Goal: Task Accomplishment & Management: Manage account settings

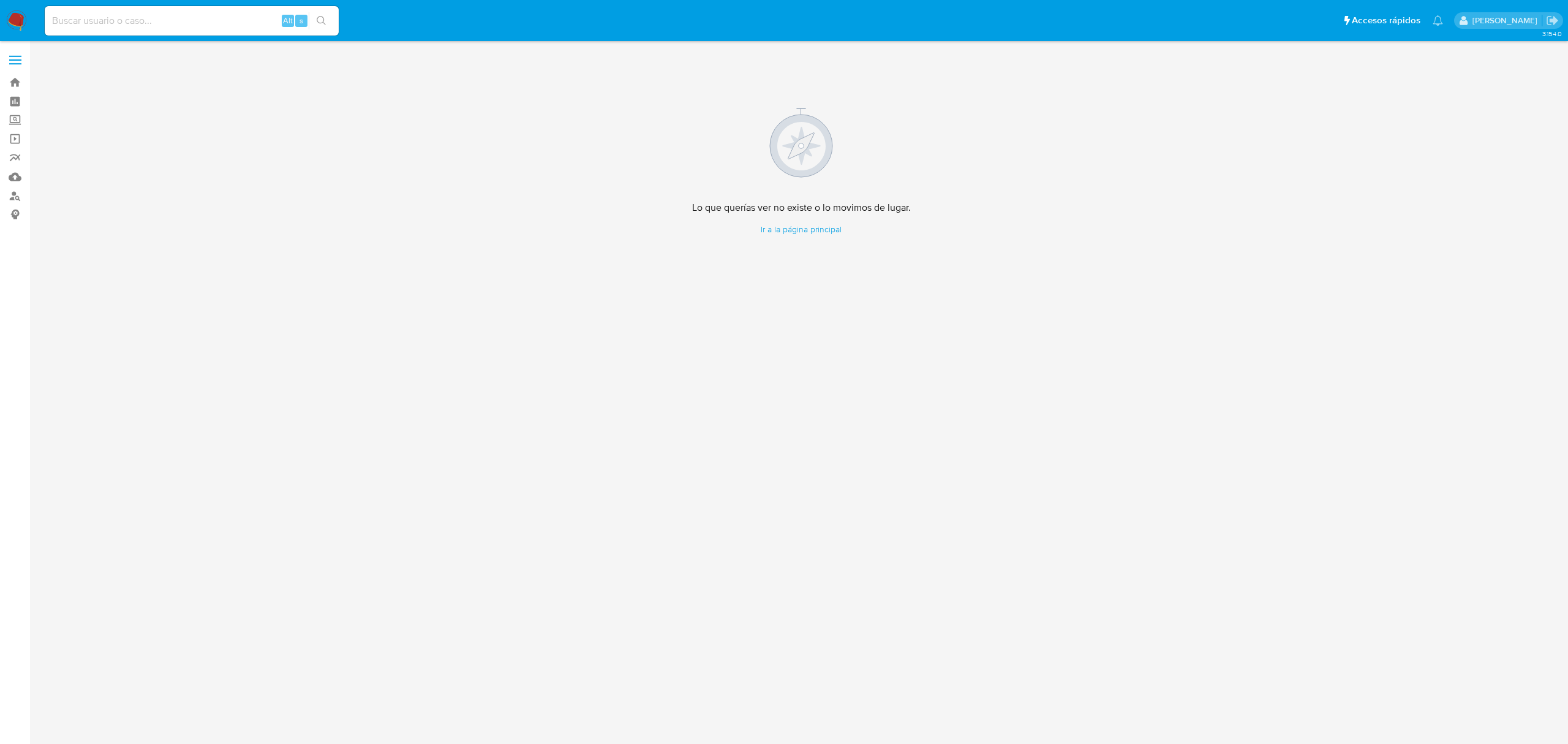
click at [8, 22] on img at bounding box center [17, 20] width 21 height 21
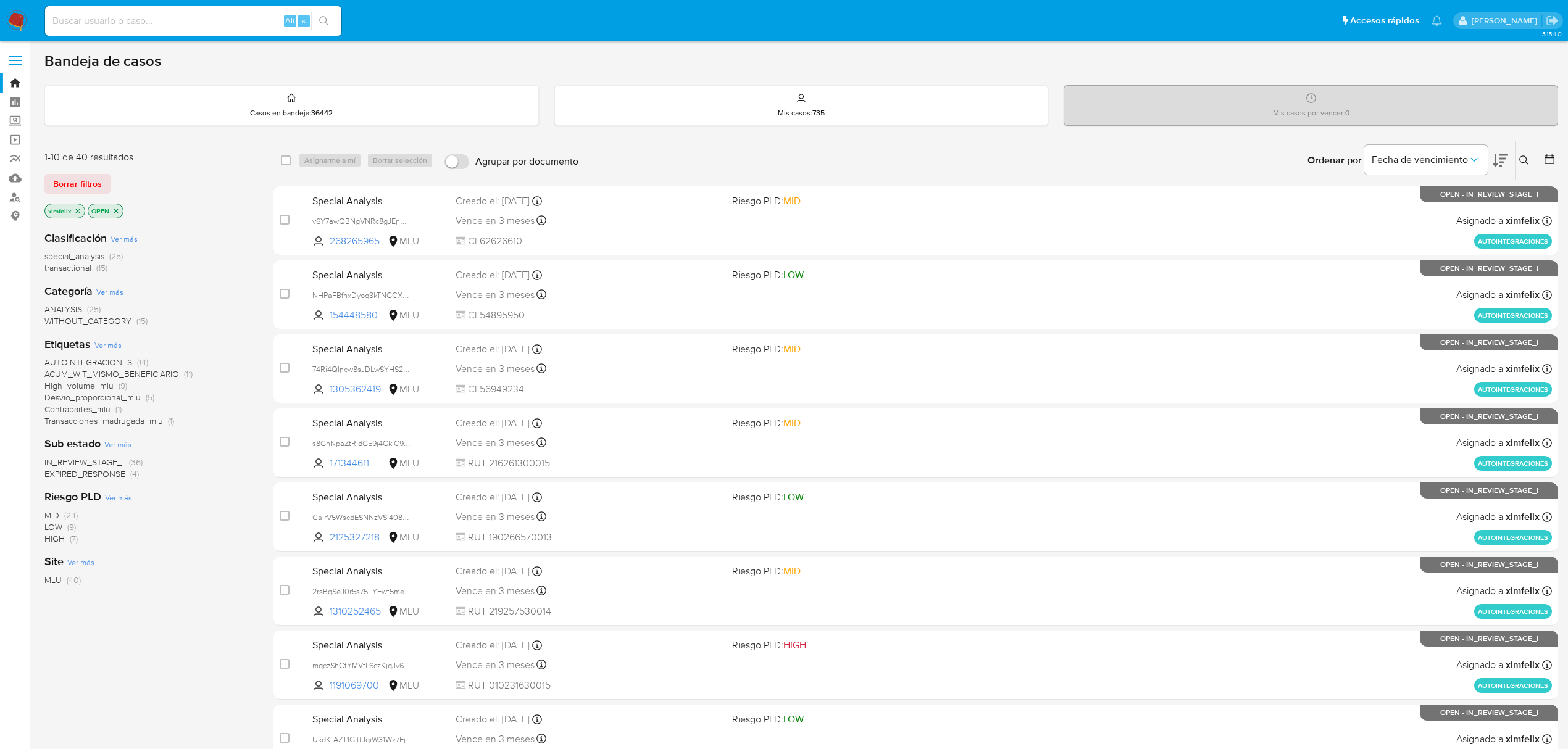
click at [109, 473] on span "EXPIRED_RESPONSE" at bounding box center [84, 473] width 81 height 12
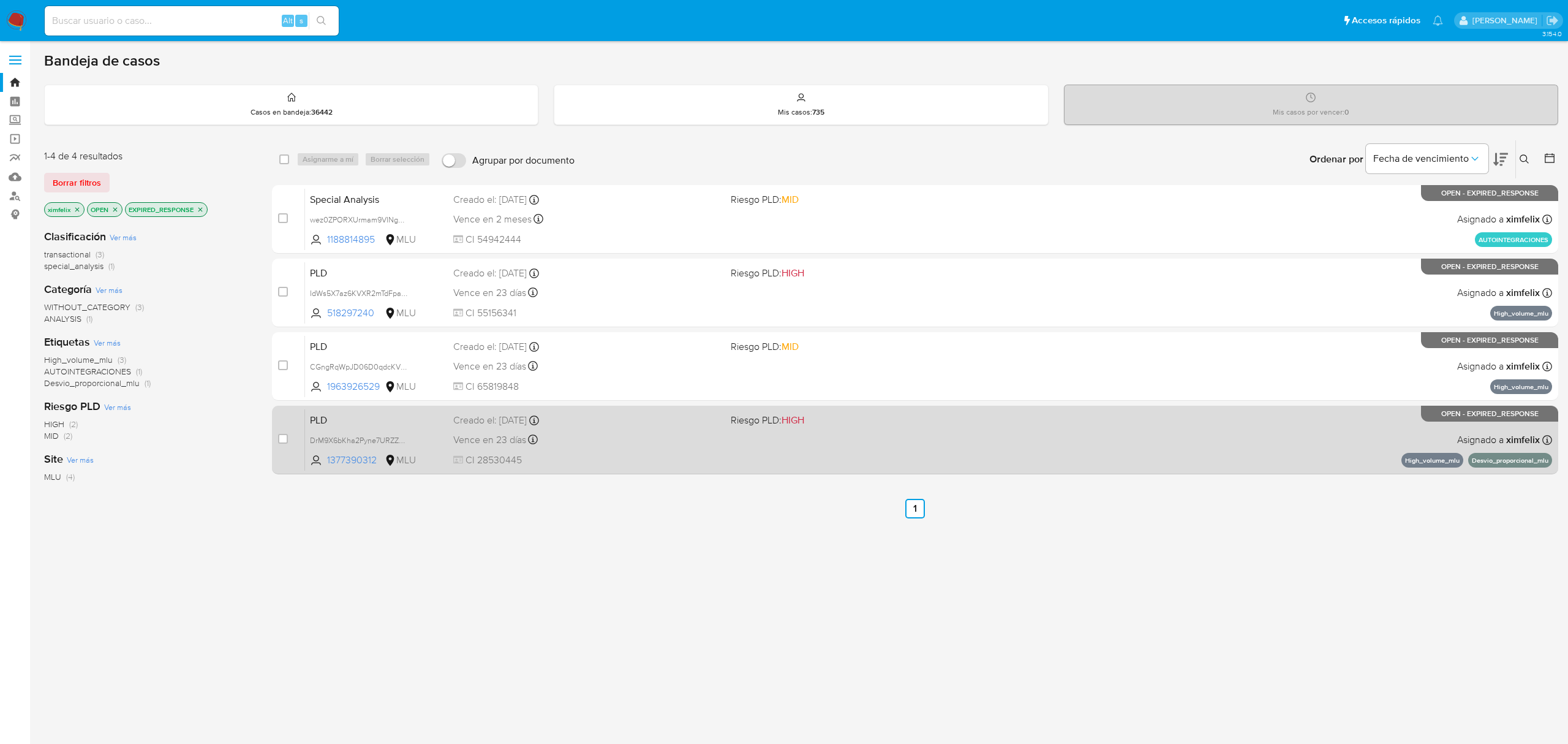
click at [640, 455] on span "CI 28530445" at bounding box center [586, 460] width 267 height 14
click at [284, 435] on input "checkbox" at bounding box center [283, 439] width 10 height 10
checkbox input "true"
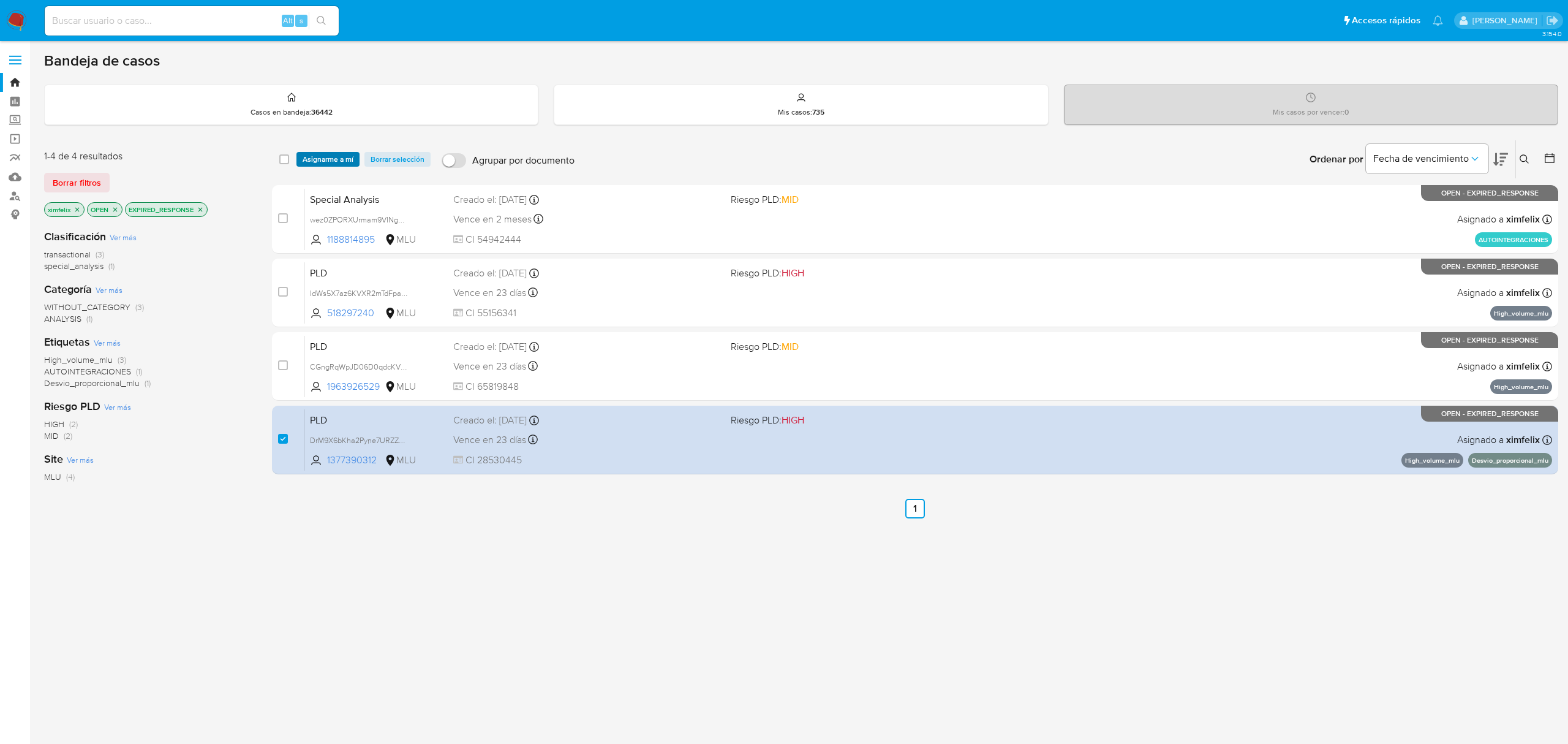
click at [343, 155] on span "Asignarme a mí" at bounding box center [327, 159] width 51 height 12
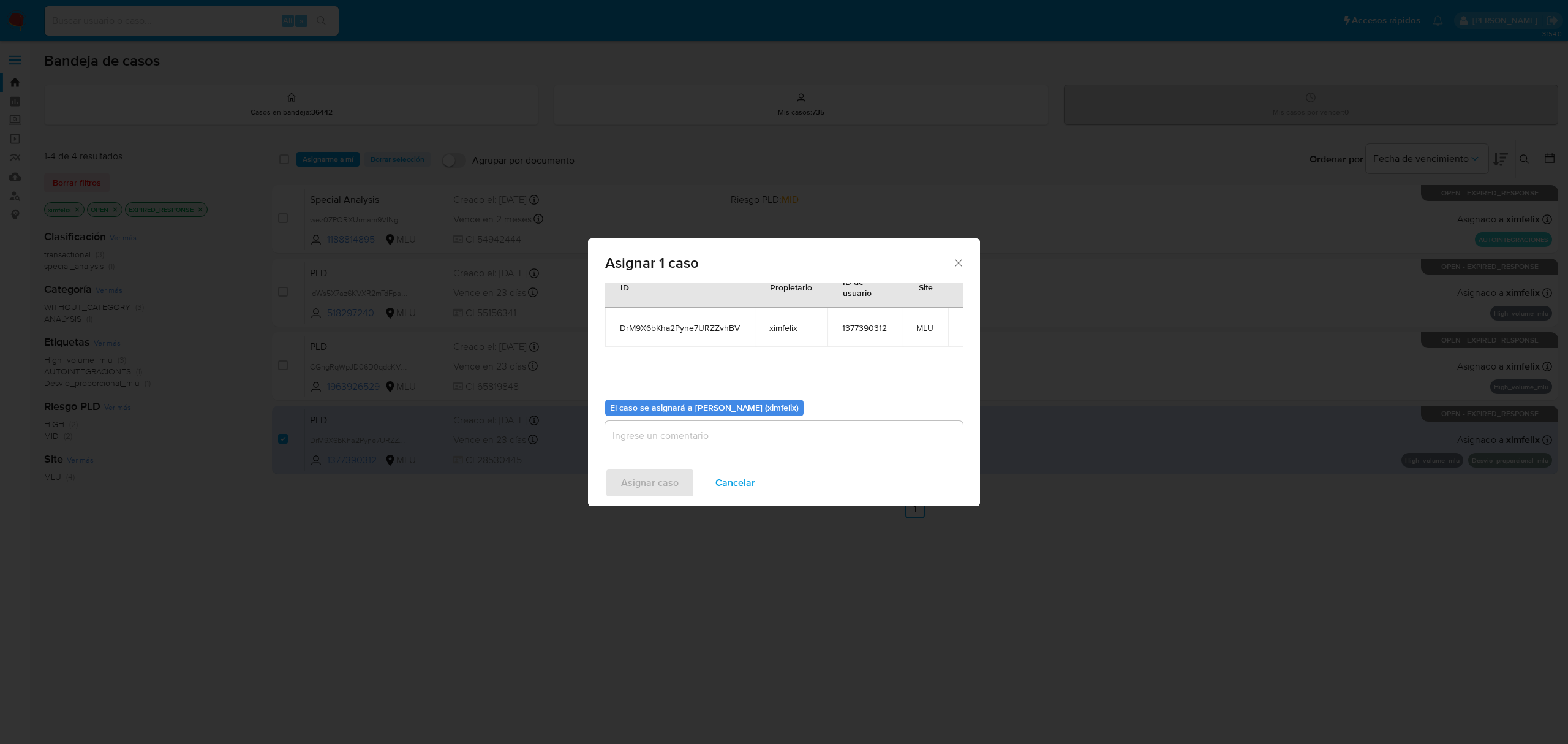
scroll to position [63, 0]
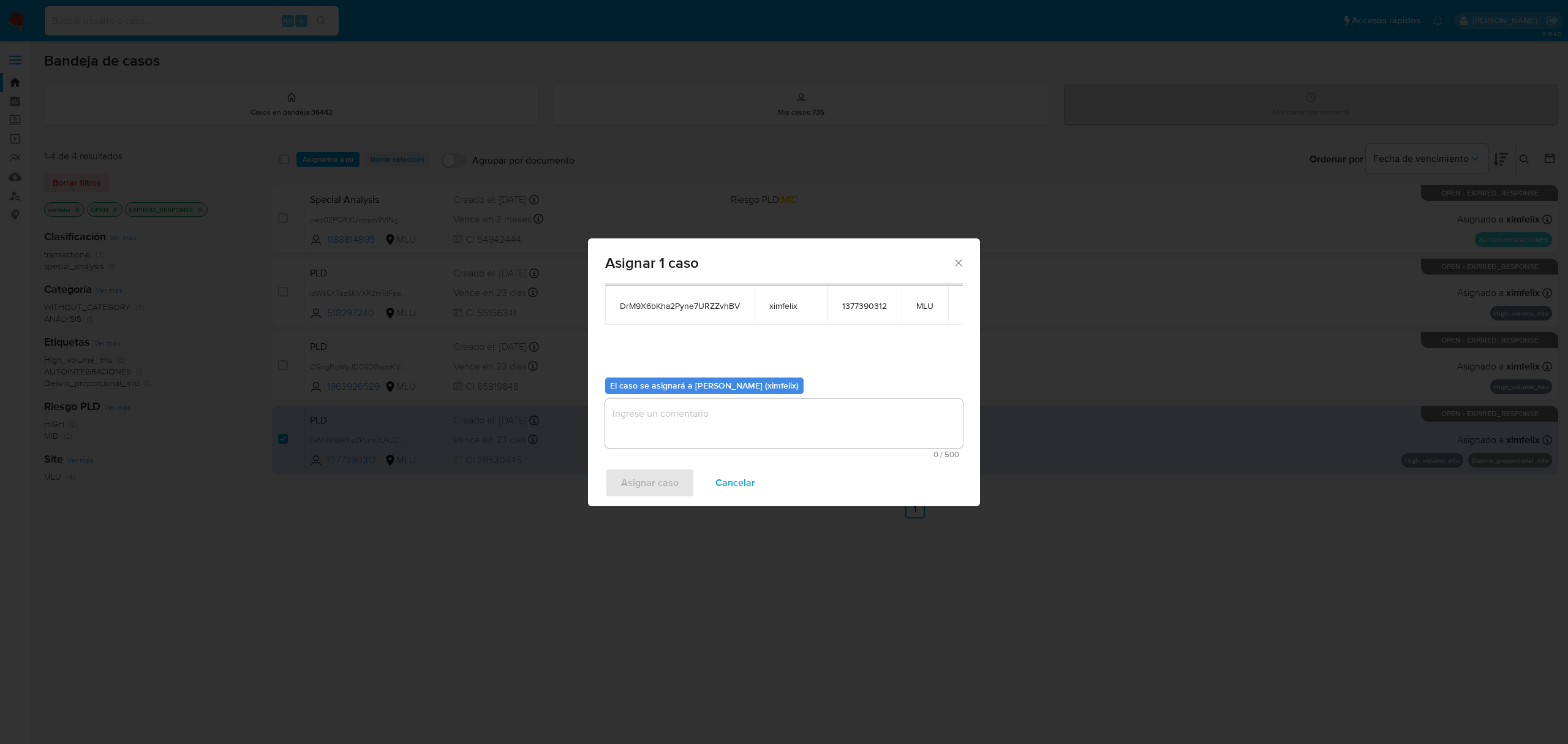
click at [824, 434] on textarea "assign-modal" at bounding box center [783, 423] width 358 height 49
click at [625, 481] on span "Asignar caso" at bounding box center [650, 483] width 58 height 27
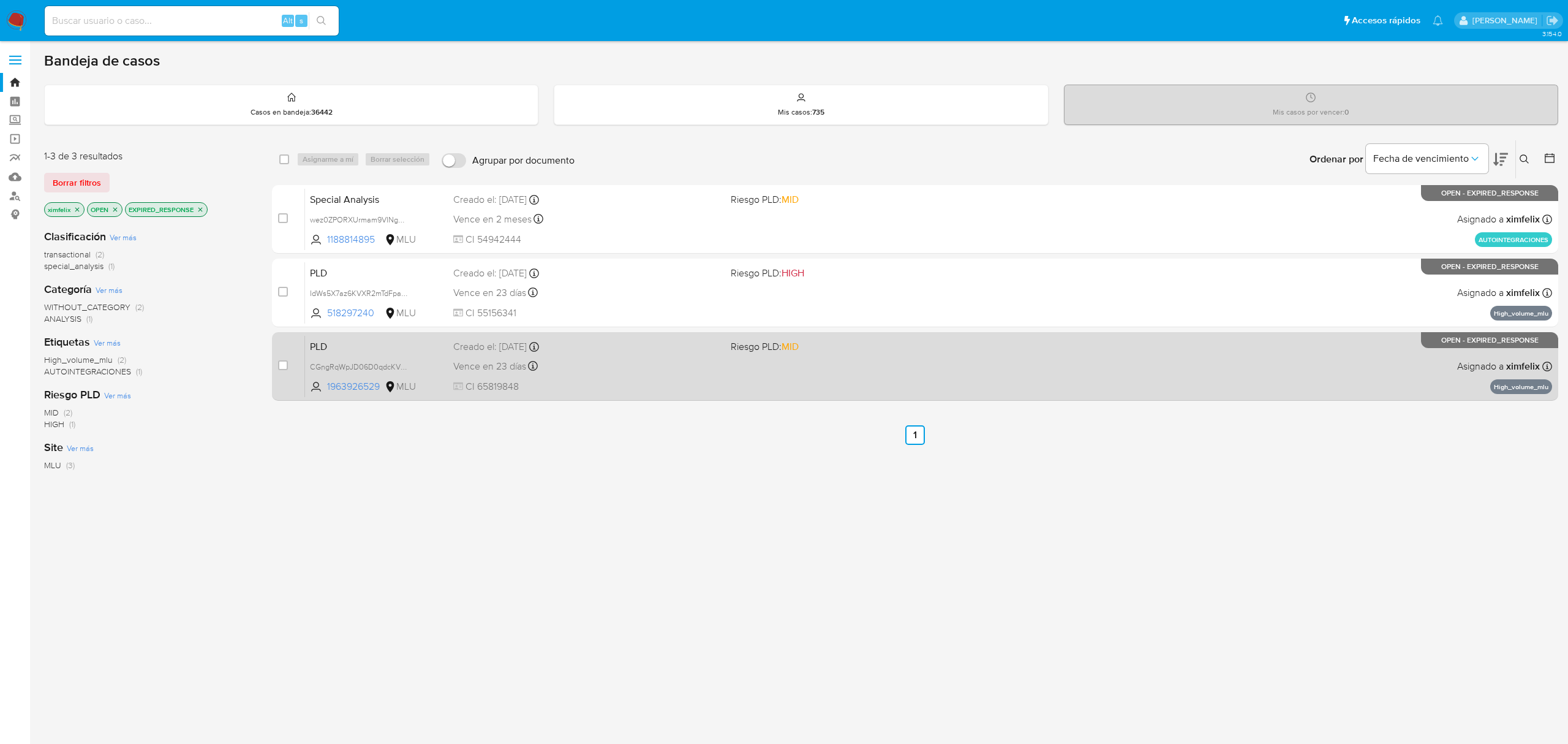
click at [578, 383] on span "CI 65819848" at bounding box center [586, 386] width 267 height 14
click at [276, 363] on div "case-item-checkbox No es posible asignar el caso PLD CGngRqWpJD06D0qdcKVXi10D 1…" at bounding box center [915, 366] width 1287 height 69
click at [283, 365] on input "checkbox" at bounding box center [283, 365] width 10 height 10
checkbox input "true"
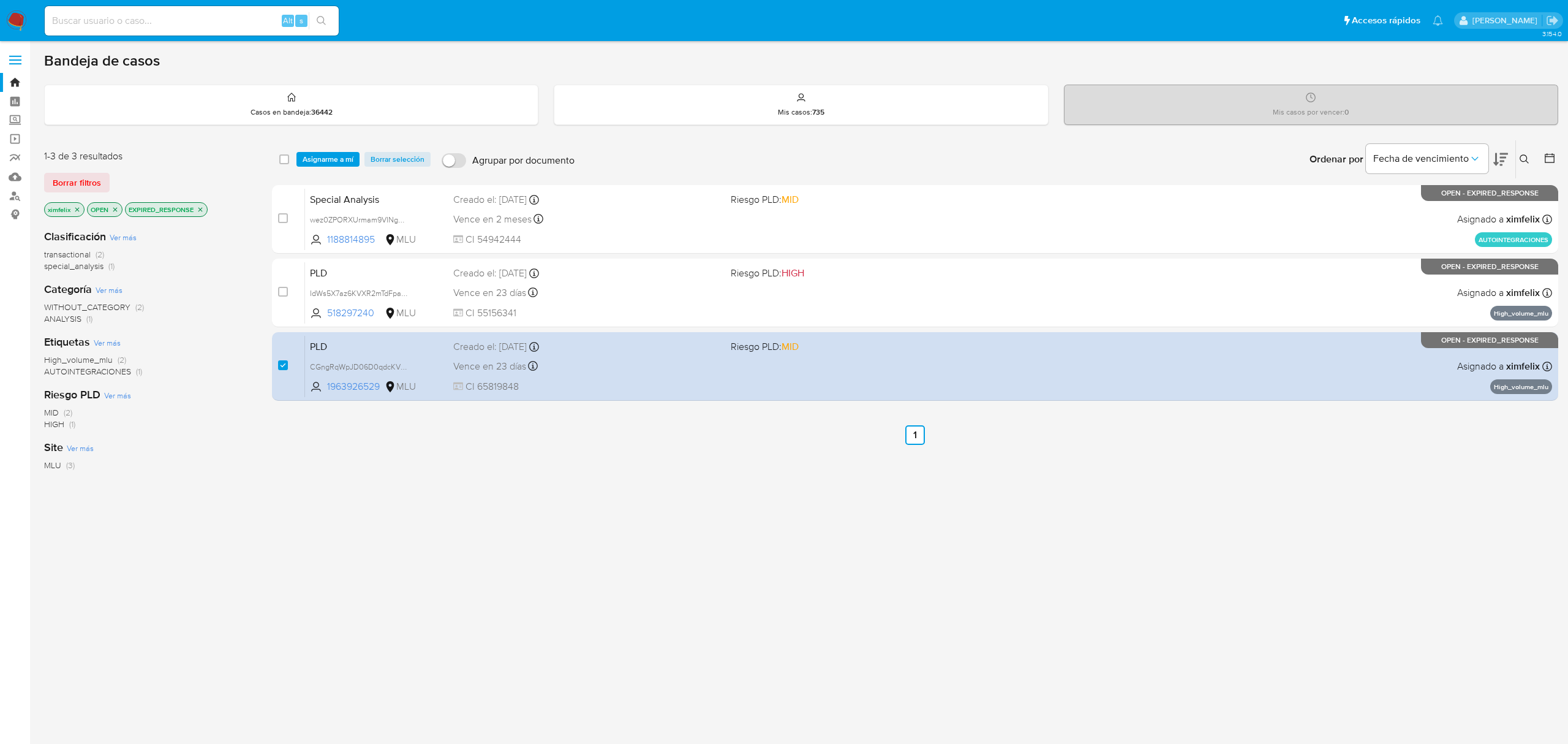
click at [338, 145] on div "select-all-cases-checkbox Asignarme a mí Borrar selección Agrupar por documento…" at bounding box center [915, 159] width 1287 height 38
click at [339, 155] on span "Asignarme a mí" at bounding box center [327, 159] width 51 height 12
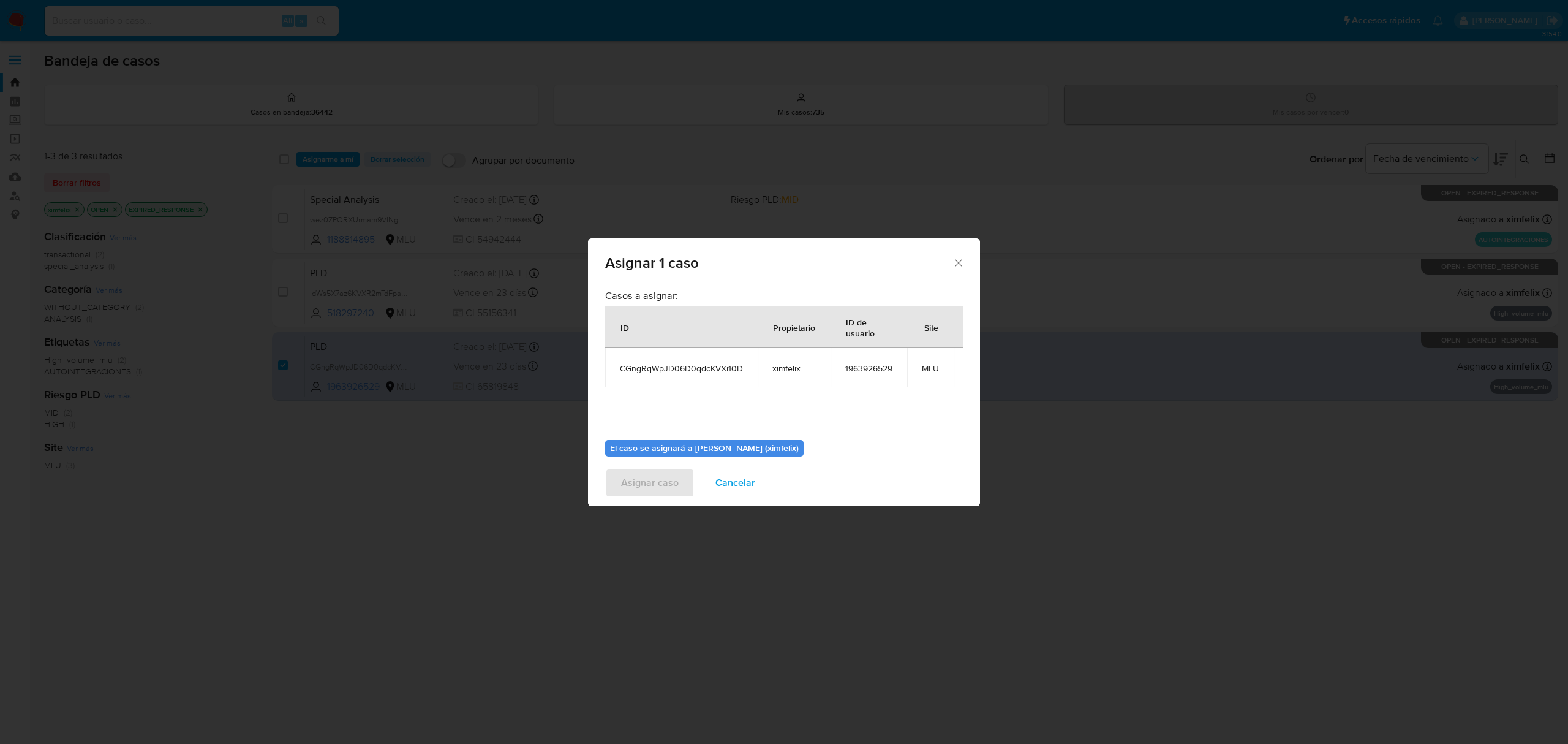
scroll to position [74, 0]
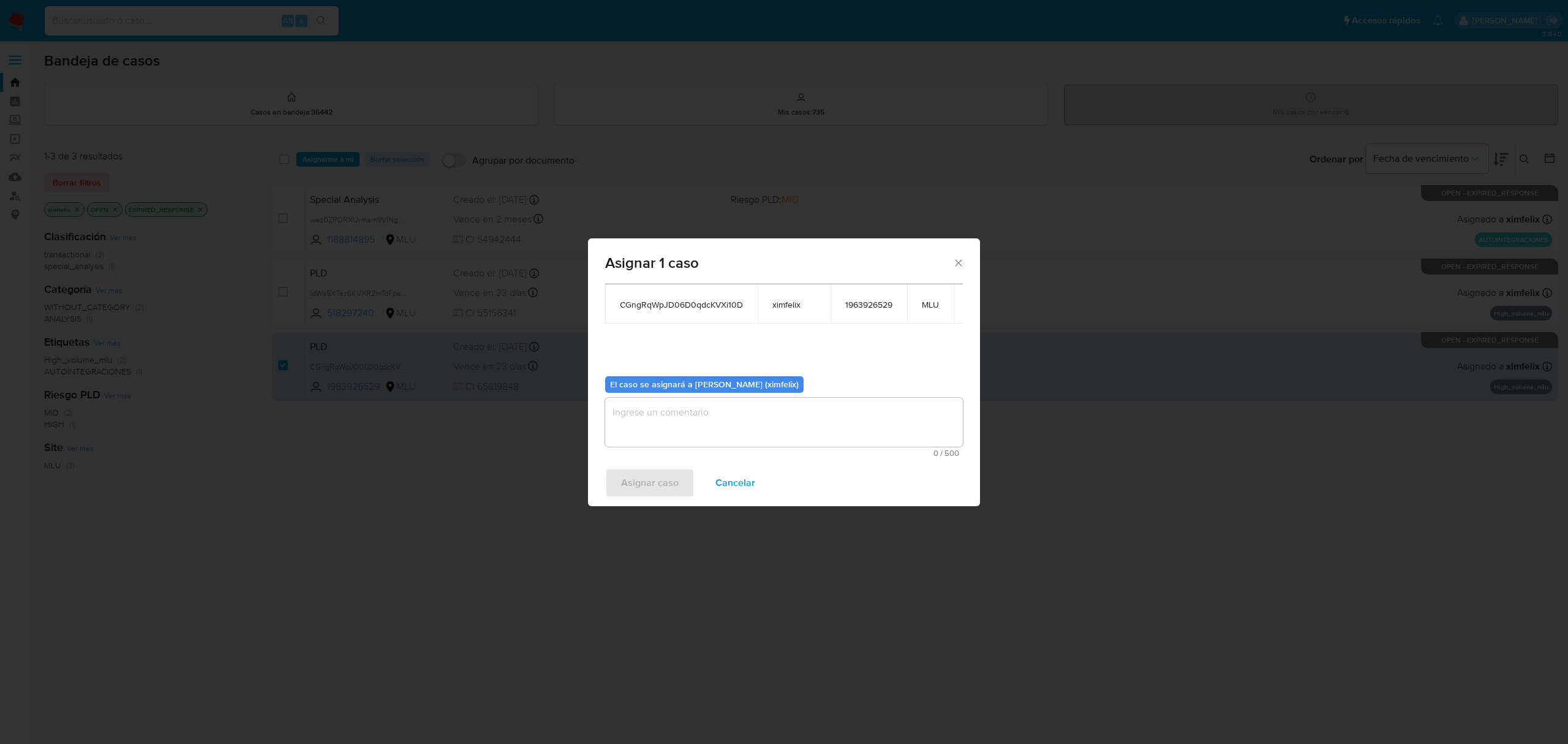
click at [758, 409] on textarea "assign-modal" at bounding box center [783, 422] width 358 height 49
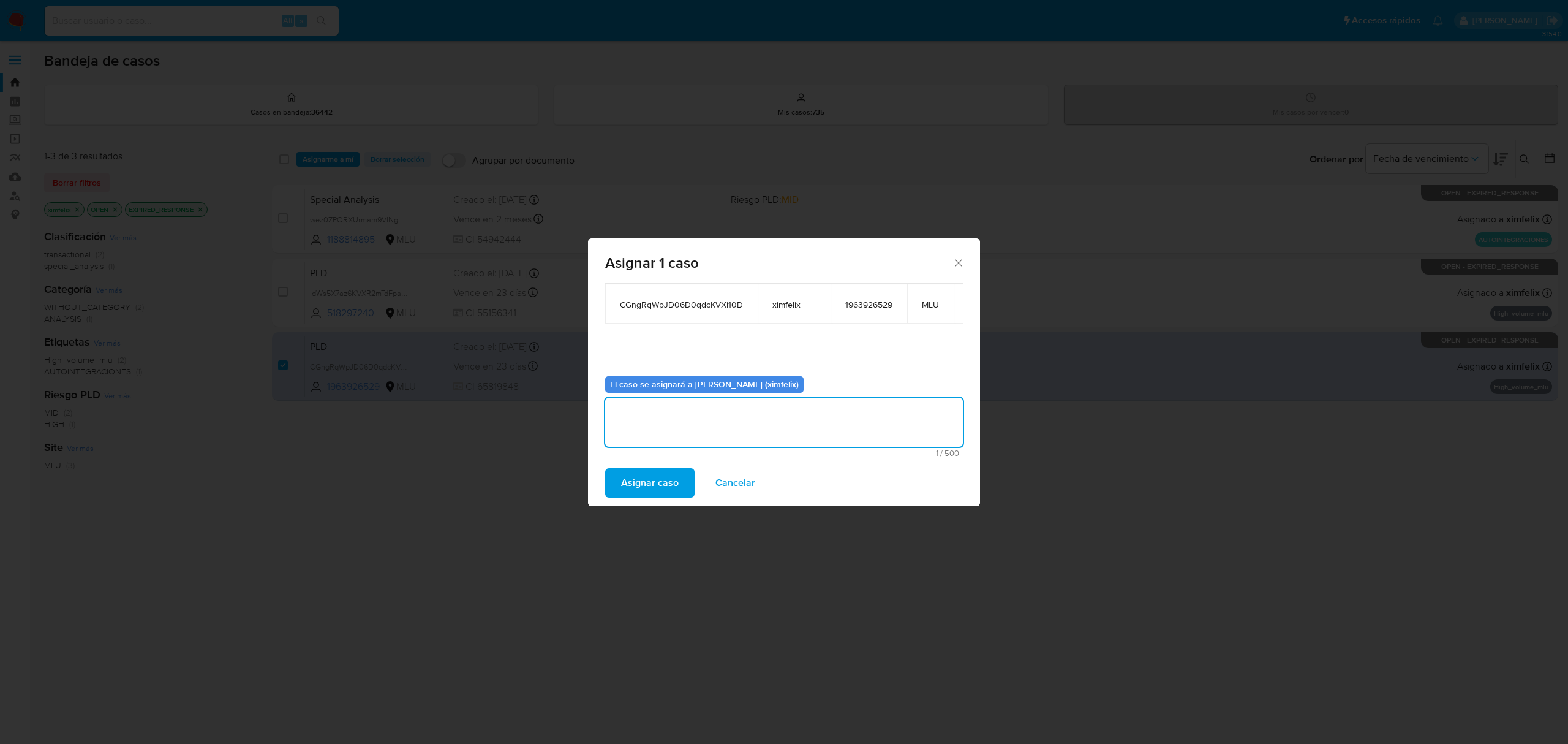
click at [662, 481] on span "Asignar caso" at bounding box center [650, 483] width 58 height 27
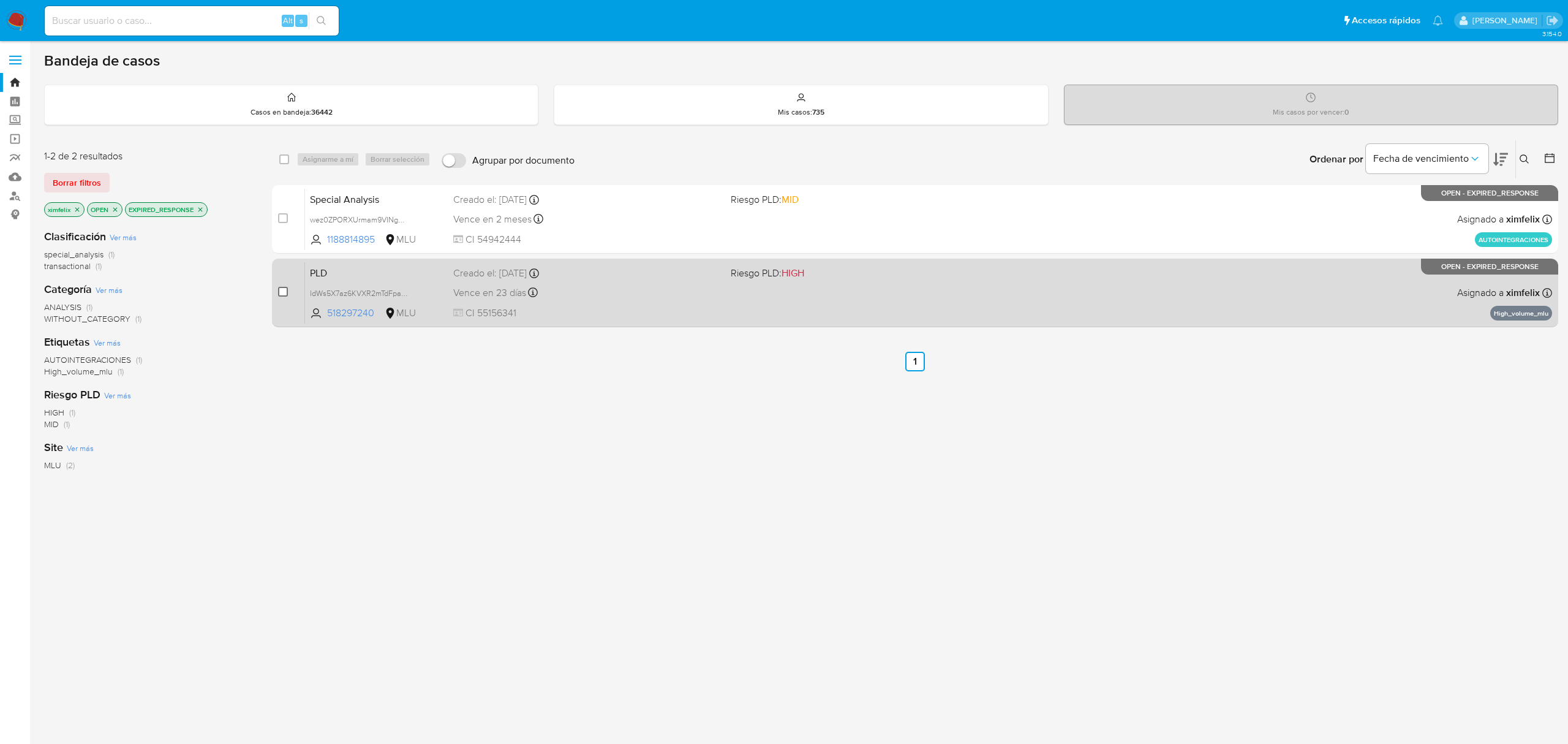
click at [283, 290] on input "checkbox" at bounding box center [283, 292] width 10 height 10
checkbox input "true"
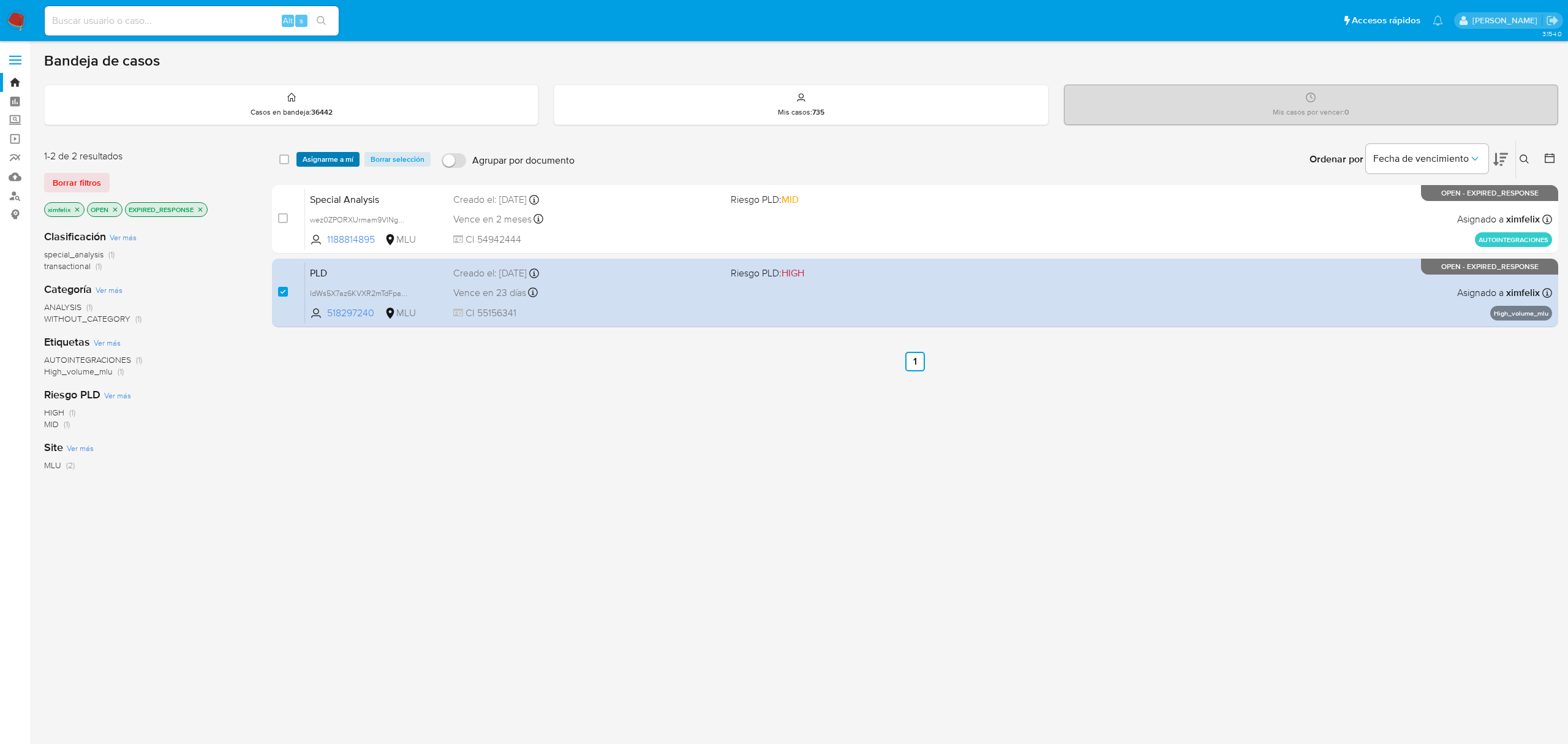
click at [332, 163] on span "Asignarme a mí" at bounding box center [327, 159] width 51 height 12
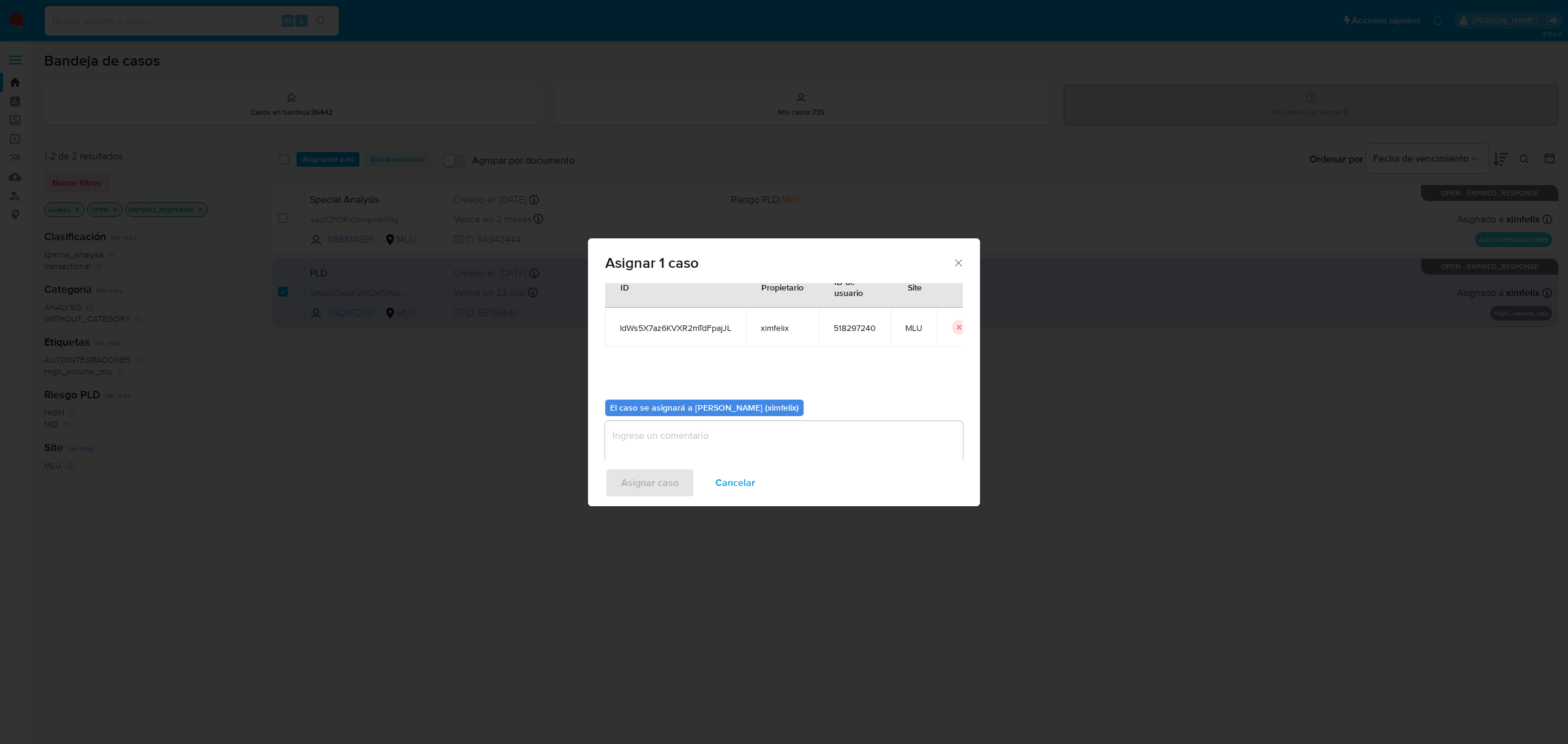
scroll to position [63, 0]
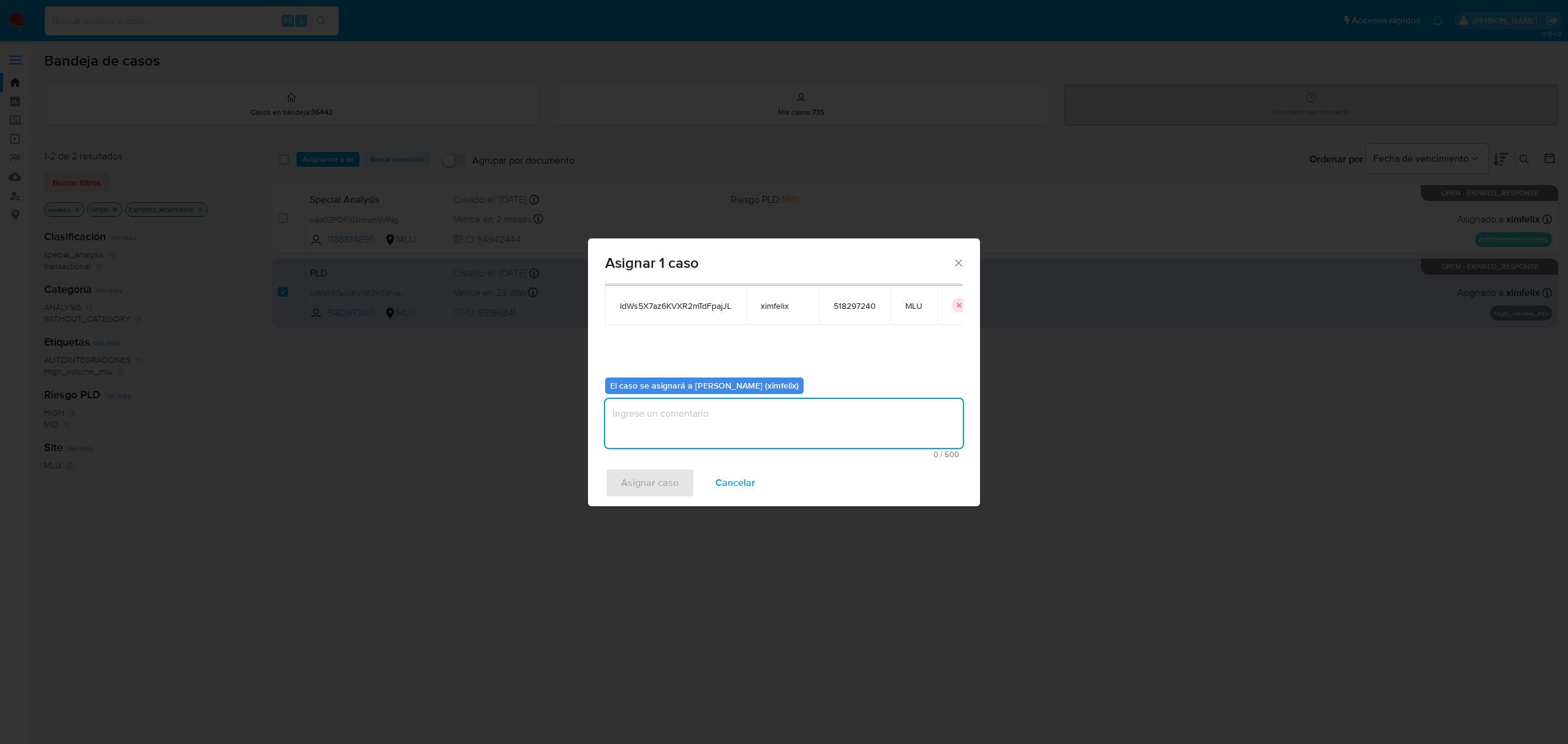
click at [821, 420] on textarea "assign-modal" at bounding box center [783, 423] width 358 height 49
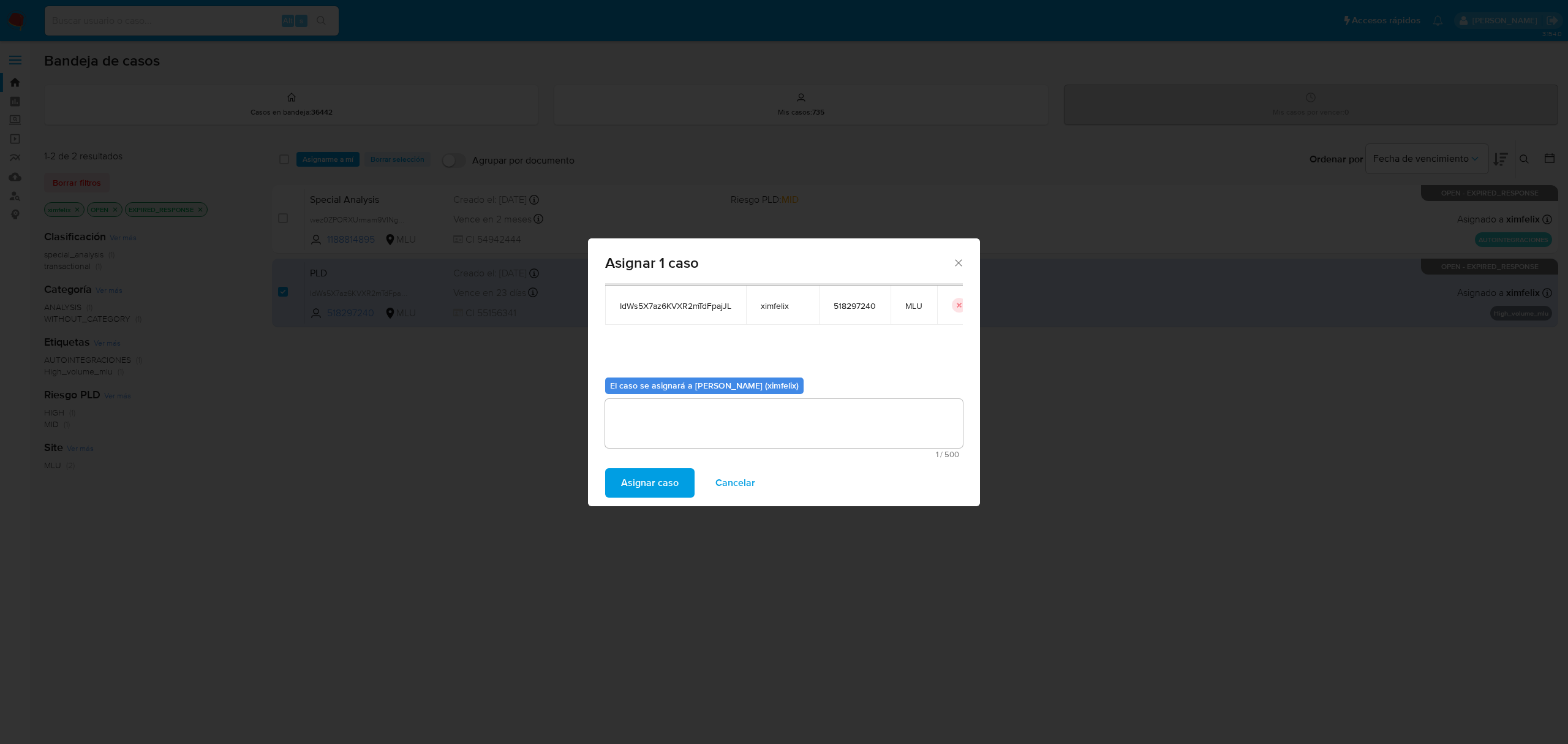
click at [633, 475] on span "Asignar caso" at bounding box center [650, 483] width 58 height 27
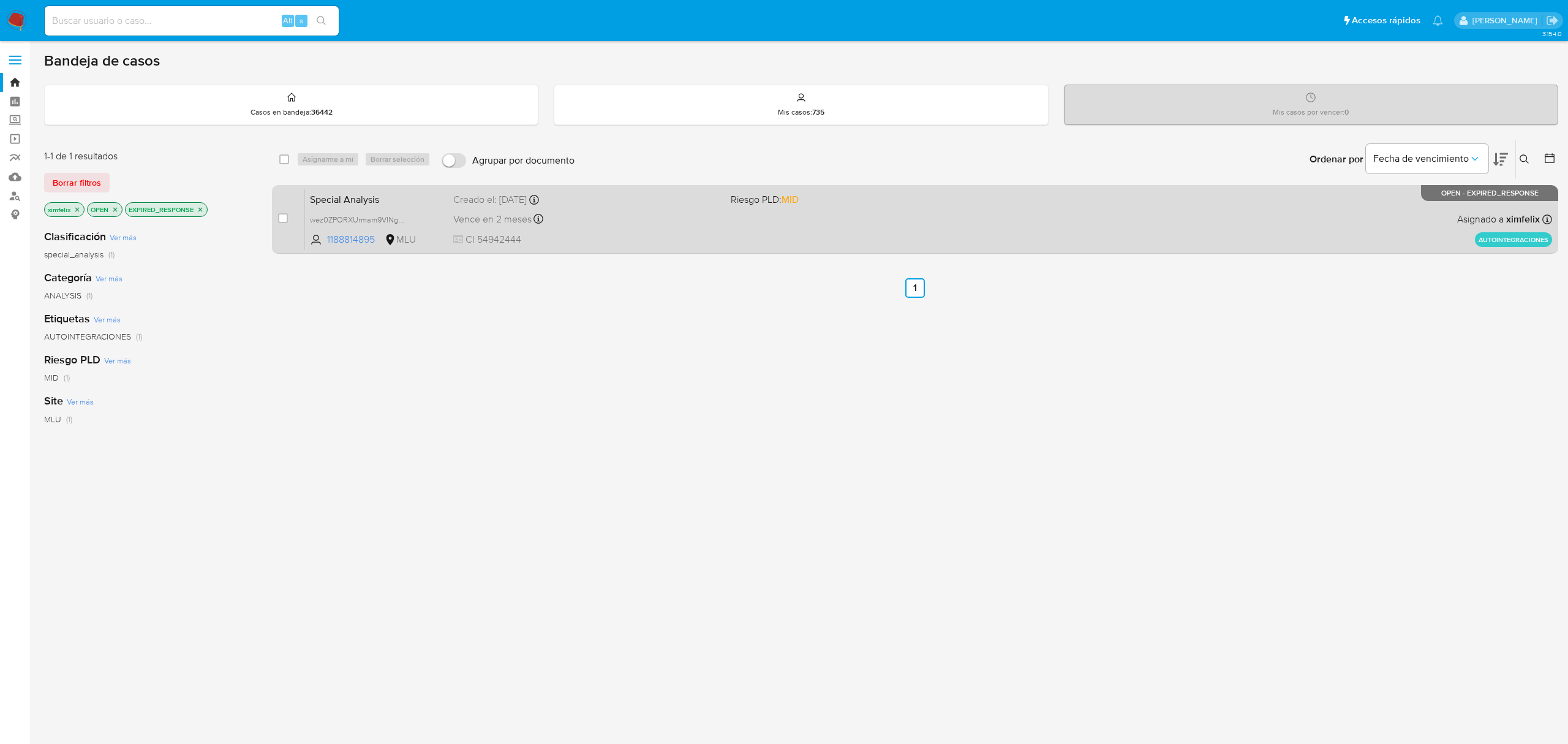
click at [677, 228] on div "Special Analysis wez0ZPORXUrmam9VINg0mrKh 1188814895 MLU Riesgo PLD: MID Creado…" at bounding box center [928, 219] width 1247 height 62
click at [280, 214] on input "checkbox" at bounding box center [283, 218] width 10 height 10
checkbox input "true"
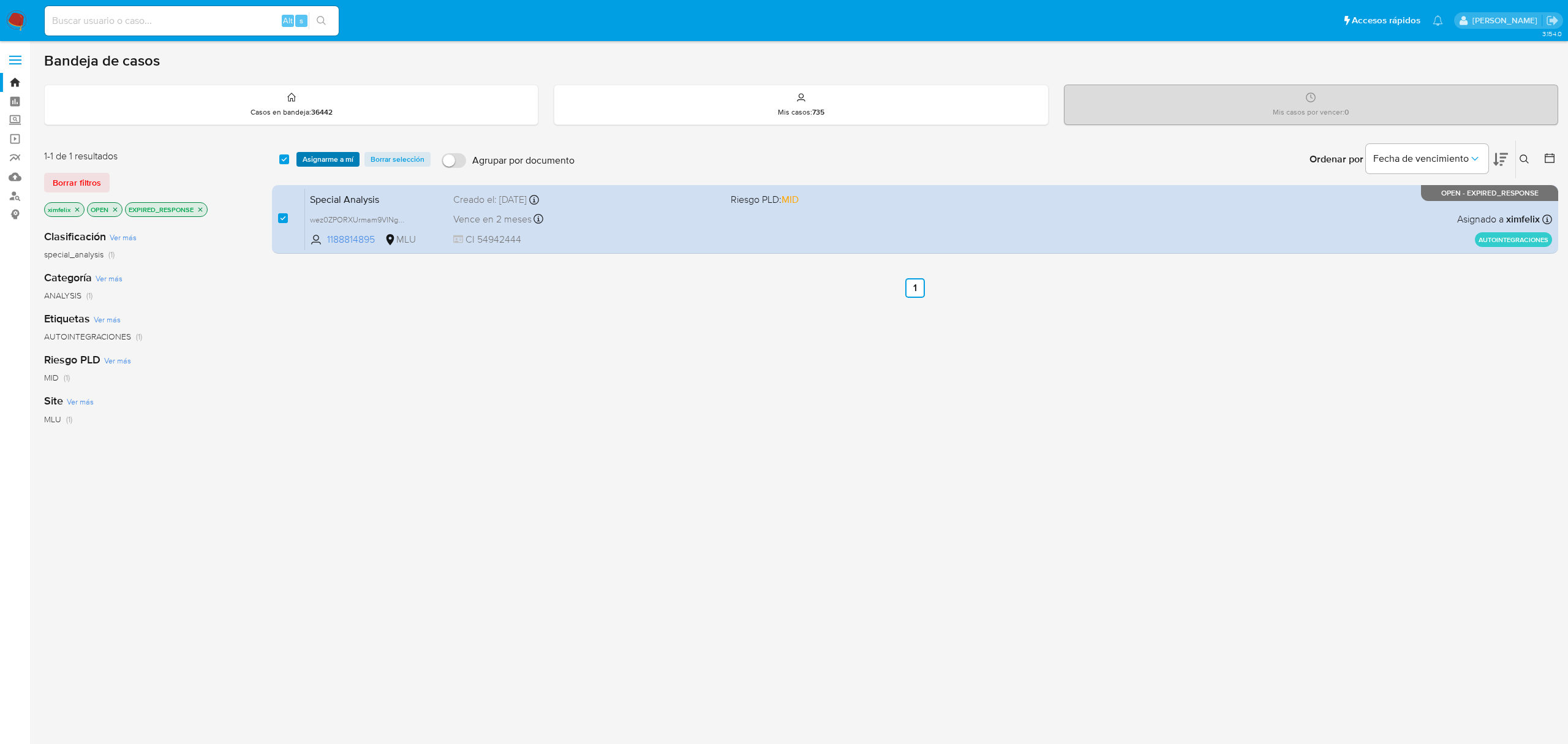
click at [338, 163] on span "Asignarme a mí" at bounding box center [327, 159] width 51 height 12
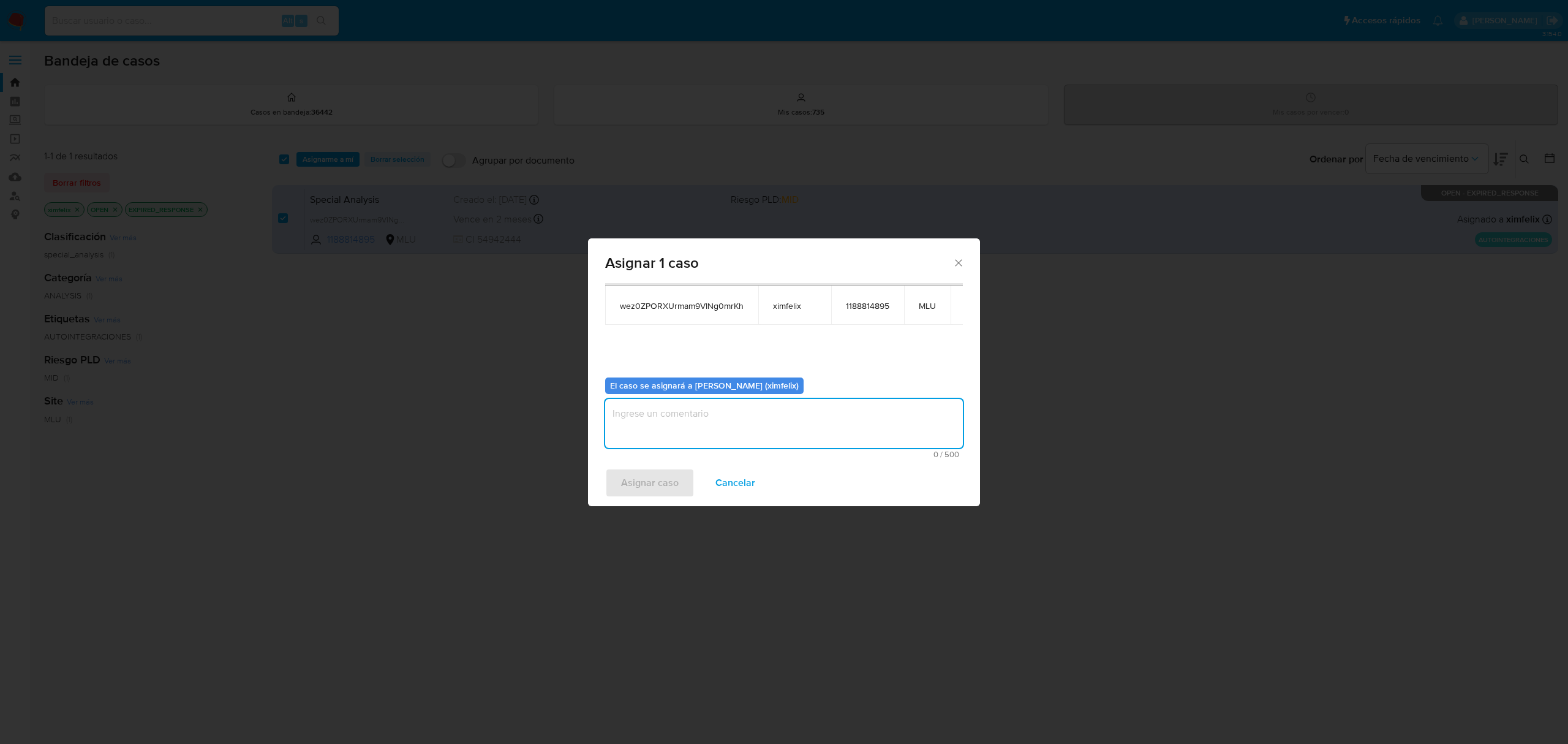
click at [765, 437] on textarea "assign-modal" at bounding box center [783, 423] width 358 height 49
click at [643, 474] on span "Asignar caso" at bounding box center [650, 483] width 58 height 27
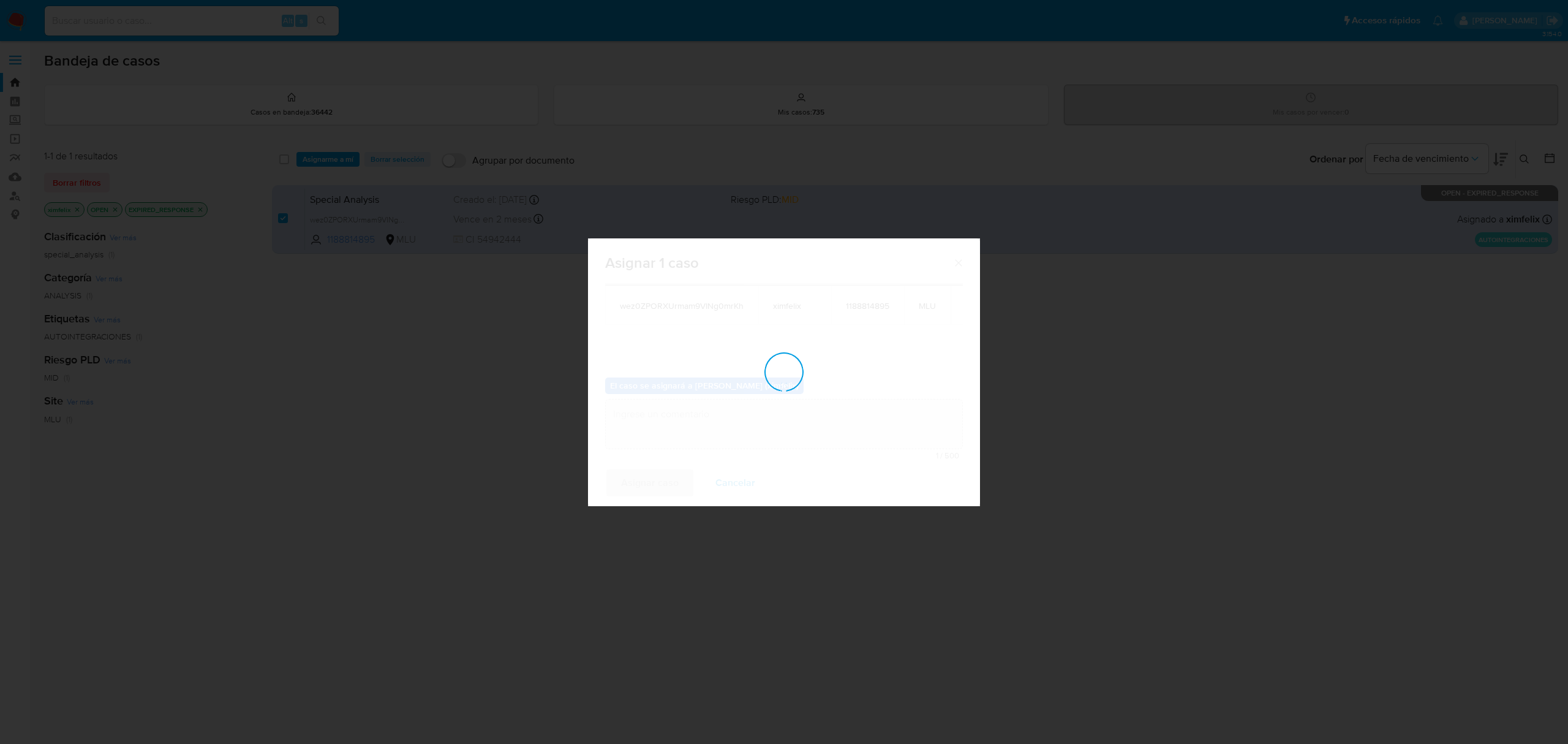
checkbox input "false"
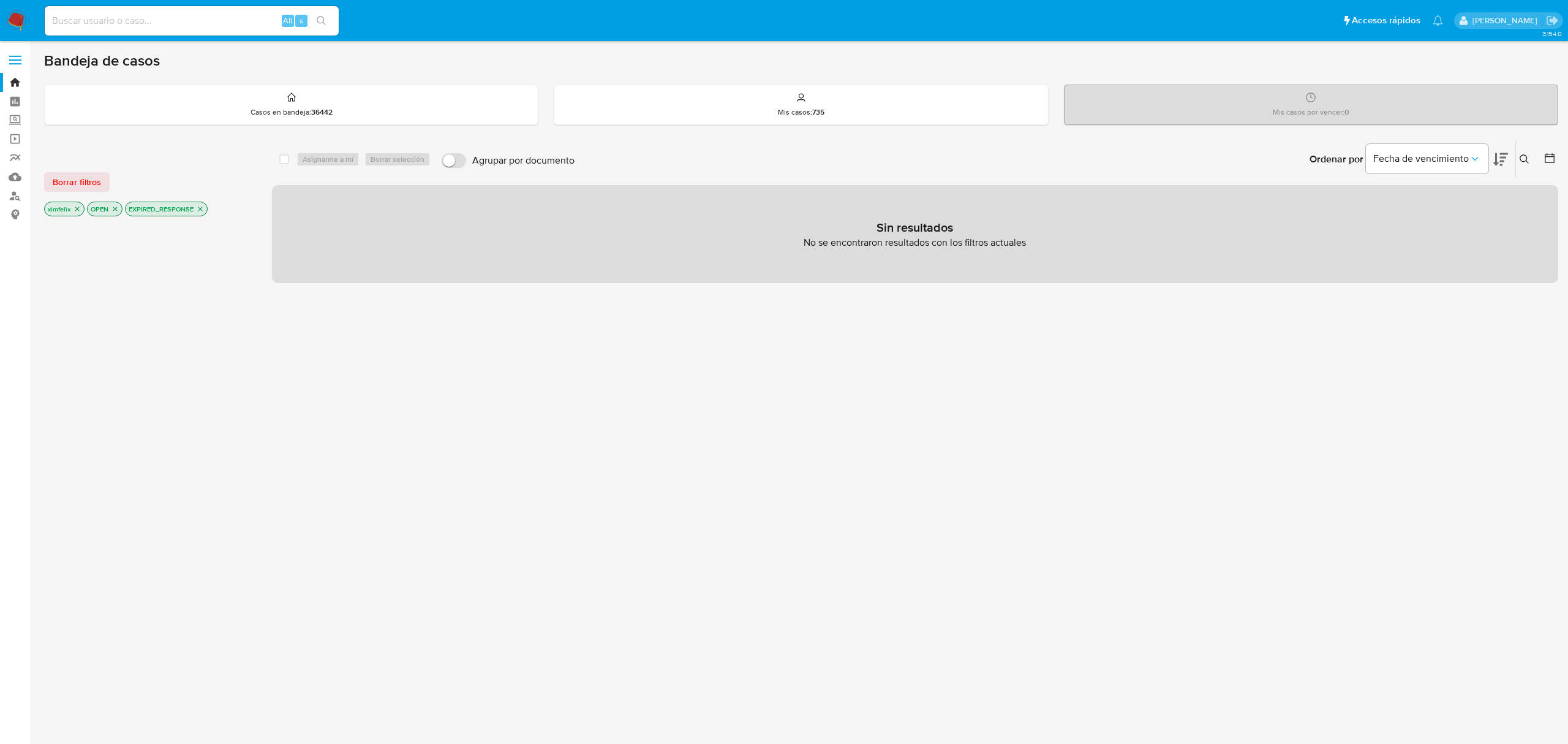
click at [5, 32] on nav "Pausado Ver notificaciones Alt s Accesos rápidos Presiona las siguientes teclas…" at bounding box center [784, 20] width 1568 height 41
click at [6, 30] on nav "Pausado Ver notificaciones Alt s Accesos rápidos Presiona las siguientes teclas…" at bounding box center [784, 20] width 1568 height 41
click at [11, 23] on img at bounding box center [17, 20] width 21 height 21
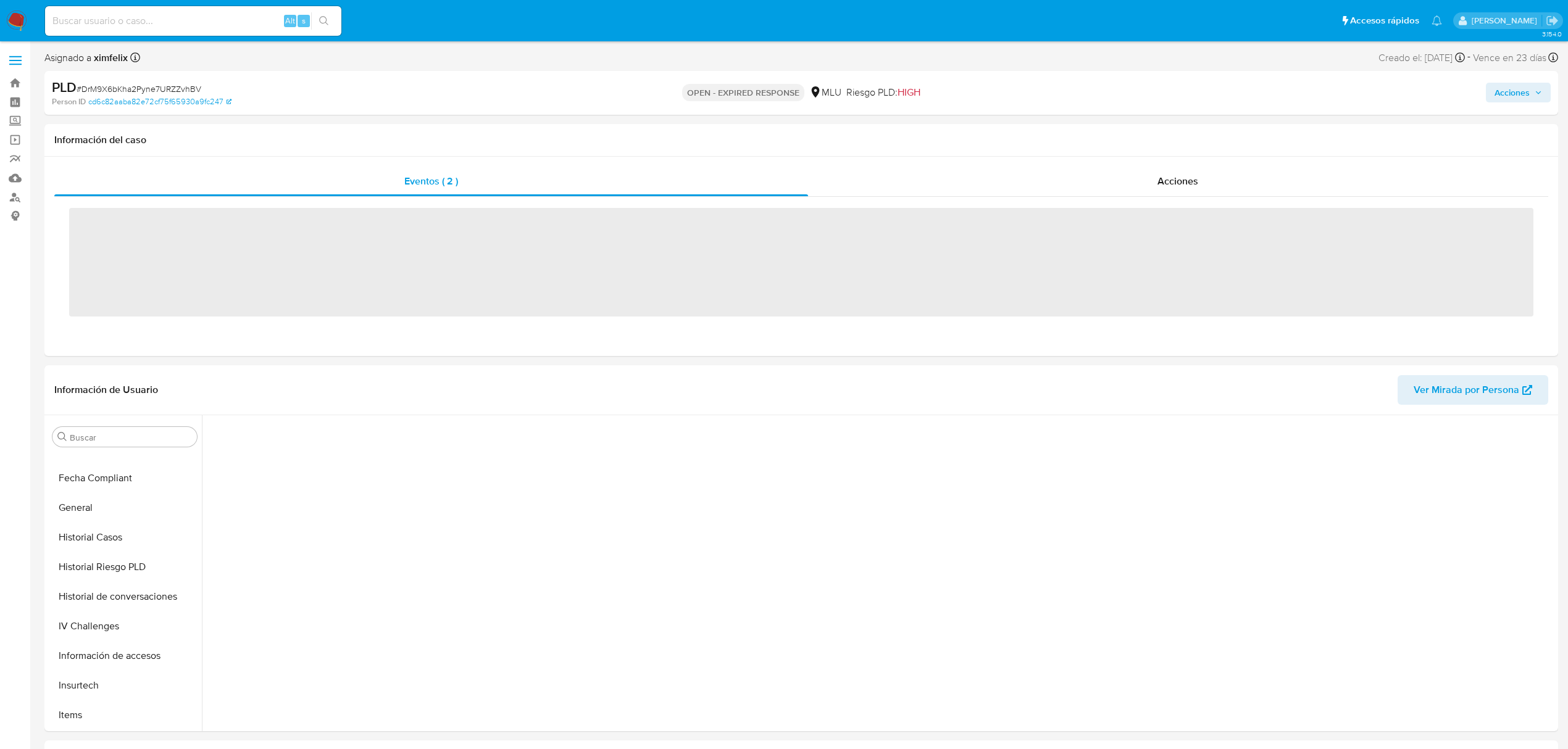
scroll to position [551, 0]
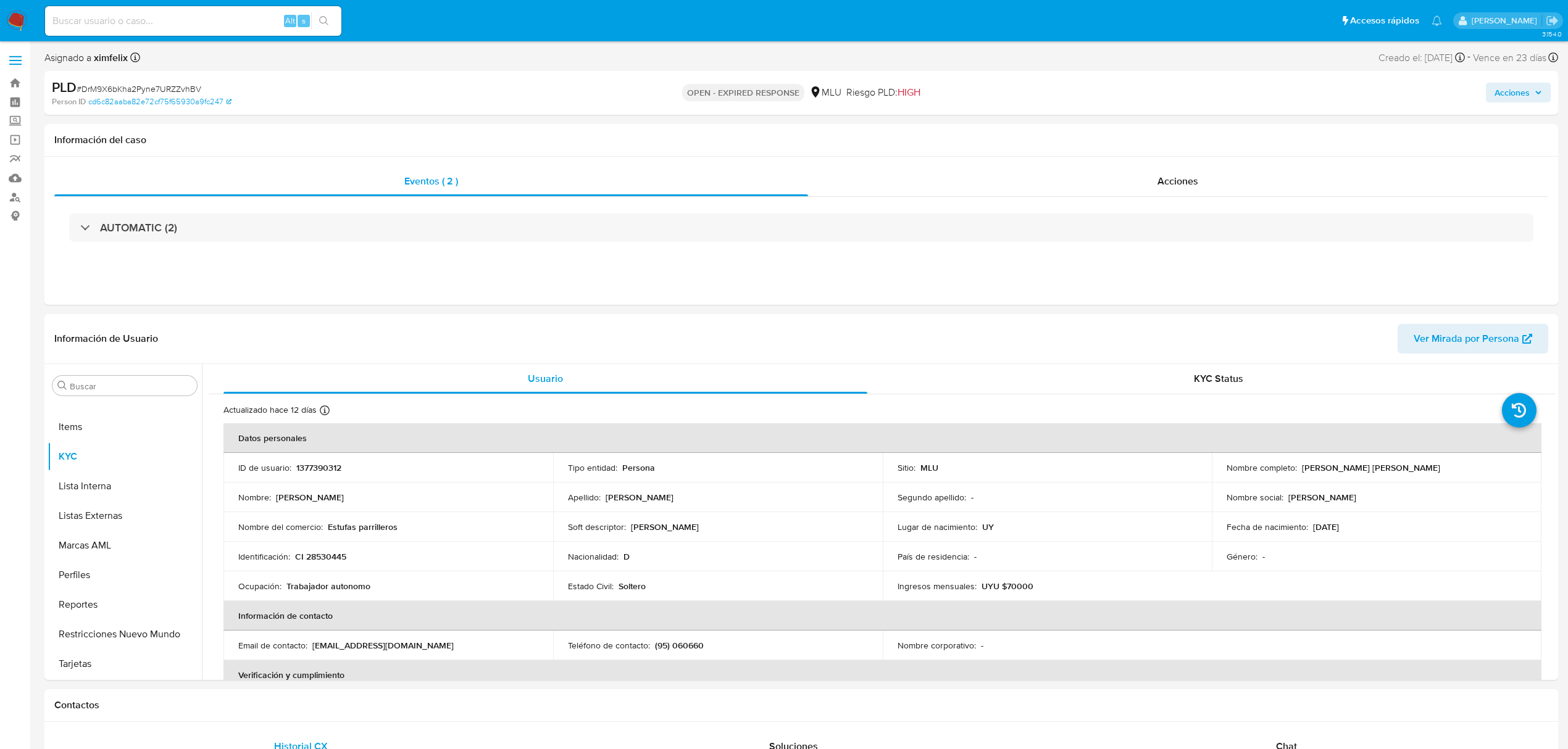
select select "10"
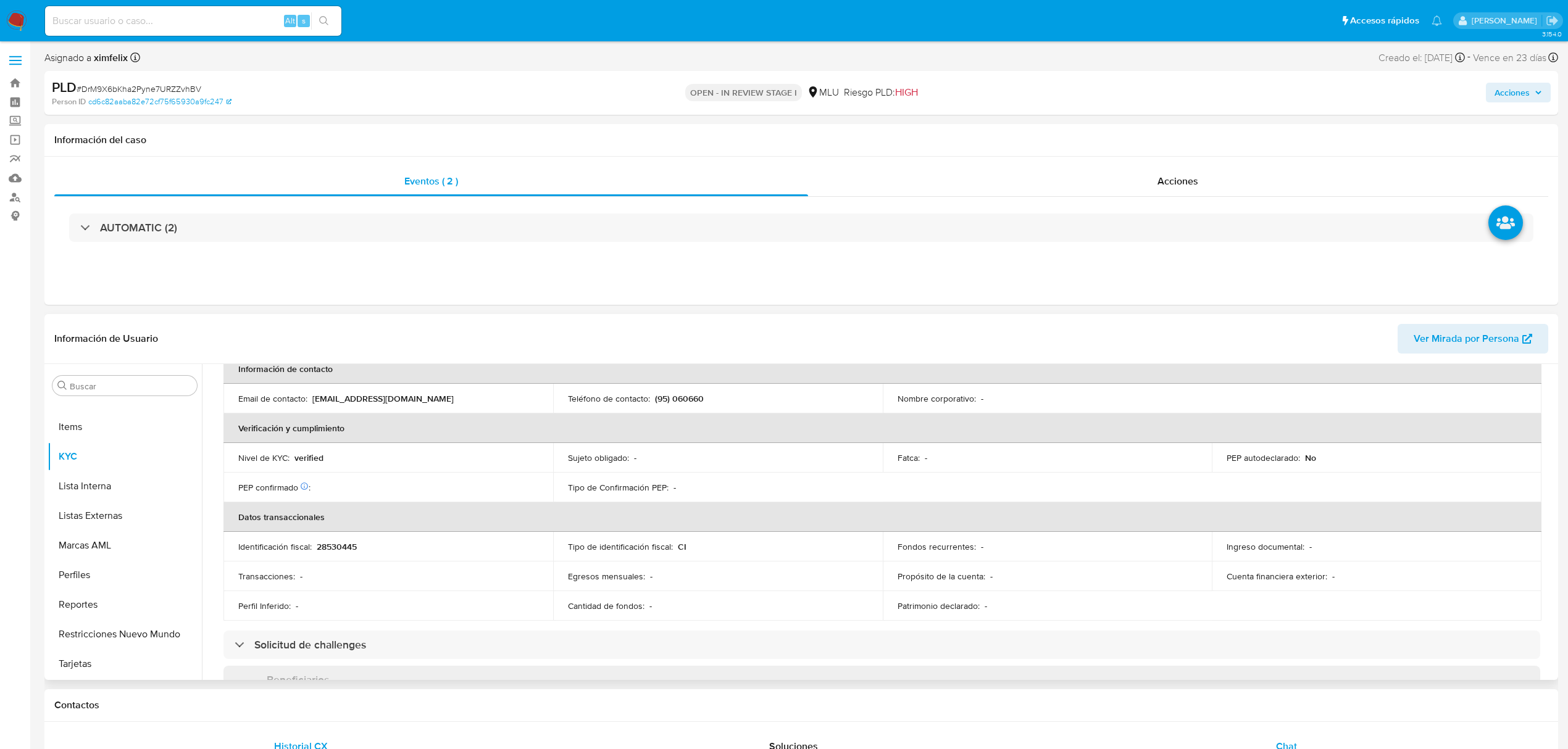
scroll to position [538, 0]
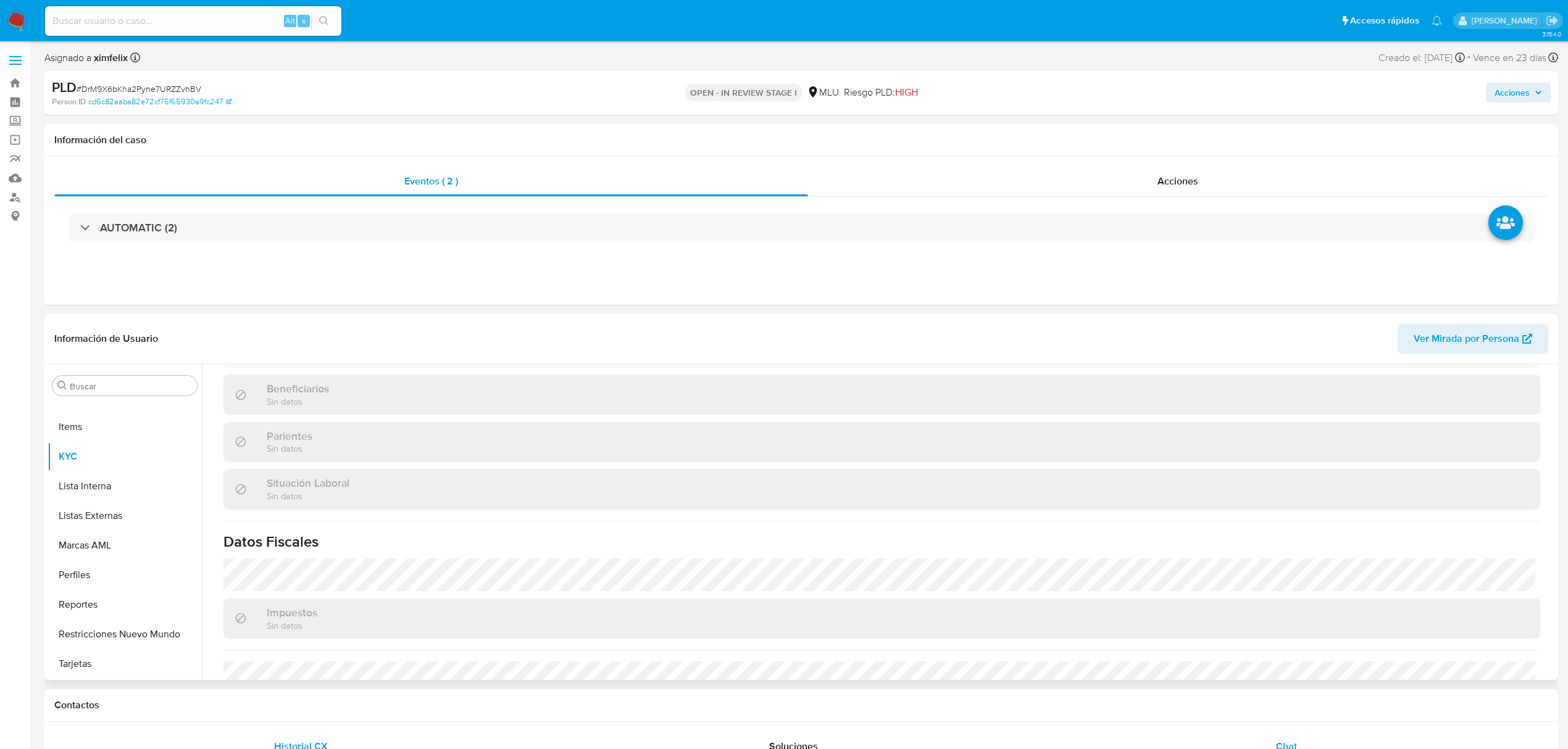
click at [1301, 739] on div "Chat" at bounding box center [1286, 746] width 464 height 30
select select "10"
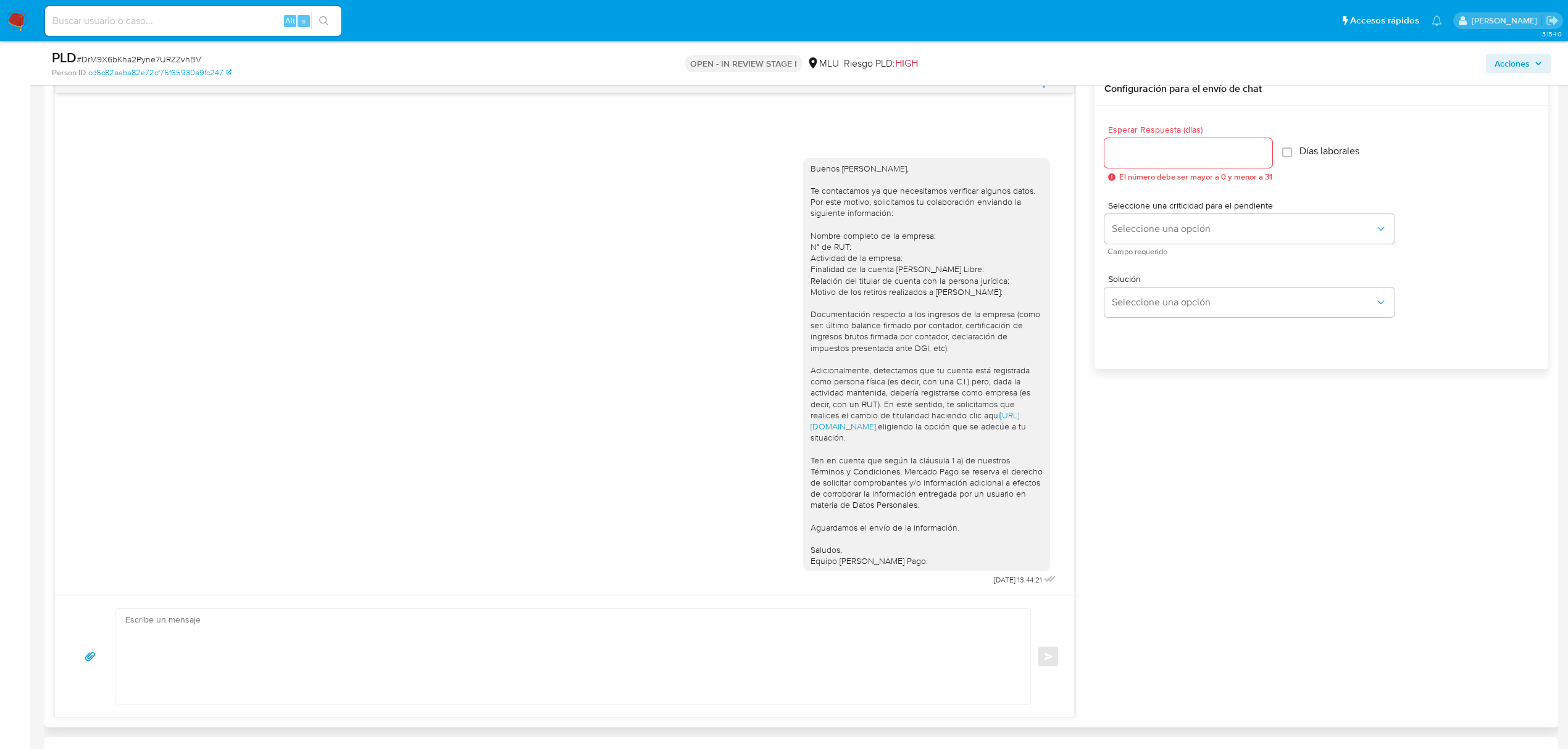
scroll to position [657, 0]
click at [721, 622] on textarea at bounding box center [570, 654] width 889 height 95
paste textarea "Te contactamos nuevamente ya que no hemos recibido respuesta de tu parte. Queda…"
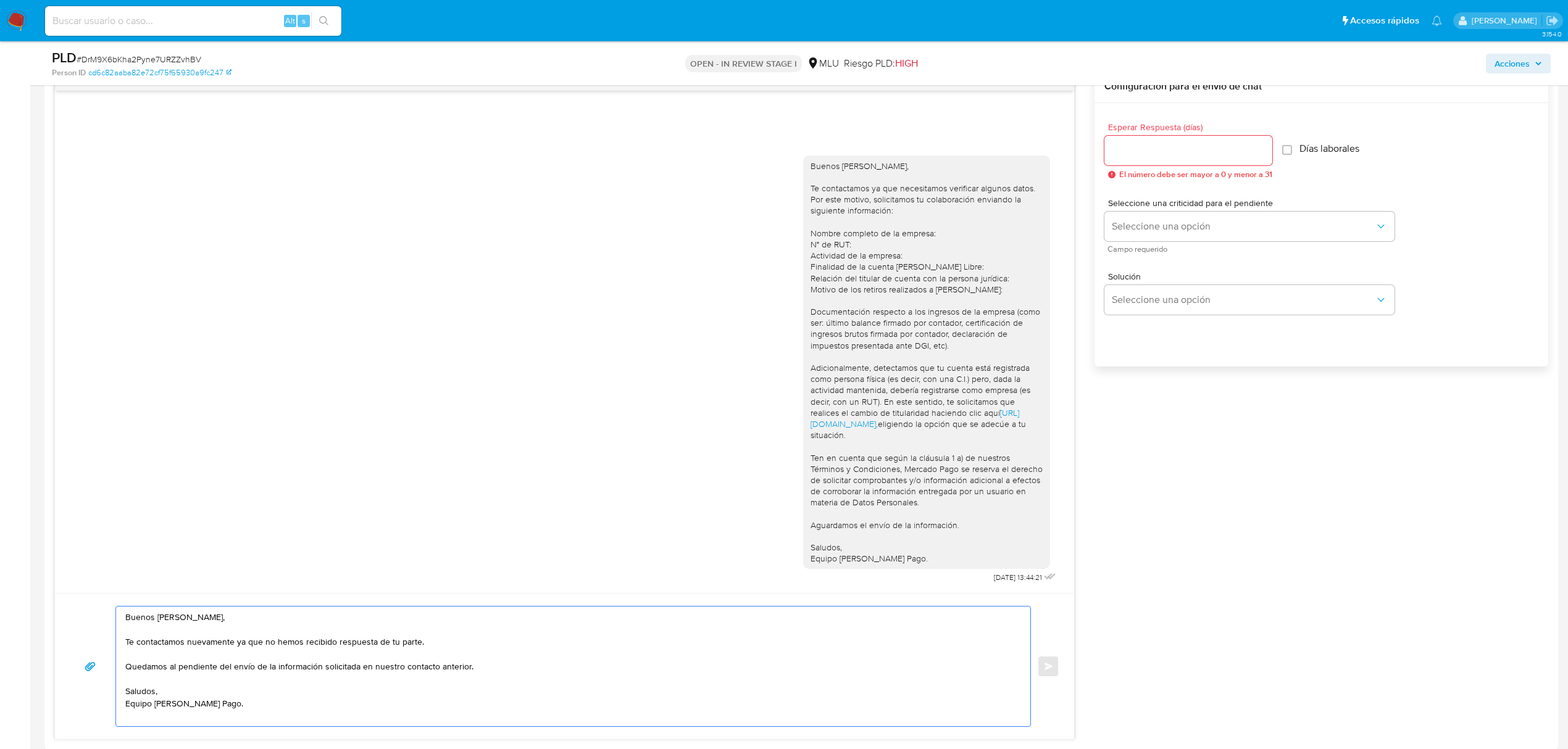
type textarea "Buenos días Donato, Te contactamos nuevamente ya que no hemos recibido respuest…"
click at [1161, 154] on input "Esperar Respuesta (días)" at bounding box center [1187, 150] width 168 height 16
type input "3"
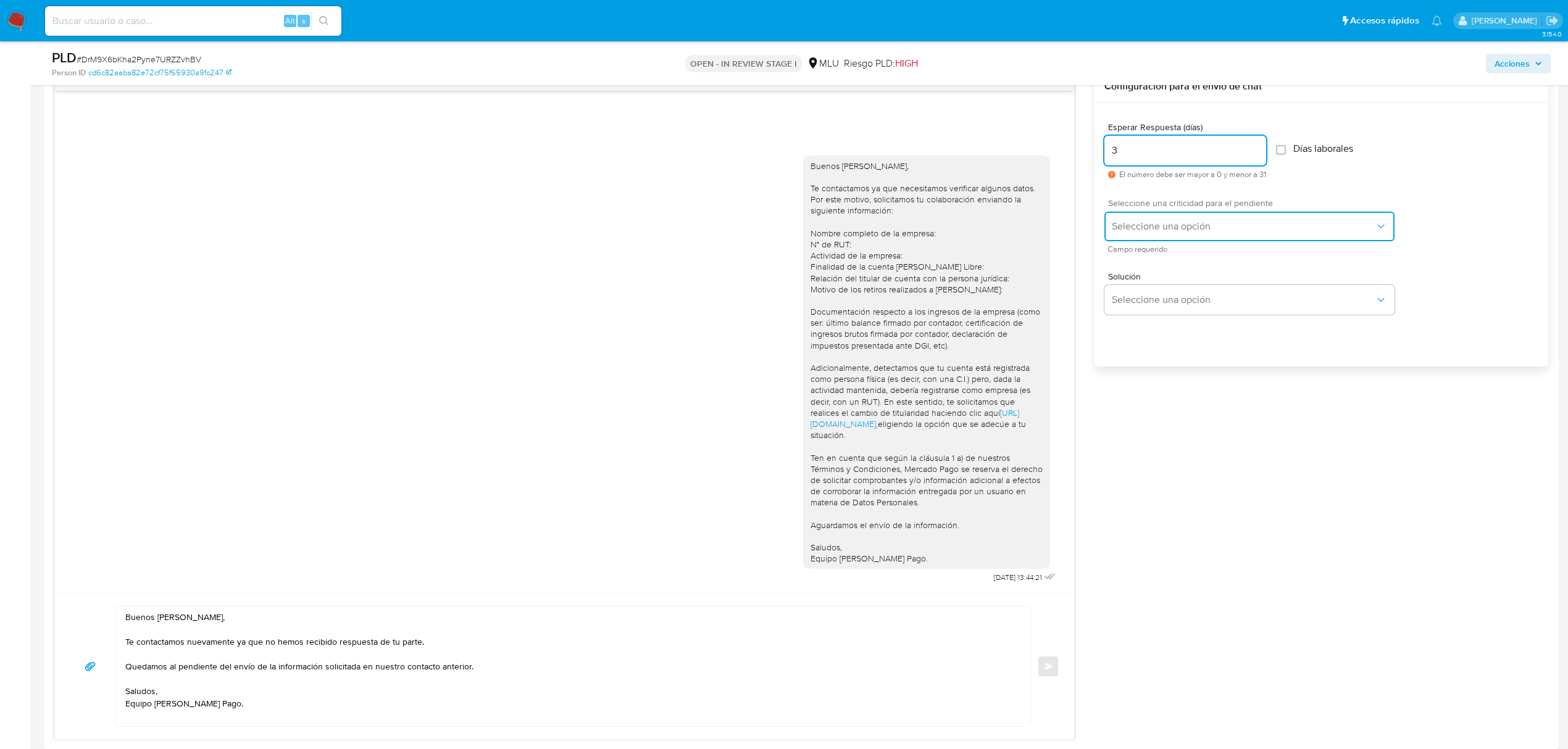
click at [1187, 227] on span "Seleccione una opción" at bounding box center [1243, 226] width 263 height 12
click at [1160, 231] on div "LOW" at bounding box center [1247, 228] width 270 height 25
click at [1043, 672] on button "Enviar" at bounding box center [1048, 667] width 22 height 22
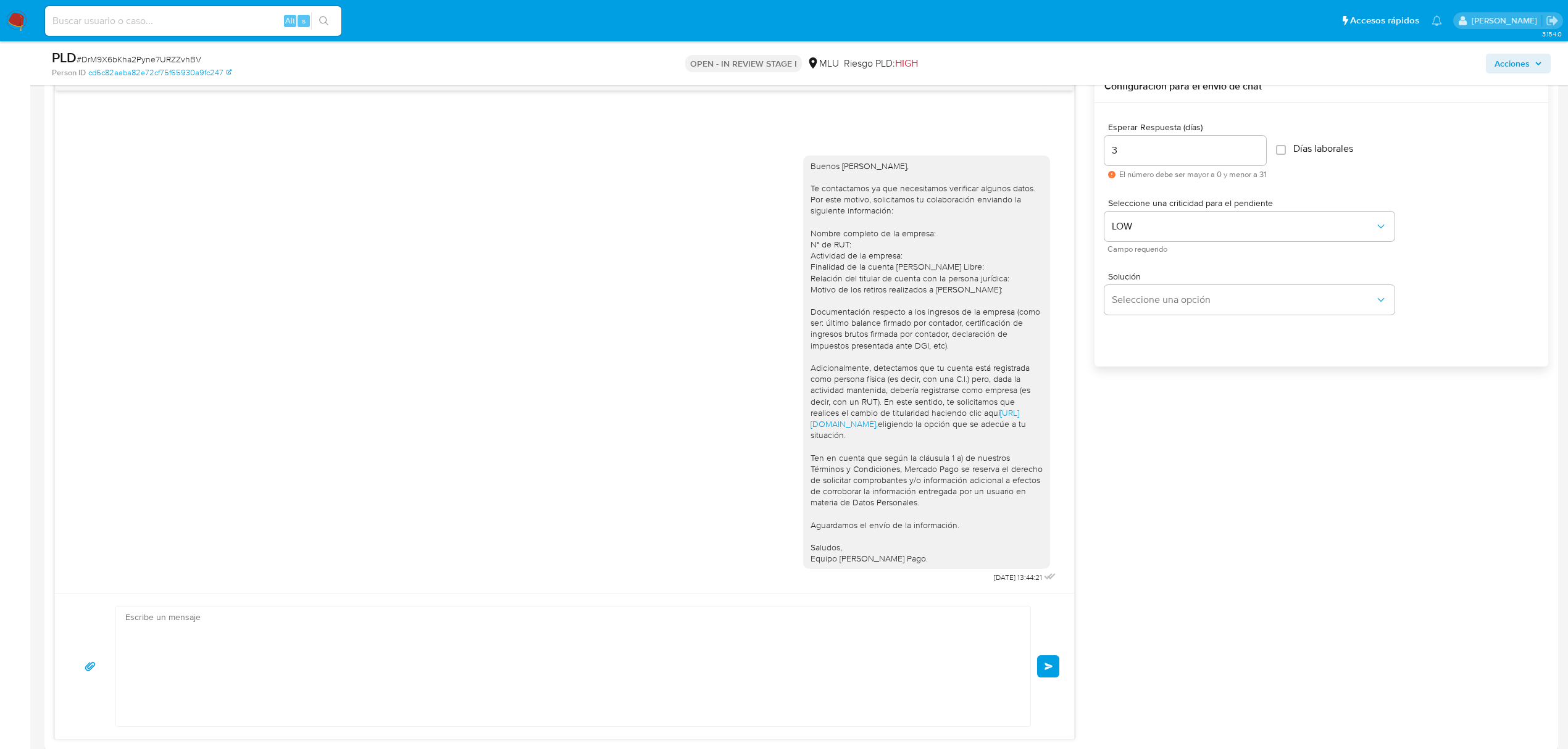
scroll to position [108, 0]
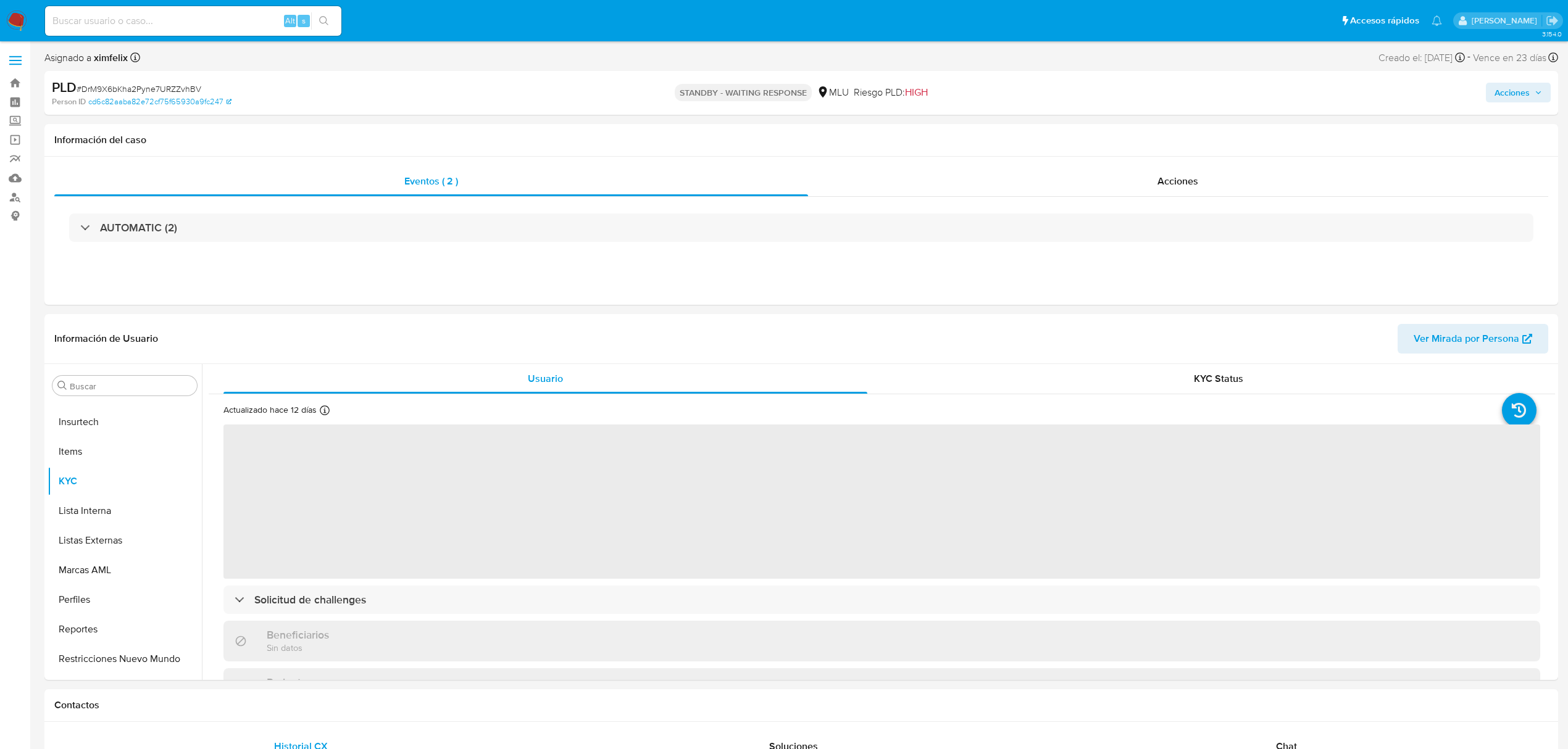
scroll to position [551, 0]
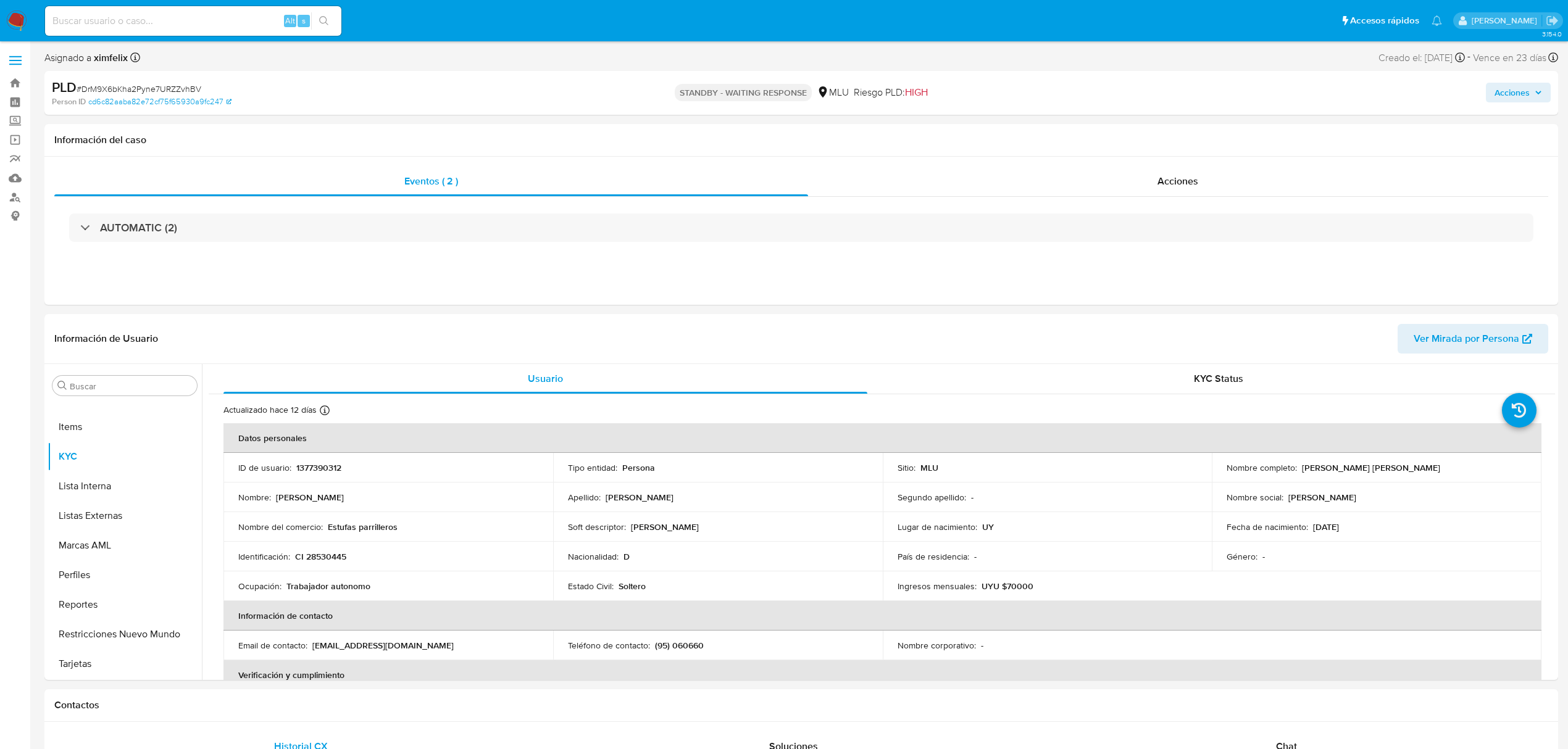
select select "10"
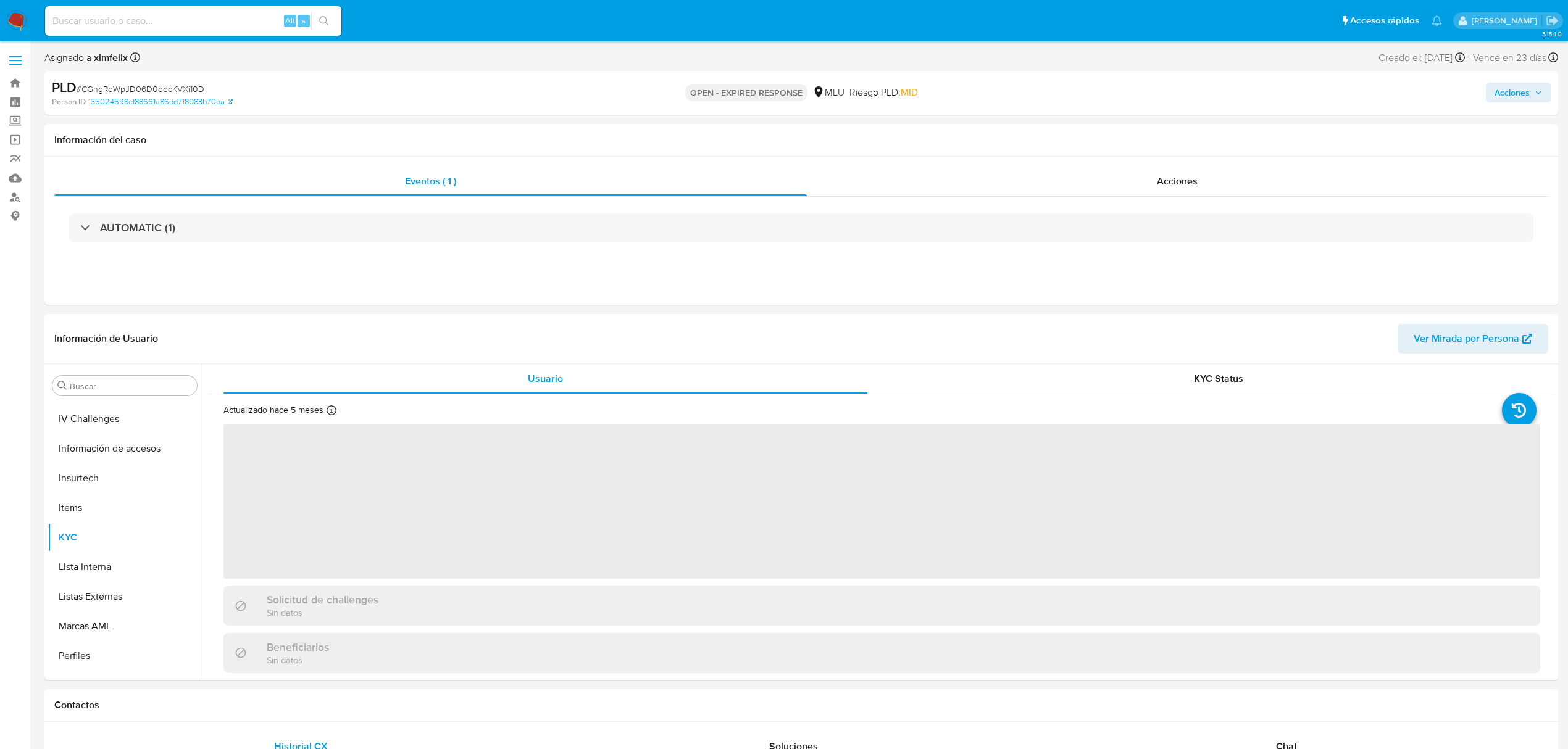
scroll to position [551, 0]
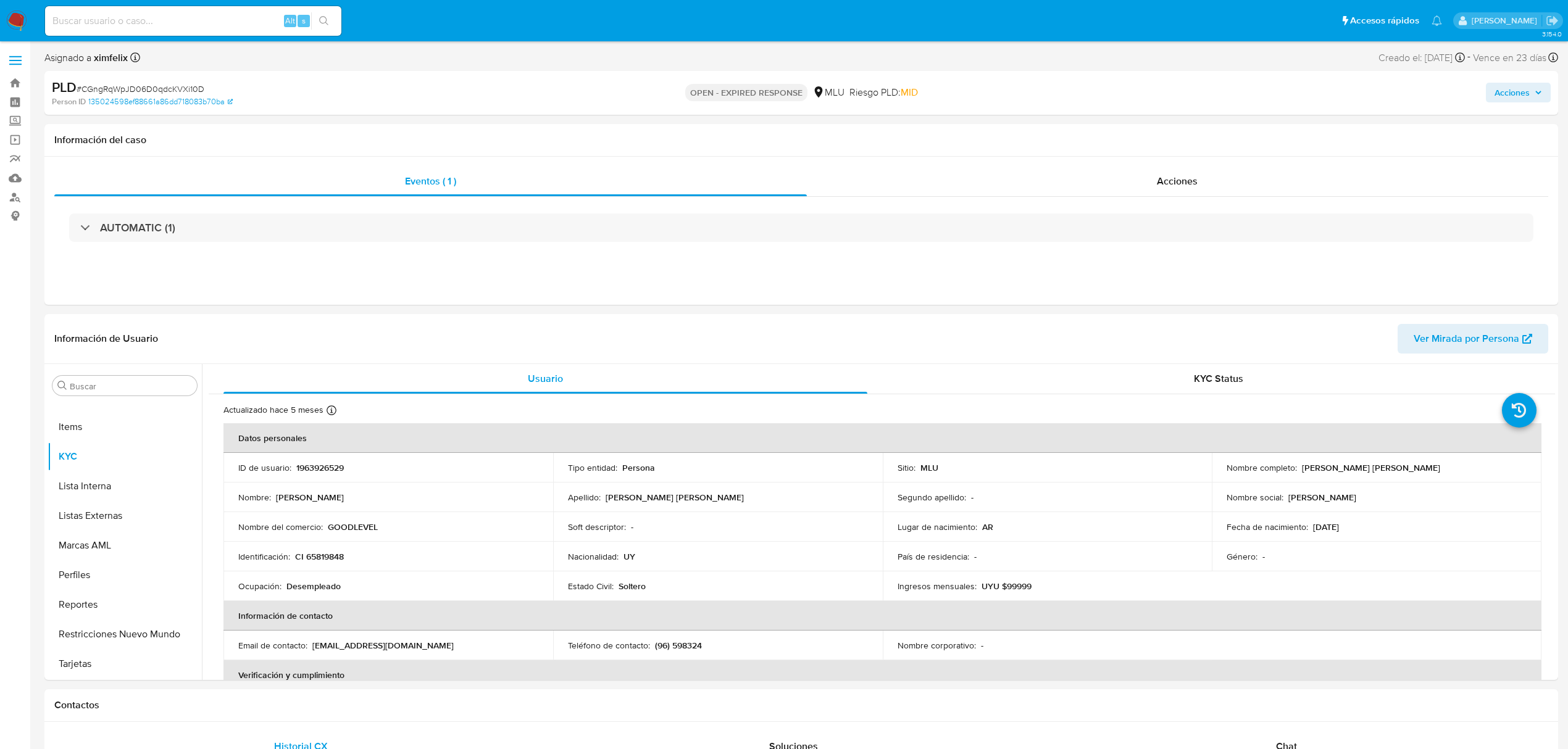
select select "10"
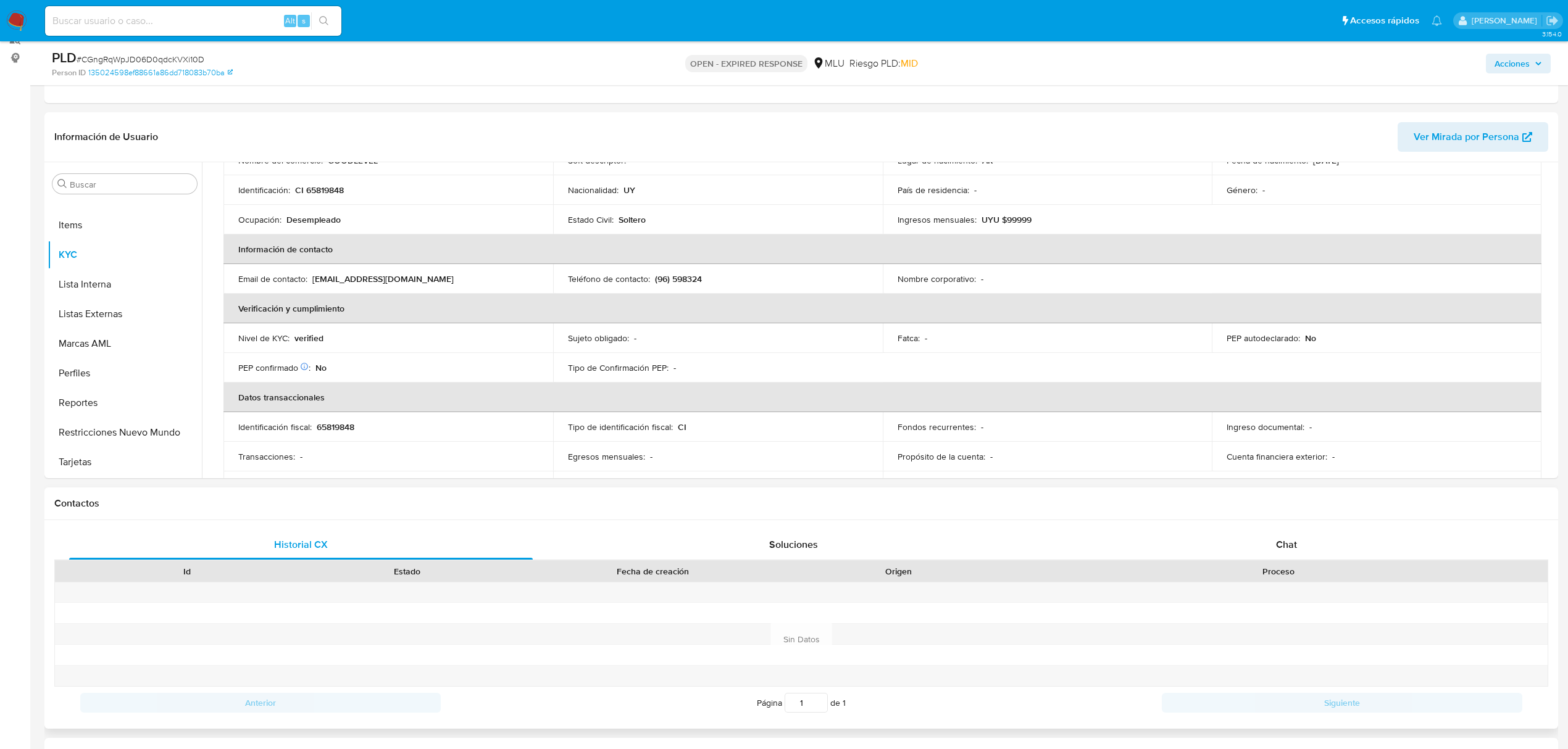
scroll to position [164, 0]
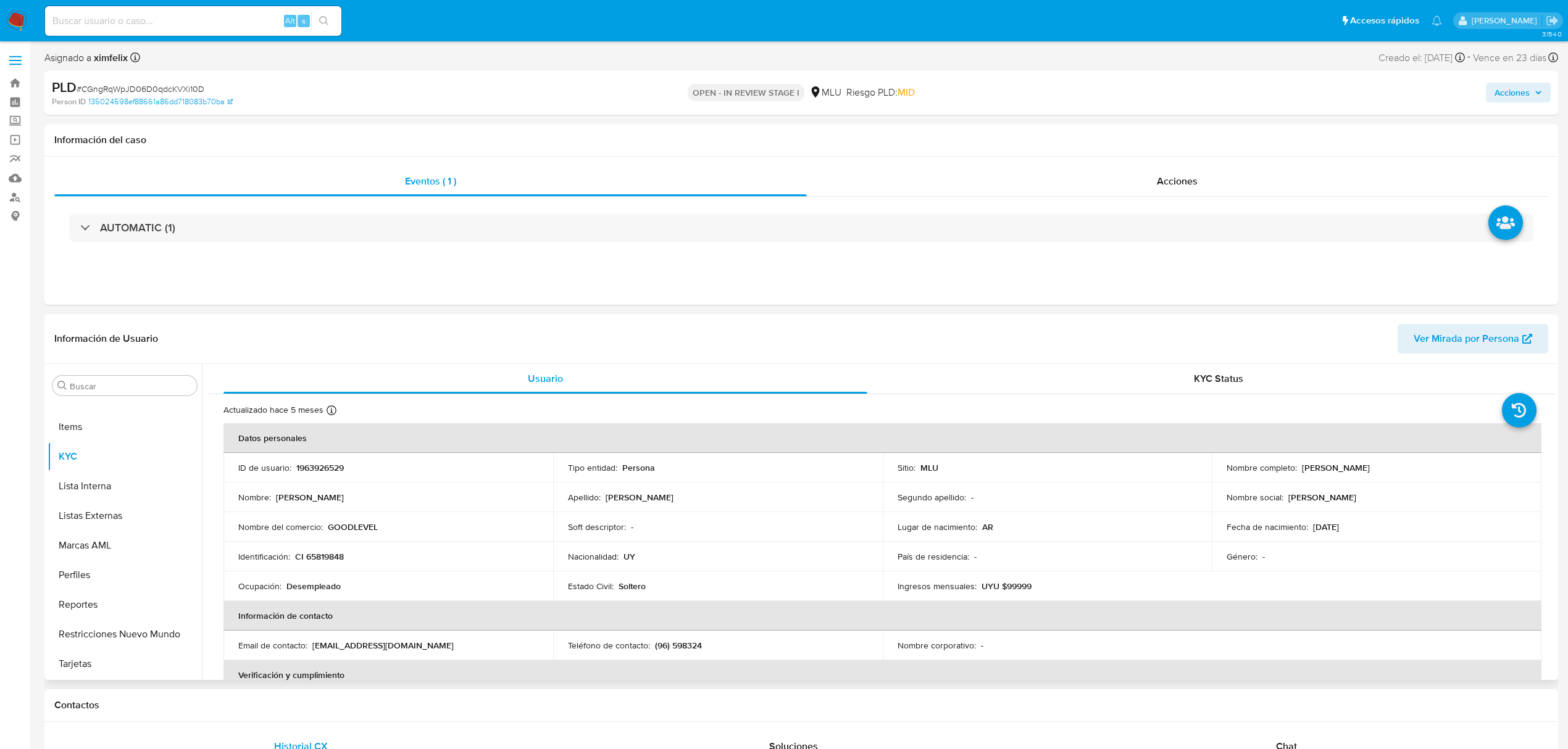
select select "10"
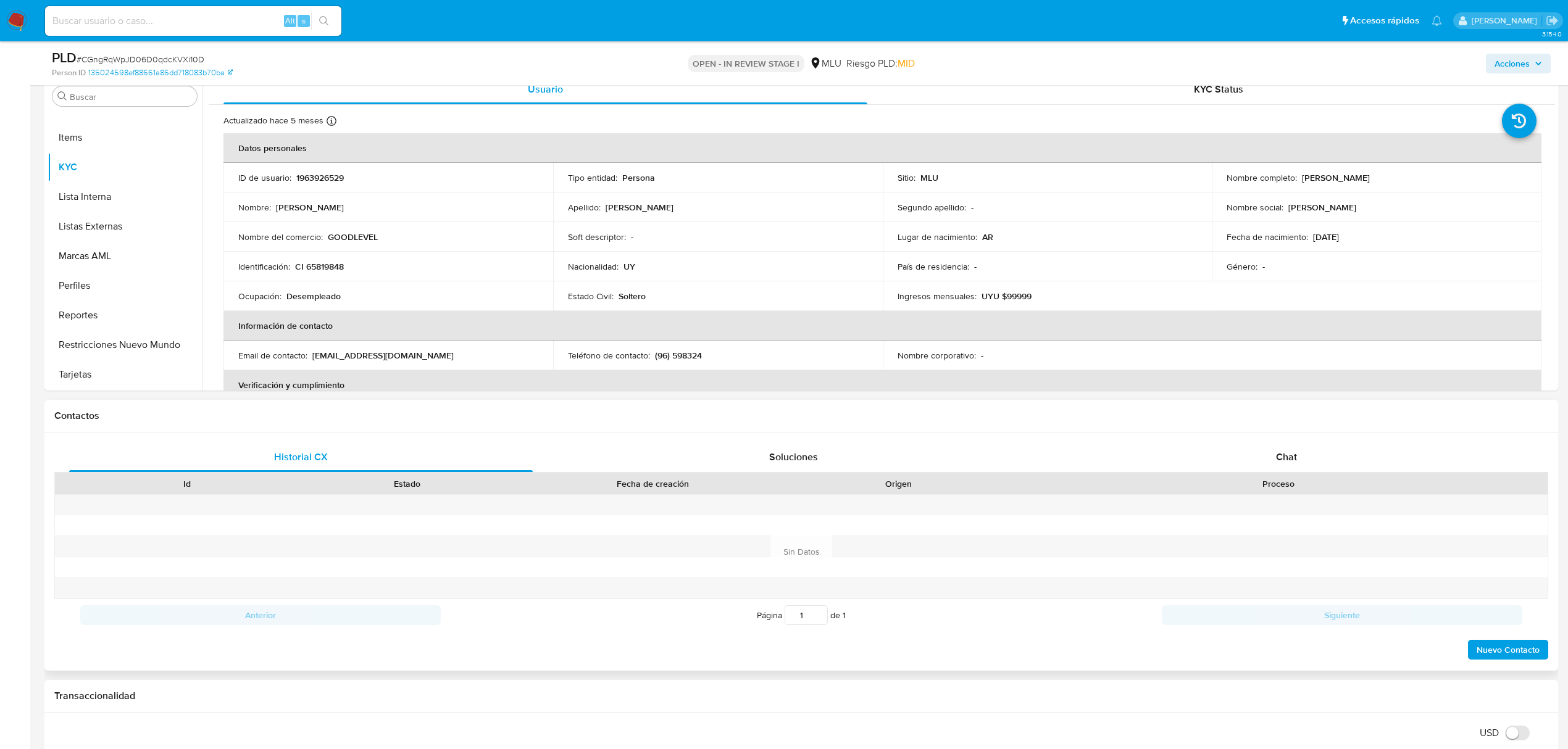
scroll to position [247, 0]
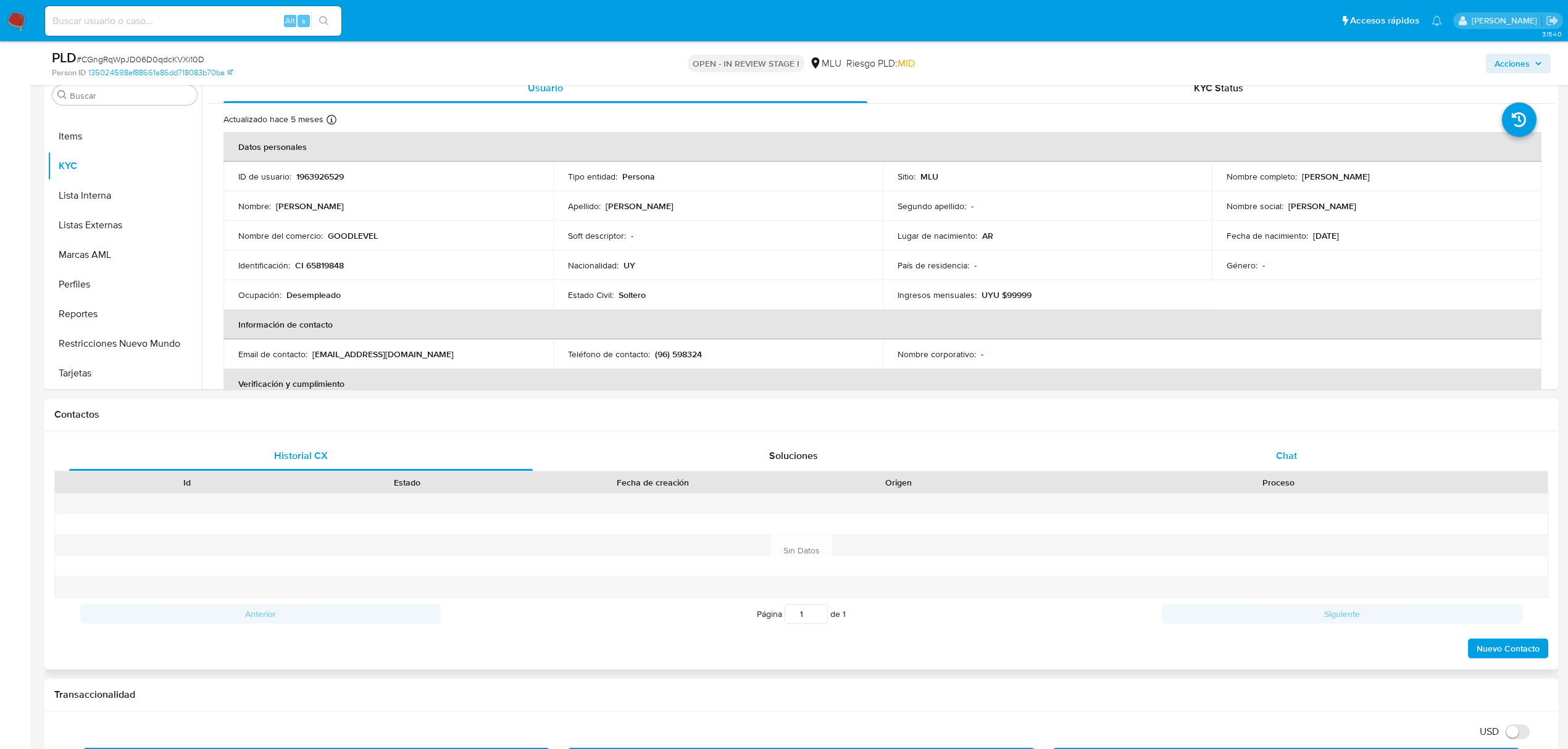
drag, startPoint x: 1284, startPoint y: 442, endPoint x: 1286, endPoint y: 451, distance: 9.2
click at [1284, 442] on div "Chat" at bounding box center [1286, 456] width 464 height 30
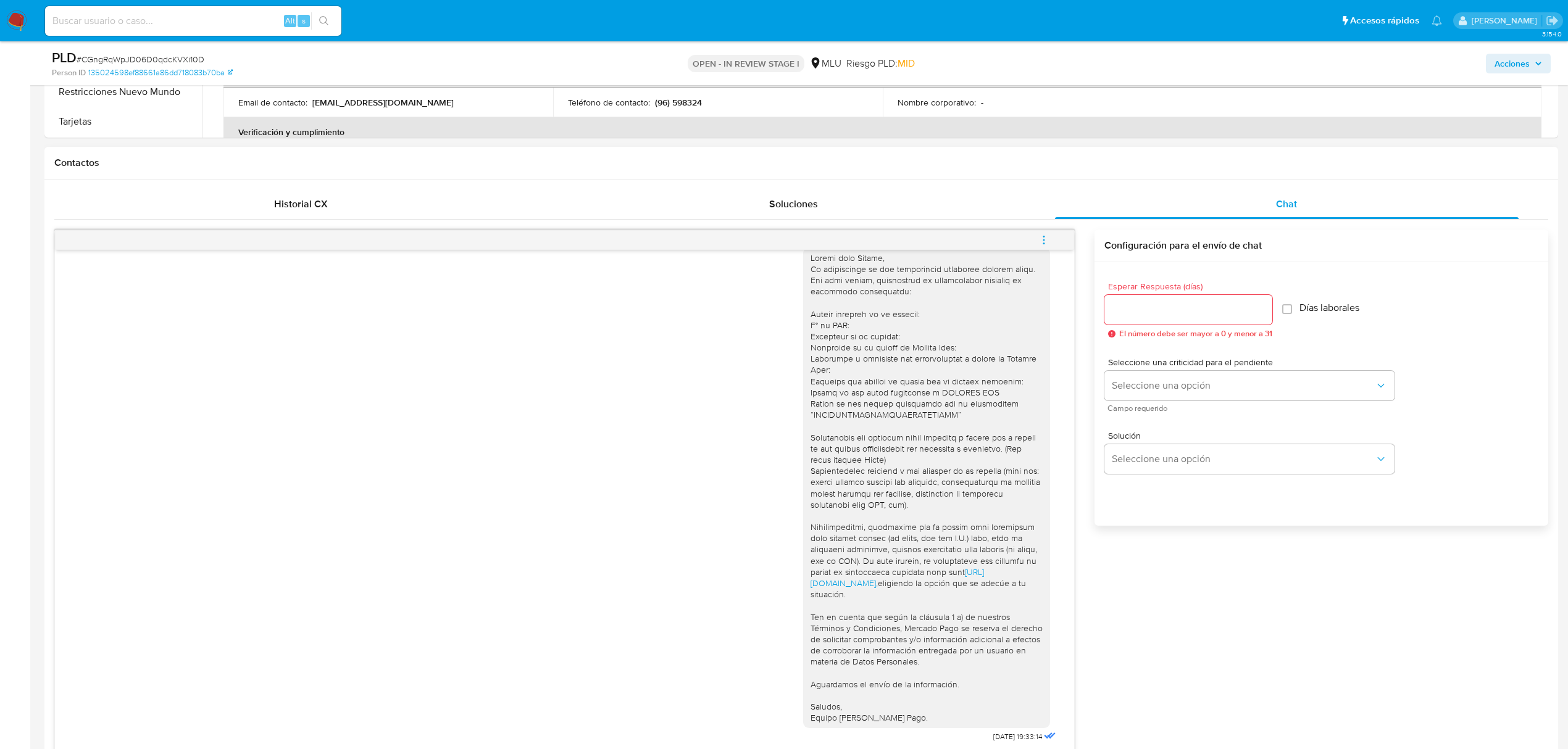
scroll to position [657, 0]
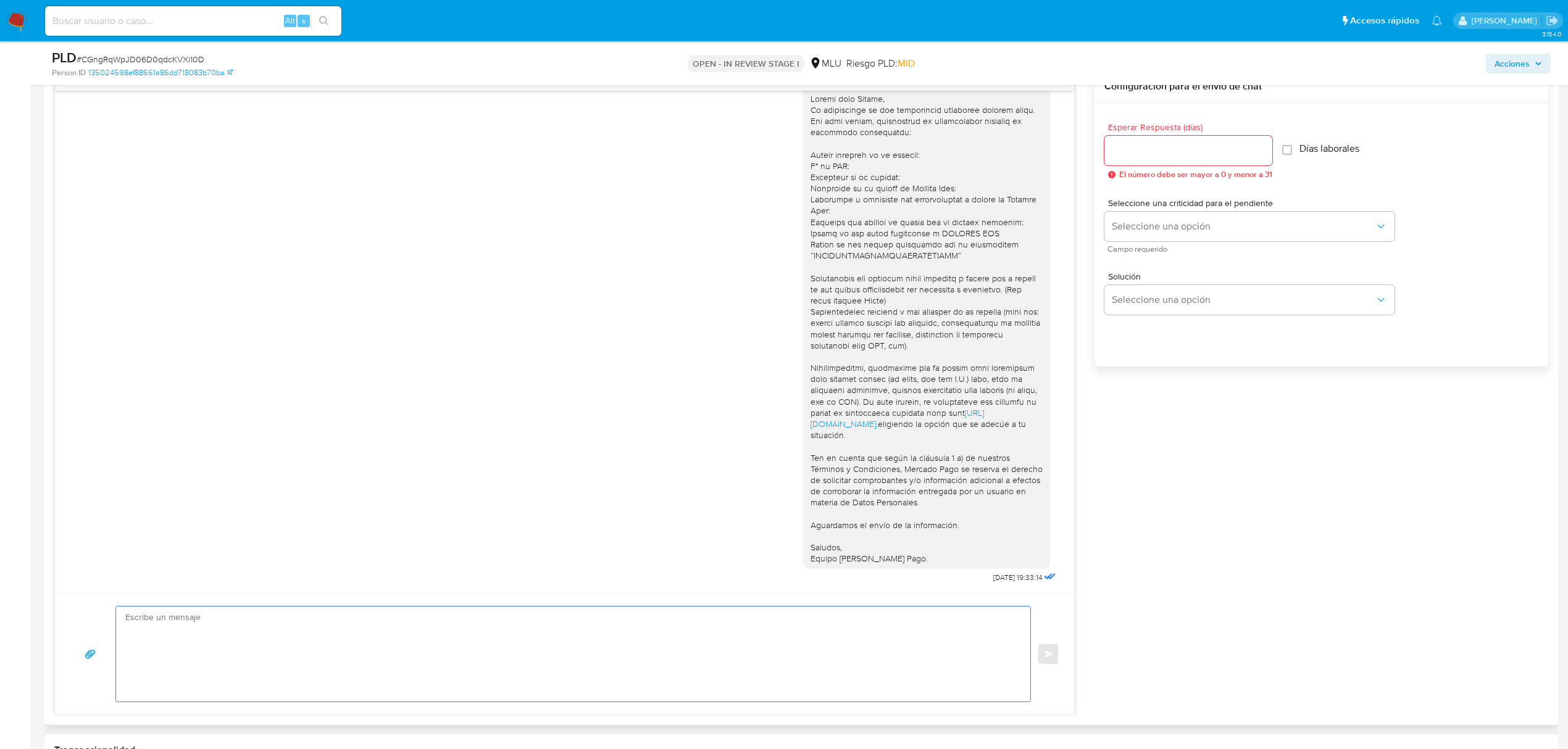
click at [808, 653] on textarea at bounding box center [570, 654] width 889 height 95
type textarea "b"
paste textarea "Te contactamos nuevamente ya que no hemos recibido respuesta de tu parte. Queda…"
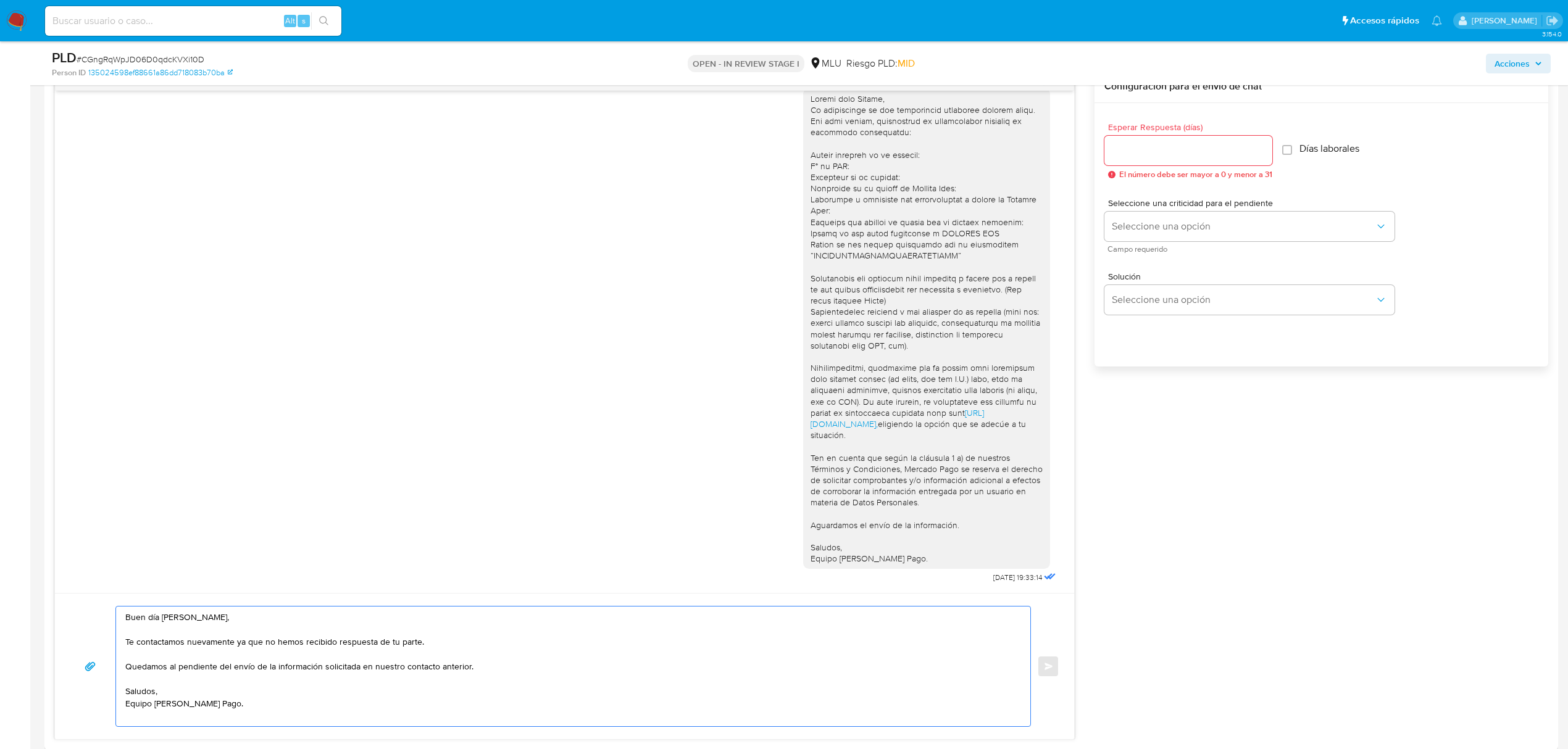
type textarea "Buen día Matias, Te contactamos nuevamente ya que no hemos recibido respuesta d…"
click at [1135, 139] on div at bounding box center [1187, 151] width 168 height 30
click at [1134, 148] on input "Esperar Respuesta (días)" at bounding box center [1187, 150] width 168 height 16
type input "3"
click at [1154, 236] on button "Seleccione una opción" at bounding box center [1248, 227] width 290 height 30
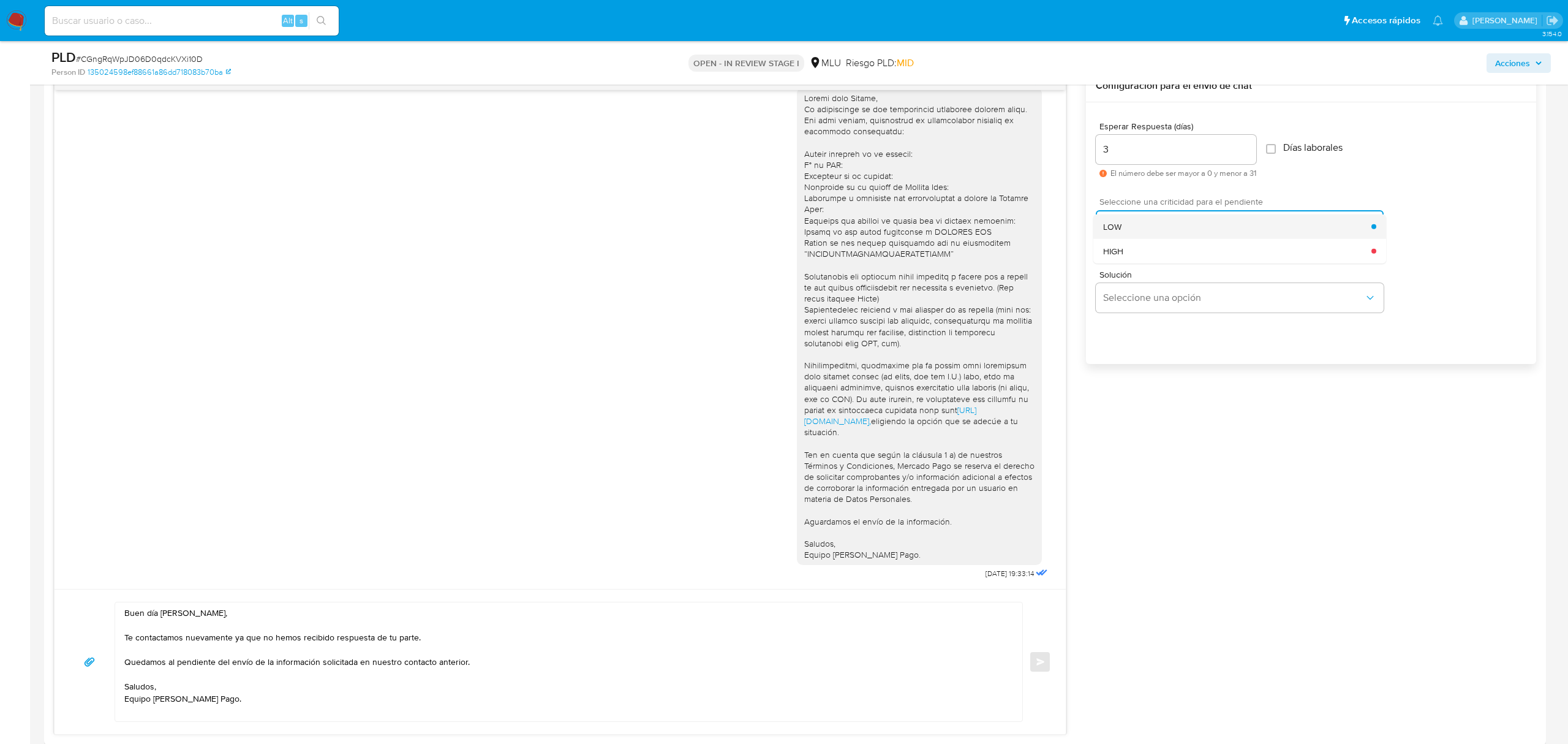
click at [1148, 234] on div "LOW" at bounding box center [1237, 226] width 268 height 25
click at [1035, 670] on button "Enviar" at bounding box center [1040, 662] width 22 height 22
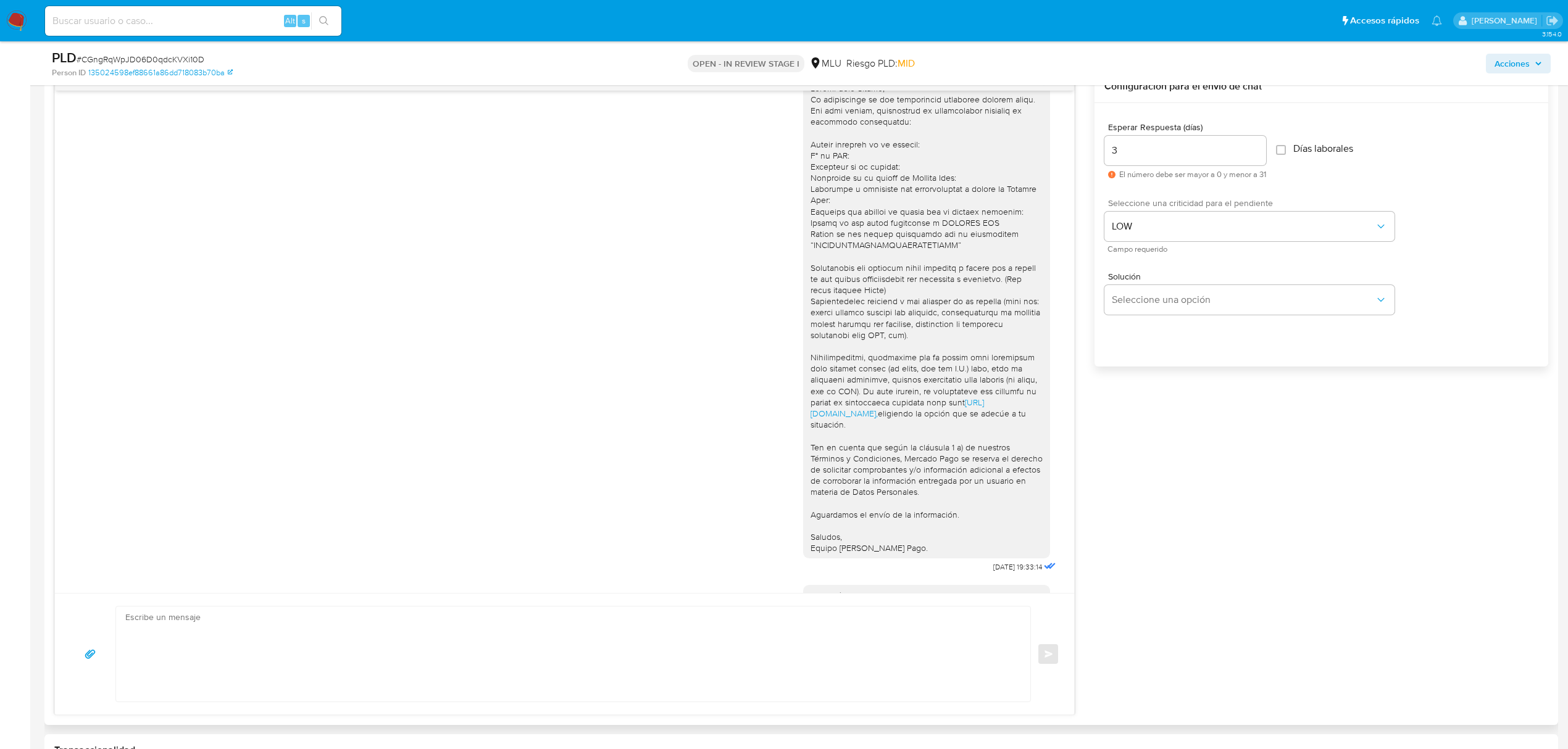
scroll to position [176, 0]
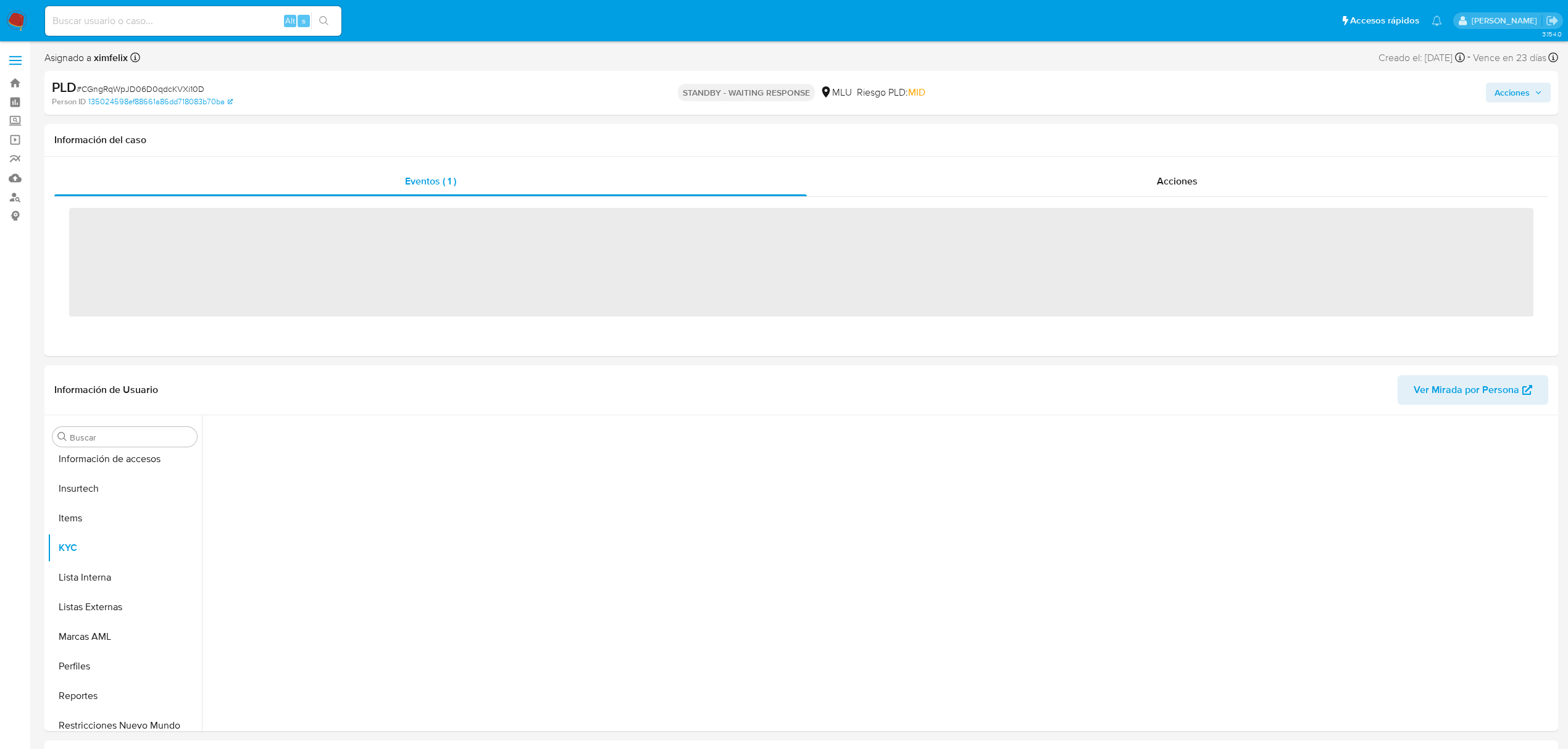
scroll to position [551, 0]
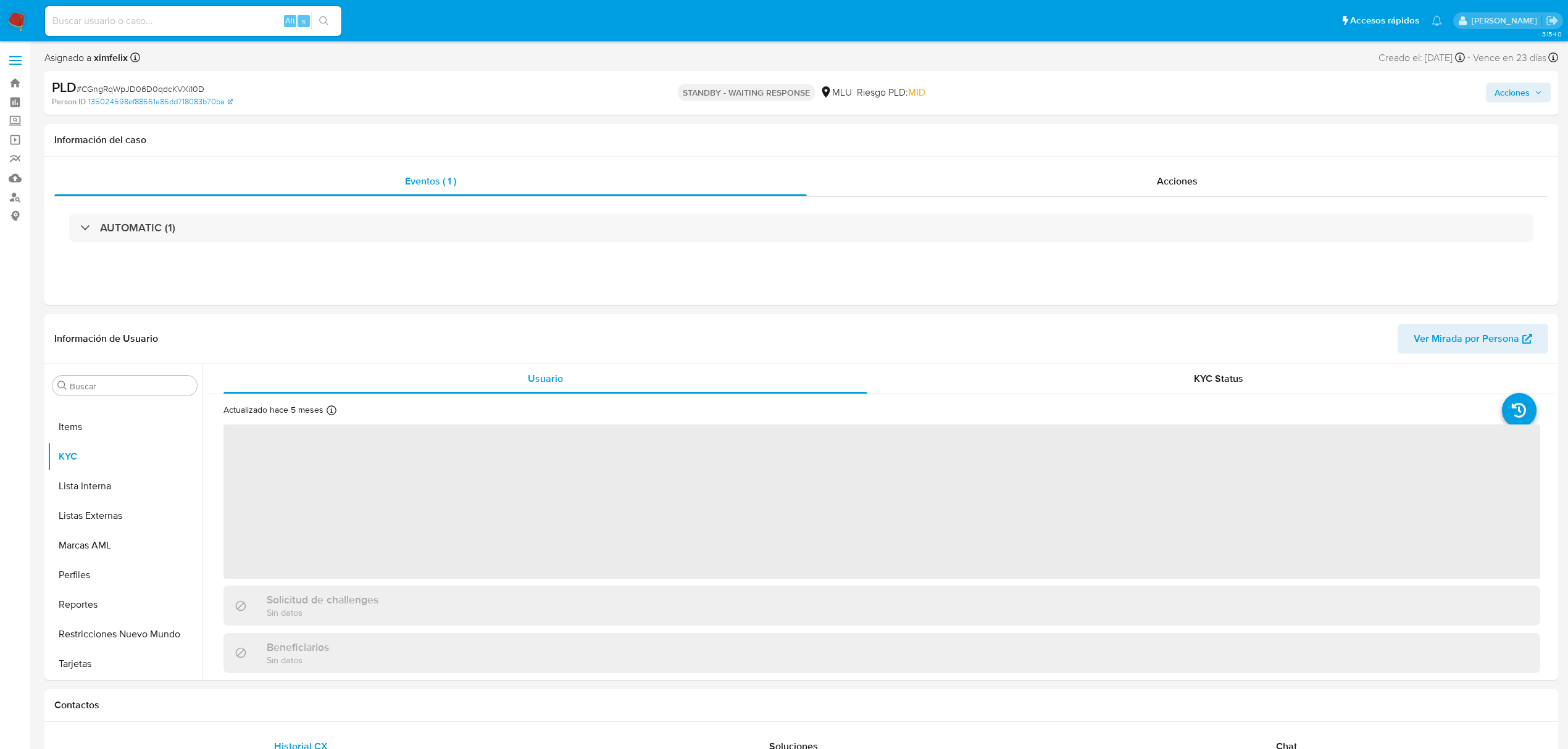
select select "10"
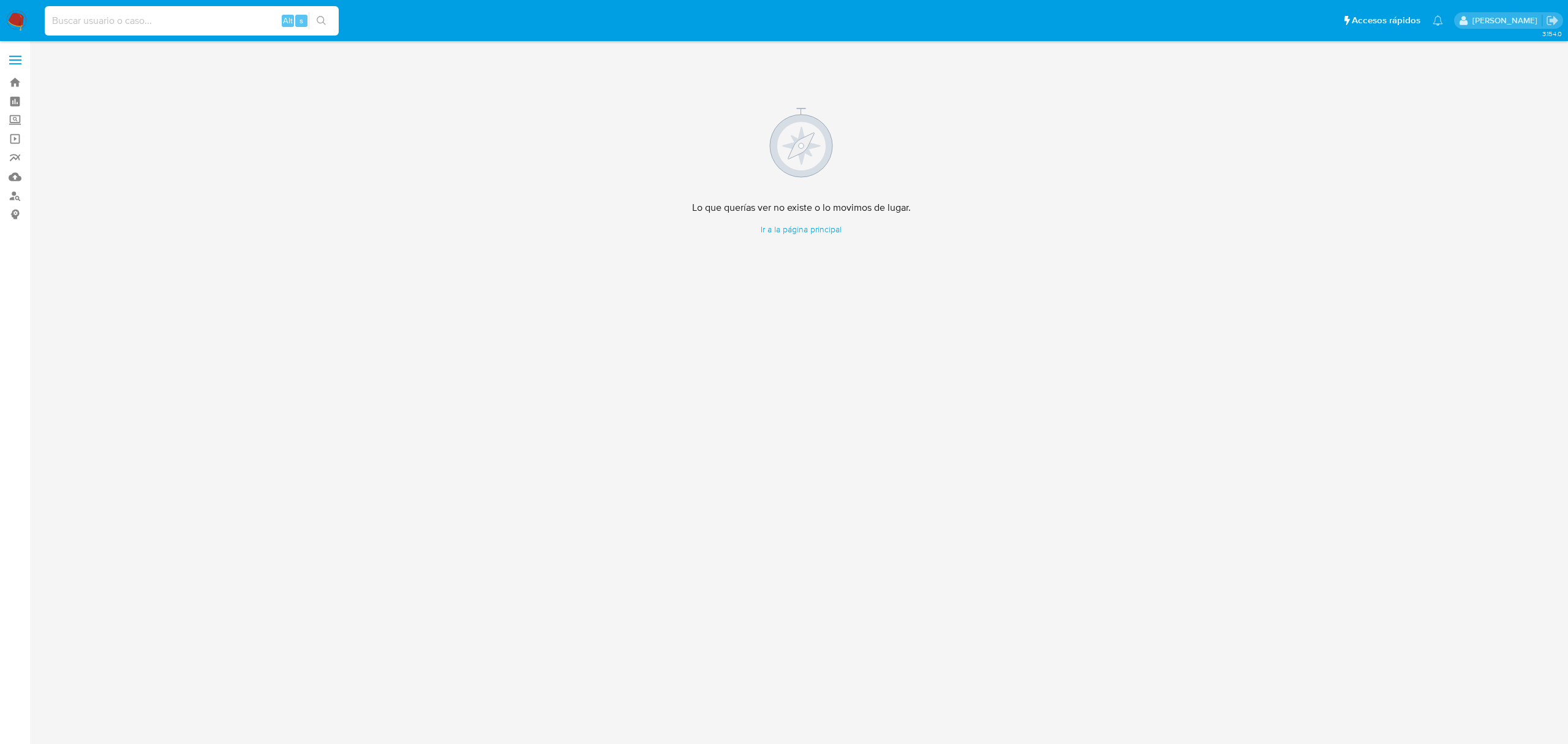
click at [142, 17] on input at bounding box center [192, 20] width 294 height 16
paste input "IdWs5X7az6KVXR2mTdFpajJL"
type input "IdWs5X7az6KVXR2mTdFpajJL"
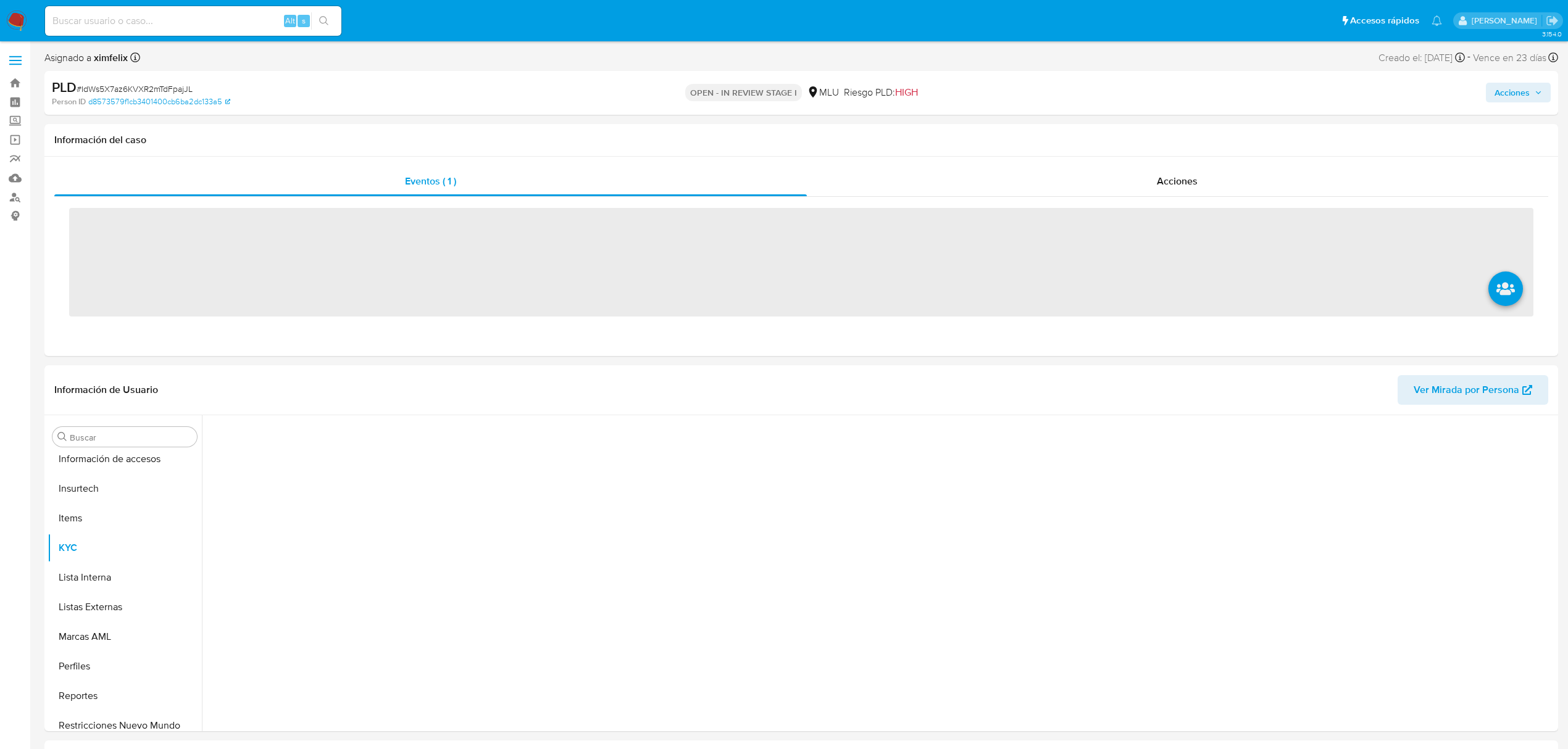
scroll to position [551, 0]
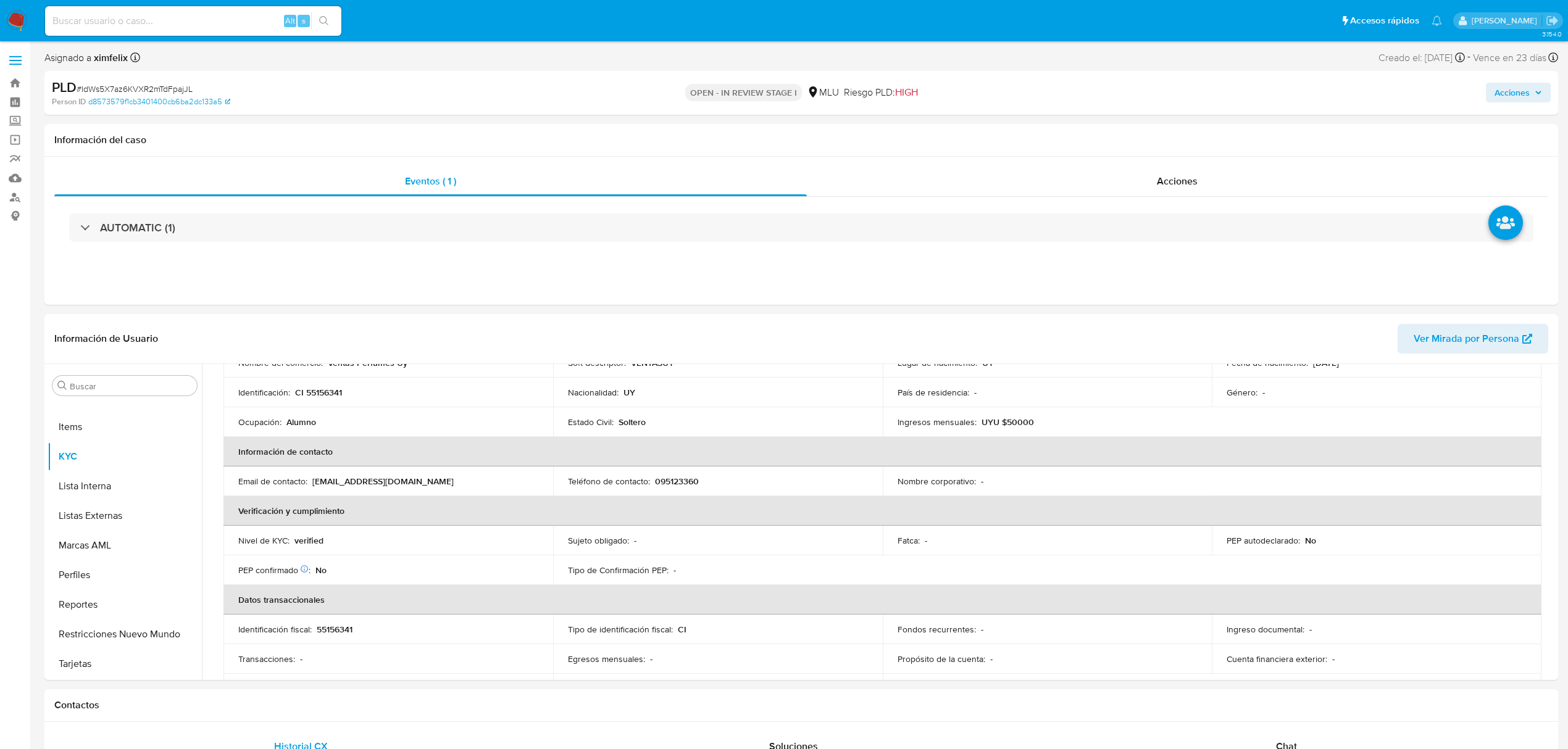
select select "10"
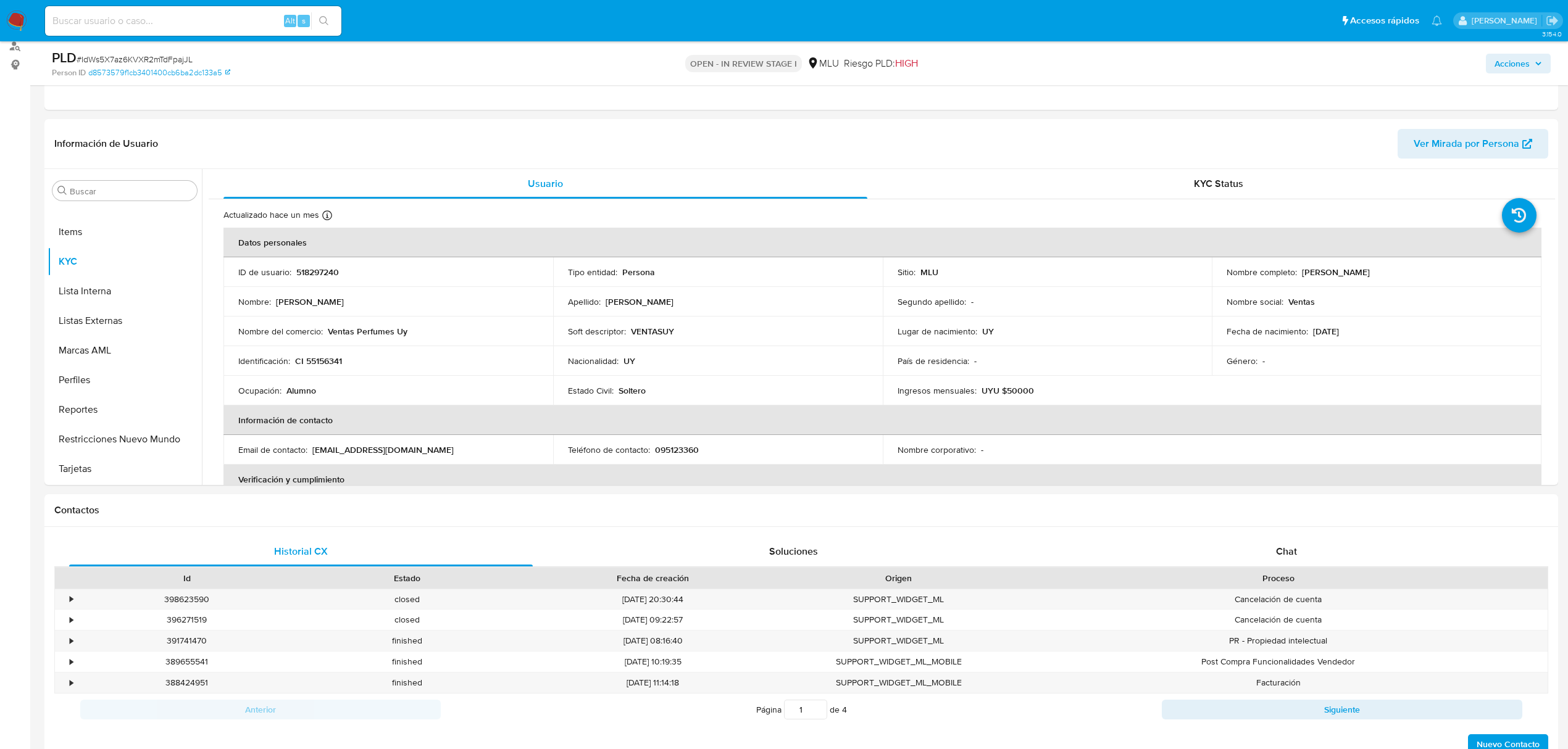
scroll to position [164, 0]
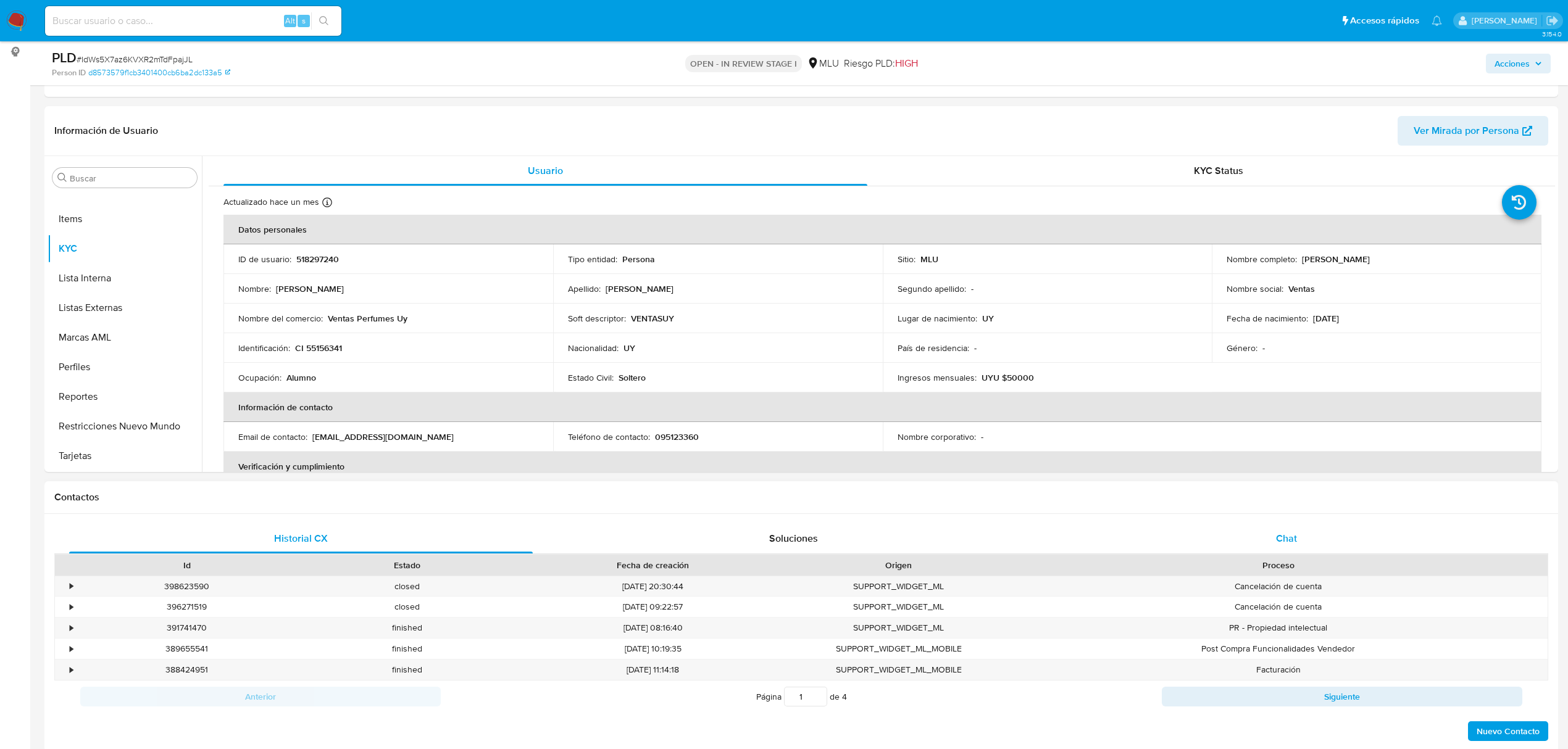
click at [1341, 531] on div "Chat" at bounding box center [1286, 539] width 464 height 30
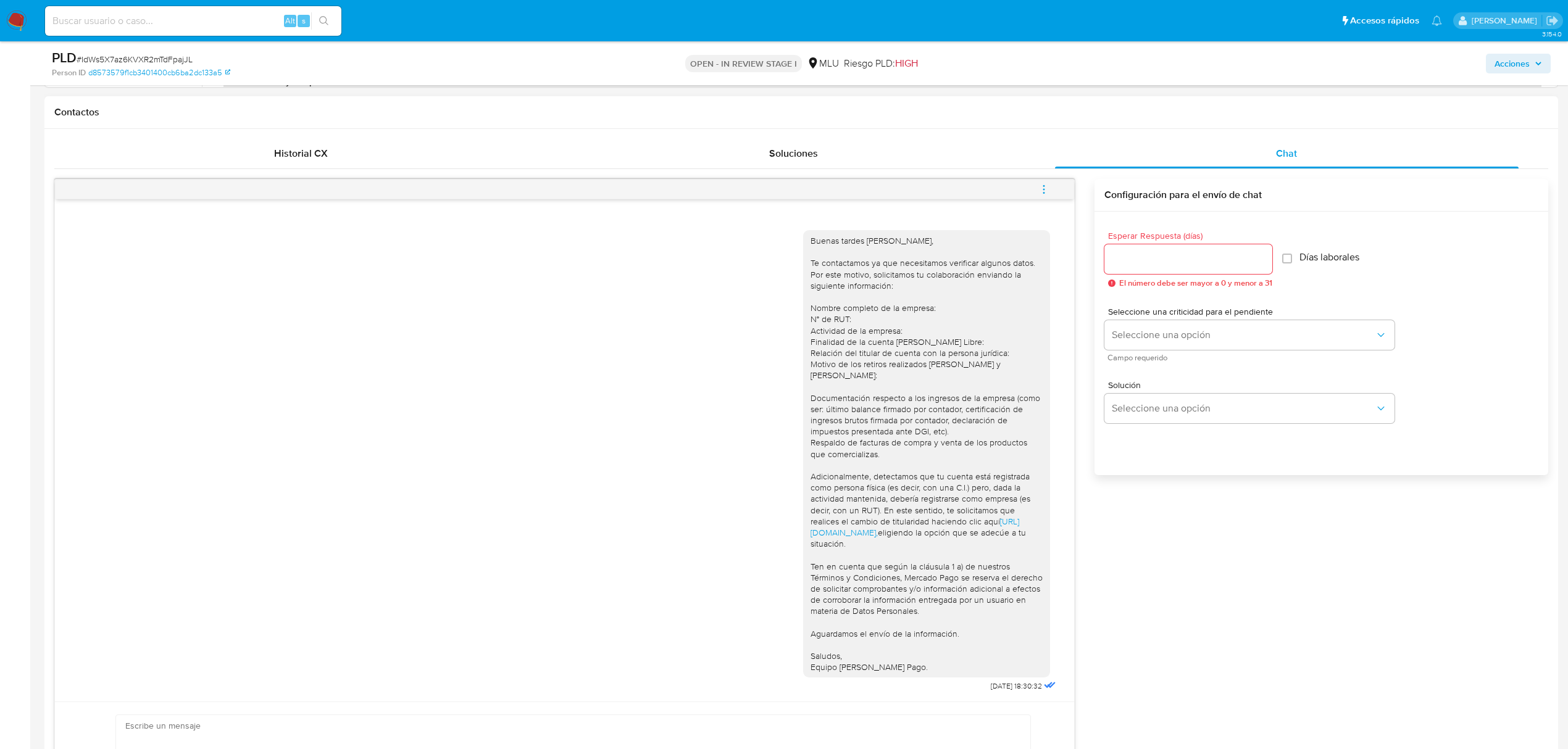
scroll to position [576, 0]
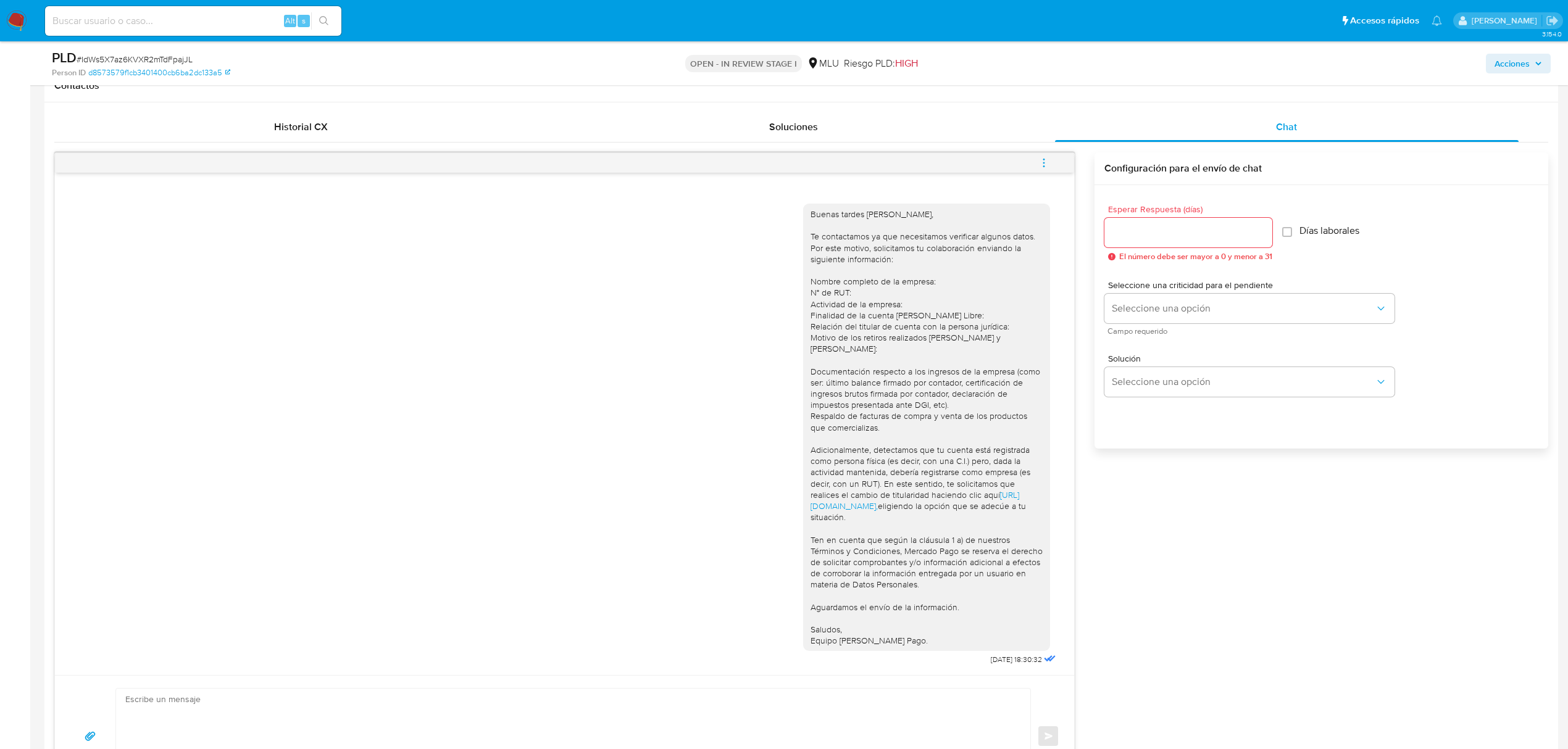
click at [1126, 223] on div at bounding box center [1187, 232] width 168 height 30
click at [1126, 228] on input "Esperar Respuesta (días)" at bounding box center [1187, 232] width 168 height 16
type input "3"
click at [1151, 308] on span "Seleccione una opción" at bounding box center [1243, 308] width 263 height 12
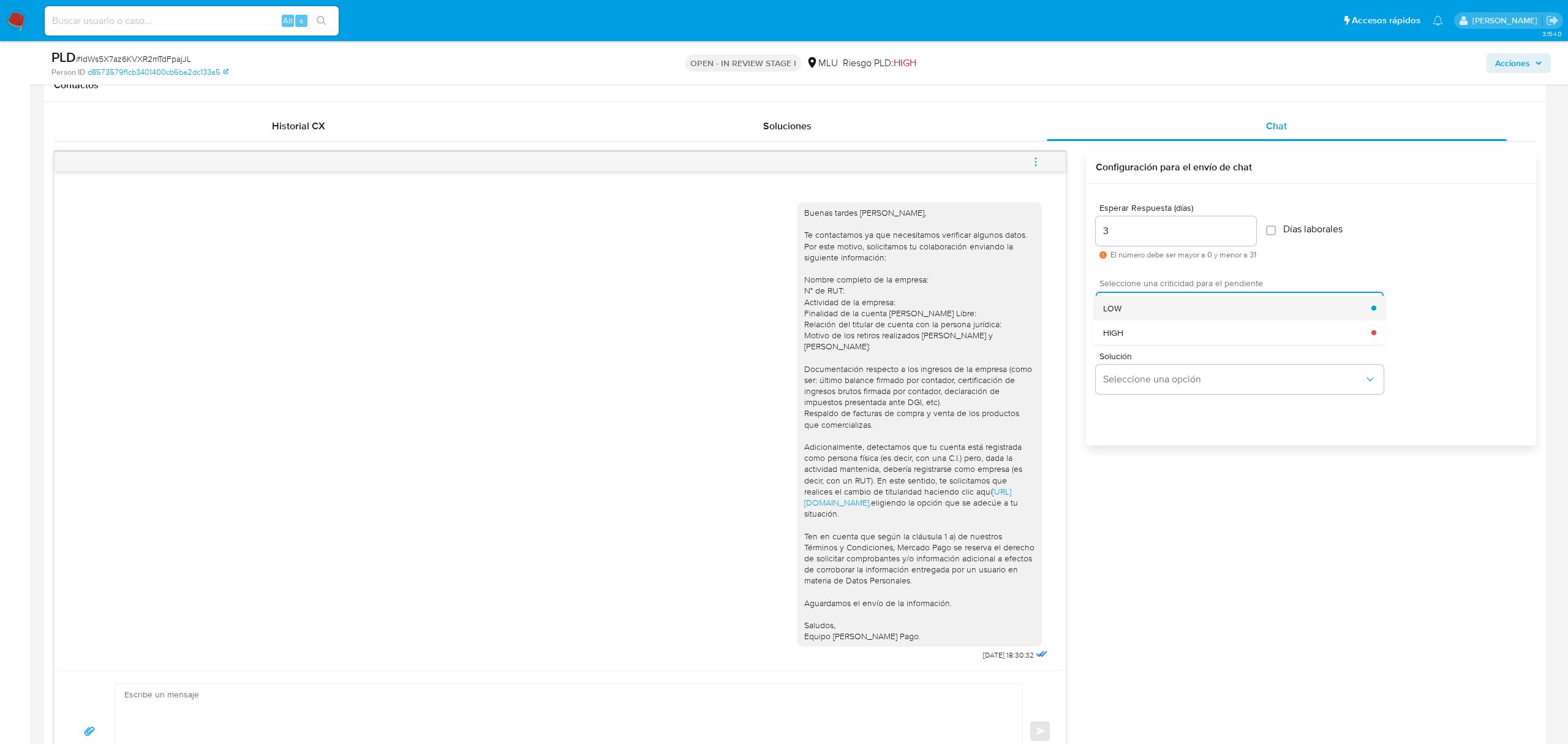
click at [1122, 310] on div "LOW" at bounding box center [1237, 307] width 268 height 25
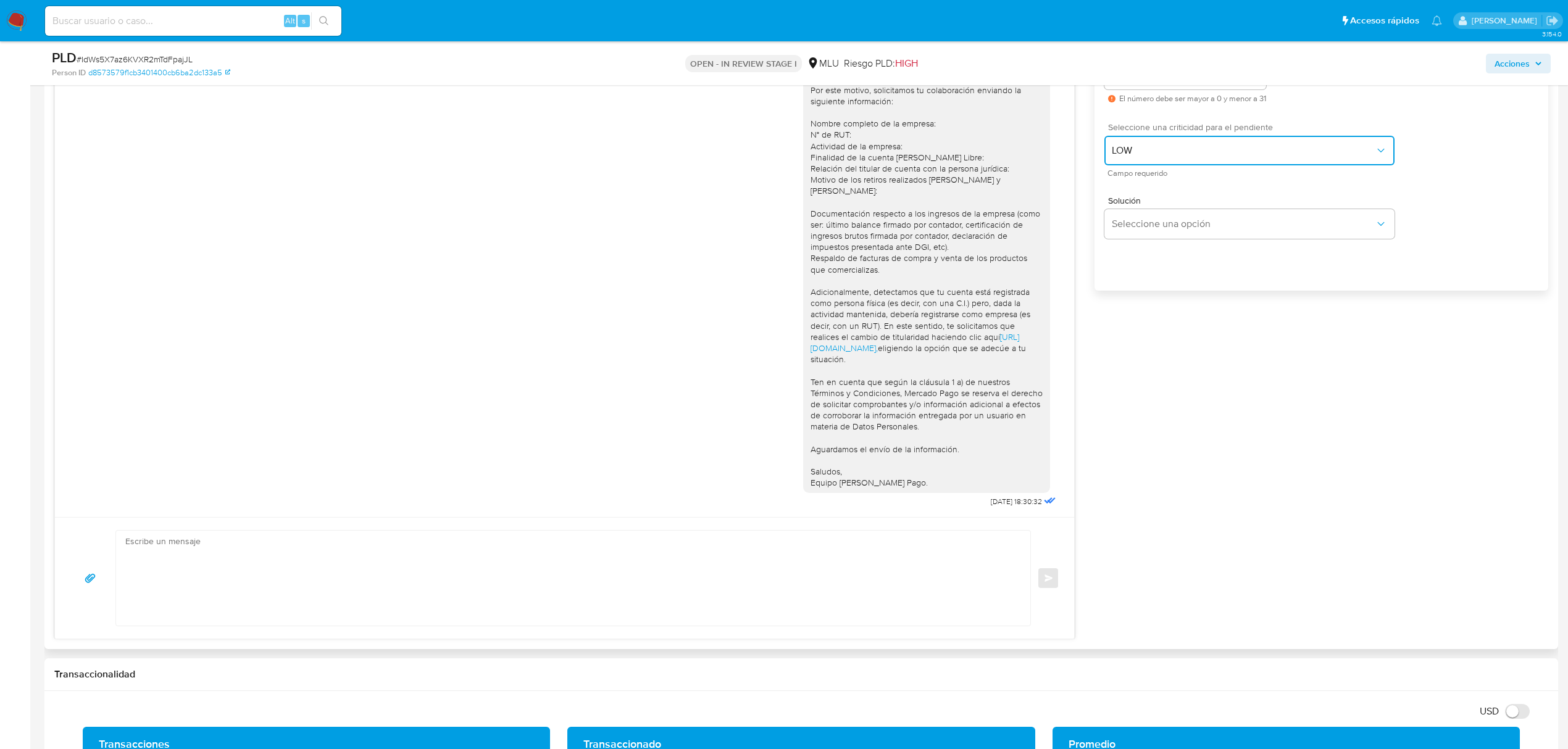
scroll to position [741, 0]
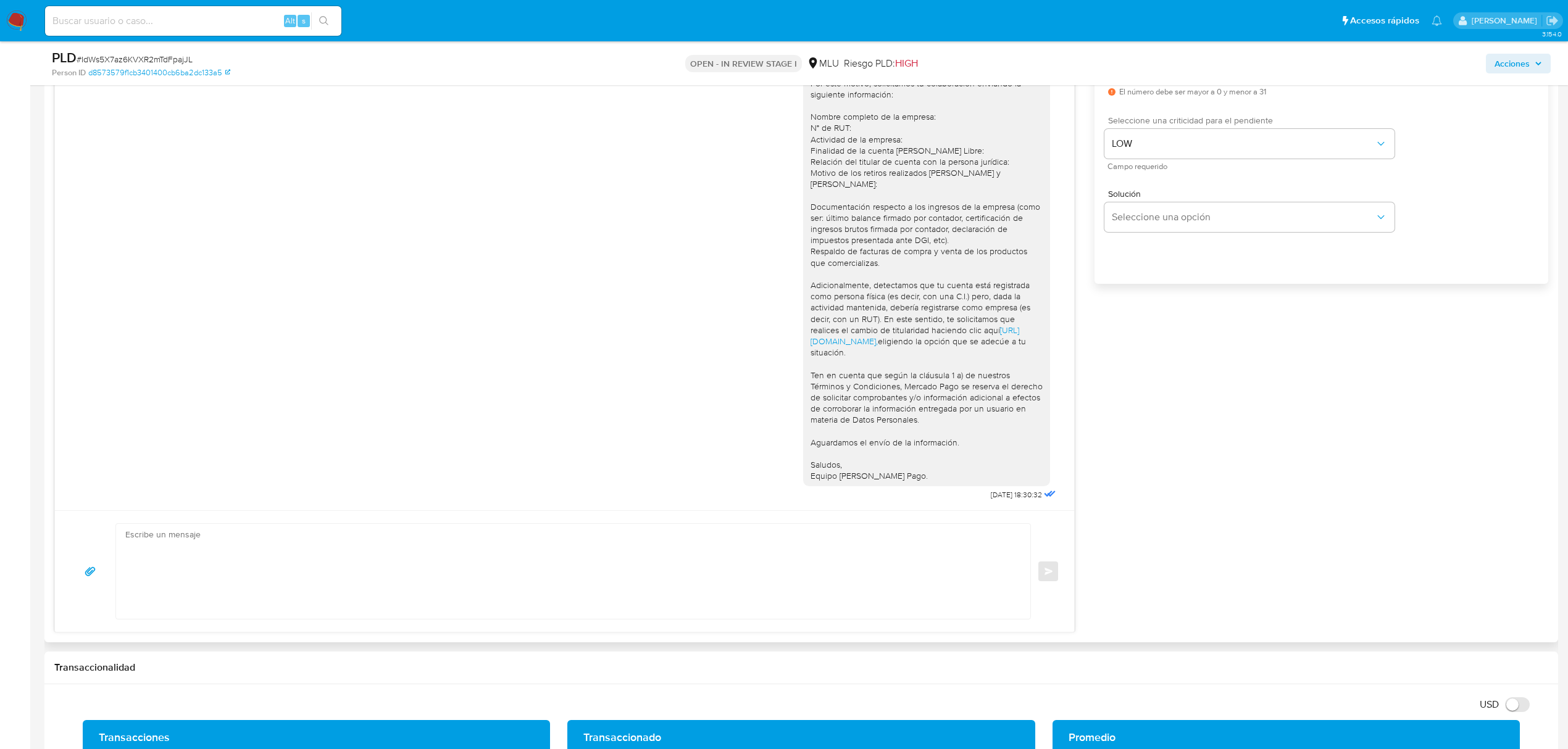
click at [698, 531] on textarea at bounding box center [570, 571] width 889 height 95
paste textarea "Te contactamos nuevamente ya que no hemos recibido respuesta de tu parte. Queda…"
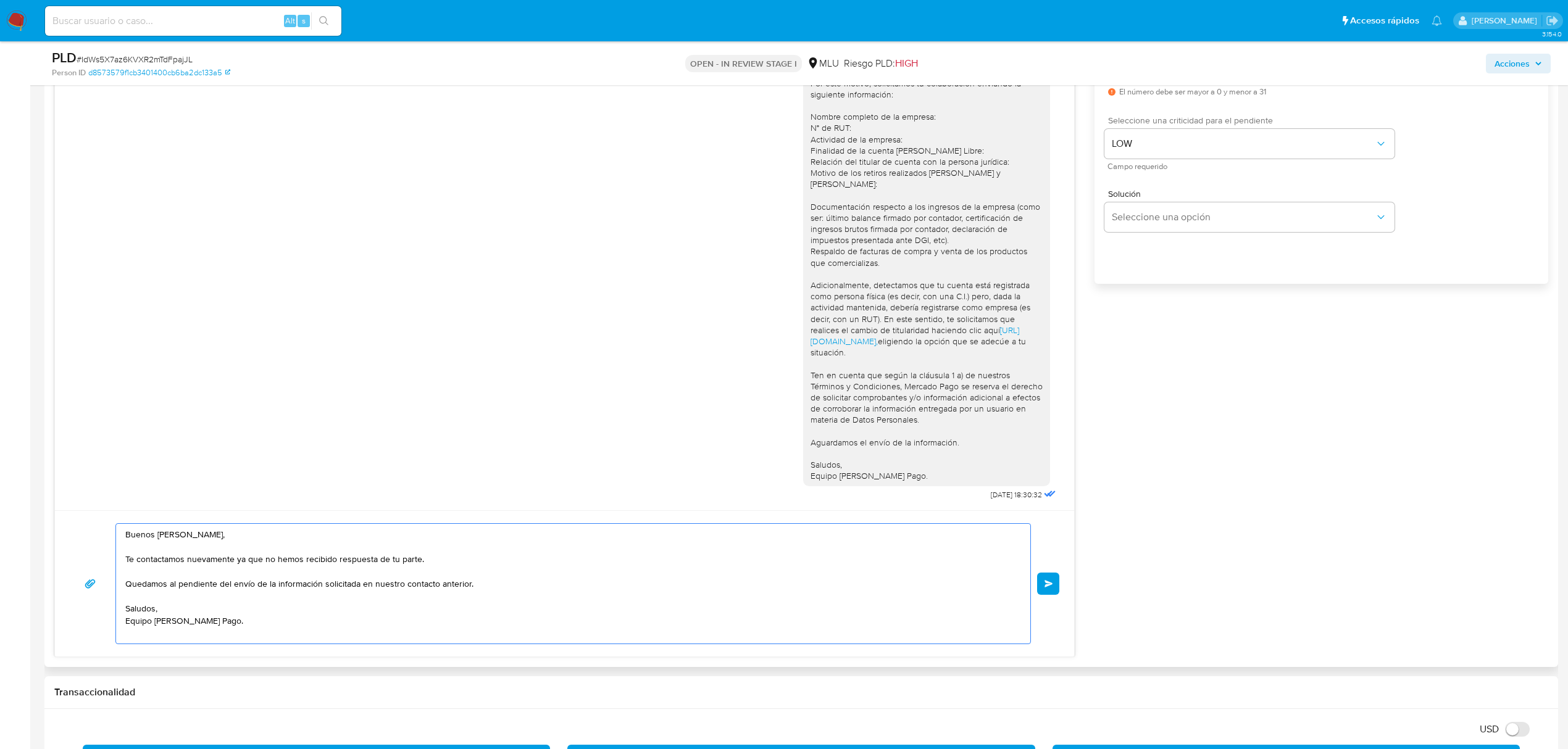
click at [281, 637] on textarea "Buenos [PERSON_NAME], Te contactamos nuevamente ya que no hemos recibido respue…" at bounding box center [570, 583] width 889 height 119
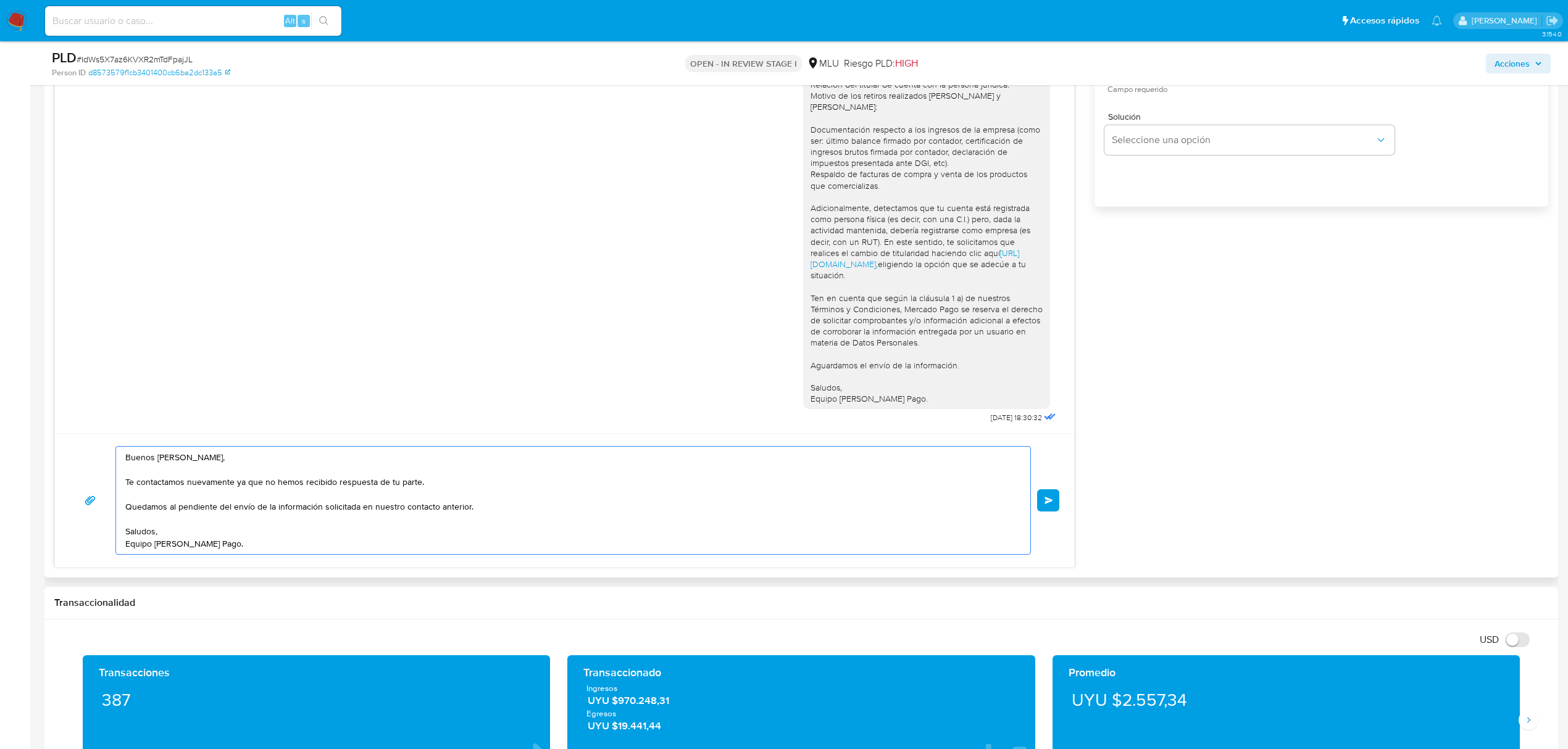
scroll to position [822, 0]
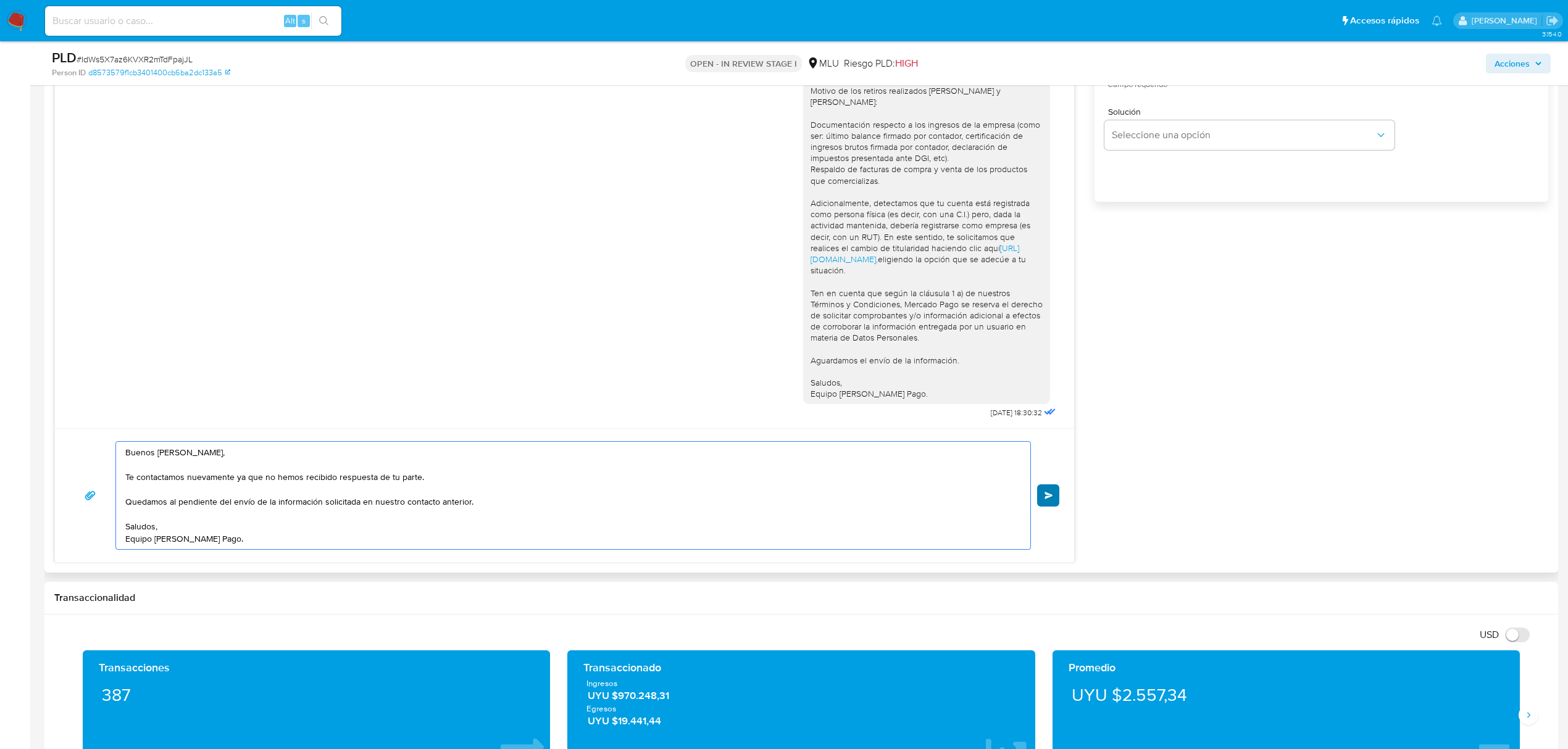
type textarea "Buenos [PERSON_NAME], Te contactamos nuevamente ya que no hemos recibido respue…"
click at [1049, 502] on button "Enviar" at bounding box center [1048, 495] width 22 height 22
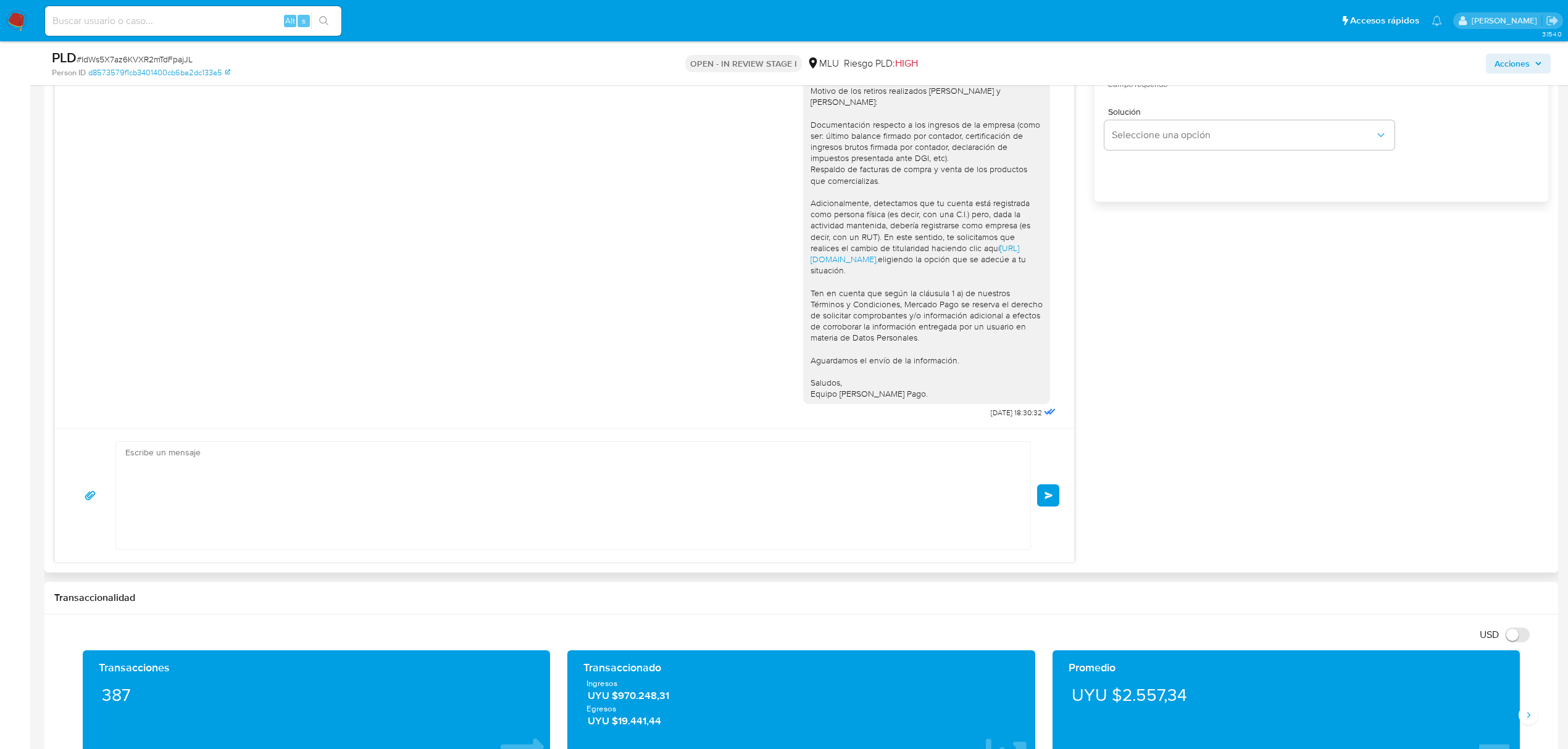
scroll to position [142, 0]
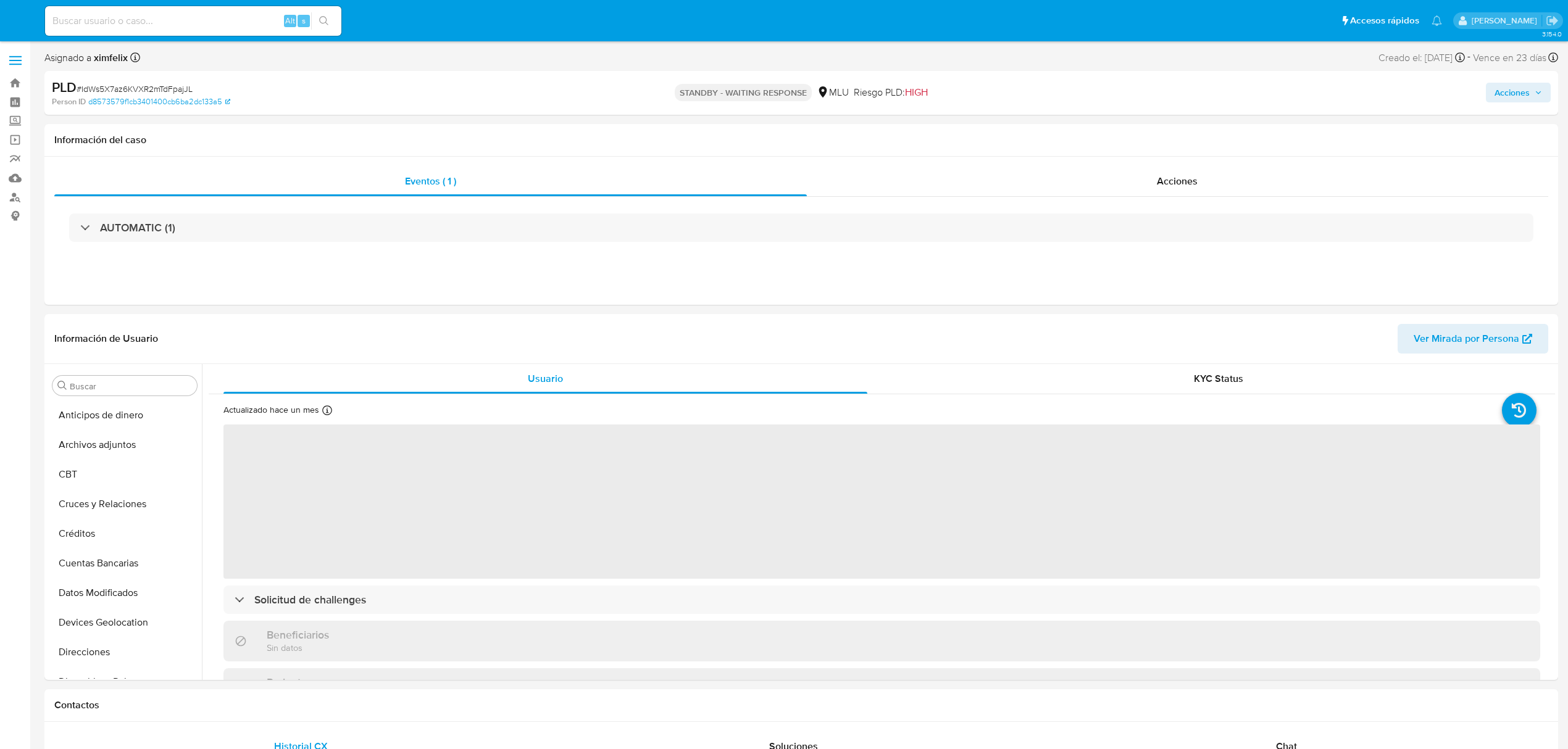
select select "10"
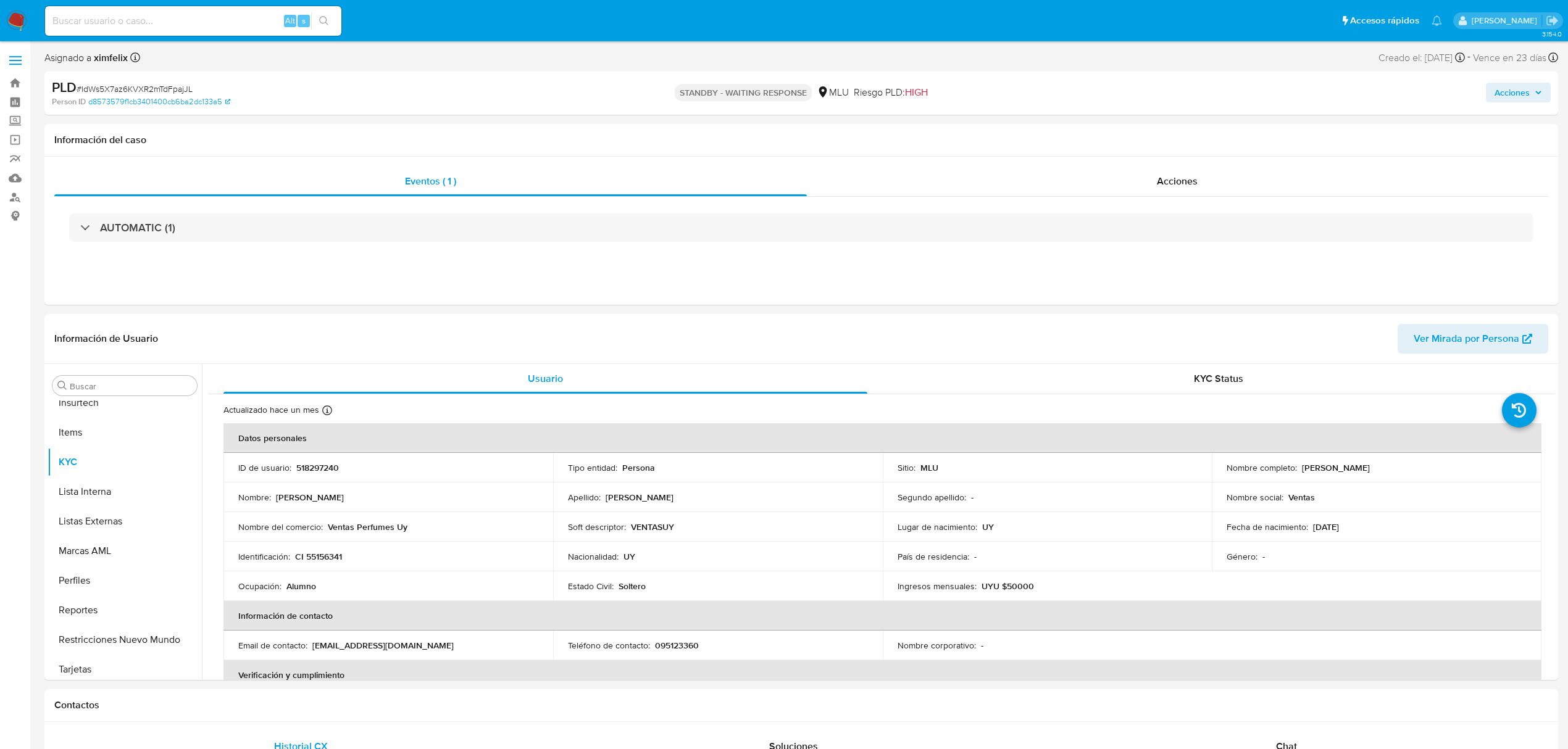
scroll to position [551, 0]
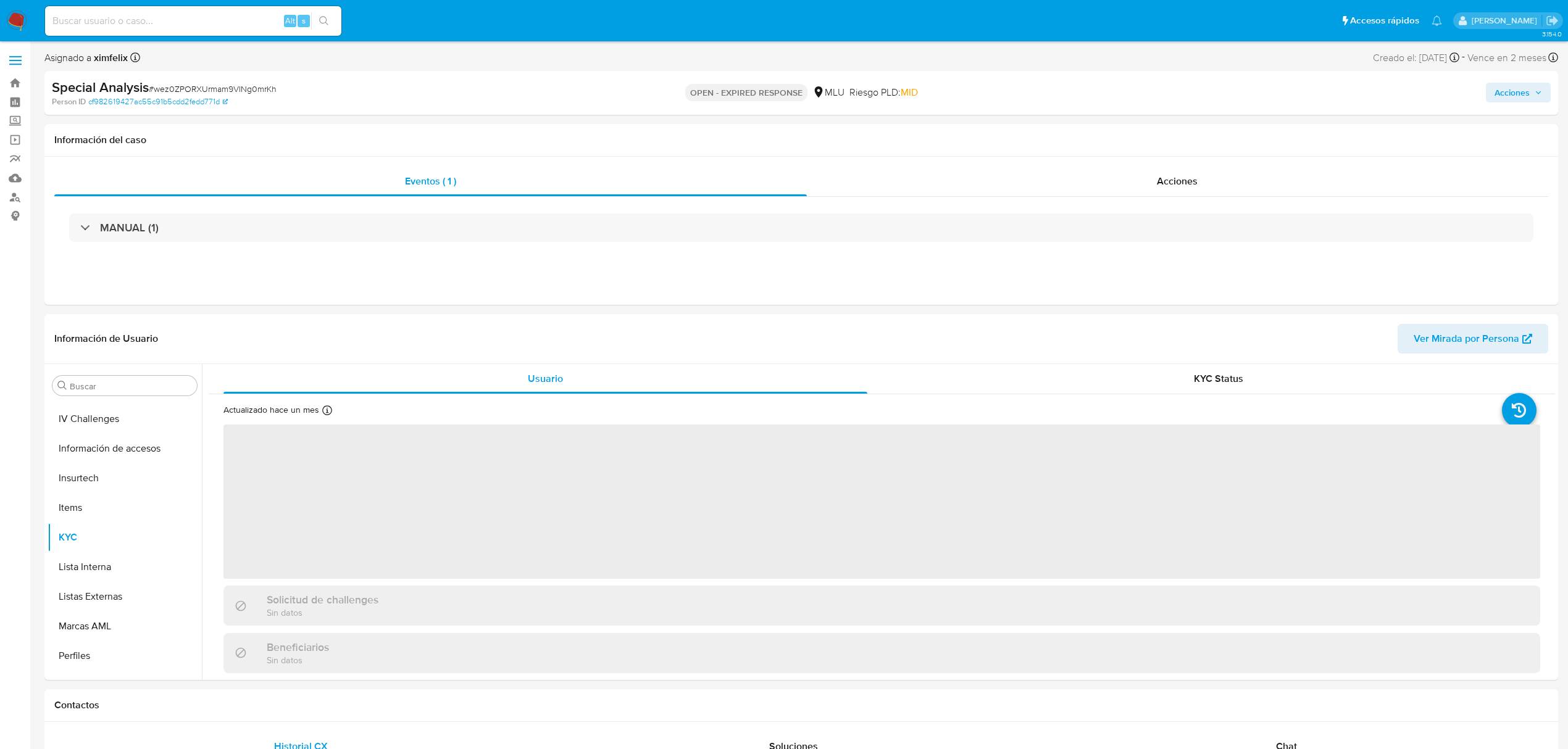
scroll to position [551, 0]
select select "10"
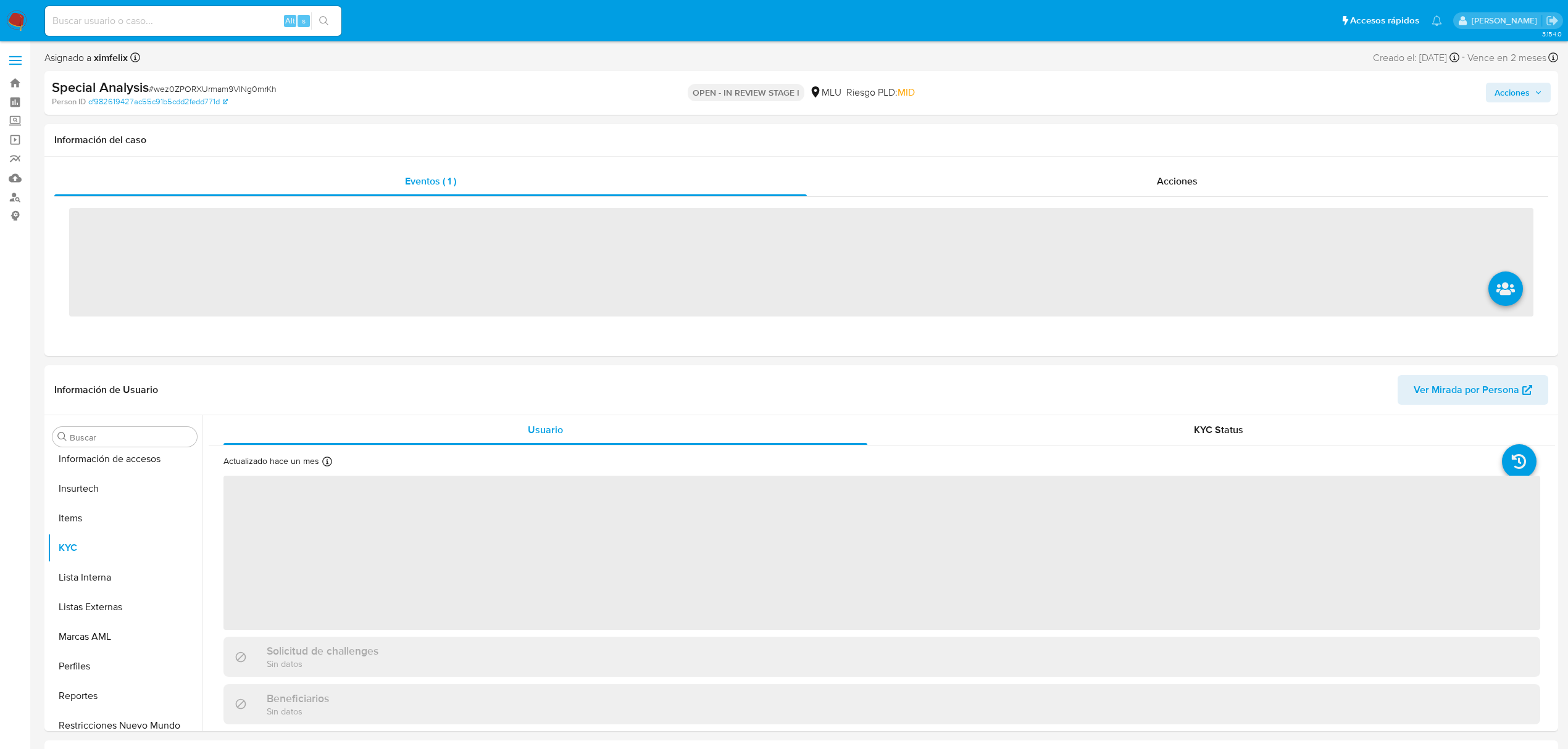
scroll to position [551, 0]
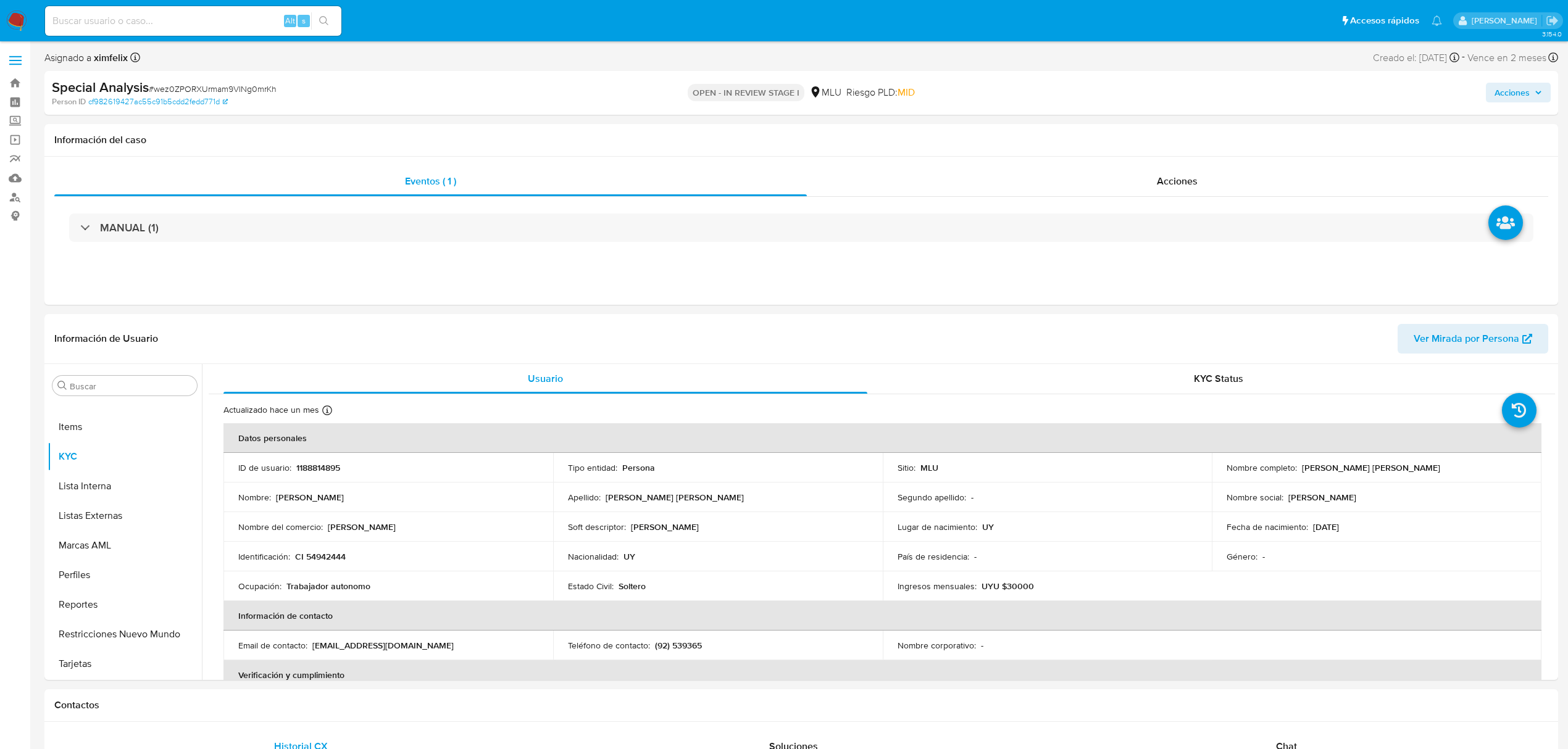
select select "10"
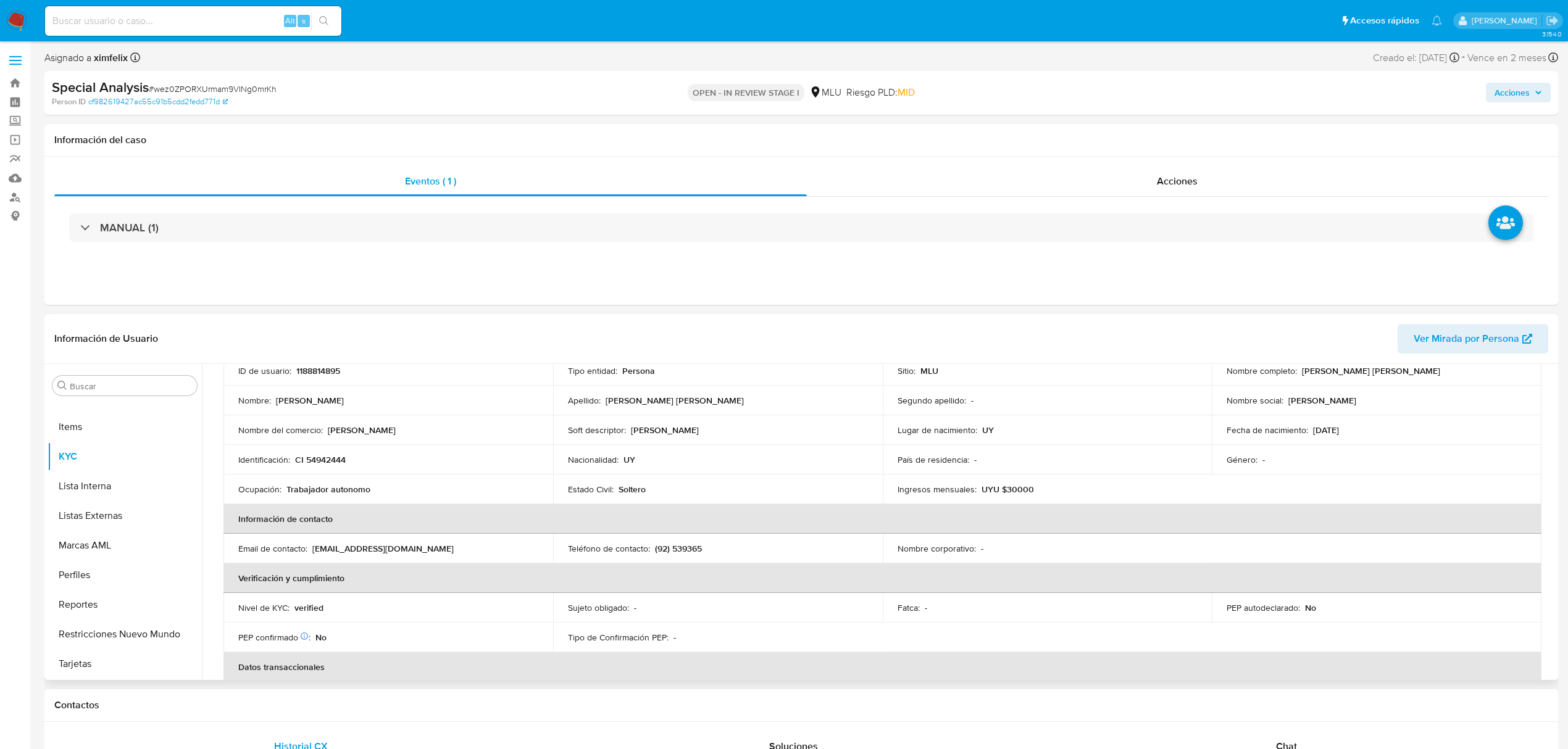
scroll to position [247, 0]
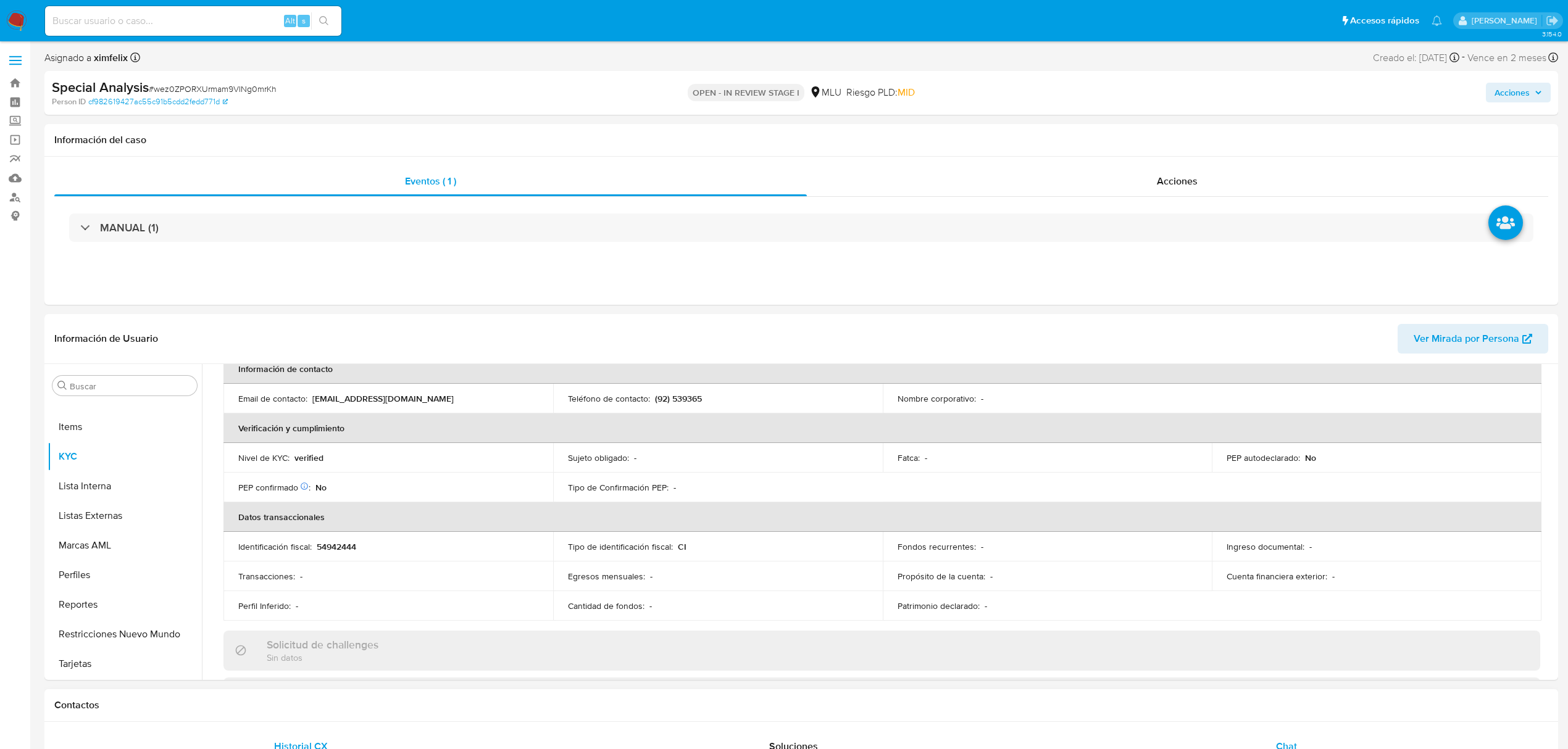
click at [1319, 739] on div "Chat" at bounding box center [1286, 746] width 464 height 30
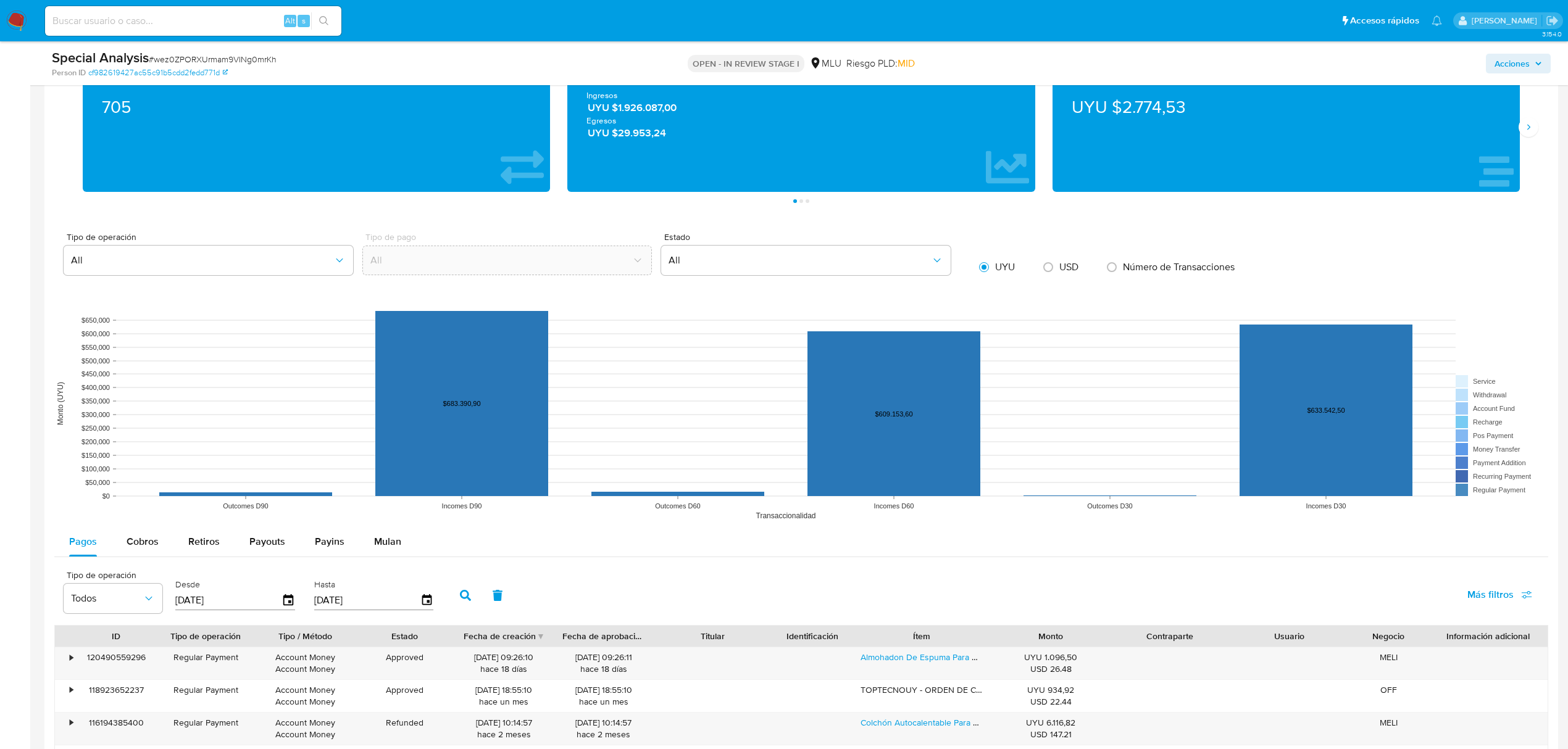
scroll to position [1728, 0]
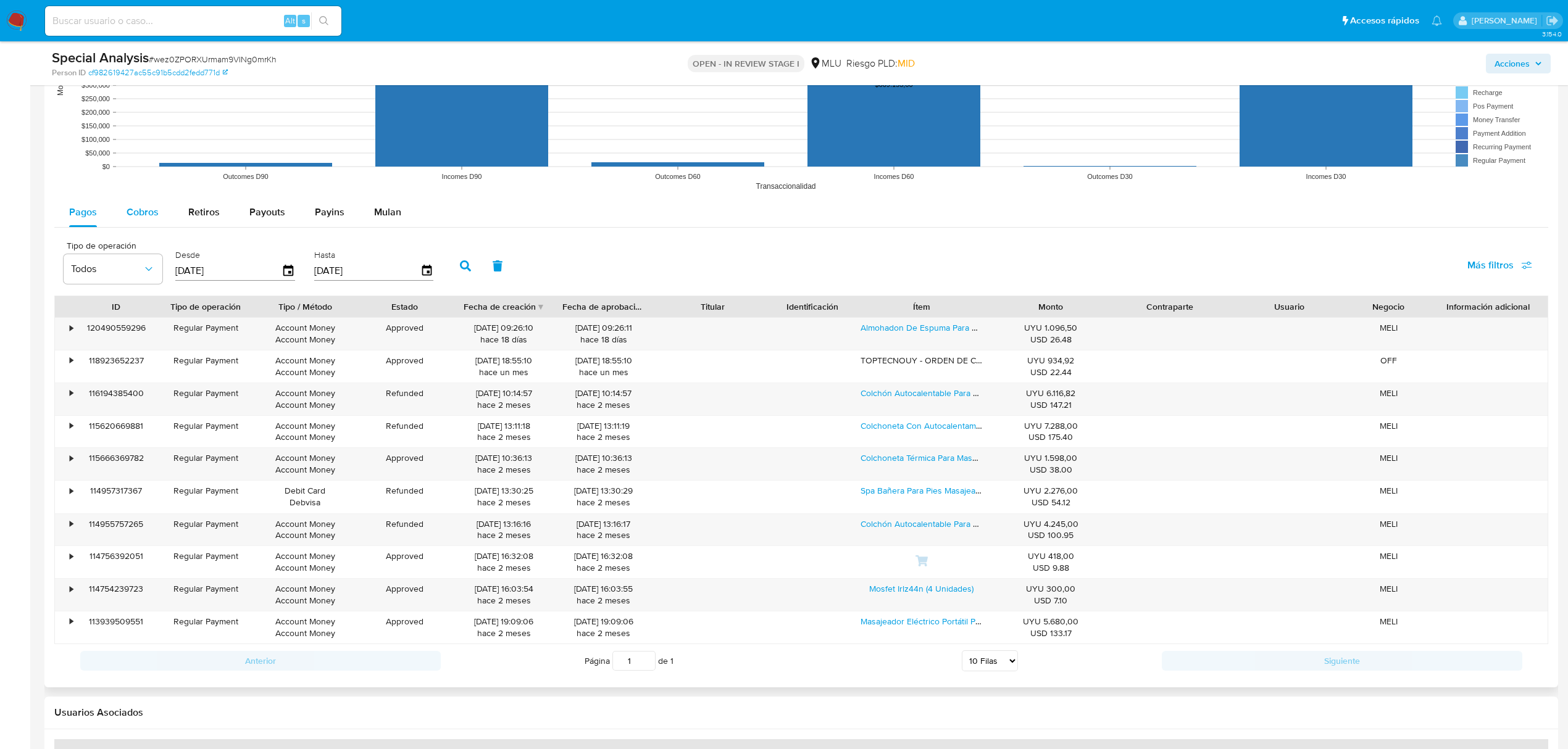
click at [123, 216] on button "Cobros" at bounding box center [143, 212] width 62 height 30
select select "10"
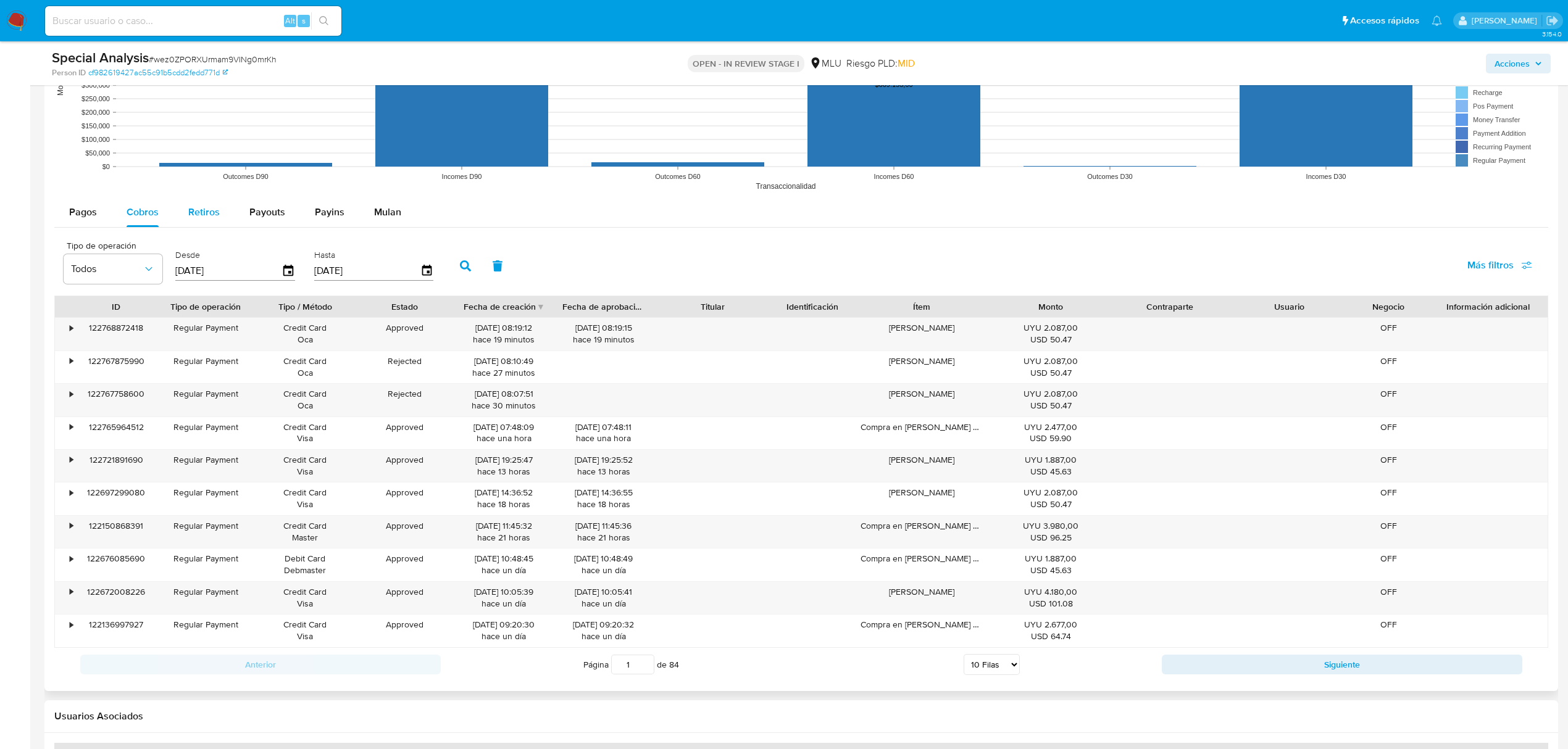
click at [223, 218] on button "Retiros" at bounding box center [204, 212] width 61 height 30
select select "10"
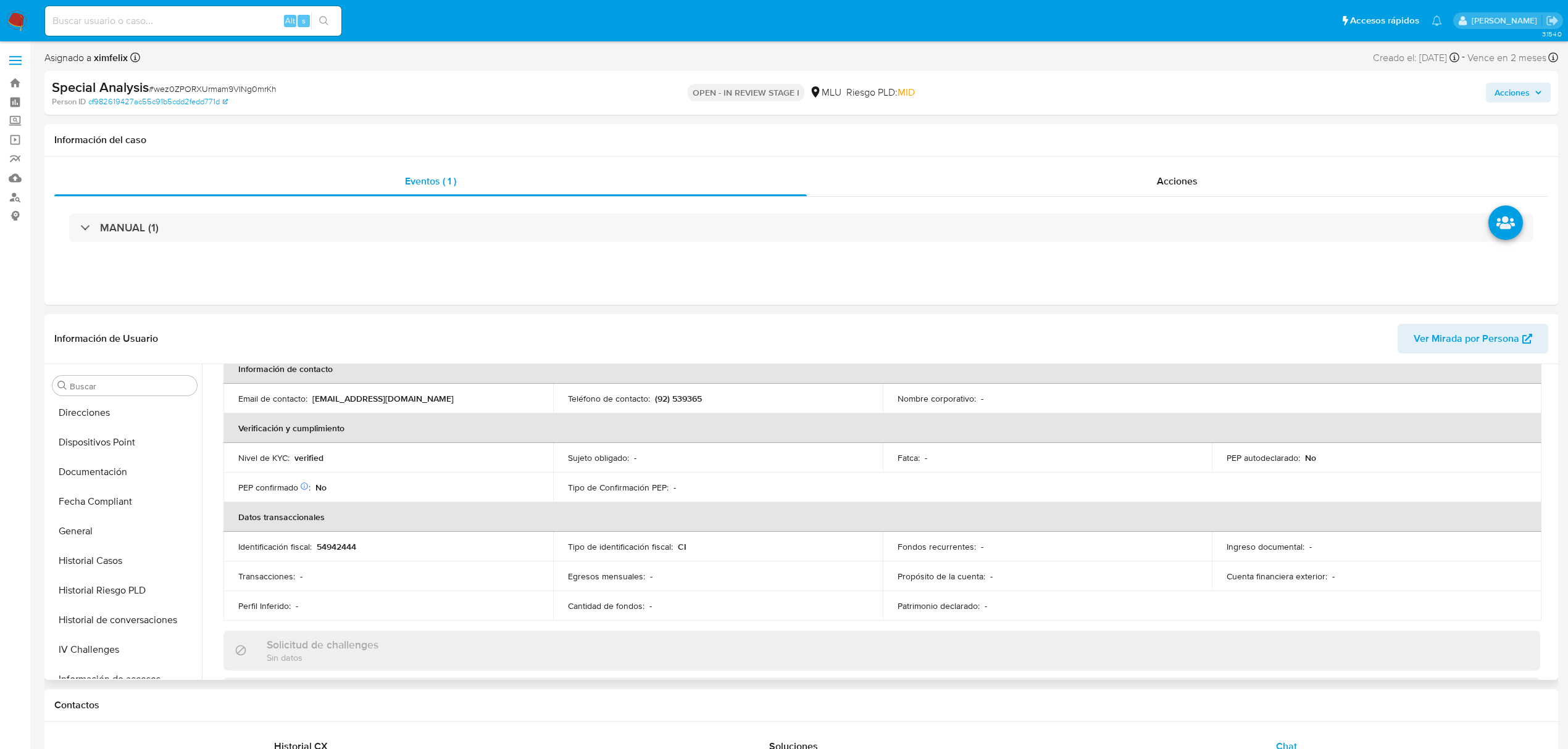
scroll to position [0, 0]
click at [139, 563] on button "Cuentas Bancarias" at bounding box center [119, 564] width 144 height 30
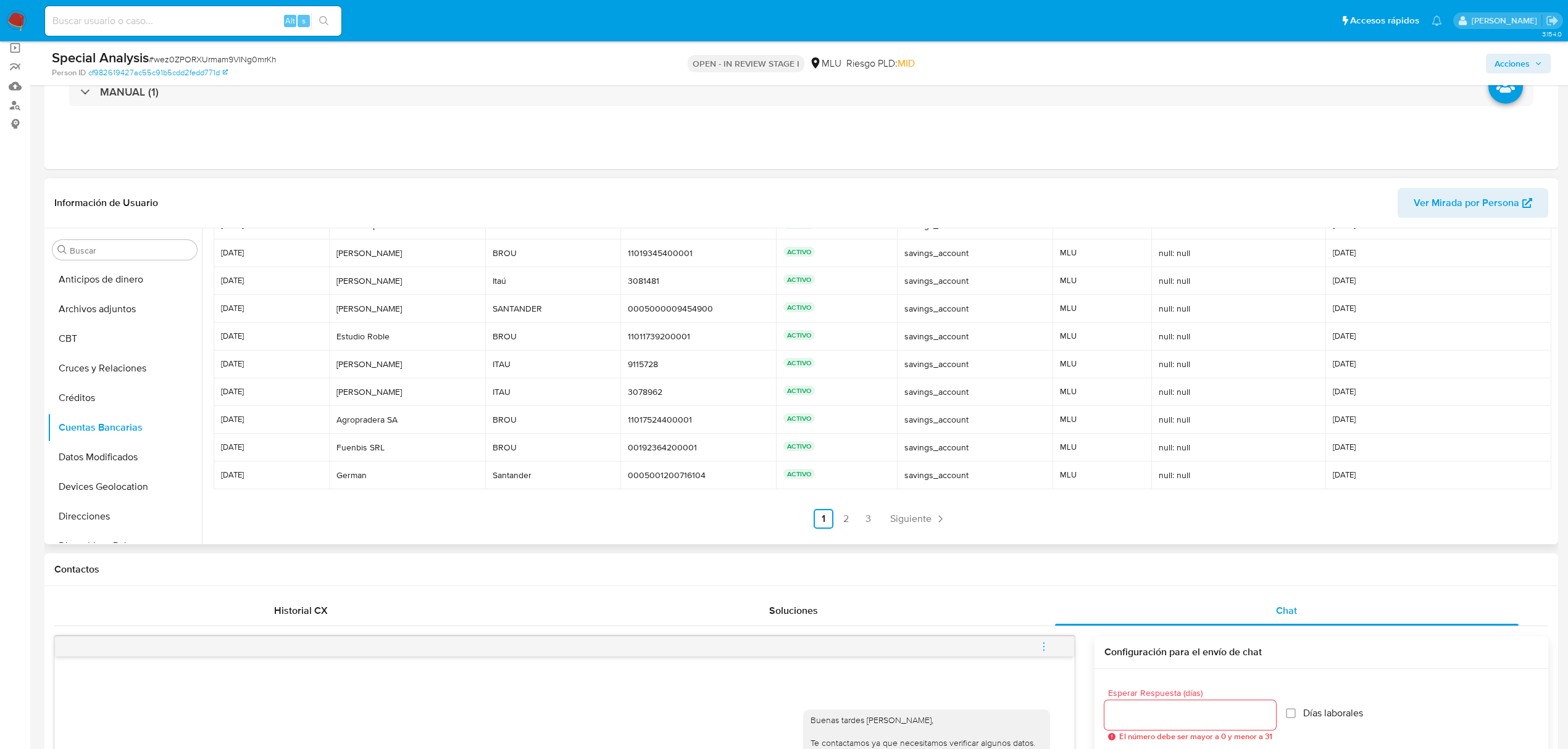
scroll to position [329, 0]
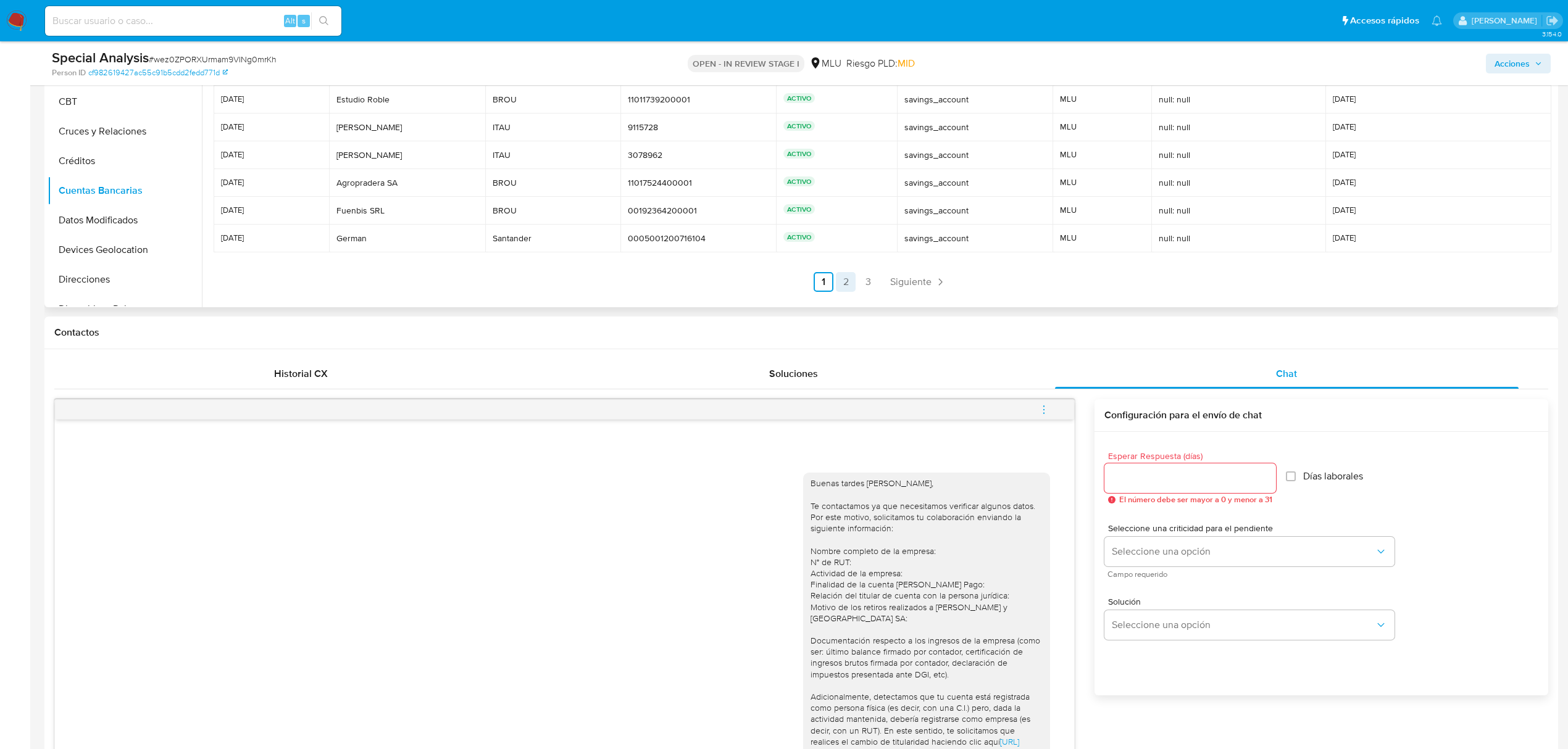
click at [850, 287] on link "2" at bounding box center [845, 281] width 19 height 19
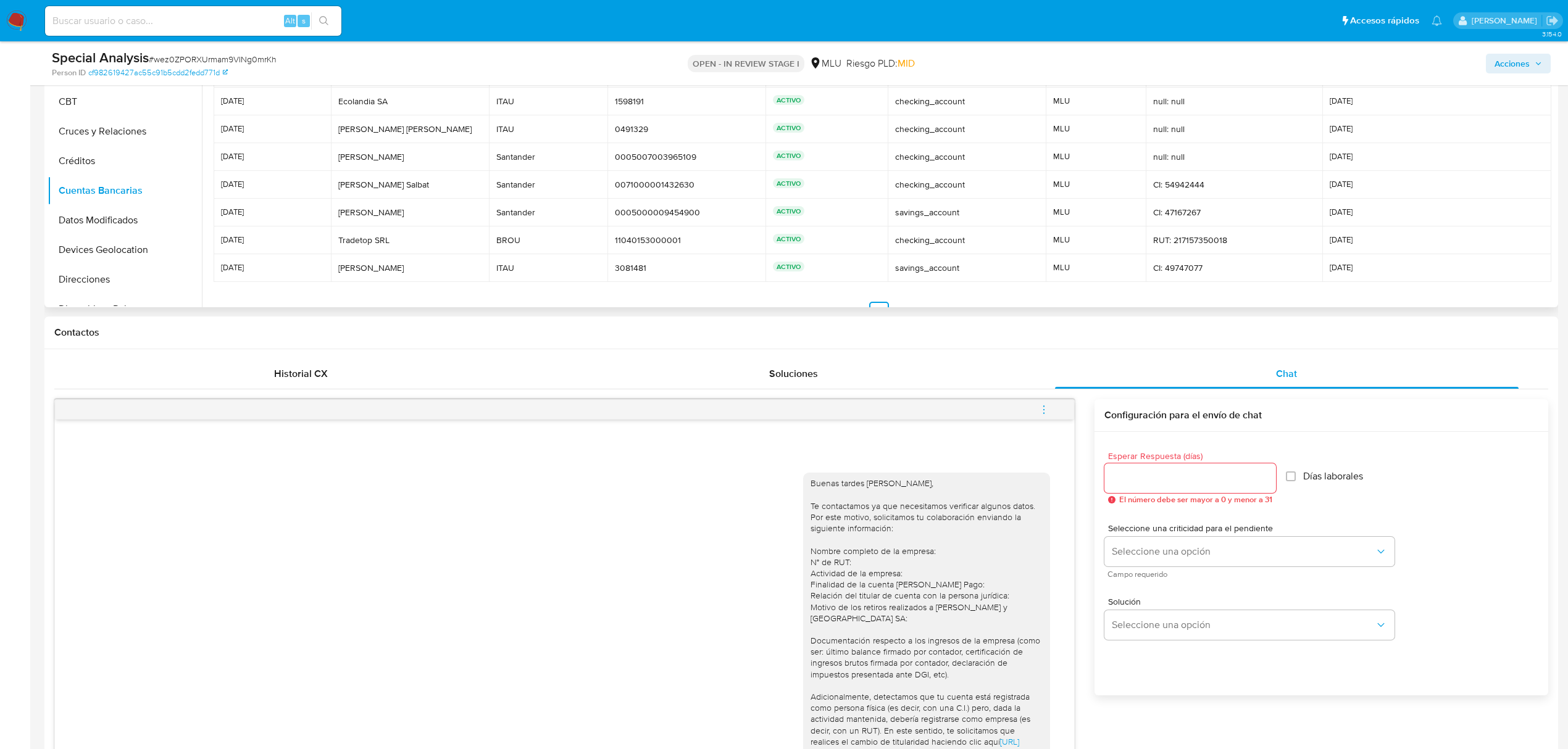
scroll to position [0, 0]
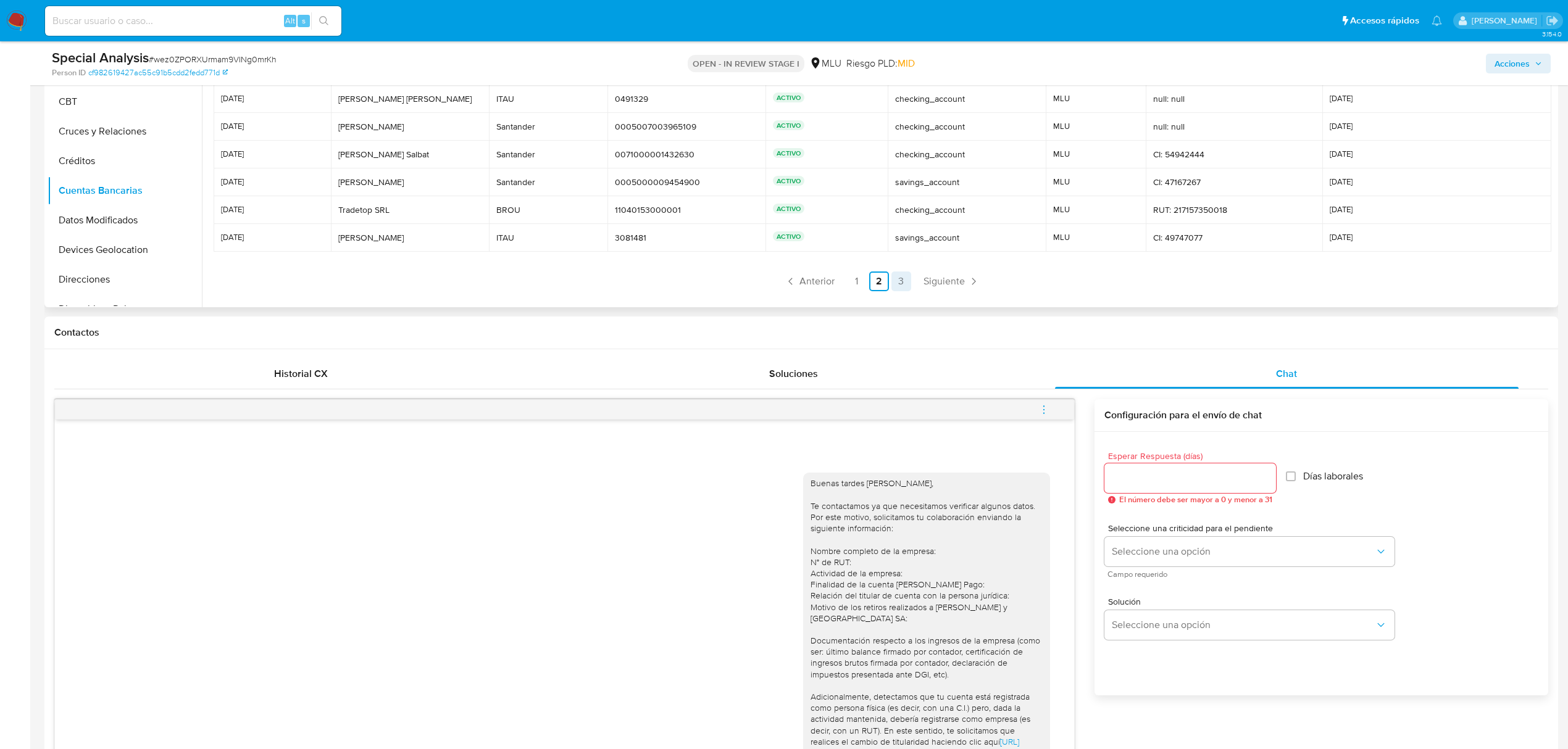
click at [895, 281] on link "3" at bounding box center [900, 281] width 19 height 19
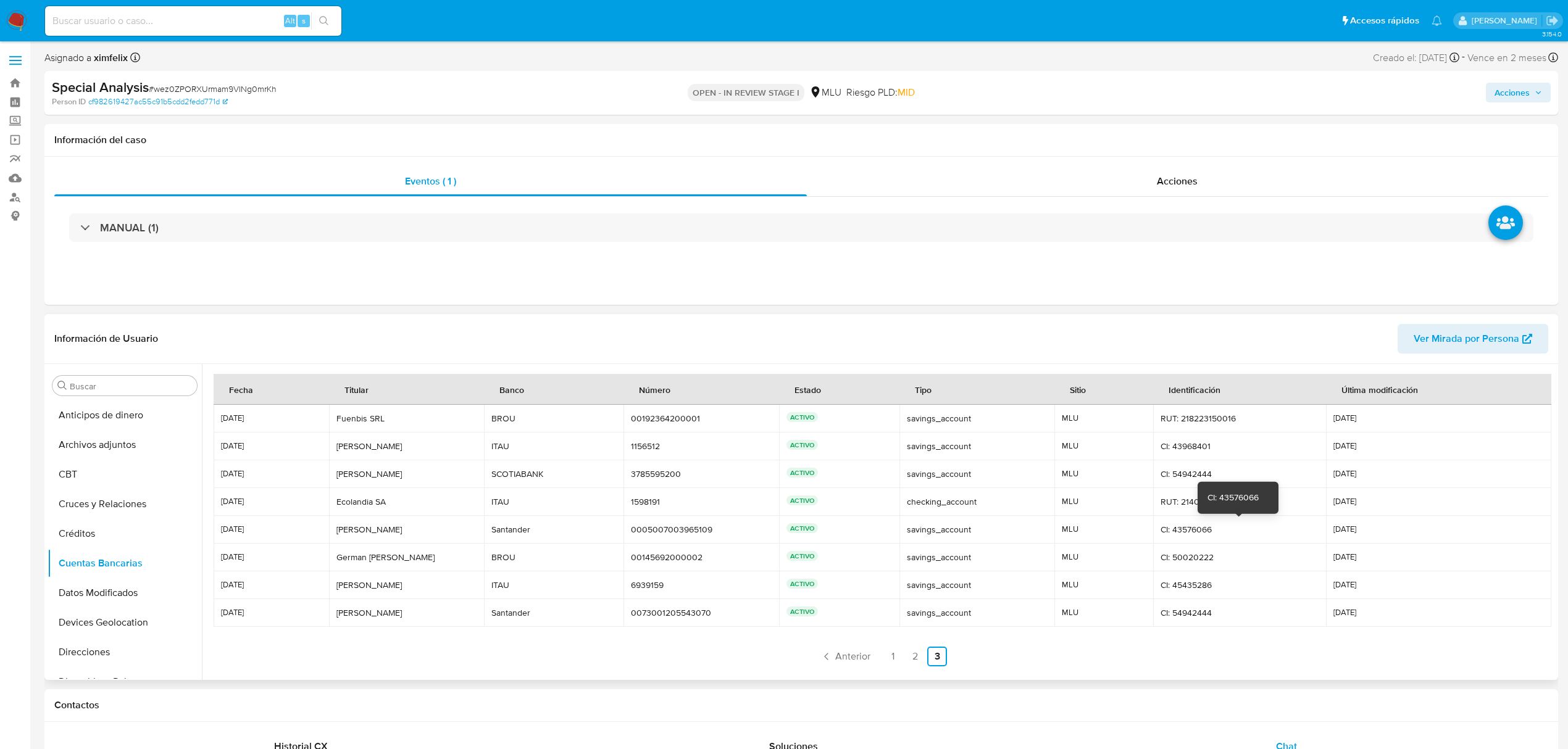
scroll to position [3, 0]
click at [913, 652] on link "2" at bounding box center [914, 654] width 19 height 19
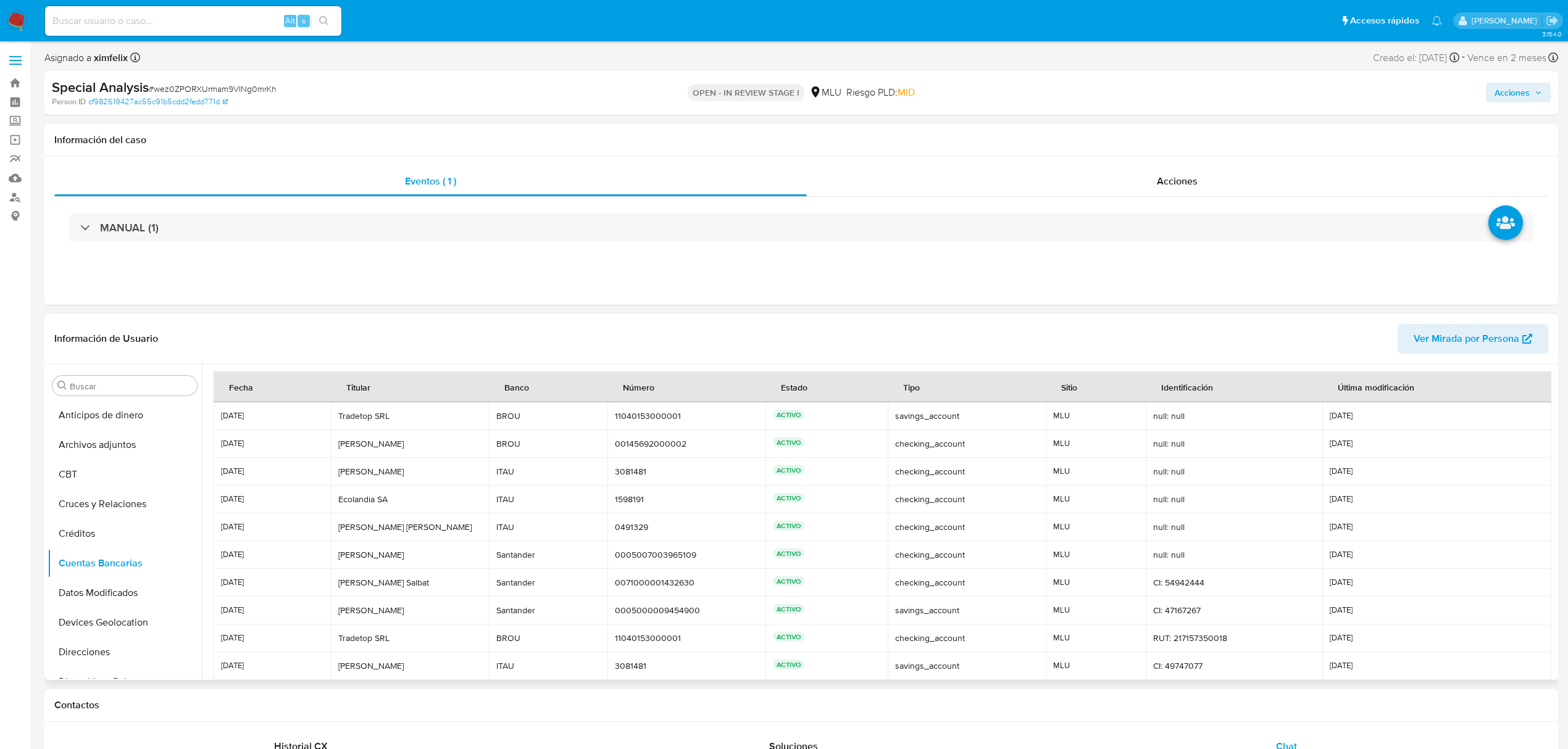
scroll to position [57, 0]
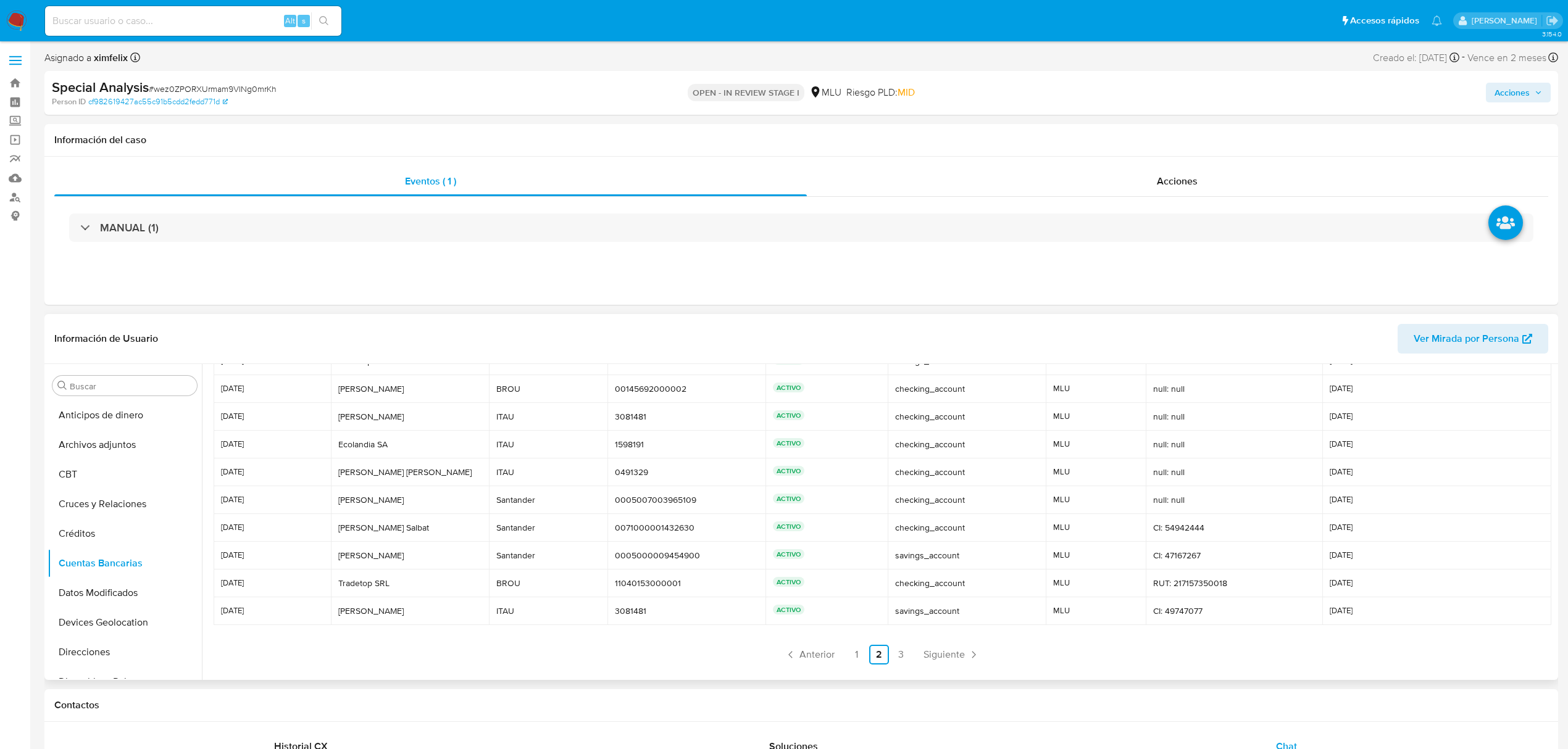
click at [428, 473] on div "Donato Arbiza Ramiro" at bounding box center [409, 472] width 144 height 11
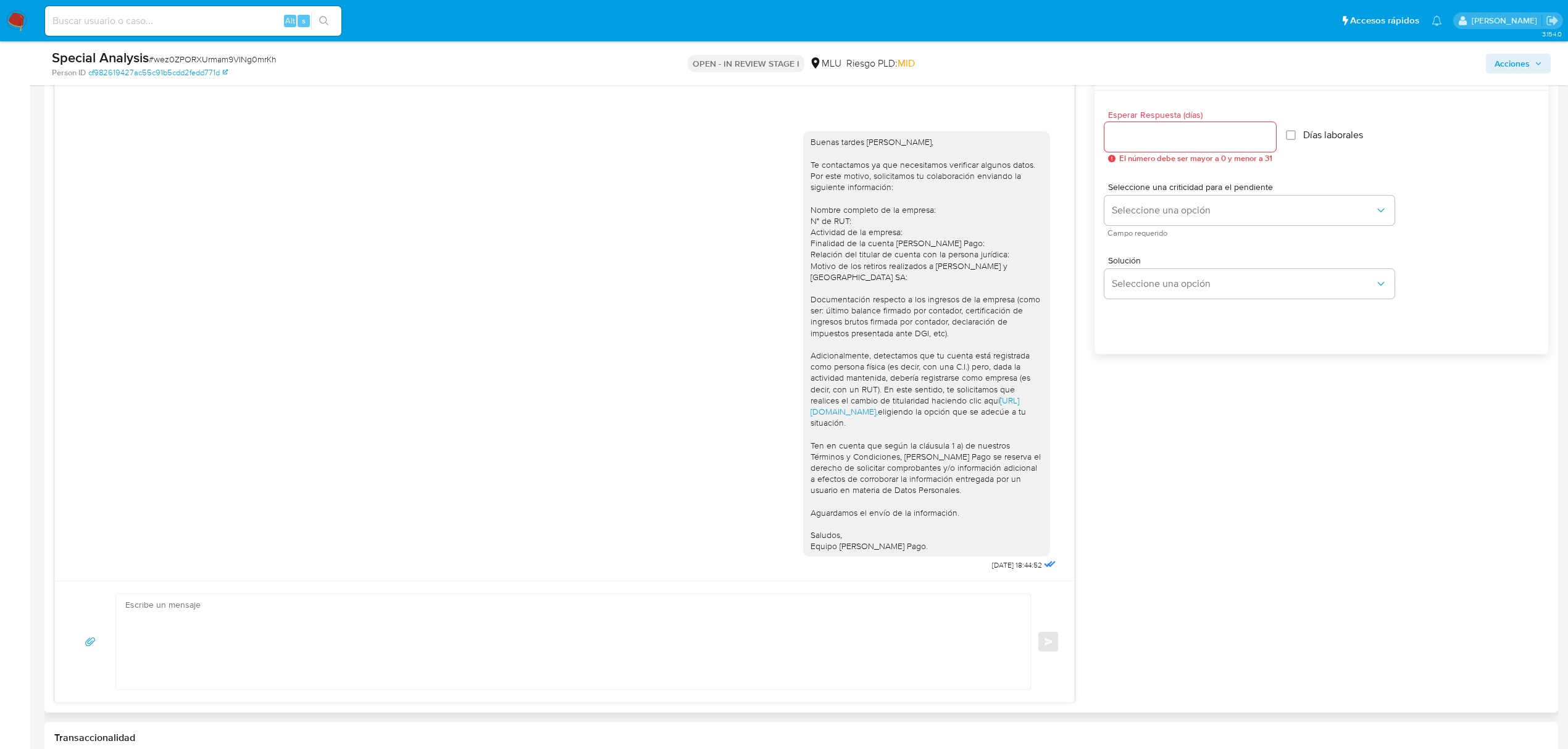
scroll to position [576, 0]
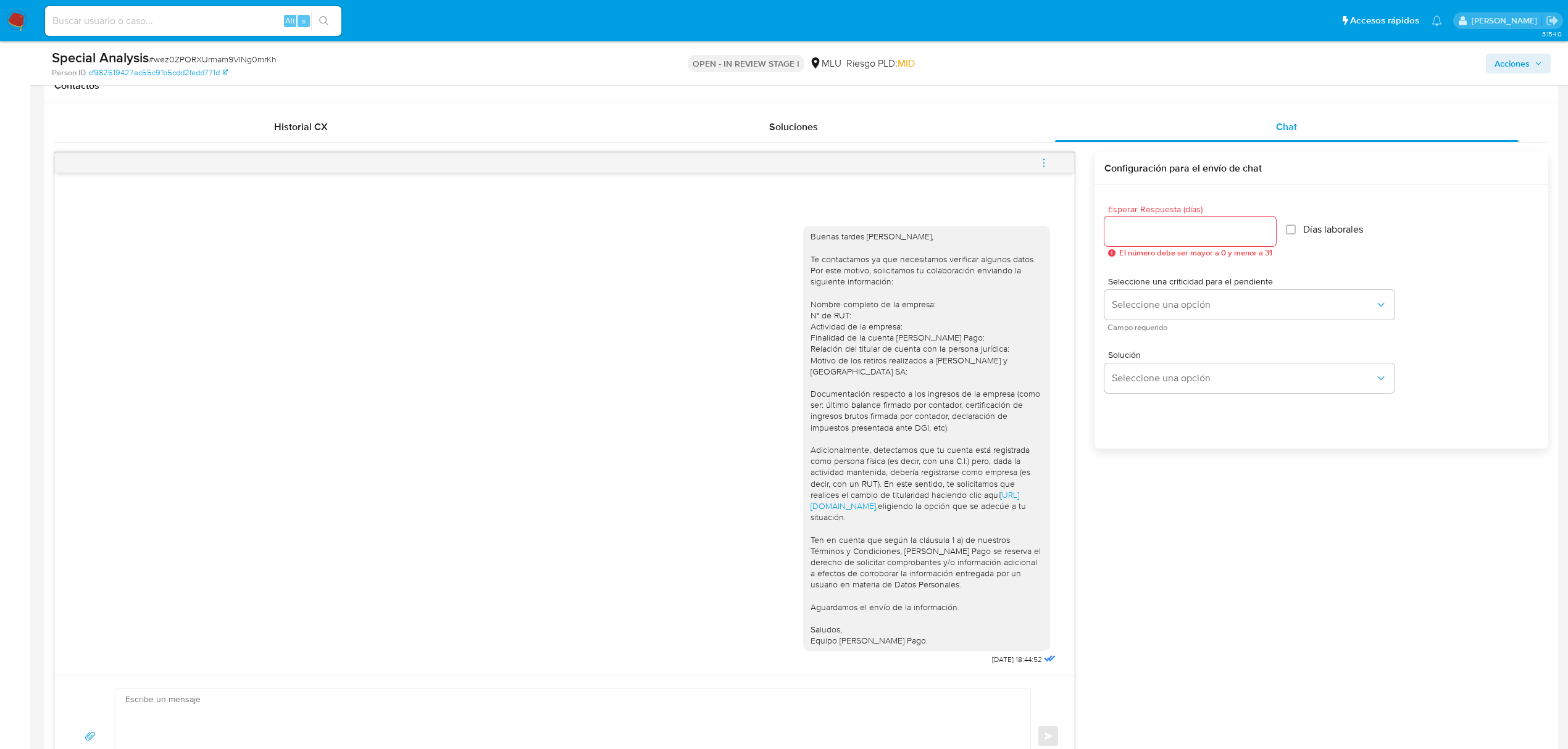
click at [1142, 236] on input "Esperar Respuesta (días)" at bounding box center [1189, 231] width 171 height 16
type input "3"
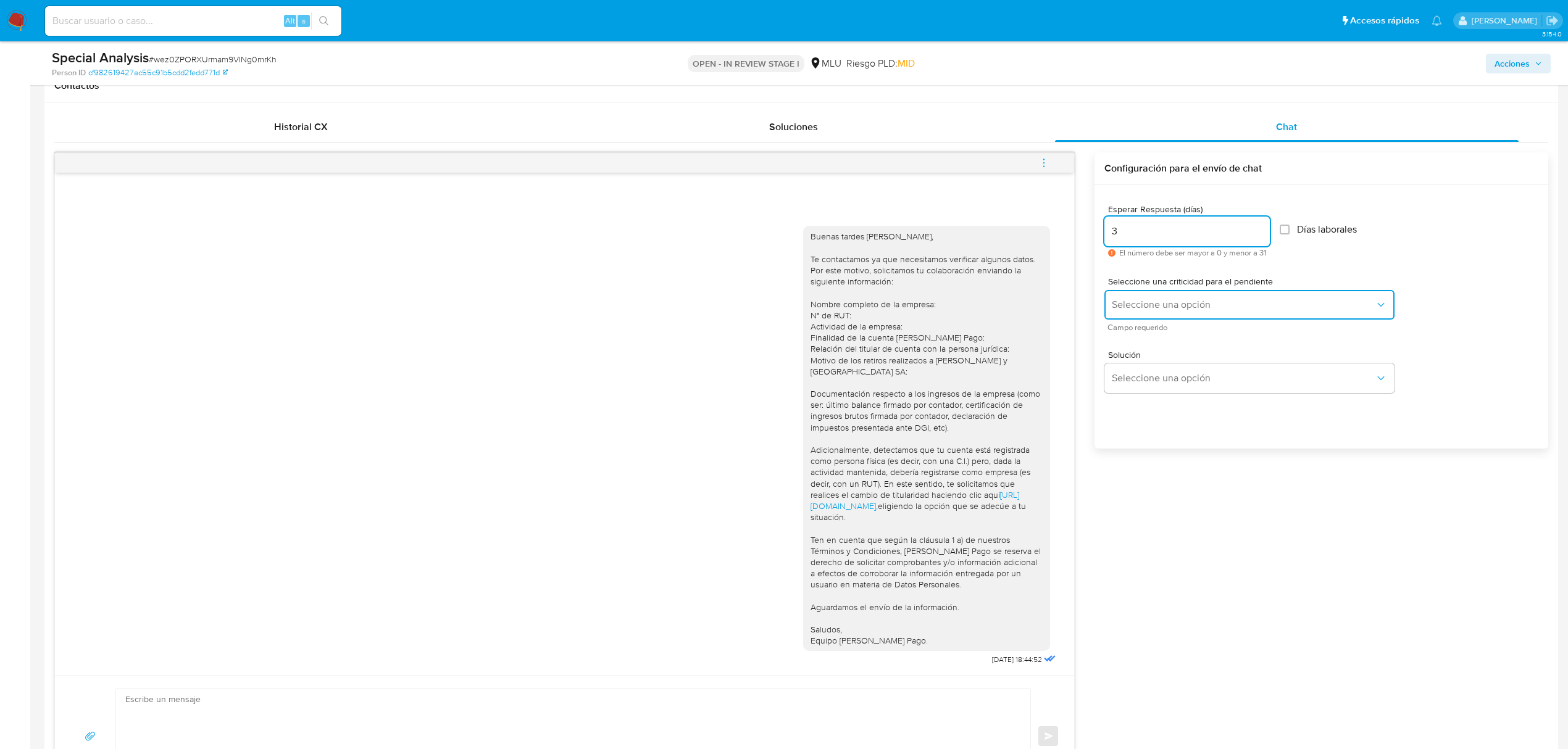
click at [1151, 295] on button "Seleccione una opción" at bounding box center [1248, 305] width 290 height 30
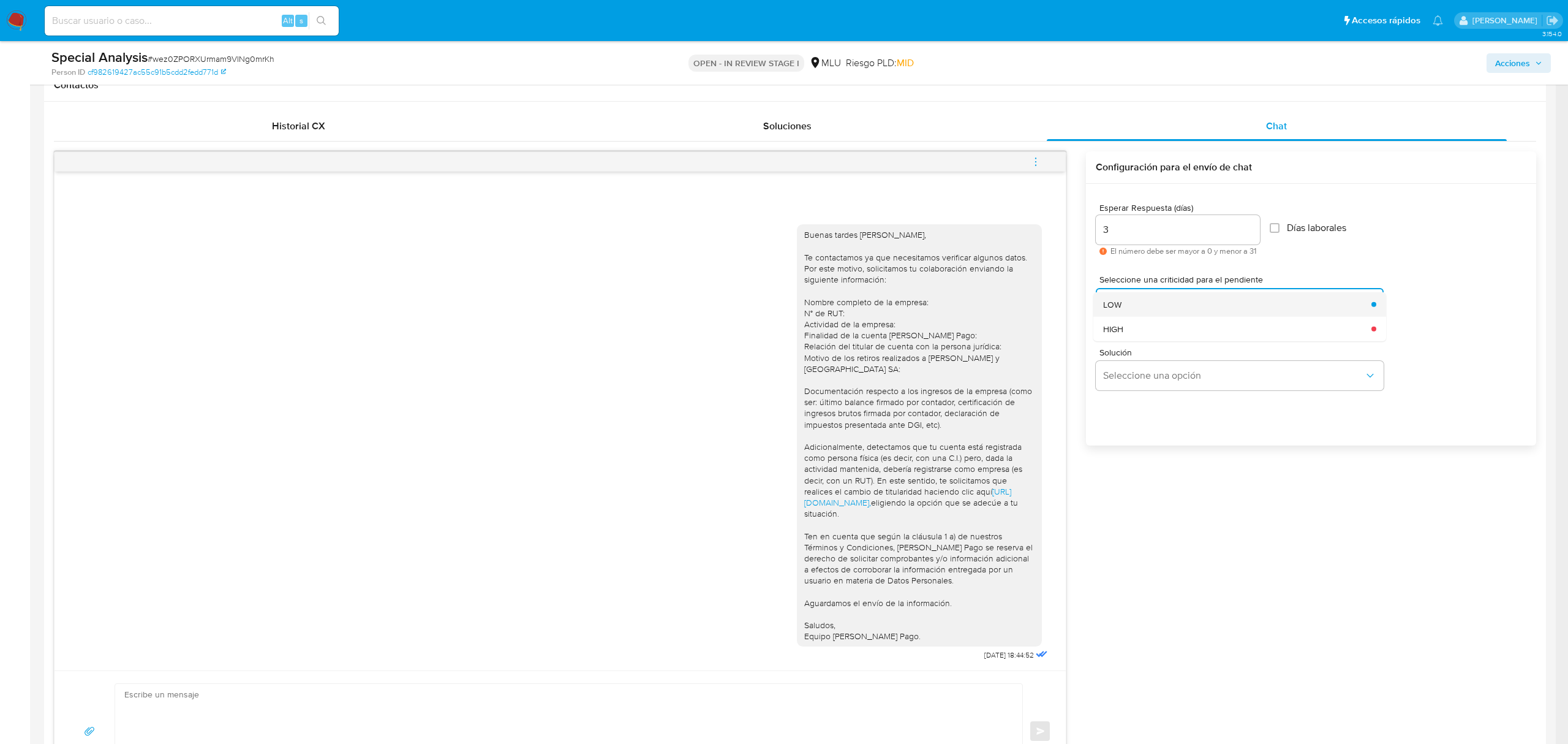
click at [1130, 292] on div "LOW" at bounding box center [1233, 303] width 261 height 25
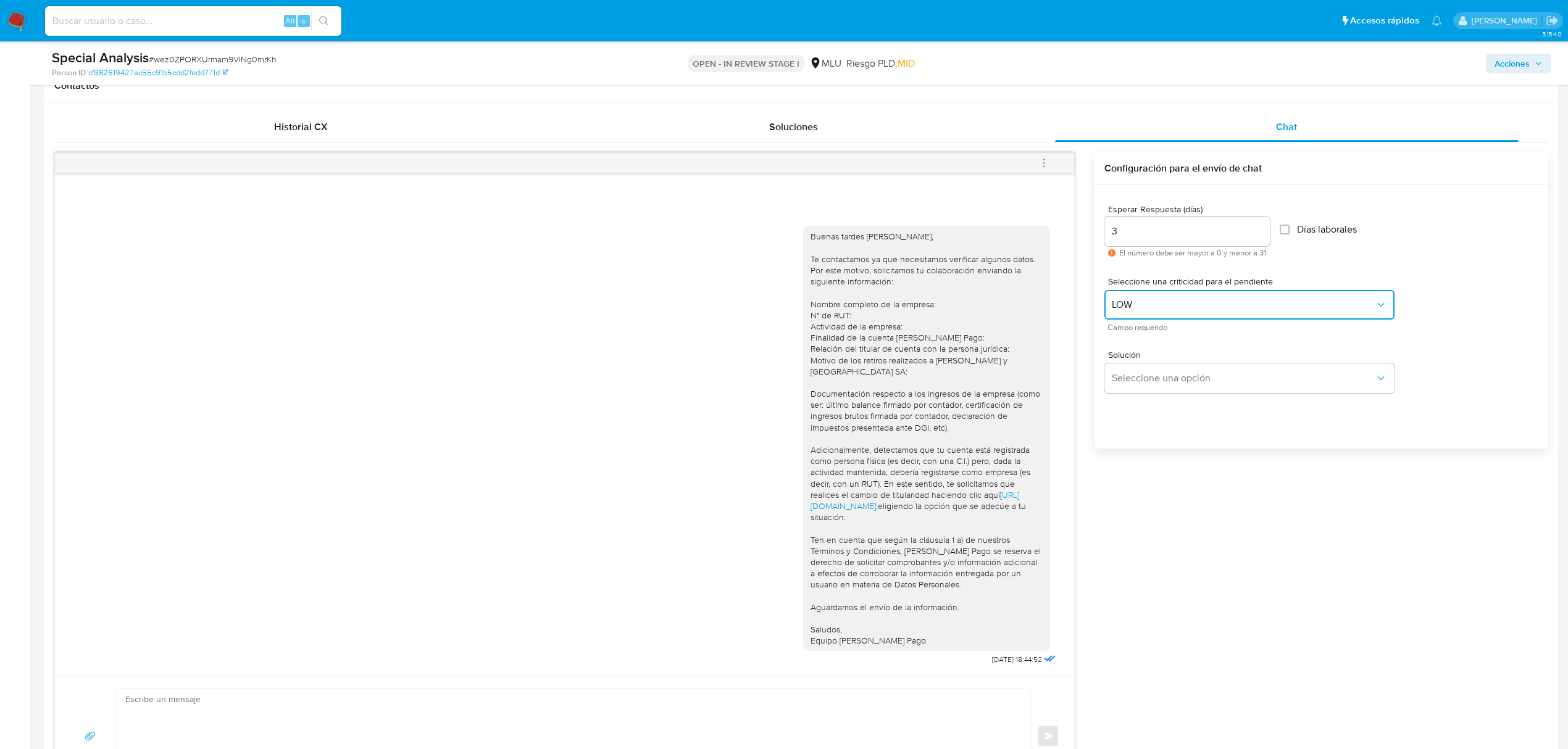
scroll to position [657, 0]
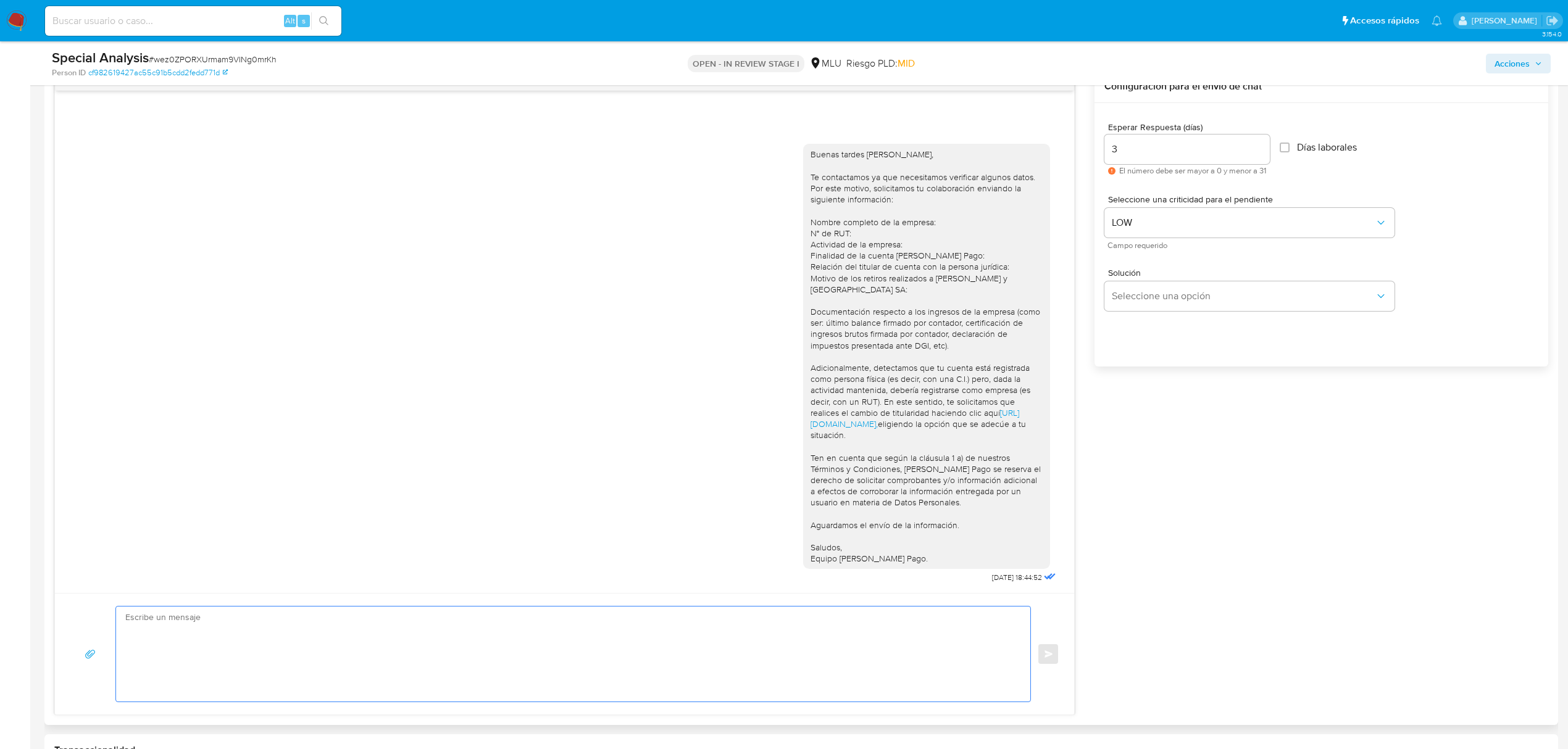
click at [677, 647] on textarea at bounding box center [570, 654] width 889 height 95
paste textarea "Te contactamos nuevamente ya que no hemos recibido respuesta de tu parte. Queda…"
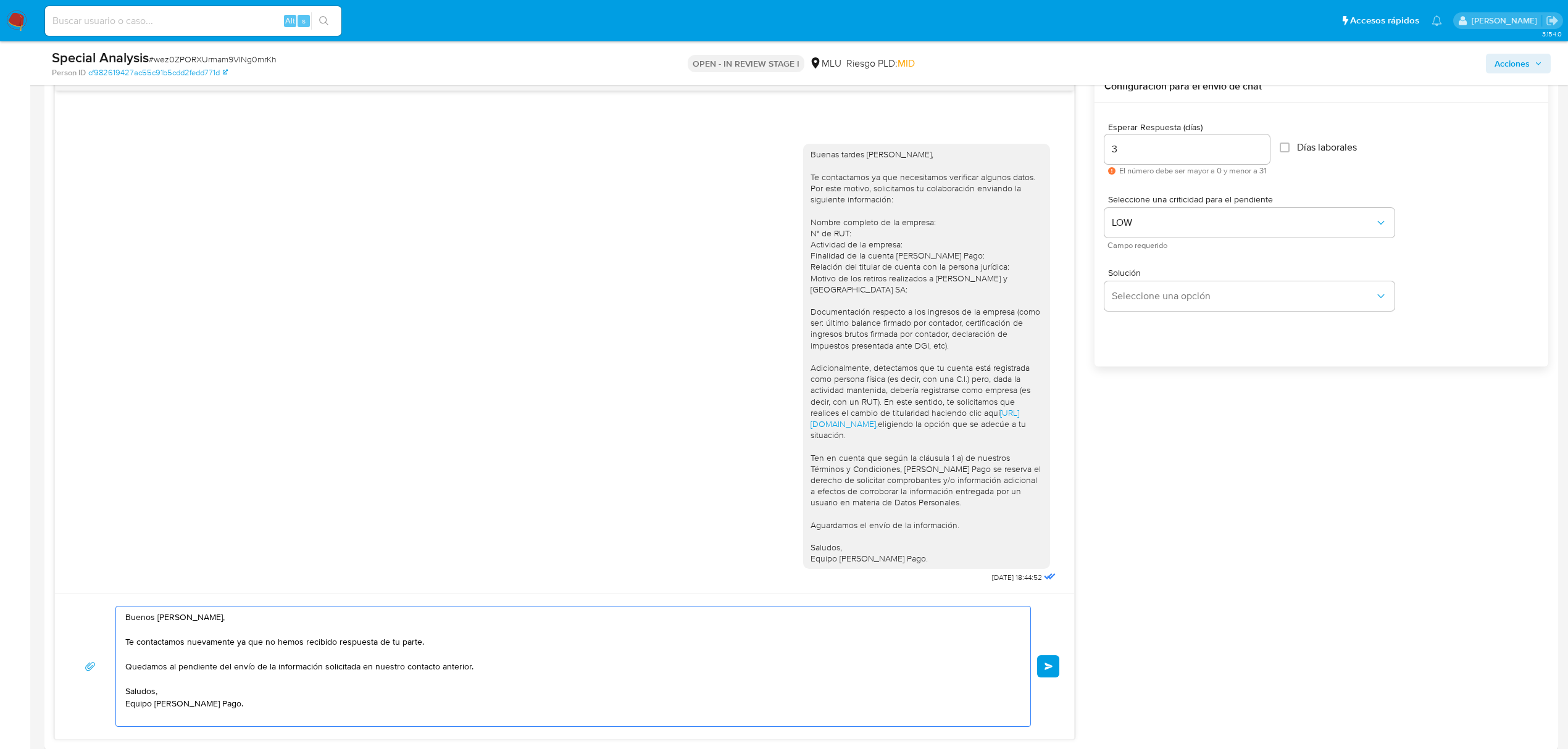
type textarea "Buenos días Tomás, Te contactamos nuevamente ya que no hemos recibido respuesta…"
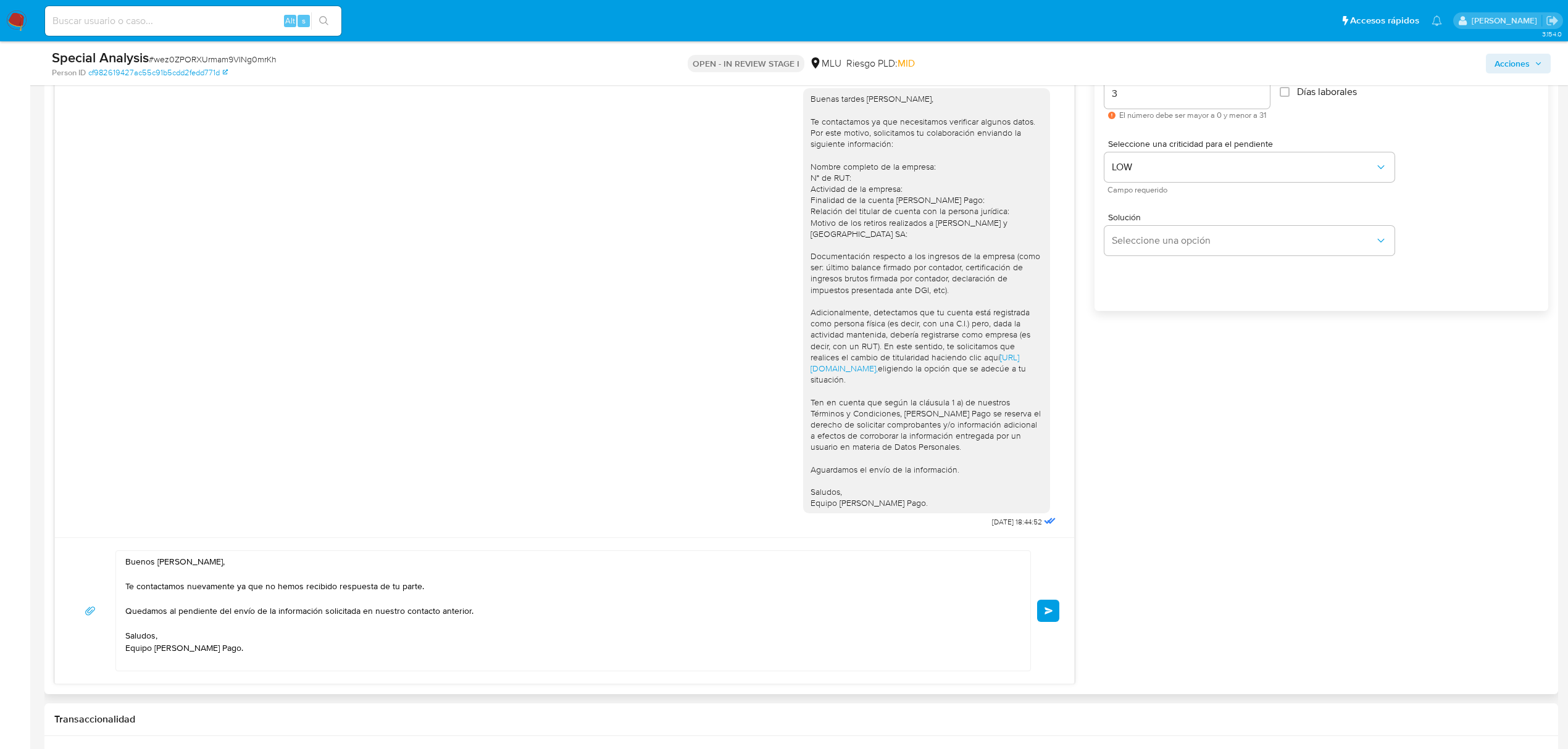
scroll to position [741, 0]
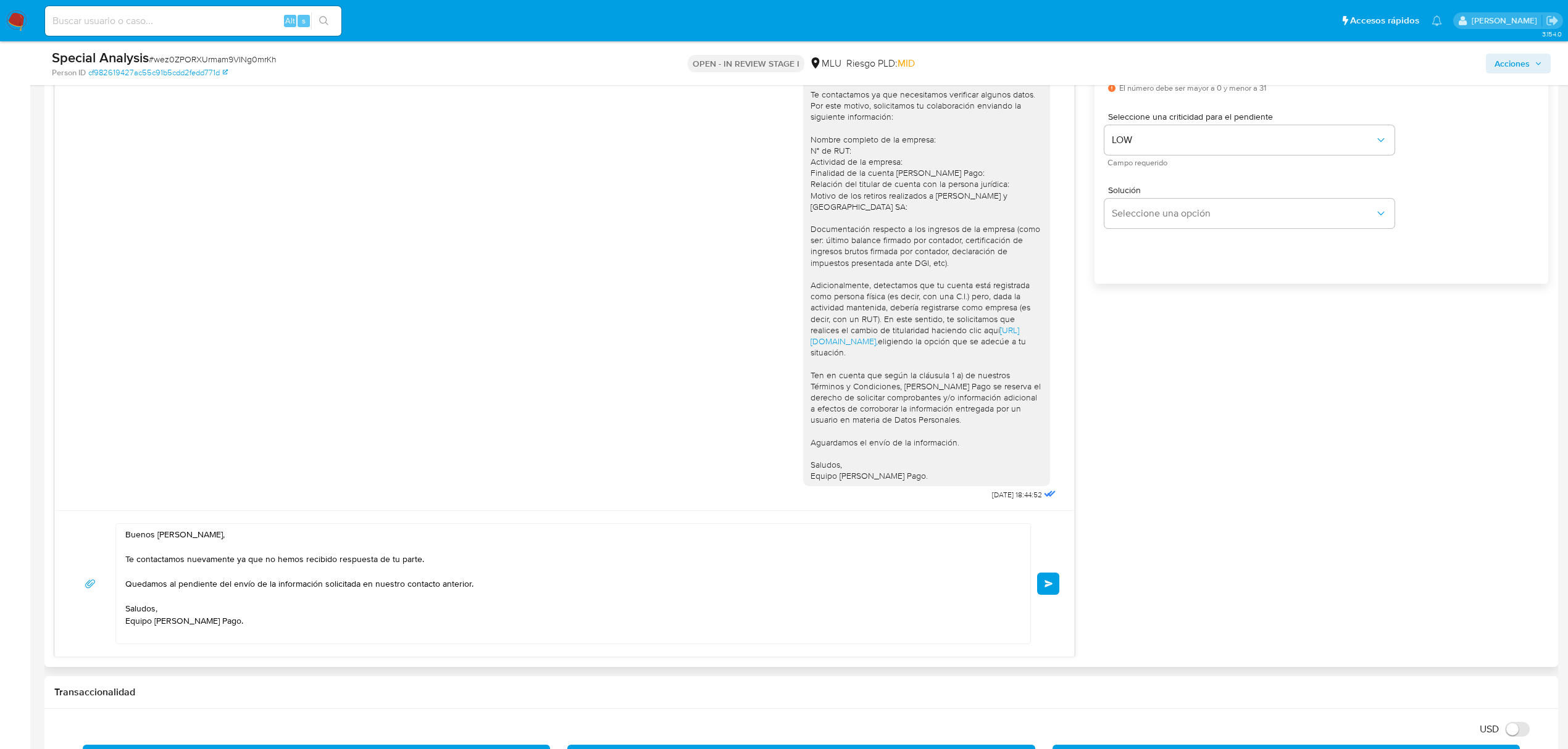
click at [1055, 589] on button "Enviar" at bounding box center [1048, 583] width 22 height 22
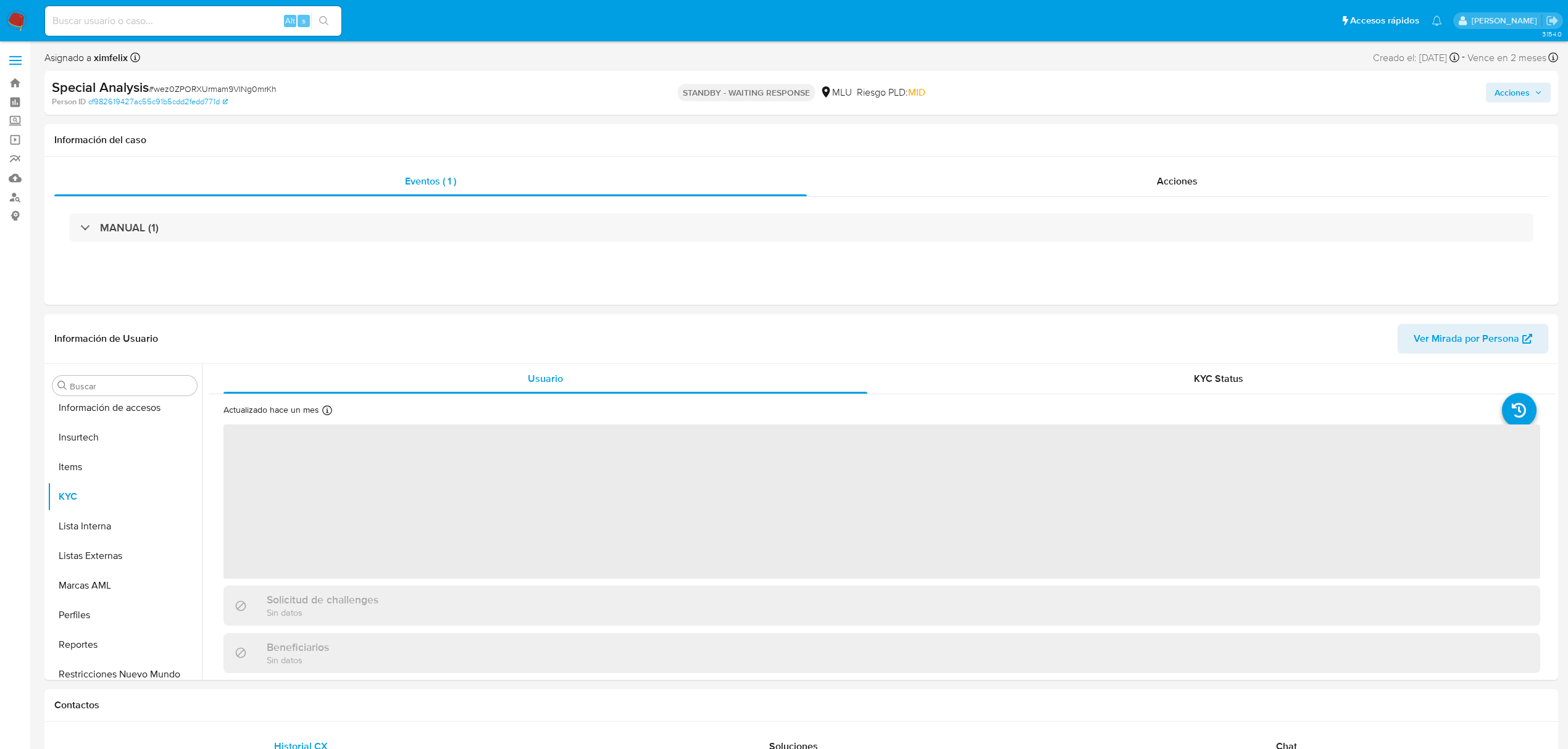
scroll to position [551, 0]
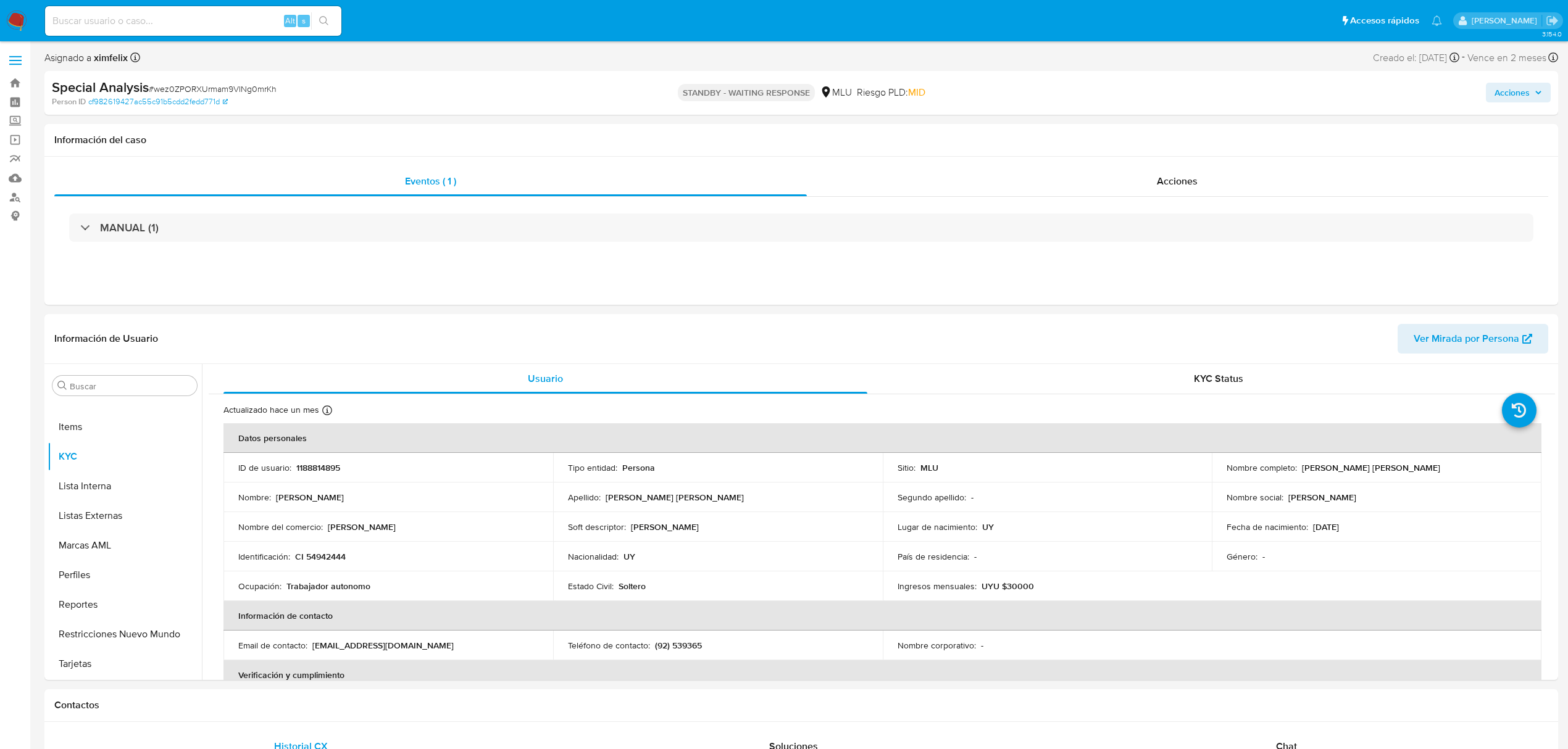
select select "10"
click at [192, 27] on input at bounding box center [194, 20] width 296 height 16
paste input "PQ6KG9p3tLTMaqqLZI6vBCh5"
type input "PQ6KG9p3tLTMaqqLZI6vBCh5"
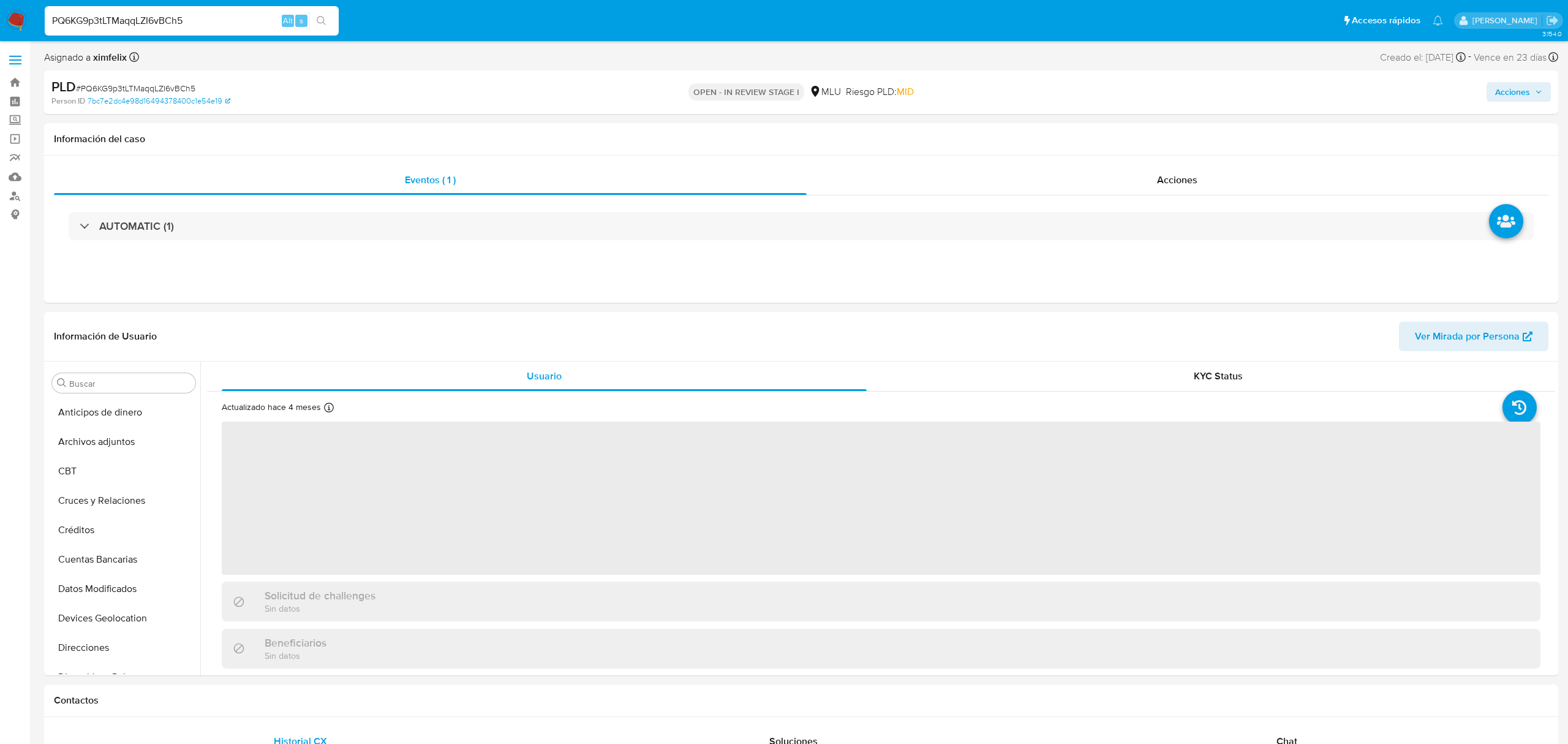
select select "10"
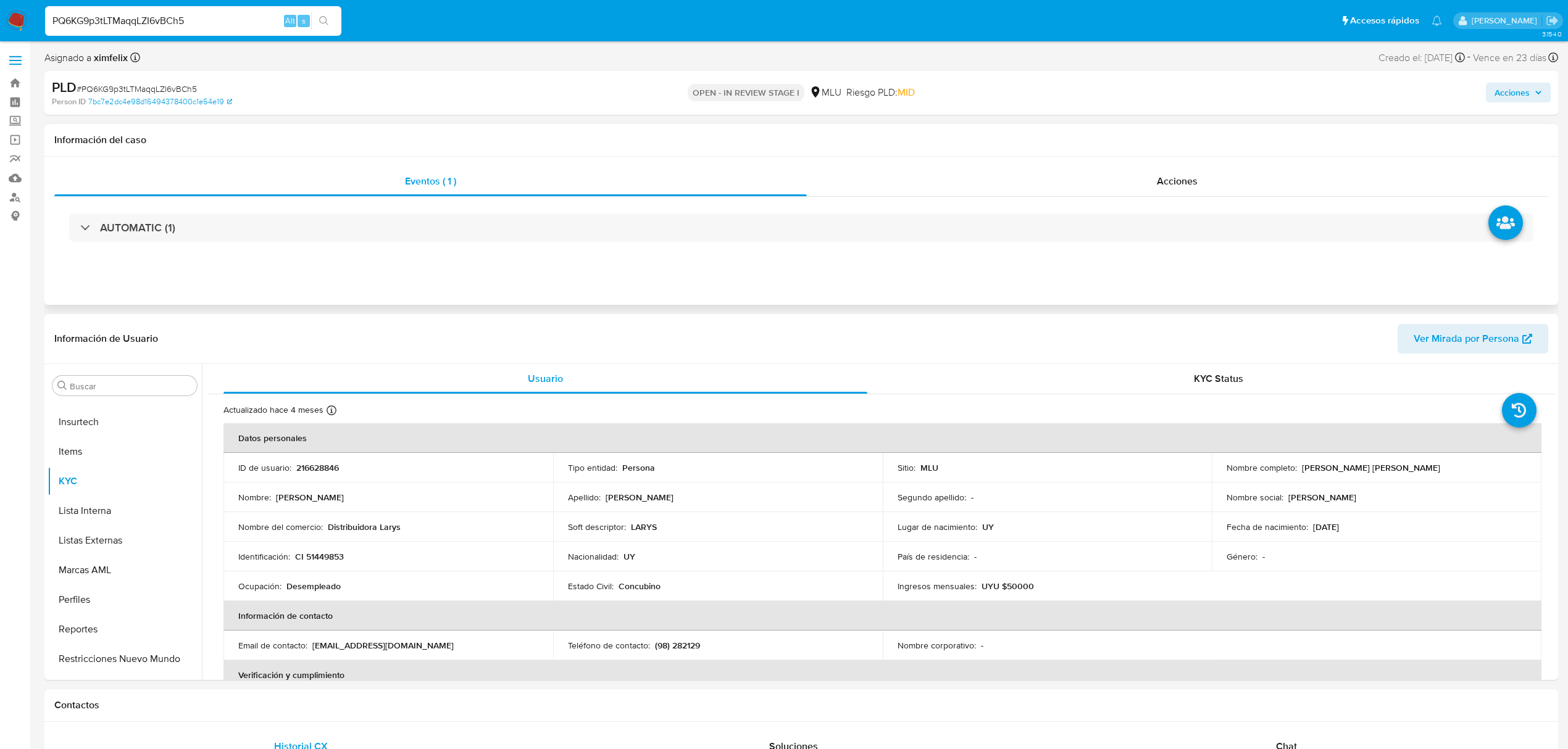
scroll to position [551, 0]
drag, startPoint x: 1386, startPoint y: 468, endPoint x: 1304, endPoint y: 463, distance: 82.2
click at [1298, 468] on div "Nombre completo : [PERSON_NAME] [PERSON_NAME]" at bounding box center [1376, 468] width 300 height 11
copy p "[PERSON_NAME] [PERSON_NAME]"
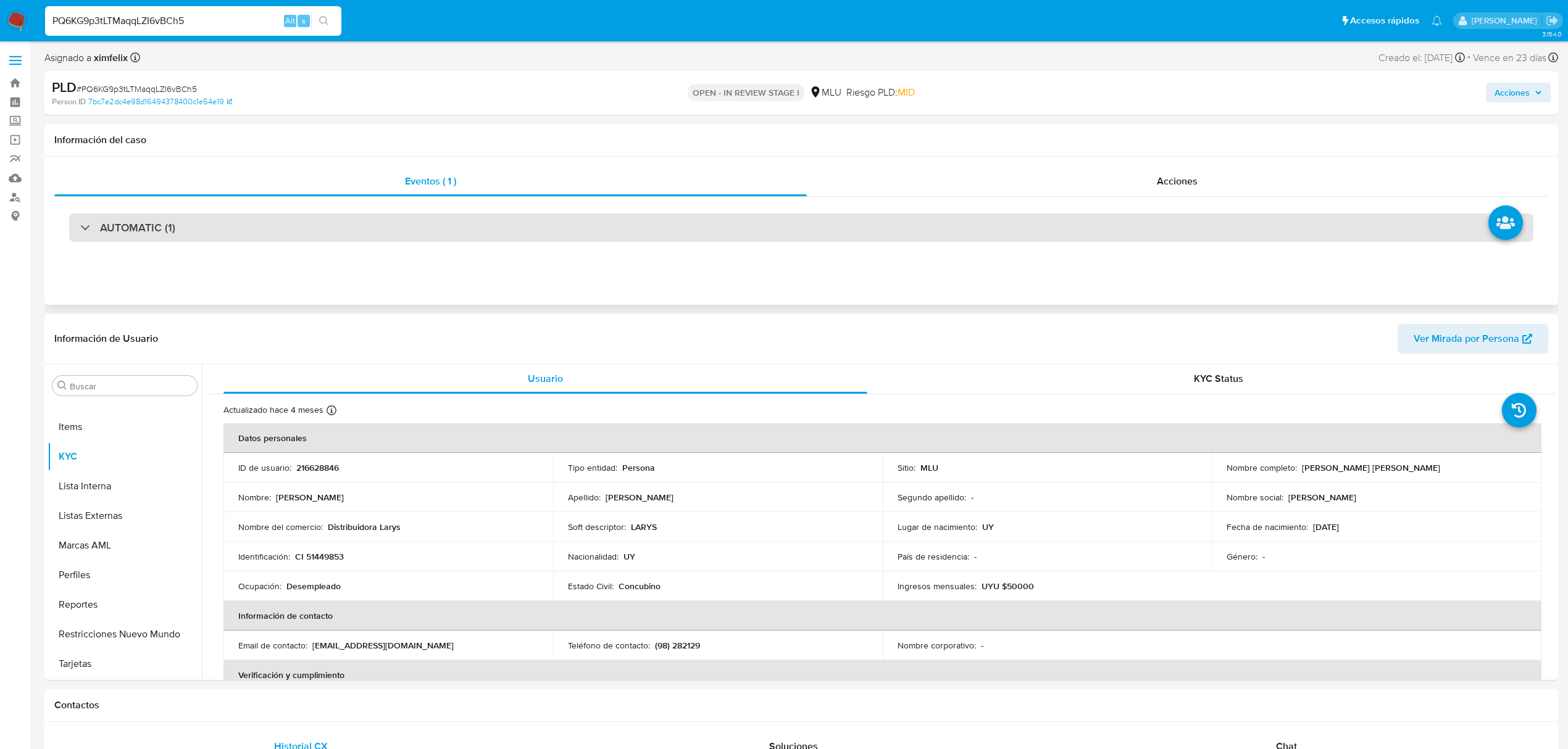
click at [194, 226] on div "AUTOMATIC (1)" at bounding box center [801, 228] width 1464 height 29
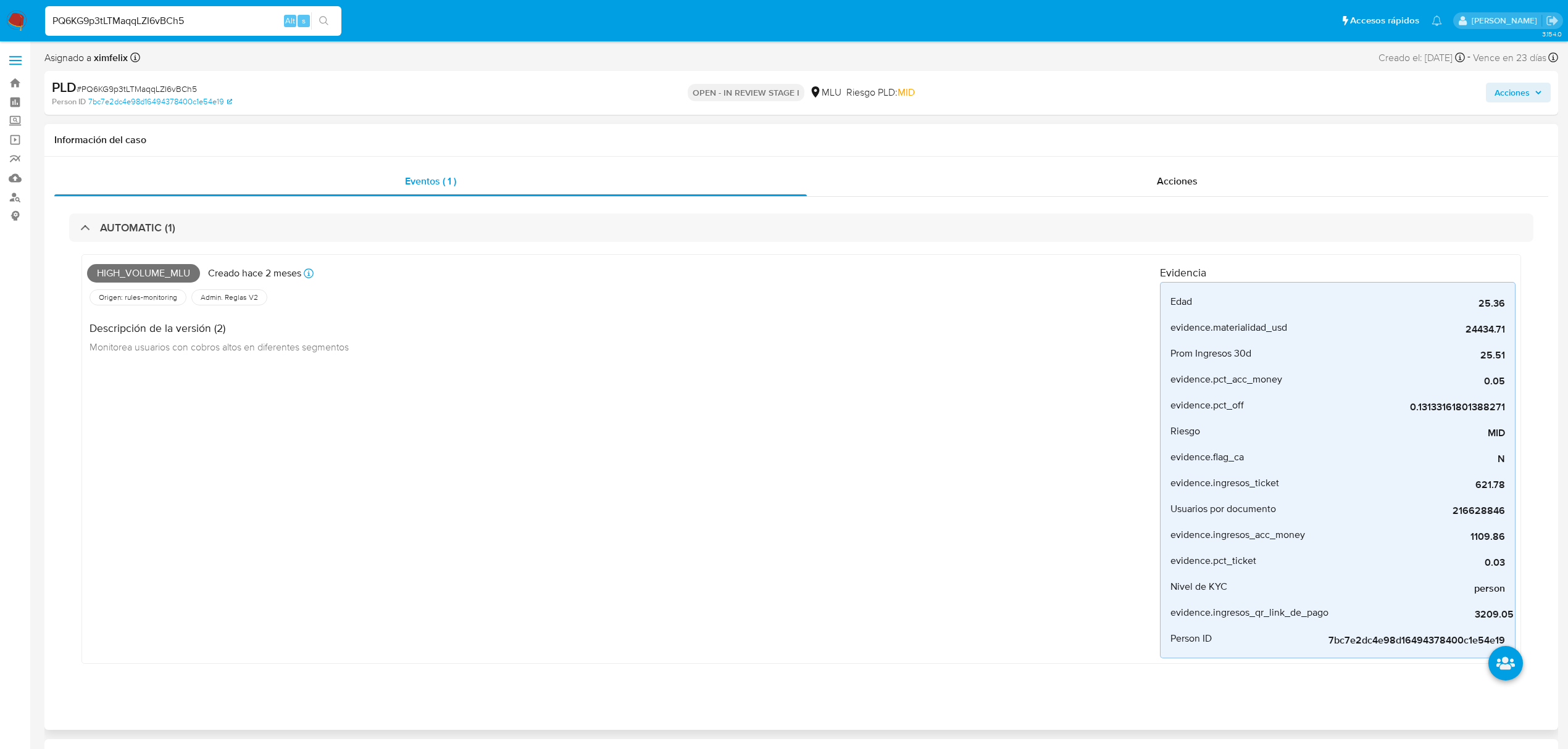
click at [166, 275] on span "High_volume_mlu" at bounding box center [144, 273] width 113 height 19
copy span "High_volume_mlu"
click at [639, 717] on div "Eventos ( 1 ) Acciones AUTOMATIC (1) High_volume_mlu Creado hace 2 meses Creado…" at bounding box center [801, 443] width 1513 height 573
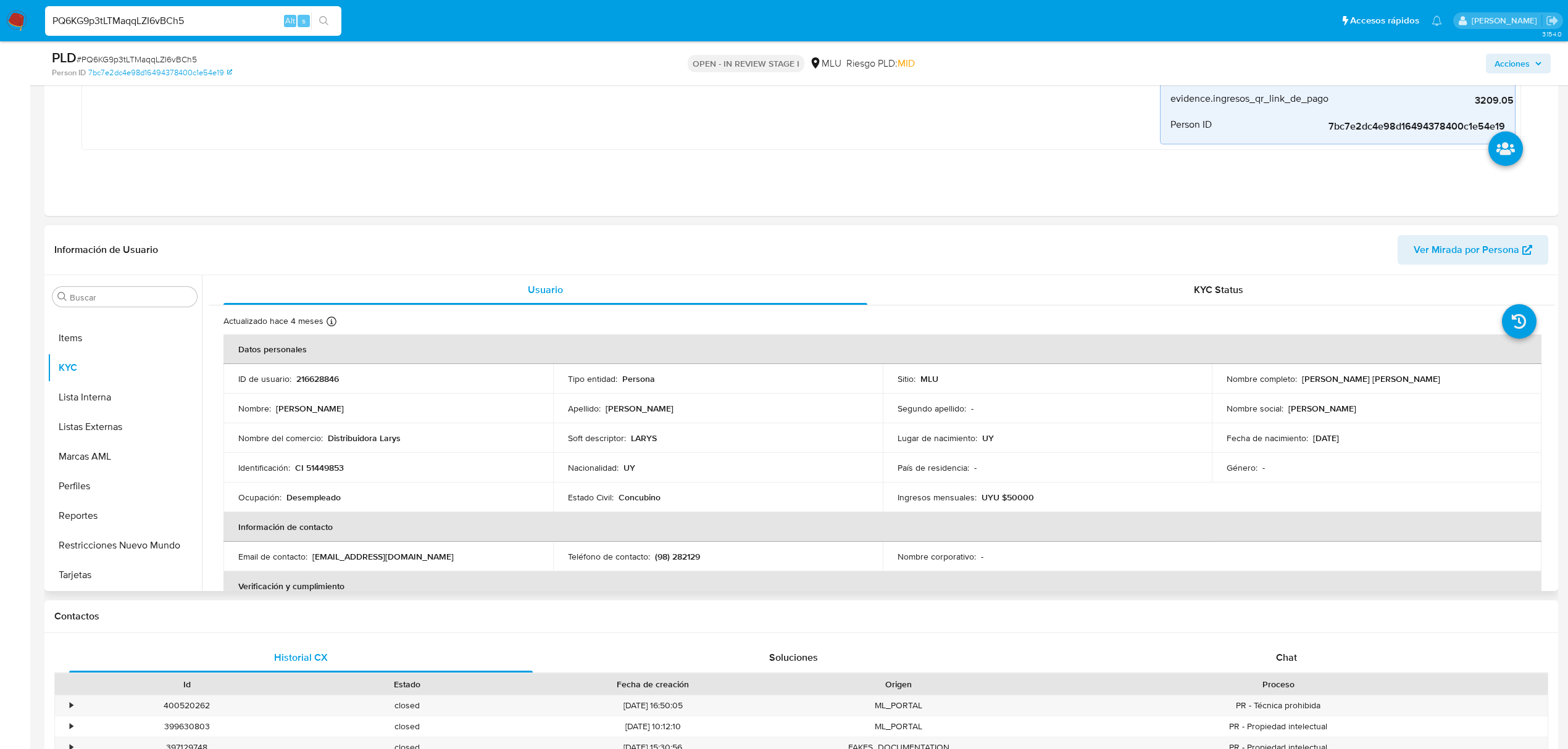
scroll to position [493, 0]
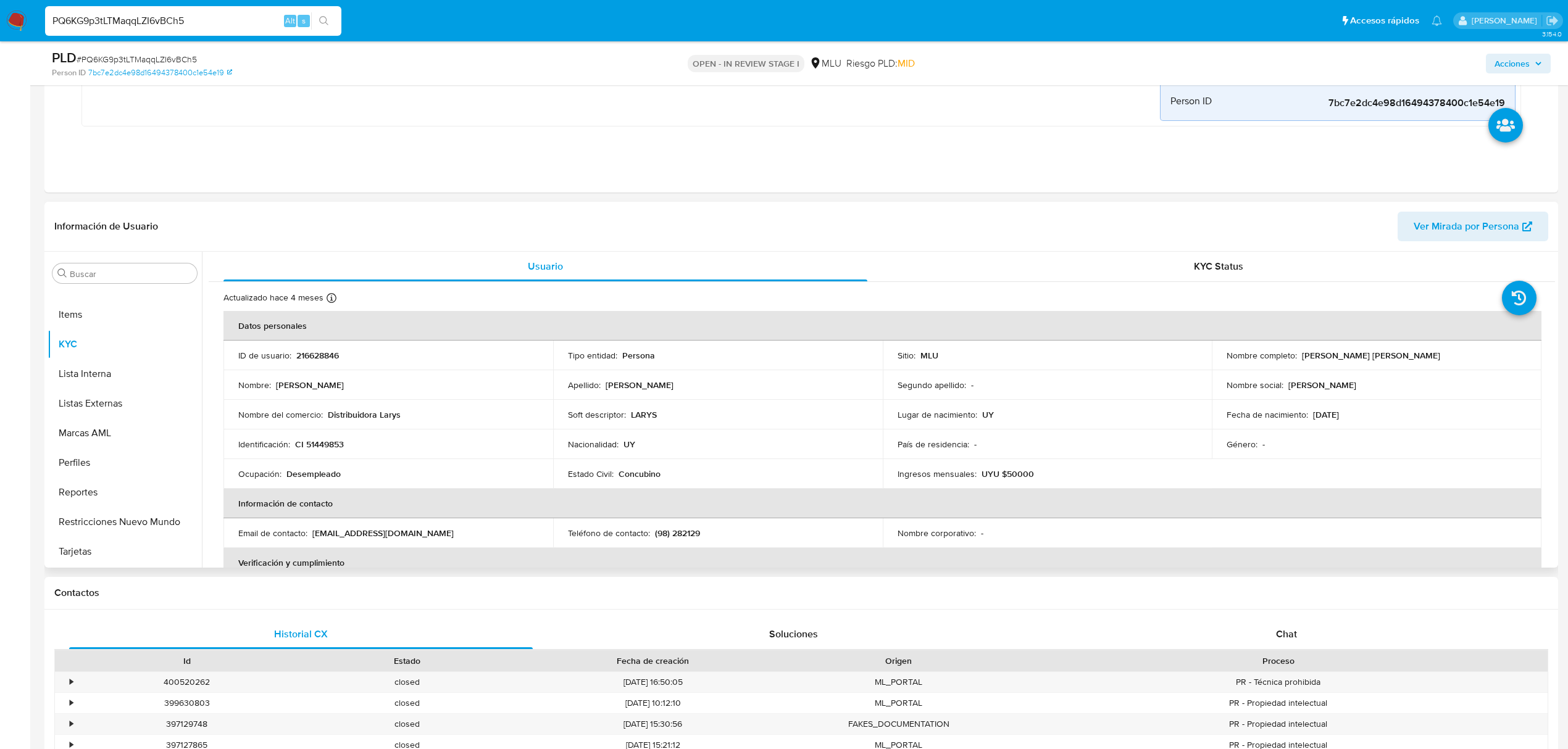
click at [1460, 216] on span "Ver Mirada por Persona" at bounding box center [1466, 227] width 106 height 30
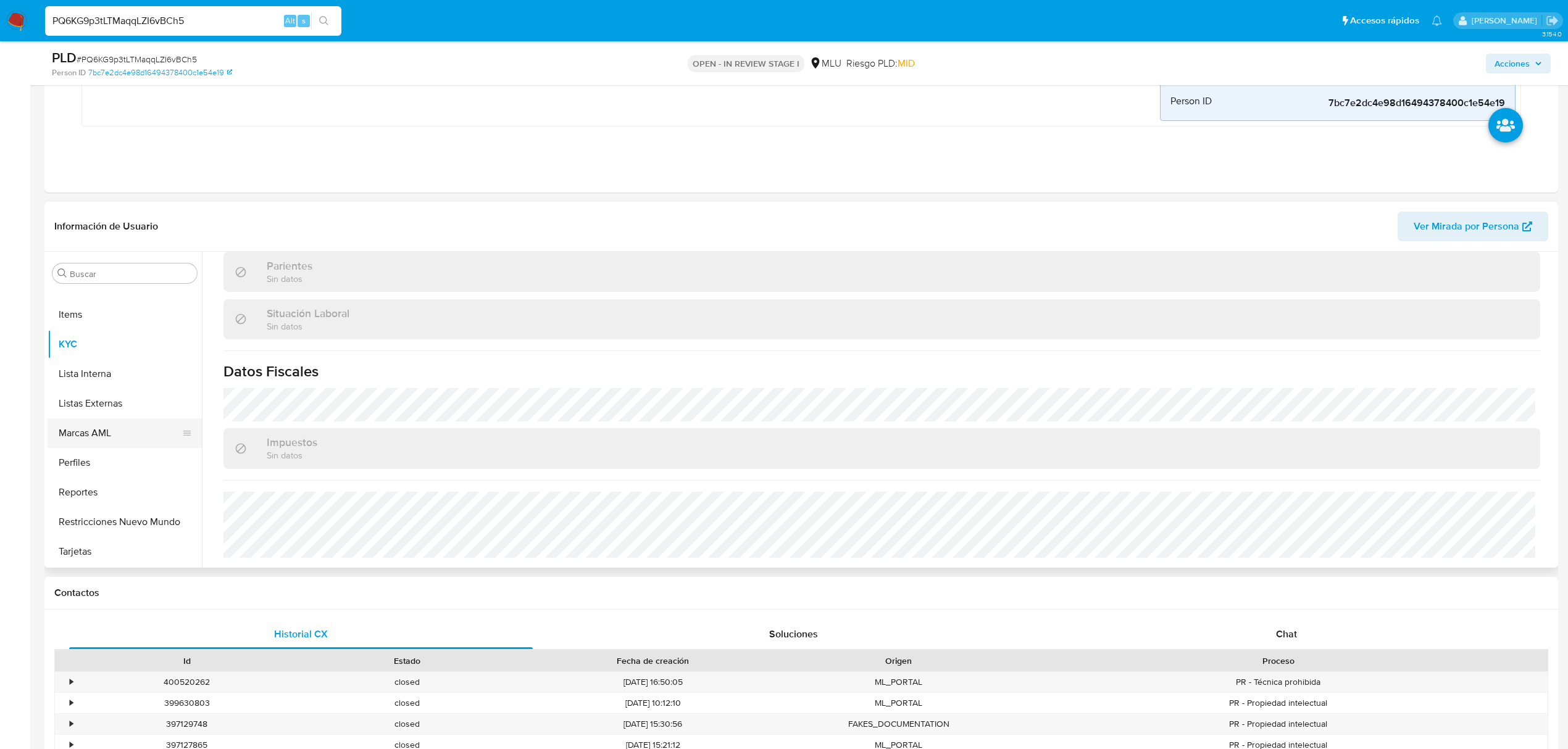
scroll to position [0, 0]
click at [80, 321] on button "Archivos adjuntos" at bounding box center [119, 332] width 144 height 30
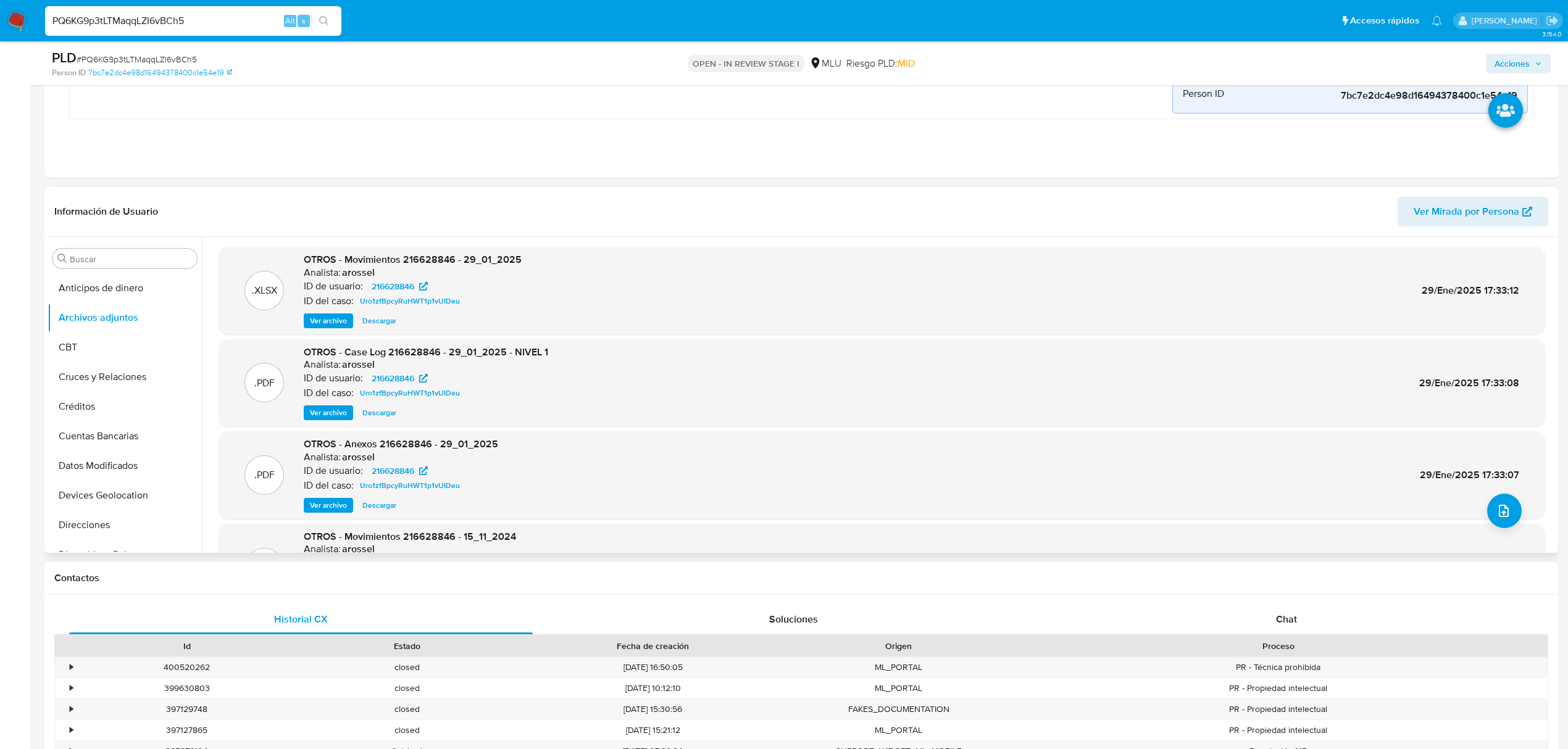
click at [331, 410] on span "Ver archivo" at bounding box center [329, 412] width 37 height 12
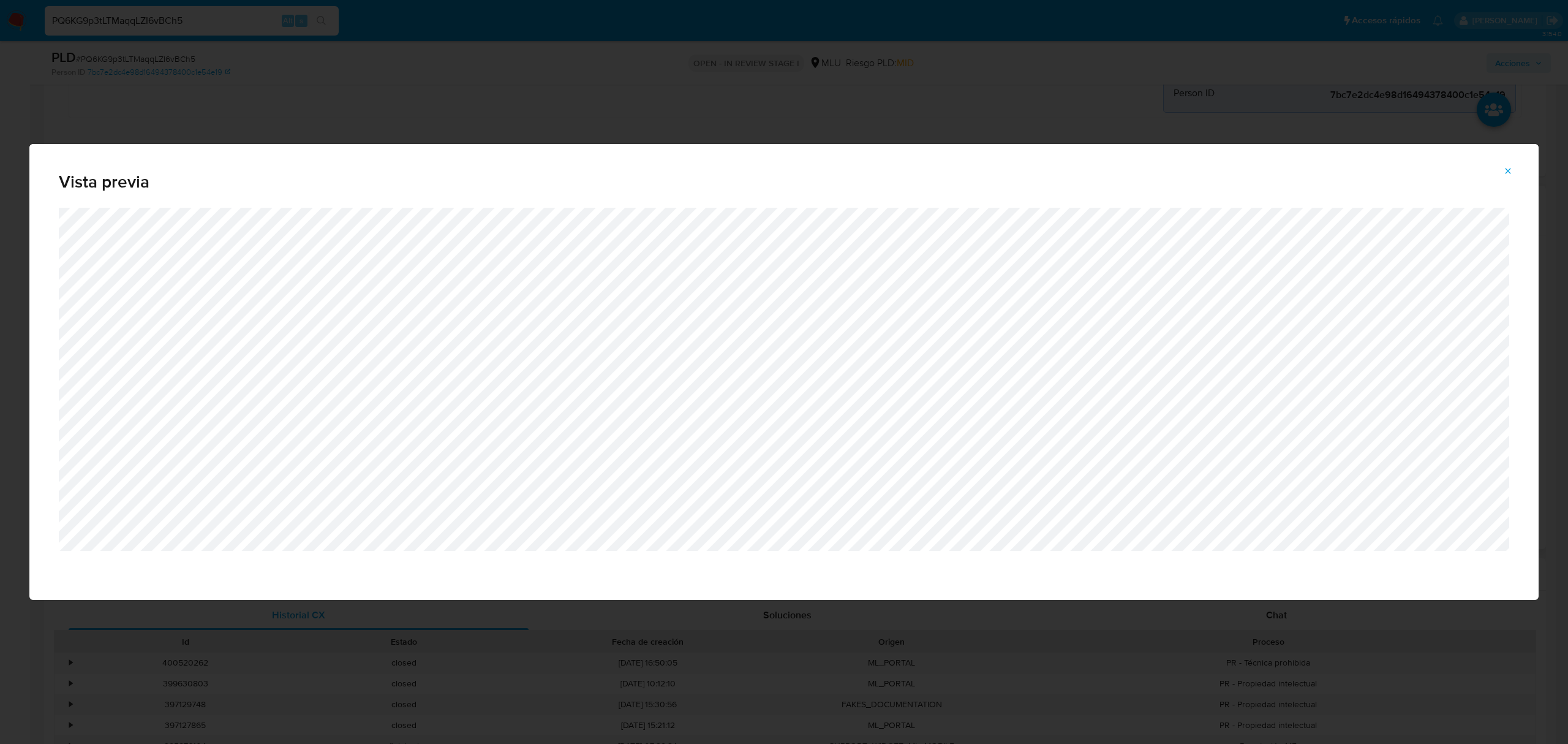
click at [1517, 170] on button "Attachment preview" at bounding box center [1507, 170] width 27 height 19
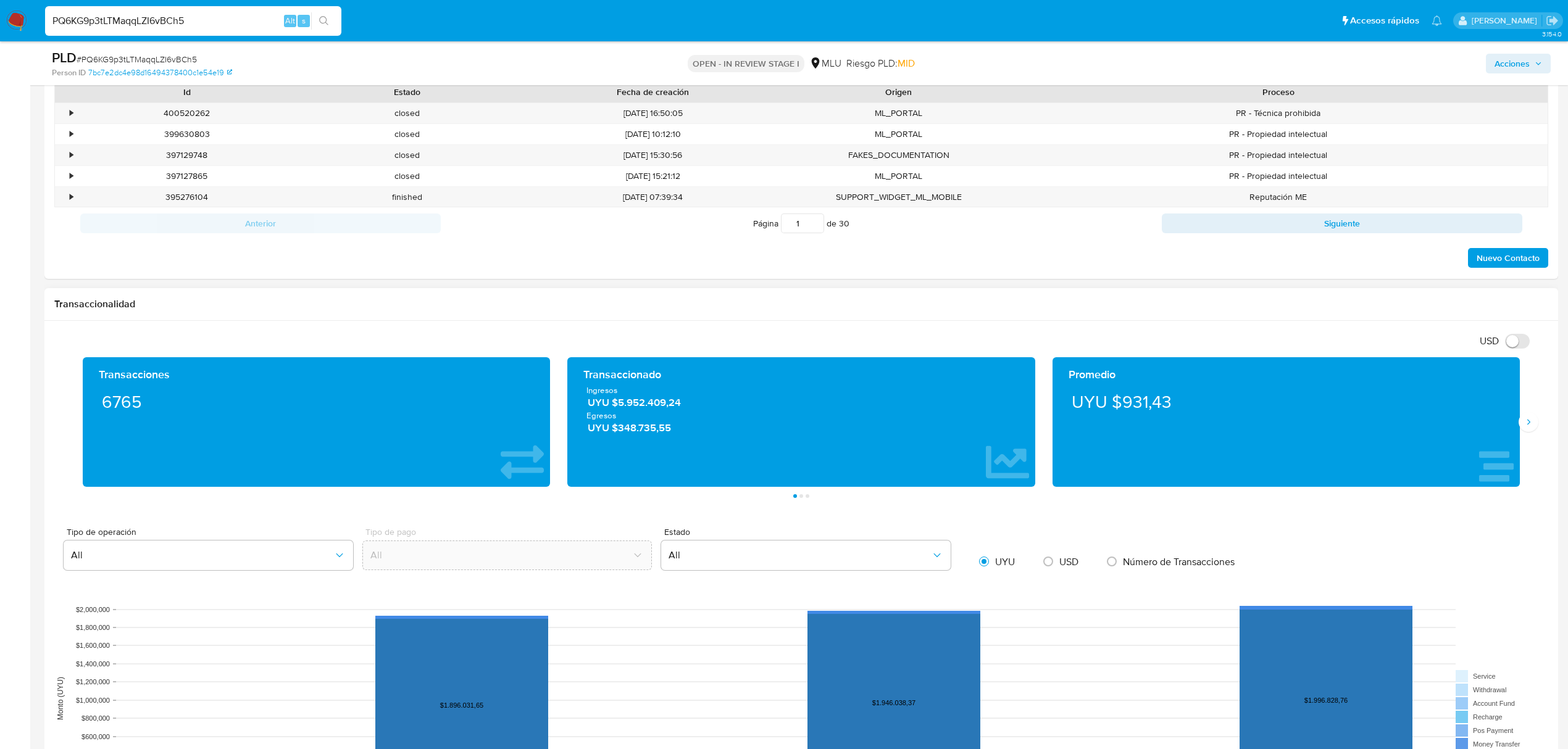
scroll to position [1069, 0]
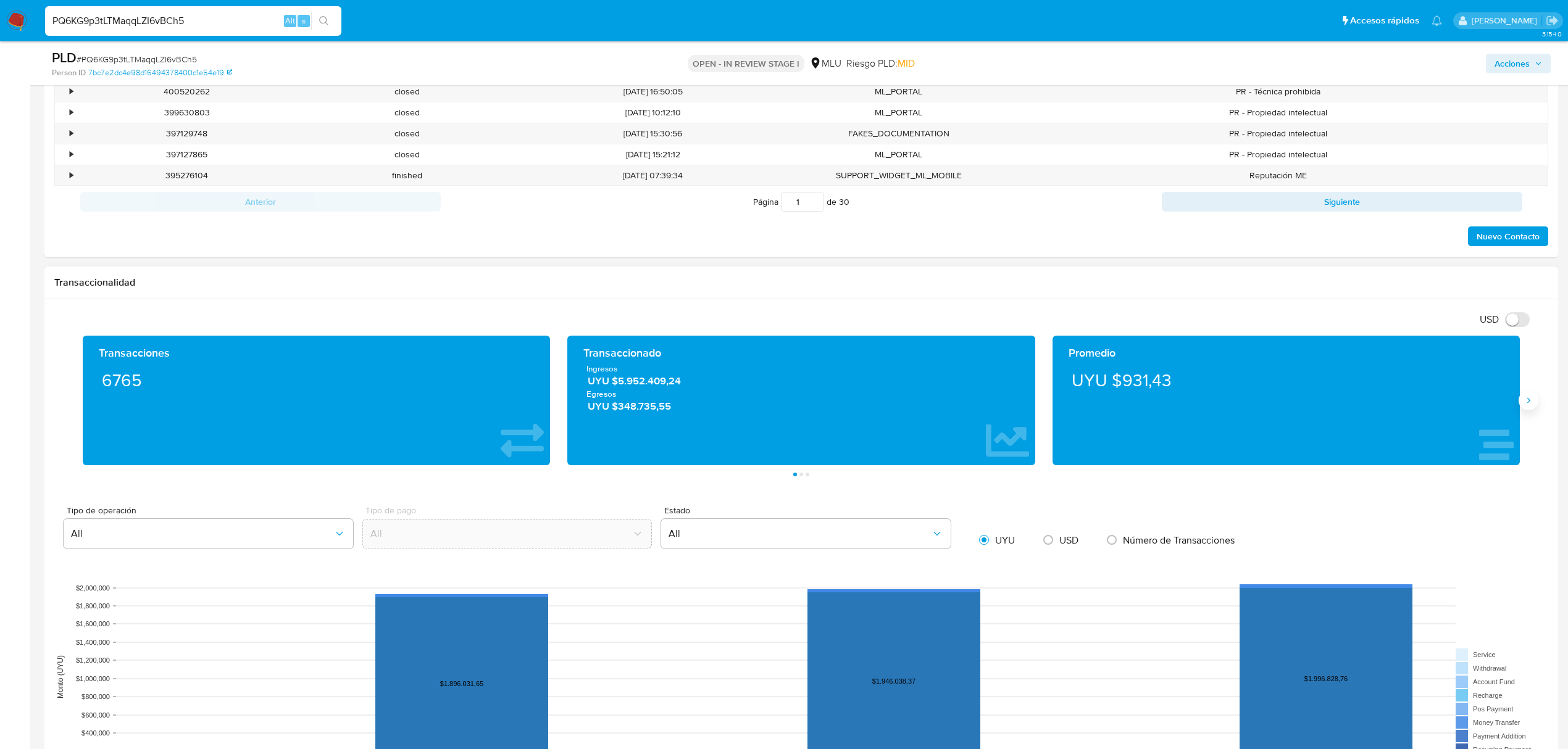
click at [1524, 398] on button "Siguiente" at bounding box center [1528, 400] width 19 height 19
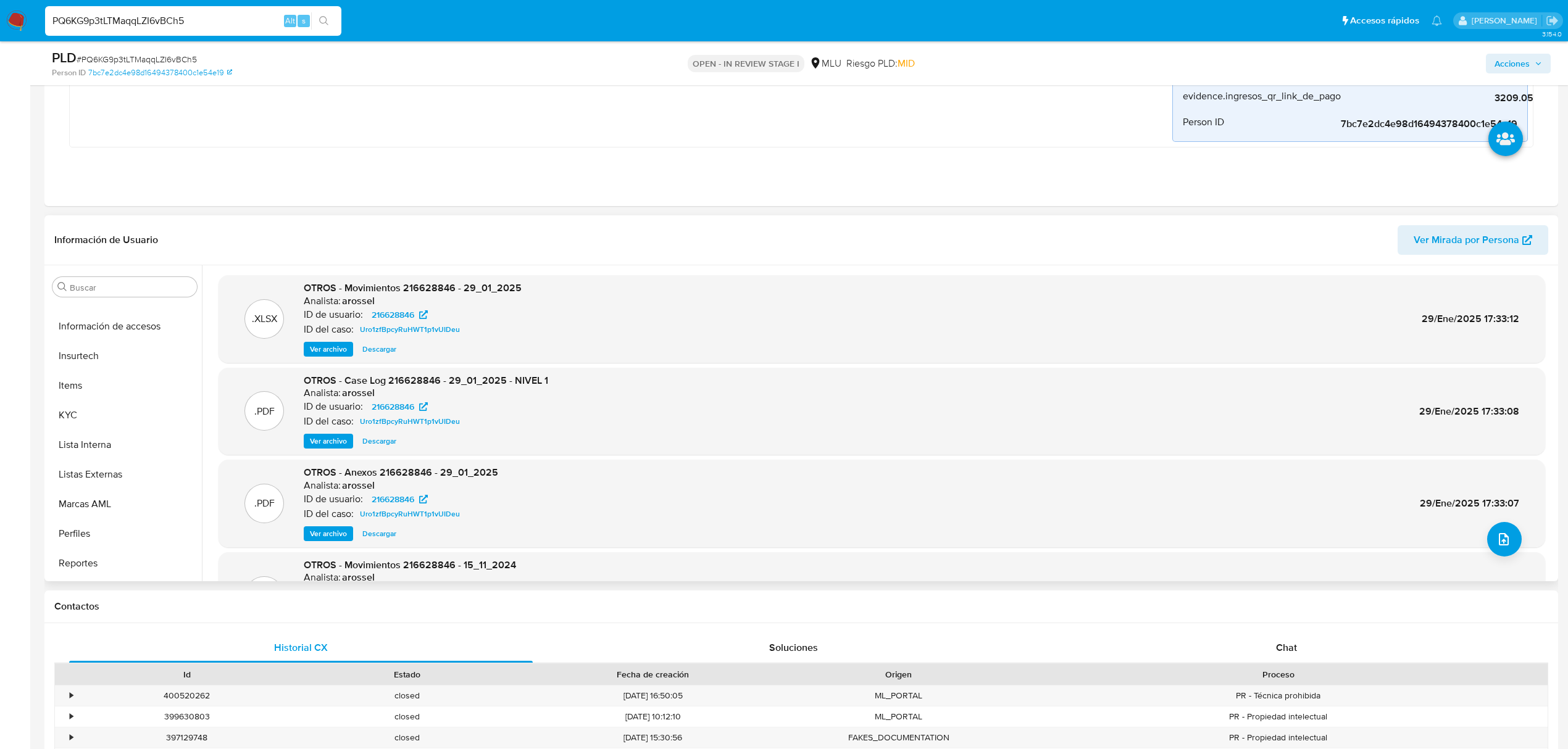
scroll to position [493, 0]
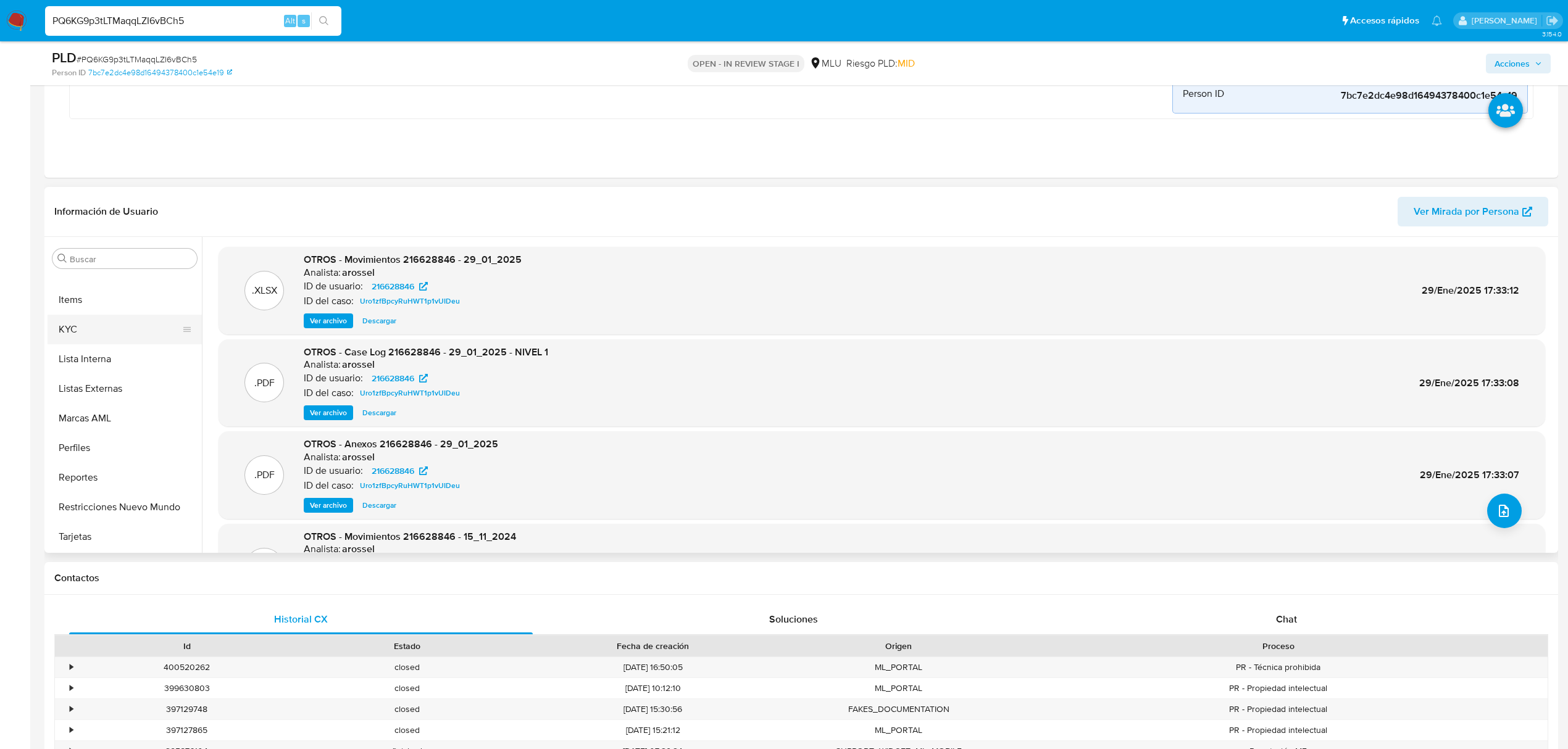
click at [72, 324] on button "KYC" at bounding box center [119, 330] width 144 height 30
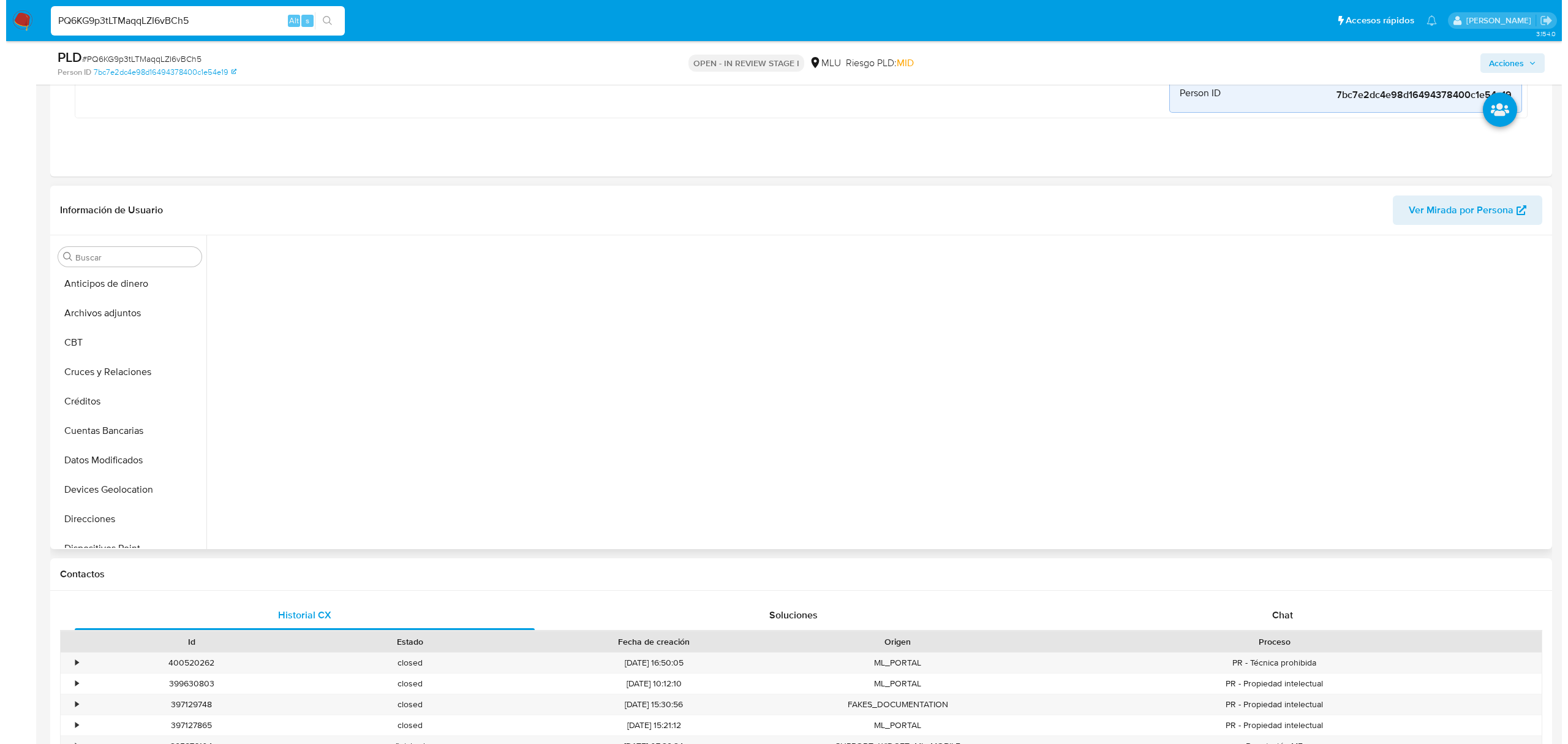
scroll to position [0, 0]
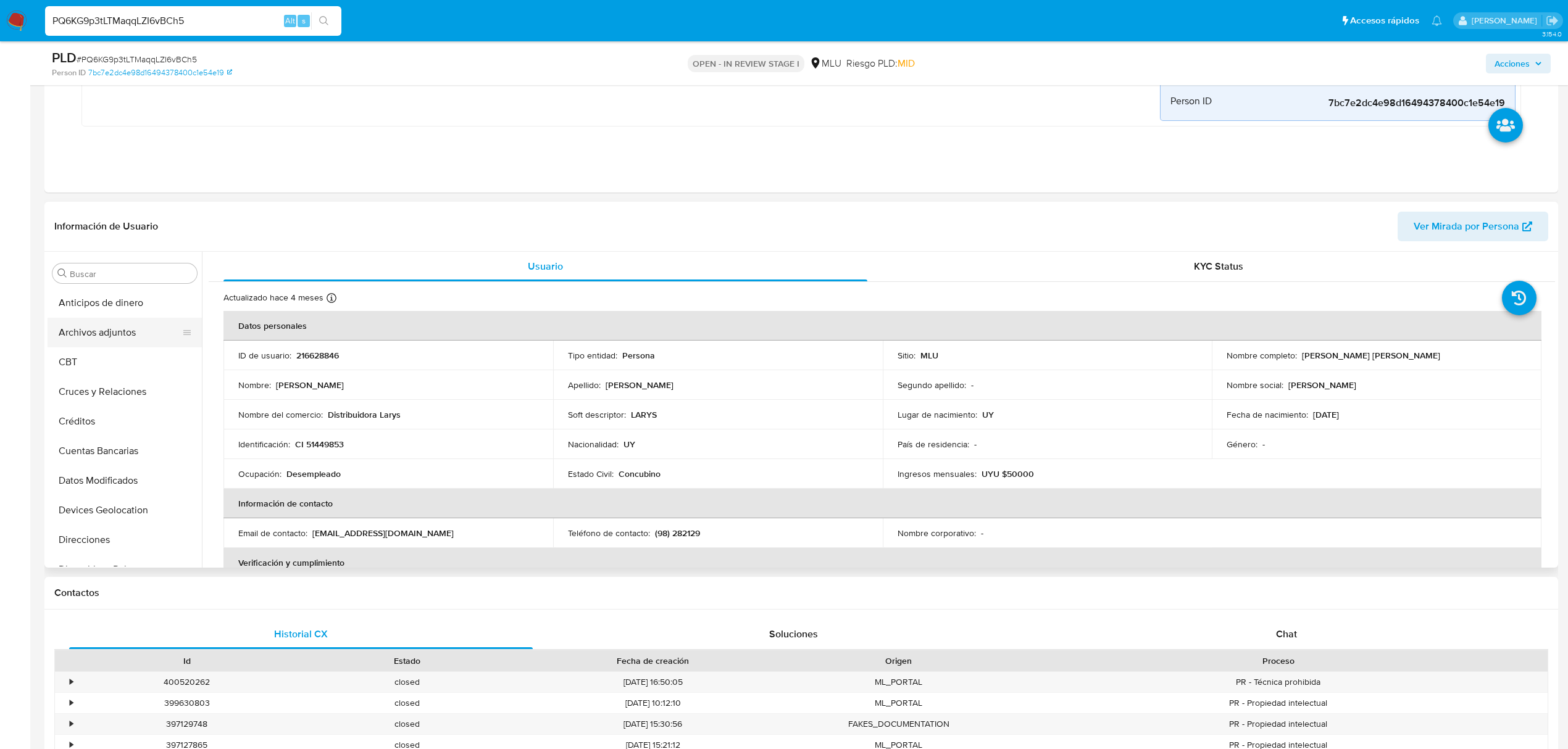
click at [119, 326] on button "Archivos adjuntos" at bounding box center [119, 332] width 144 height 30
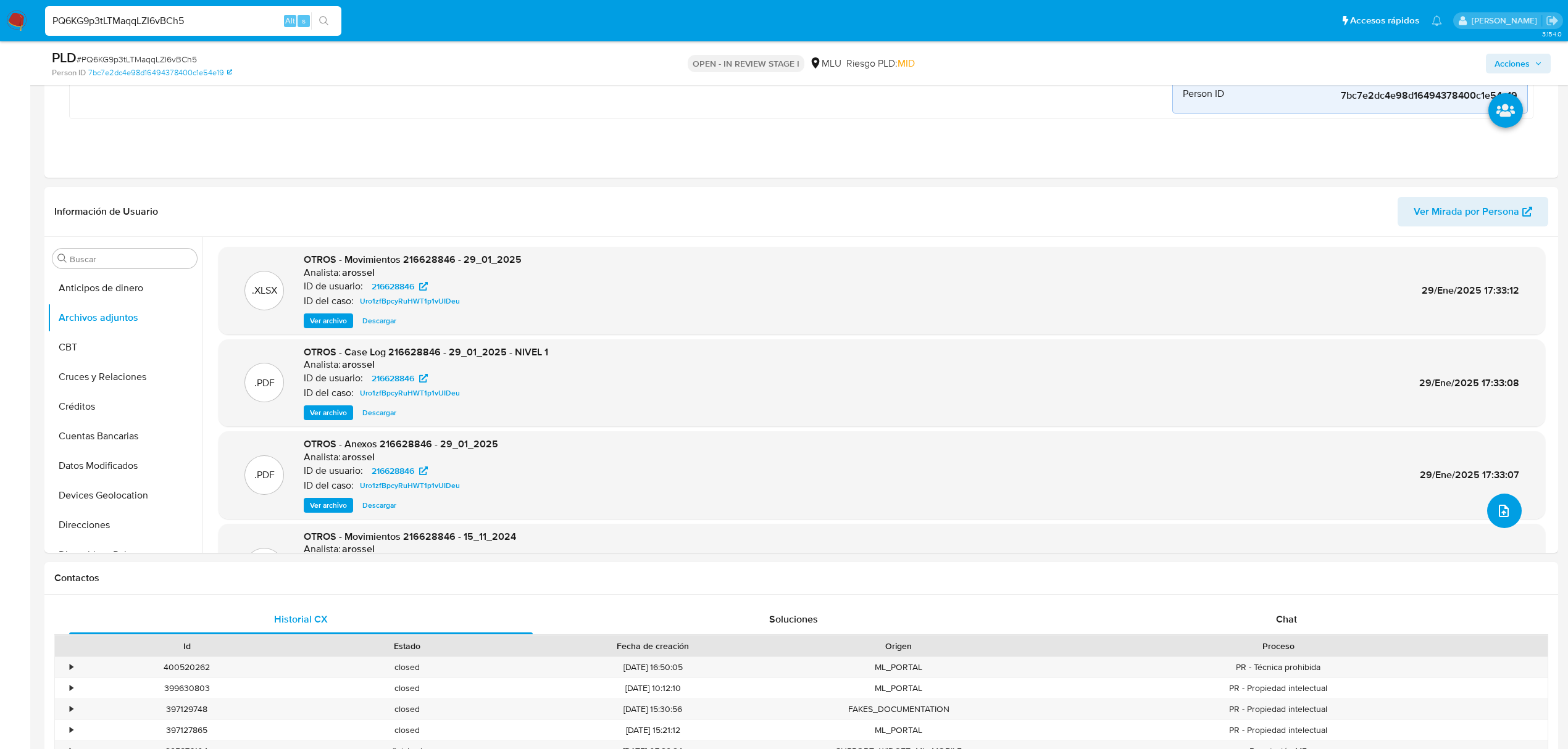
click at [1501, 517] on icon "upload-file" at bounding box center [1504, 511] width 15 height 15
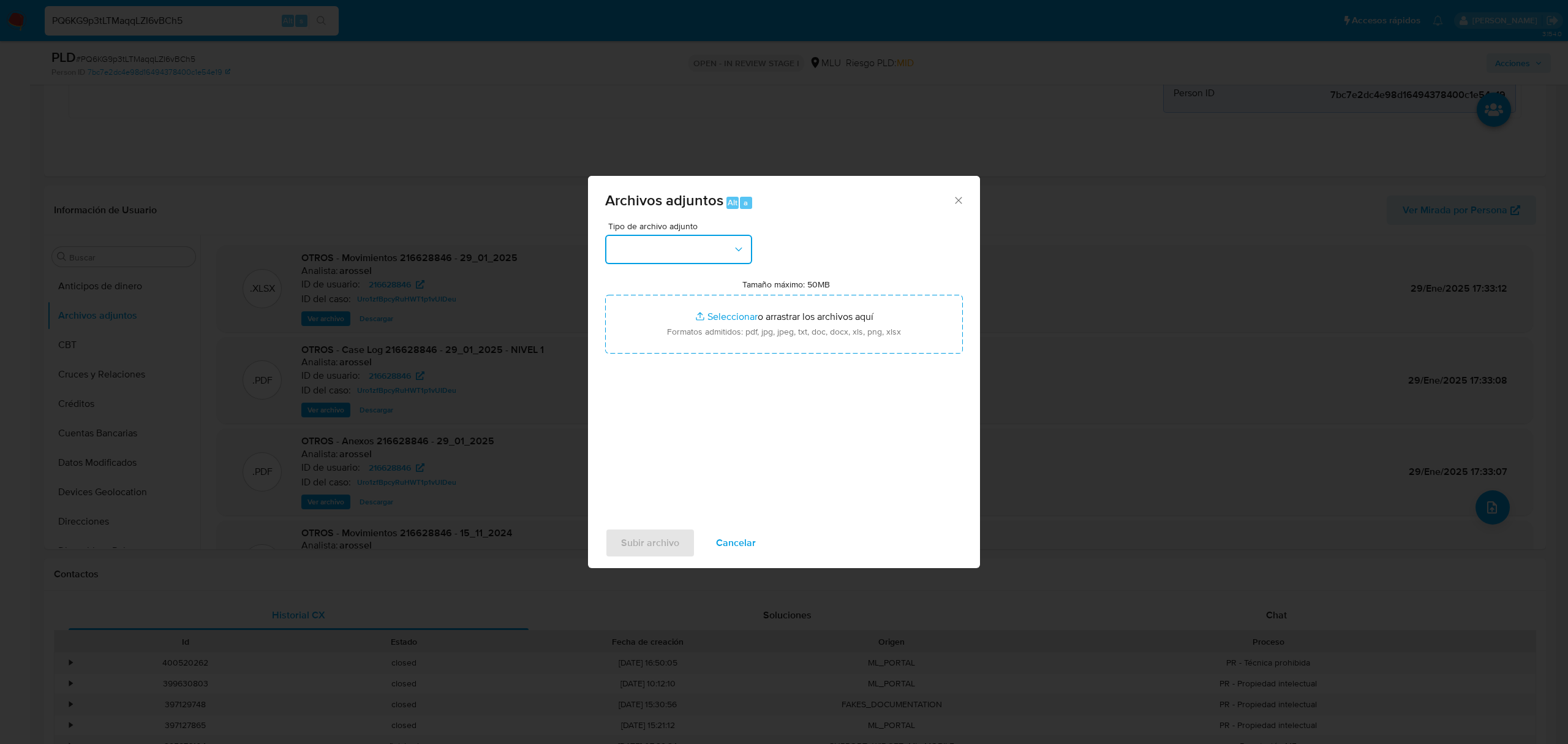
click at [684, 248] on button "button" at bounding box center [678, 249] width 147 height 29
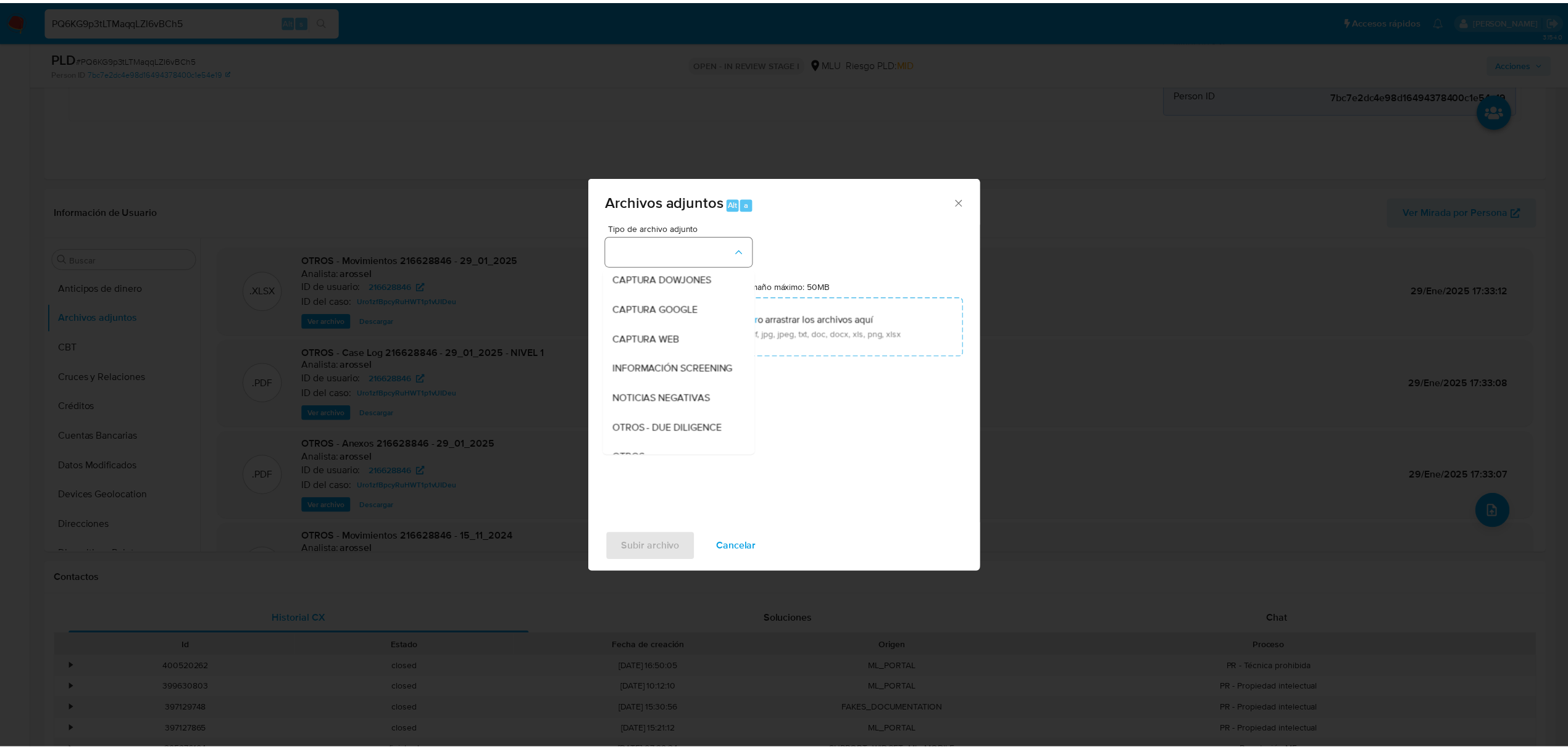
scroll to position [64, 0]
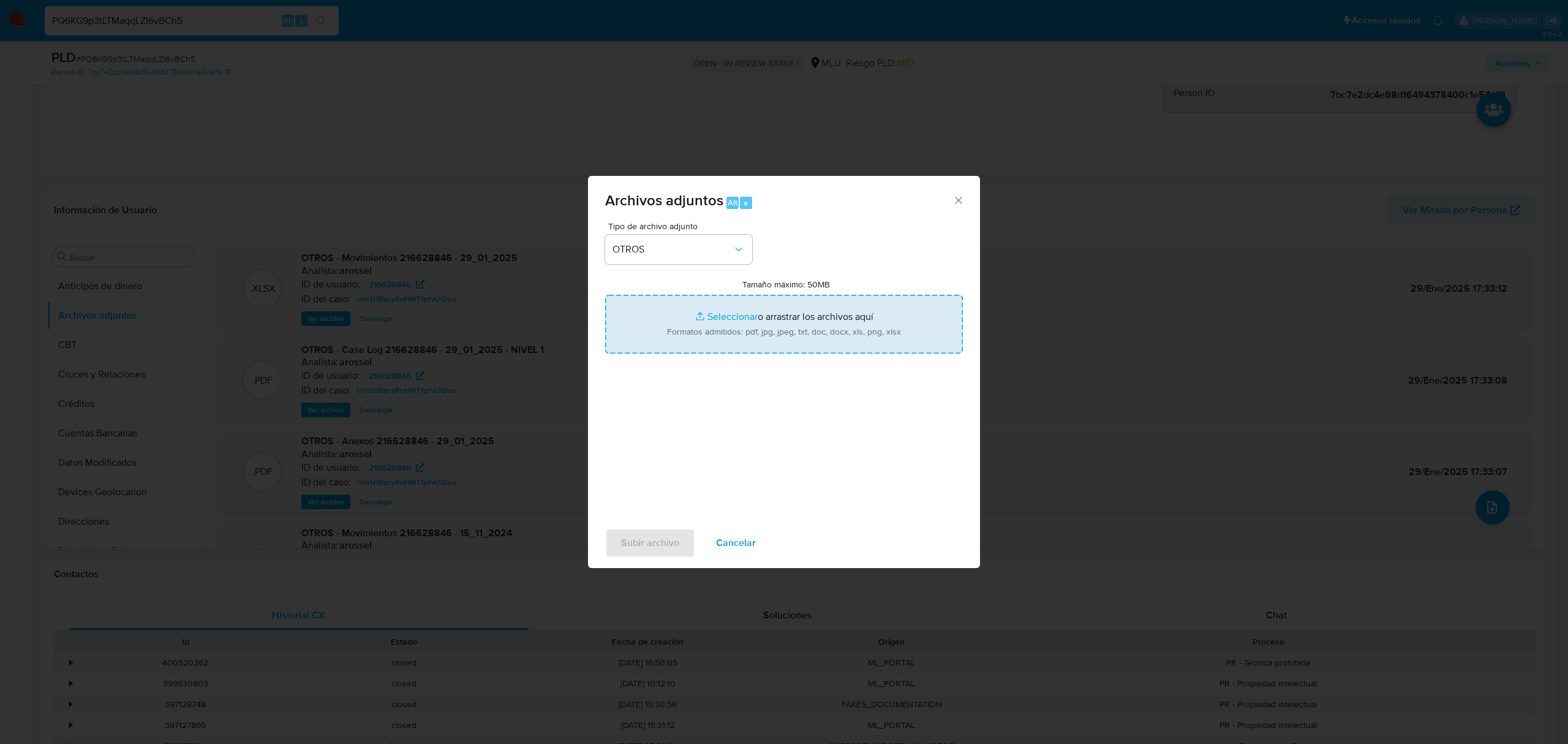
type input "C:\fakepath\CASE LOG 216628846 15_08_2025 - NIVEL 1.pdf"
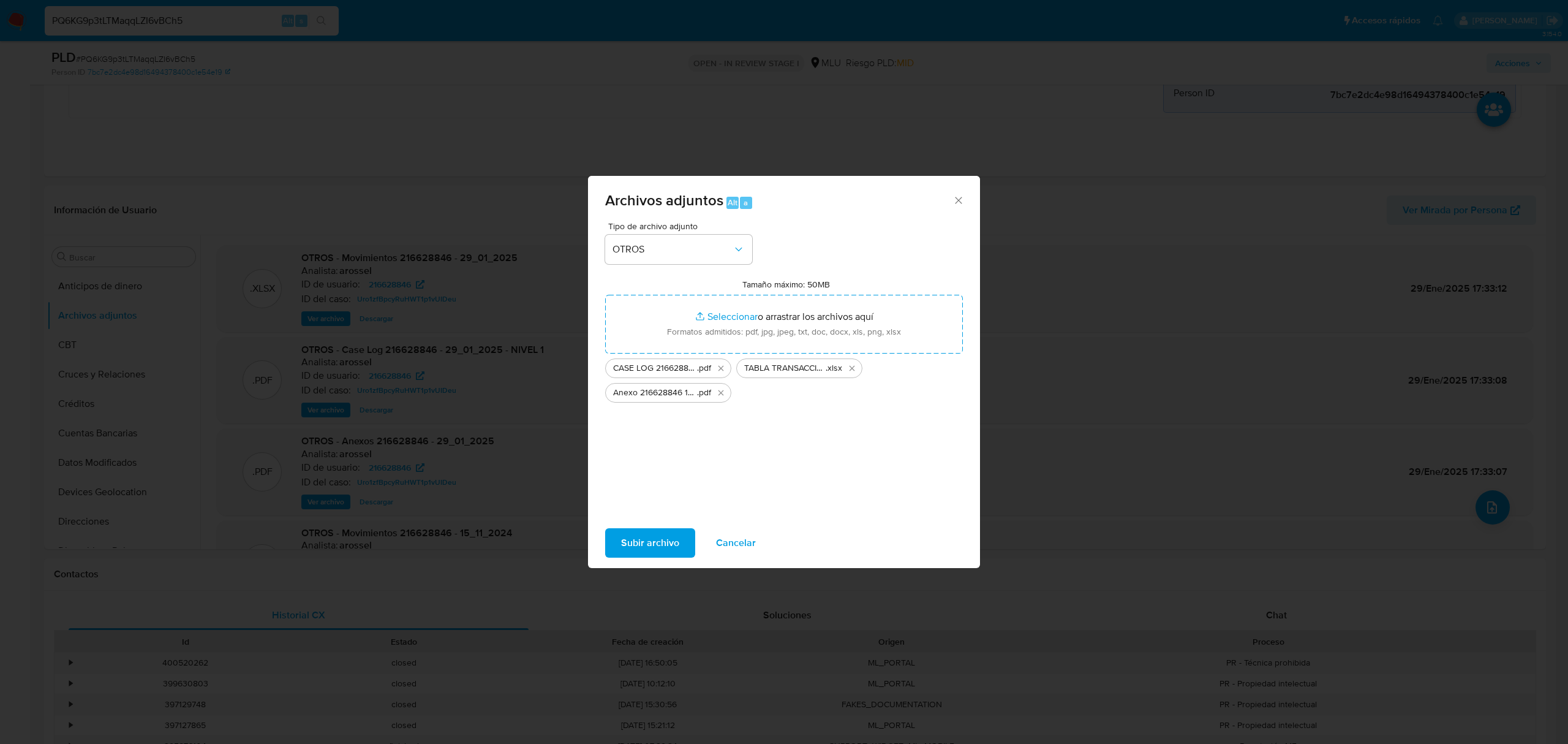
click at [642, 543] on span "Subir archivo" at bounding box center [650, 543] width 58 height 27
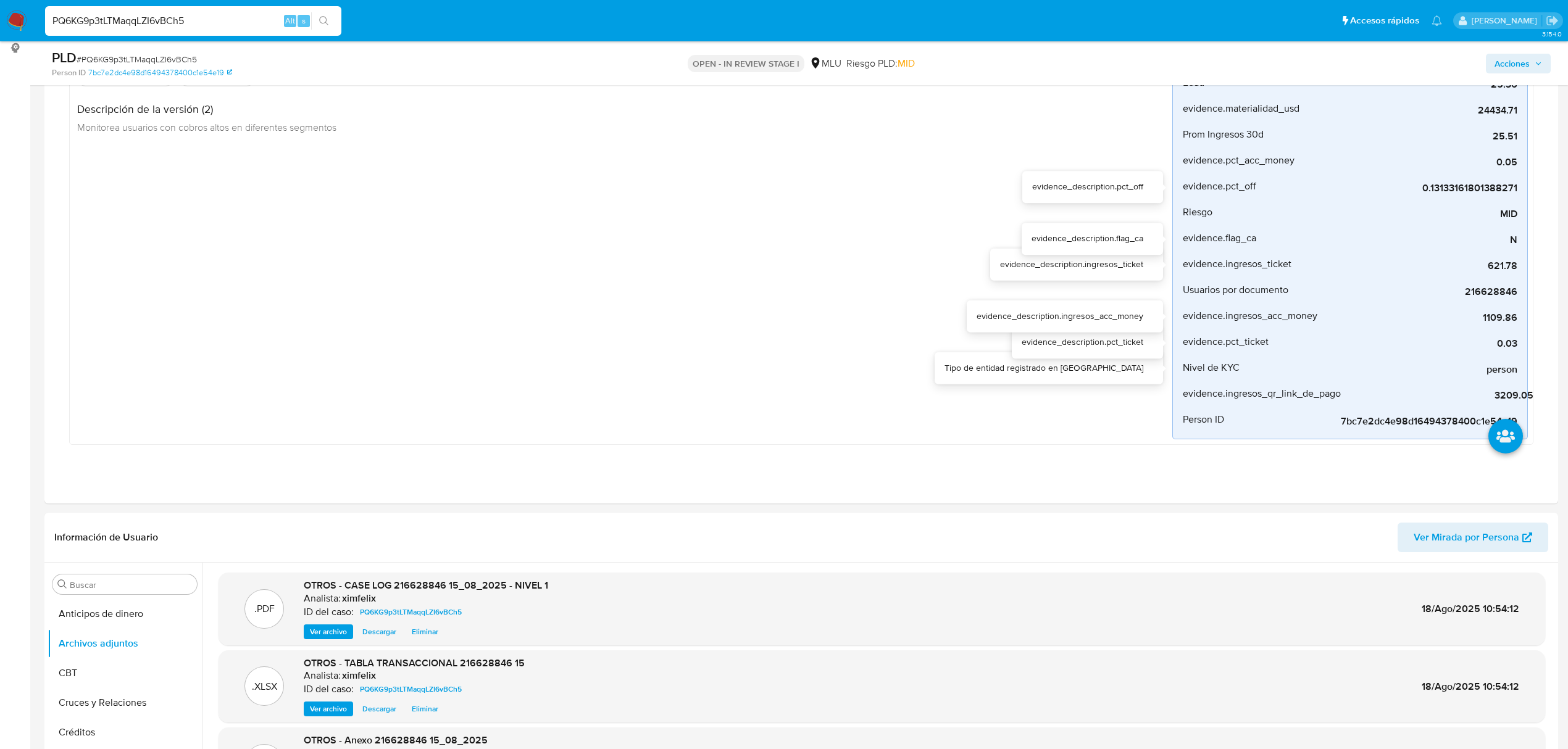
scroll to position [164, 0]
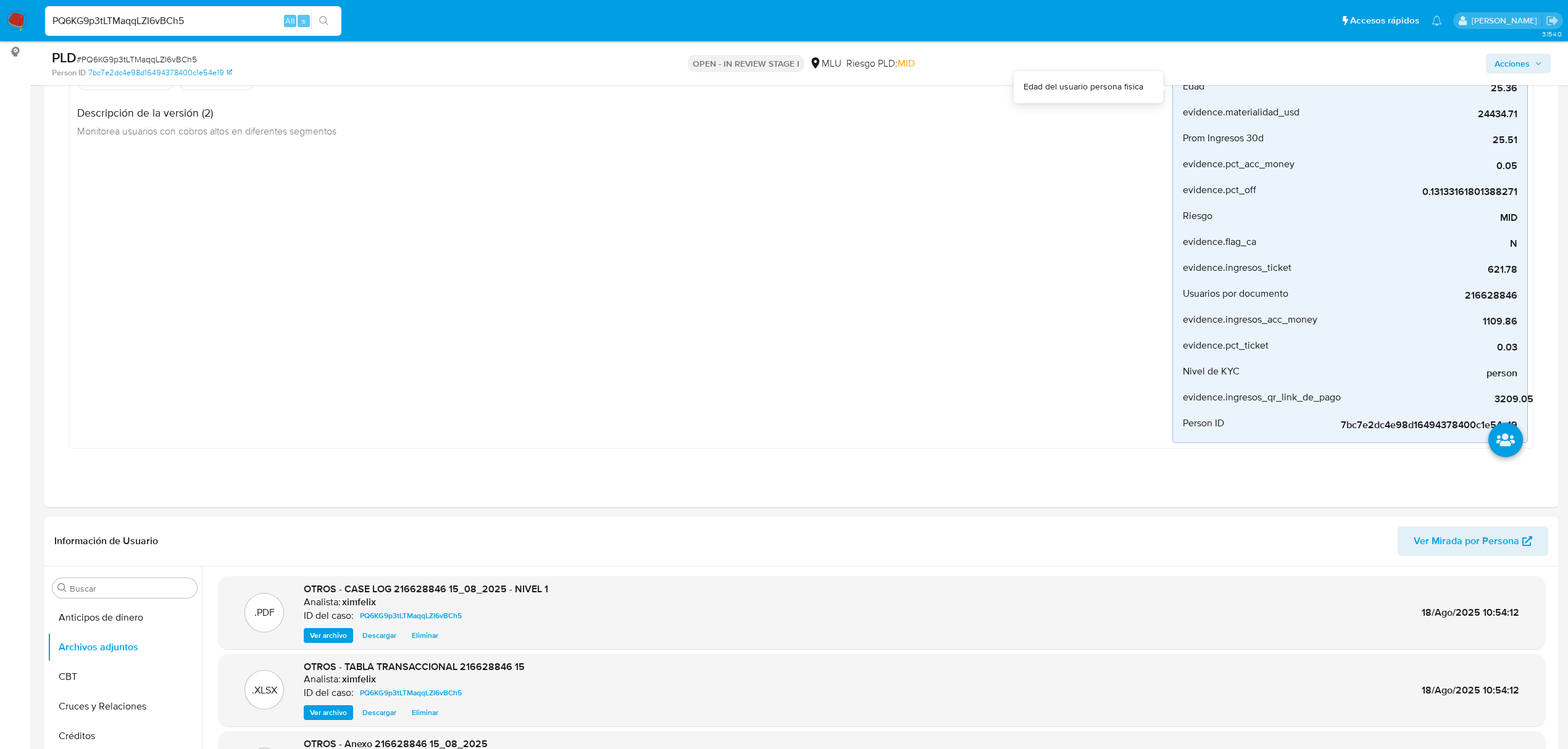
click at [1519, 71] on span "Acciones" at bounding box center [1512, 63] width 35 height 19
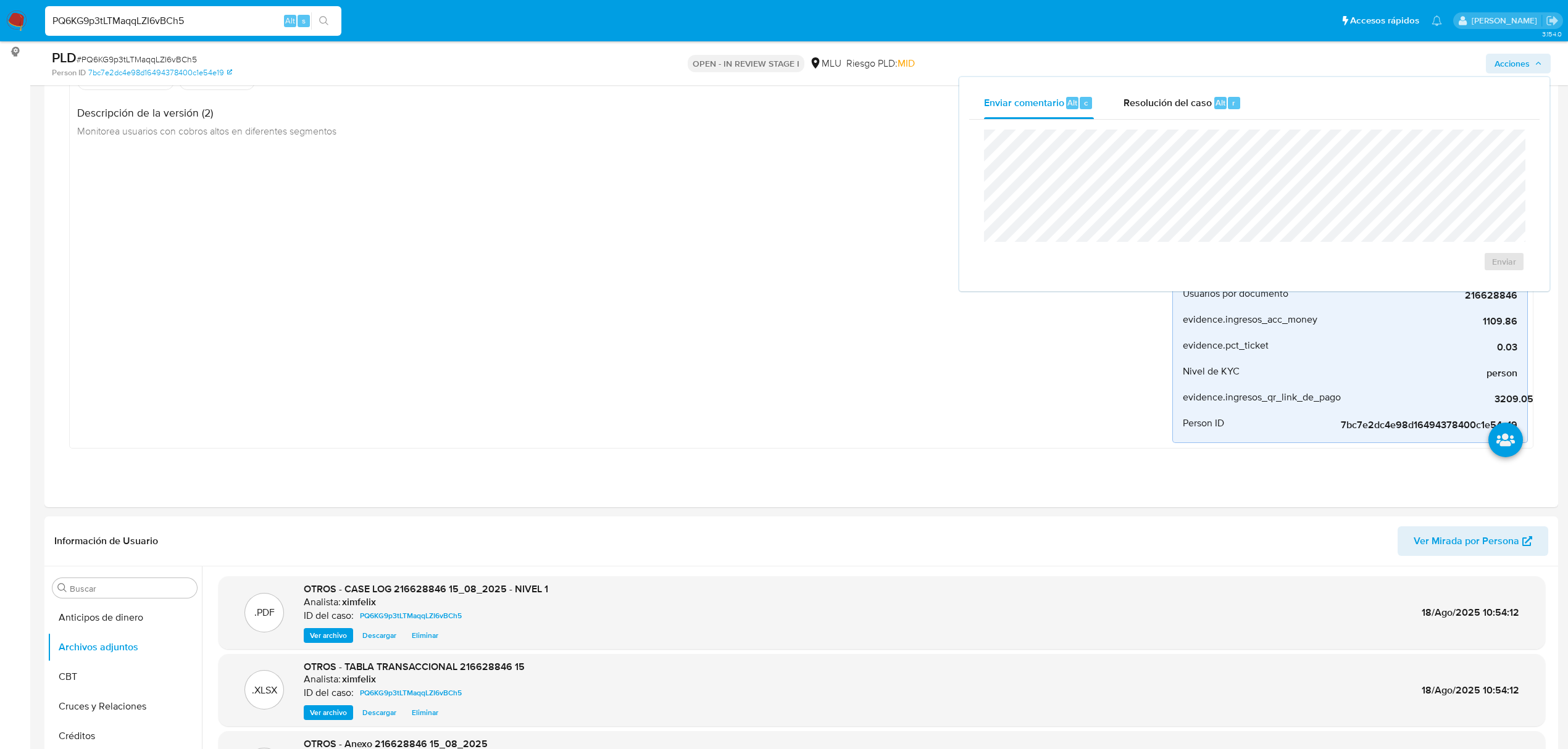
drag, startPoint x: 1205, startPoint y: 96, endPoint x: 1191, endPoint y: 127, distance: 34.0
click at [1201, 99] on span "Resolución del caso" at bounding box center [1167, 102] width 88 height 14
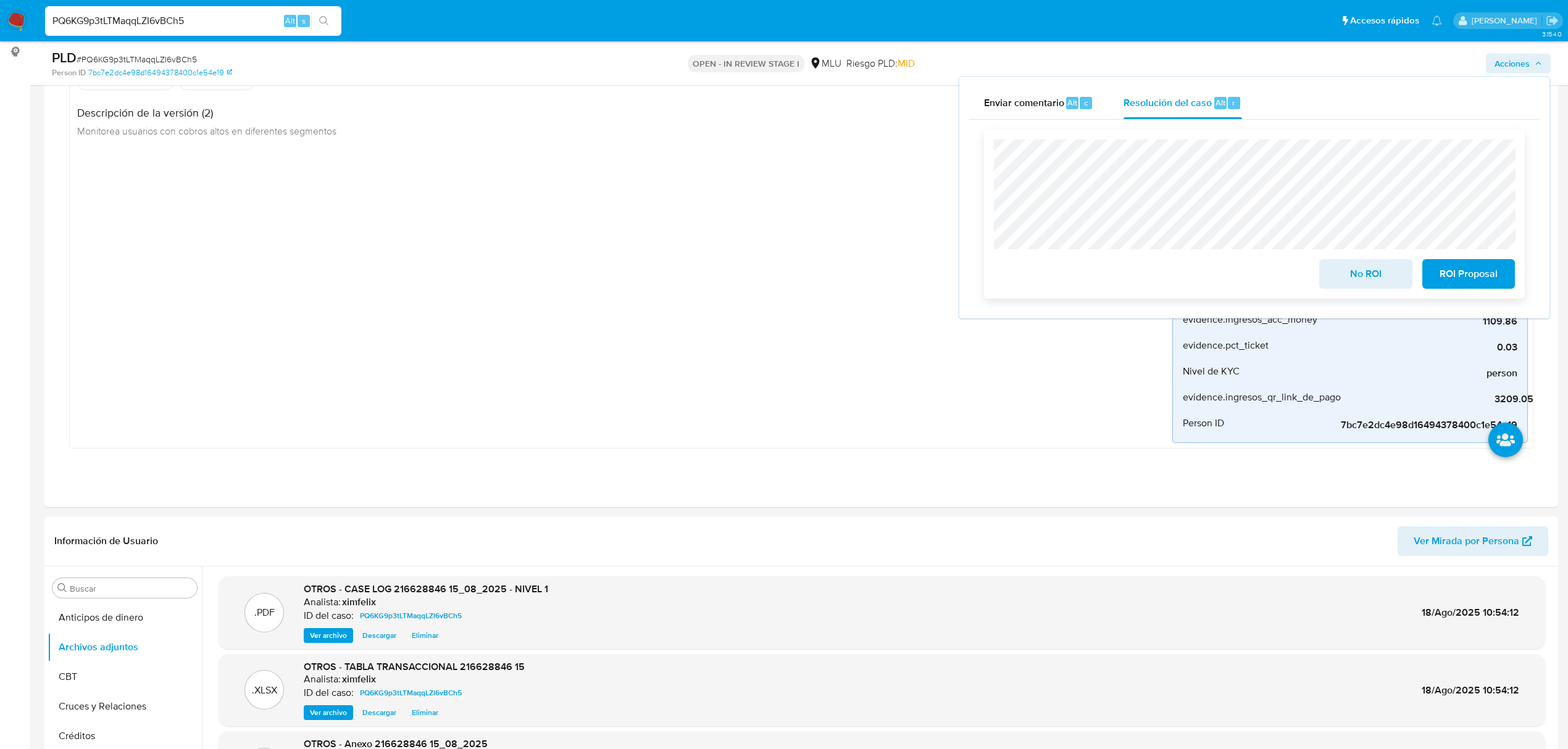
click at [1342, 275] on span "No ROI" at bounding box center [1365, 273] width 60 height 27
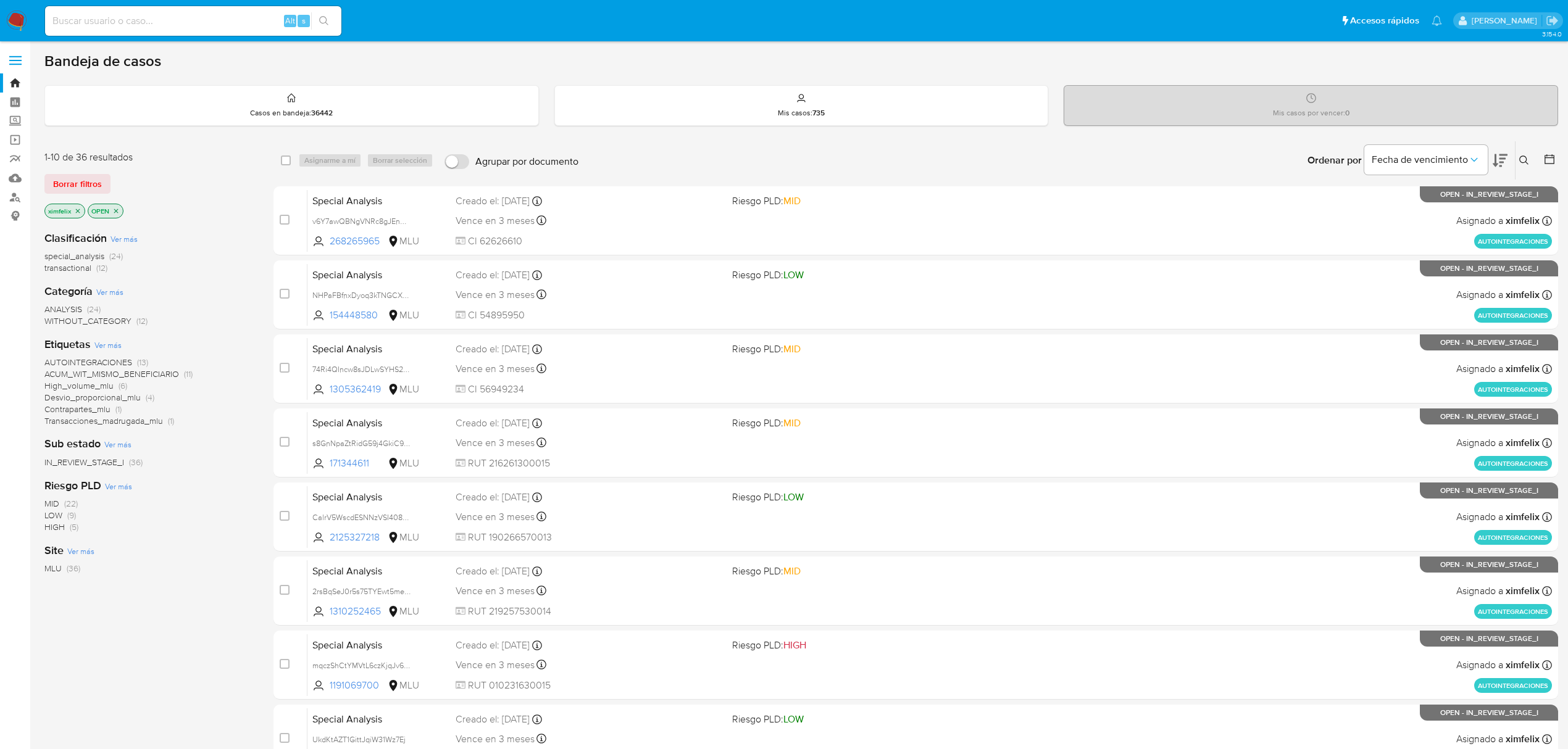
click at [1498, 164] on icon at bounding box center [1500, 160] width 15 height 15
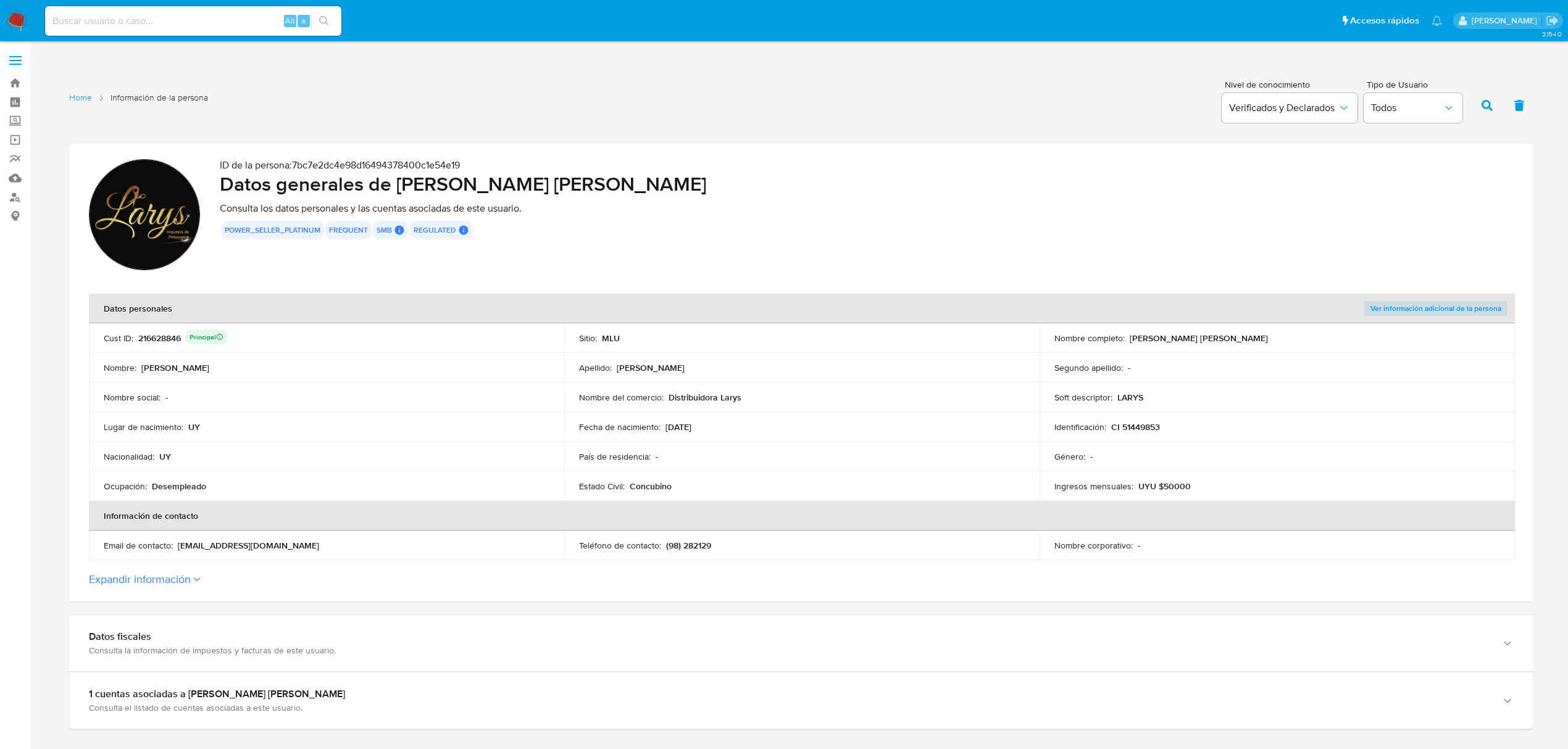
drag, startPoint x: 1210, startPoint y: 340, endPoint x: 1132, endPoint y: 342, distance: 78.0
click at [1131, 340] on p "[PERSON_NAME] [PERSON_NAME]" at bounding box center [1198, 338] width 138 height 11
click at [1142, 422] on p "CI 51449853" at bounding box center [1135, 427] width 49 height 11
click at [149, 338] on div "216628846 Principal" at bounding box center [182, 338] width 89 height 18
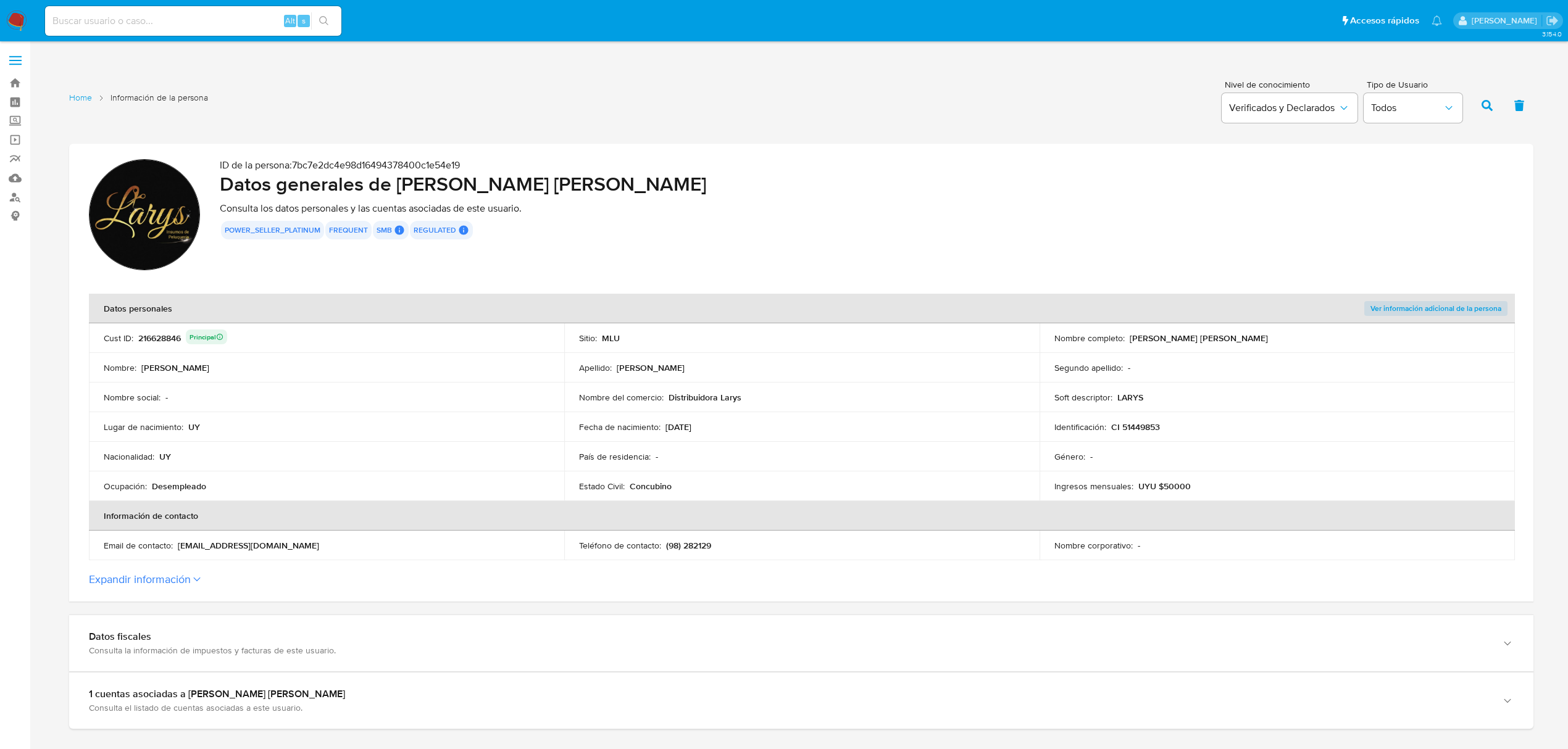
click at [151, 338] on div "216628846 Principal" at bounding box center [182, 338] width 89 height 18
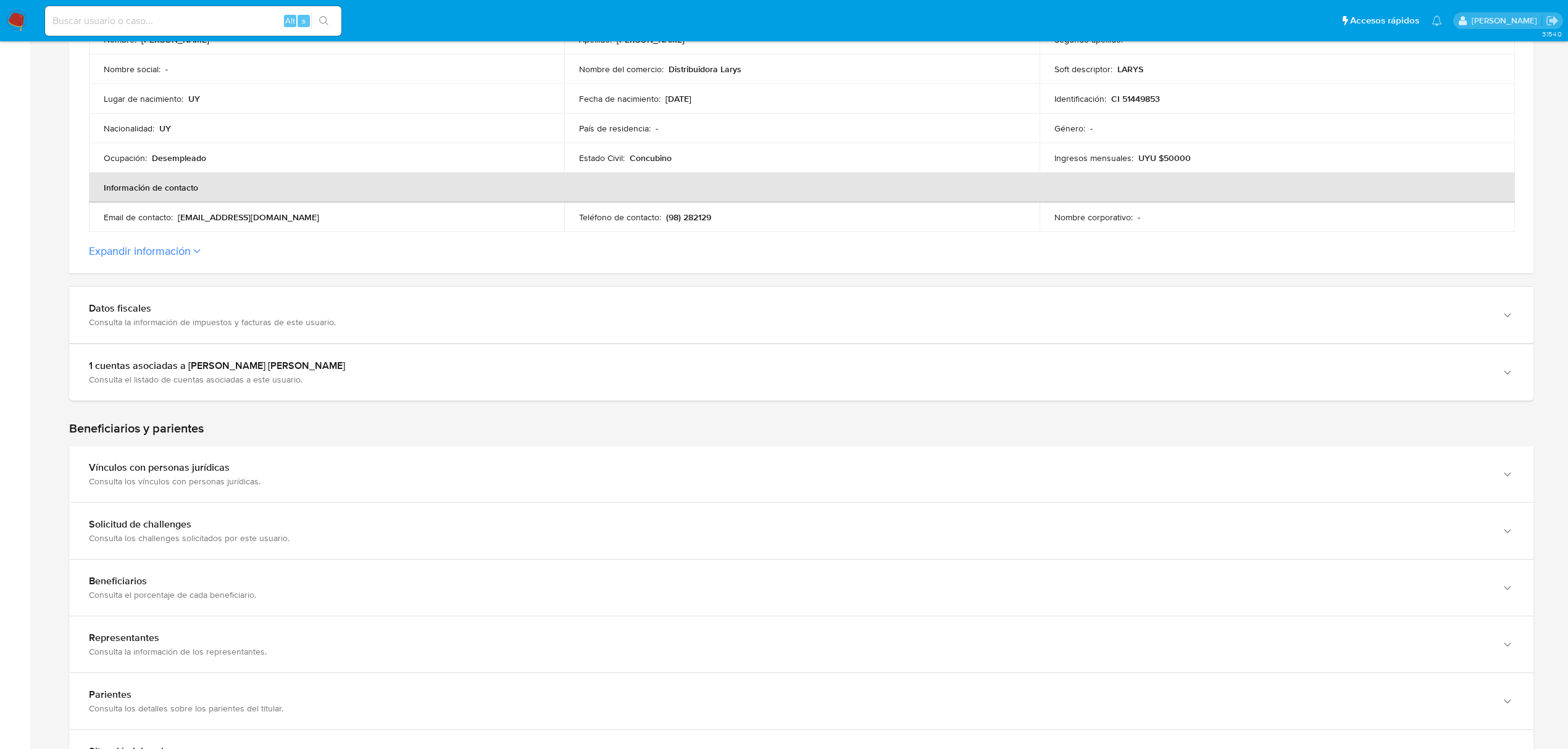
scroll to position [329, 0]
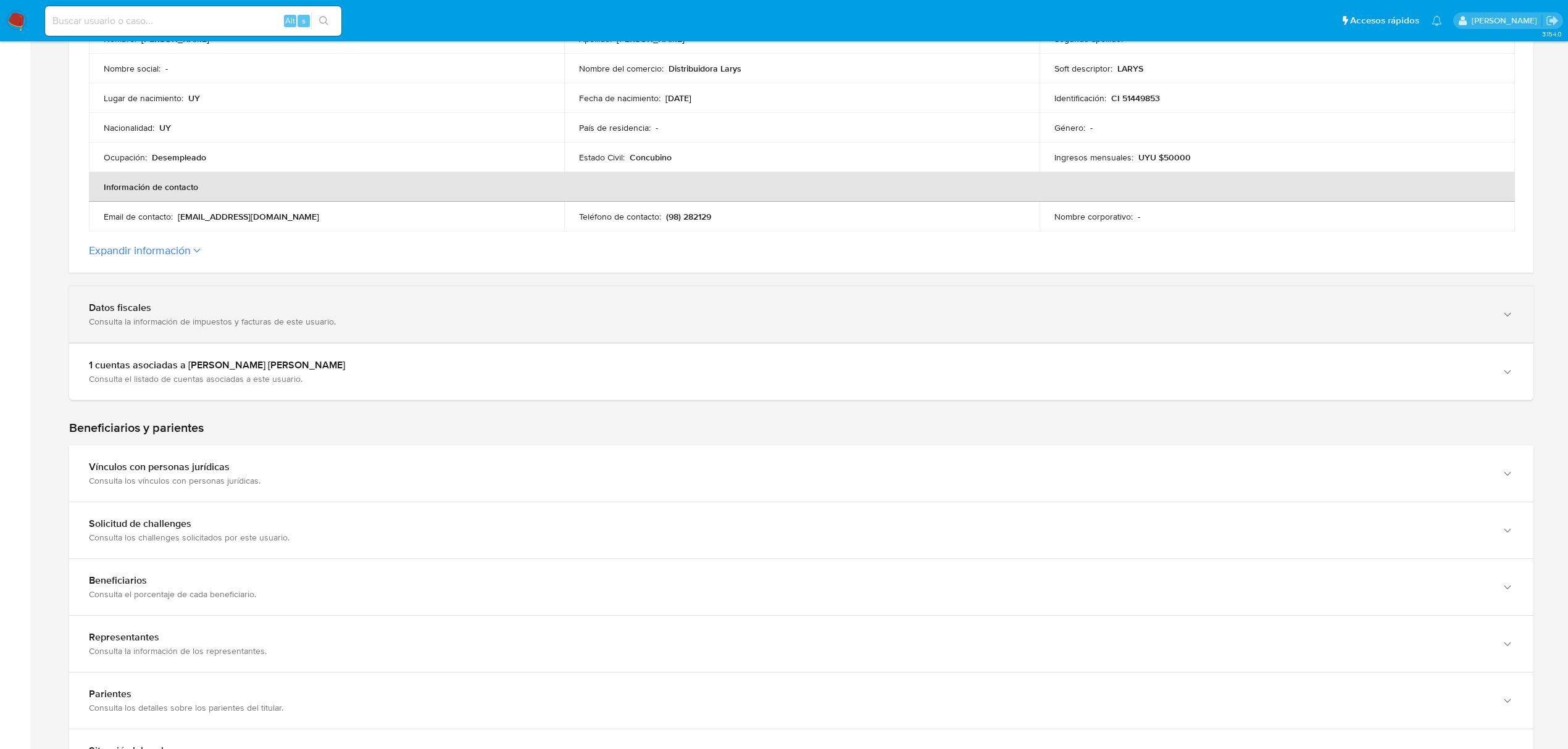
click at [435, 292] on div "Datos fiscales Consulta la información de impuestos y facturas de este usuario." at bounding box center [801, 314] width 1464 height 56
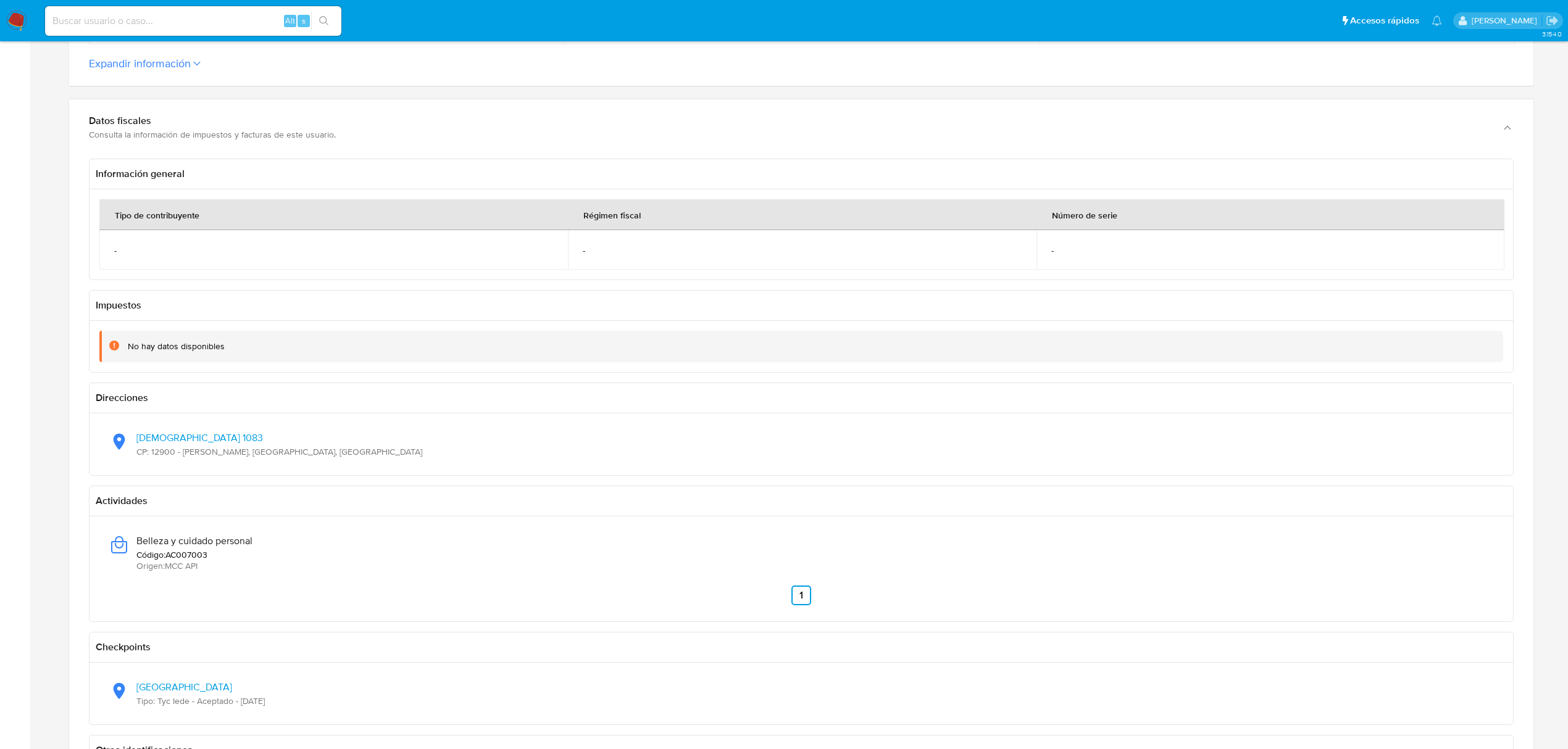
scroll to position [657, 0]
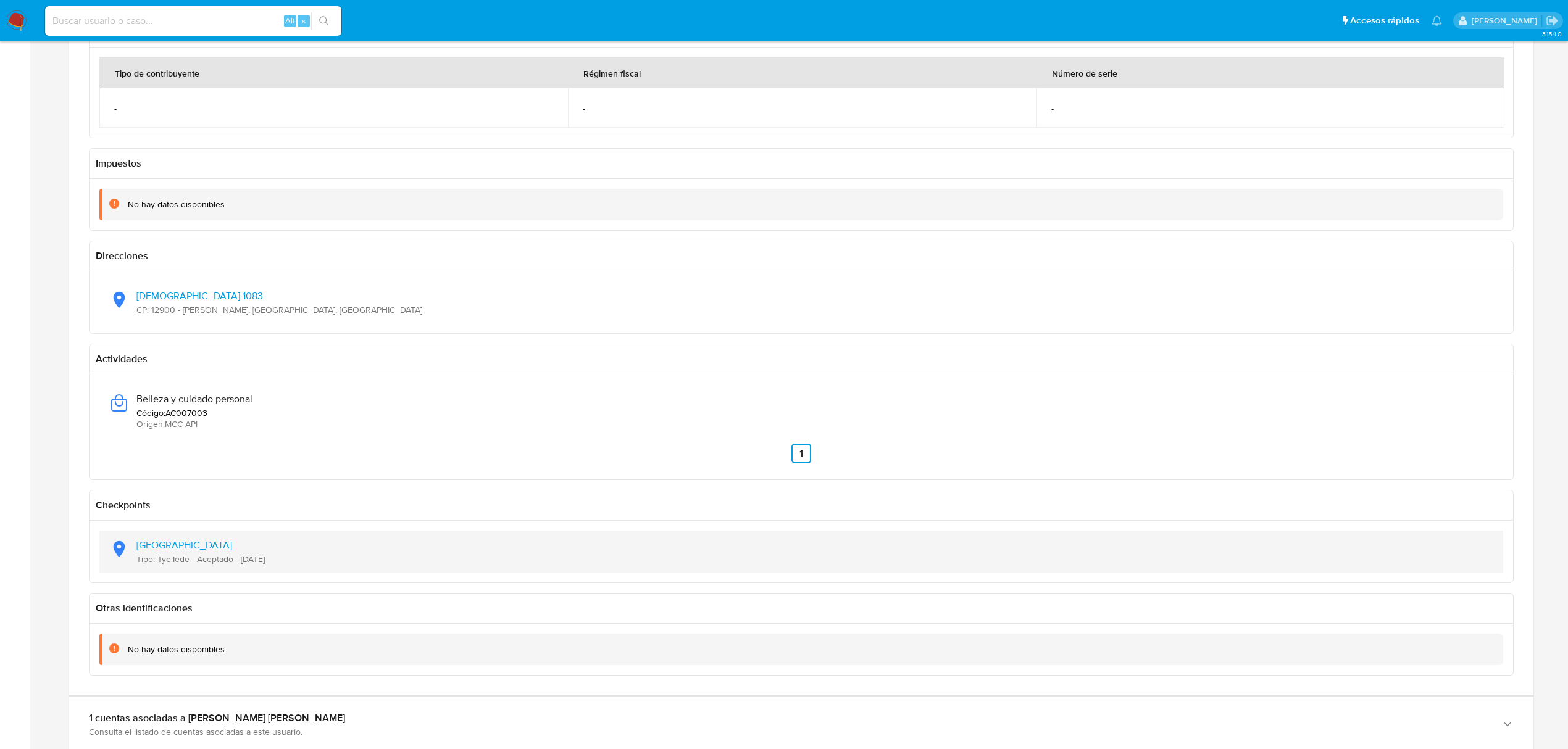
drag, startPoint x: 296, startPoint y: 561, endPoint x: 240, endPoint y: 564, distance: 56.1
click at [240, 564] on div "Latitud: -34.9064, Longitud: -56.1629 Tipo: Tyc Iede - Aceptado - 12/12/2023" at bounding box center [801, 551] width 1384 height 42
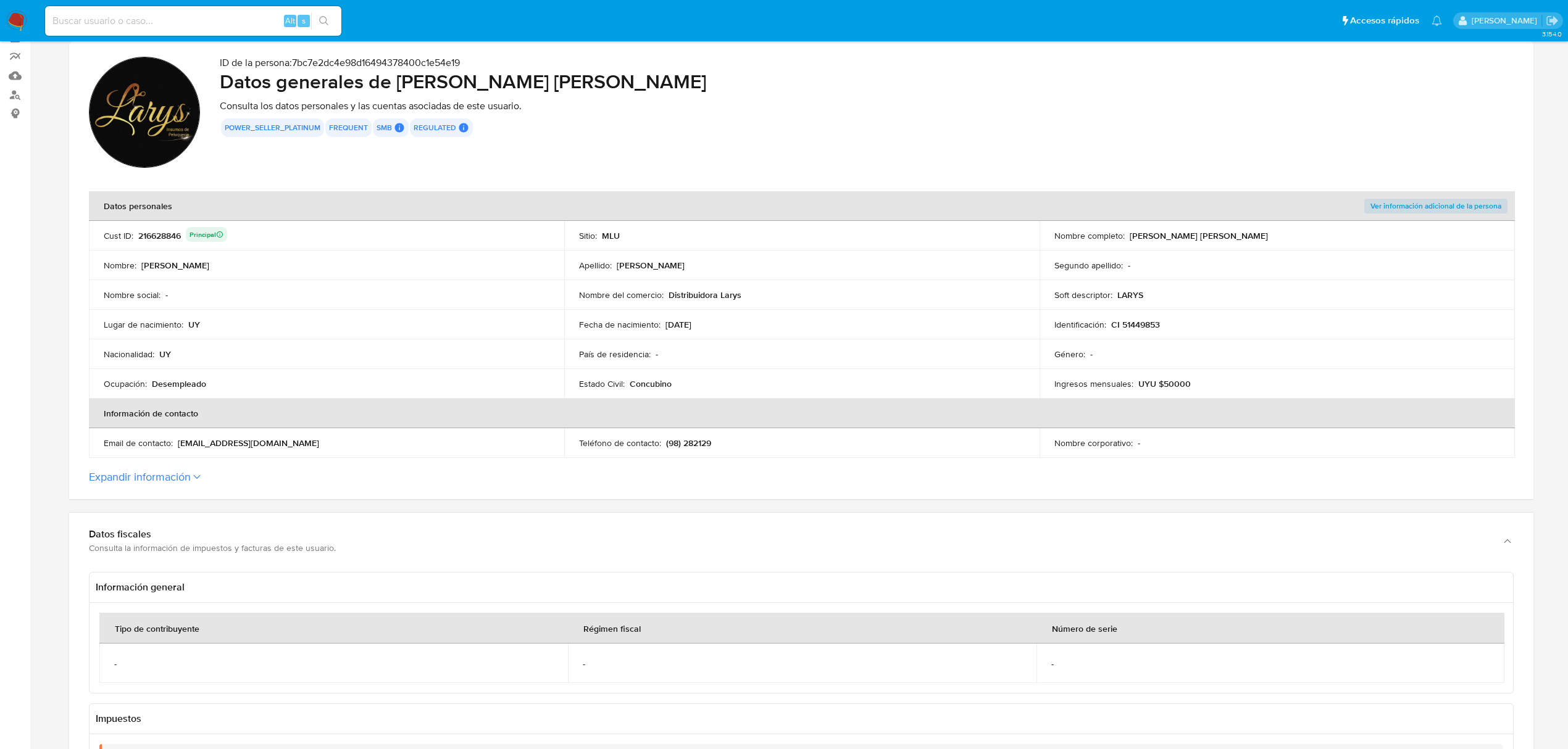
scroll to position [82, 0]
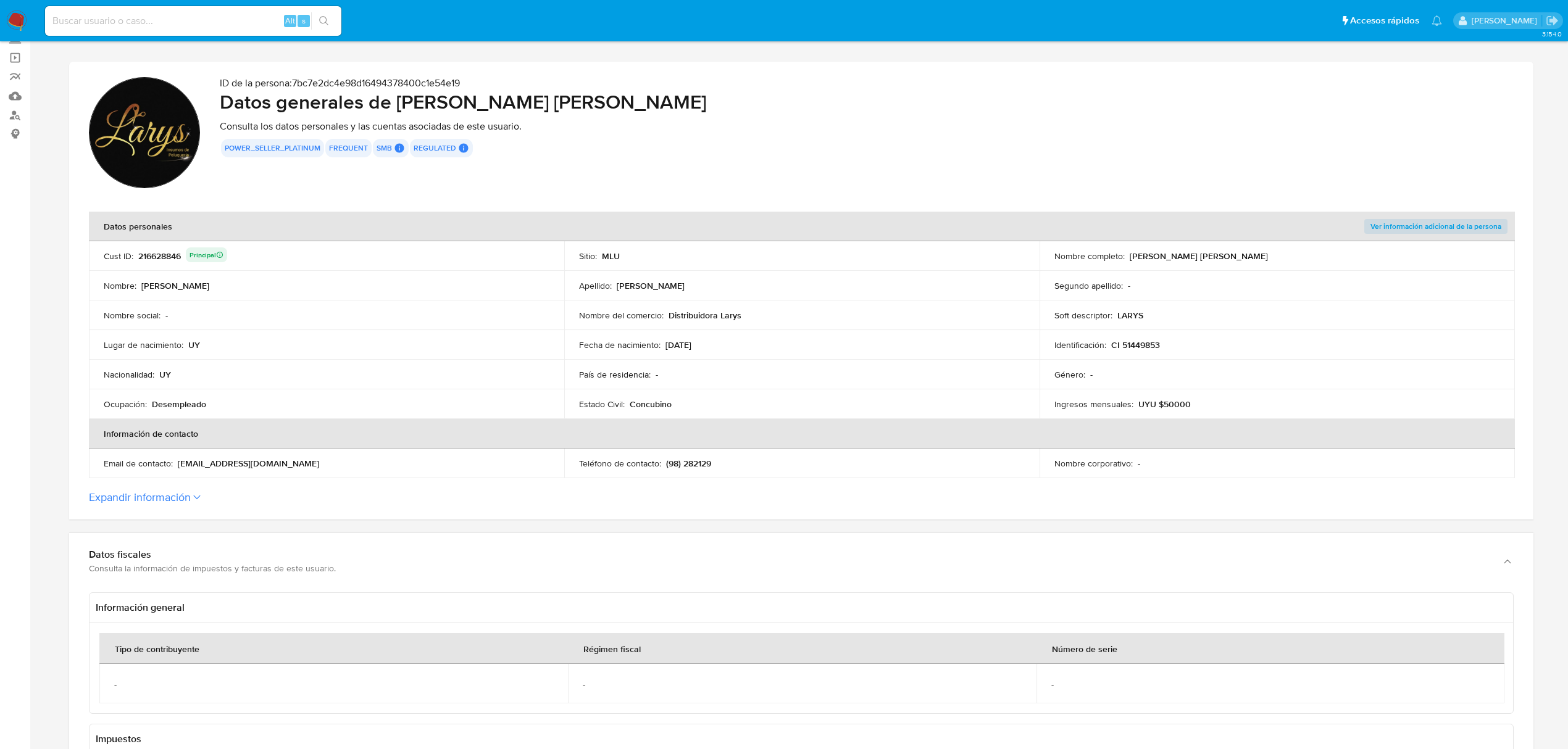
click at [162, 401] on p "Desempleado" at bounding box center [179, 405] width 55 height 11
drag, startPoint x: 188, startPoint y: 406, endPoint x: 189, endPoint y: 398, distance: 8.1
click at [194, 406] on p "Desempleado" at bounding box center [179, 405] width 55 height 11
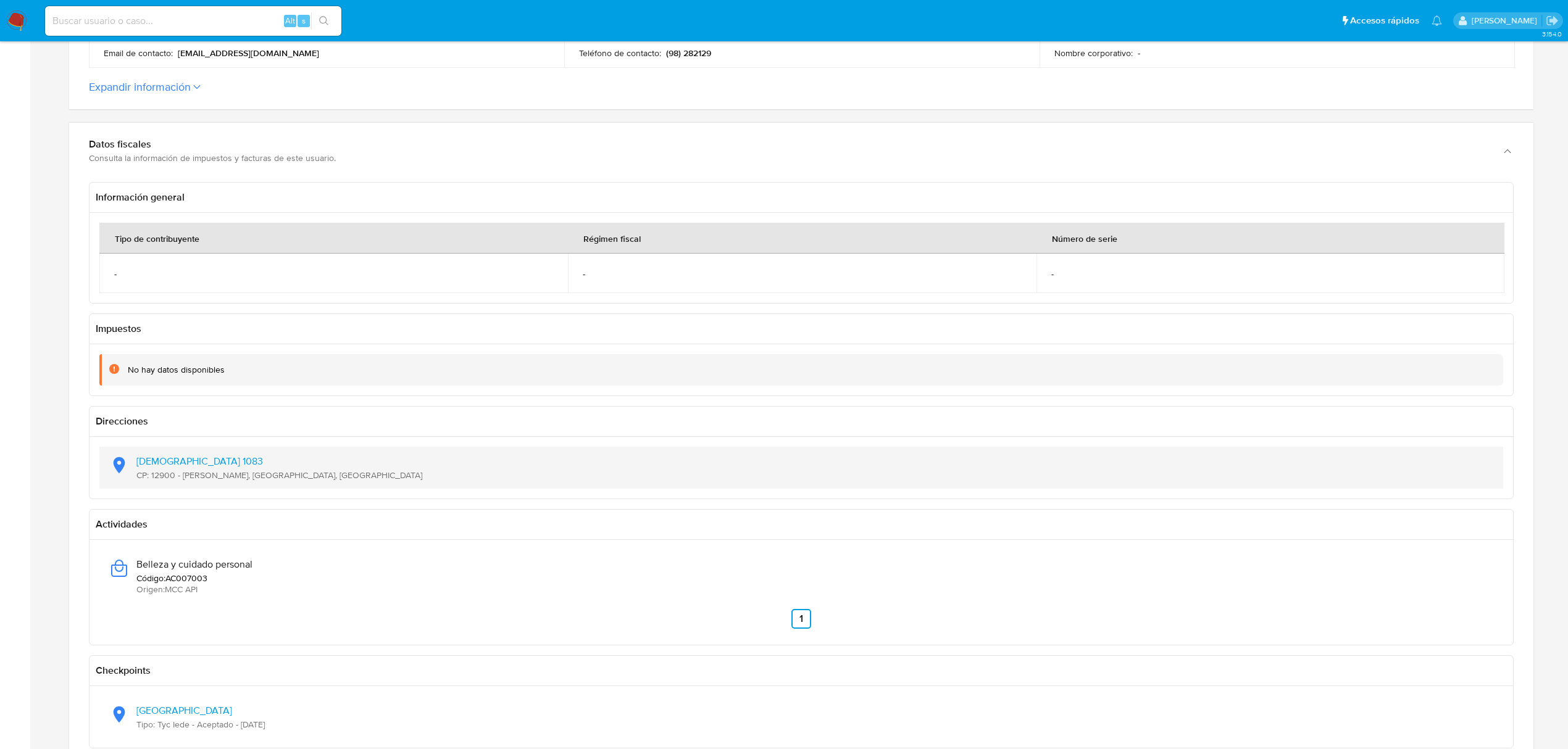
scroll to position [493, 0]
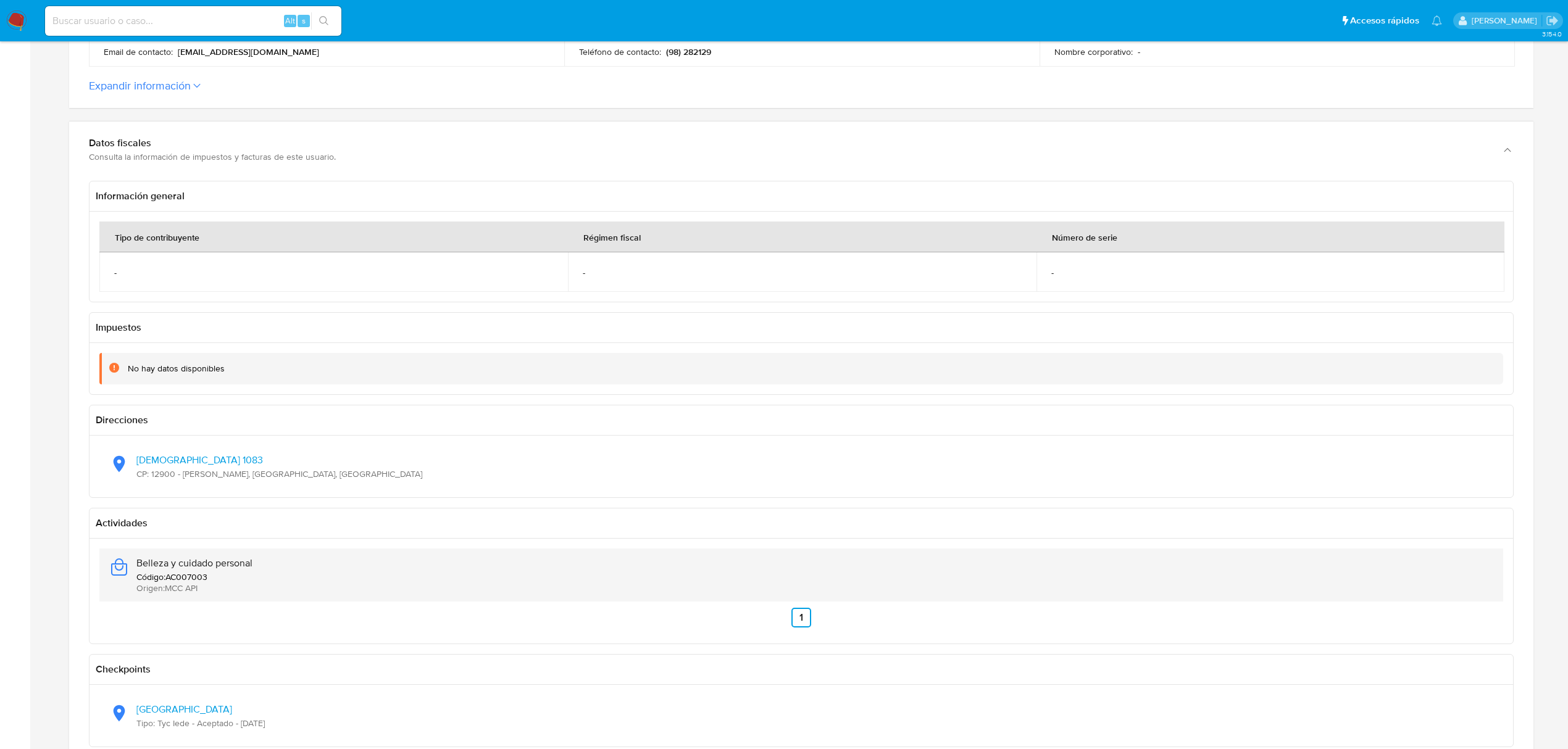
drag, startPoint x: 231, startPoint y: 564, endPoint x: 138, endPoint y: 567, distance: 93.0
click at [138, 567] on div "Belleza y cuidado personal Código : AC007003 Origen : MCC API" at bounding box center [801, 575] width 1384 height 53
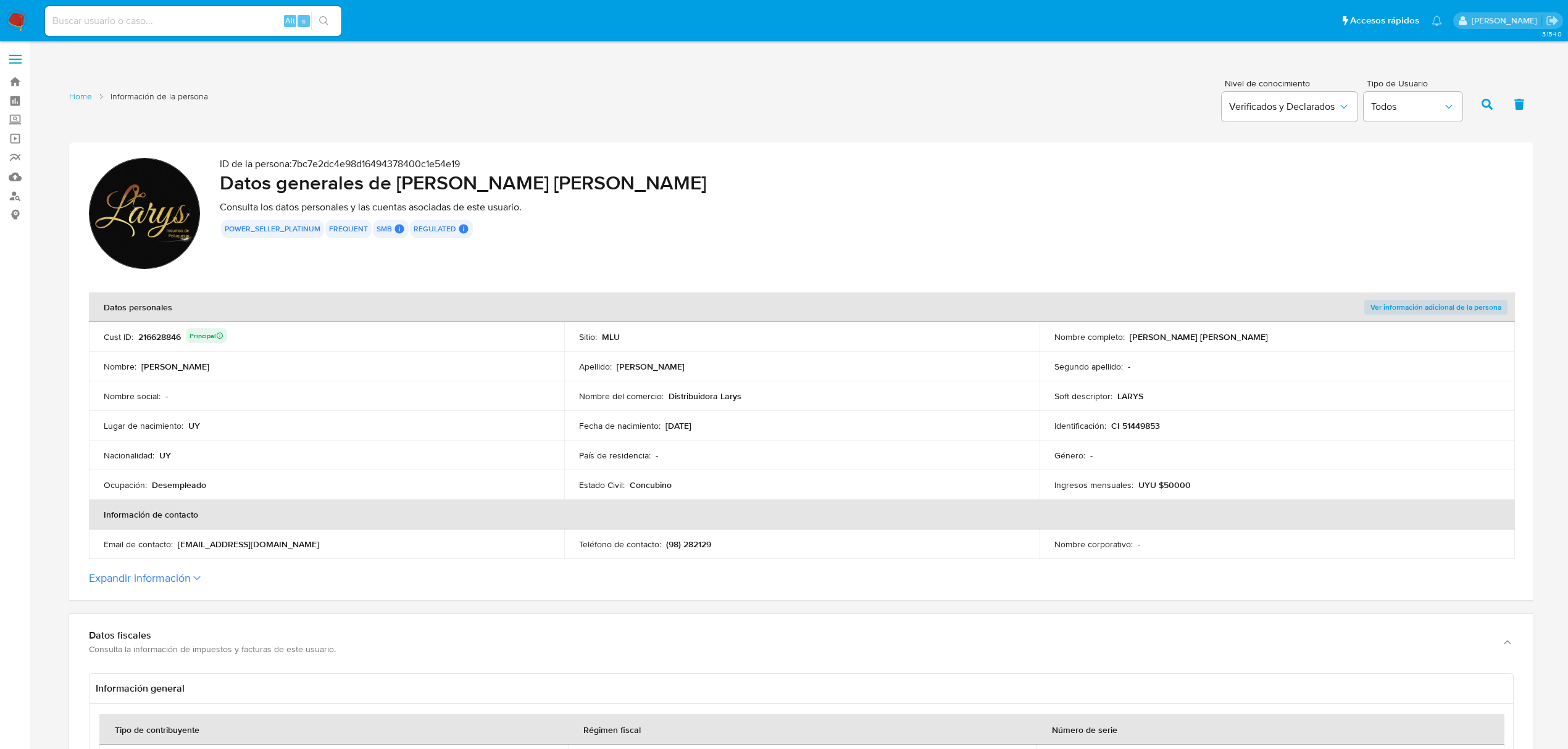
scroll to position [0, 0]
drag, startPoint x: 715, startPoint y: 401, endPoint x: 667, endPoint y: 398, distance: 48.1
click at [667, 398] on div "Nombre del comercio : Distribuidora Larys" at bounding box center [801, 397] width 445 height 11
click at [1178, 484] on p "UYU $50000" at bounding box center [1164, 486] width 53 height 11
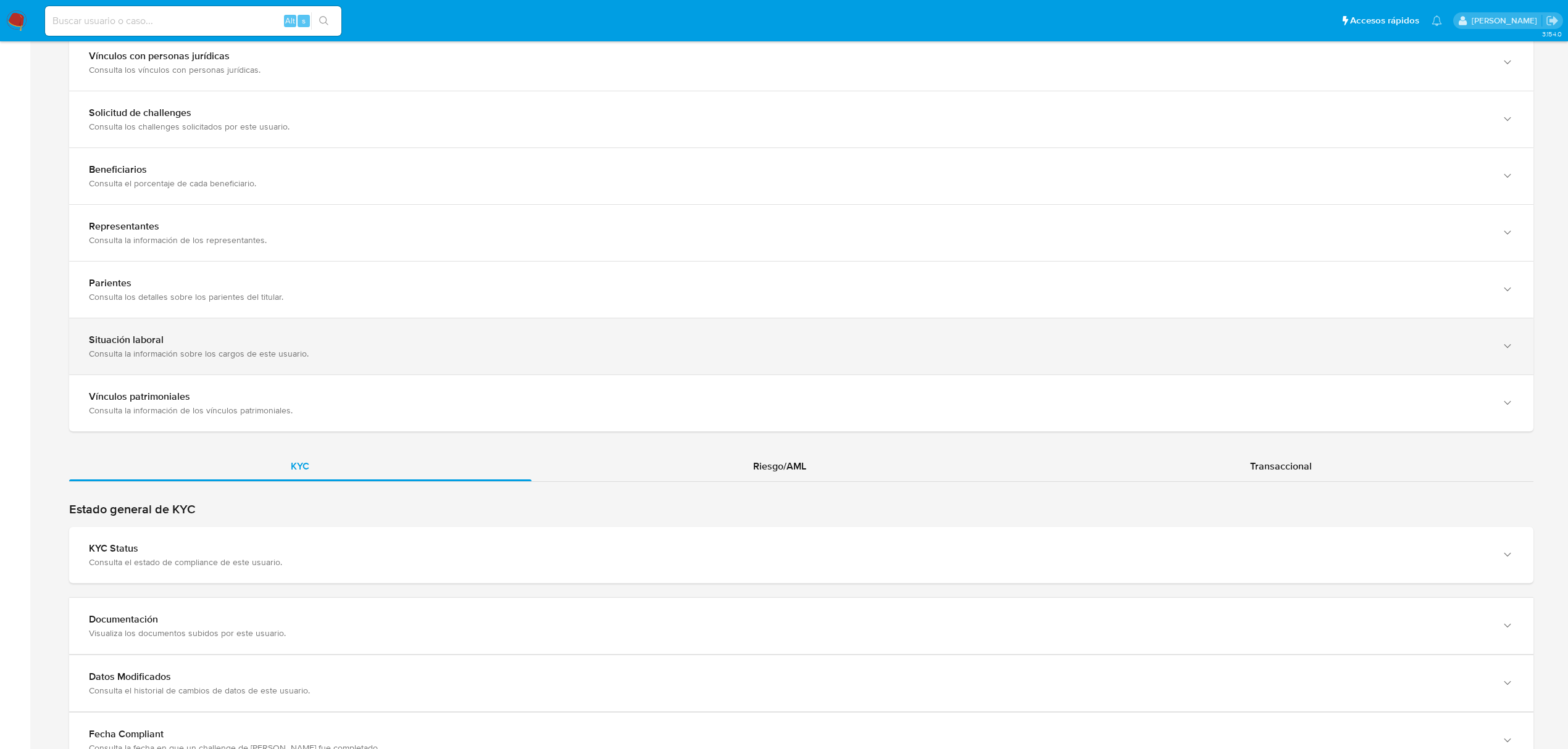
scroll to position [1542, 0]
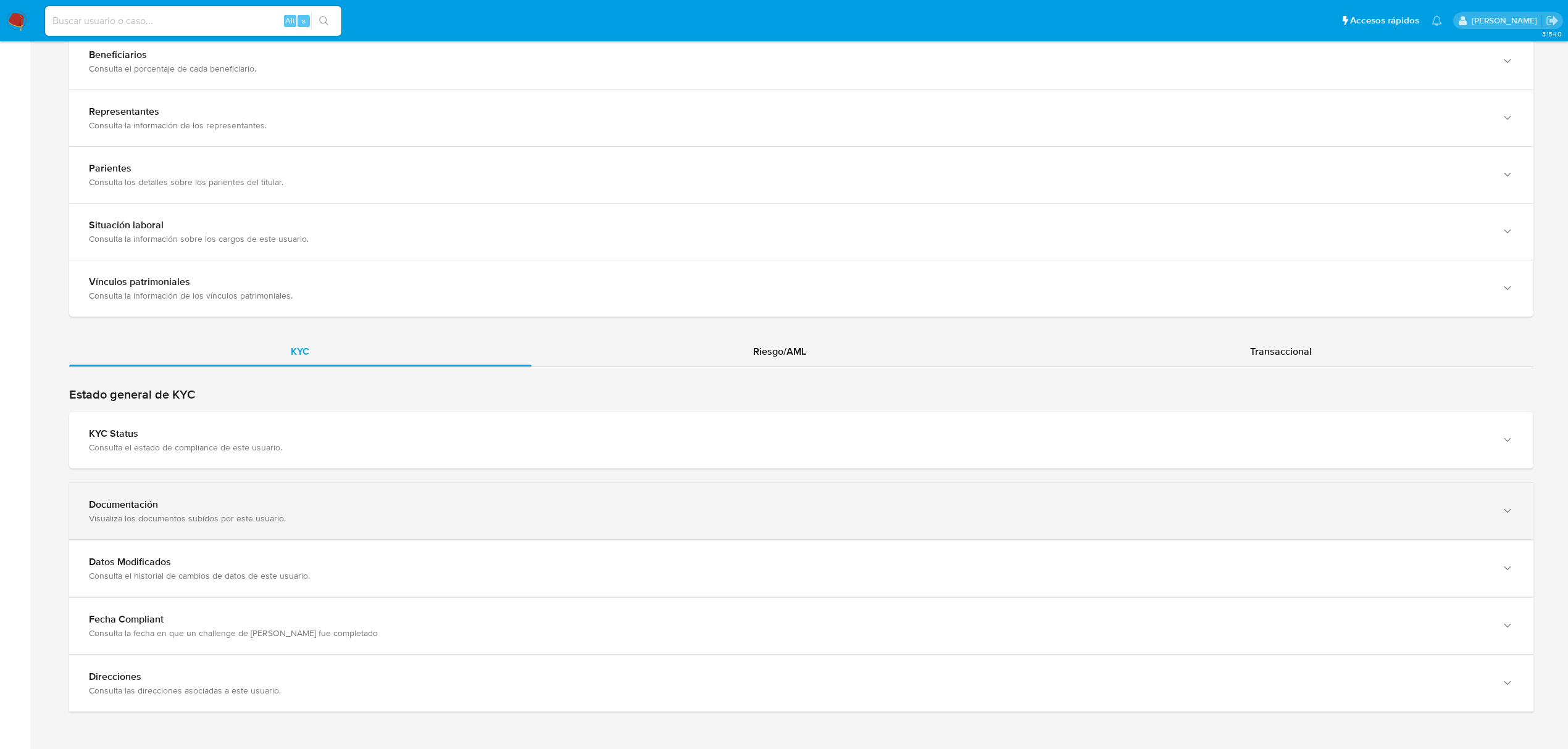
click at [700, 518] on div "Visualiza los documentos subidos por este usuario." at bounding box center [789, 518] width 1400 height 11
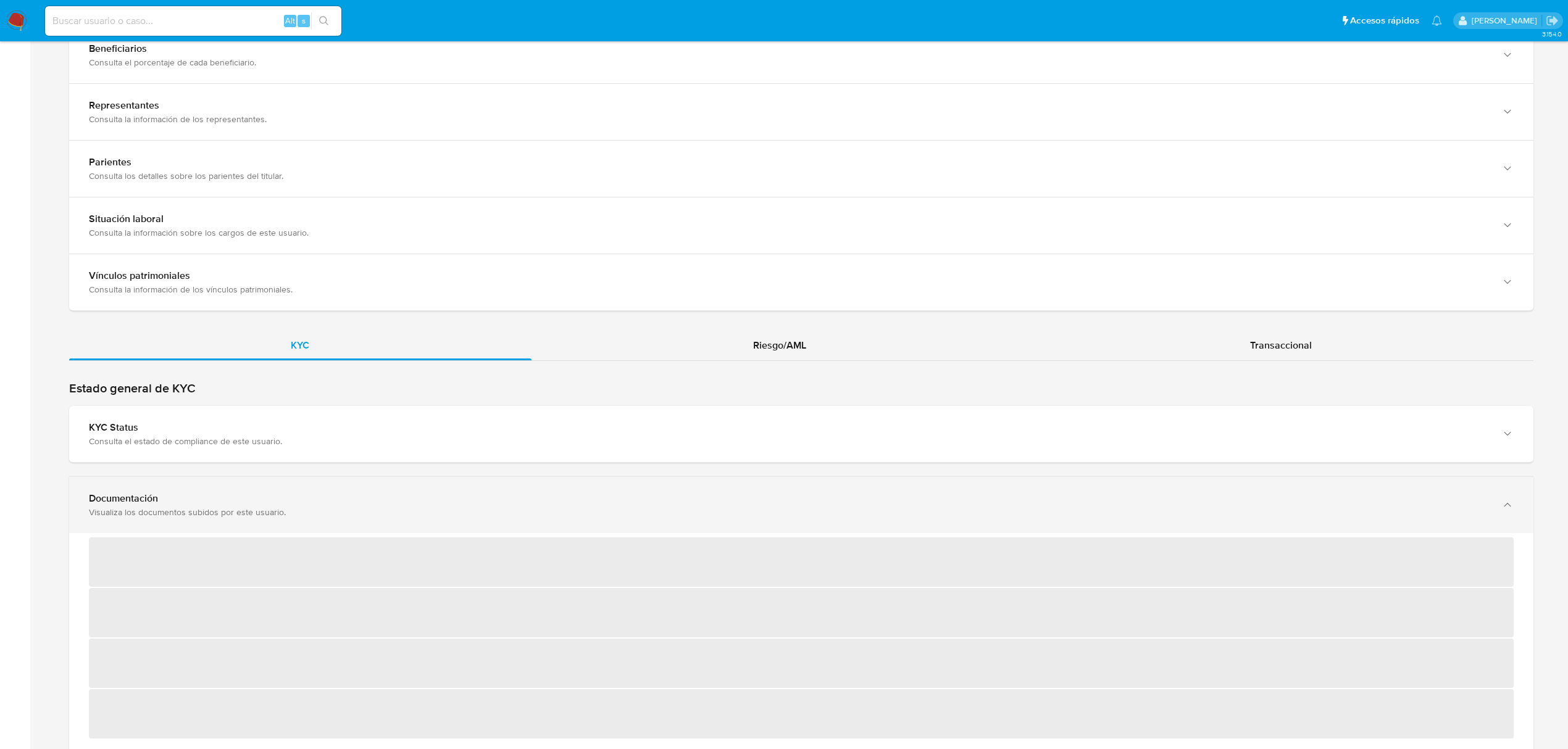
click at [700, 518] on div "Visualiza los documentos subidos por este usuario." at bounding box center [789, 512] width 1400 height 11
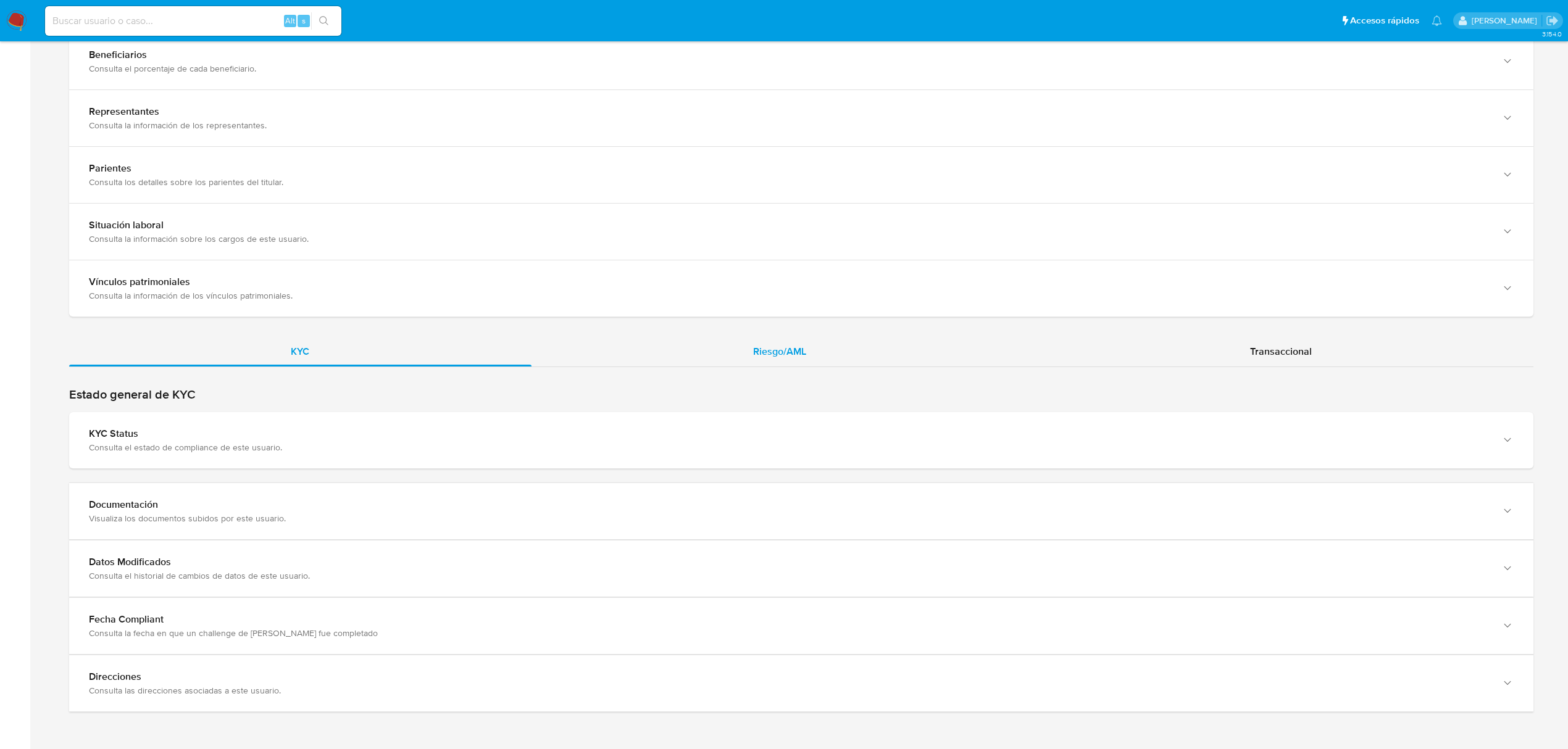
click at [754, 349] on span "Riesgo/AML" at bounding box center [779, 351] width 53 height 14
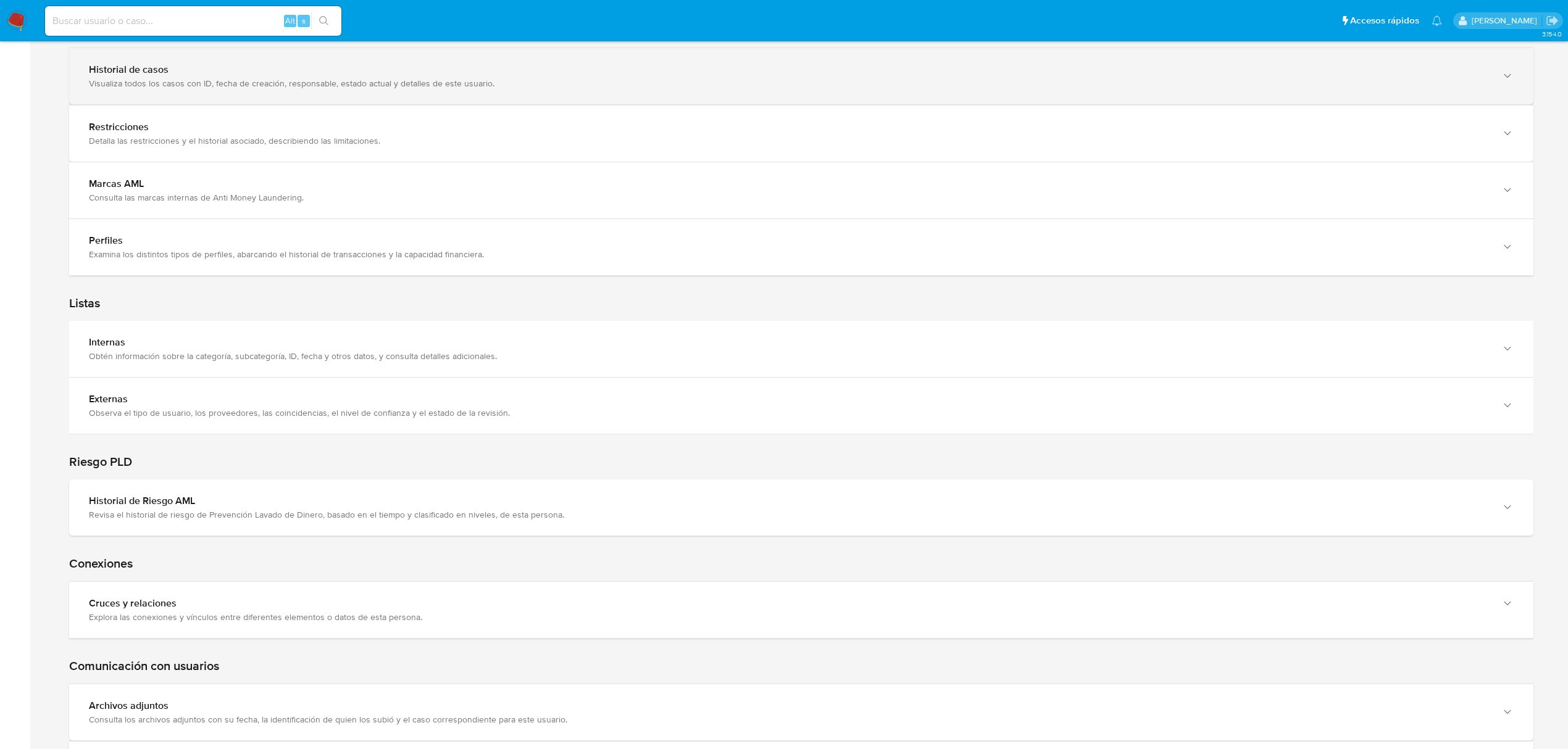
scroll to position [1808, 0]
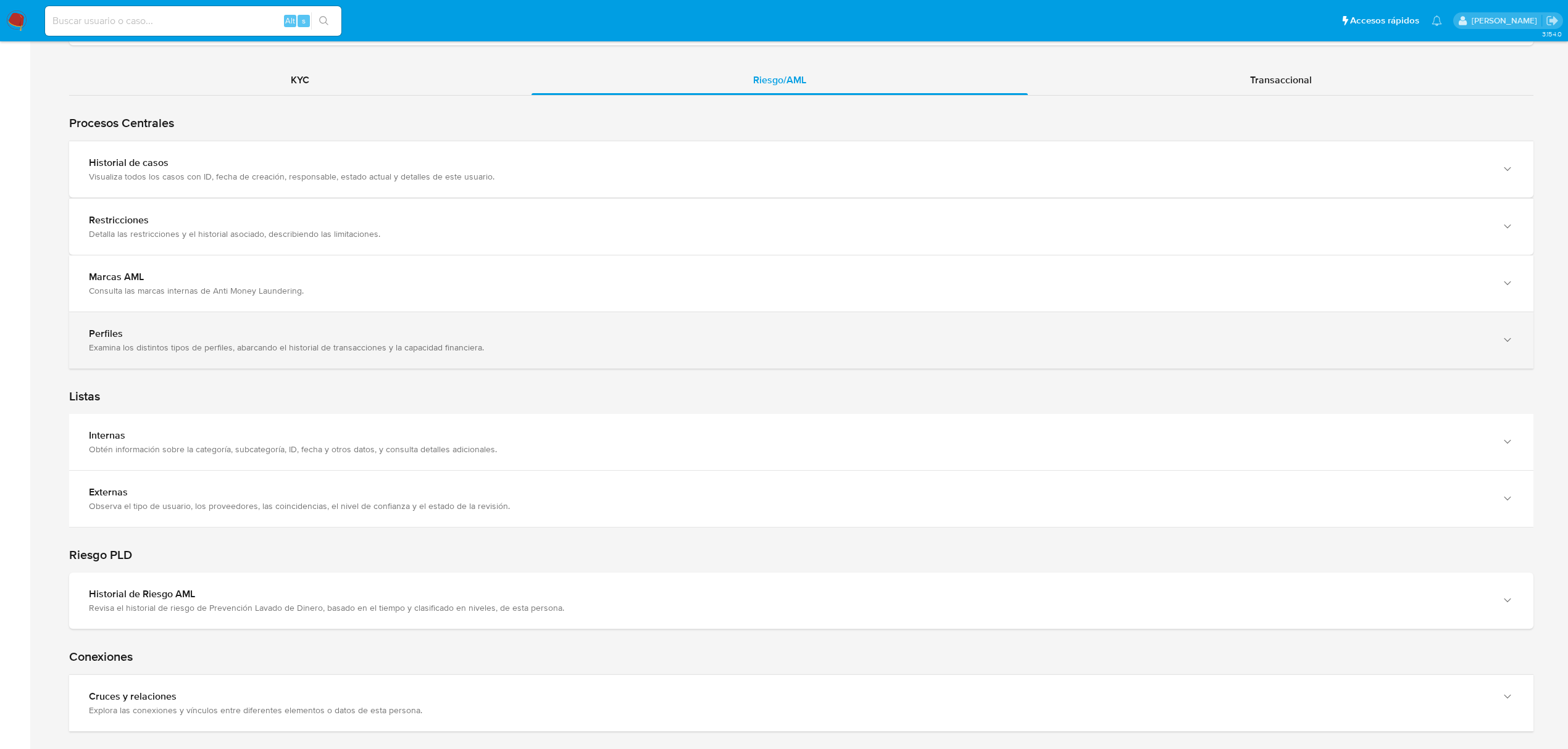
click at [748, 353] on div "Examina los distintos tipos de perfiles, abarcando el historial de transaccione…" at bounding box center [789, 347] width 1400 height 11
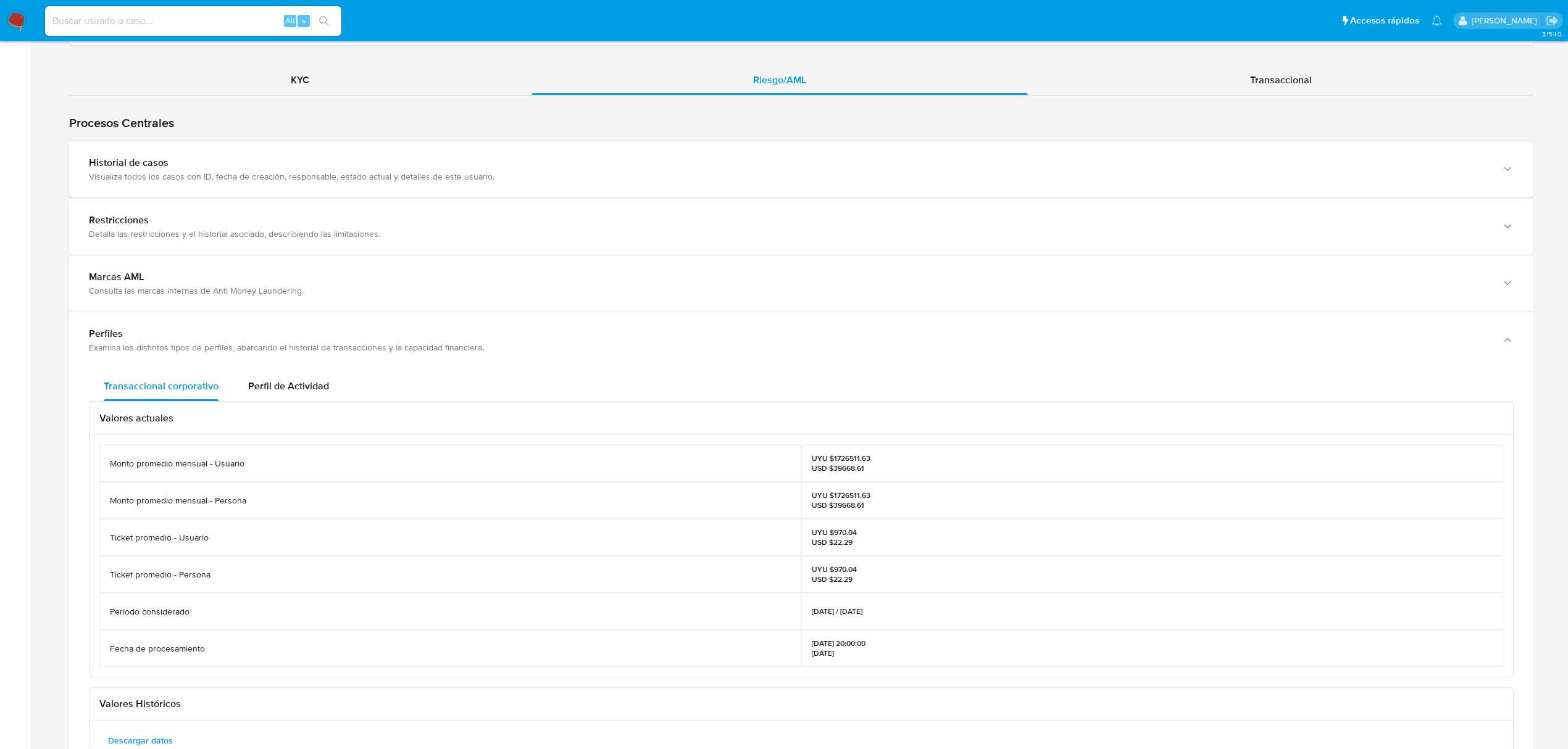
click at [849, 497] on p "UYU $1726511.63 USD $39668.61" at bounding box center [840, 500] width 58 height 19
copy p "1726511.63"
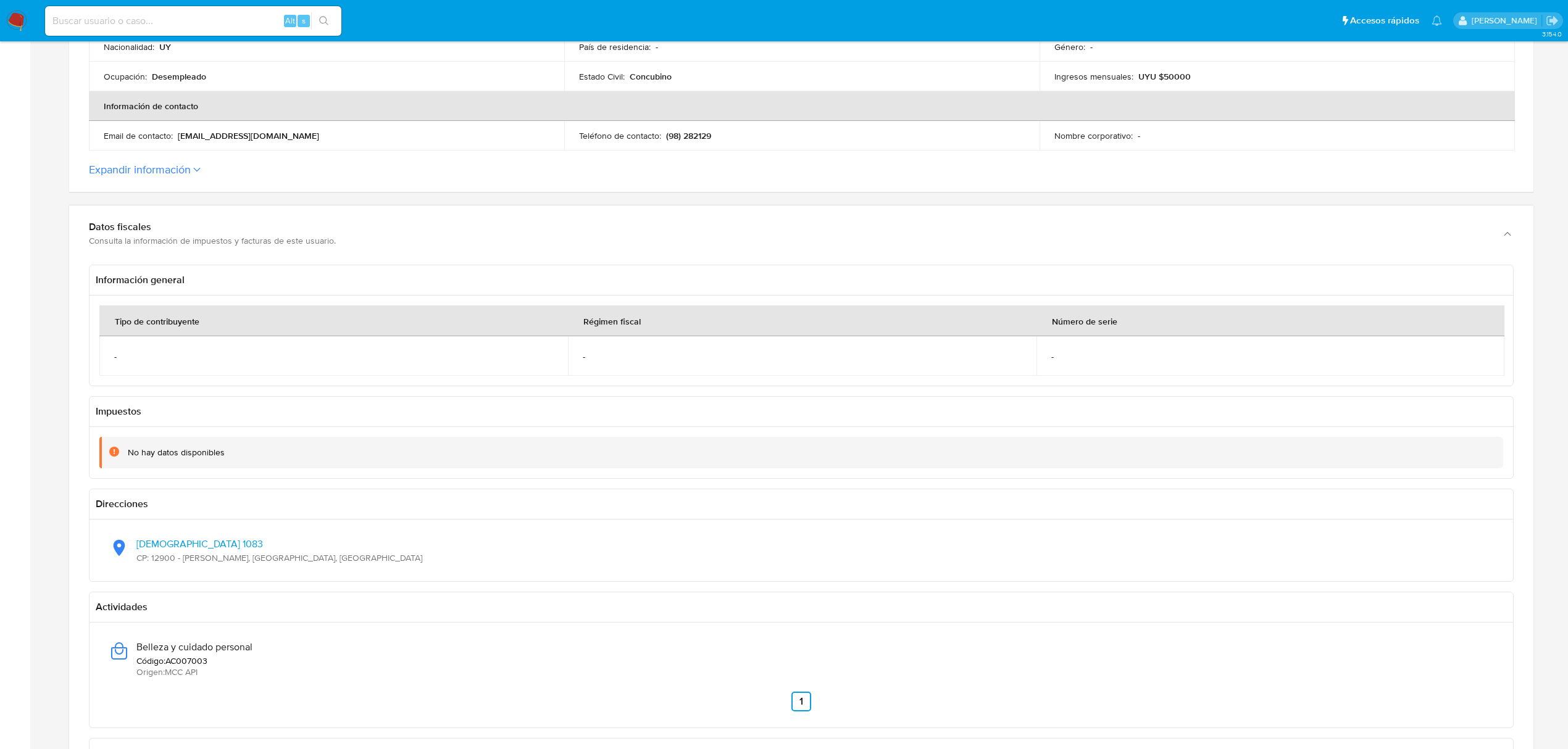
scroll to position [81, 0]
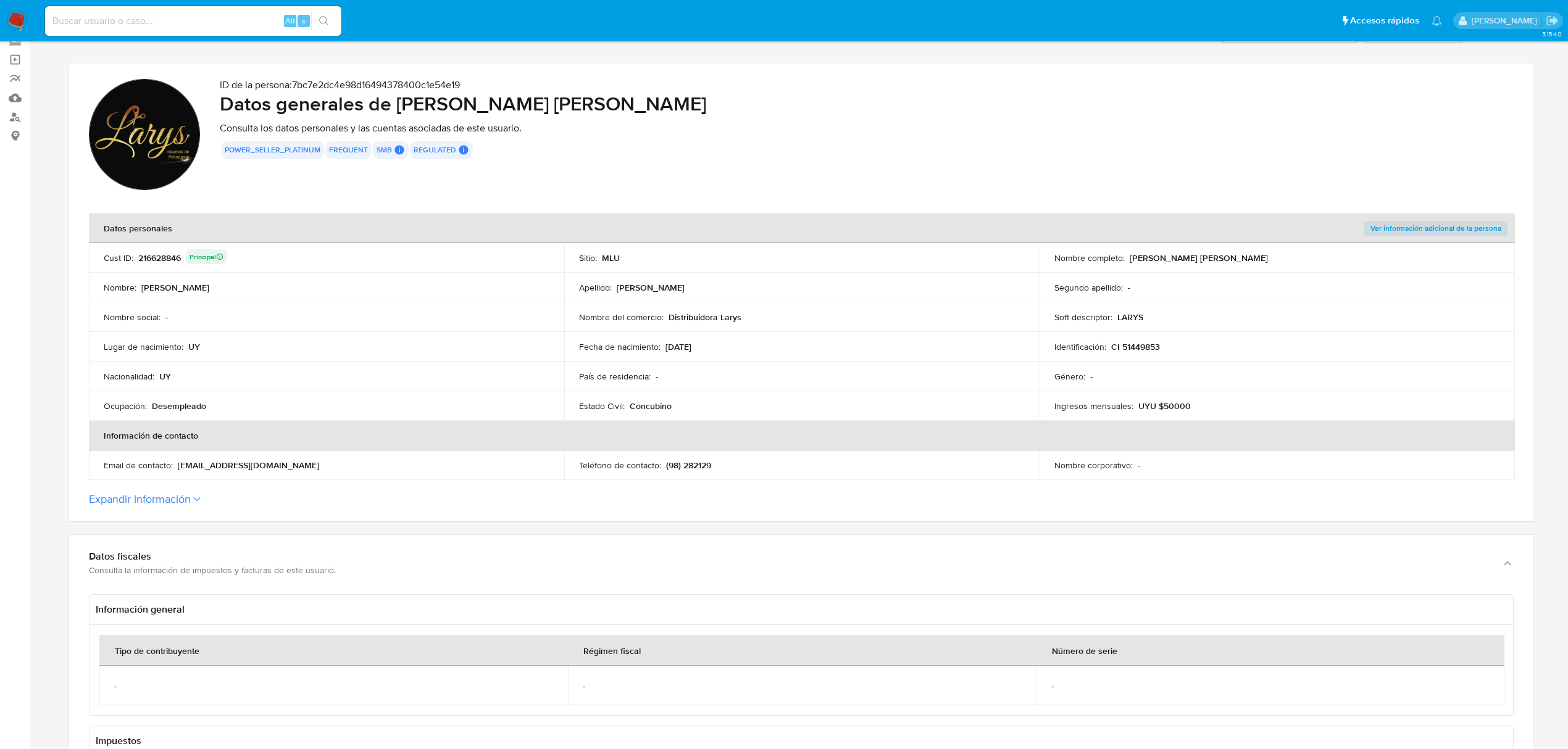
drag, startPoint x: 1227, startPoint y: 256, endPoint x: 1131, endPoint y: 255, distance: 96.0
click at [1131, 255] on div "Nombre completo : Luis Matias Brun Garcia" at bounding box center [1276, 258] width 445 height 11
click at [1152, 342] on td "Identificación : CI 51449853" at bounding box center [1276, 347] width 475 height 30
click at [1161, 346] on div "Identificación : CI 51449853" at bounding box center [1276, 347] width 445 height 11
drag, startPoint x: 1161, startPoint y: 346, endPoint x: 1112, endPoint y: 345, distance: 49.0
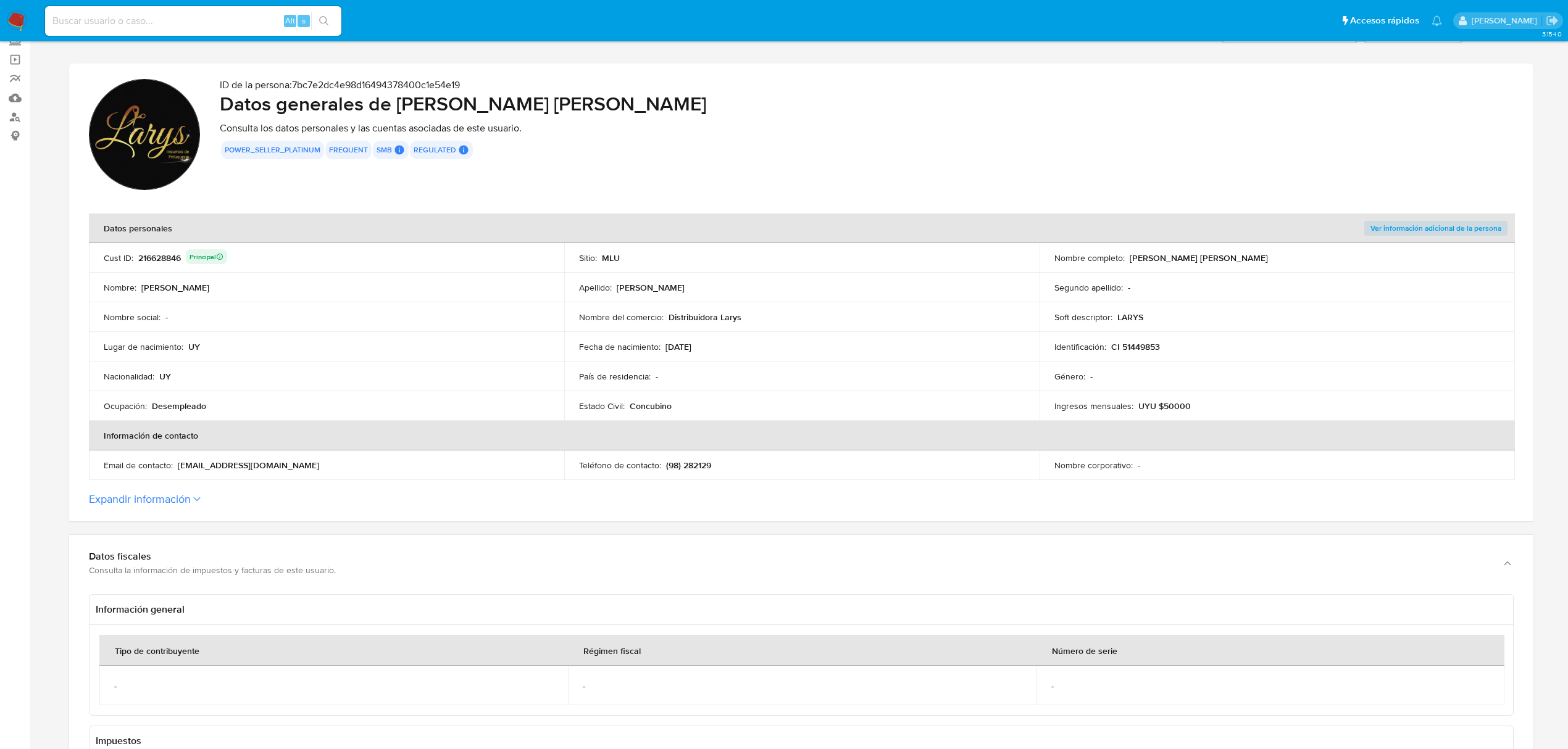
click at [1112, 345] on div "Identificación : CI 51449853" at bounding box center [1276, 347] width 445 height 11
click at [1143, 337] on td "Identificación : CI 51449853" at bounding box center [1276, 347] width 475 height 30
drag, startPoint x: 1161, startPoint y: 345, endPoint x: 1112, endPoint y: 348, distance: 49.1
click at [1112, 348] on div "Identificación : CI 51449853" at bounding box center [1276, 347] width 445 height 11
drag, startPoint x: 736, startPoint y: 314, endPoint x: 648, endPoint y: 326, distance: 88.8
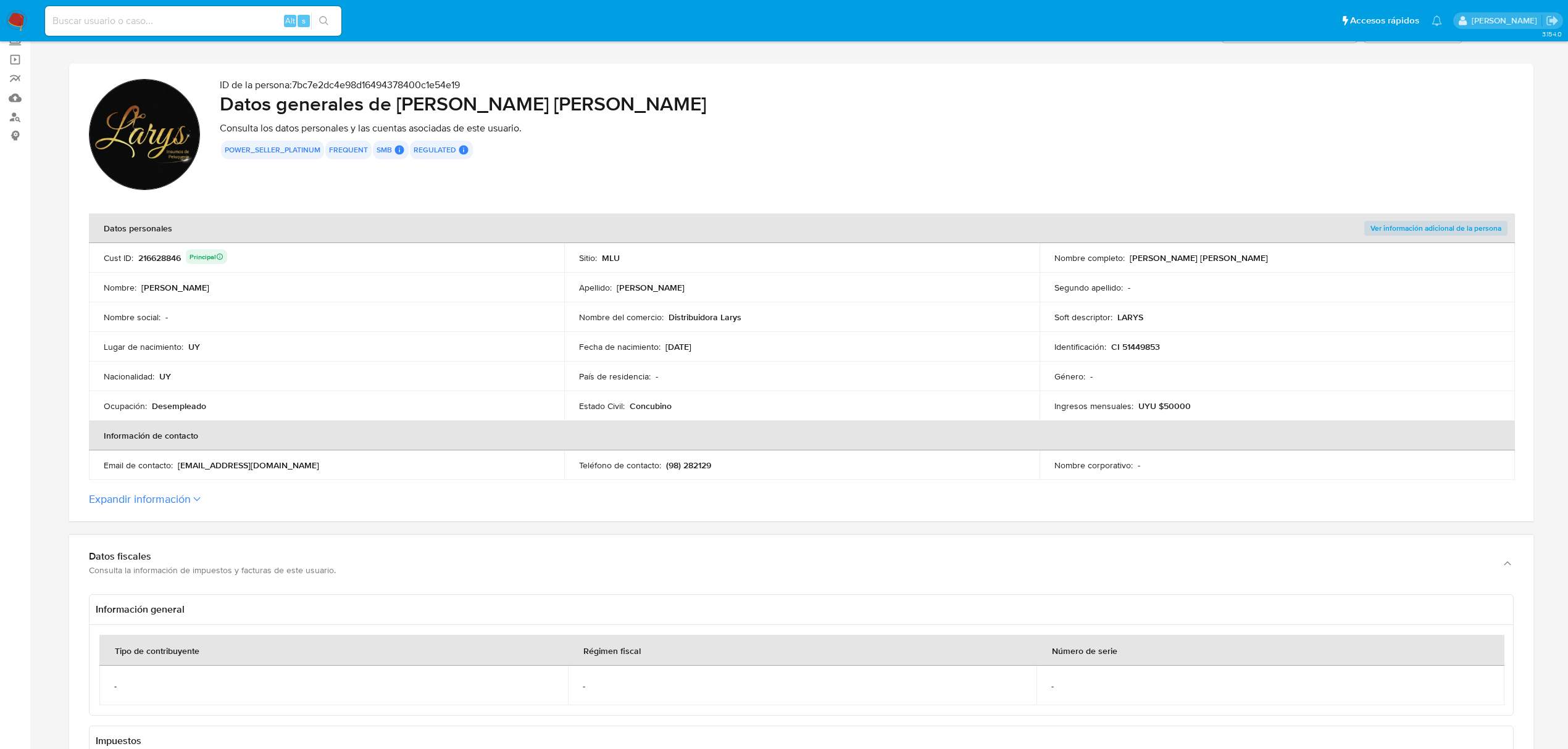
click at [667, 319] on div "Nombre del comercio : Distribuidora Larys" at bounding box center [801, 318] width 445 height 11
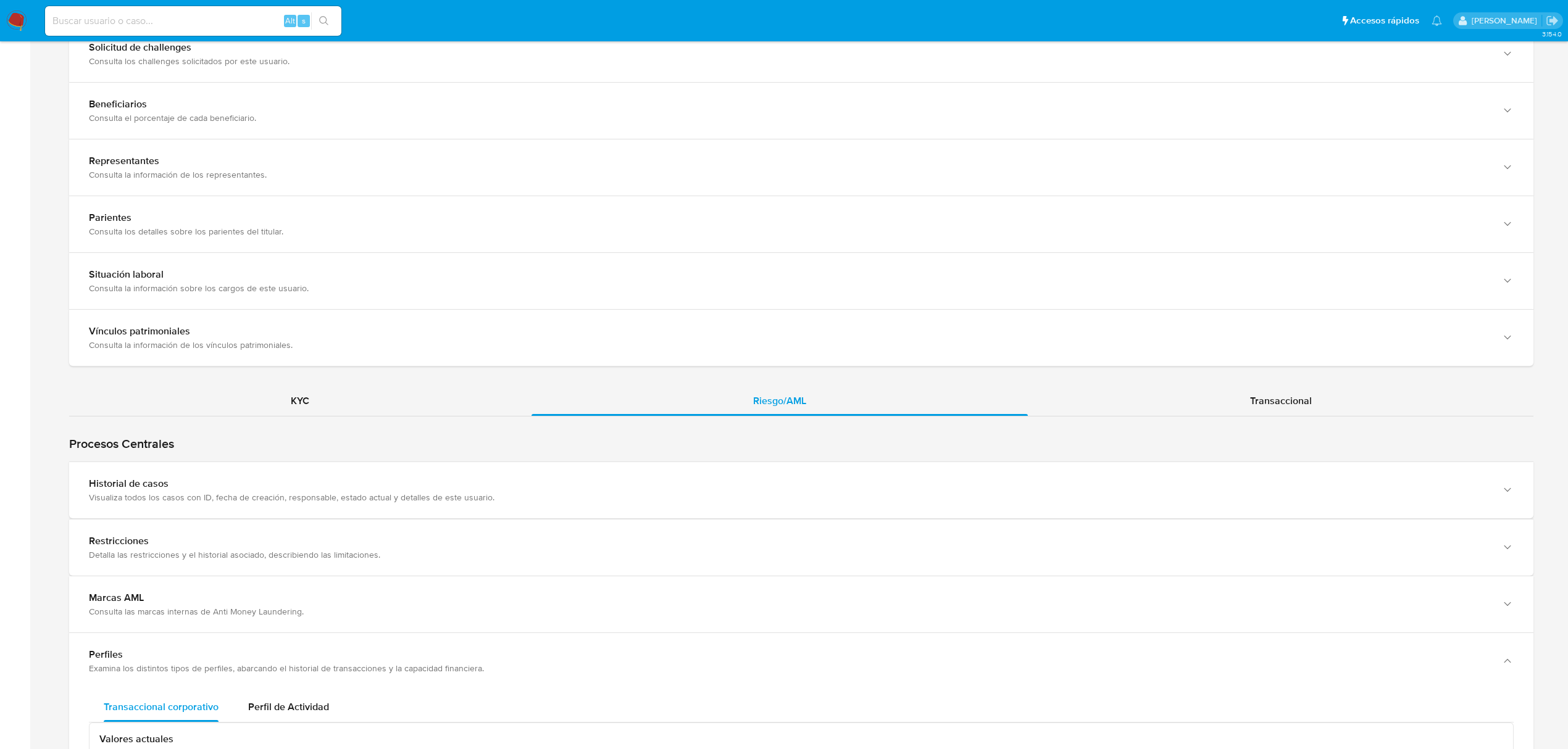
scroll to position [1808, 0]
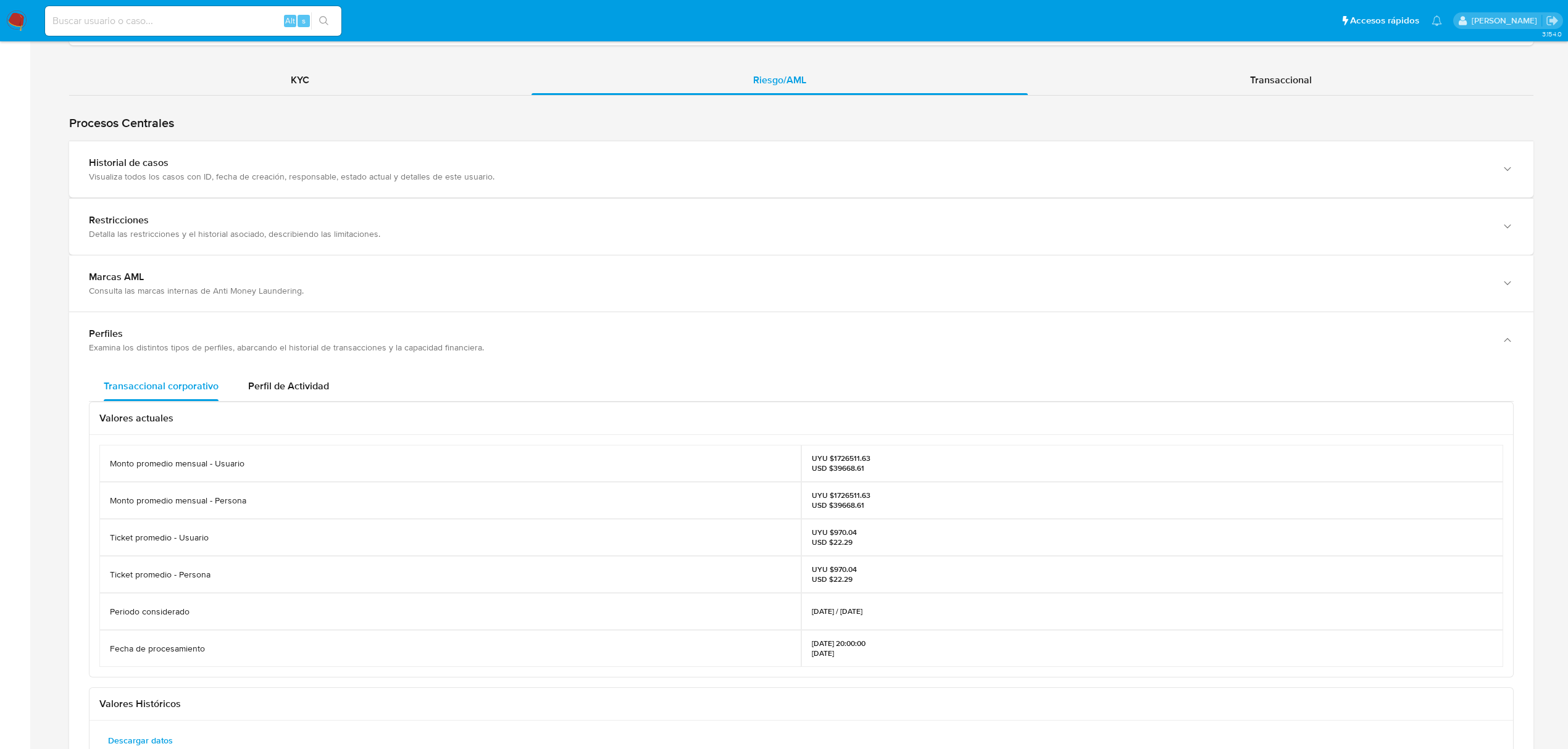
click at [358, 79] on div "KYC" at bounding box center [300, 81] width 462 height 30
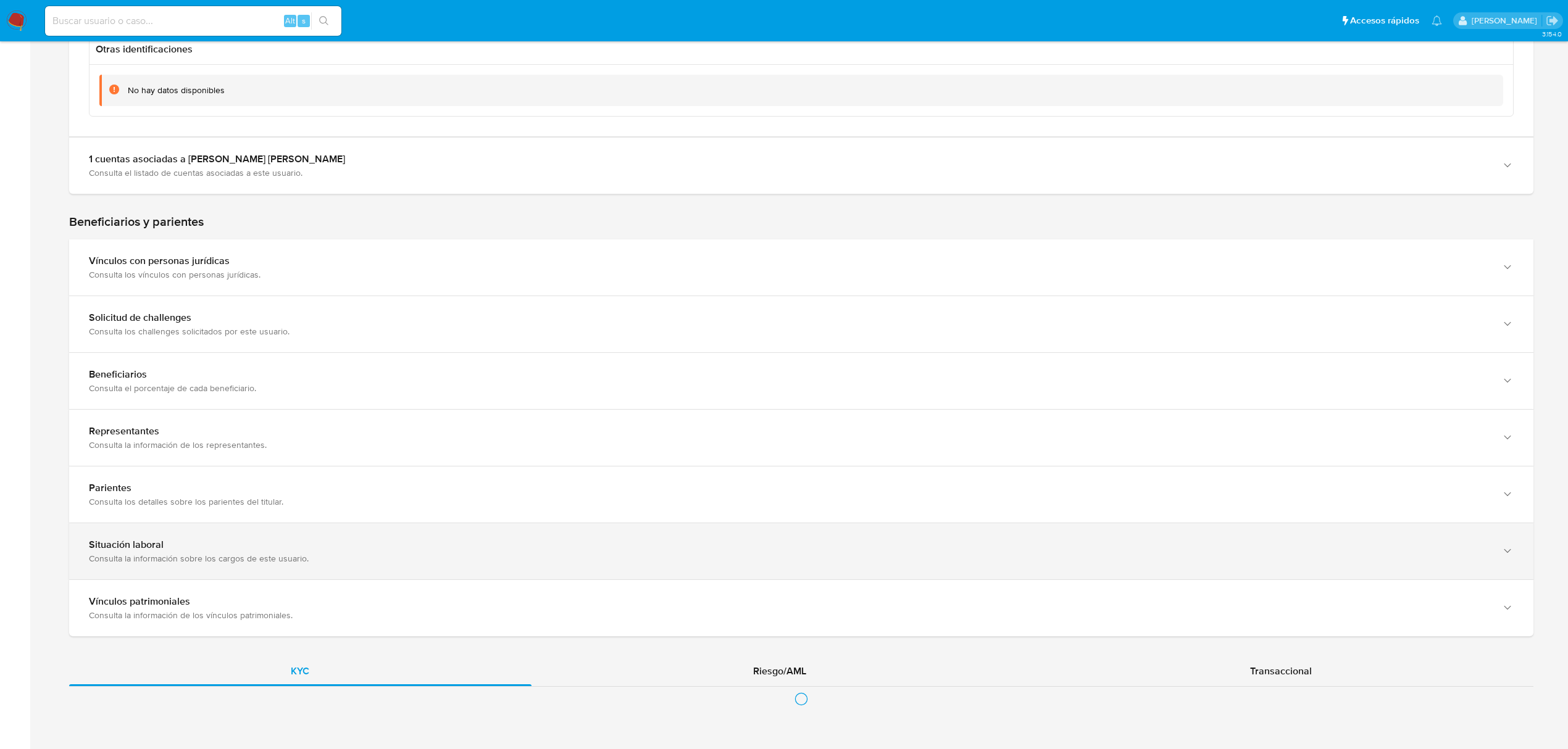
scroll to position [1542, 0]
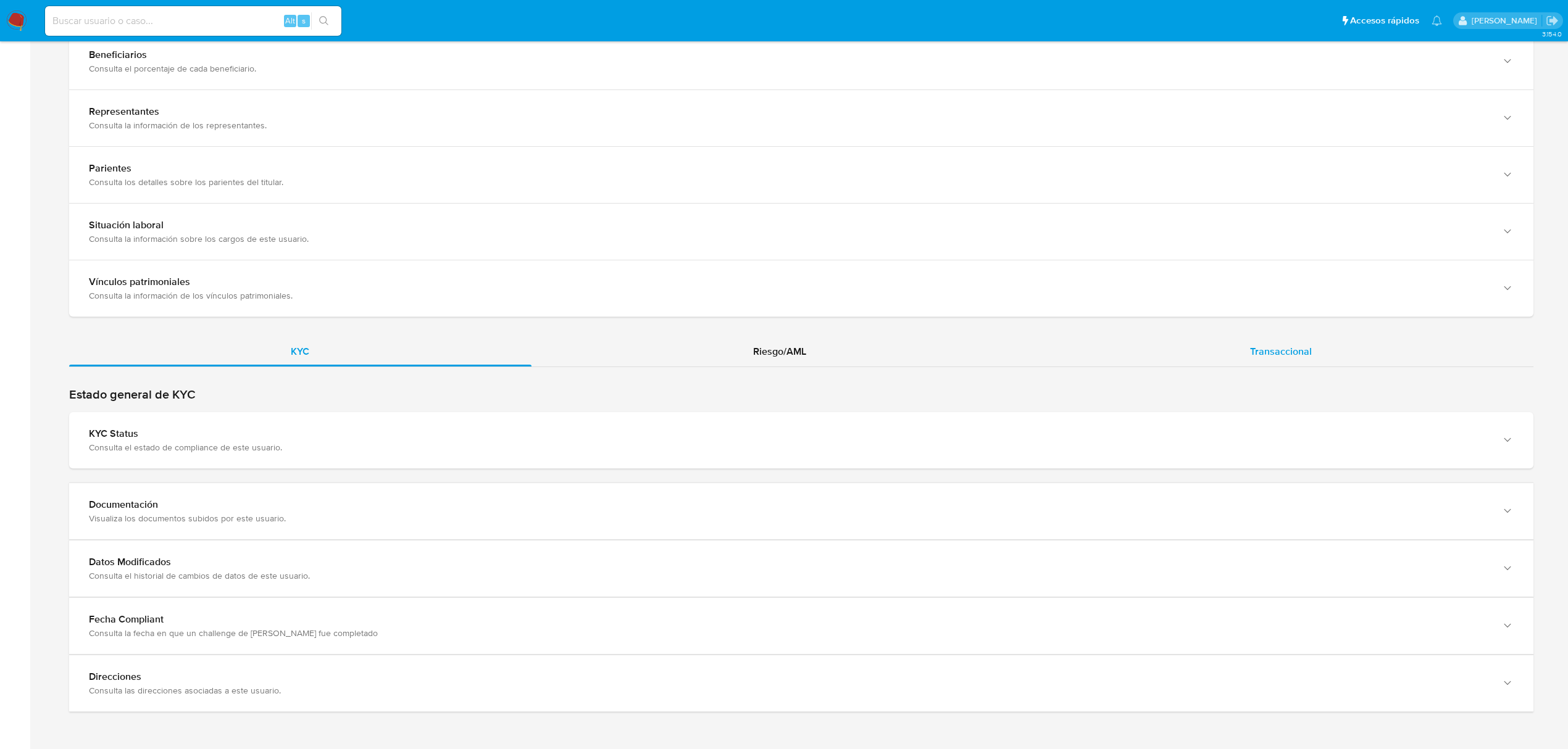
click at [1269, 360] on div "Transaccional" at bounding box center [1281, 352] width 506 height 30
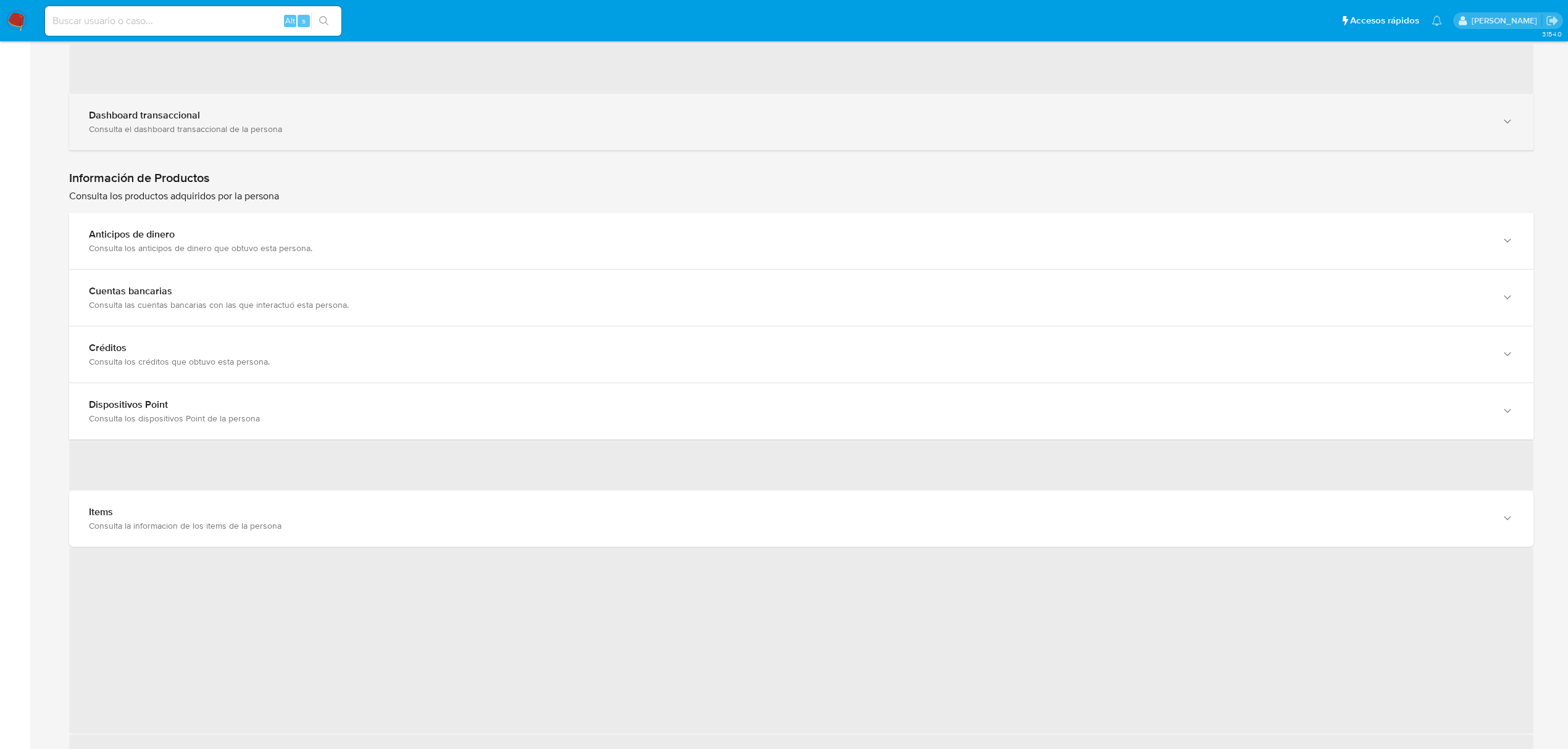
scroll to position [2036, 0]
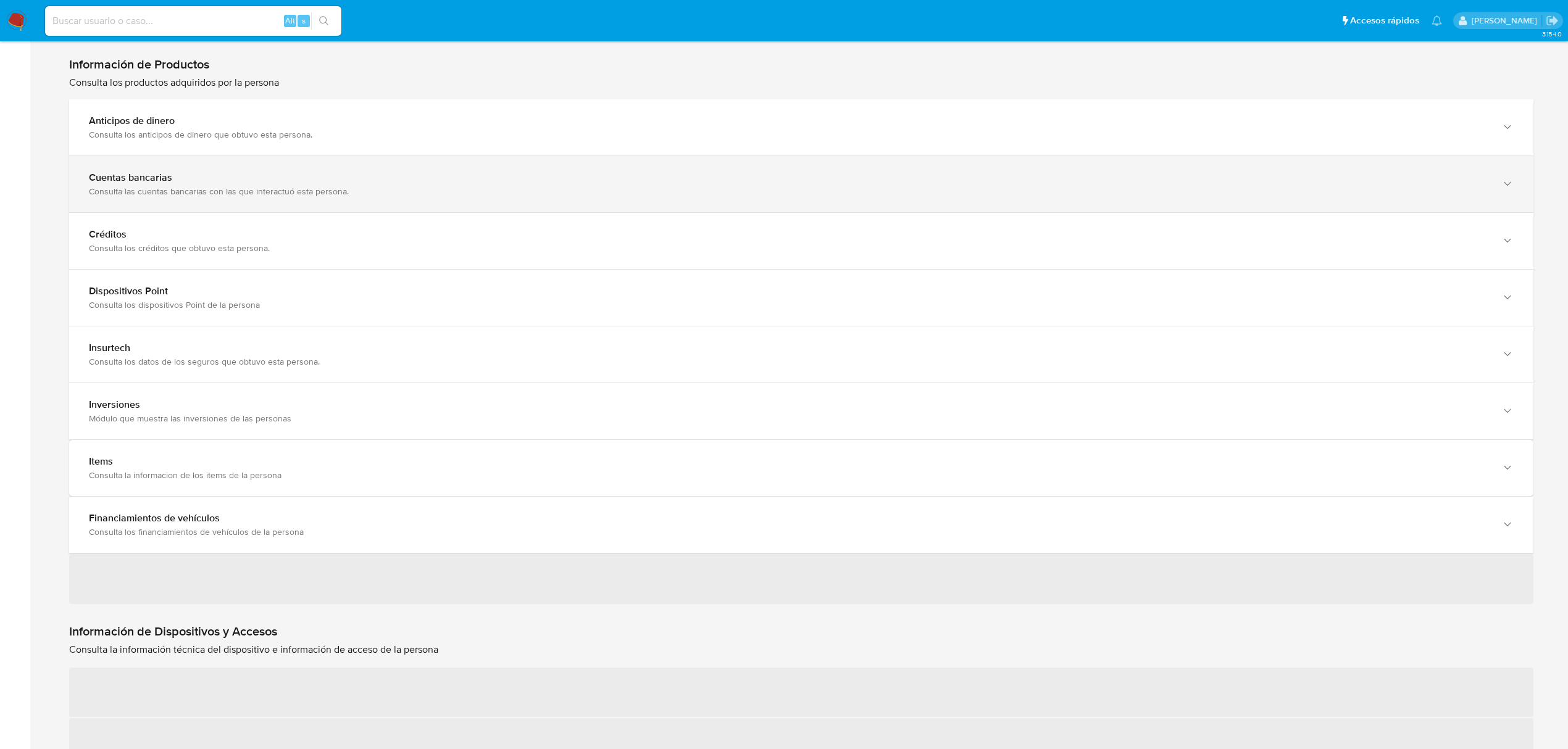
click at [390, 212] on div "Cuentas bancarias Consulta las cuentas bancarias con las que interactuó esta pe…" at bounding box center [801, 184] width 1464 height 56
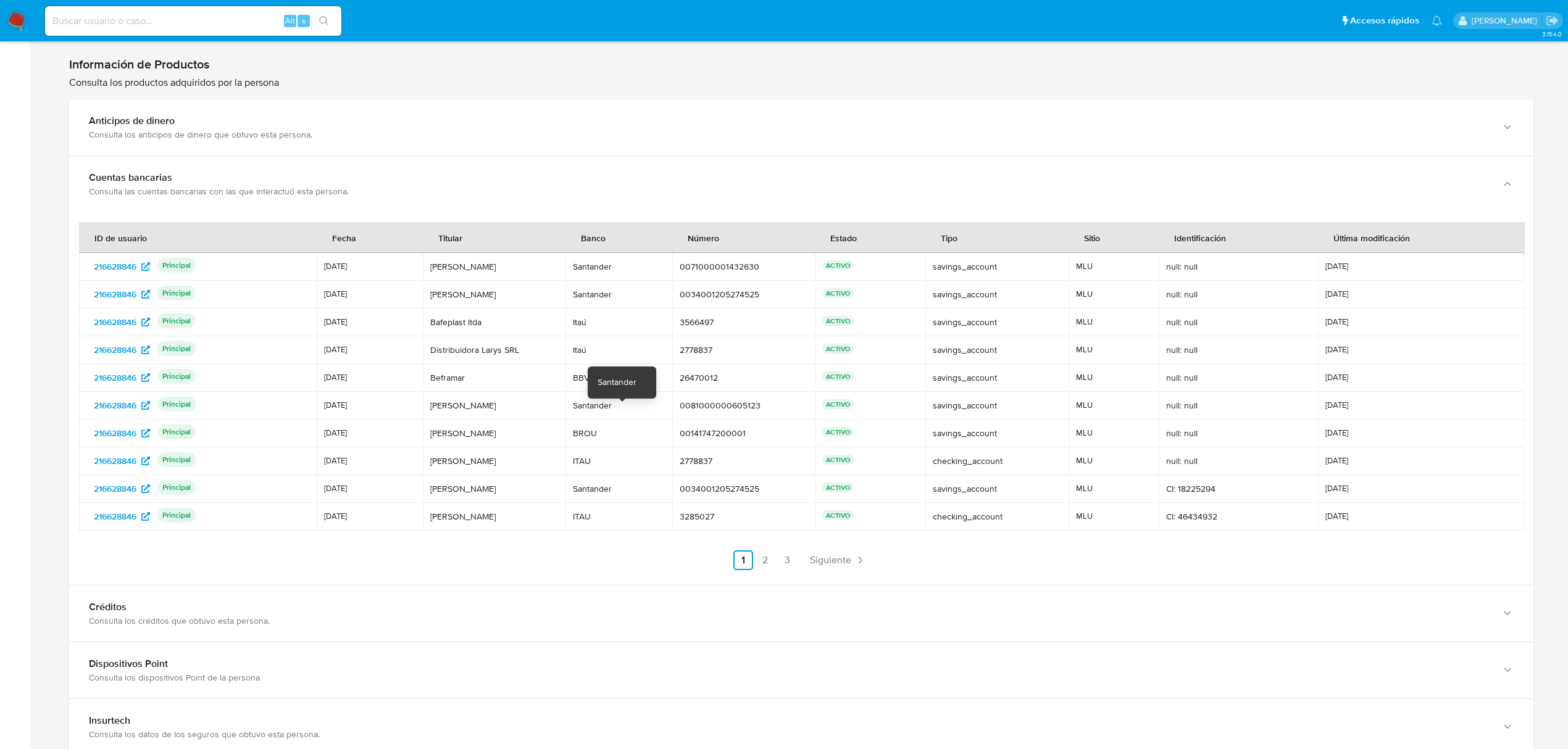
scroll to position [1985, 0]
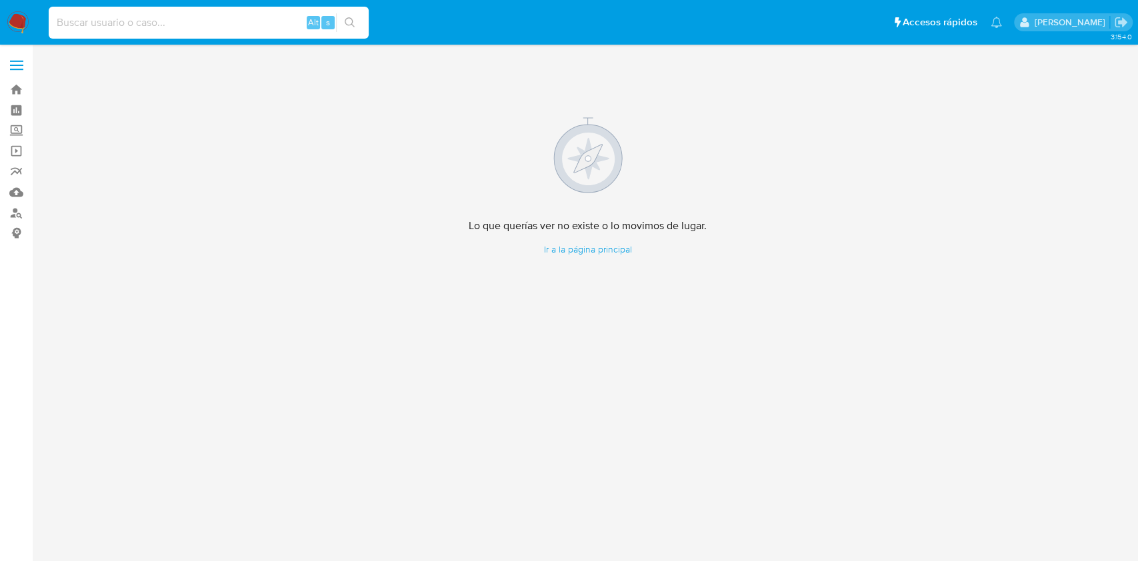
click at [184, 29] on input at bounding box center [209, 22] width 320 height 17
paste input "237674564"
type input "237674564"
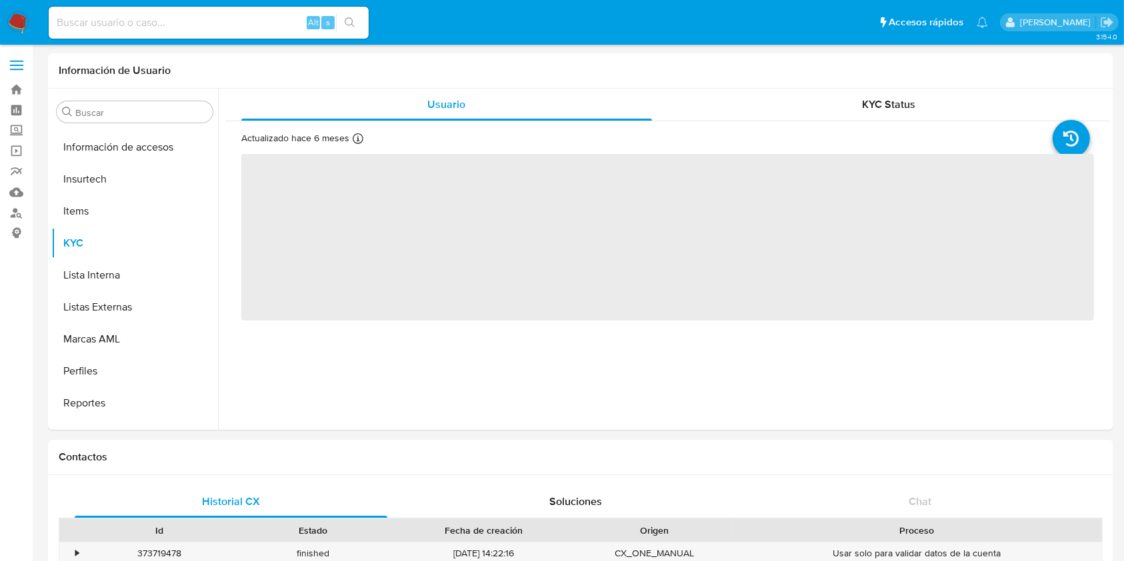
scroll to position [595, 0]
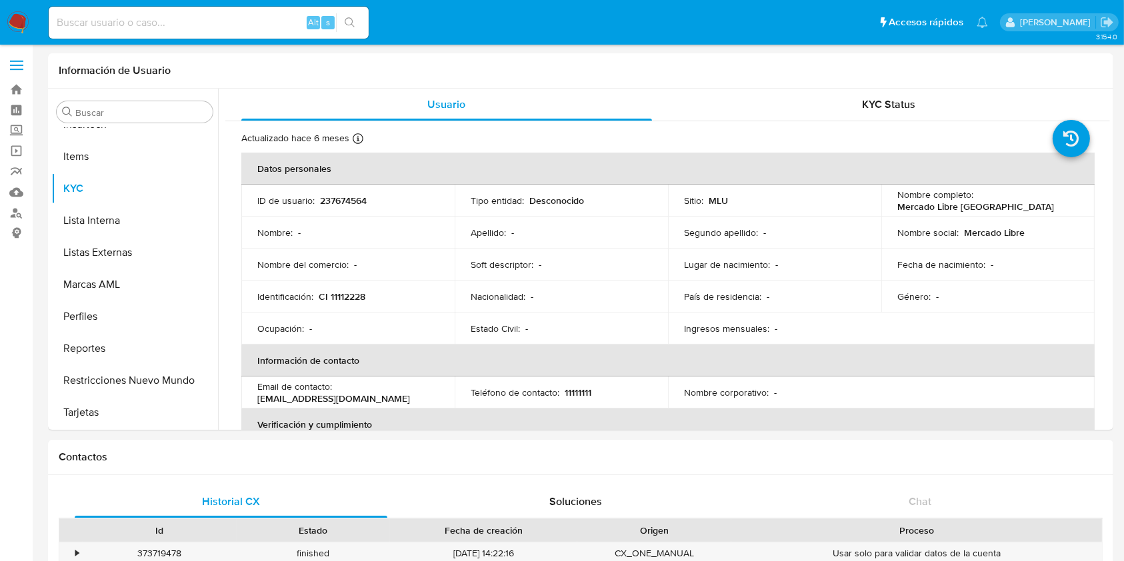
select select "10"
drag, startPoint x: 995, startPoint y: 206, endPoint x: 888, endPoint y: 205, distance: 107.3
click at [888, 205] on td "Nombre completo : Mercado Libre [GEOGRAPHIC_DATA]" at bounding box center [987, 201] width 213 height 32
copy p "Mercado Libre Uruguay"
click at [214, 15] on input at bounding box center [209, 22] width 320 height 17
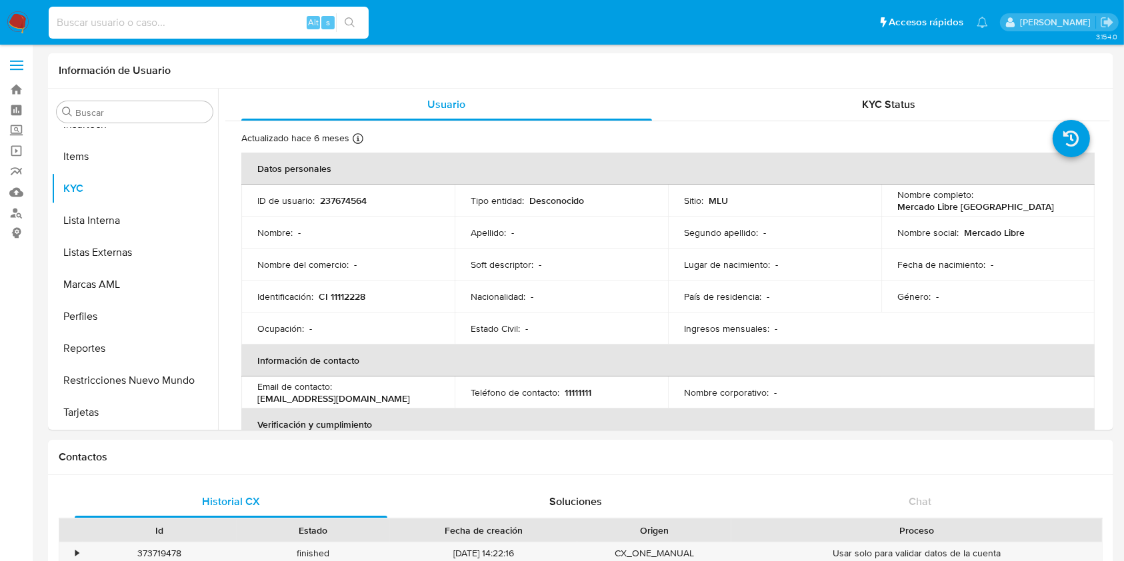
paste input "PQ6KG9p3tLTMaqqLZI6vBCh5"
type input "PQ6KG9p3tLTMaqqLZI6vBCh5"
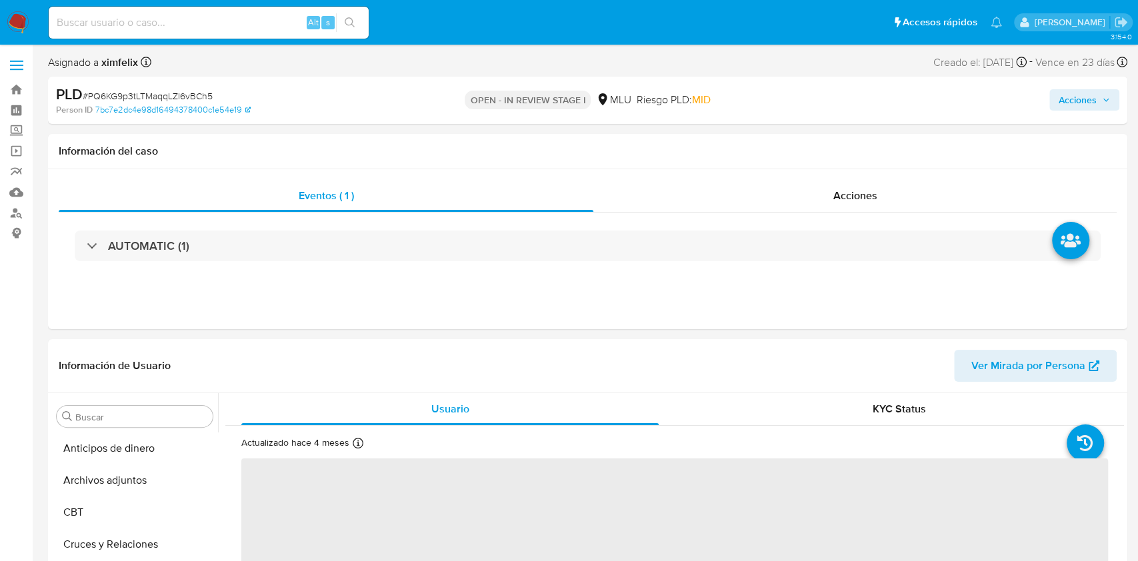
select select "10"
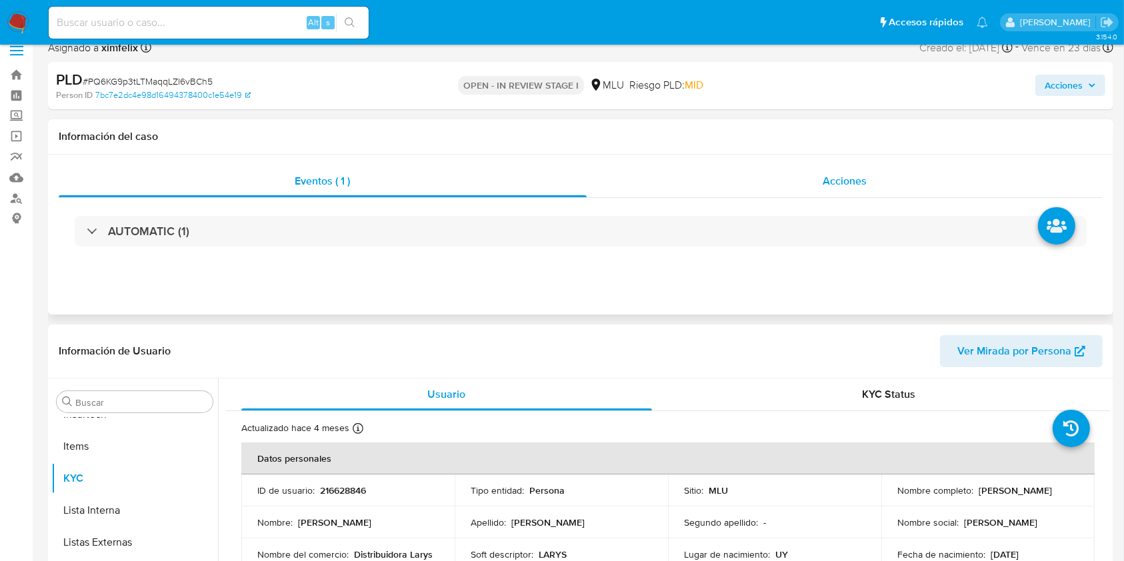
scroll to position [177, 0]
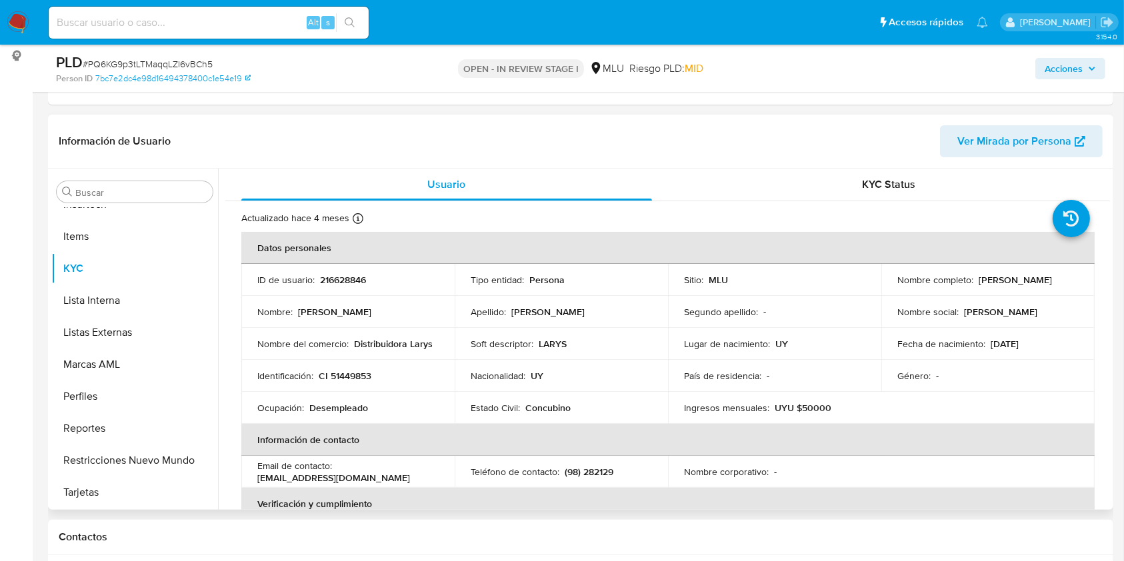
click at [1109, 271] on div "Buscar Anticipos de dinero Archivos adjuntos CBT Cruces y Relaciones Créditos C…" at bounding box center [580, 339] width 1065 height 341
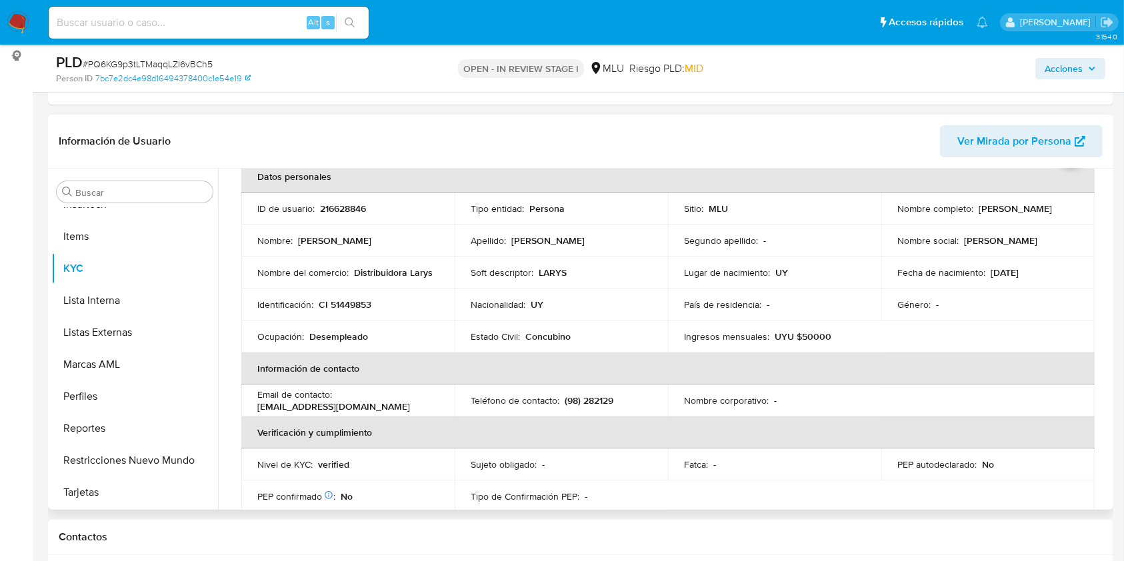
scroll to position [75, 0]
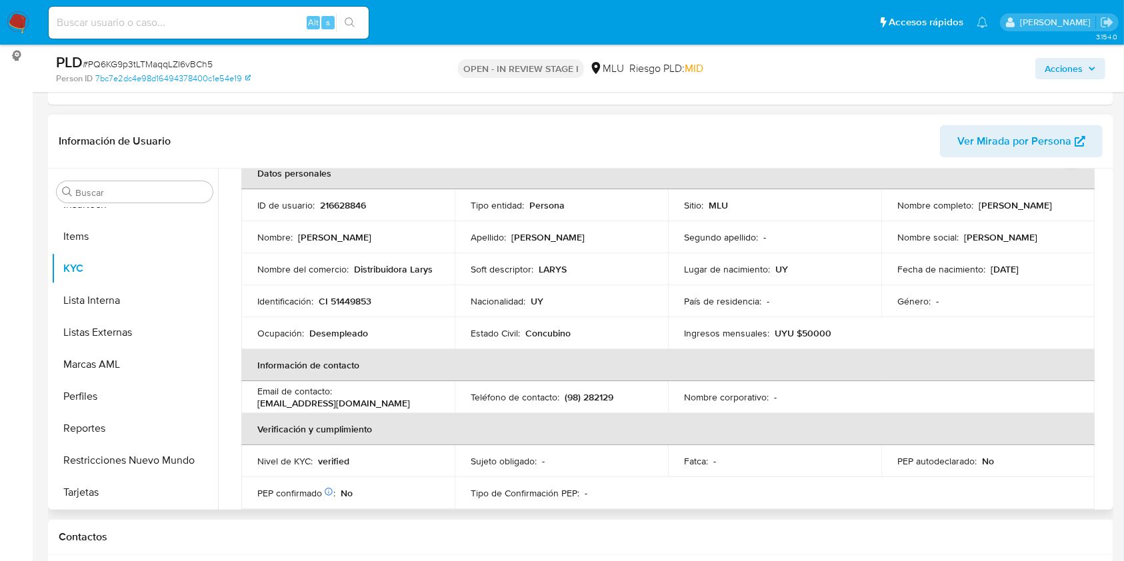
click at [970, 389] on table "Datos personales ID de usuario : 216628846 Tipo entidad : Persona Sitio : MLU N…" at bounding box center [667, 397] width 853 height 480
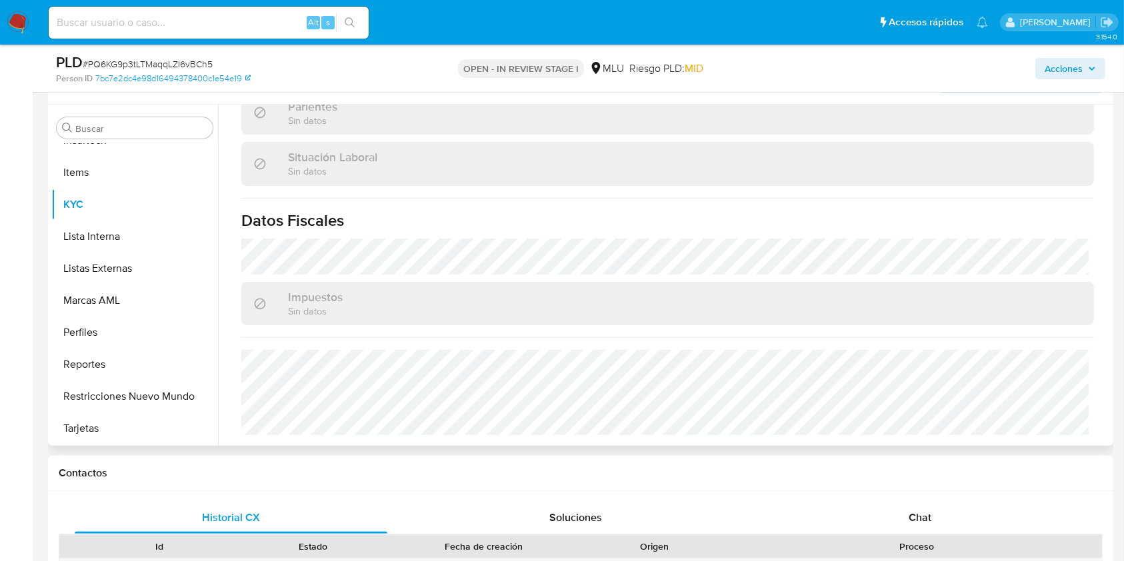
scroll to position [267, 0]
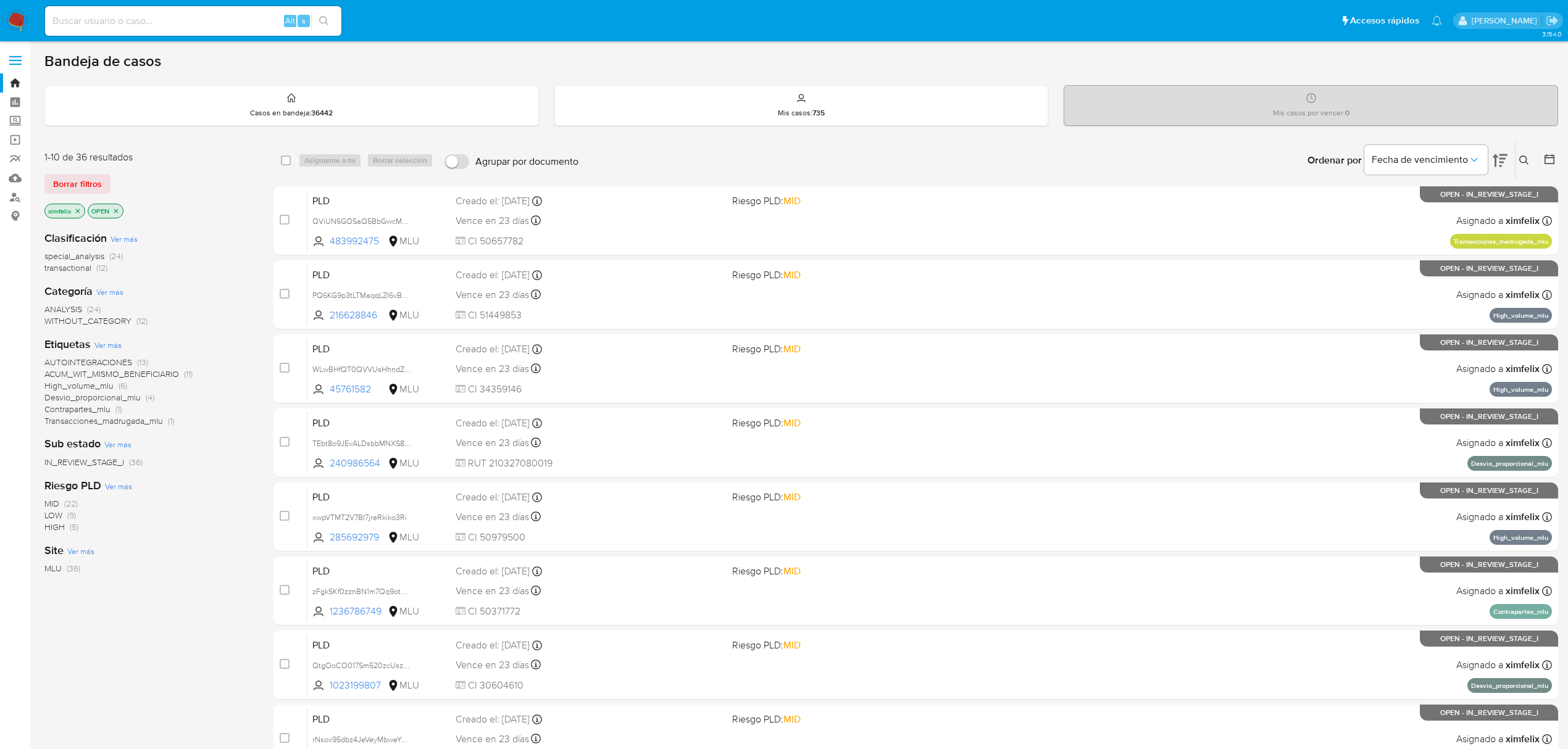
click at [13, 23] on img at bounding box center [17, 20] width 21 height 21
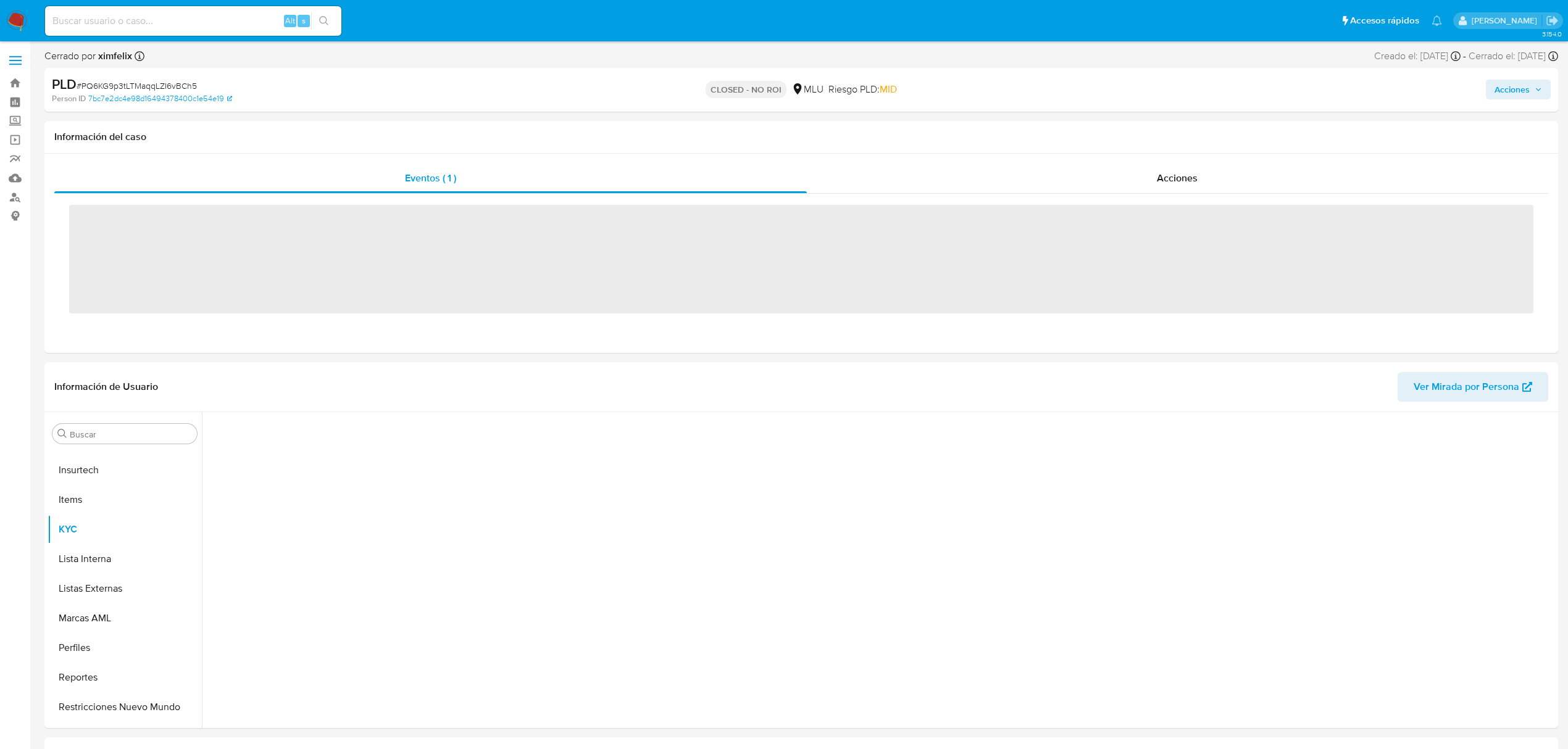
scroll to position [551, 0]
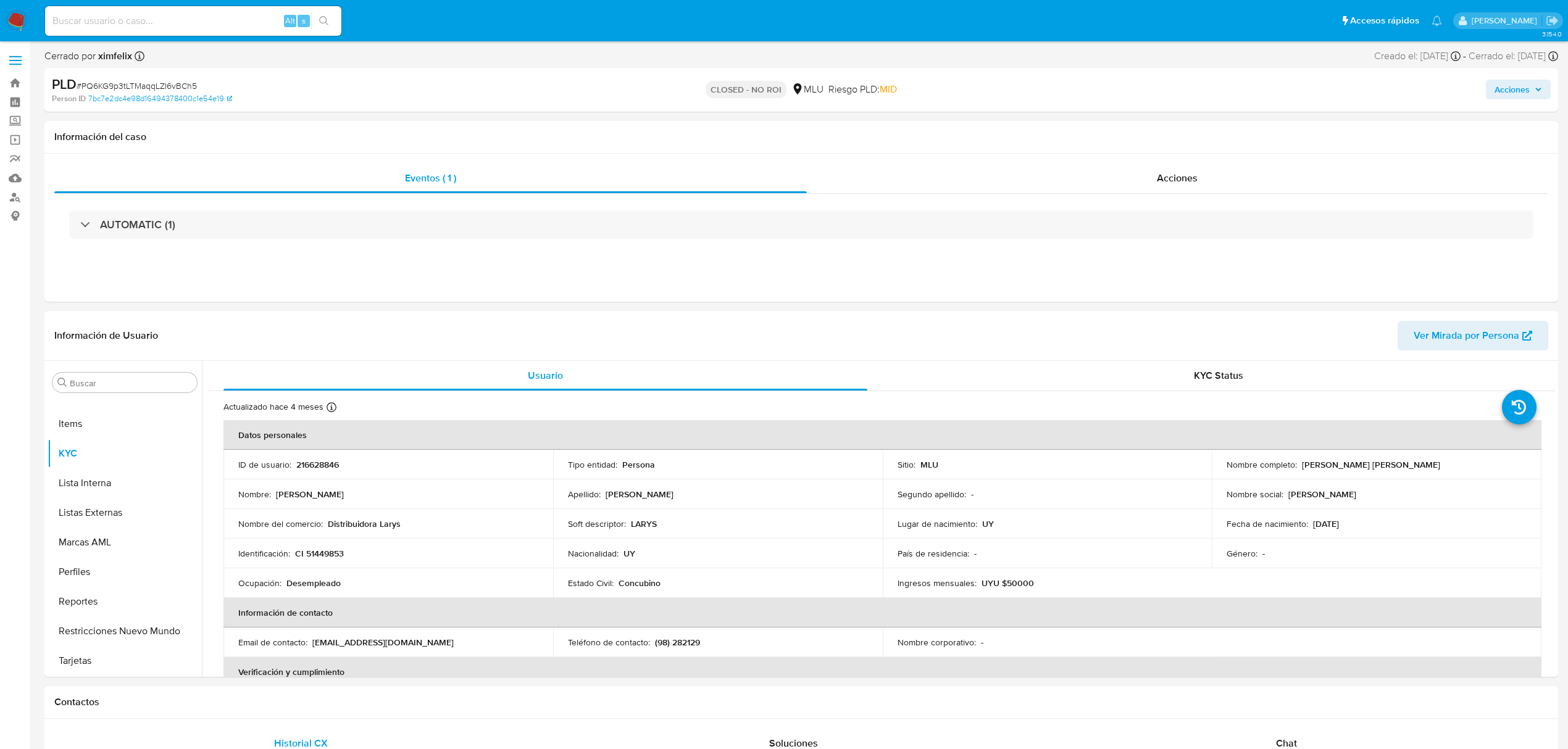
select select "10"
click at [229, 18] on input at bounding box center [194, 20] width 296 height 16
paste input "WLwBHfQT0QVVUsHhndZ7HiCz"
type input "WLwBHfQT0QVVUsHhndZ7HiCz"
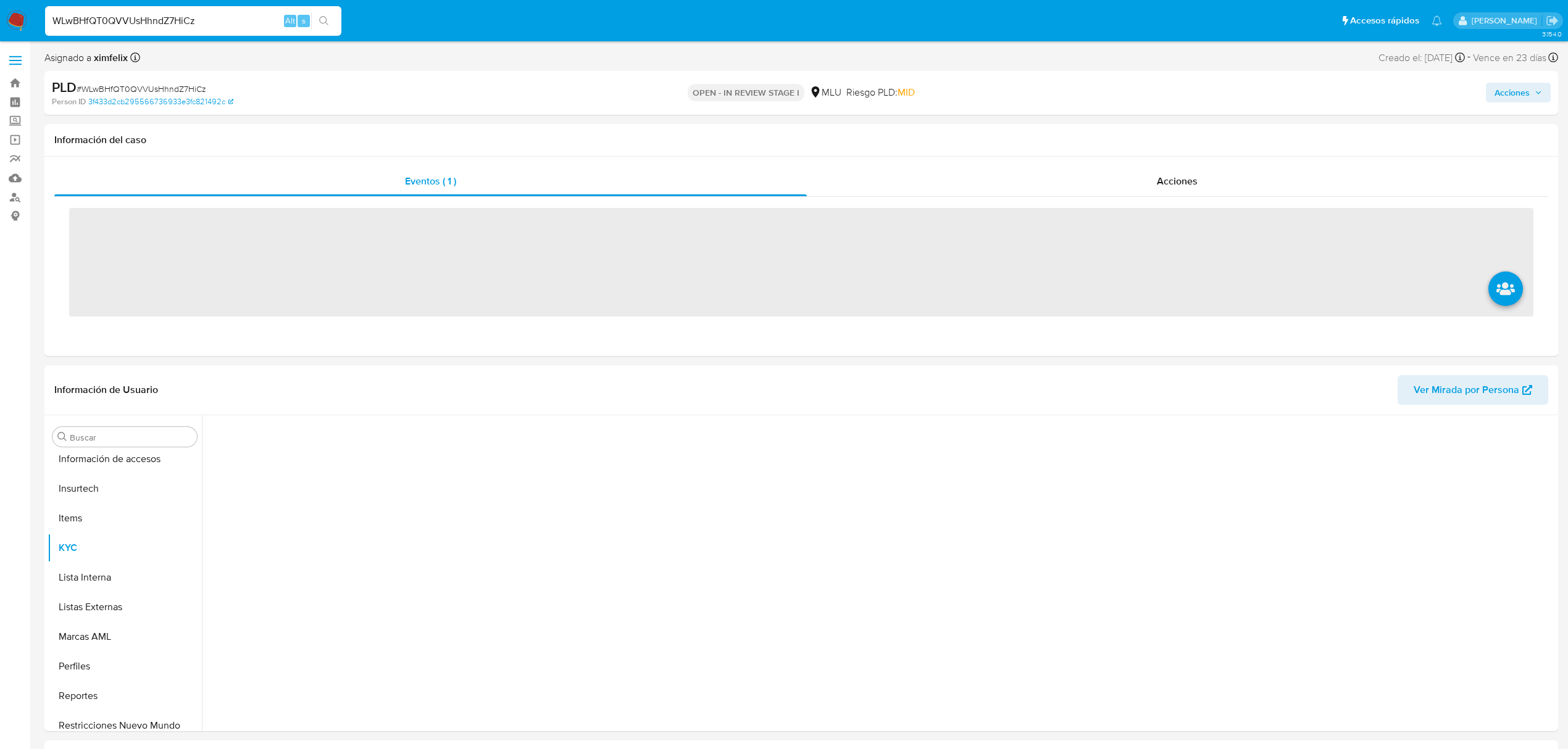
scroll to position [551, 0]
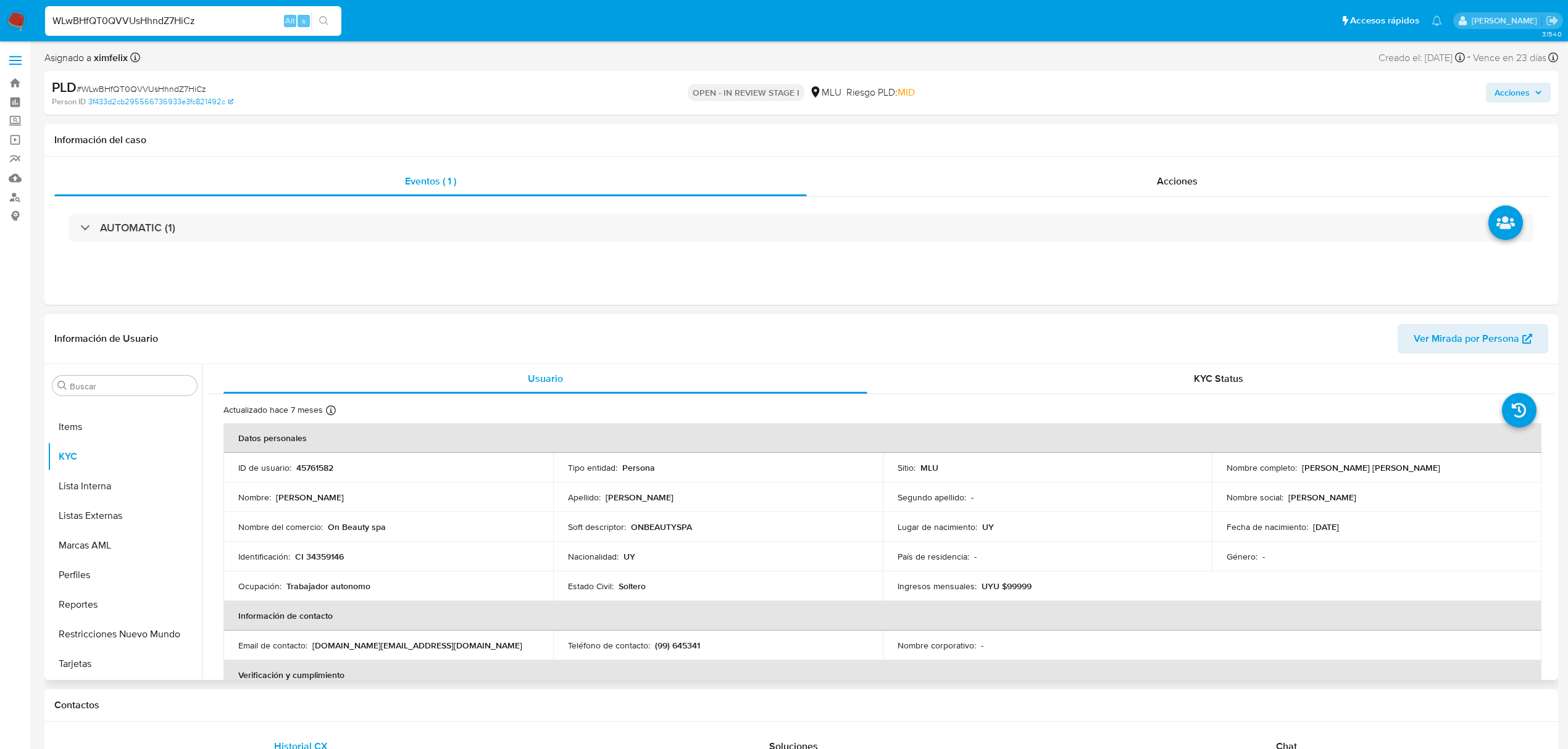
select select "10"
click at [1461, 343] on span "Ver Mirada por Persona" at bounding box center [1466, 339] width 106 height 30
drag, startPoint x: 1386, startPoint y: 469, endPoint x: 1298, endPoint y: 473, distance: 88.1
click at [1298, 473] on div "Nombre completo : [PERSON_NAME] [PERSON_NAME]" at bounding box center [1376, 468] width 300 height 11
copy p "[PERSON_NAME] [PERSON_NAME]"
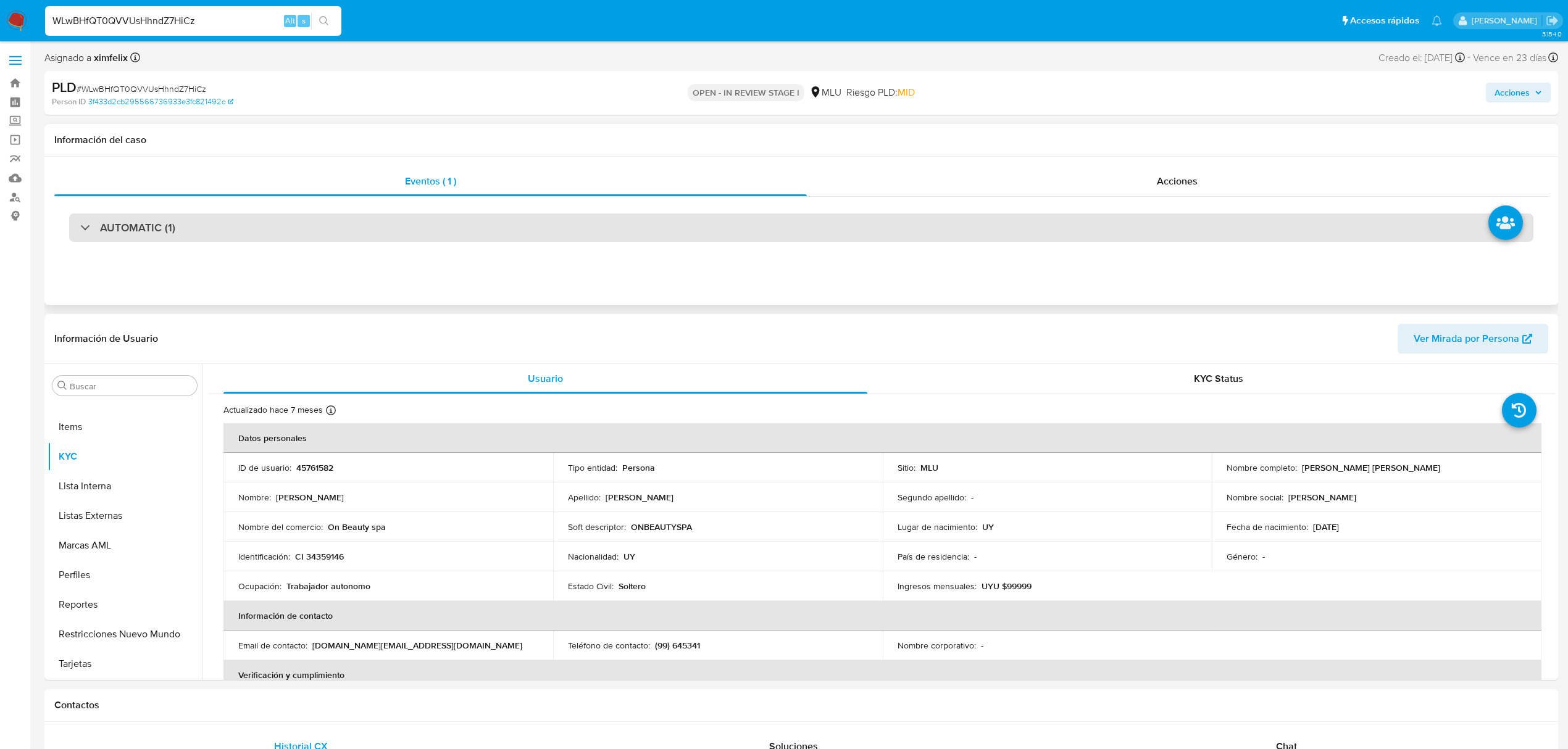
click at [99, 221] on div "AUTOMATIC (1)" at bounding box center [128, 228] width 95 height 14
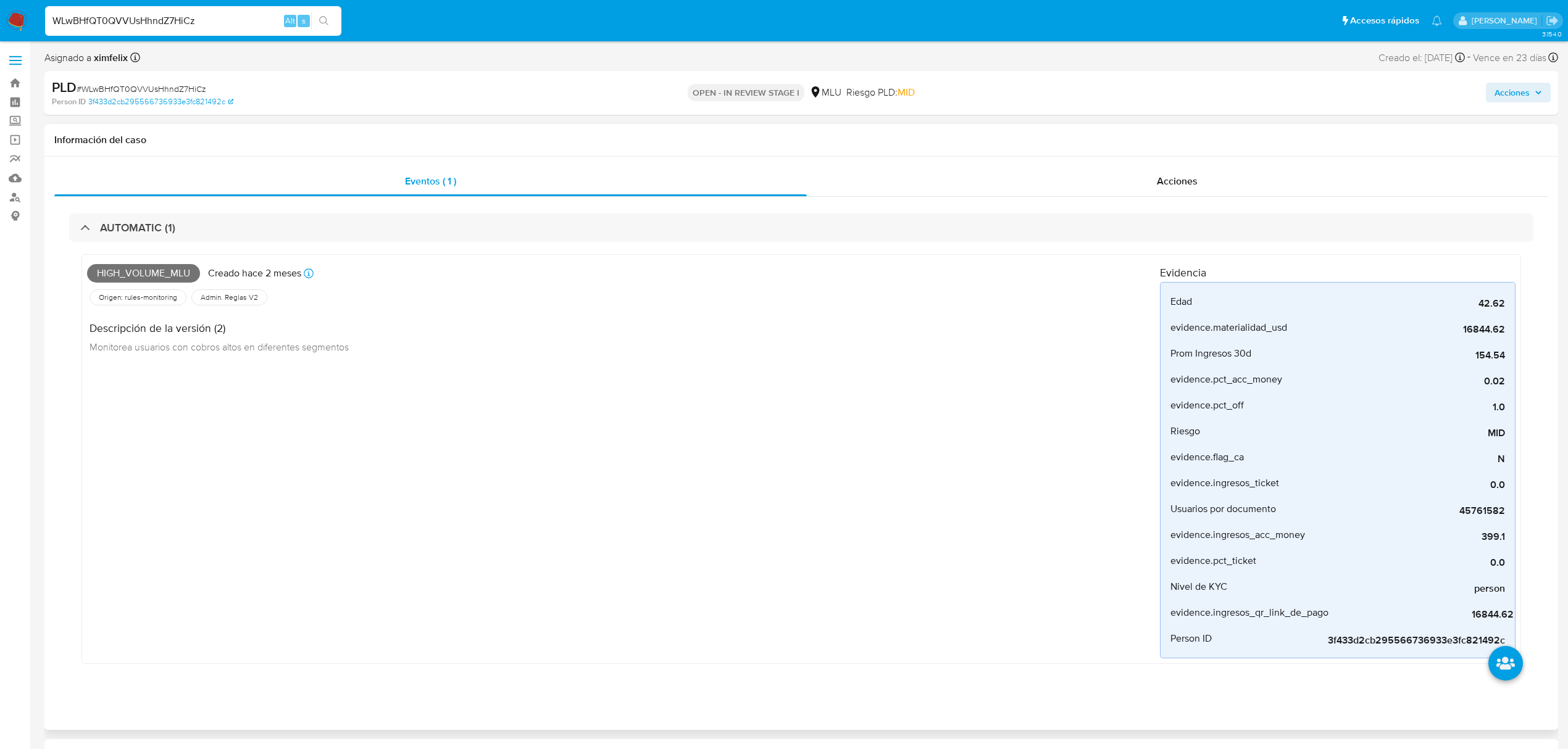
click at [154, 270] on span "High_volume_mlu" at bounding box center [144, 273] width 113 height 19
copy span "High_volume_mlu"
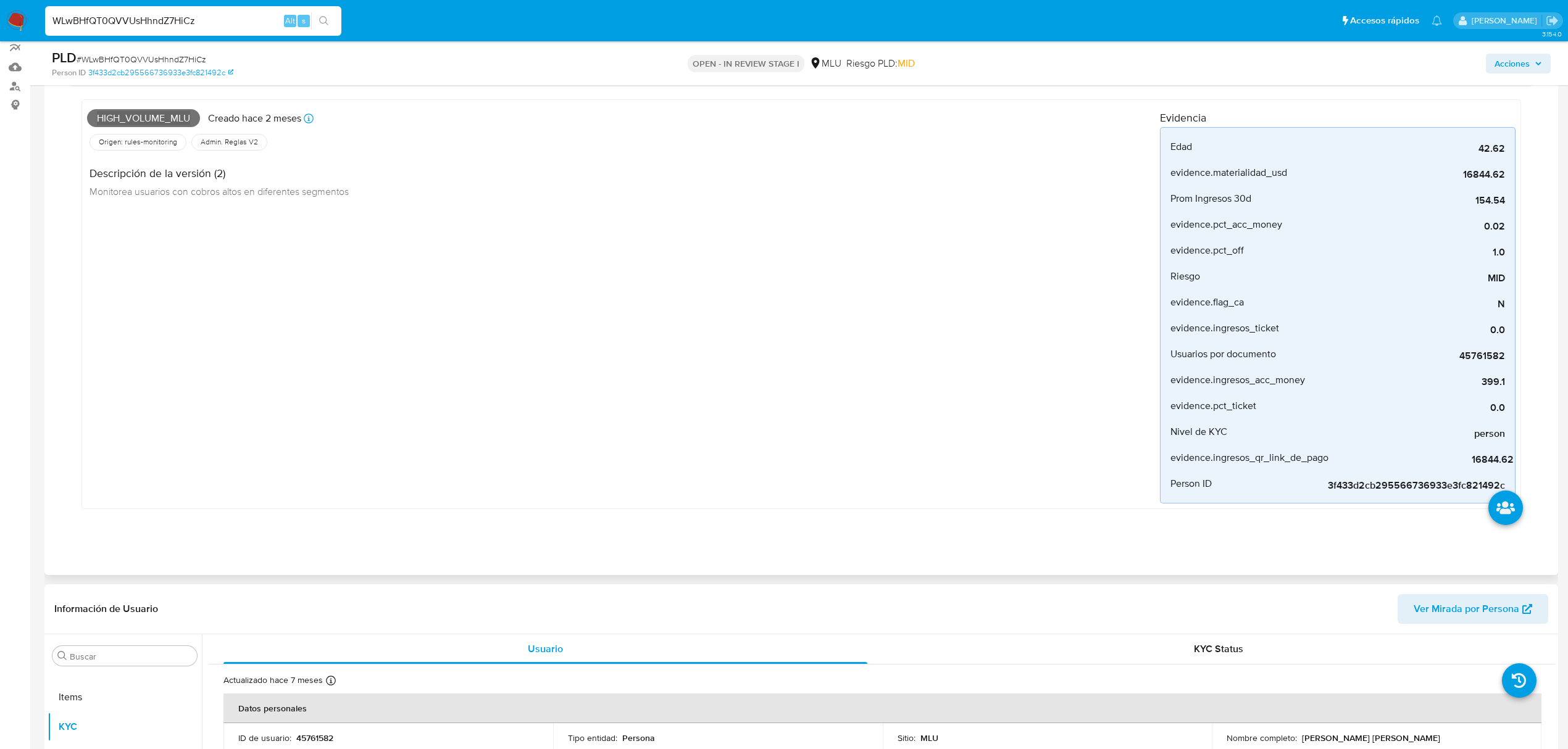
scroll to position [82, 0]
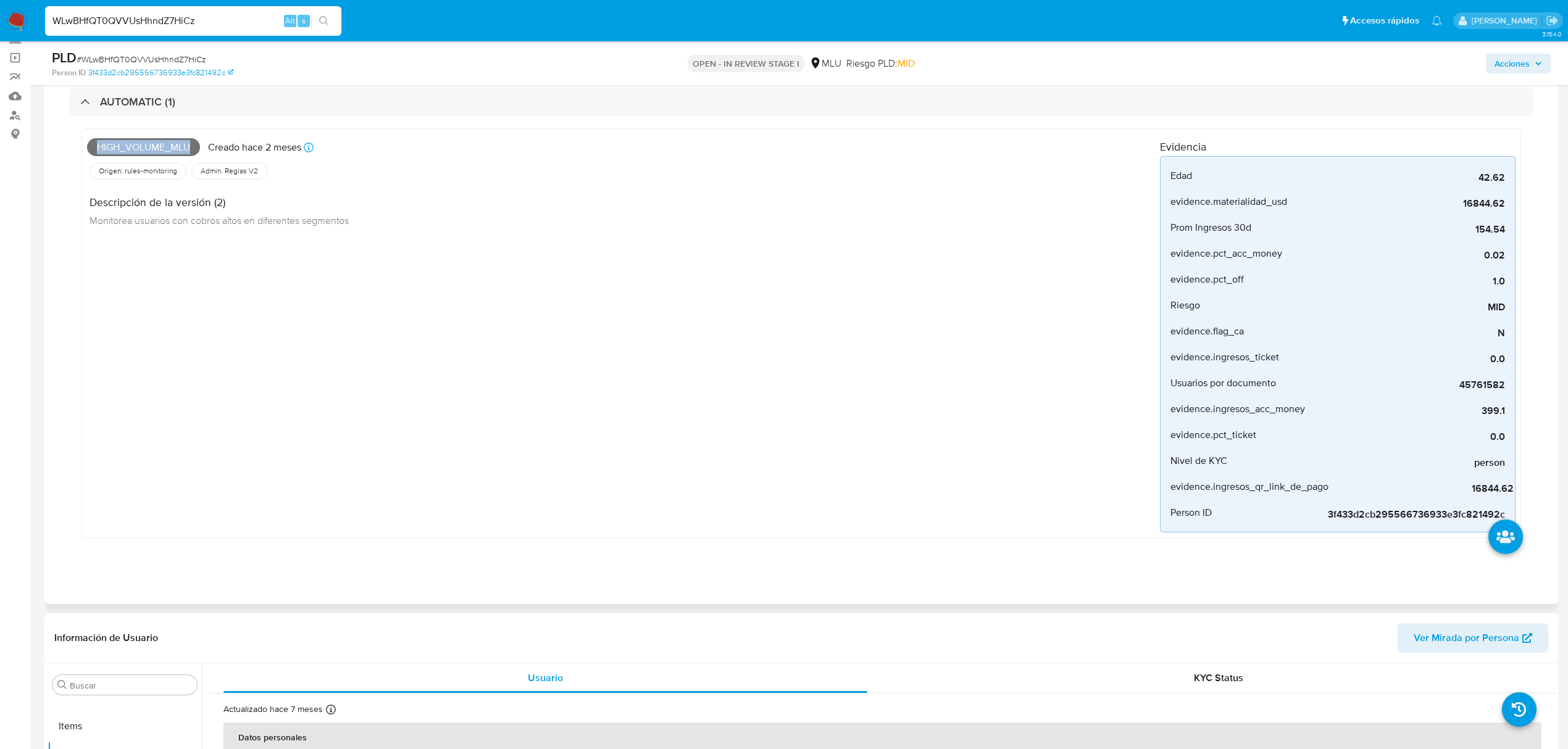
click at [149, 144] on span "High_volume_mlu" at bounding box center [144, 147] width 113 height 19
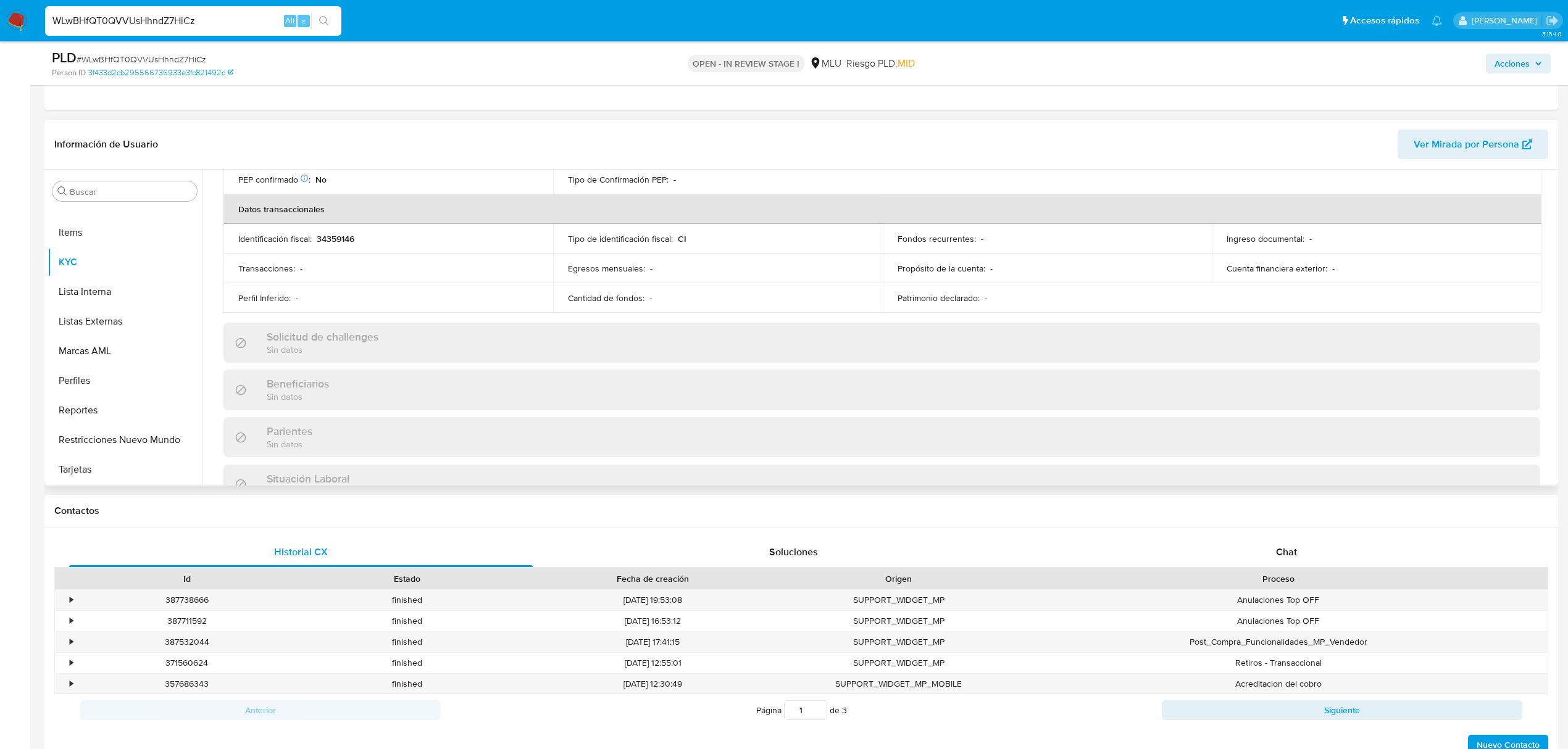
scroll to position [0, 0]
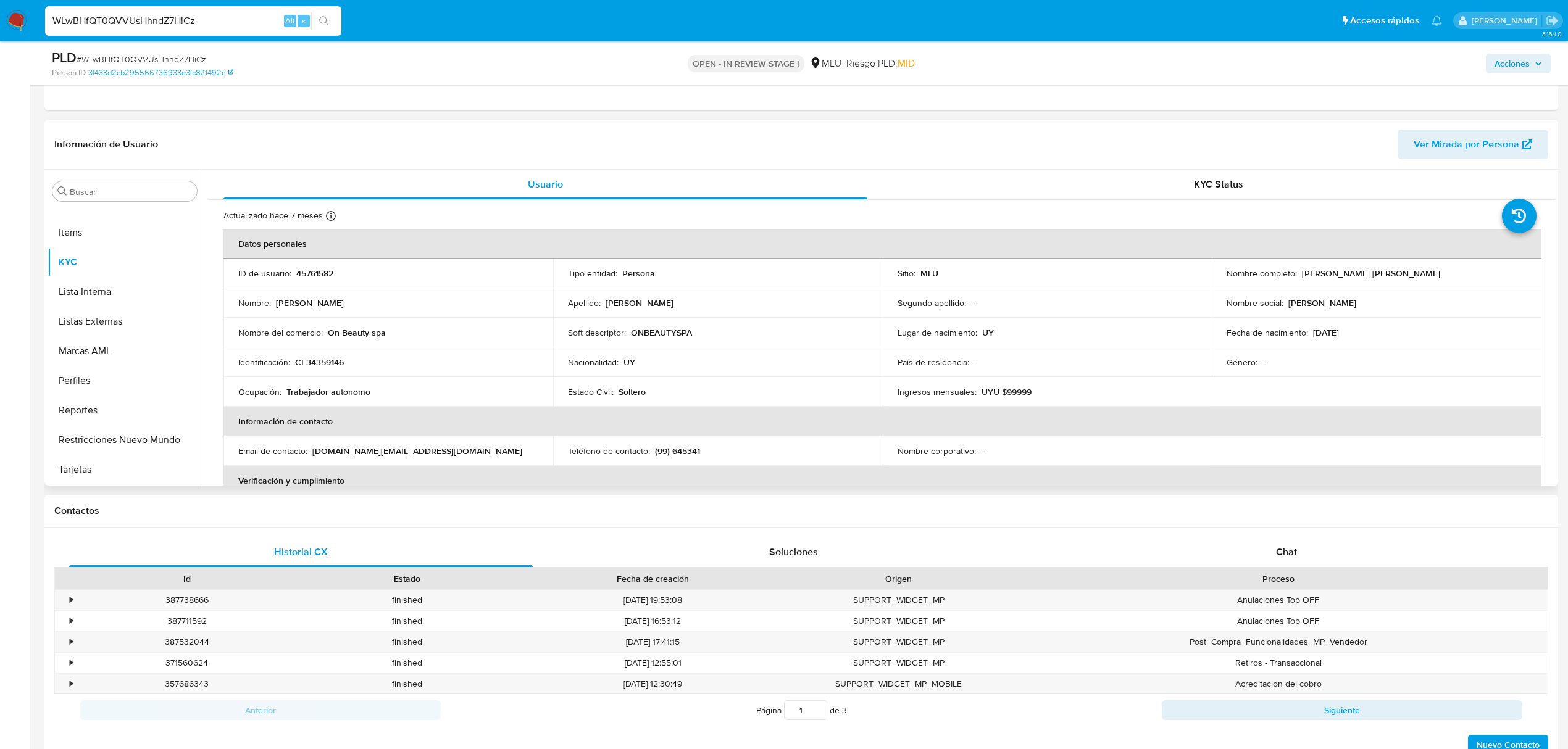
click at [320, 274] on p "45761582" at bounding box center [315, 273] width 37 height 11
copy p "45761582"
drag, startPoint x: 370, startPoint y: 393, endPoint x: 287, endPoint y: 395, distance: 83.0
click at [287, 395] on div "Ocupación : Trabajador autonomo" at bounding box center [388, 392] width 300 height 11
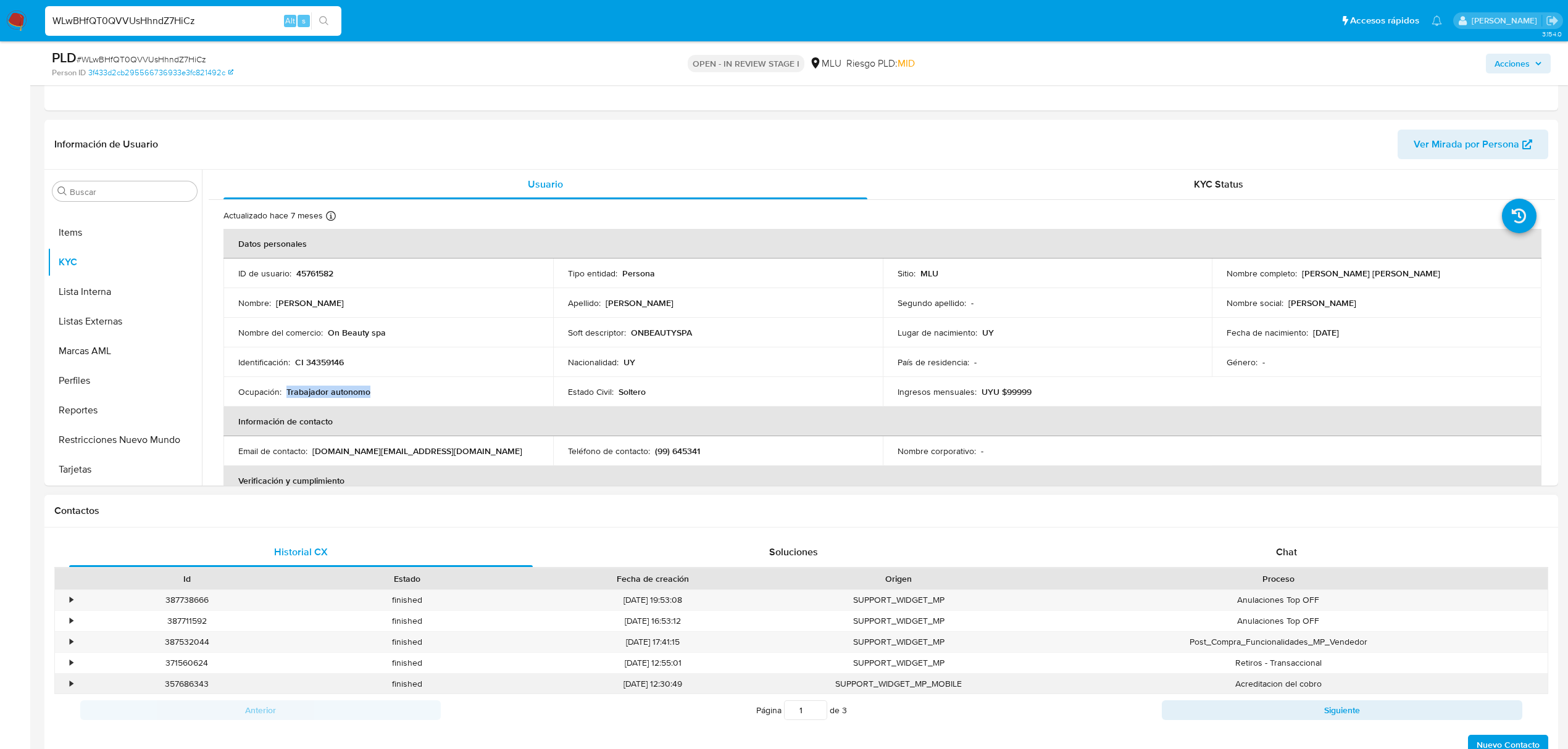
copy p "Trabajador autonomo"
drag, startPoint x: 386, startPoint y: 332, endPoint x: 329, endPoint y: 336, distance: 57.1
click at [329, 336] on div "Nombre del comercio : On Beauty spa" at bounding box center [388, 332] width 300 height 11
copy p "On Beauty spa"
click at [107, 252] on button "Archivos adjuntos" at bounding box center [119, 251] width 144 height 30
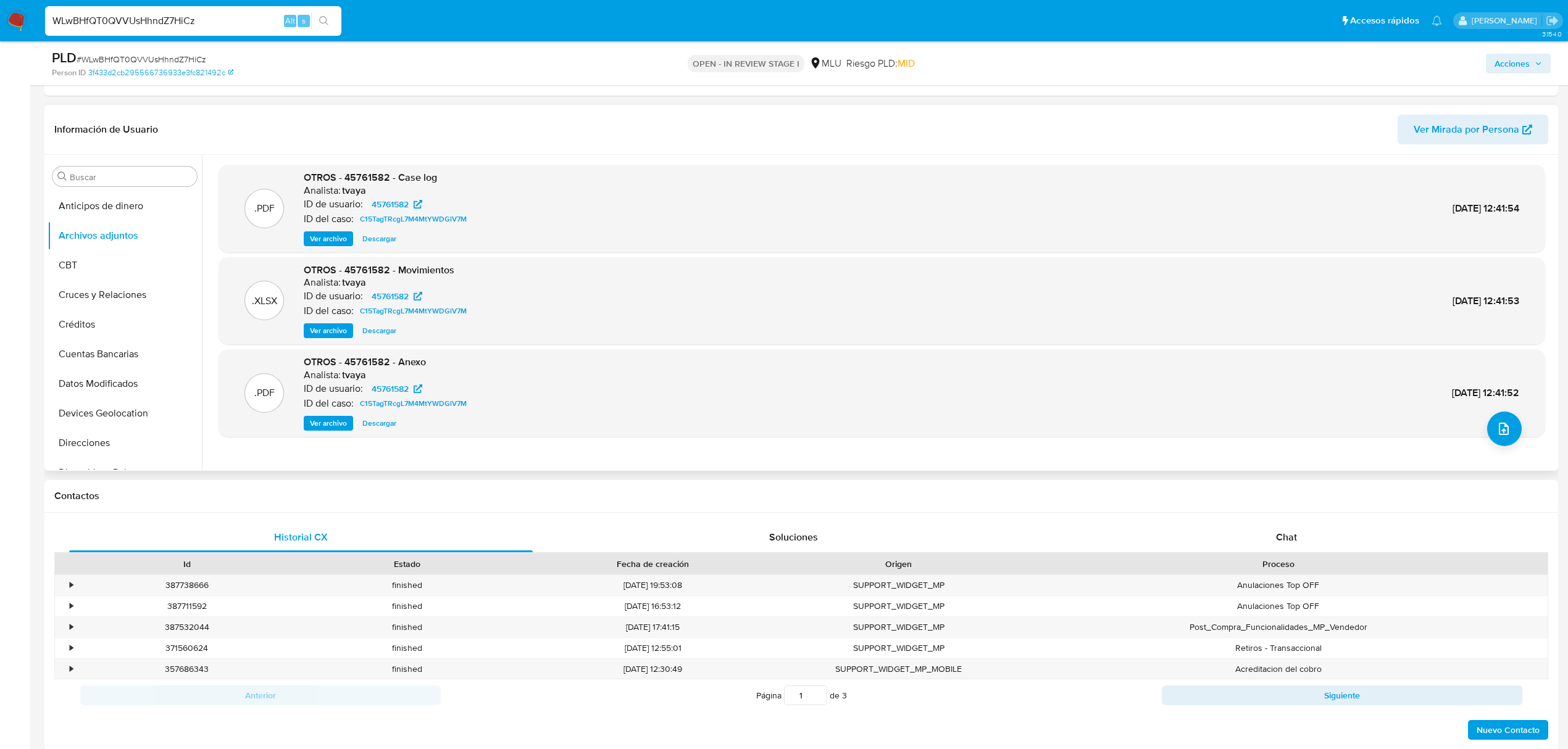
click at [331, 230] on div "OTROS - 45761582 - Case log Analista: tvaya ID de usuario: 45761582 ID del caso…" at bounding box center [387, 208] width 168 height 75
click at [324, 237] on span "Ver archivo" at bounding box center [329, 238] width 37 height 12
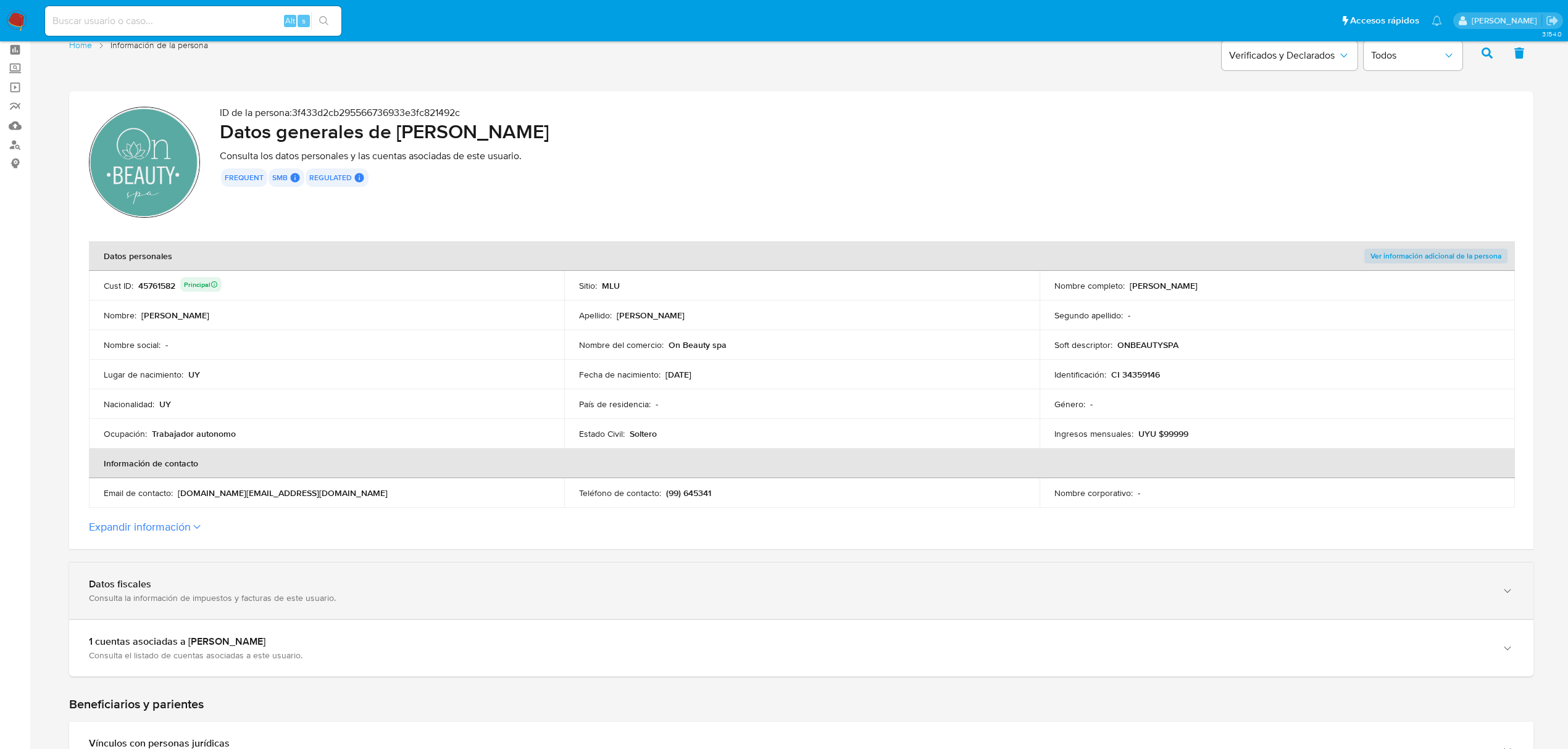
scroll to position [82, 0]
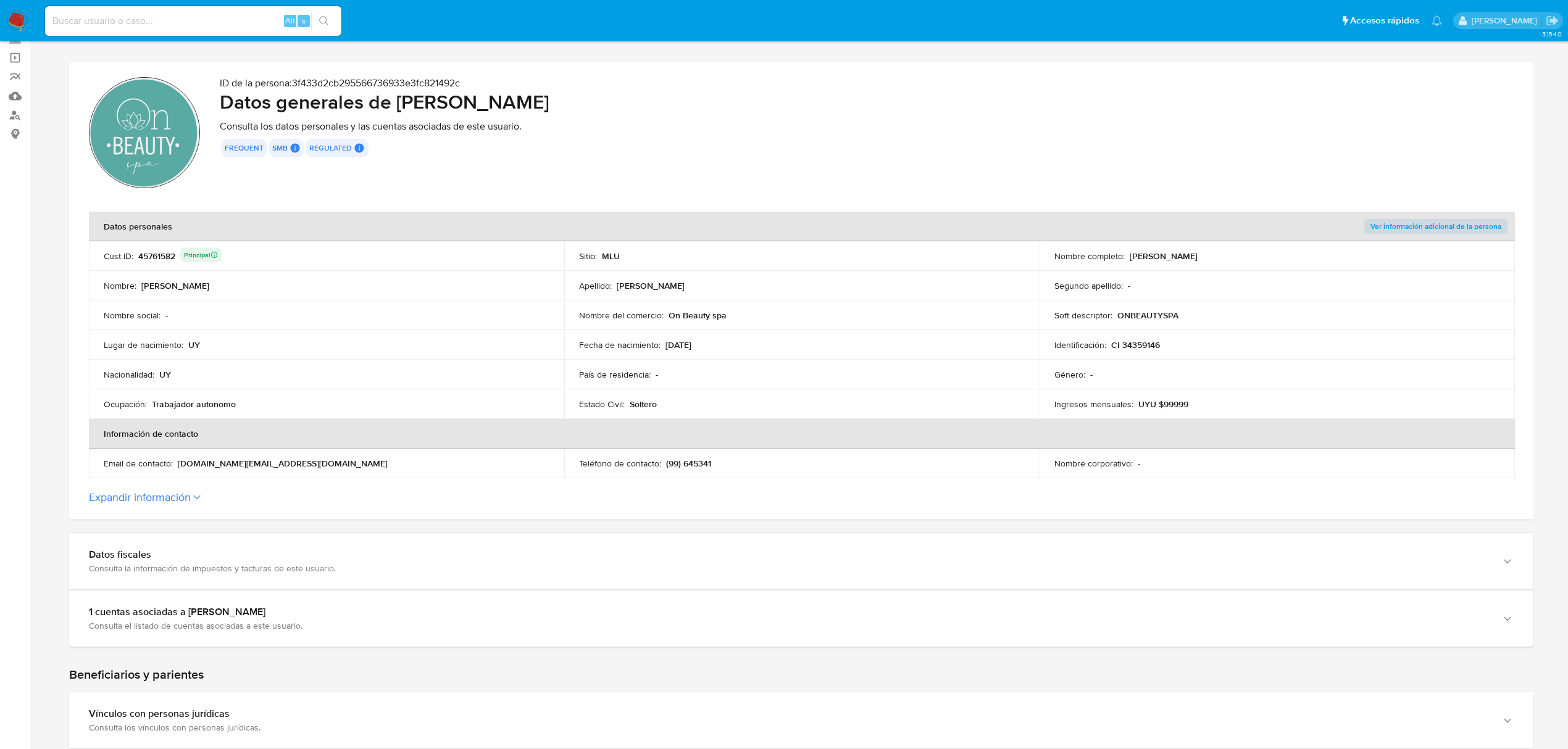
drag, startPoint x: 1240, startPoint y: 258, endPoint x: 1131, endPoint y: 260, distance: 109.0
click at [1131, 260] on div "Nombre completo : [PERSON_NAME]" at bounding box center [1276, 256] width 445 height 11
click at [1156, 351] on td "Identificación : CI 34359146" at bounding box center [1276, 345] width 475 height 30
click at [1157, 345] on p "CI 34359146" at bounding box center [1135, 345] width 49 height 11
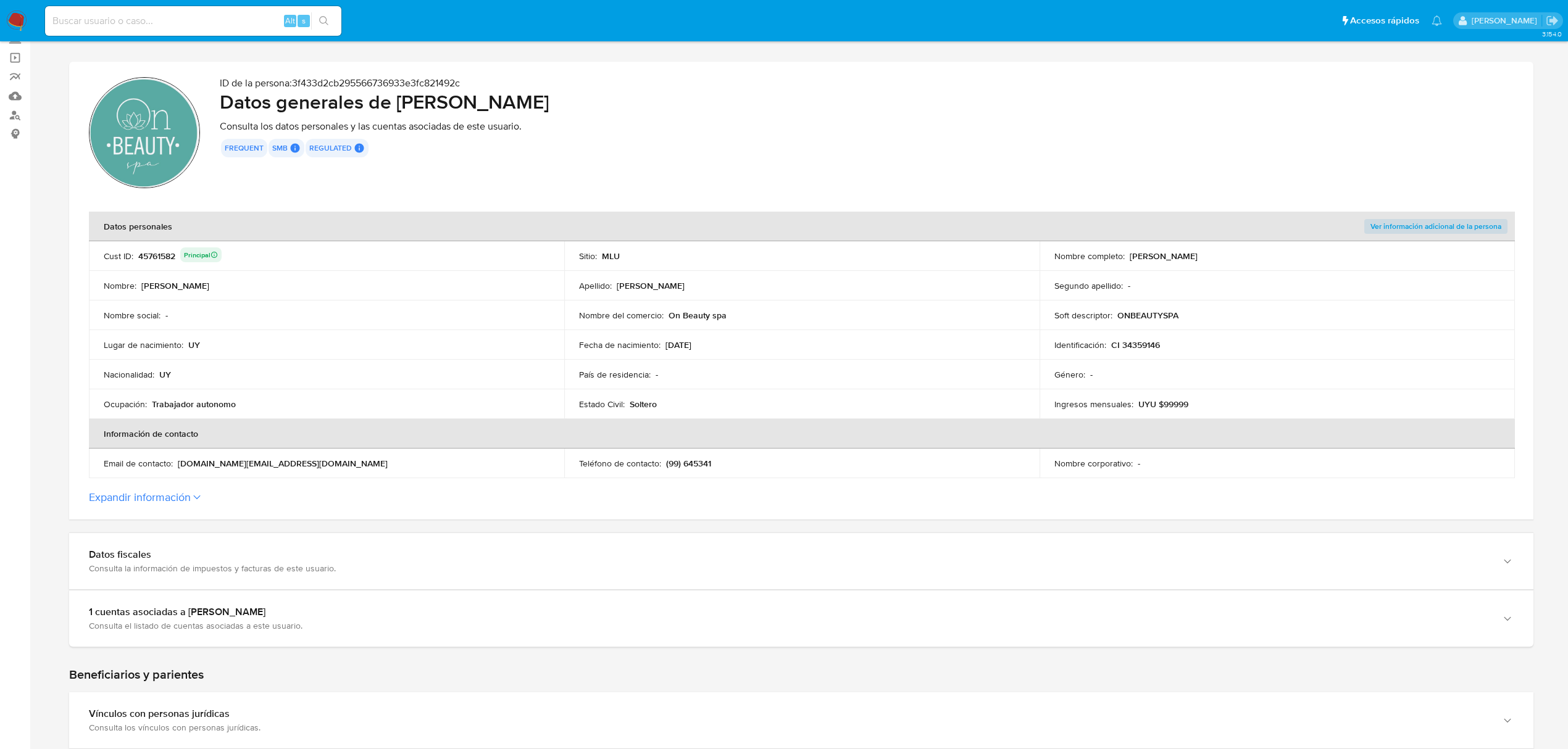
click at [1144, 346] on p "CI 34359146" at bounding box center [1135, 345] width 49 height 11
click at [1141, 343] on p "CI 34359146" at bounding box center [1135, 345] width 49 height 11
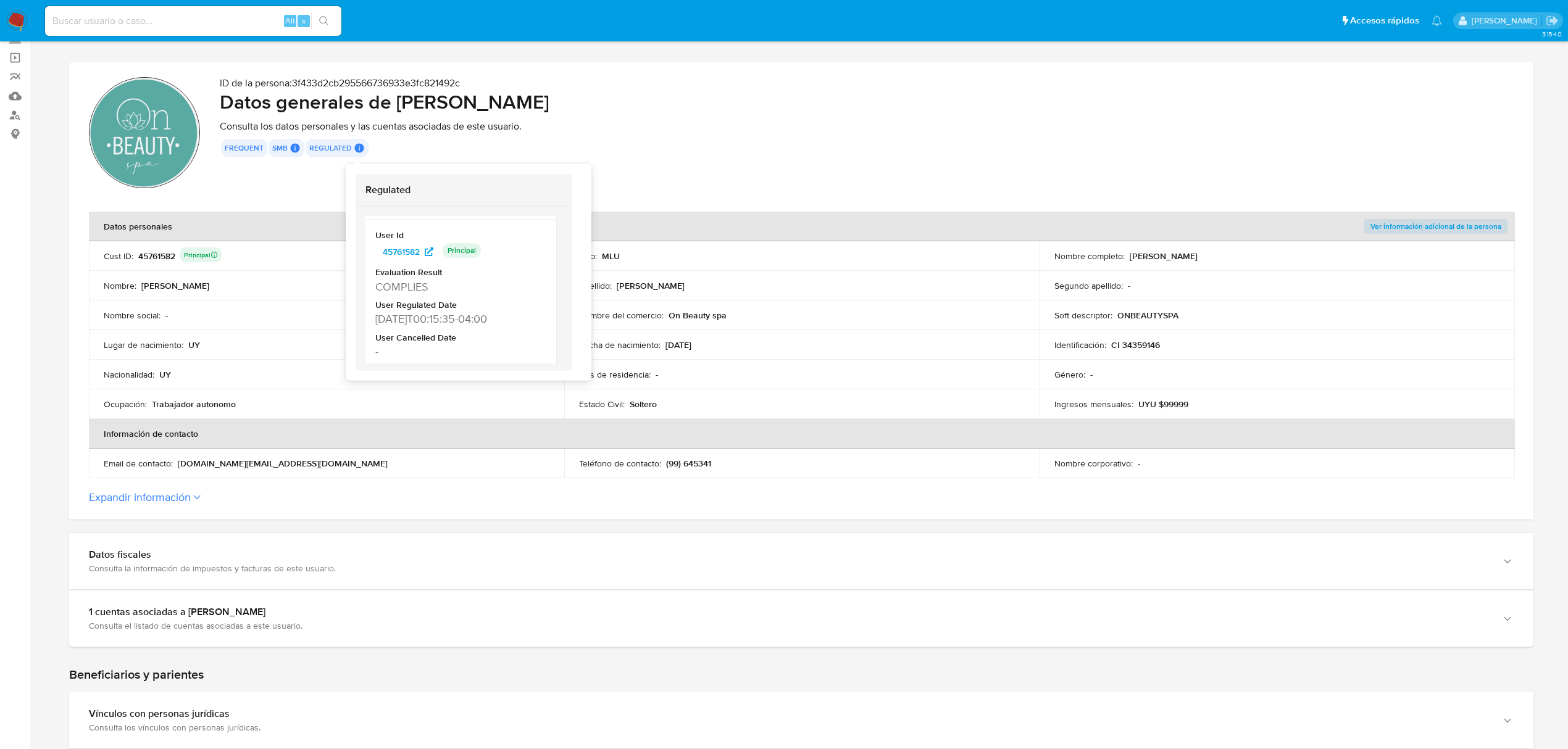
scroll to position [493, 0]
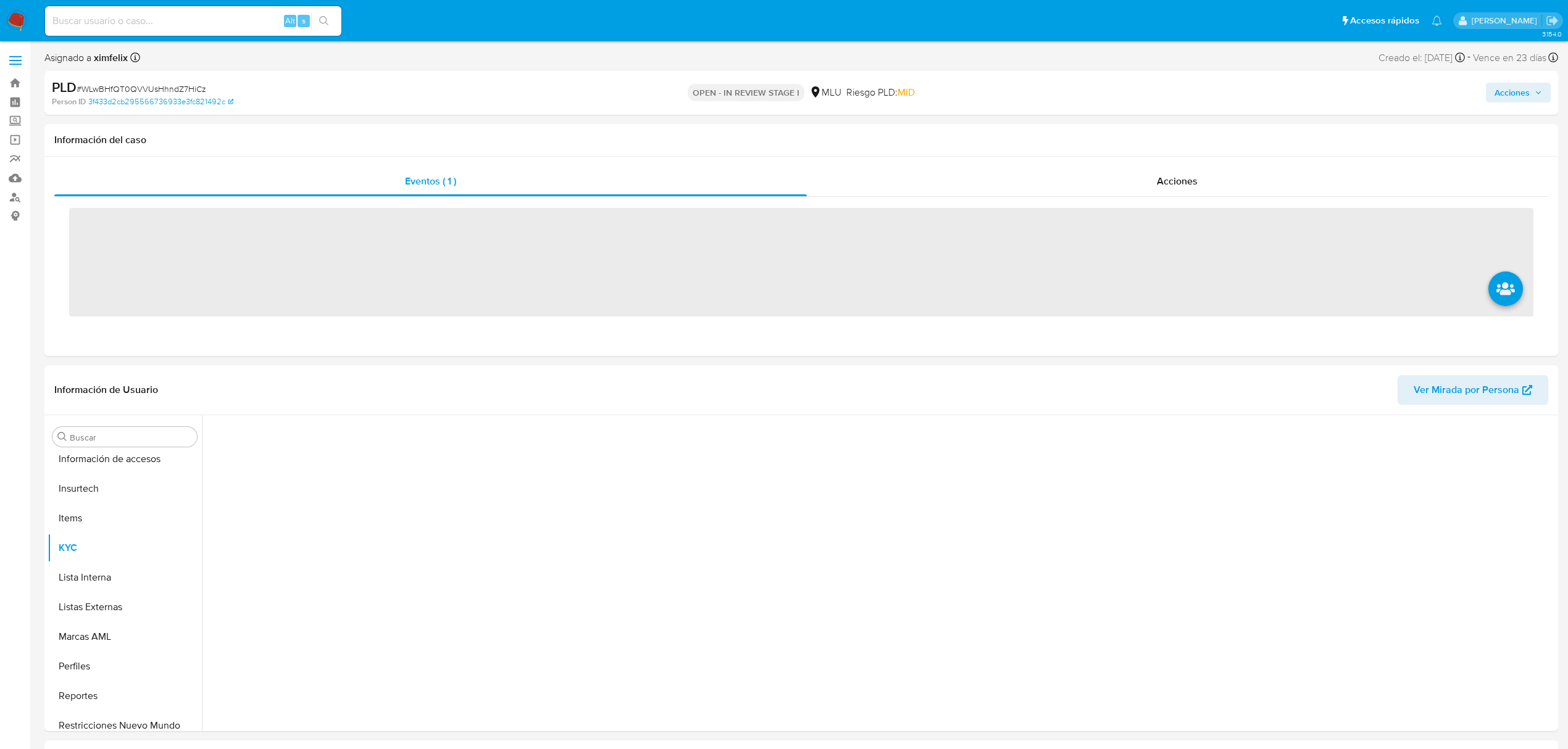
scroll to position [551, 0]
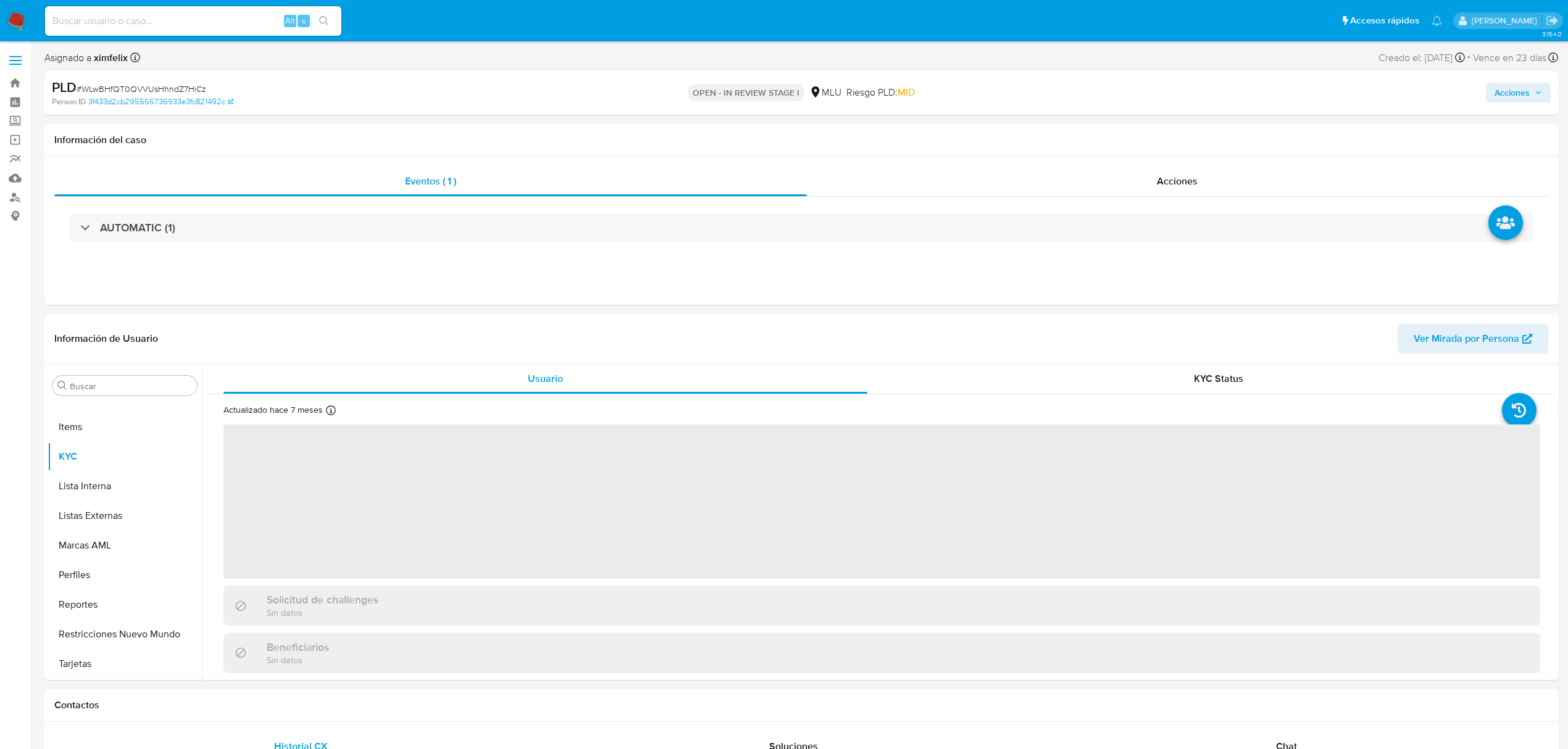
select select "10"
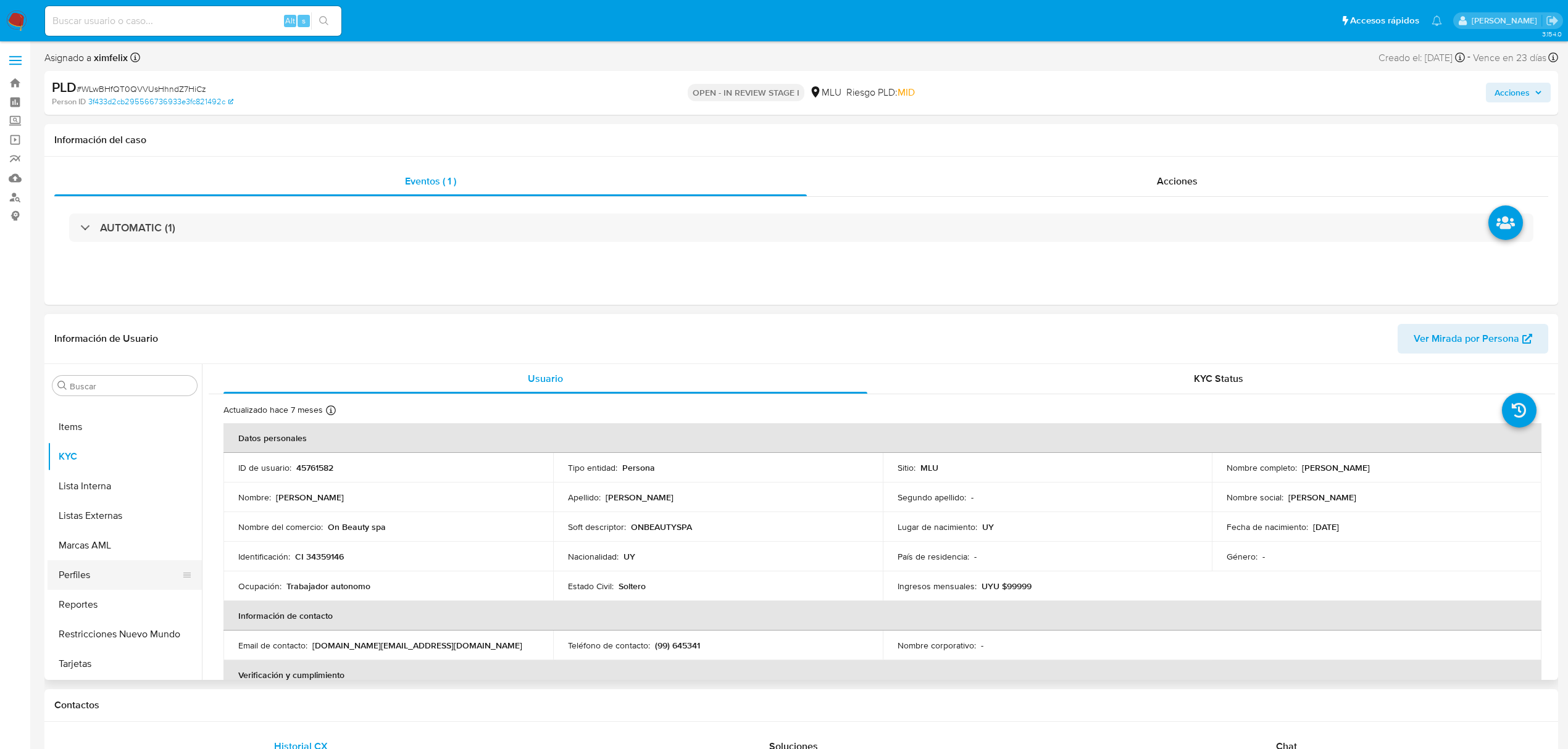
click at [131, 583] on button "Perfiles" at bounding box center [119, 575] width 144 height 30
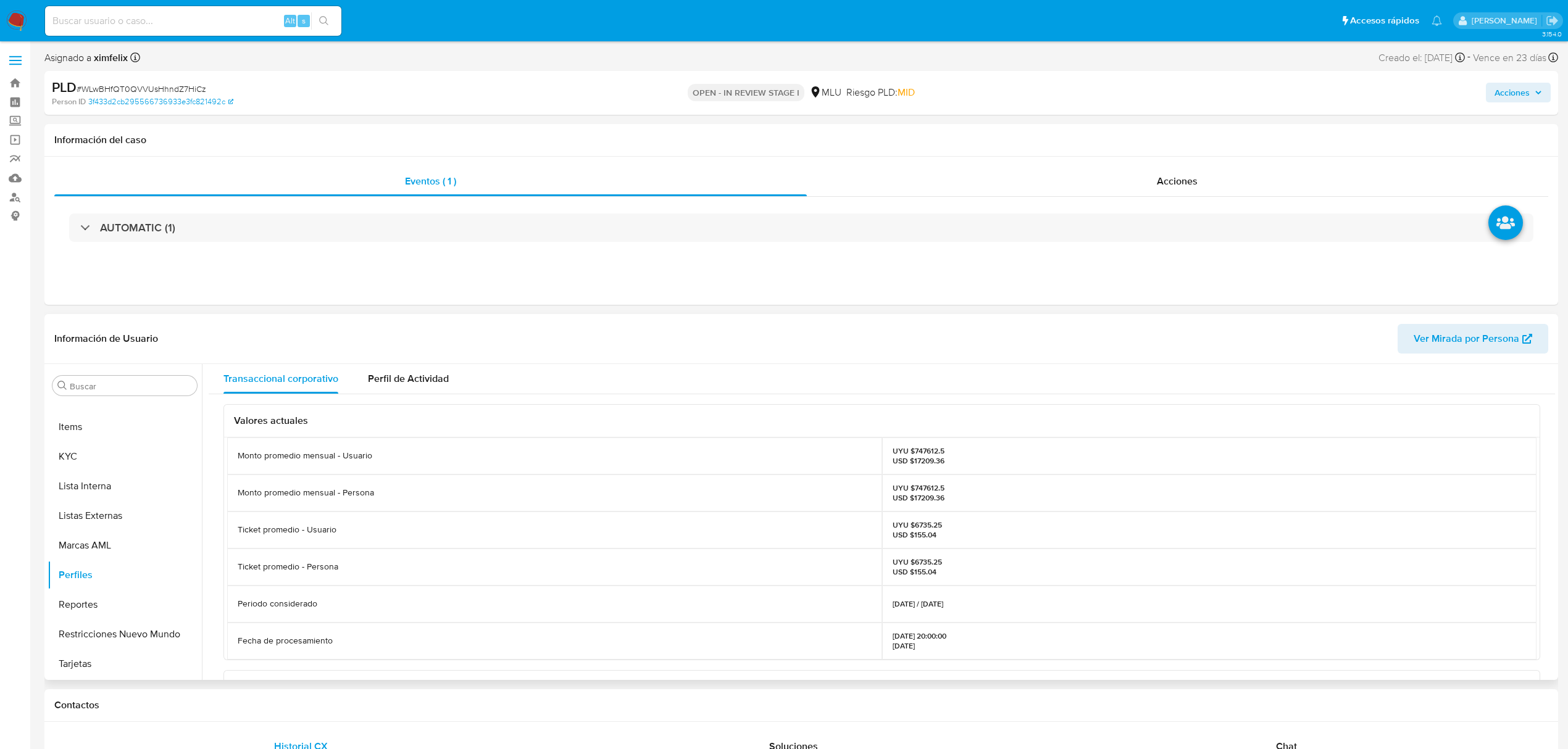
click at [912, 481] on div "UYU $747612.5 USD $17209.36" at bounding box center [1209, 493] width 655 height 37
click at [922, 485] on p "UYU $747612.5 USD $17209.36" at bounding box center [919, 493] width 52 height 19
copy p "747612.5"
click at [56, 462] on button "KYC" at bounding box center [119, 456] width 144 height 30
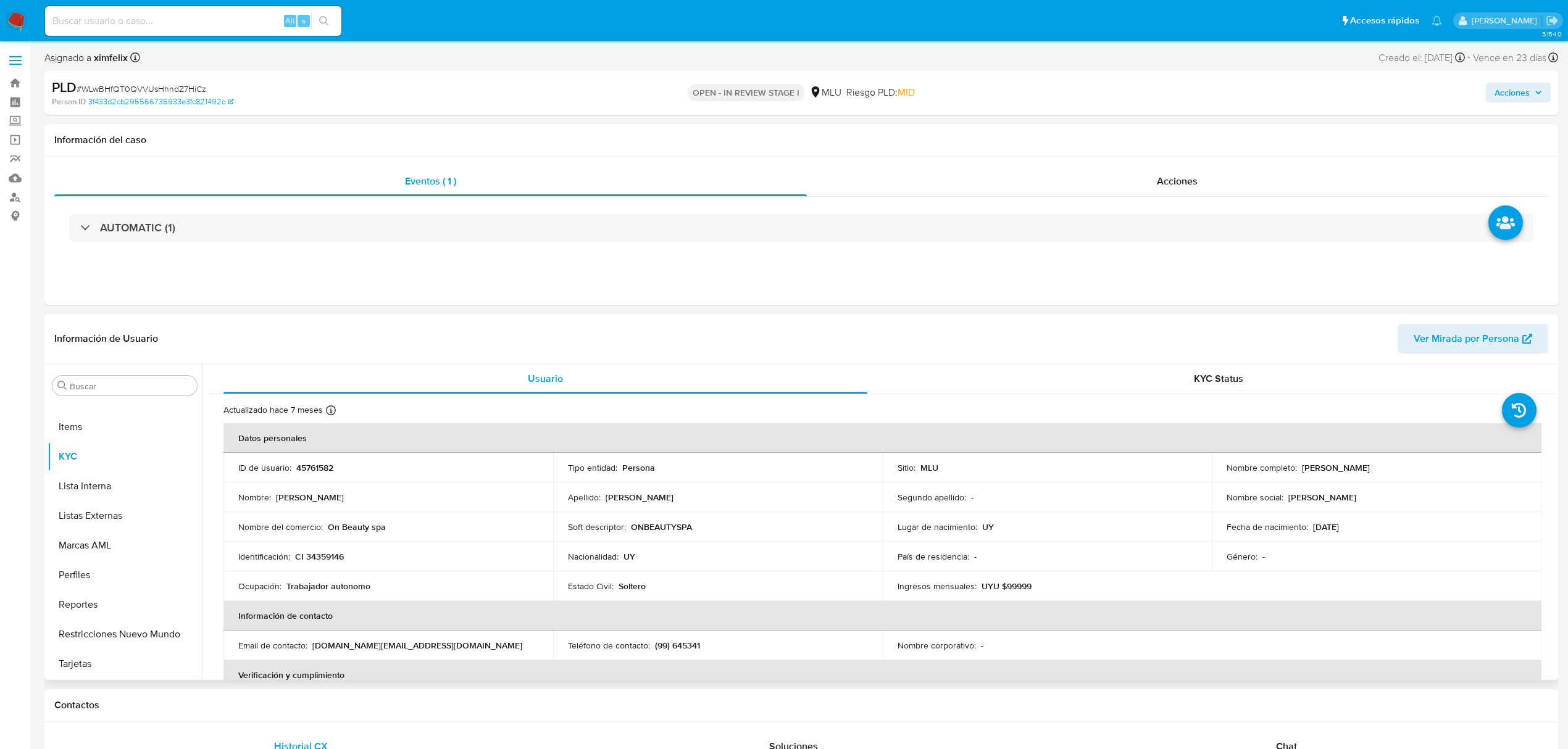
drag, startPoint x: 1389, startPoint y: 468, endPoint x: 1297, endPoint y: 472, distance: 92.1
click at [1297, 472] on div "Nombre completo : [PERSON_NAME]" at bounding box center [1376, 468] width 300 height 11
click at [1302, 469] on p "[PERSON_NAME]" at bounding box center [1336, 468] width 68 height 11
drag, startPoint x: 1299, startPoint y: 468, endPoint x: 1396, endPoint y: 468, distance: 97.0
click at [1370, 468] on p "[PERSON_NAME]" at bounding box center [1336, 468] width 68 height 11
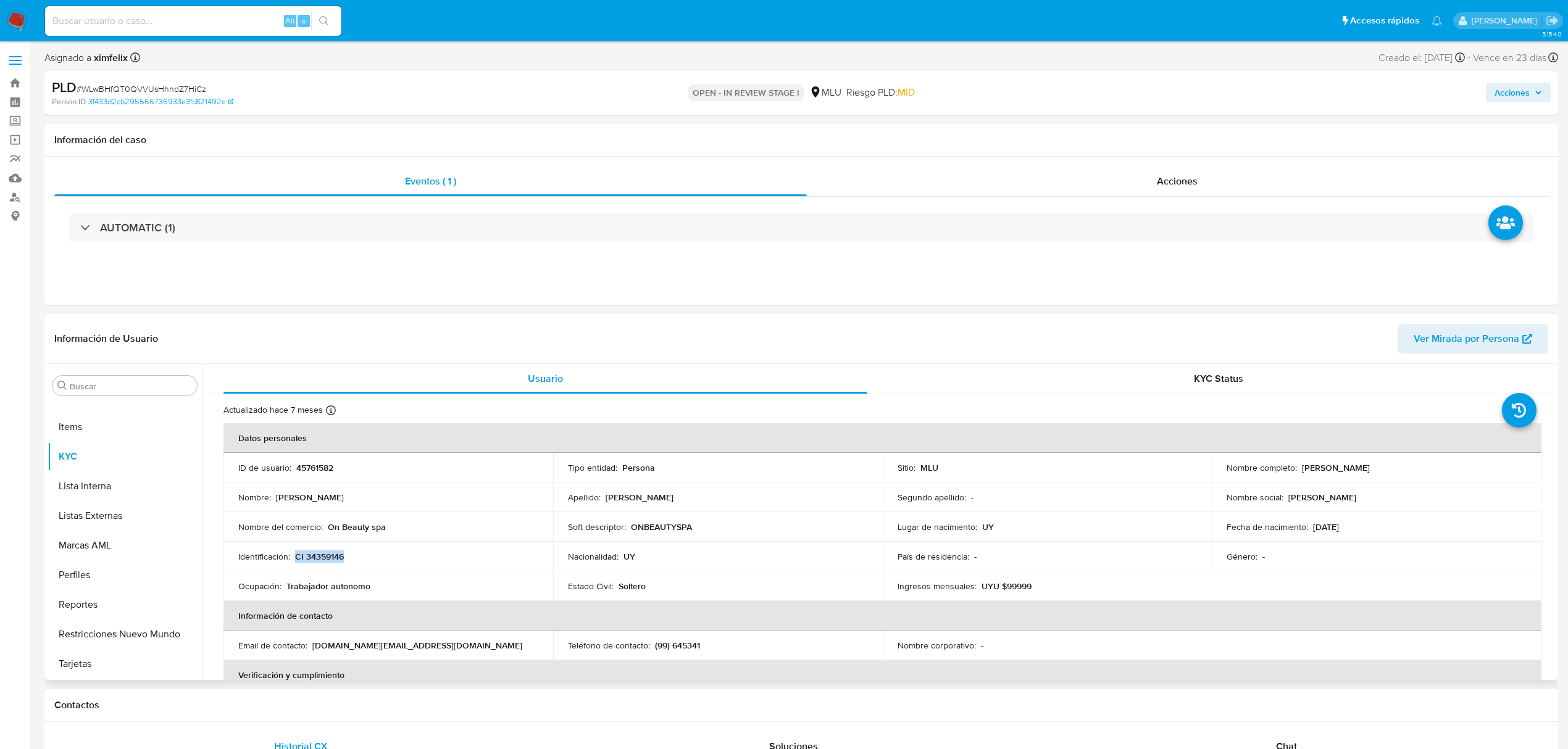
drag, startPoint x: 359, startPoint y: 559, endPoint x: 299, endPoint y: 556, distance: 60.1
click at [296, 556] on div "Identificación : CI 34359146" at bounding box center [388, 556] width 300 height 11
copy p "CI 34359146"
drag, startPoint x: 366, startPoint y: 527, endPoint x: 329, endPoint y: 527, distance: 37.0
click at [329, 527] on div "Nombre del comercio : On Beauty spa" at bounding box center [388, 527] width 300 height 11
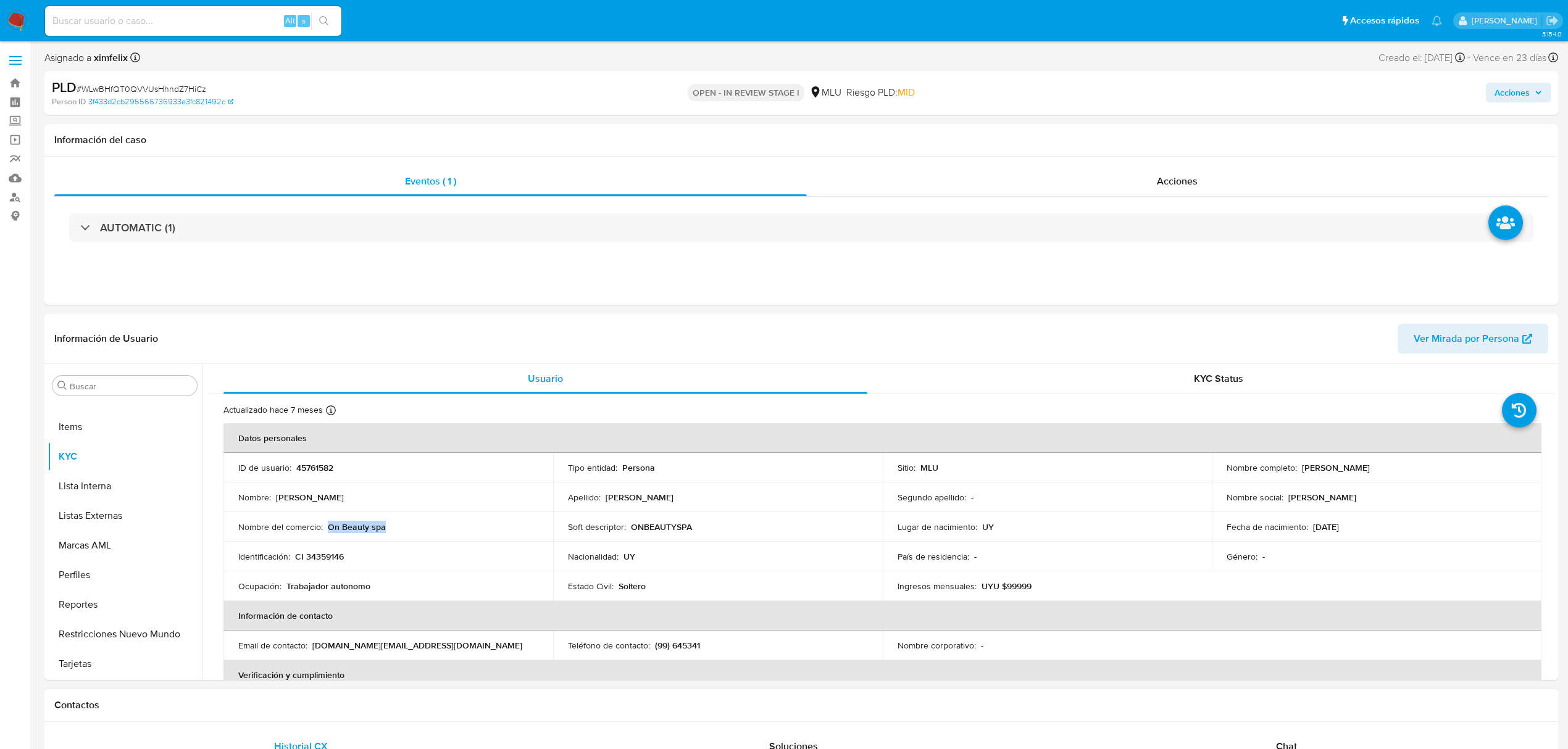
copy p "On Beauty spa"
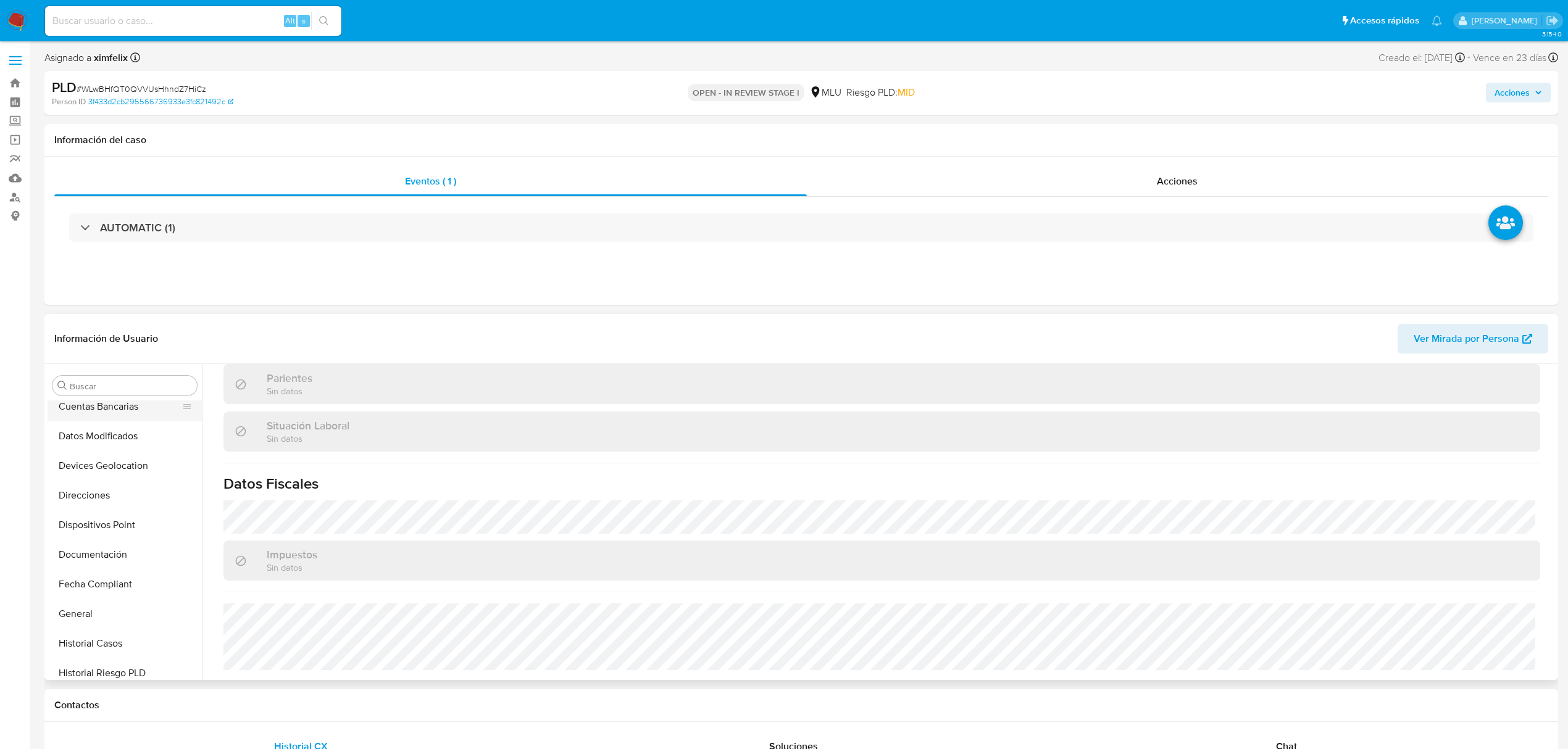
scroll to position [164, 0]
click at [119, 600] on button "General" at bounding box center [119, 606] width 144 height 30
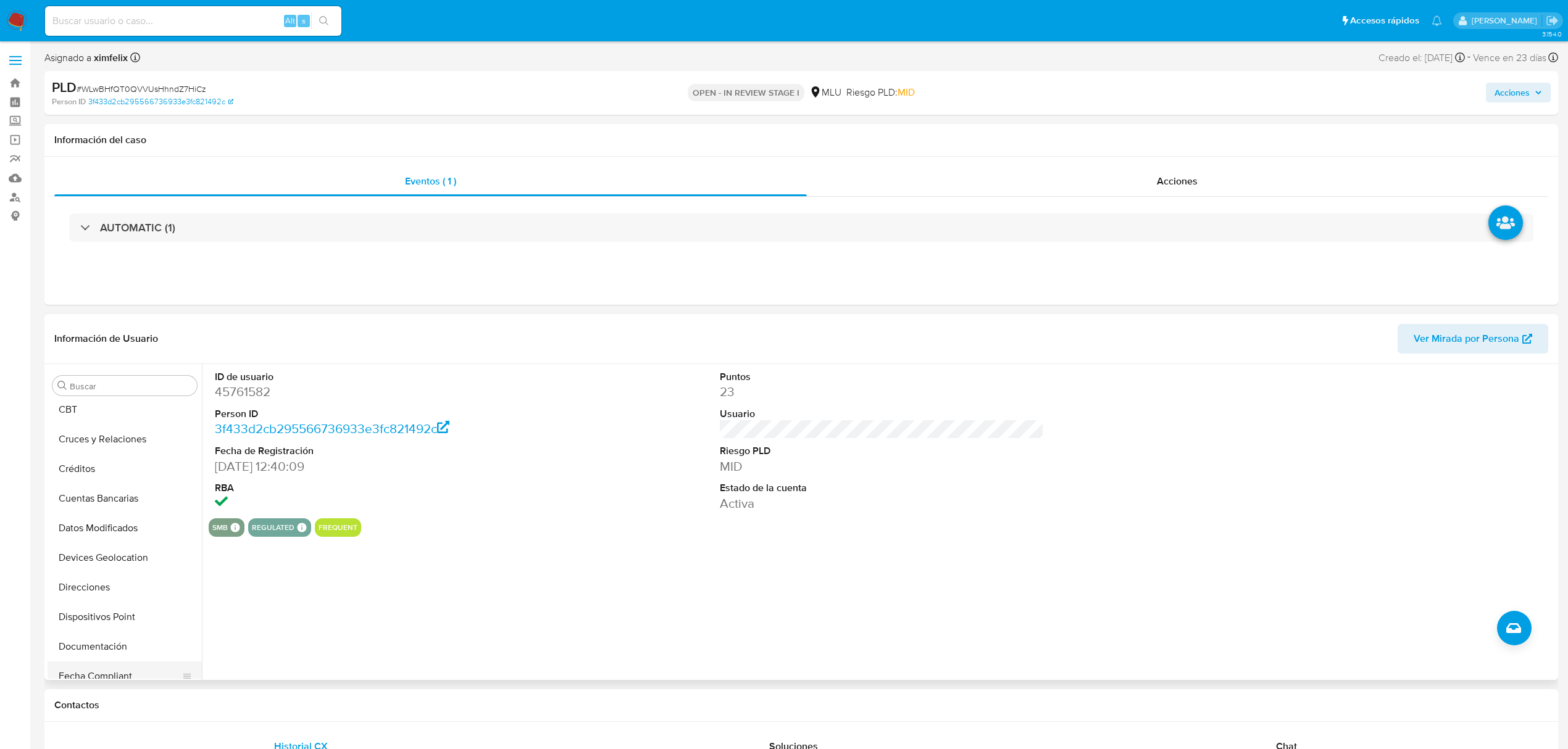
scroll to position [0, 0]
click at [108, 561] on button "Cuentas Bancarias" at bounding box center [119, 564] width 144 height 30
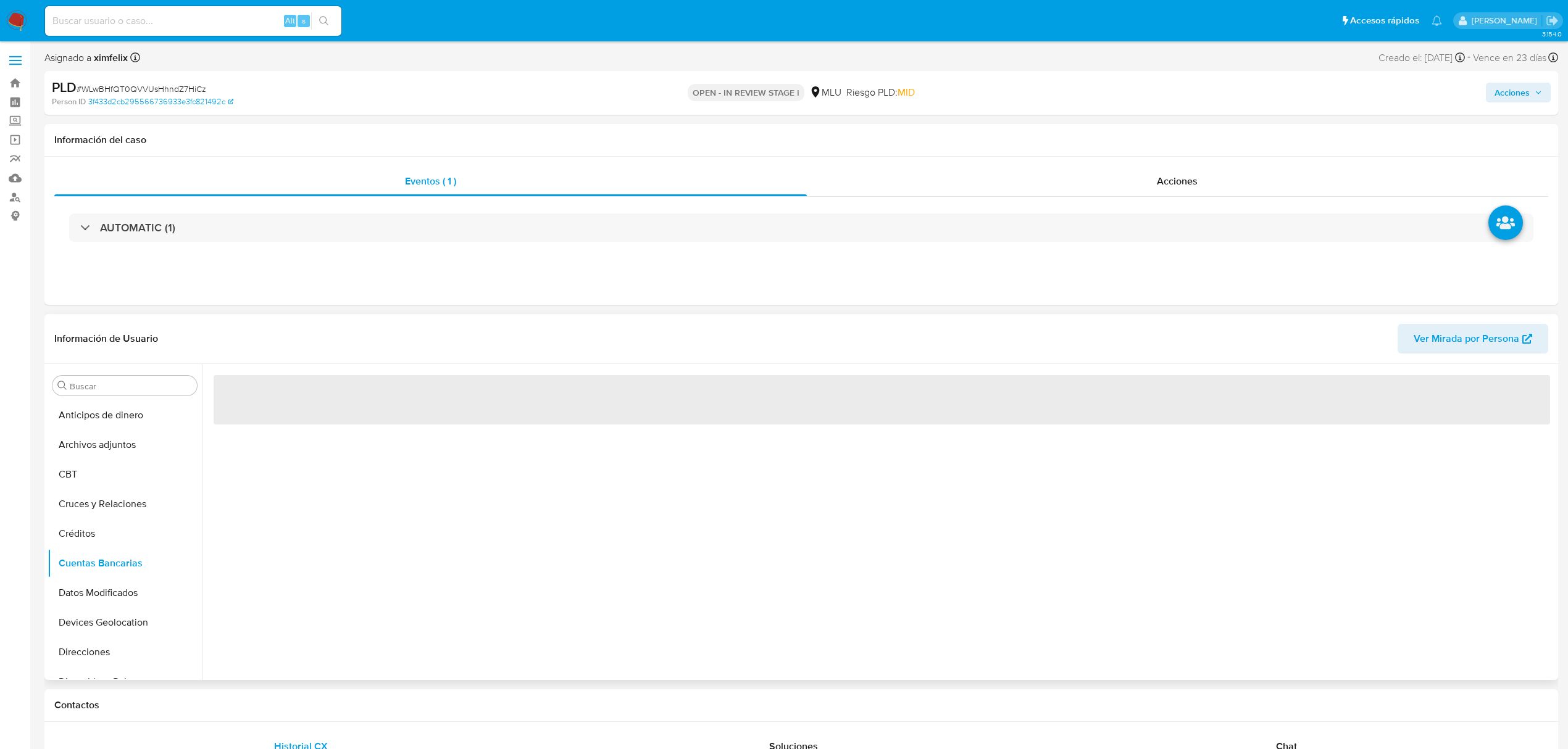
click at [470, 532] on div "‌" at bounding box center [878, 521] width 1353 height 316
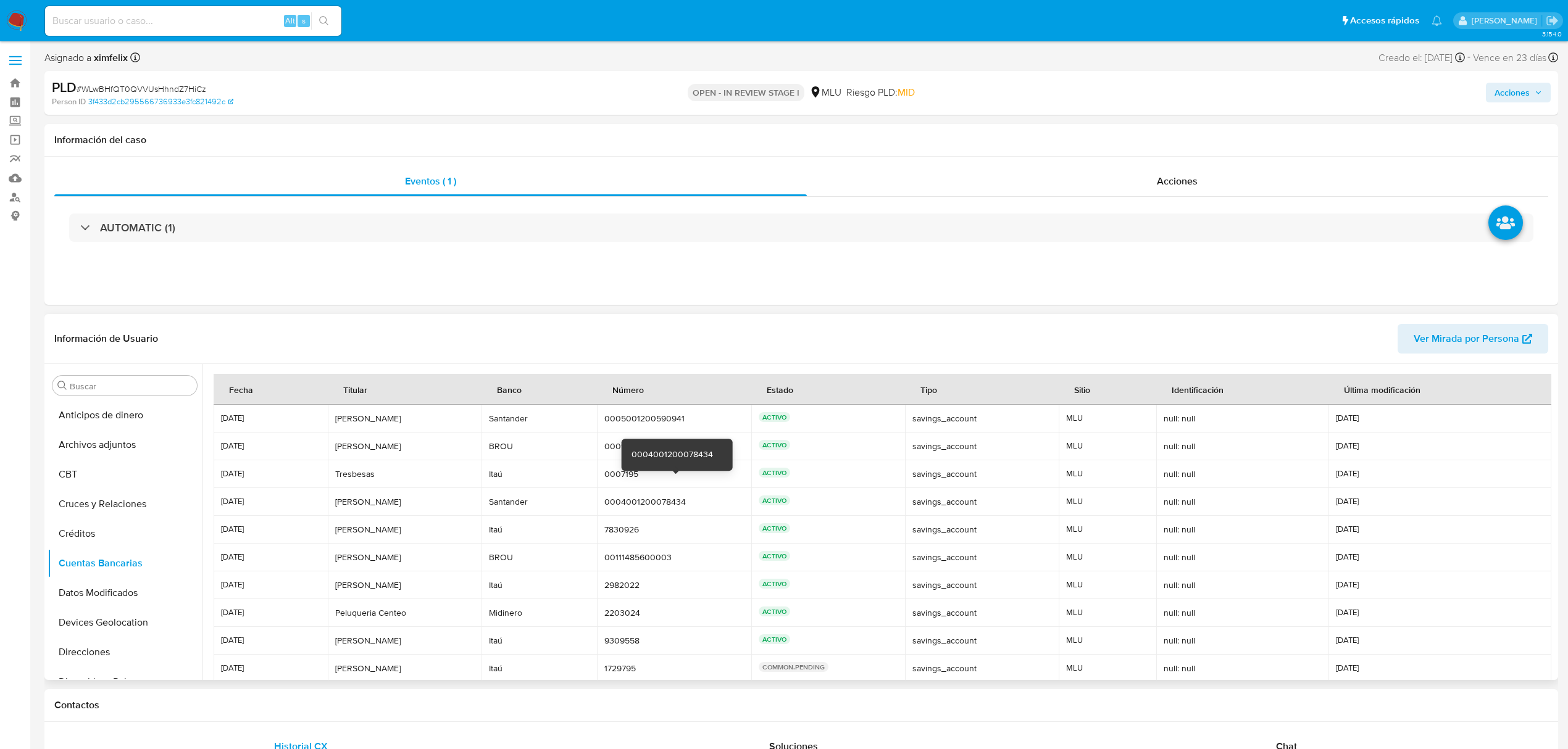
scroll to position [57, 0]
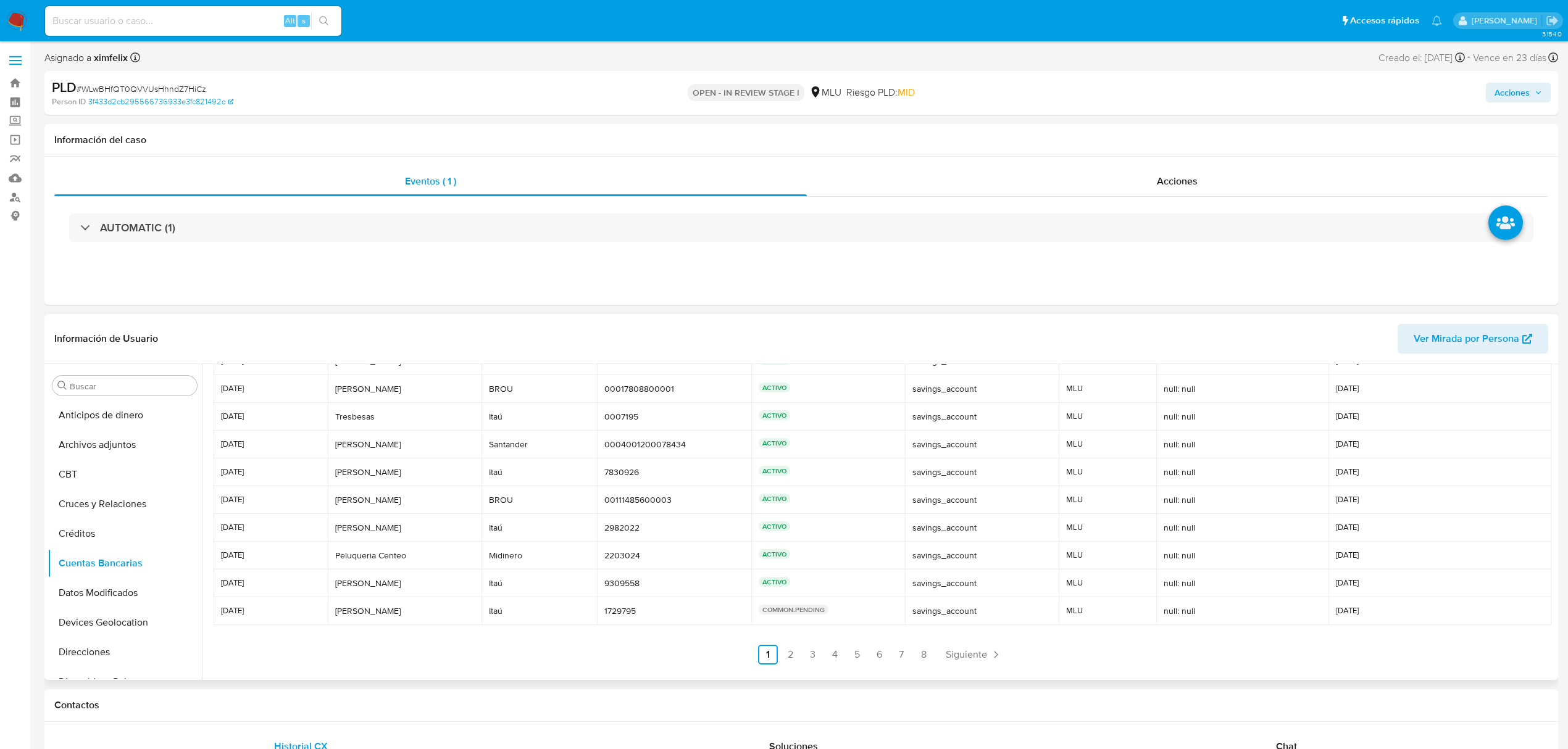
click at [782, 656] on link "2" at bounding box center [789, 654] width 19 height 19
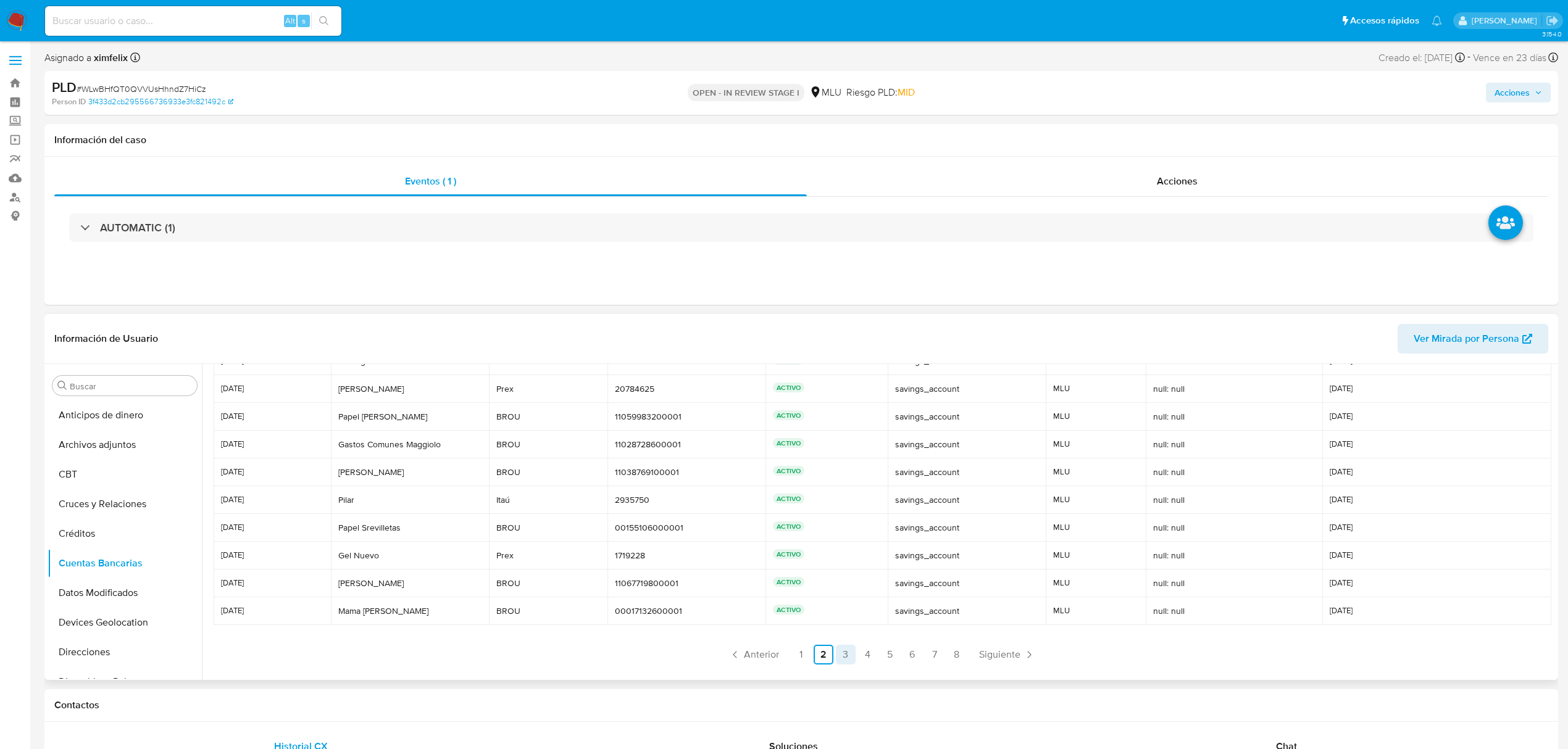
click at [838, 653] on link "3" at bounding box center [845, 654] width 19 height 19
drag, startPoint x: 853, startPoint y: 656, endPoint x: 869, endPoint y: 659, distance: 16.3
click at [855, 657] on ul "Anterior 1 2 3 4 5 6 7 8 Siguiente" at bounding box center [882, 654] width 1336 height 19
click at [869, 659] on link "4" at bounding box center [867, 654] width 19 height 19
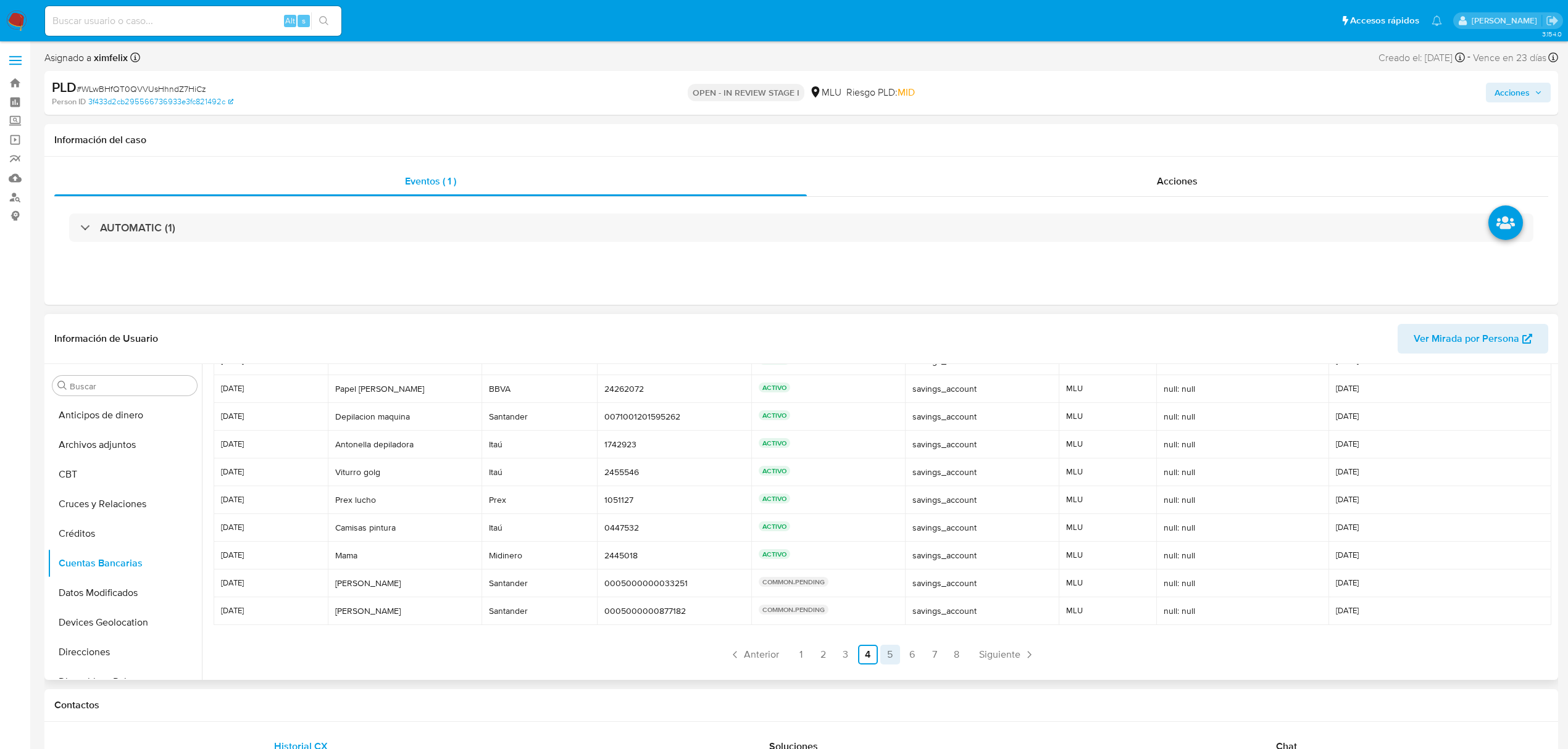
click at [891, 661] on link "5" at bounding box center [889, 654] width 19 height 19
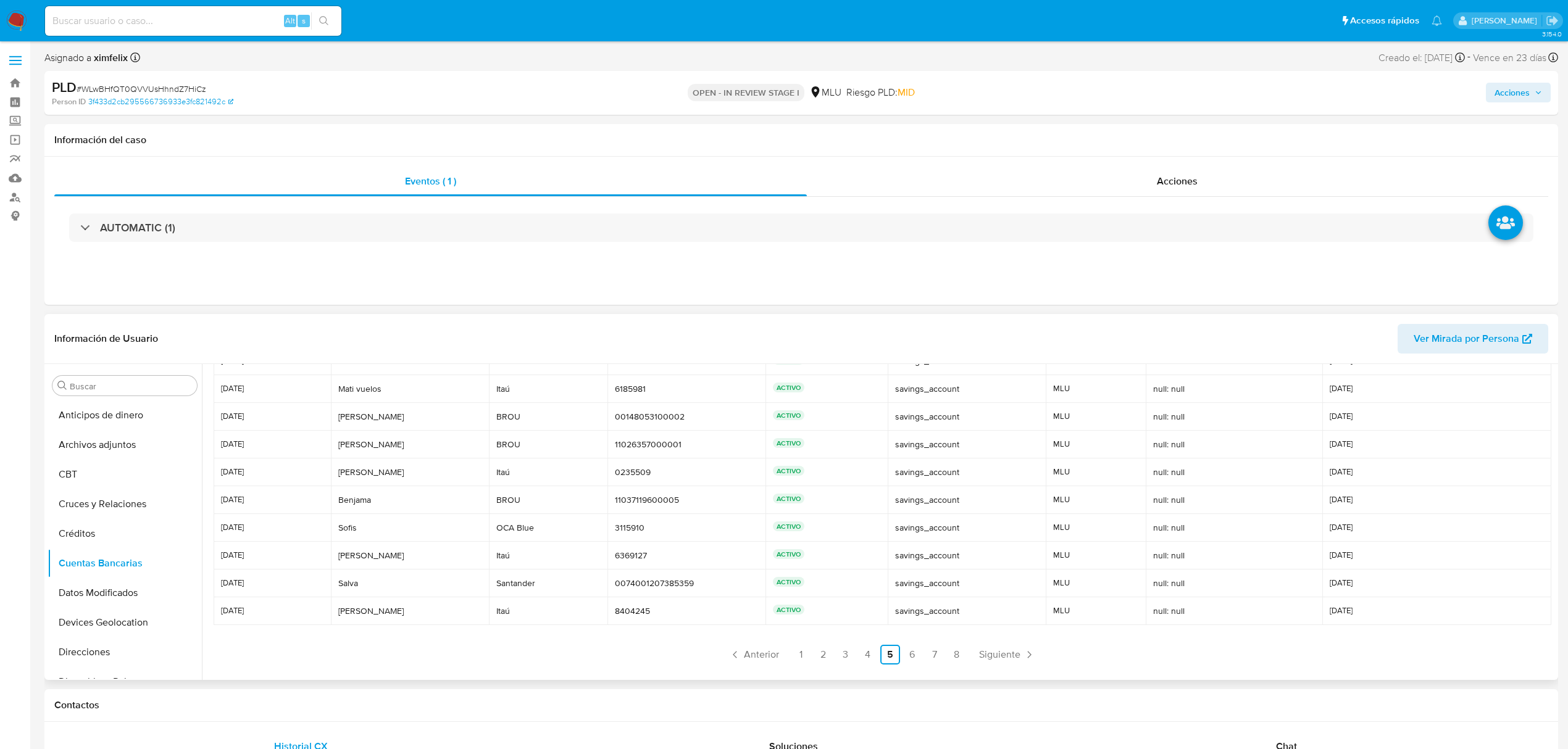
click at [898, 661] on ul "Anterior 1 2 3 4 5 6 7 8 Siguiente" at bounding box center [882, 654] width 1336 height 19
drag, startPoint x: 926, startPoint y: 655, endPoint x: 919, endPoint y: 655, distance: 7.0
click at [924, 655] on link "7" at bounding box center [934, 654] width 19 height 19
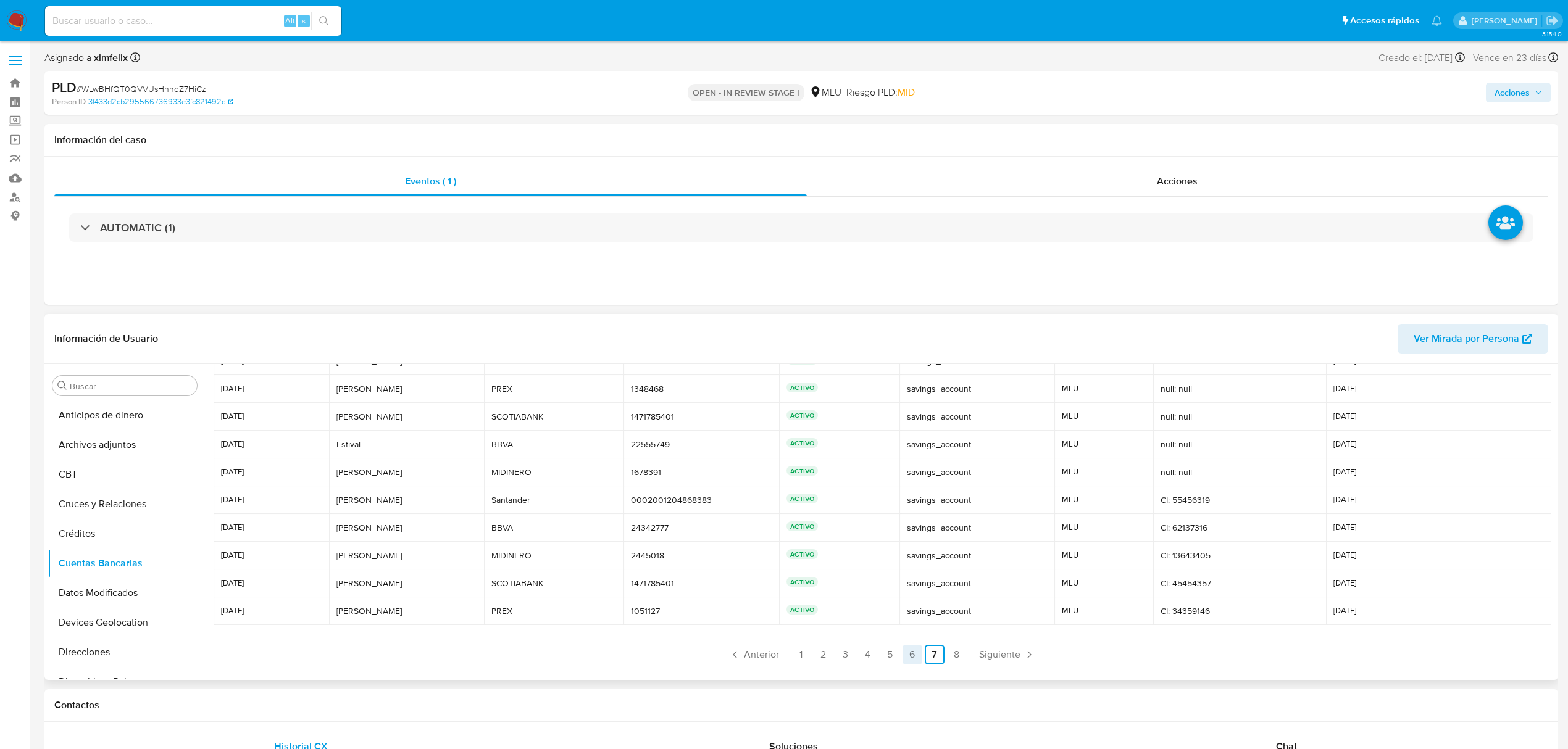
click at [916, 653] on link "6" at bounding box center [911, 654] width 19 height 19
click at [934, 655] on link "7" at bounding box center [934, 654] width 19 height 19
click at [952, 648] on link "8" at bounding box center [956, 654] width 19 height 19
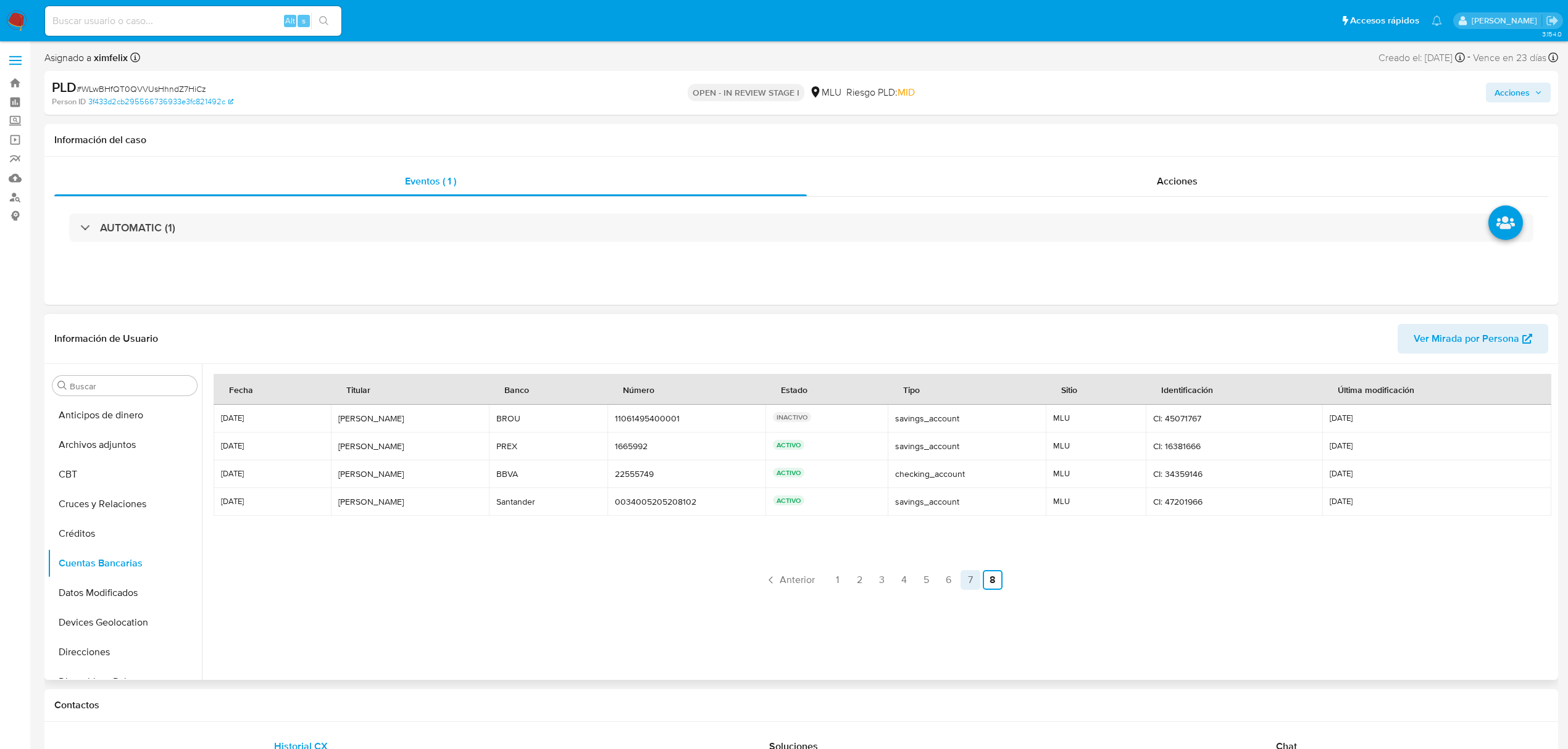
click at [969, 571] on link "7" at bounding box center [970, 580] width 19 height 19
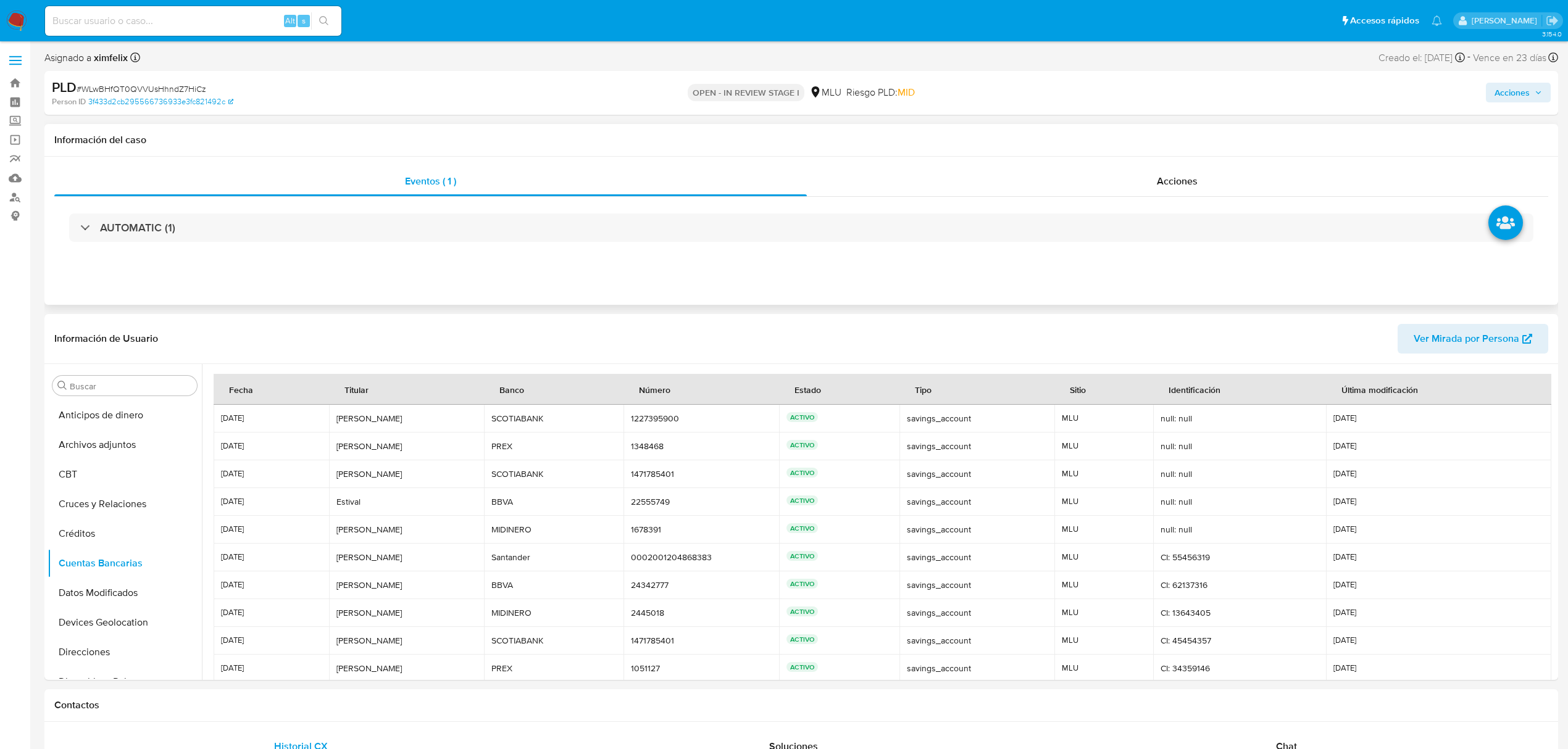
click at [1031, 299] on div "Eventos ( 1 ) Acciones AUTOMATIC (1)" at bounding box center [801, 231] width 1513 height 148
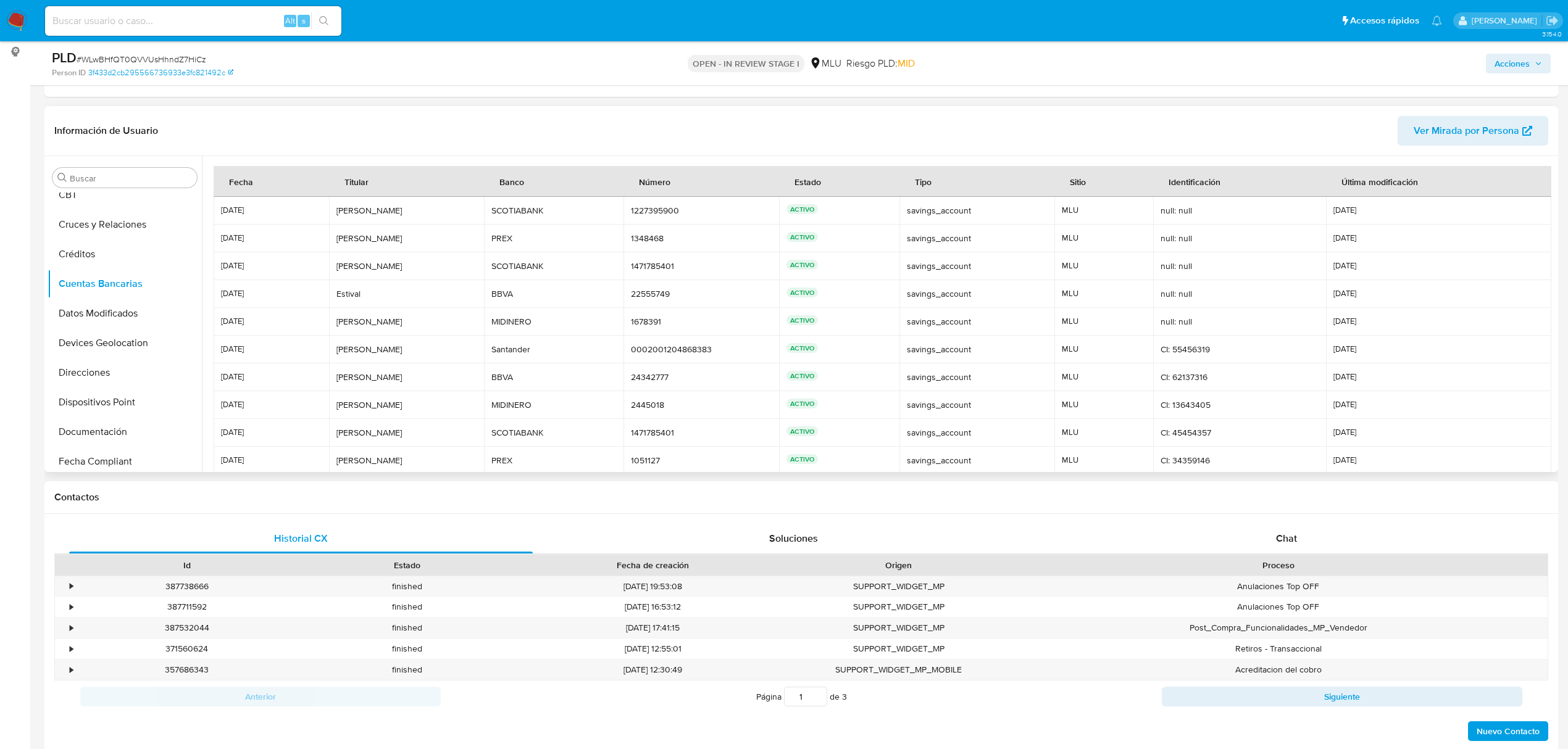
scroll to position [57, 0]
click at [119, 392] on button "Direcciones" at bounding box center [119, 387] width 144 height 30
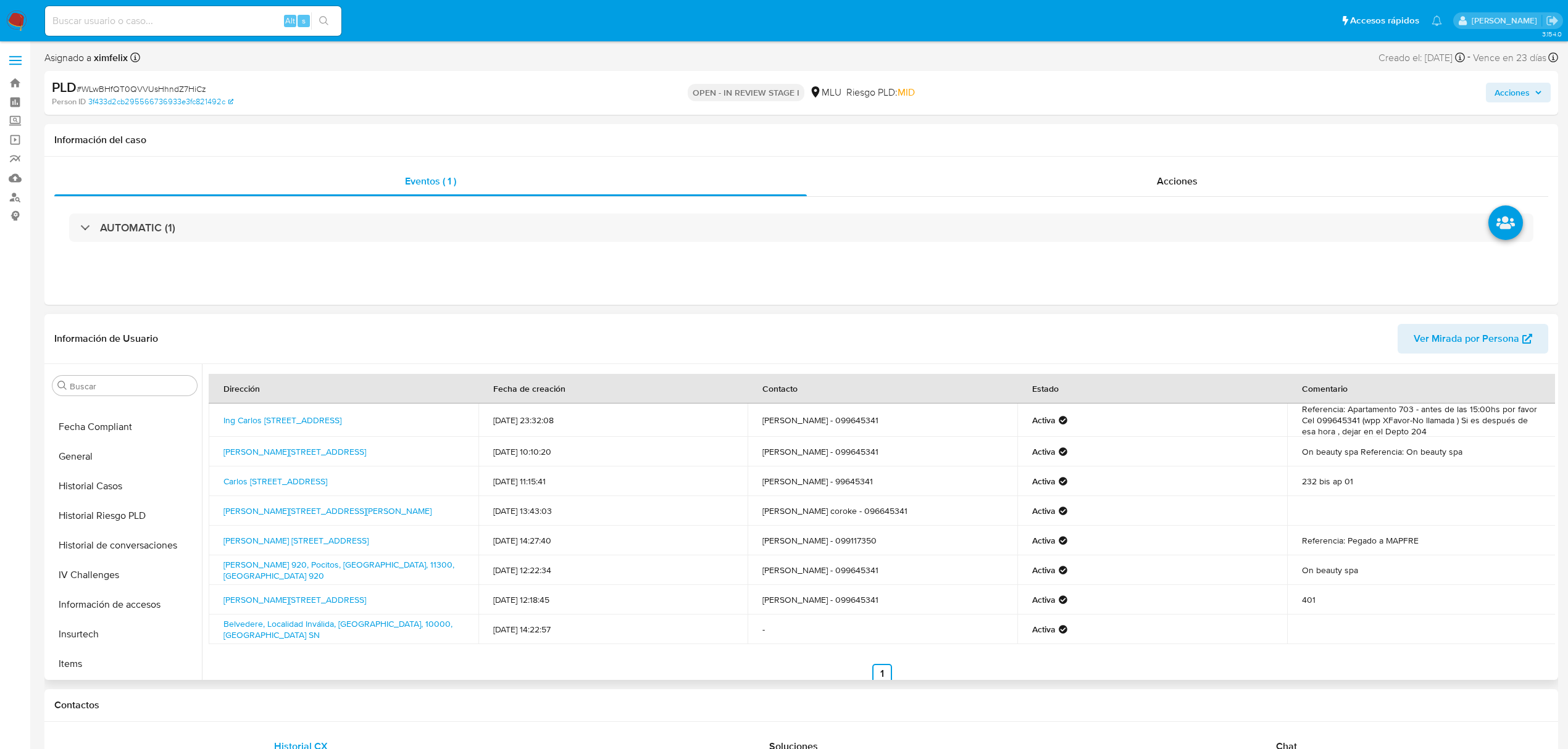
scroll to position [551, 0]
click at [137, 637] on button "Restricciones Nuevo Mundo" at bounding box center [119, 634] width 144 height 30
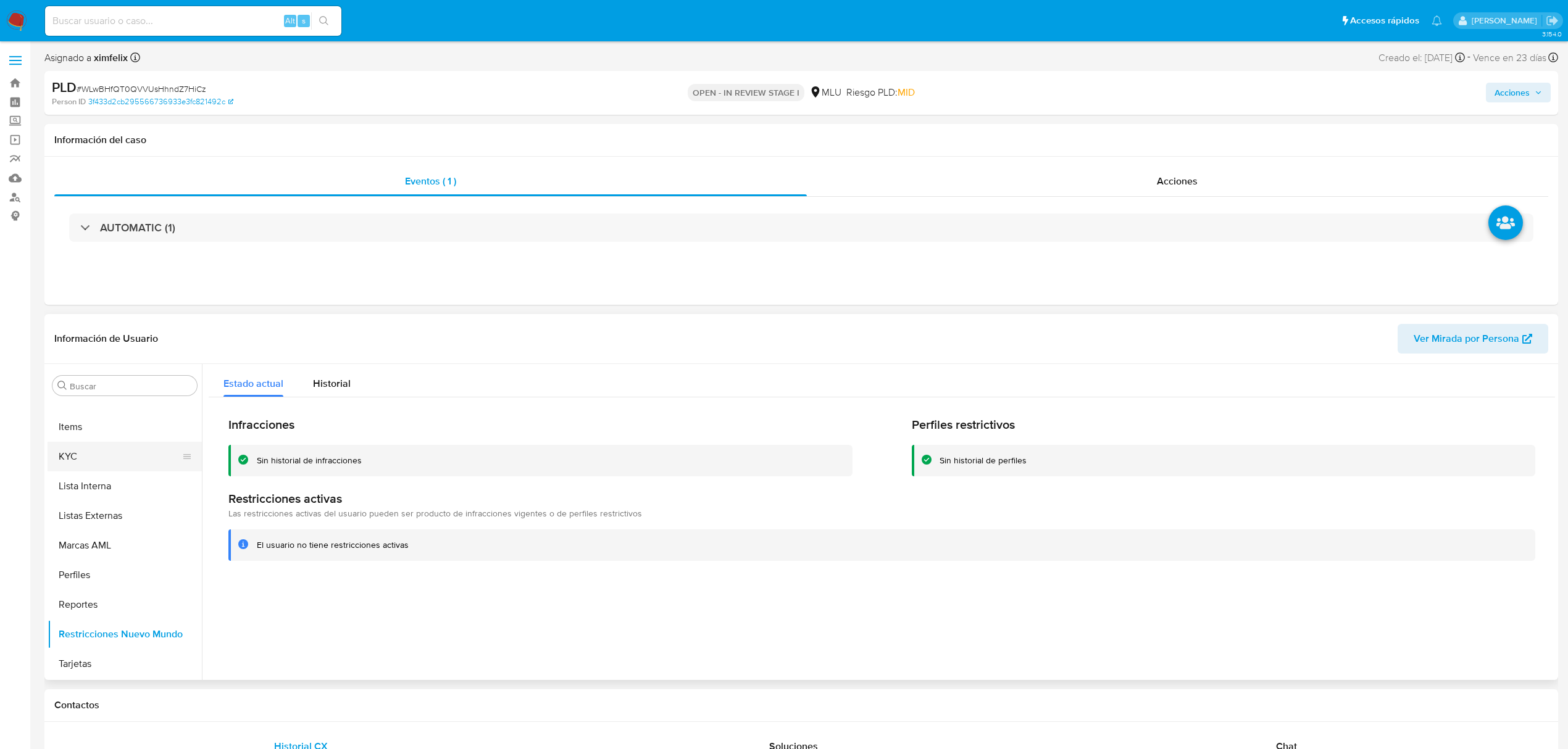
click at [88, 455] on button "KYC" at bounding box center [119, 456] width 144 height 30
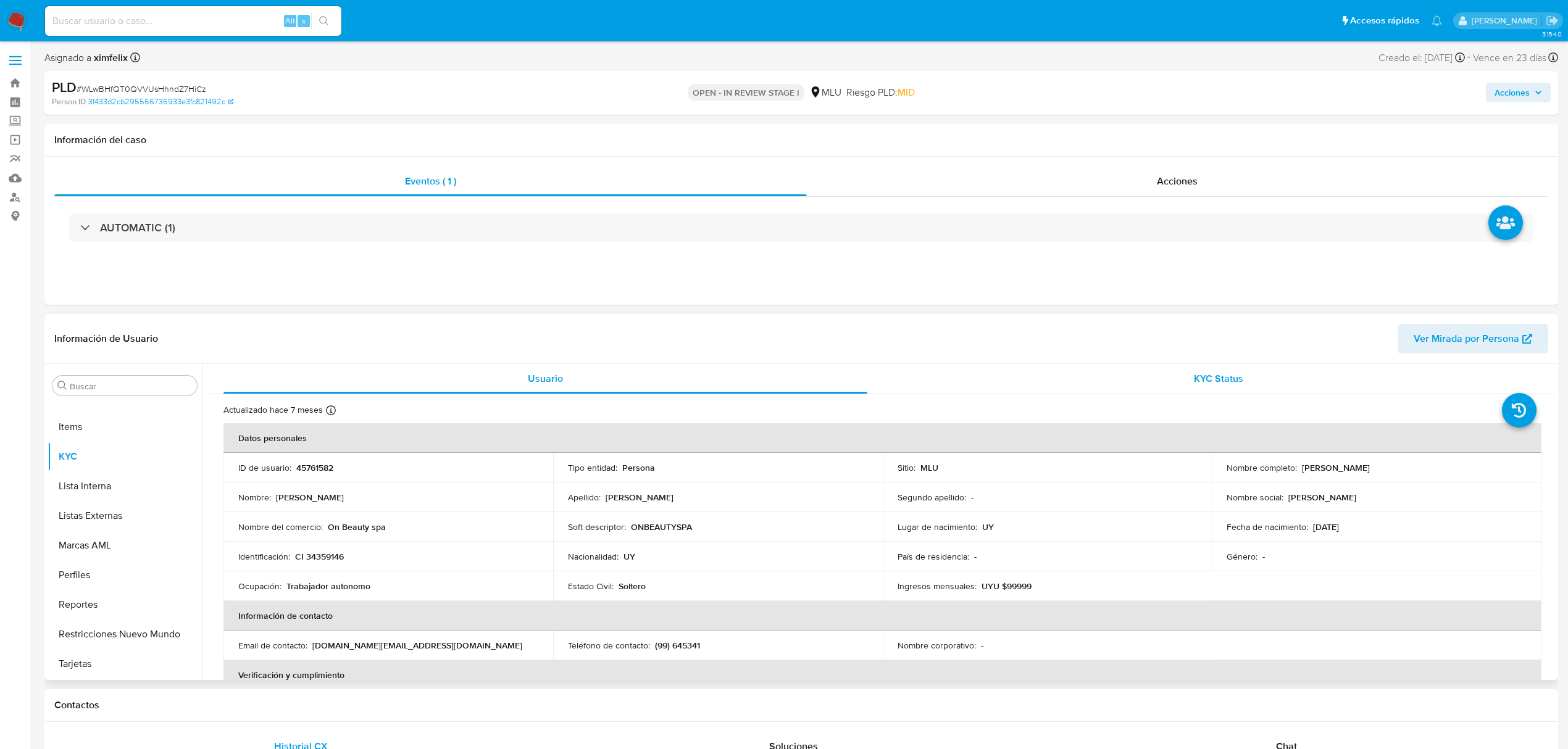
click at [1230, 392] on div "KYC Status" at bounding box center [1218, 379] width 644 height 30
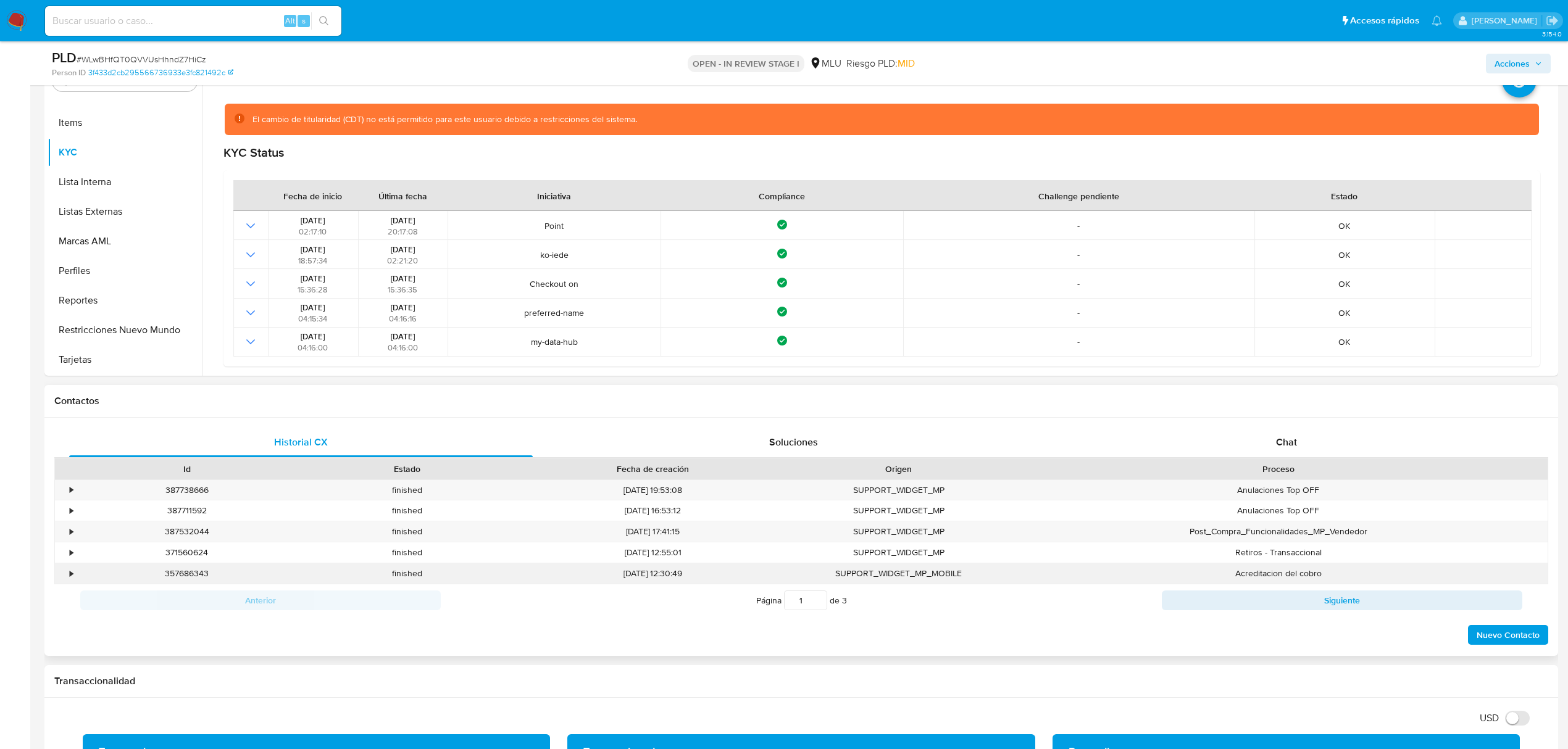
scroll to position [329, 0]
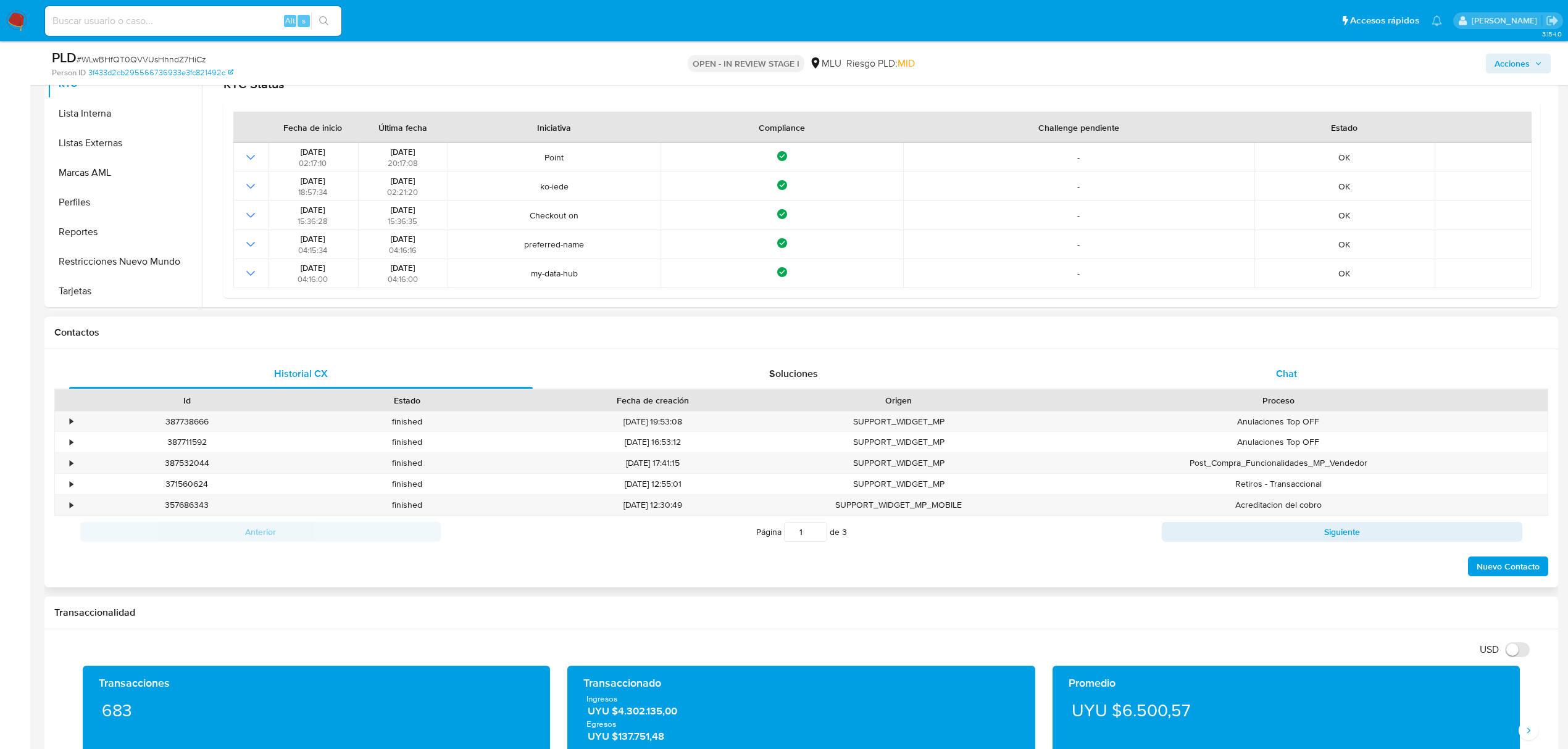
click at [1267, 381] on div "Chat" at bounding box center [1286, 374] width 464 height 30
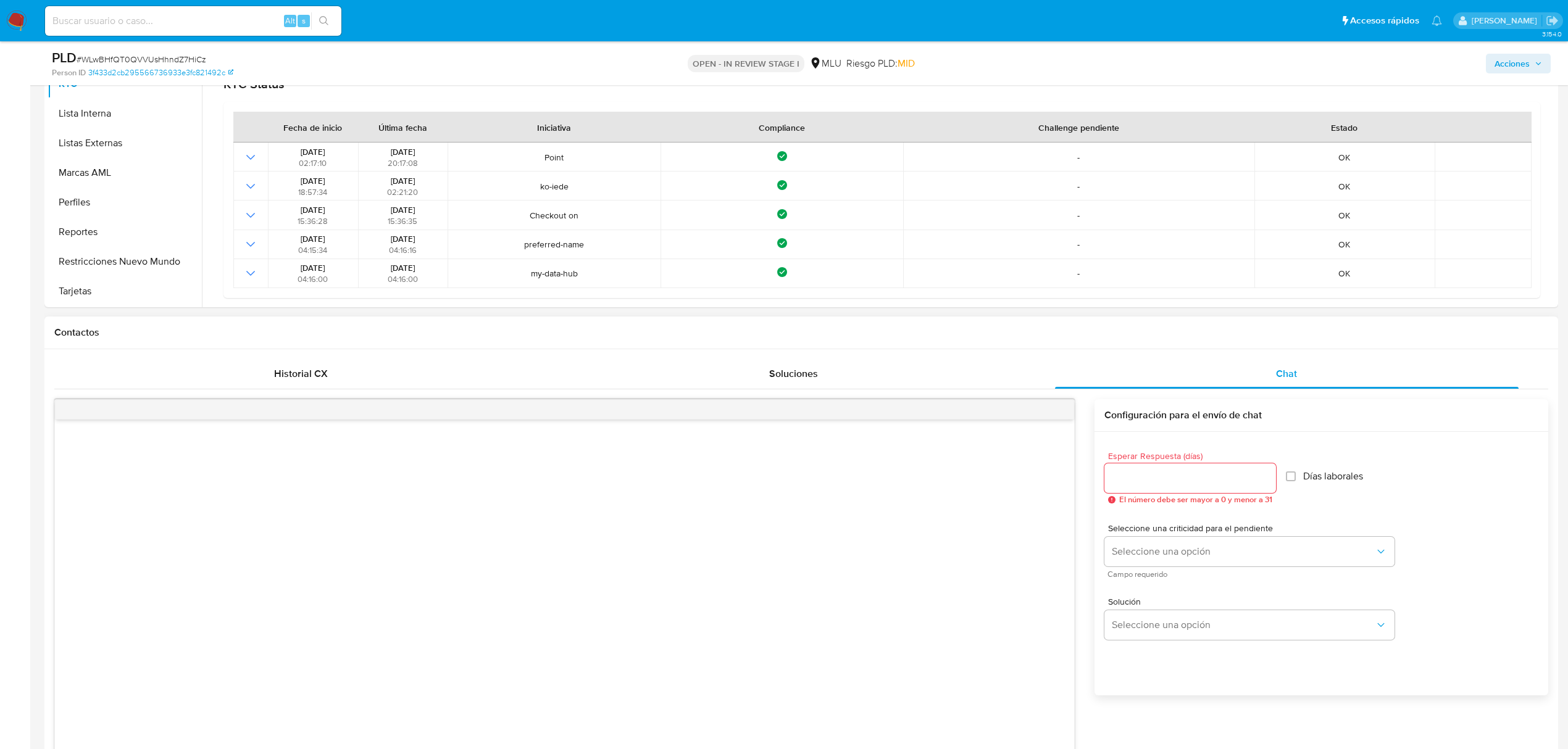
click at [1153, 479] on input "Esperar Respuesta (días)" at bounding box center [1189, 478] width 171 height 16
type input "3"
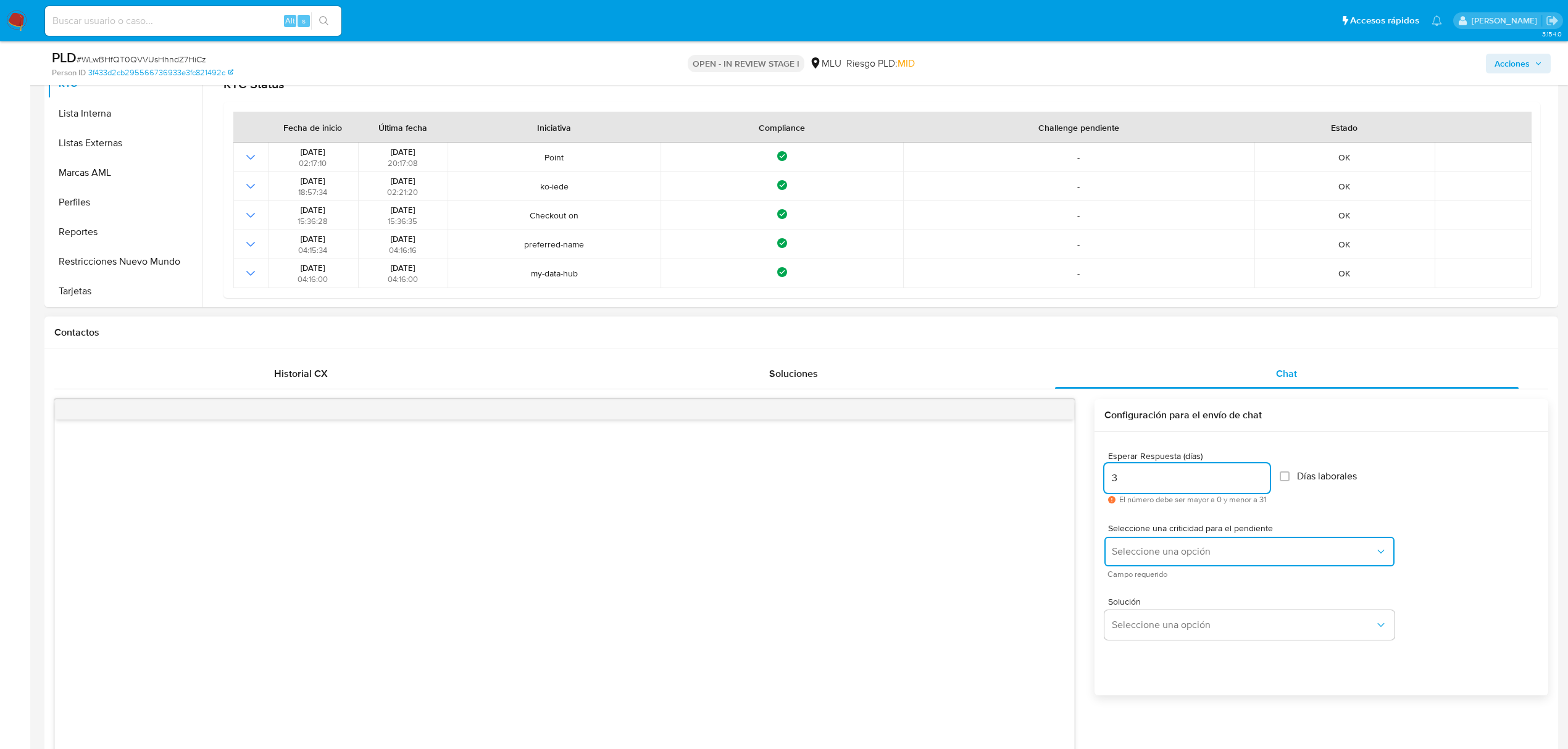
click at [1172, 552] on span "Seleccione una opción" at bounding box center [1243, 551] width 263 height 12
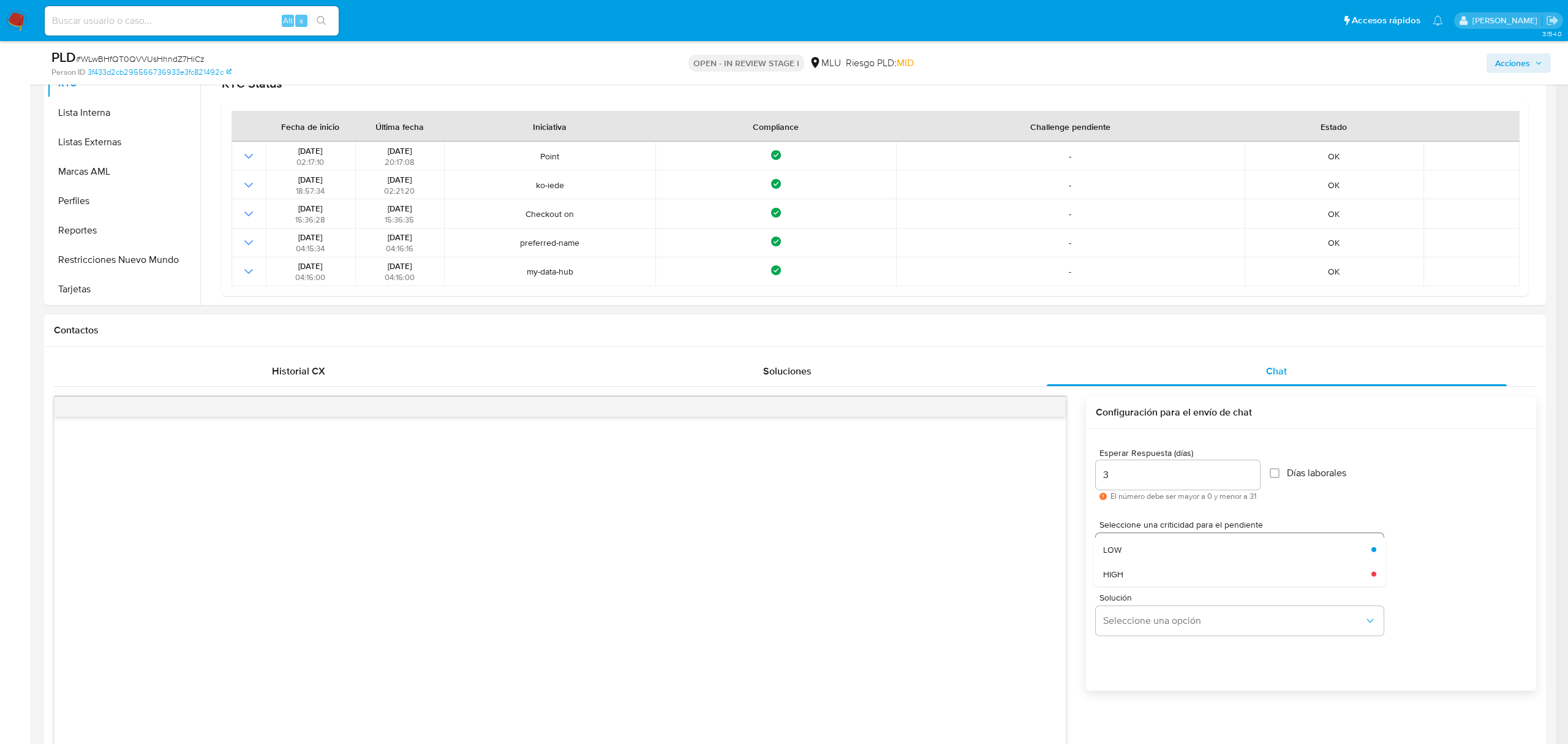
drag, startPoint x: 1140, startPoint y: 542, endPoint x: 1119, endPoint y: 562, distance: 29.0
click at [1138, 543] on div "LOW" at bounding box center [1233, 549] width 261 height 25
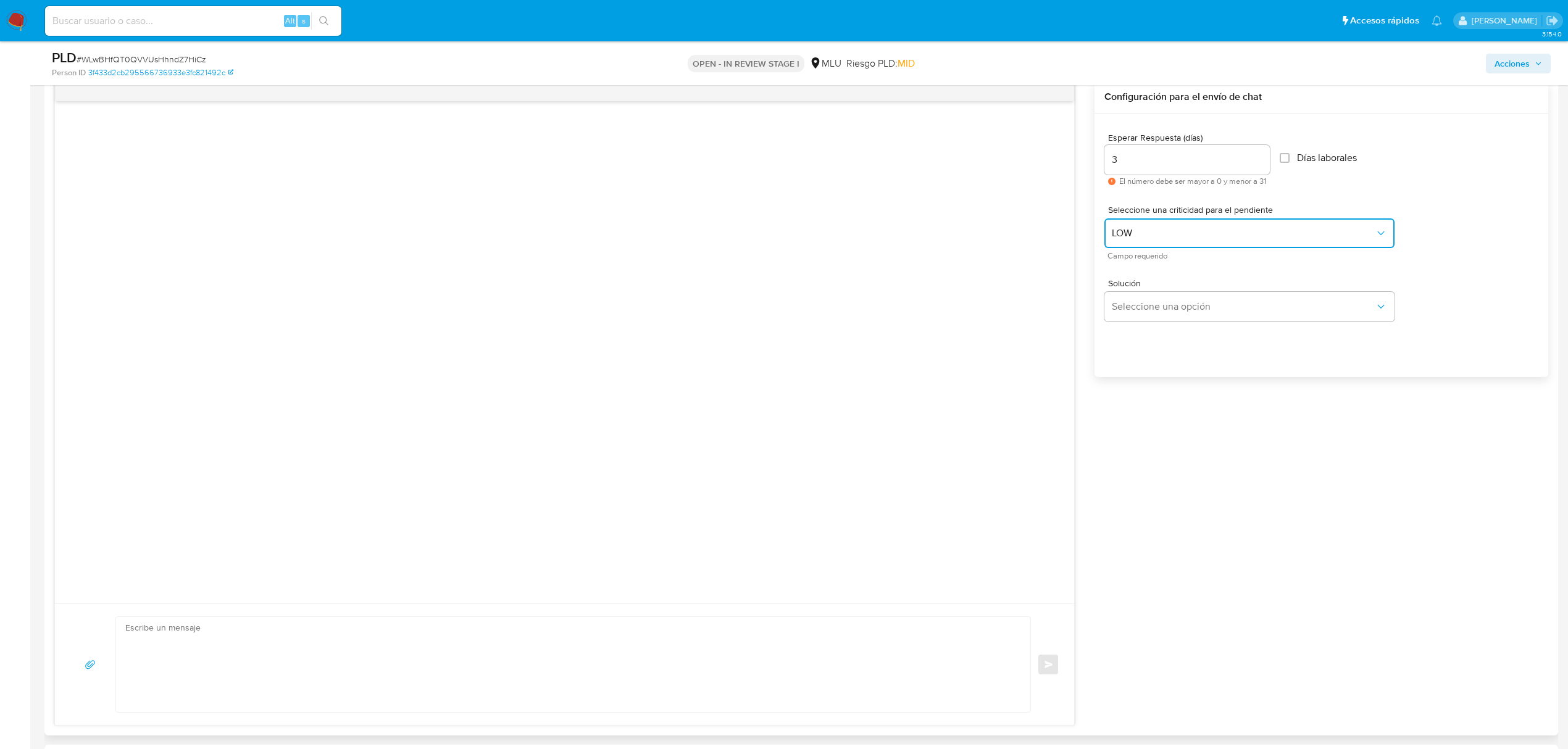
scroll to position [657, 0]
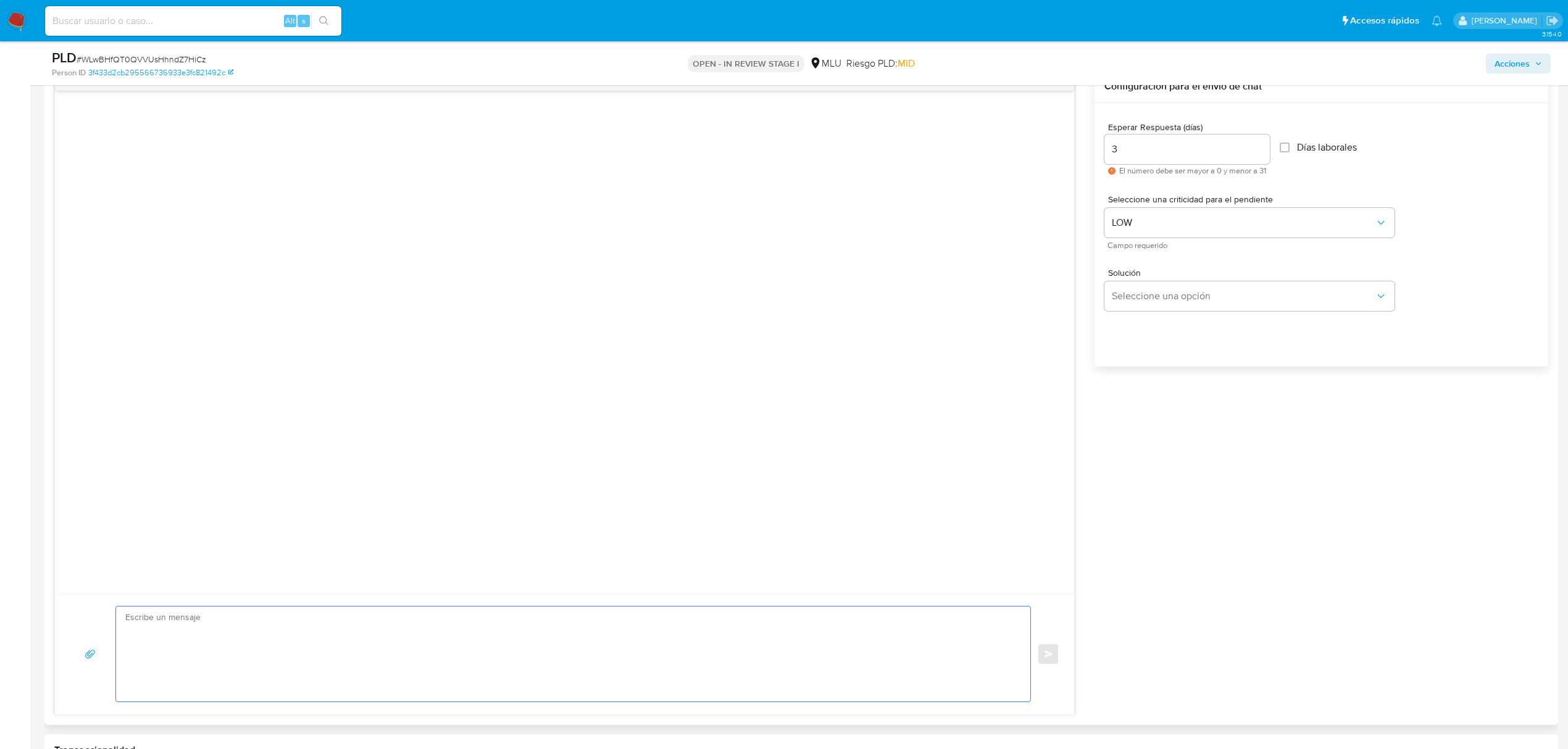
click at [412, 649] on textarea at bounding box center [570, 654] width 889 height 95
paste textarea "Buenos días Luis, Te contactamos ya que necesitamos verificar algunos datos. Po…"
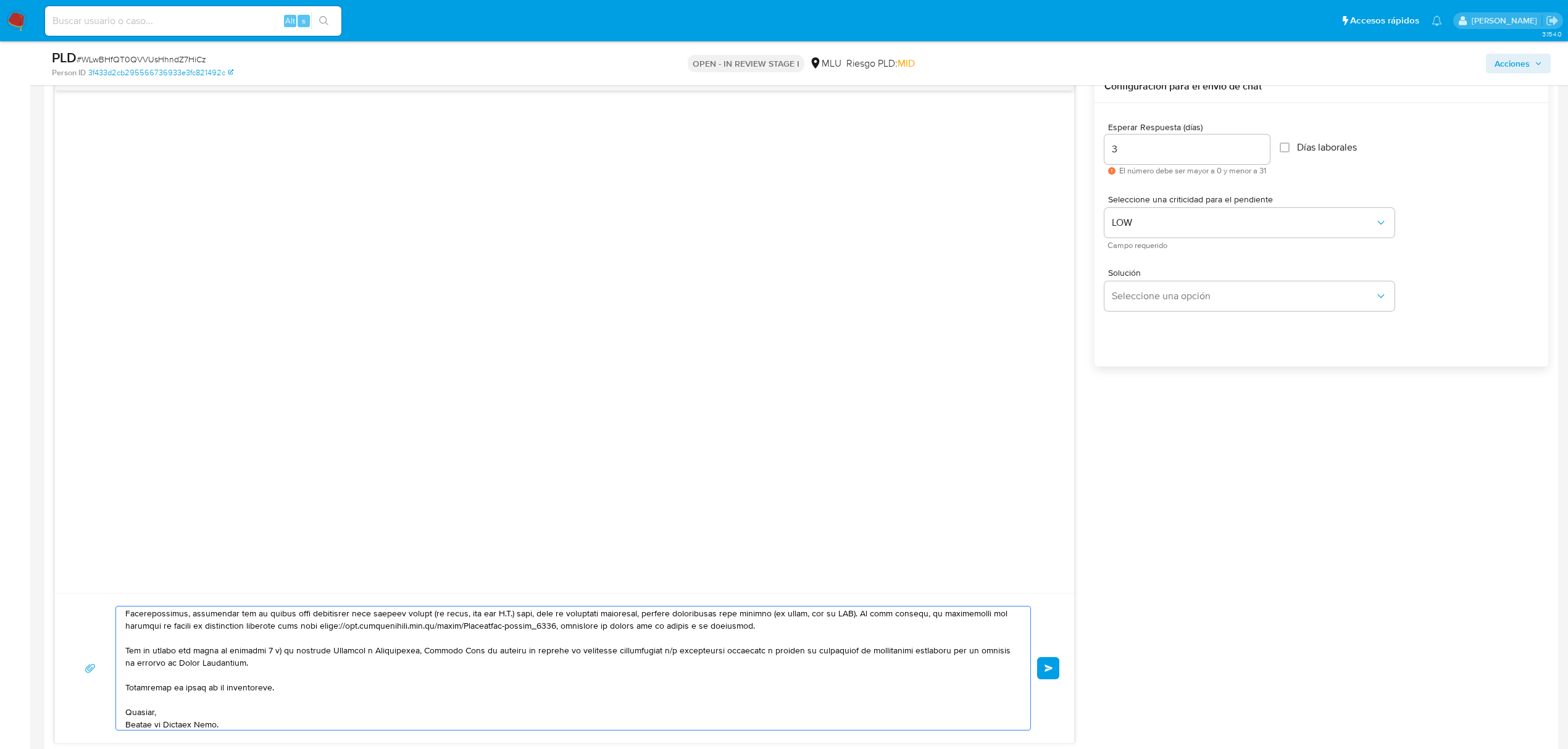
scroll to position [169, 0]
drag, startPoint x: 560, startPoint y: 625, endPoint x: 566, endPoint y: 628, distance: 6.7
click at [559, 625] on textarea at bounding box center [570, 668] width 889 height 123
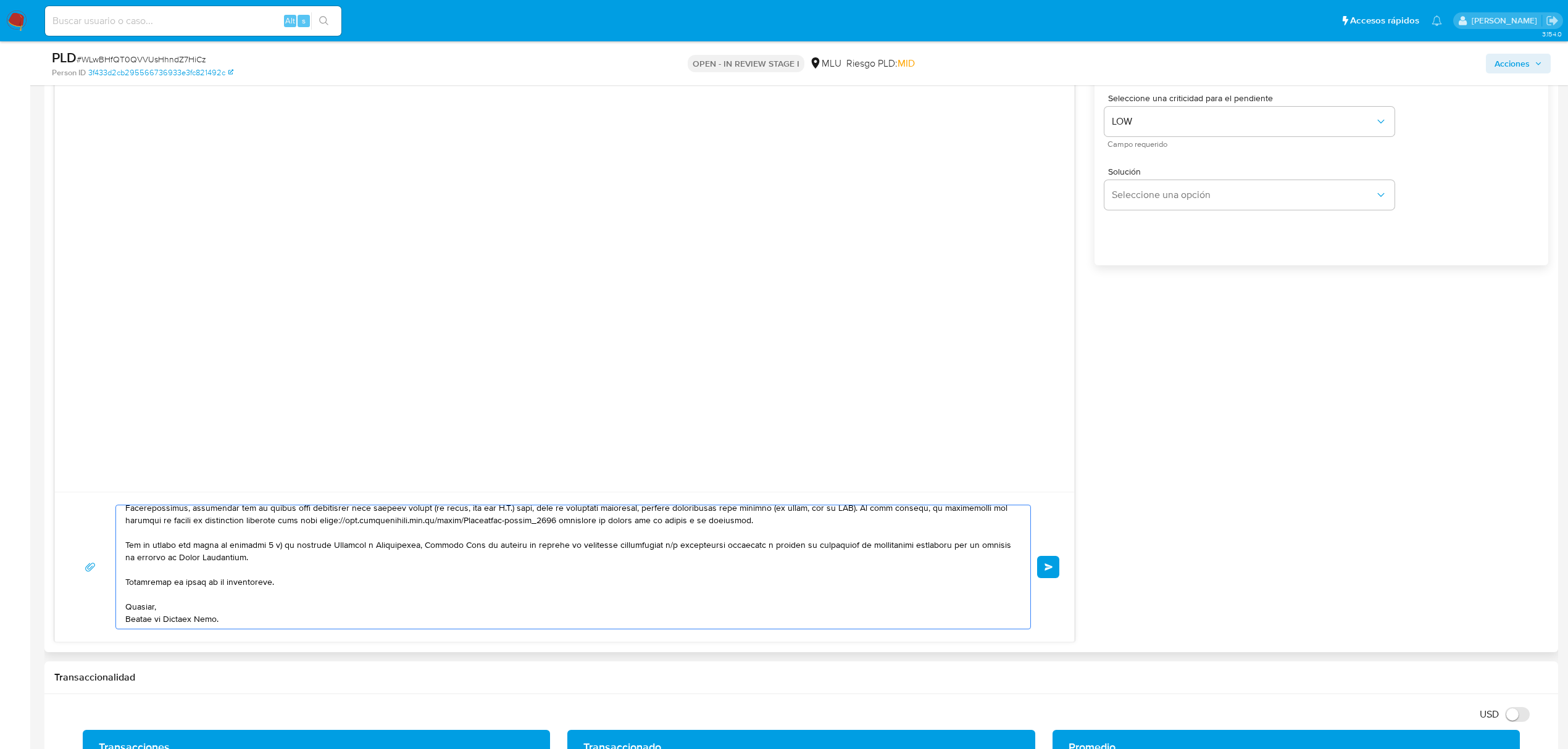
scroll to position [741, 0]
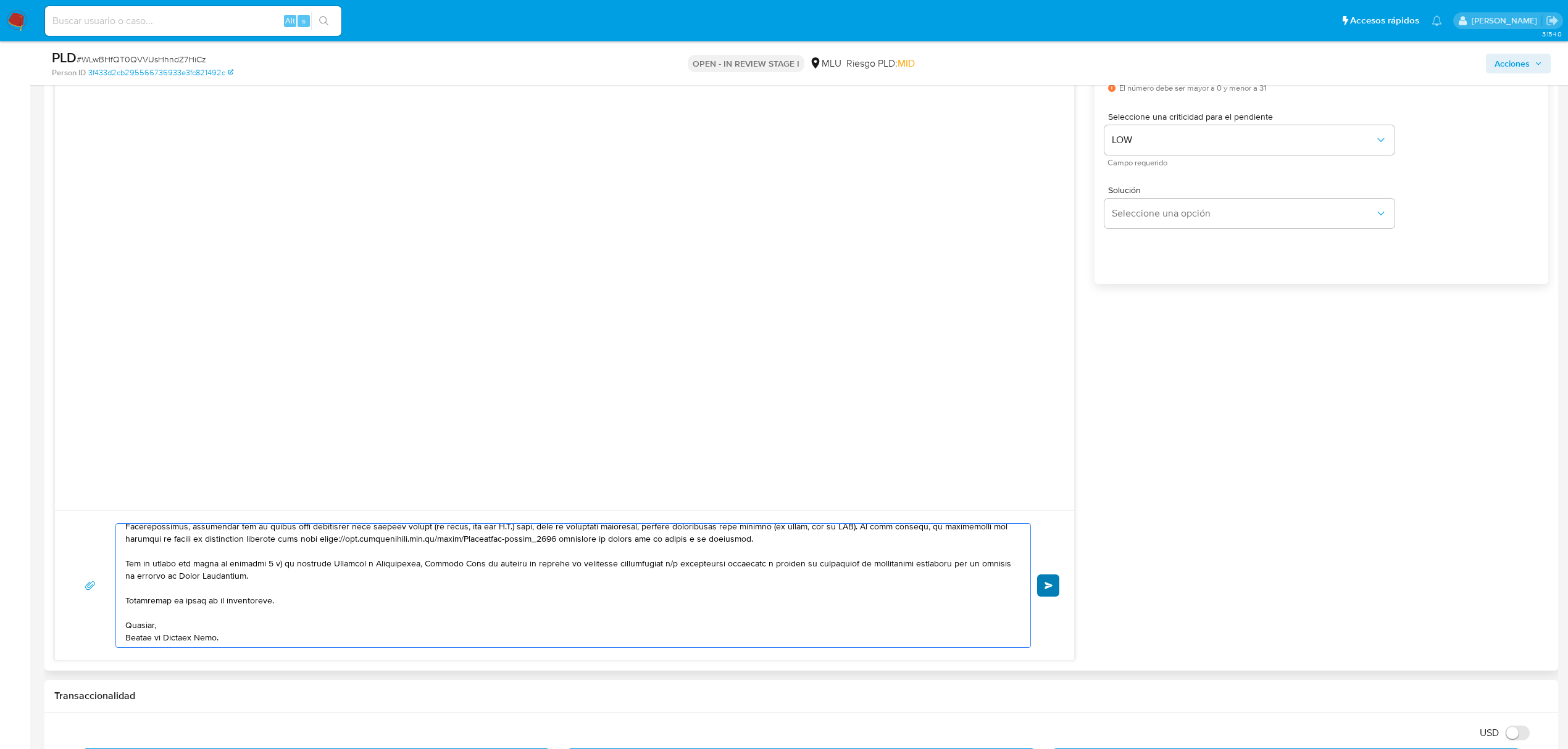
type textarea "Buenos días Luis, Te contactamos ya que necesitamos verificar algunos datos. Po…"
click at [1055, 594] on button "Enviar" at bounding box center [1048, 585] width 22 height 22
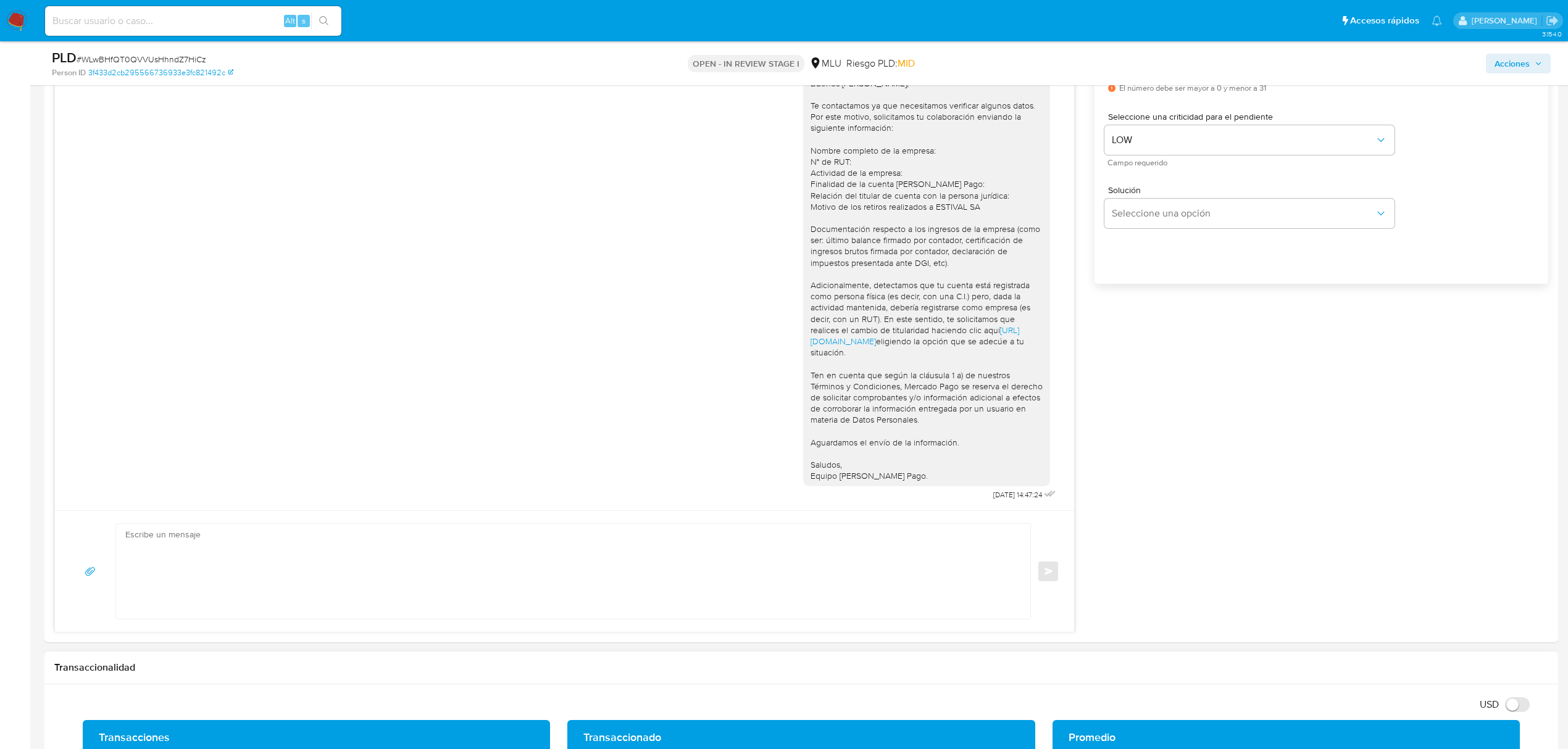
scroll to position [0, 0]
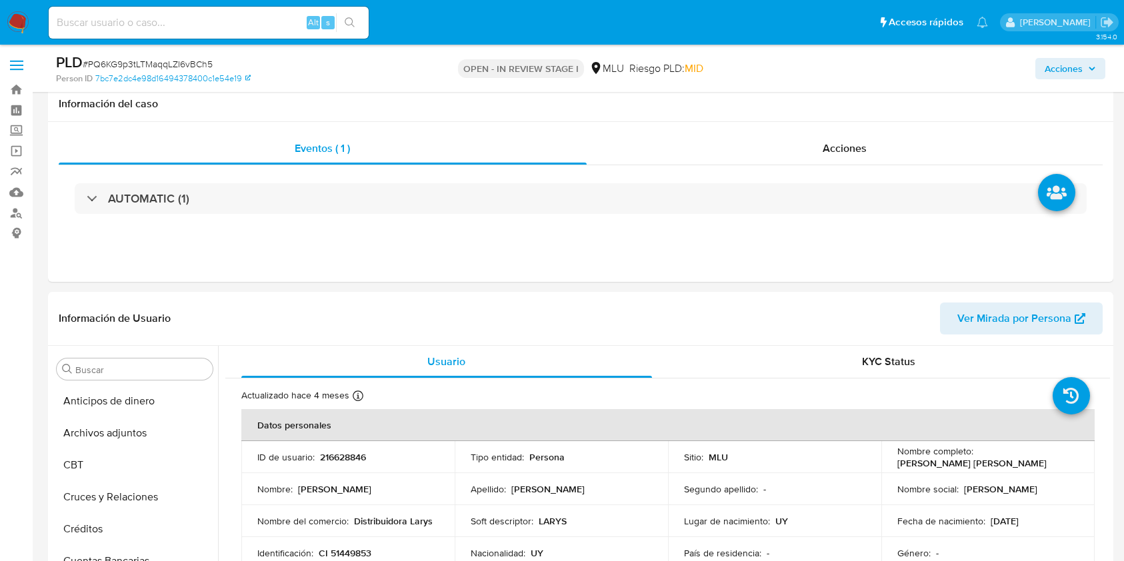
select select "10"
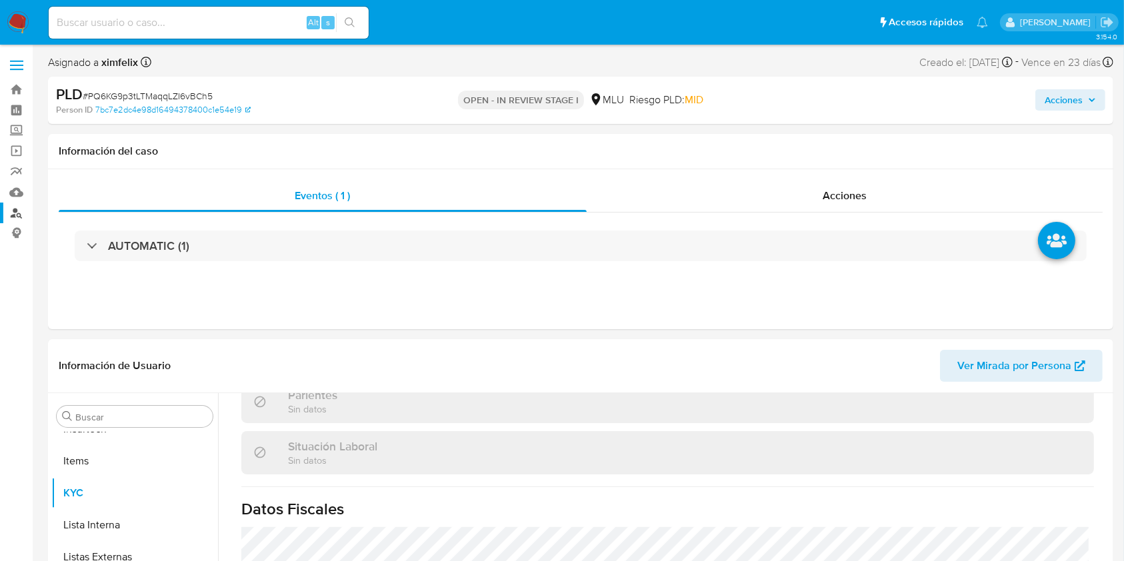
click at [17, 216] on link "Buscador de personas" at bounding box center [79, 213] width 159 height 21
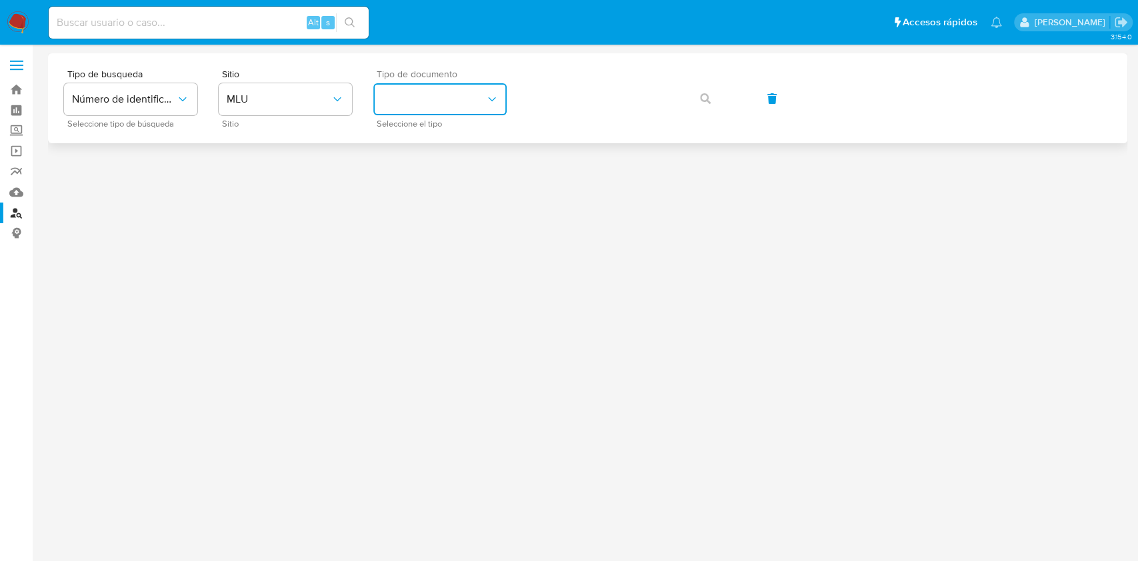
click at [442, 105] on button "identificationType" at bounding box center [439, 99] width 133 height 32
click at [423, 197] on div "RUT RUT" at bounding box center [435, 187] width 109 height 45
click at [709, 100] on icon "button" at bounding box center [705, 98] width 11 height 11
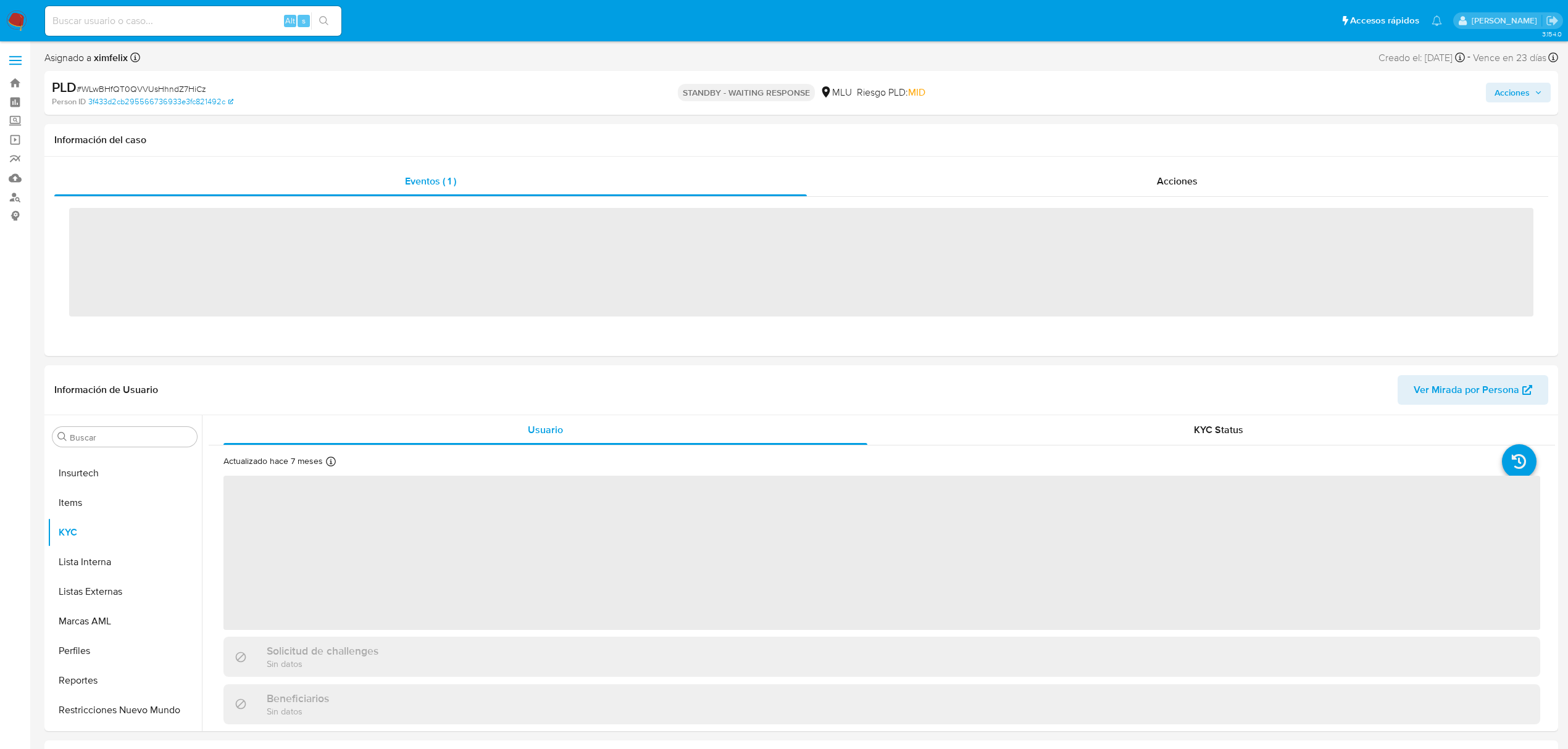
scroll to position [551, 0]
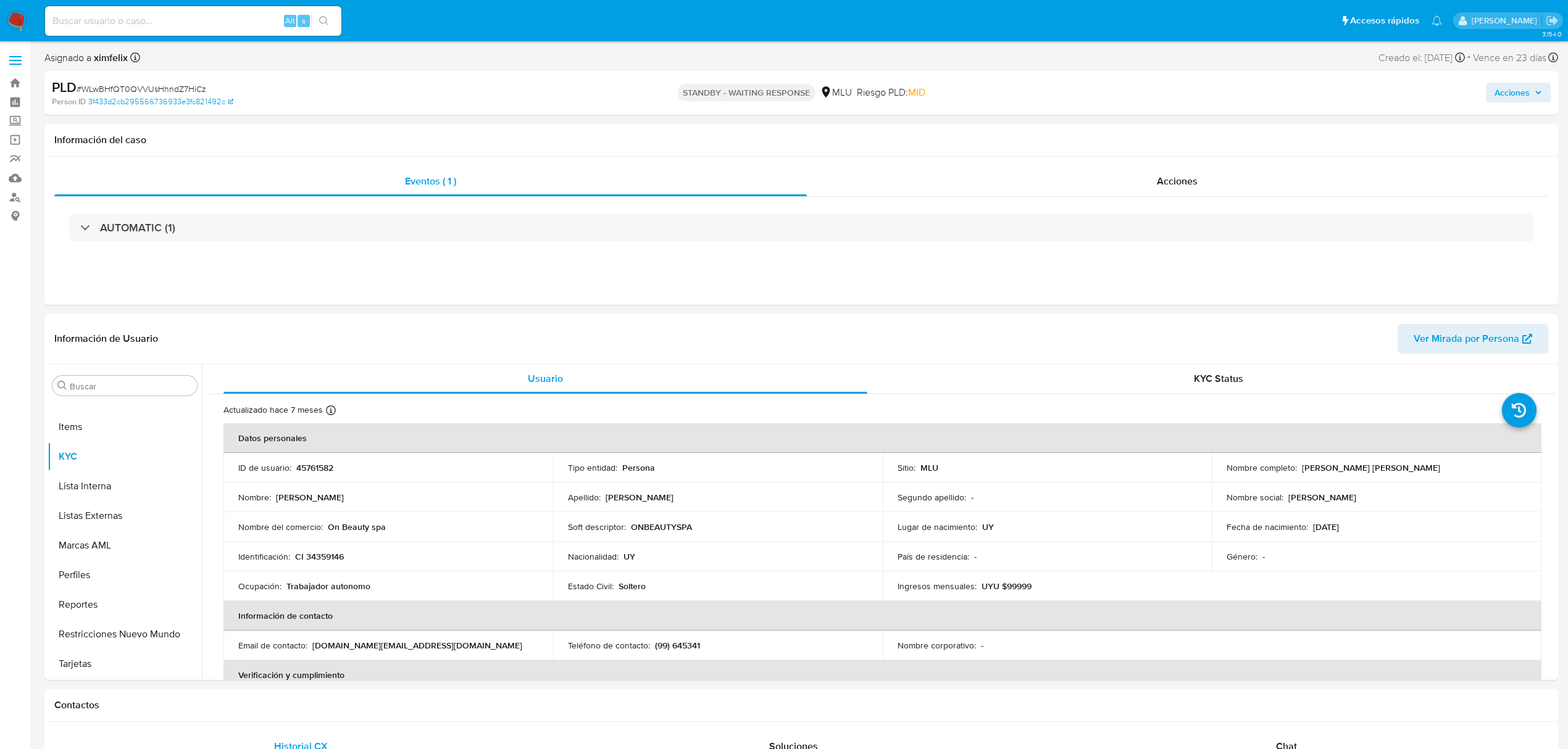
select select "10"
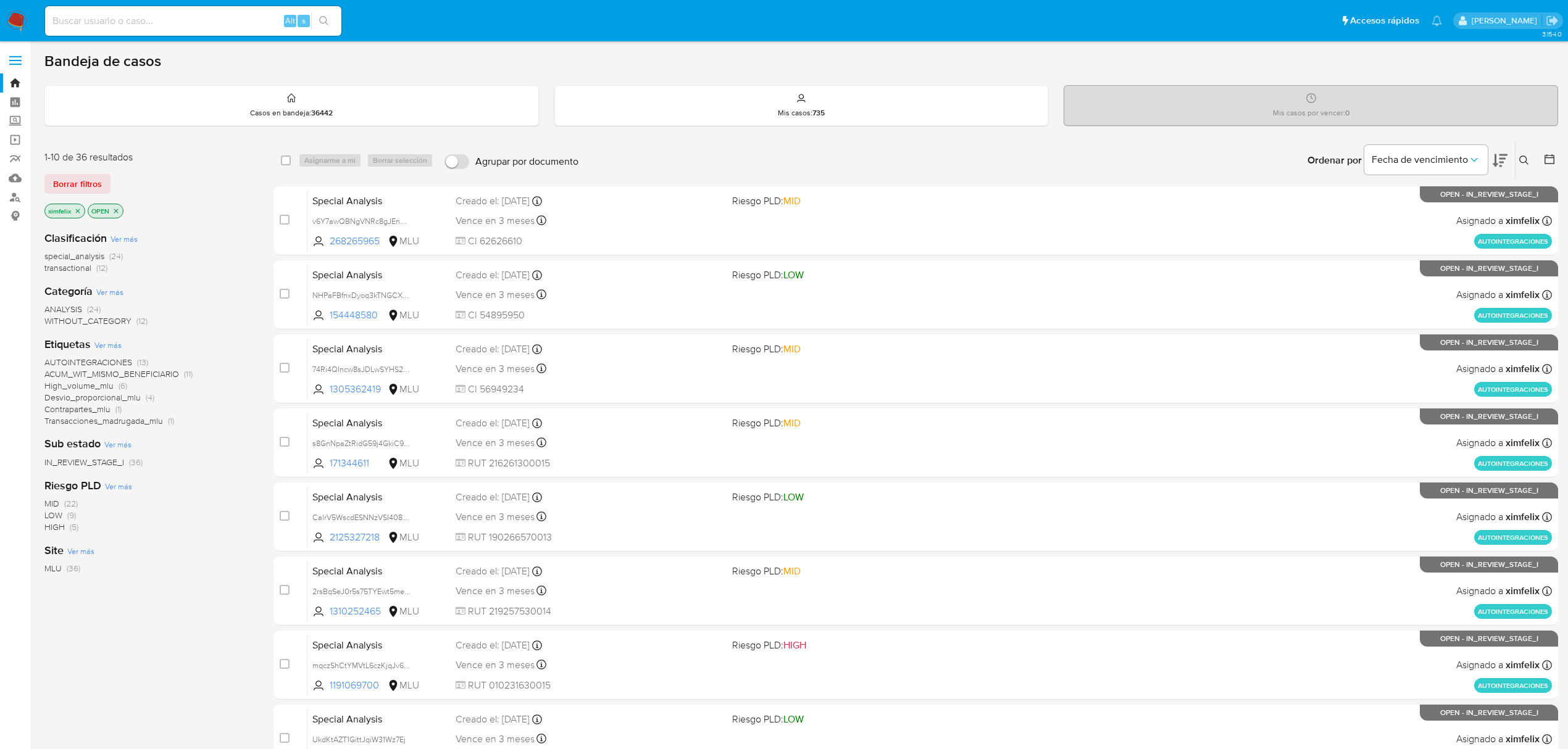
drag, startPoint x: 15, startPoint y: 22, endPoint x: 44, endPoint y: 1, distance: 35.8
click at [16, 20] on img at bounding box center [17, 20] width 21 height 21
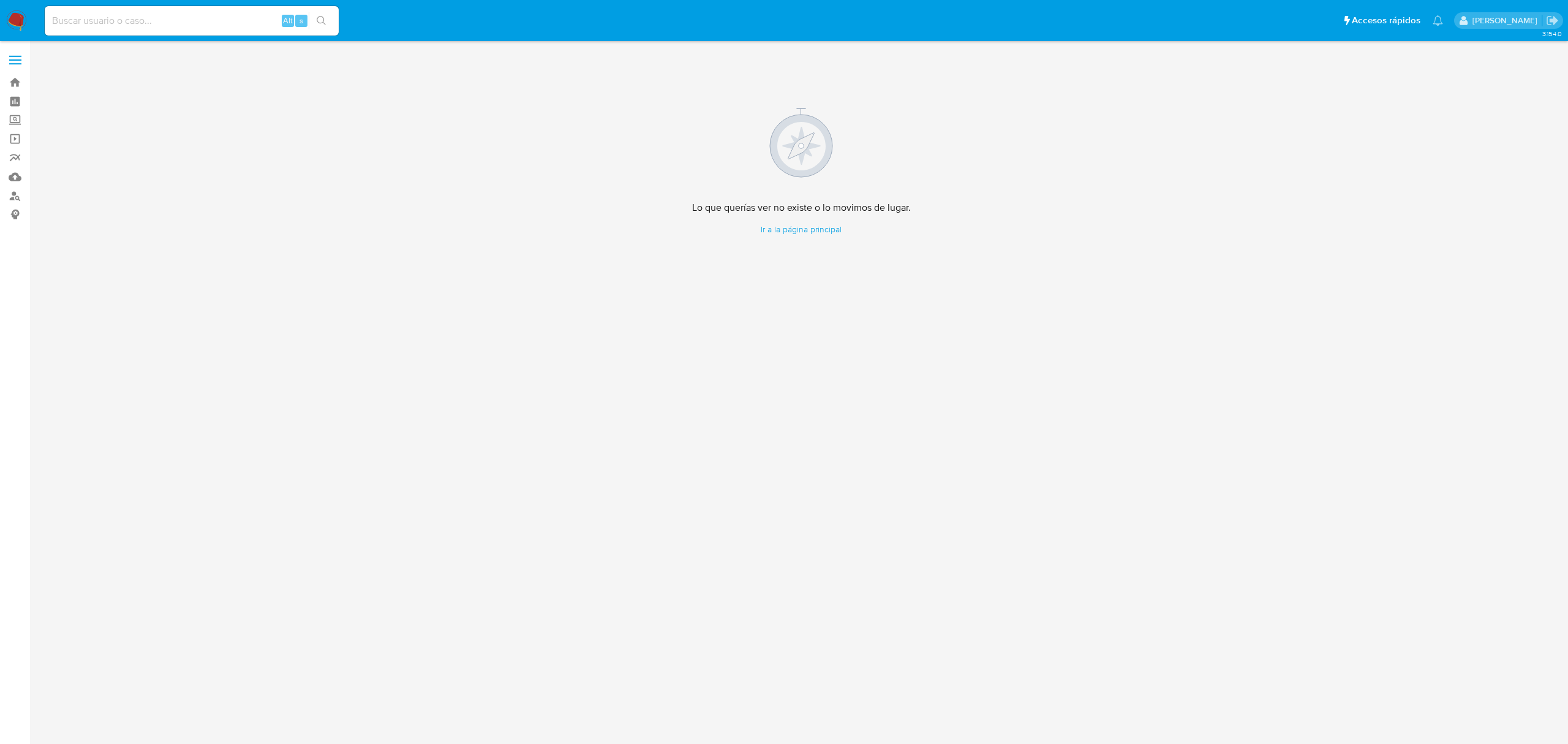
click at [194, 25] on input at bounding box center [192, 20] width 294 height 16
paste input "TEbt8o9JEvALDsbbMNXS8XtL"
type input "TEbt8o9JEvALDsbbMNXS8XtL"
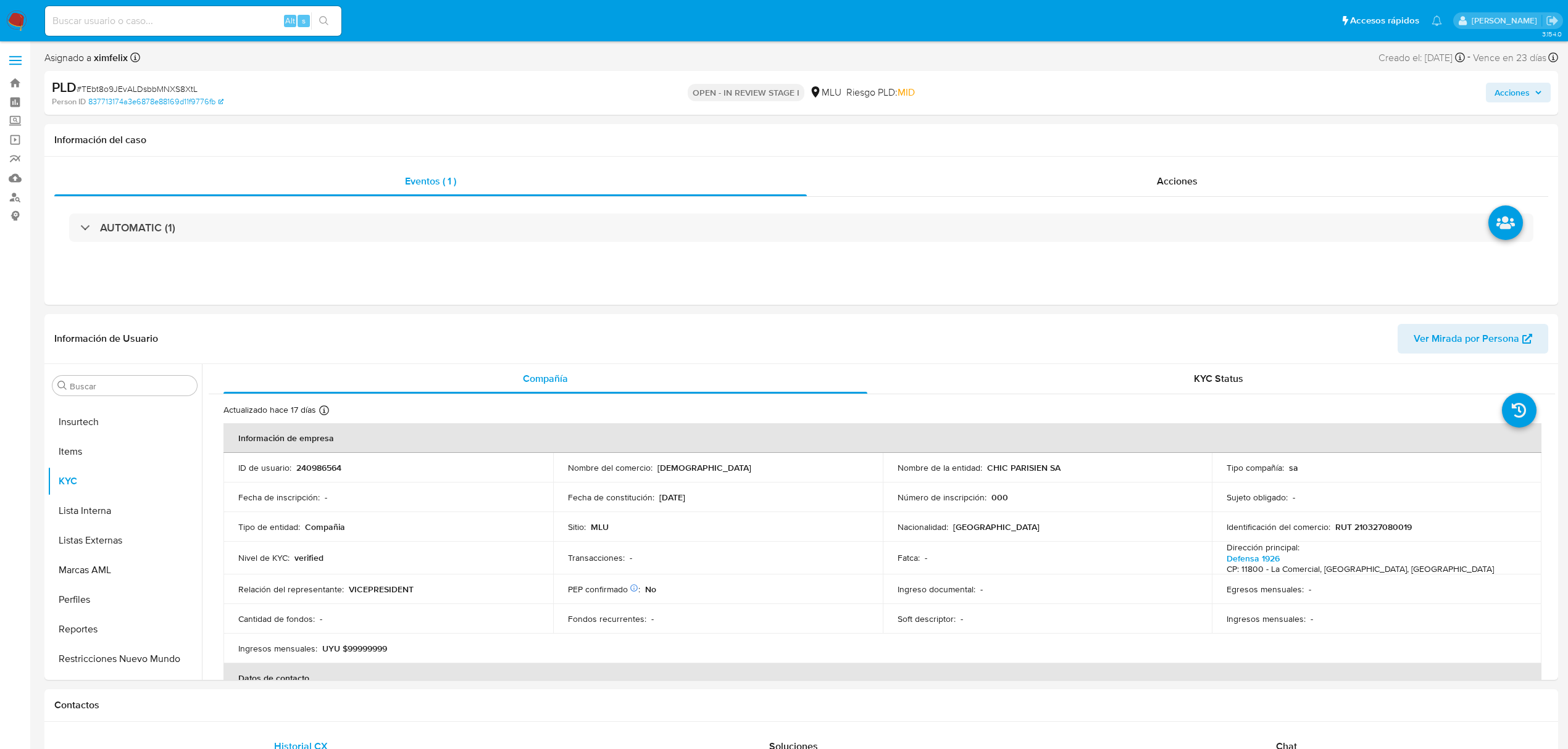
scroll to position [551, 0]
select select "10"
drag, startPoint x: 1048, startPoint y: 469, endPoint x: 987, endPoint y: 468, distance: 61.0
click at [987, 468] on p "CHIC PARISIEN SA" at bounding box center [1023, 468] width 73 height 11
copy p "CHIC PARISIEN SA"
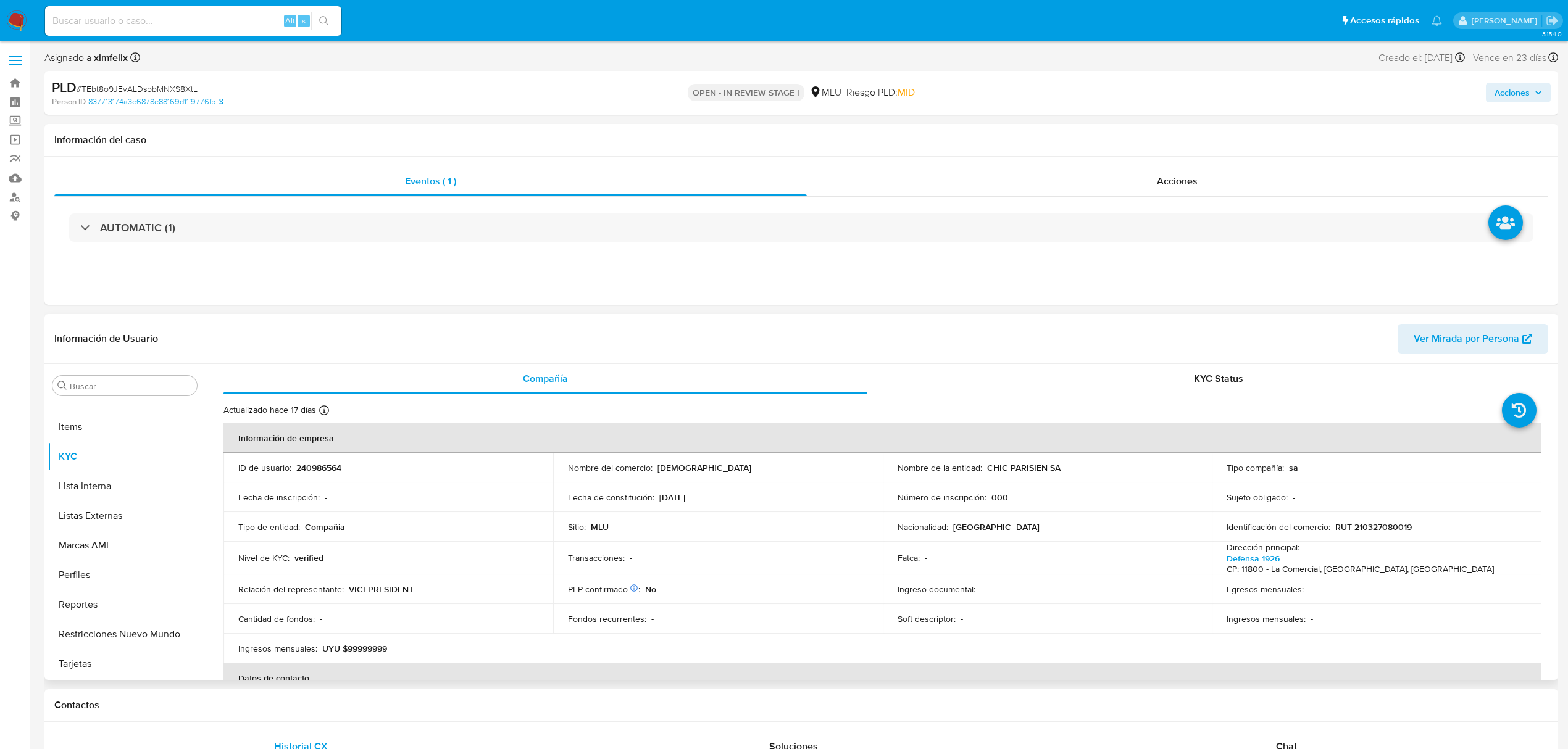
click at [1381, 527] on p "RUT 210327080019" at bounding box center [1374, 527] width 77 height 11
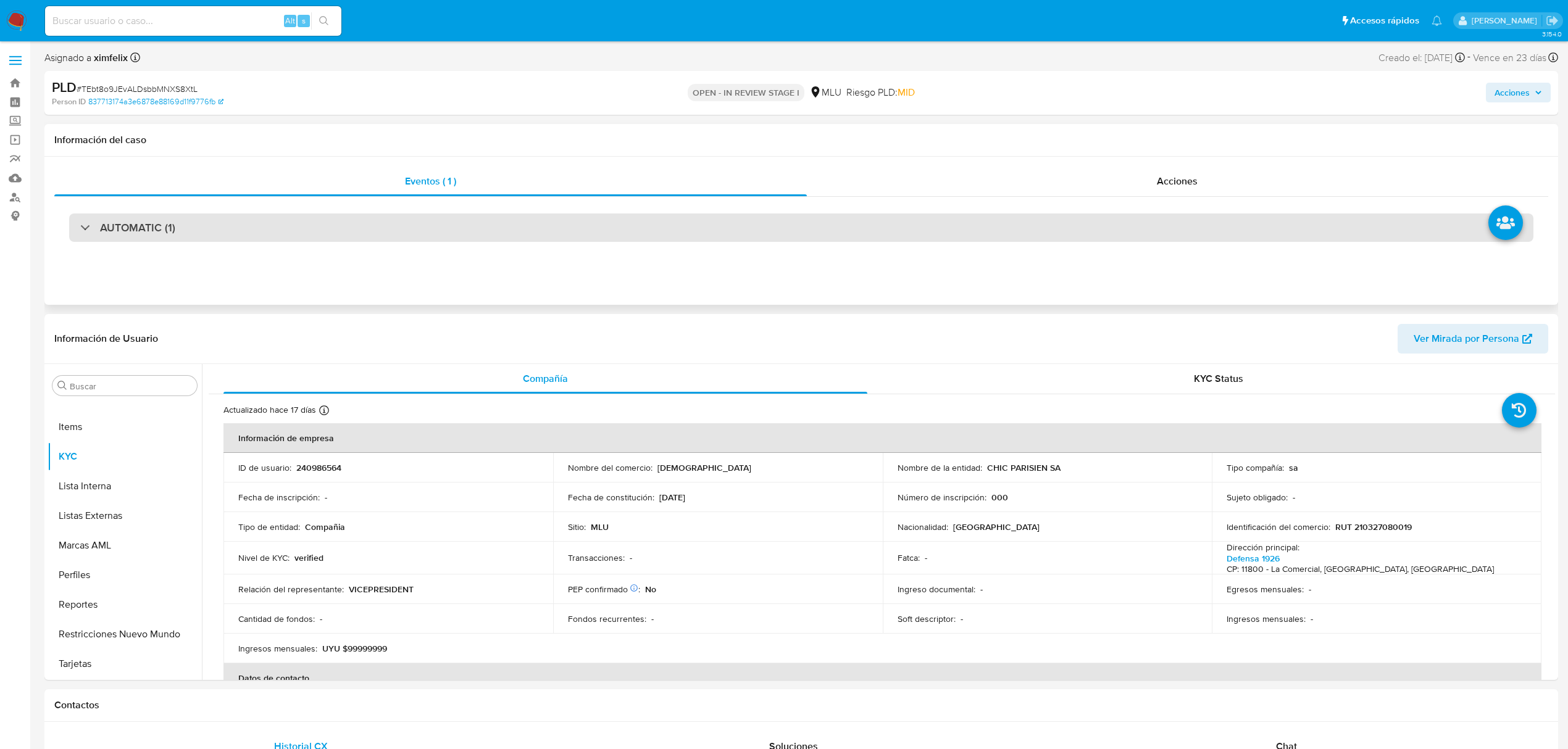
click at [223, 235] on div "AUTOMATIC (1)" at bounding box center [801, 228] width 1464 height 29
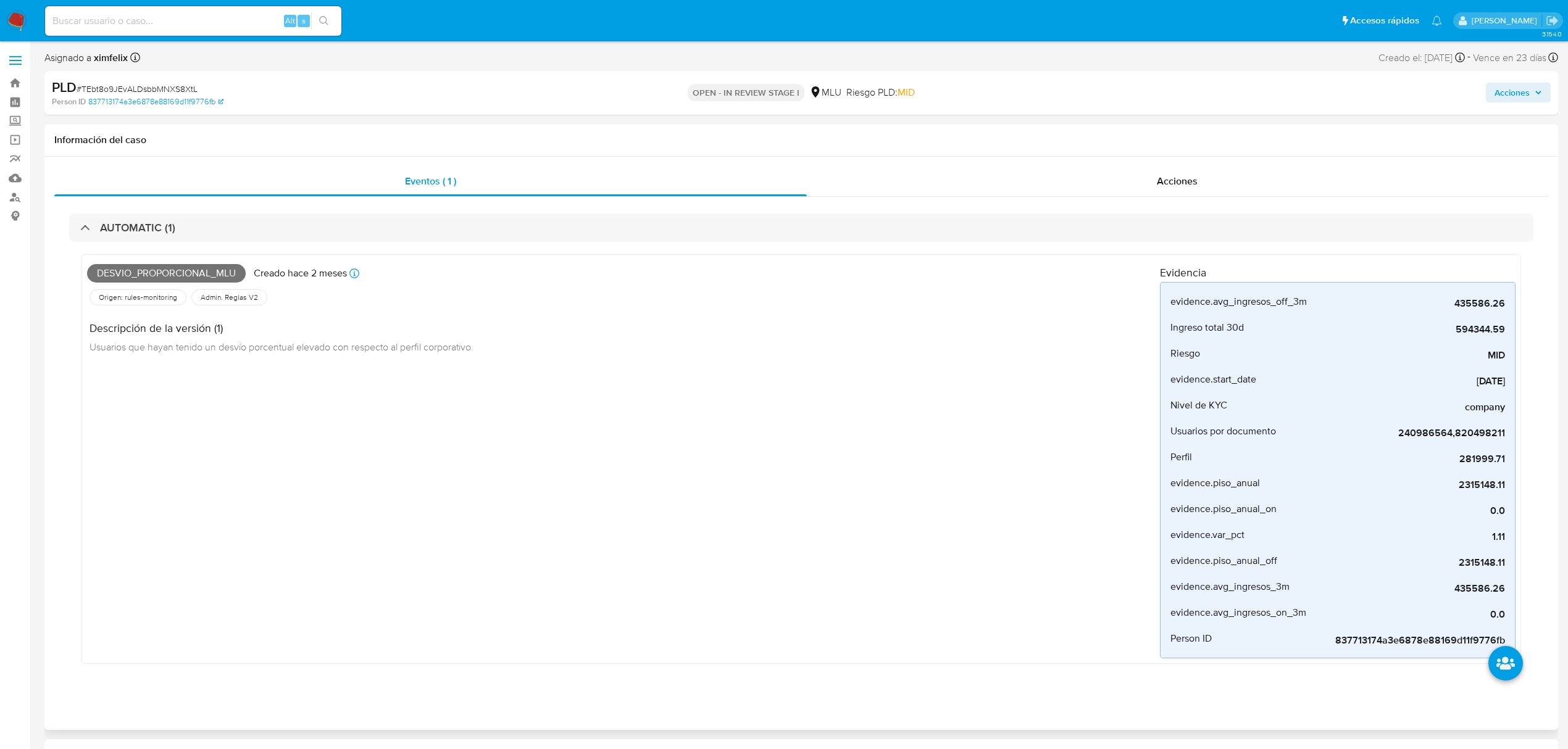
click at [162, 277] on span "Desvio_proporcional_mlu" at bounding box center [166, 273] width 158 height 19
copy span "Desvio_proporcional_mlu"
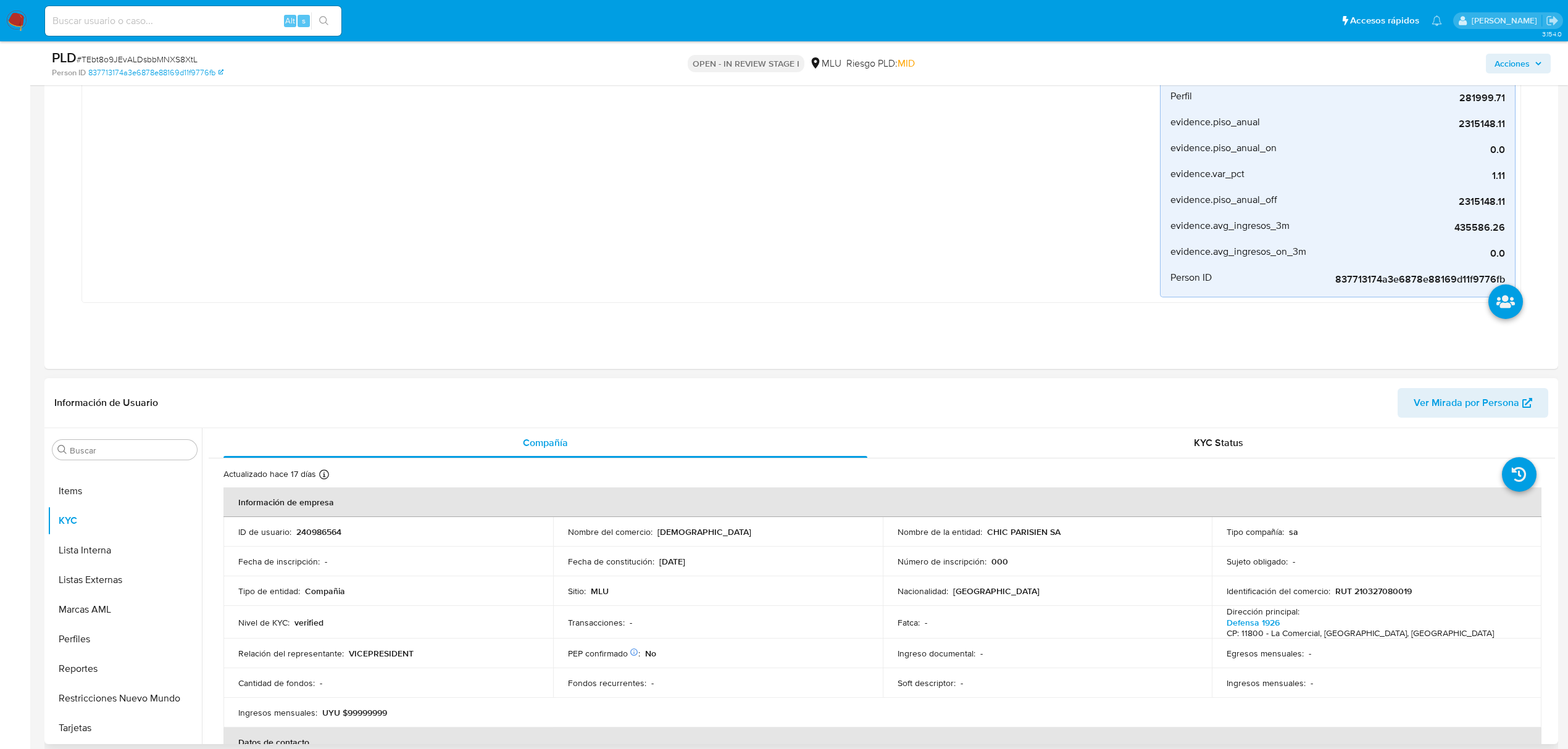
scroll to position [329, 0]
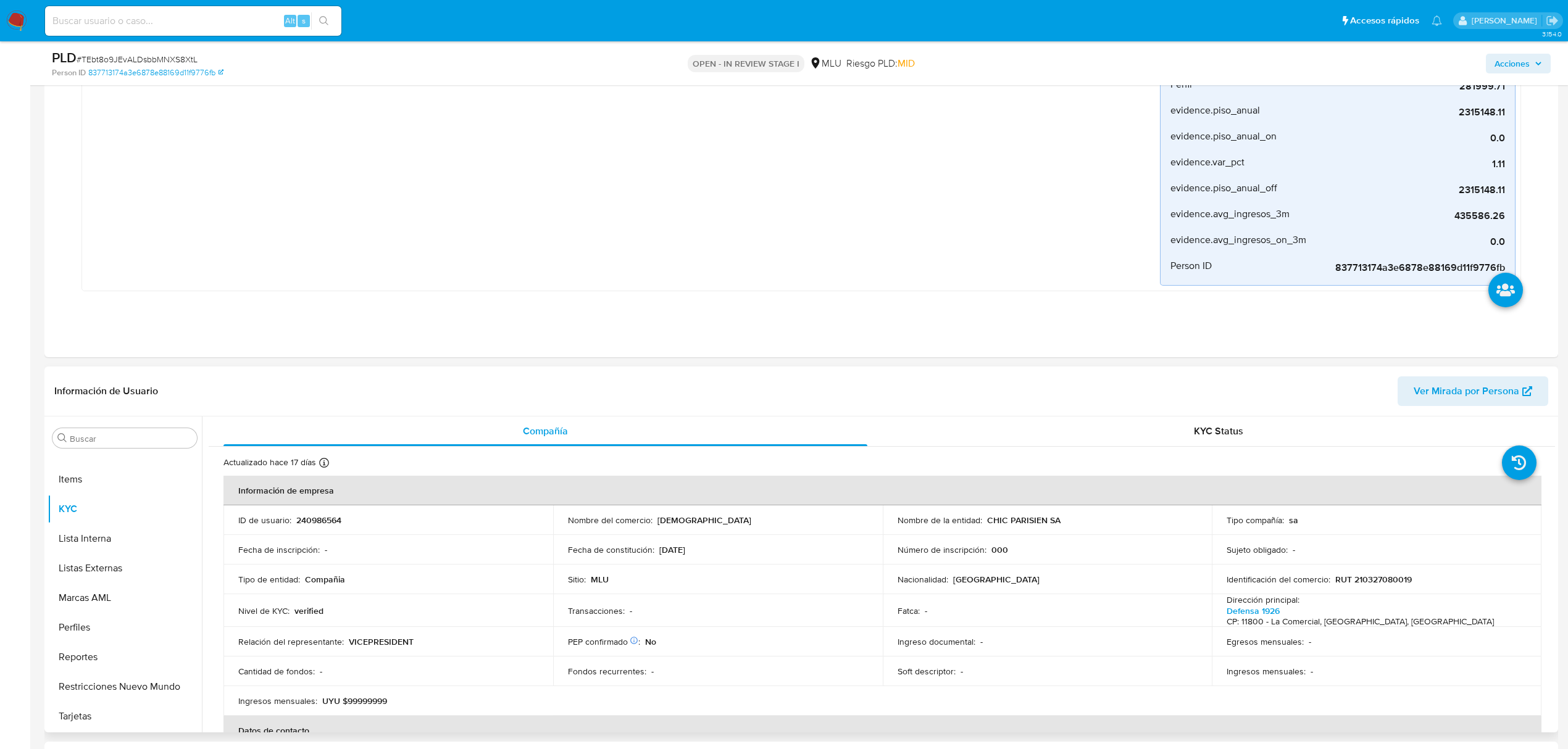
click at [1433, 395] on span "Ver Mirada por Persona" at bounding box center [1466, 392] width 106 height 30
click at [1371, 585] on p "RUT 210327080019" at bounding box center [1374, 580] width 77 height 11
copy p "210327080019"
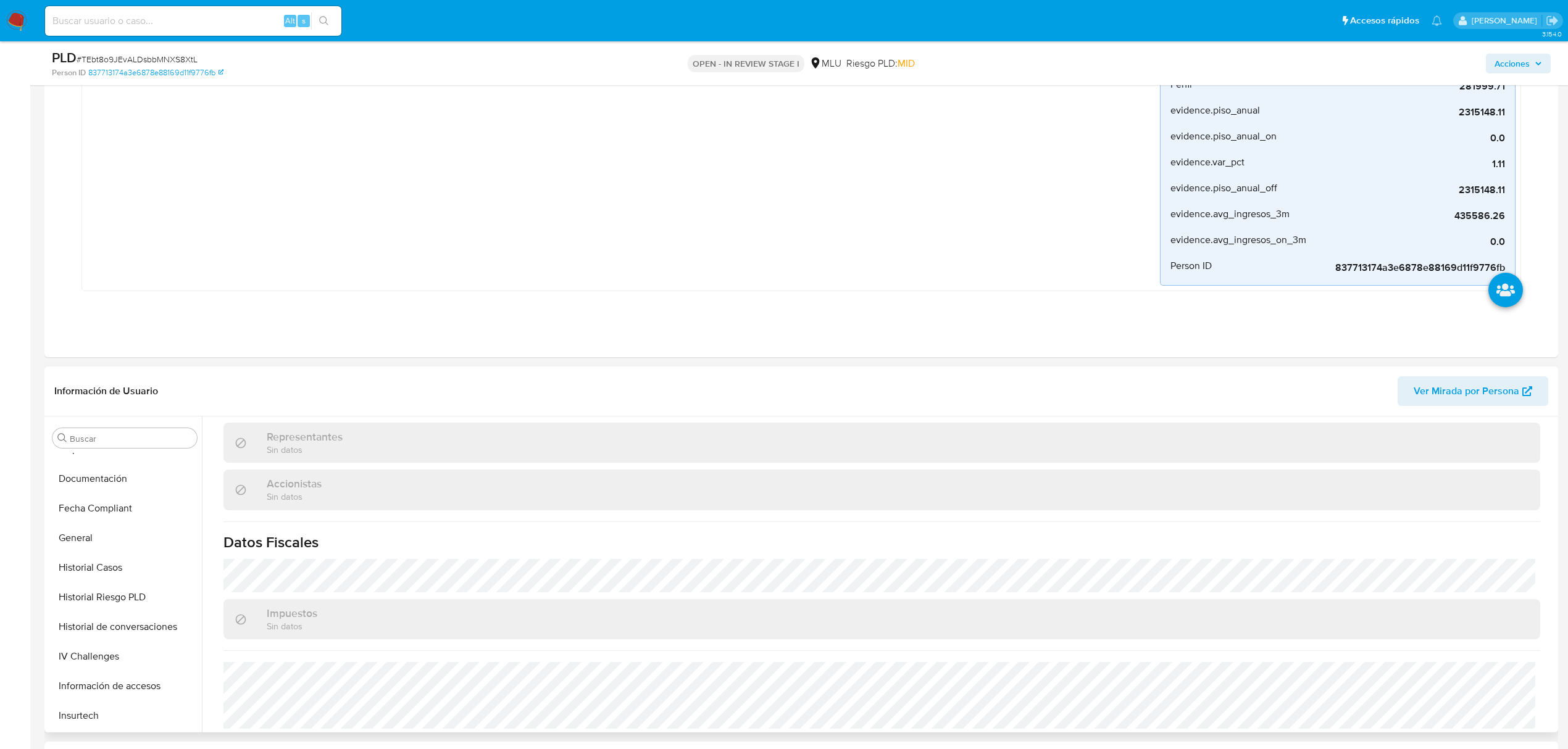
scroll to position [222, 0]
click at [84, 605] on button "General" at bounding box center [119, 601] width 144 height 30
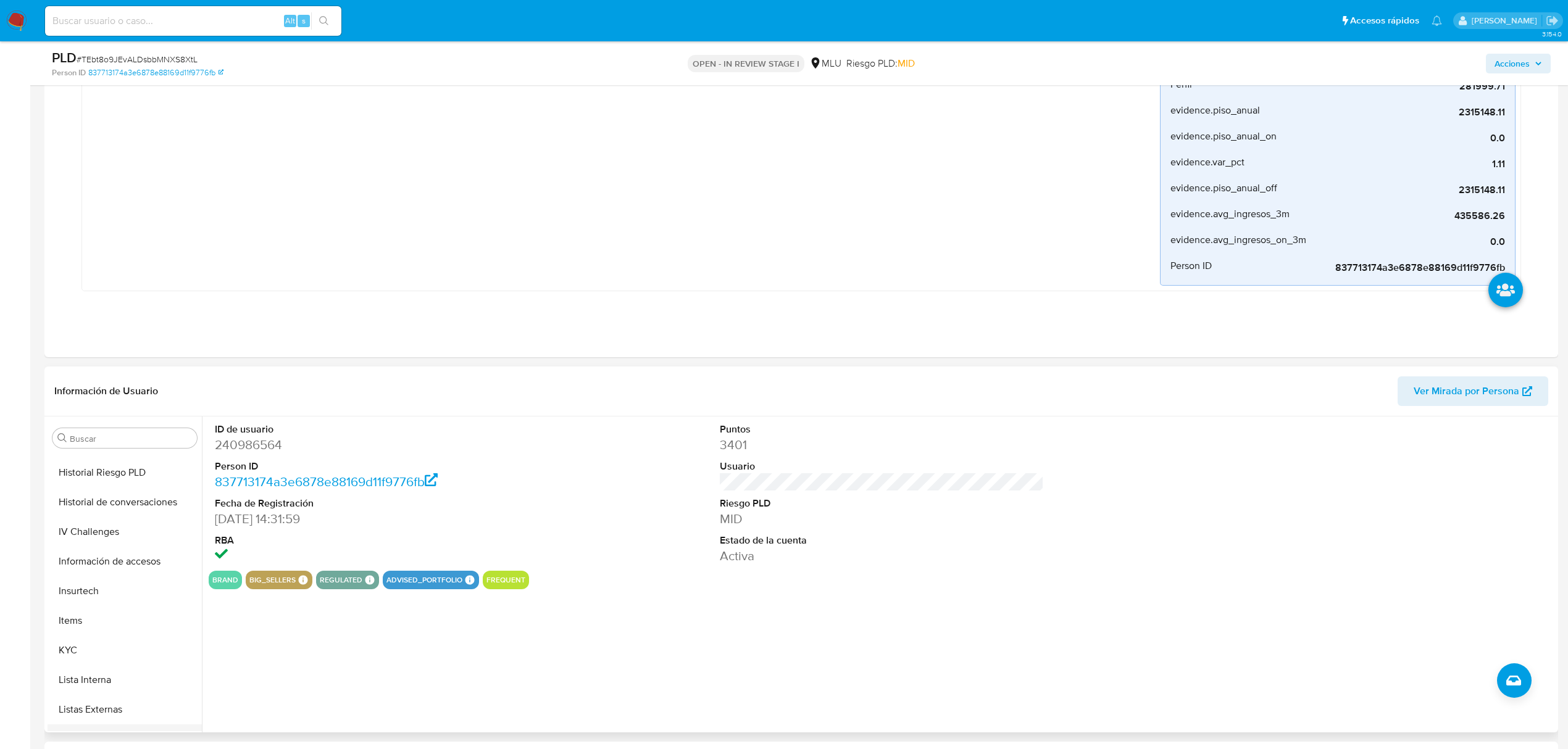
scroll to position [551, 0]
click at [75, 502] on button "KYC" at bounding box center [119, 509] width 144 height 30
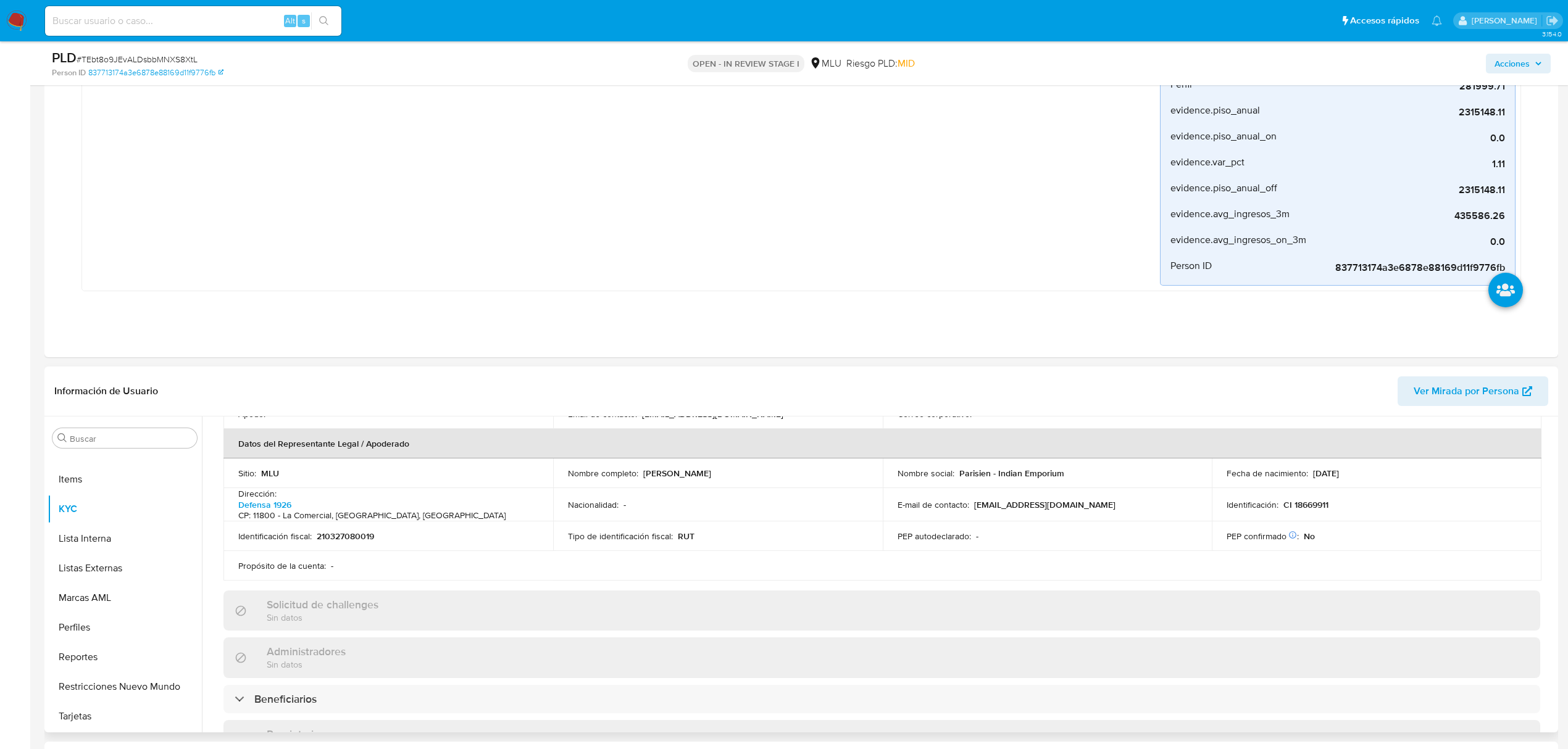
scroll to position [247, 0]
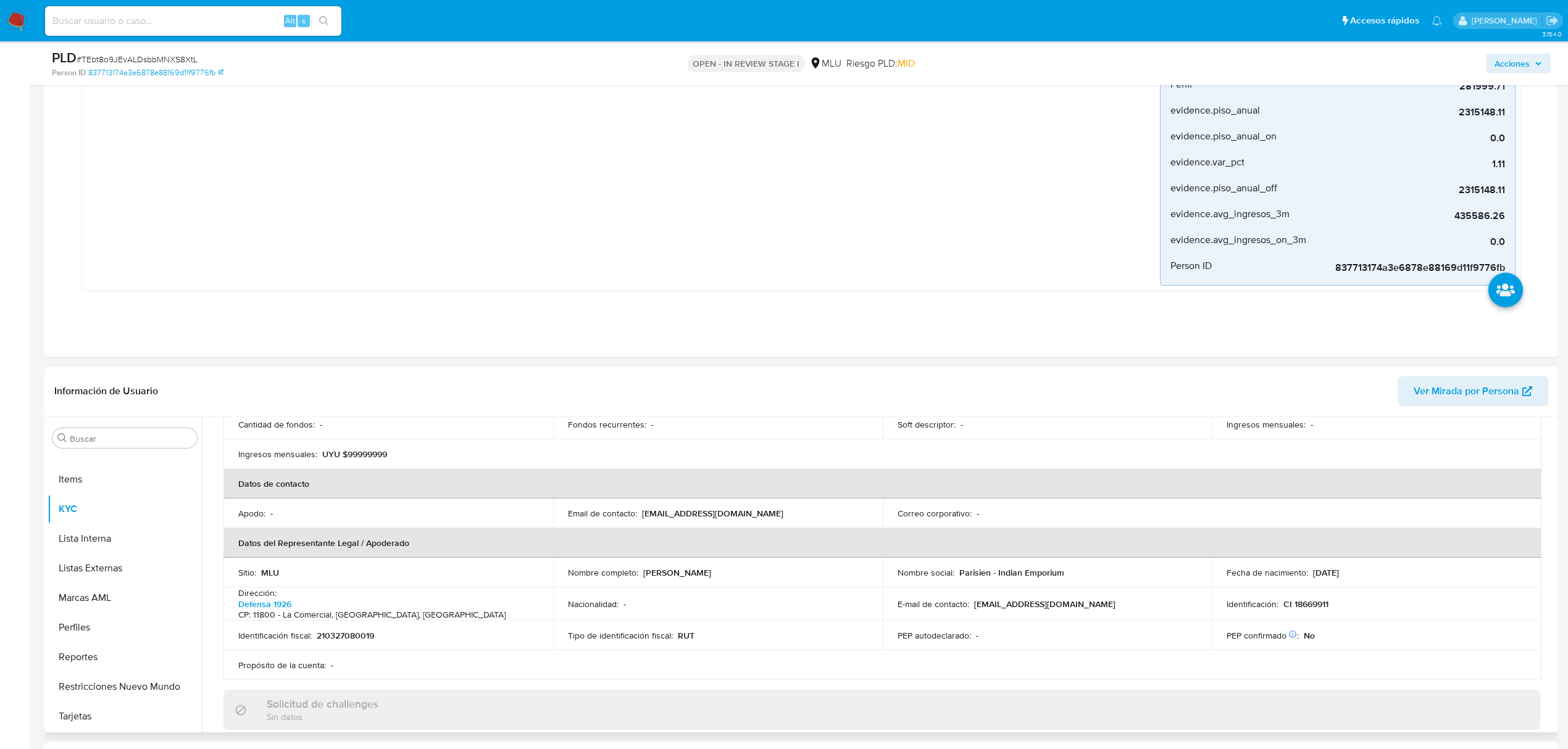
drag, startPoint x: 785, startPoint y: 571, endPoint x: 642, endPoint y: 572, distance: 143.0
click at [642, 572] on div "Nombre completo : Nathalie Regina Manhard Sasson" at bounding box center [718, 572] width 300 height 11
copy p "Nathalie Regina Manhard Sasson"
drag, startPoint x: 1326, startPoint y: 598, endPoint x: 1280, endPoint y: 603, distance: 46.3
click at [1280, 603] on div "Identificación : CI 18669911" at bounding box center [1376, 604] width 300 height 11
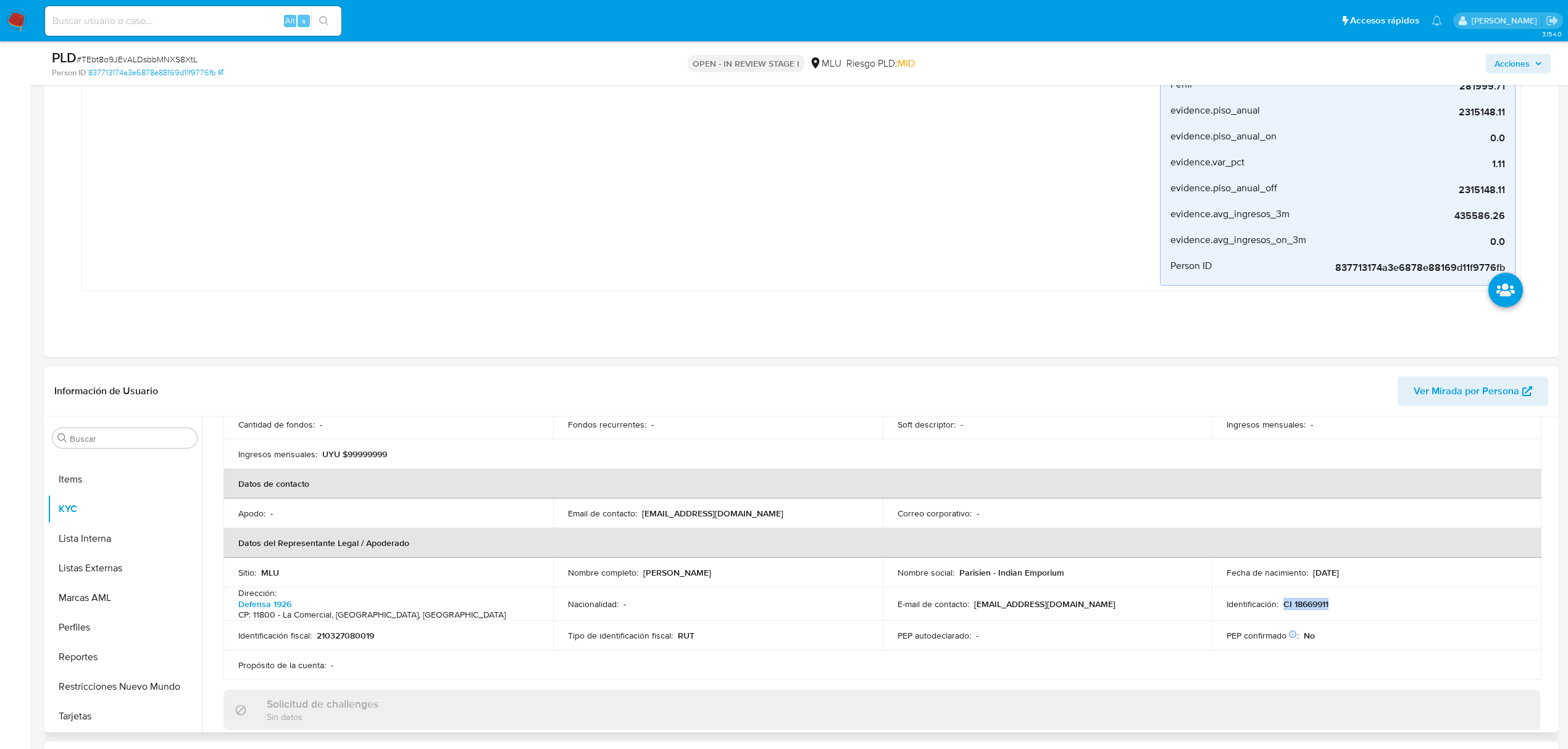
copy p "CI 18669911"
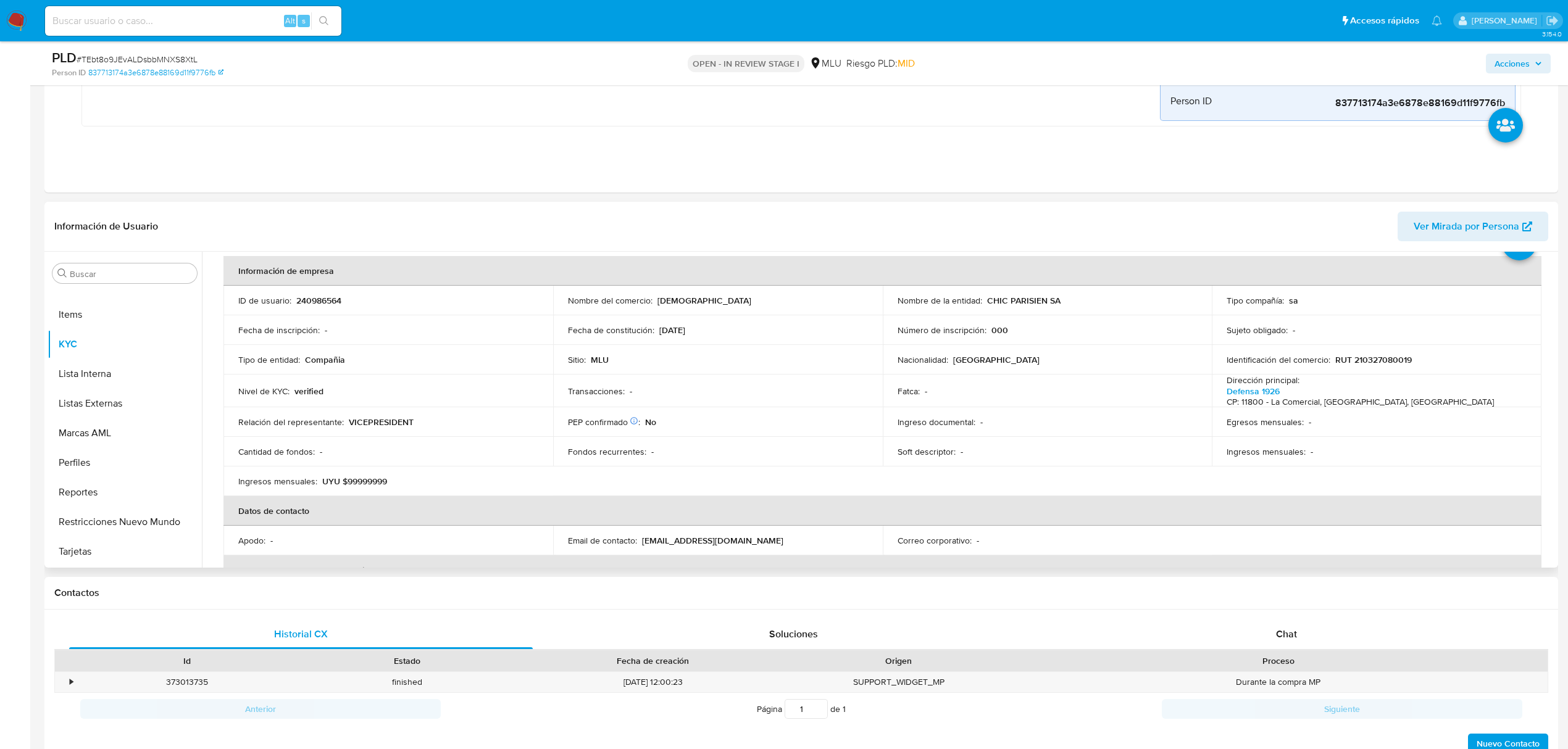
scroll to position [0, 0]
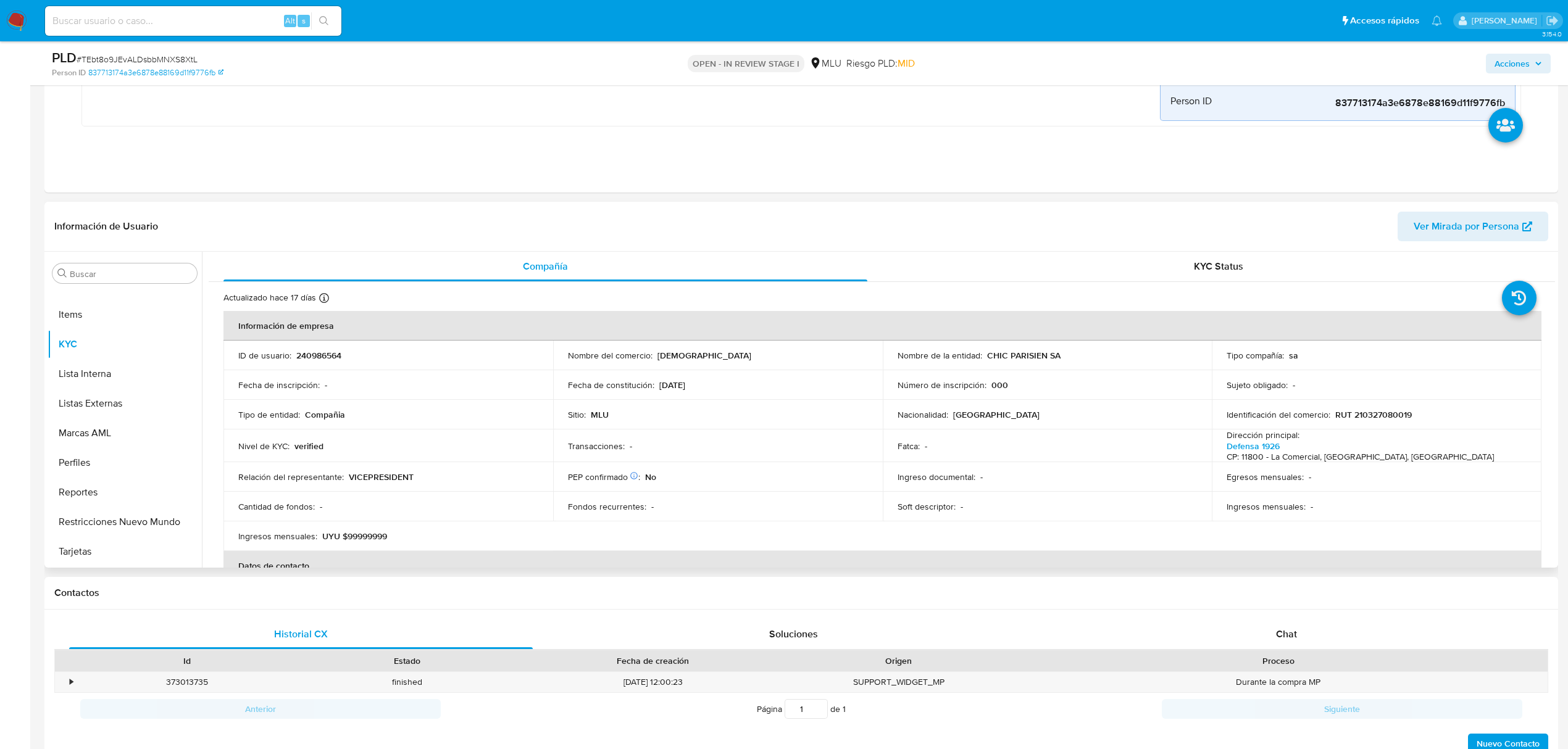
click at [667, 354] on p "INDIAN" at bounding box center [704, 356] width 94 height 11
copy p "INDIAN"
click at [112, 376] on button "Documentación" at bounding box center [119, 377] width 144 height 30
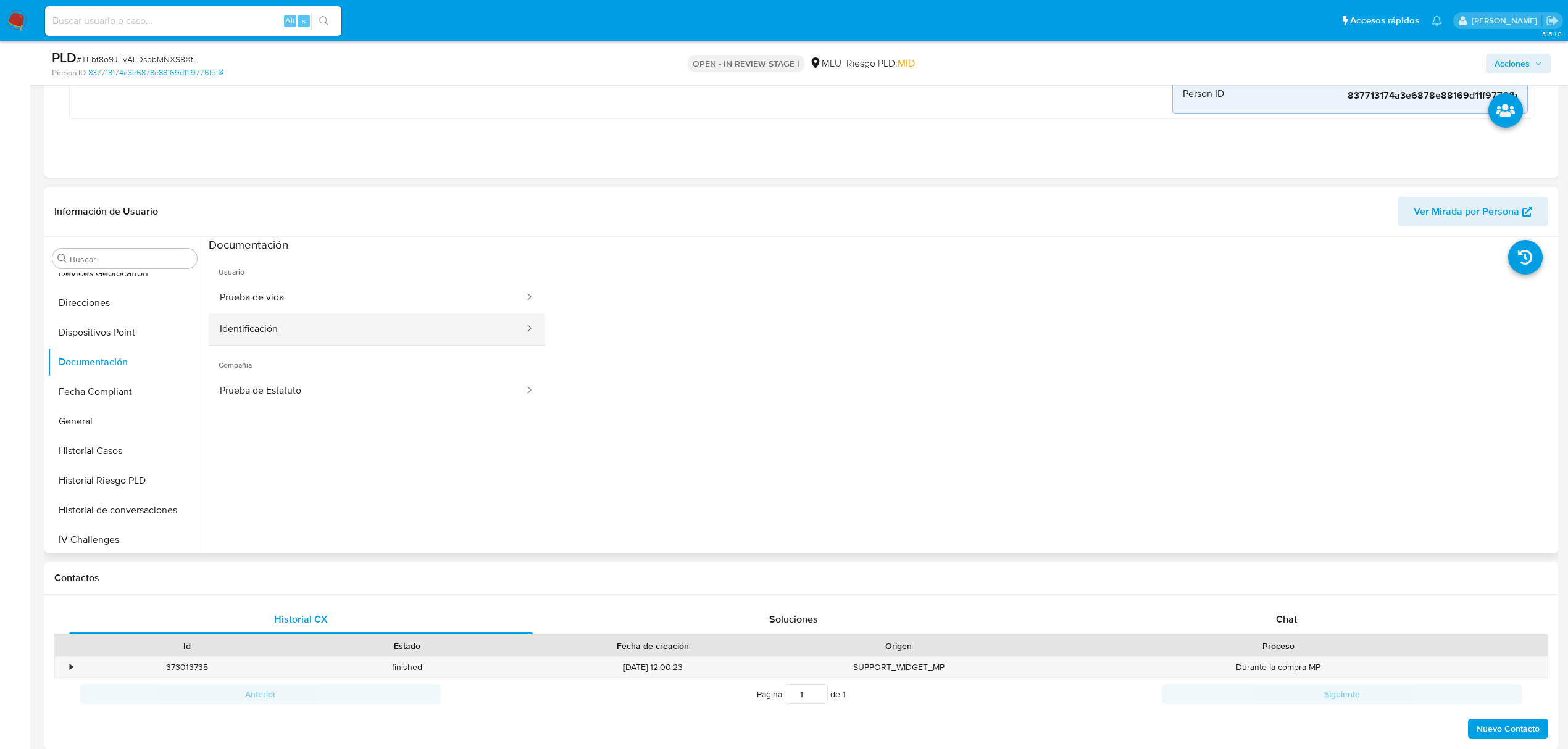
click at [315, 331] on button "Identificación" at bounding box center [367, 330] width 317 height 31
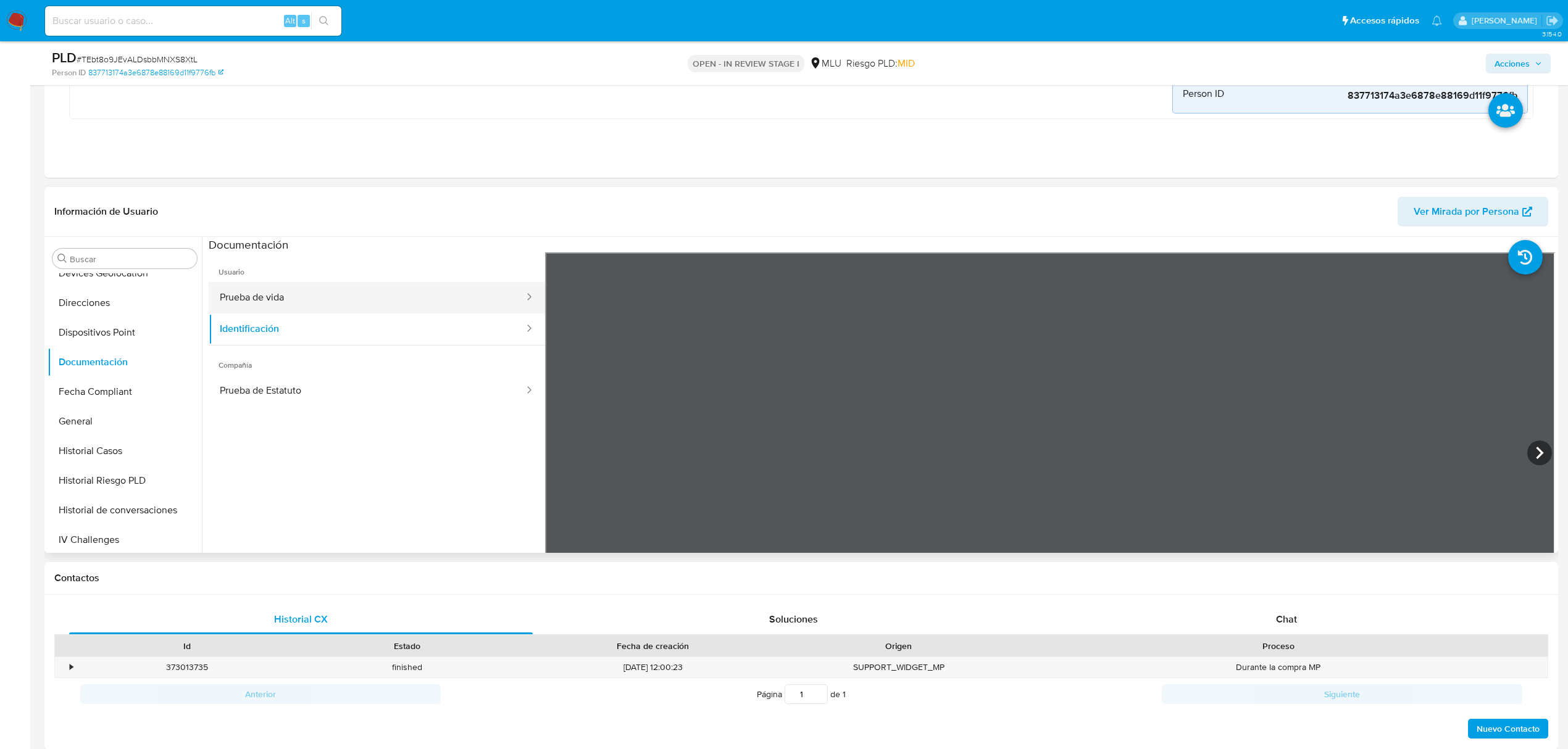
click at [321, 306] on button "Prueba de vida" at bounding box center [367, 298] width 317 height 31
click at [319, 318] on button "Identificación" at bounding box center [367, 330] width 317 height 31
click at [85, 332] on button "KYC" at bounding box center [119, 330] width 144 height 30
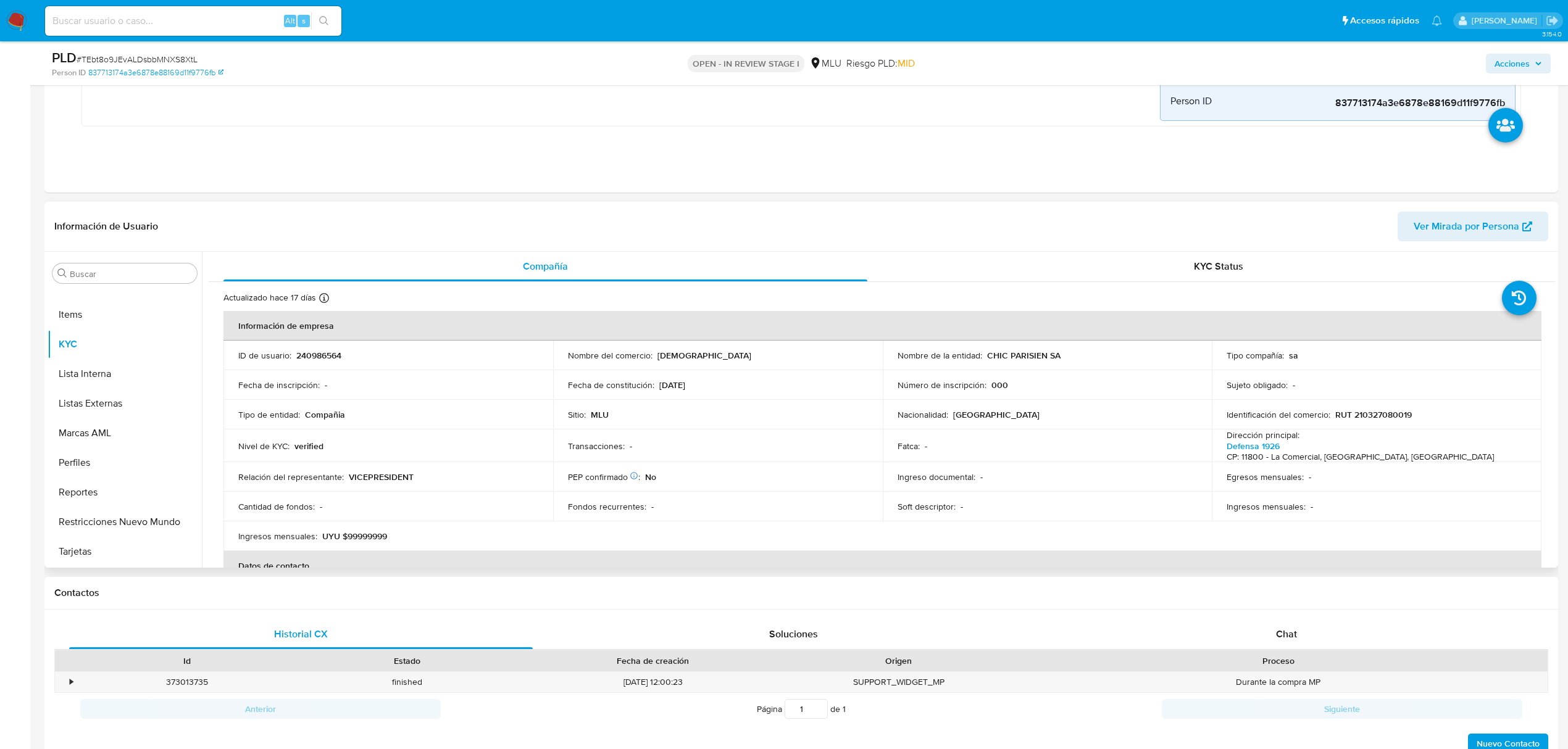
click at [319, 360] on p "240986564" at bounding box center [319, 356] width 45 height 11
copy p "240986564"
click at [1148, 266] on div "KYC Status" at bounding box center [1218, 267] width 644 height 30
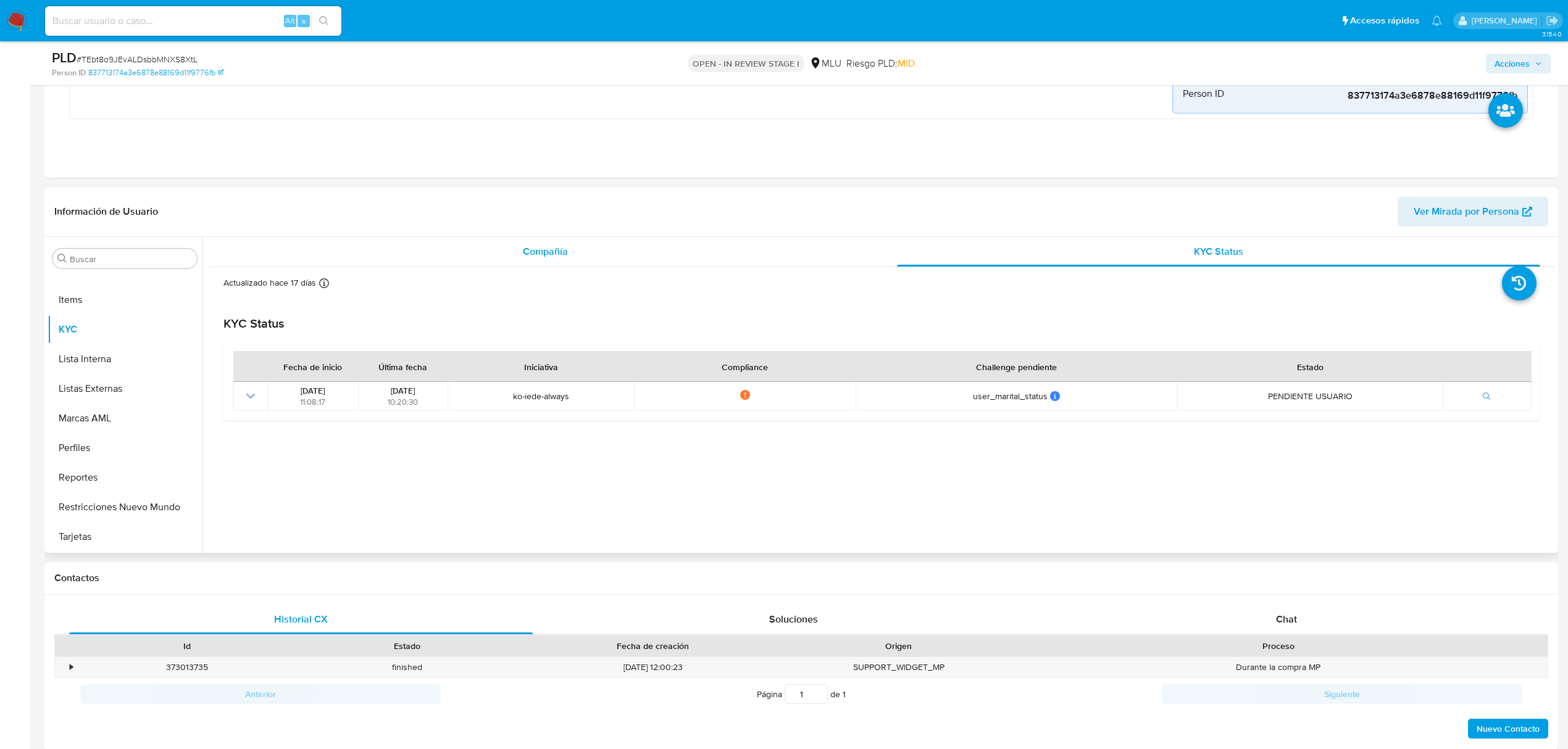
click at [556, 262] on div "Compañía" at bounding box center [545, 252] width 644 height 30
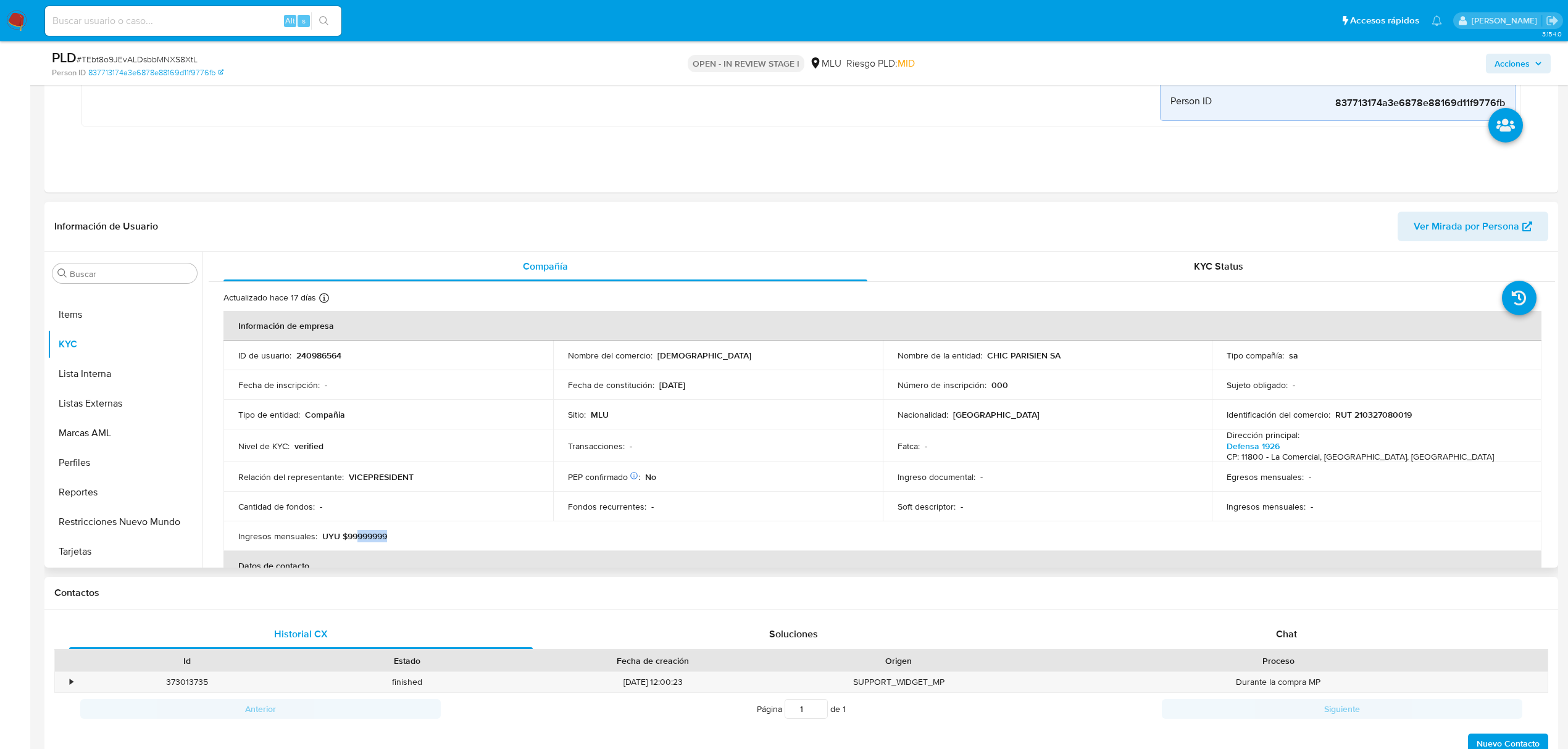
drag, startPoint x: 386, startPoint y: 539, endPoint x: 357, endPoint y: 534, distance: 29.4
click at [357, 534] on p "UYU $99999999" at bounding box center [355, 536] width 65 height 11
click at [114, 463] on button "Perfiles" at bounding box center [119, 463] width 144 height 30
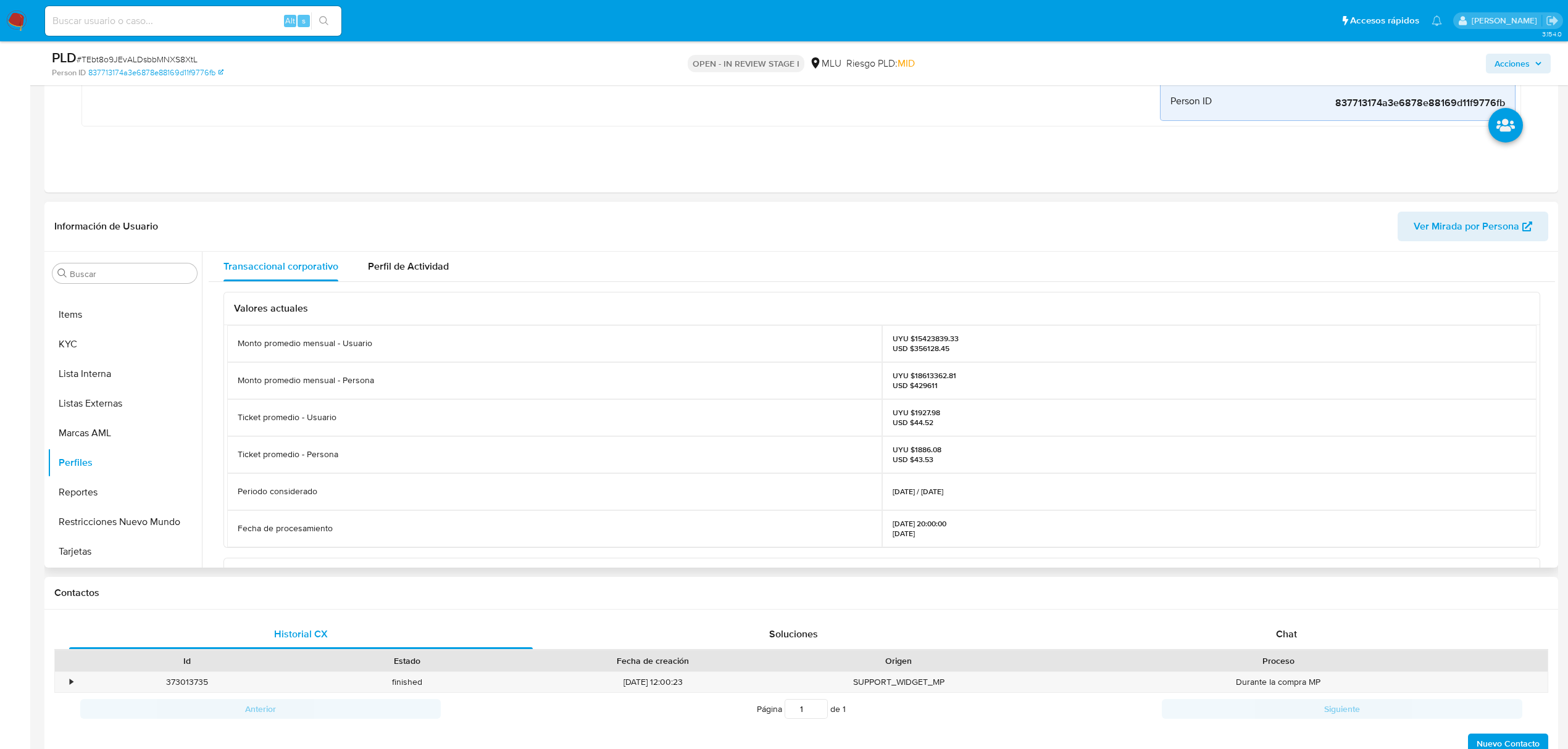
click at [924, 377] on p "UYU $18613362.81 USD $429611" at bounding box center [924, 381] width 64 height 19
copy p "18613362.81"
click at [116, 333] on button "KYC" at bounding box center [119, 344] width 144 height 30
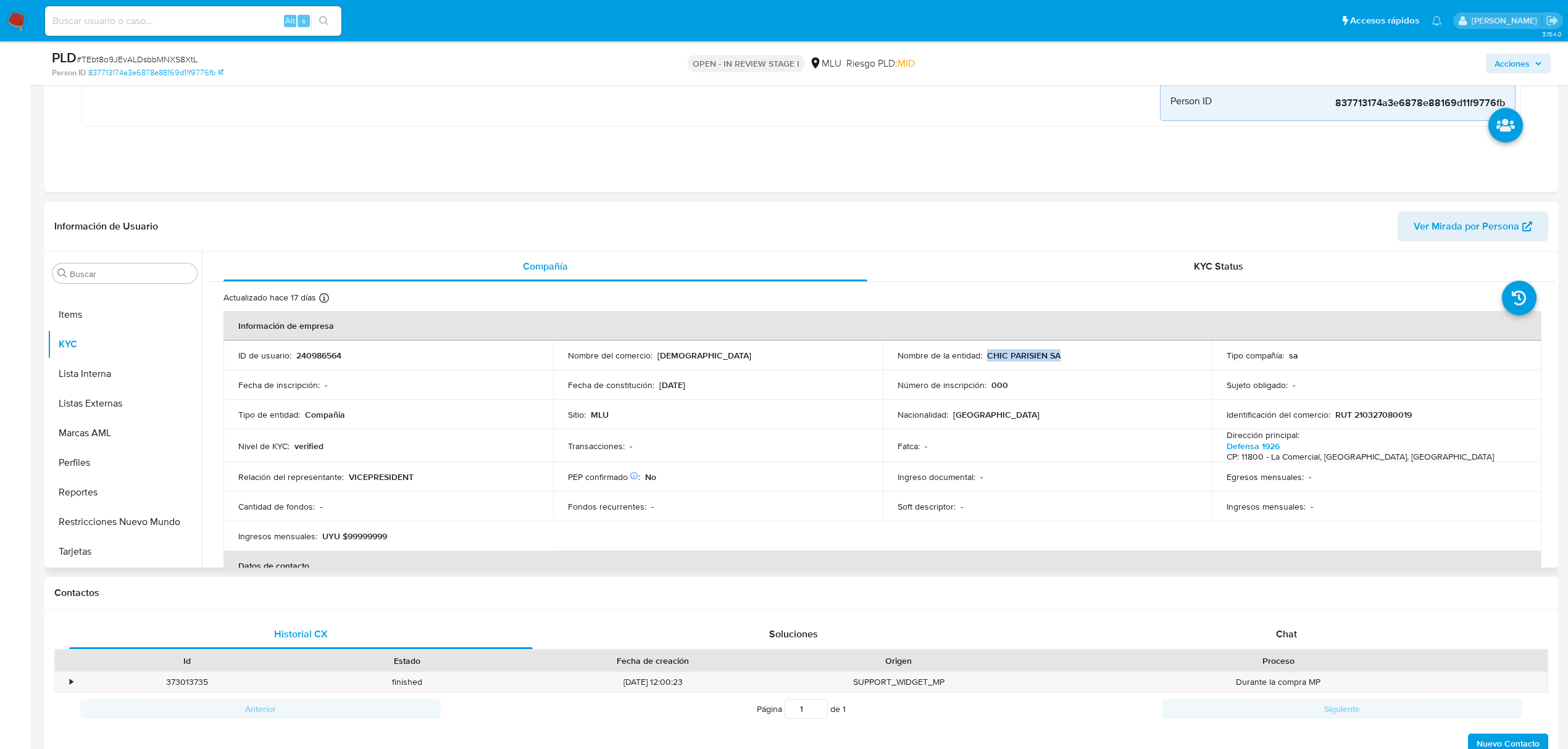
drag, startPoint x: 1073, startPoint y: 364, endPoint x: 984, endPoint y: 358, distance: 89.2
click at [984, 358] on td "Nombre de la entidad : CHIC PARISIEN SA" at bounding box center [1047, 356] width 330 height 30
copy p "CHIC PARISIEN SA"
drag, startPoint x: 1415, startPoint y: 416, endPoint x: 1330, endPoint y: 418, distance: 85.0
click at [1330, 418] on div "Identificación del comercio : RUT 210327080019" at bounding box center [1376, 415] width 300 height 11
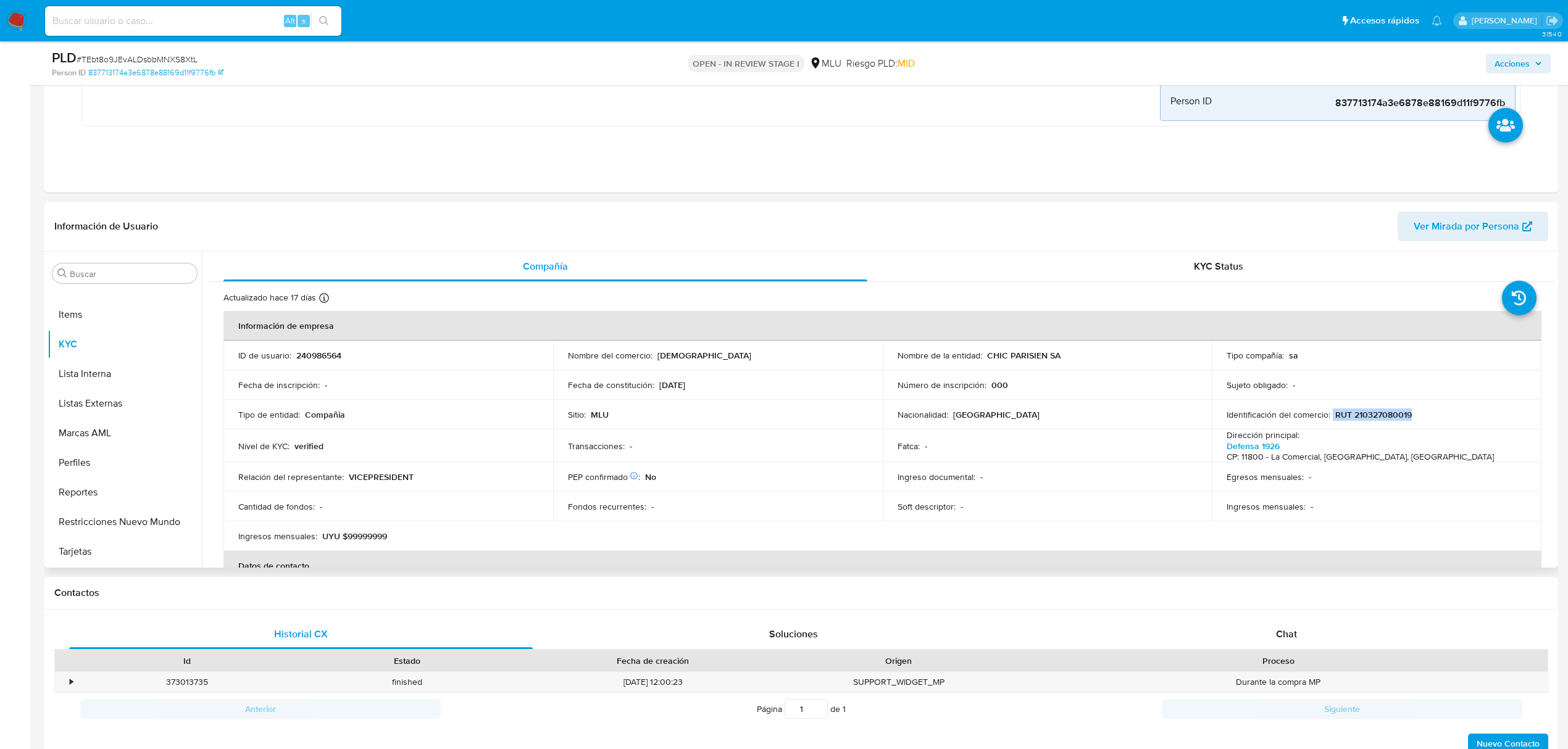
copy div "RUT 210327080019"
click at [136, 462] on button "Cuentas Bancarias" at bounding box center [119, 451] width 144 height 30
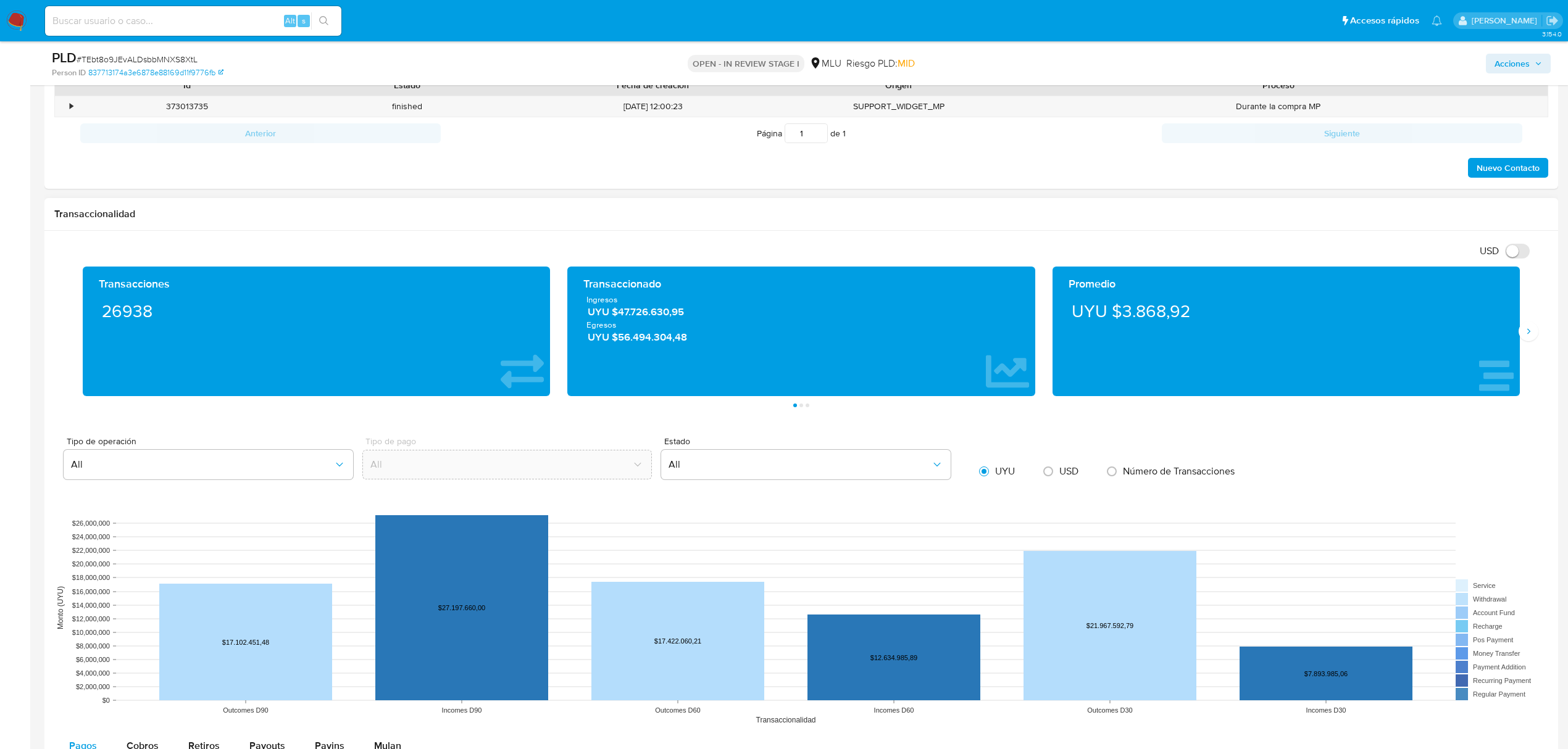
scroll to position [1069, 0]
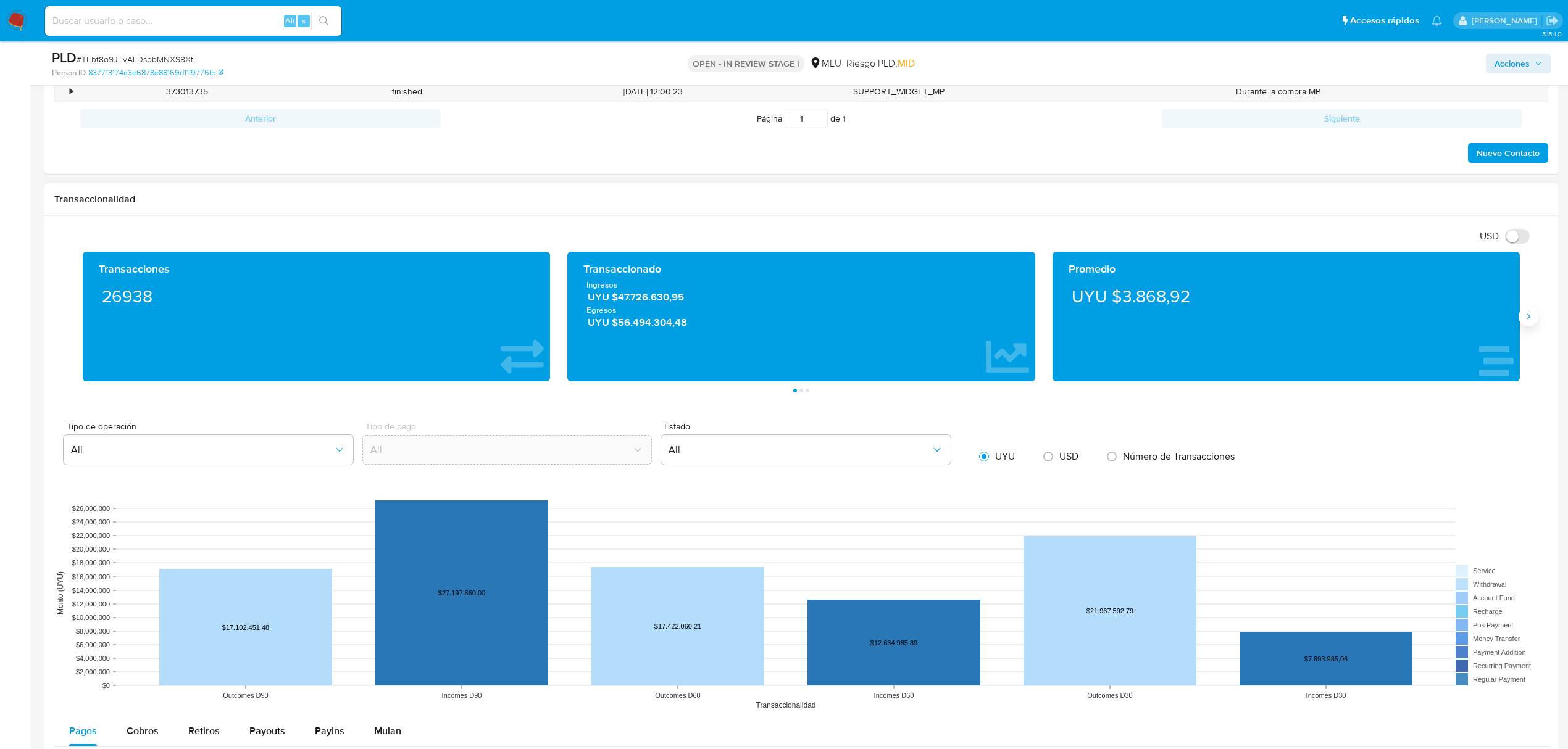
click at [1523, 321] on button "Siguiente" at bounding box center [1528, 316] width 19 height 19
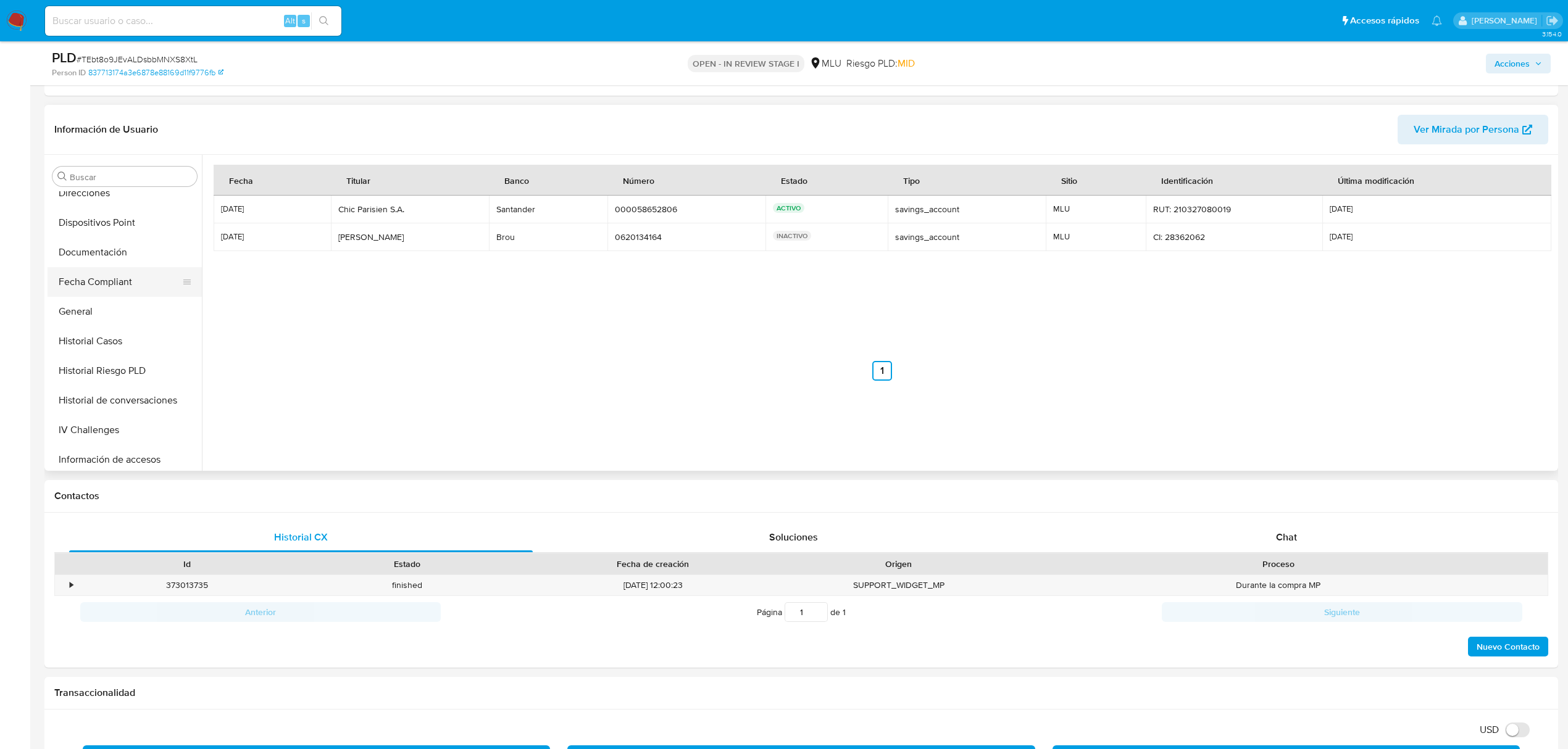
scroll to position [551, 0]
click at [107, 428] on button "Restricciones Nuevo Mundo" at bounding box center [119, 425] width 144 height 30
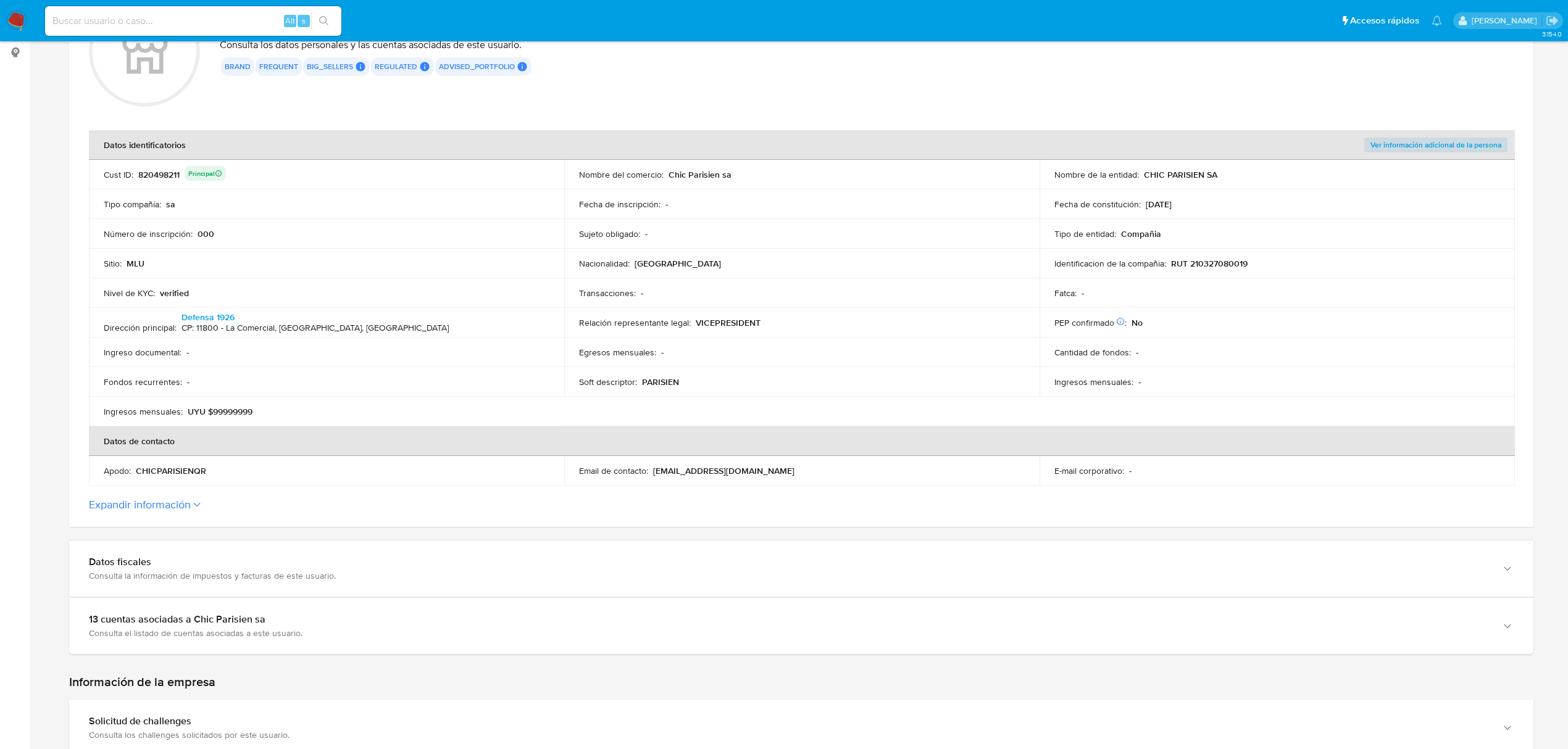
scroll to position [164, 0]
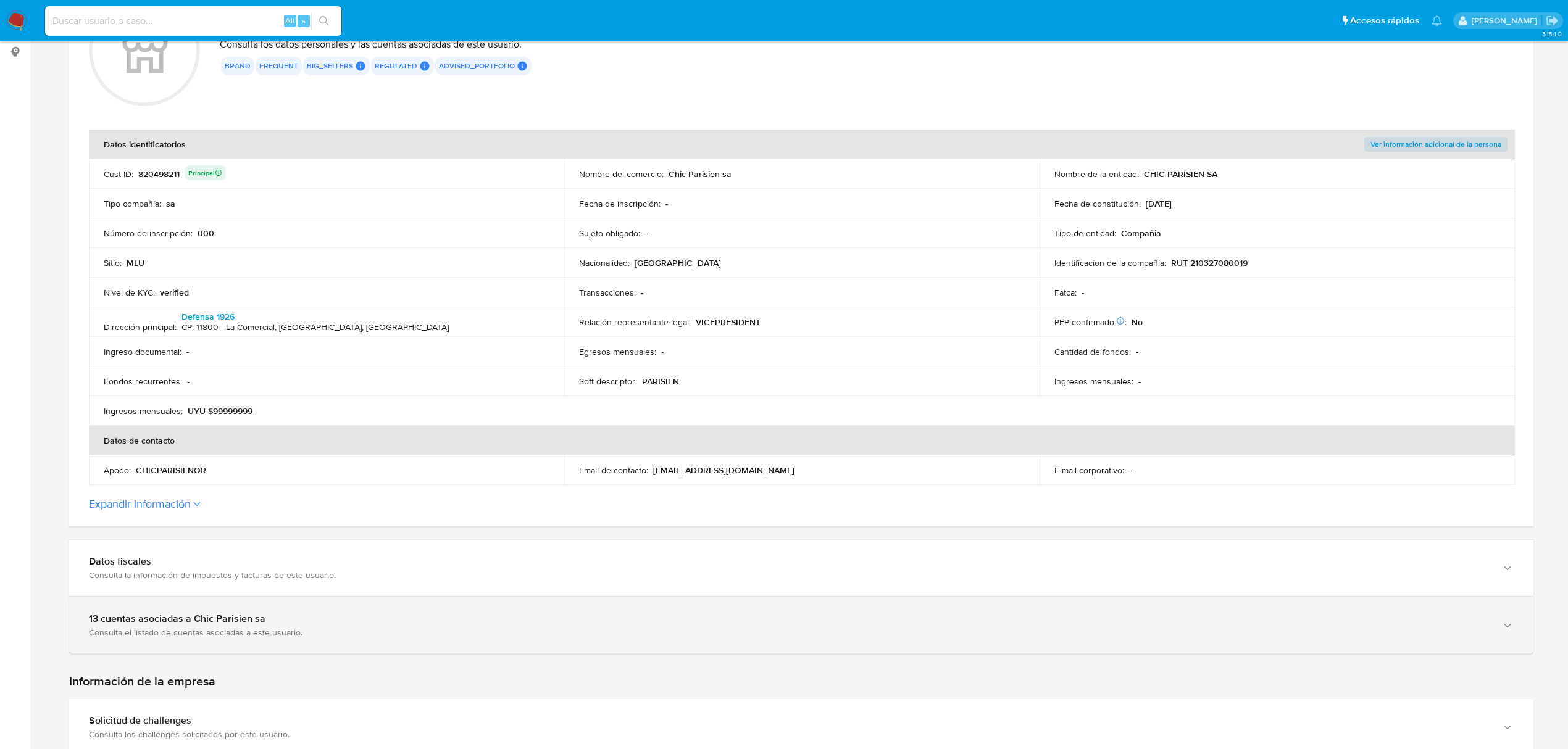
click at [371, 643] on div "13 cuentas asociadas a Chic Parisien sa Consulta el listado de cuentas asociada…" at bounding box center [801, 625] width 1464 height 56
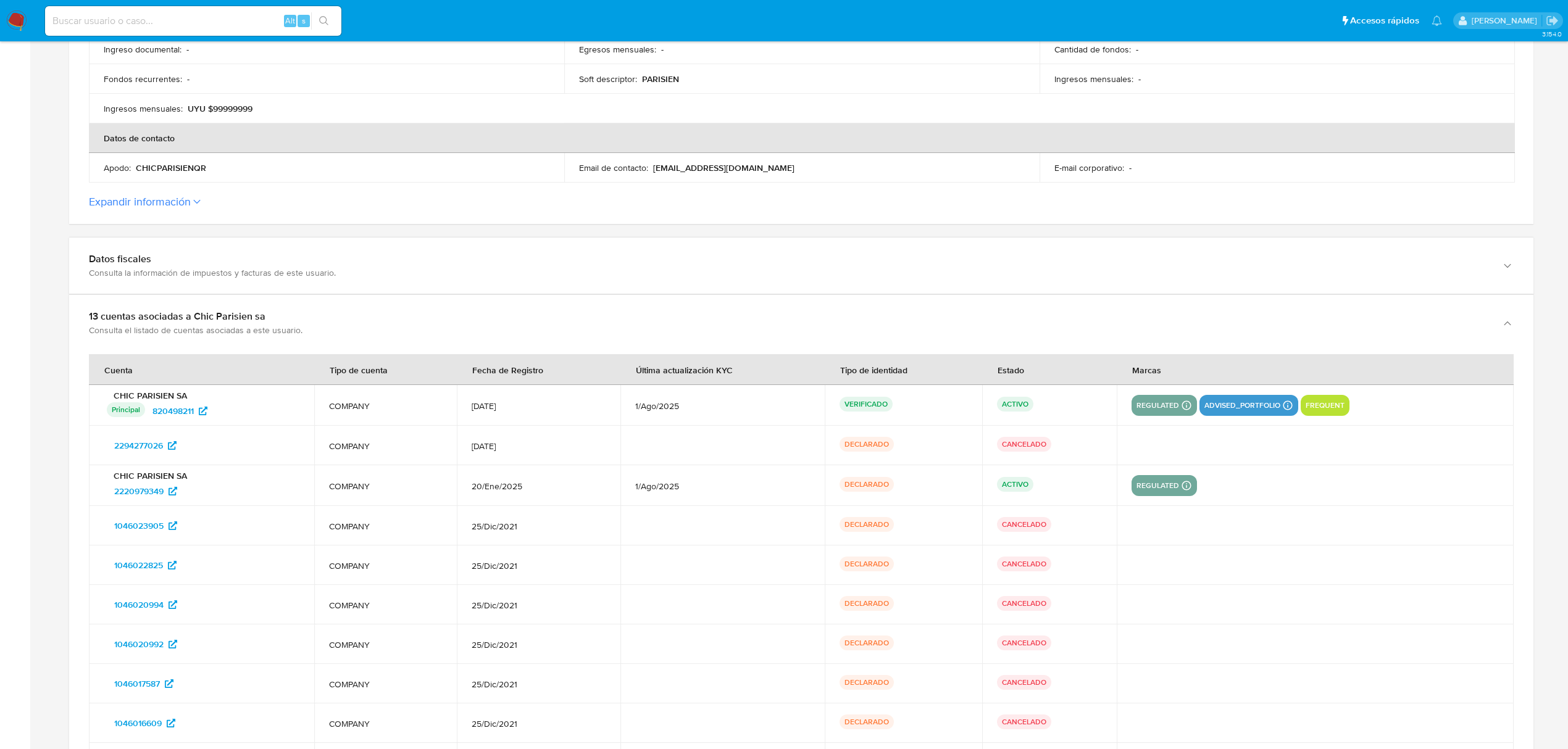
scroll to position [576, 0]
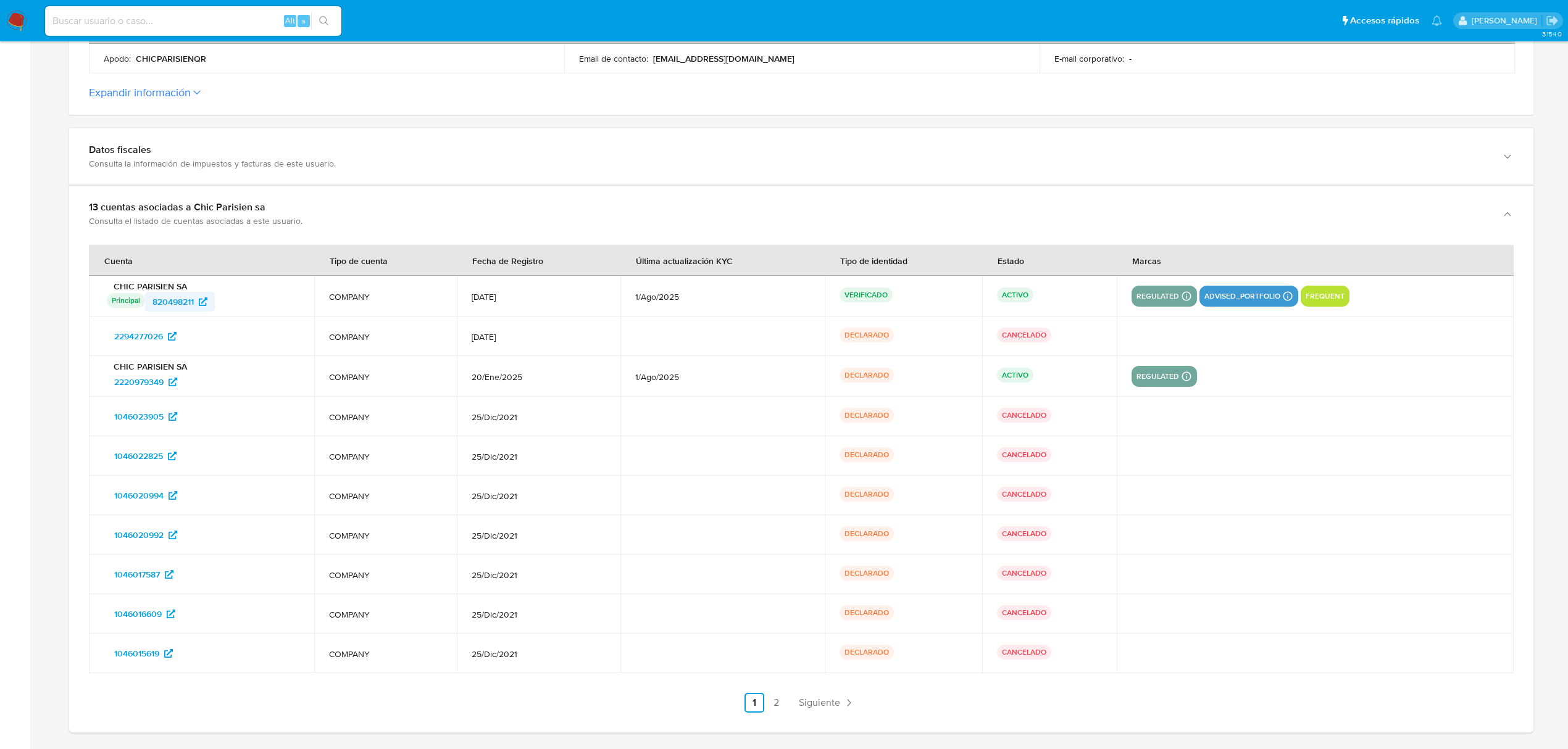
drag, startPoint x: 247, startPoint y: 302, endPoint x: 148, endPoint y: 306, distance: 99.1
click at [148, 306] on div "Principal Identificado como usuario principal 820498211" at bounding box center [203, 301] width 193 height 19
drag, startPoint x: 203, startPoint y: 381, endPoint x: 109, endPoint y: 389, distance: 94.3
click at [109, 389] on div "2220979349" at bounding box center [203, 381] width 193 height 19
click at [780, 705] on link "2" at bounding box center [776, 702] width 19 height 19
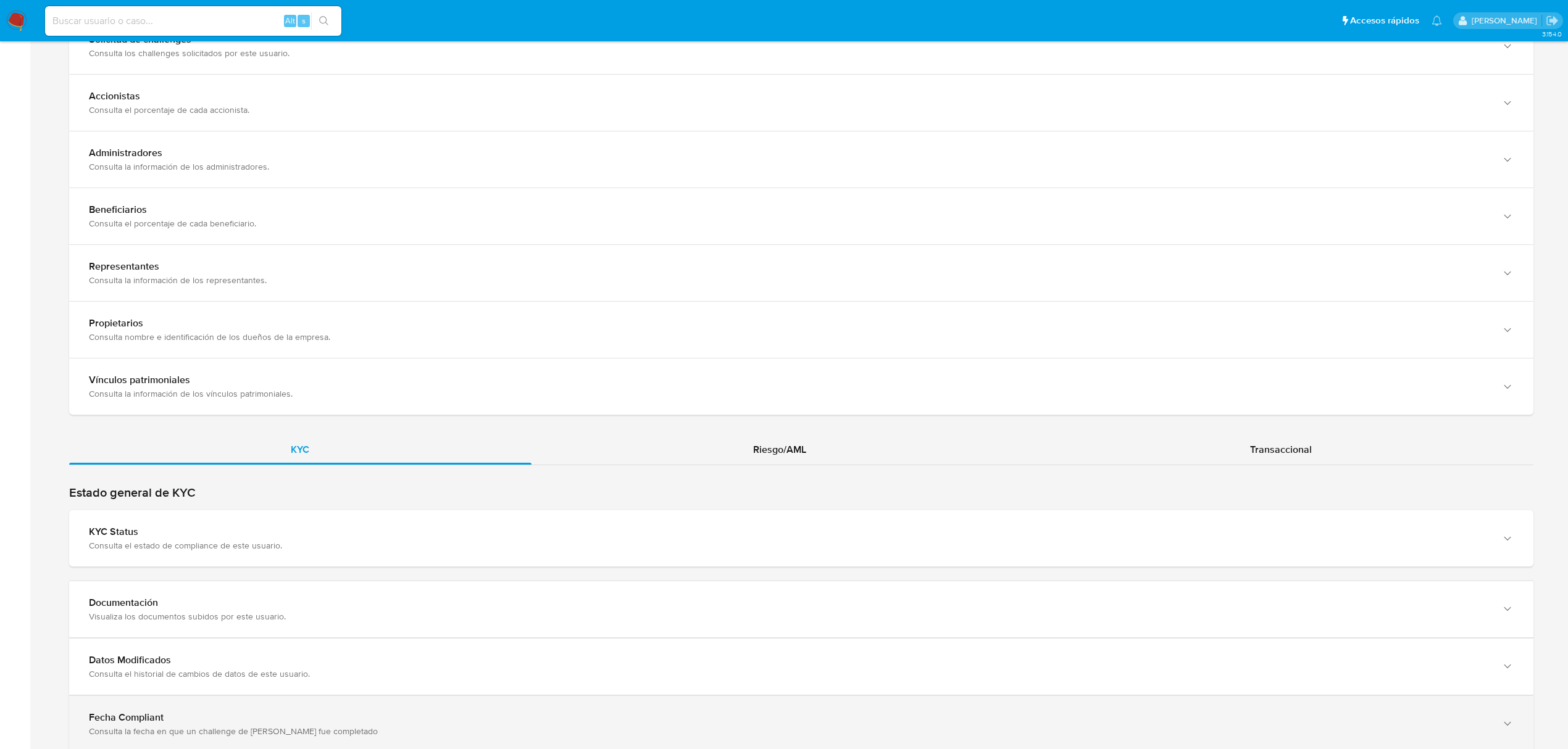
scroll to position [1161, 0]
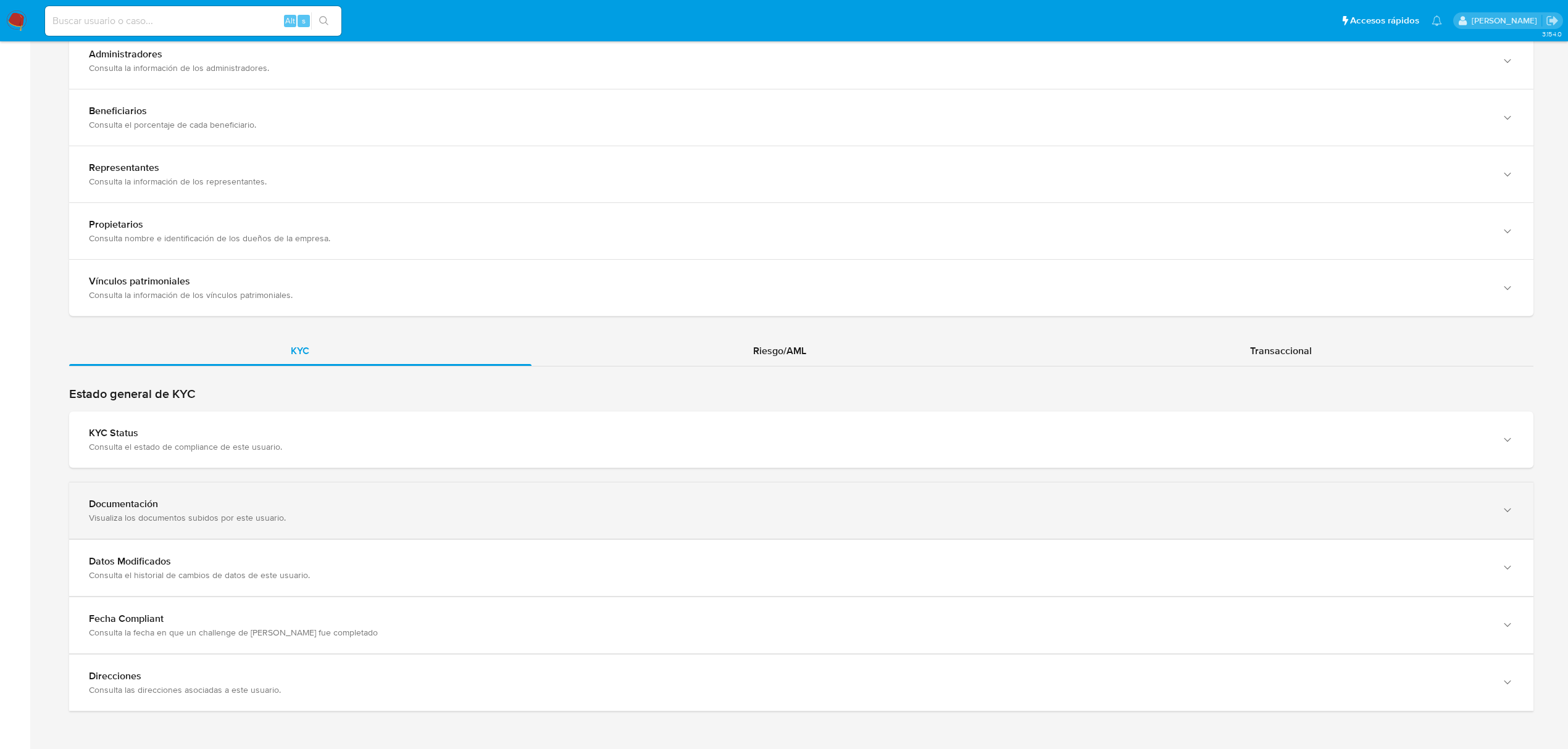
click at [596, 507] on div "Documentación" at bounding box center [789, 504] width 1400 height 12
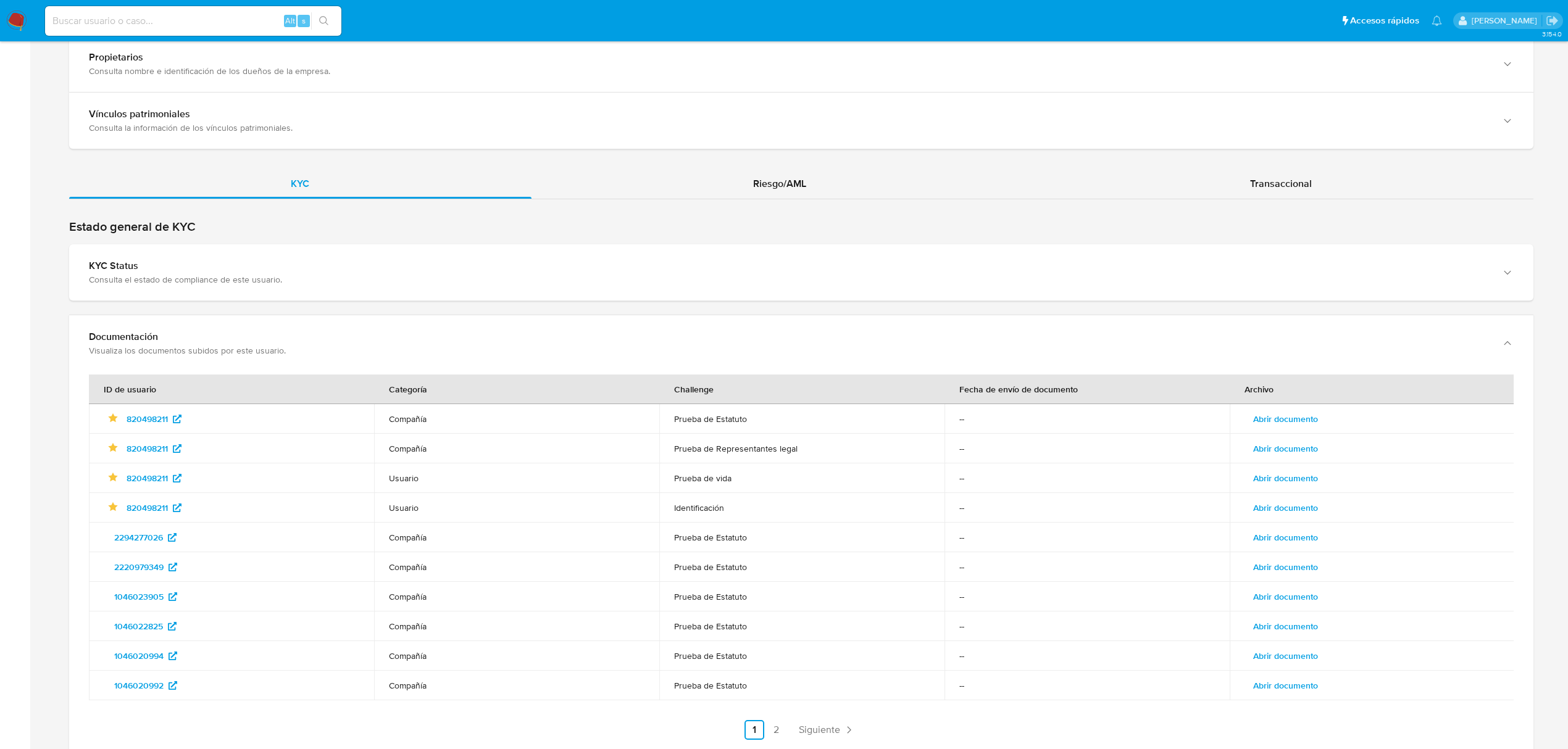
scroll to position [1326, 0]
click at [1307, 486] on span "Abrir documento" at bounding box center [1286, 478] width 65 height 18
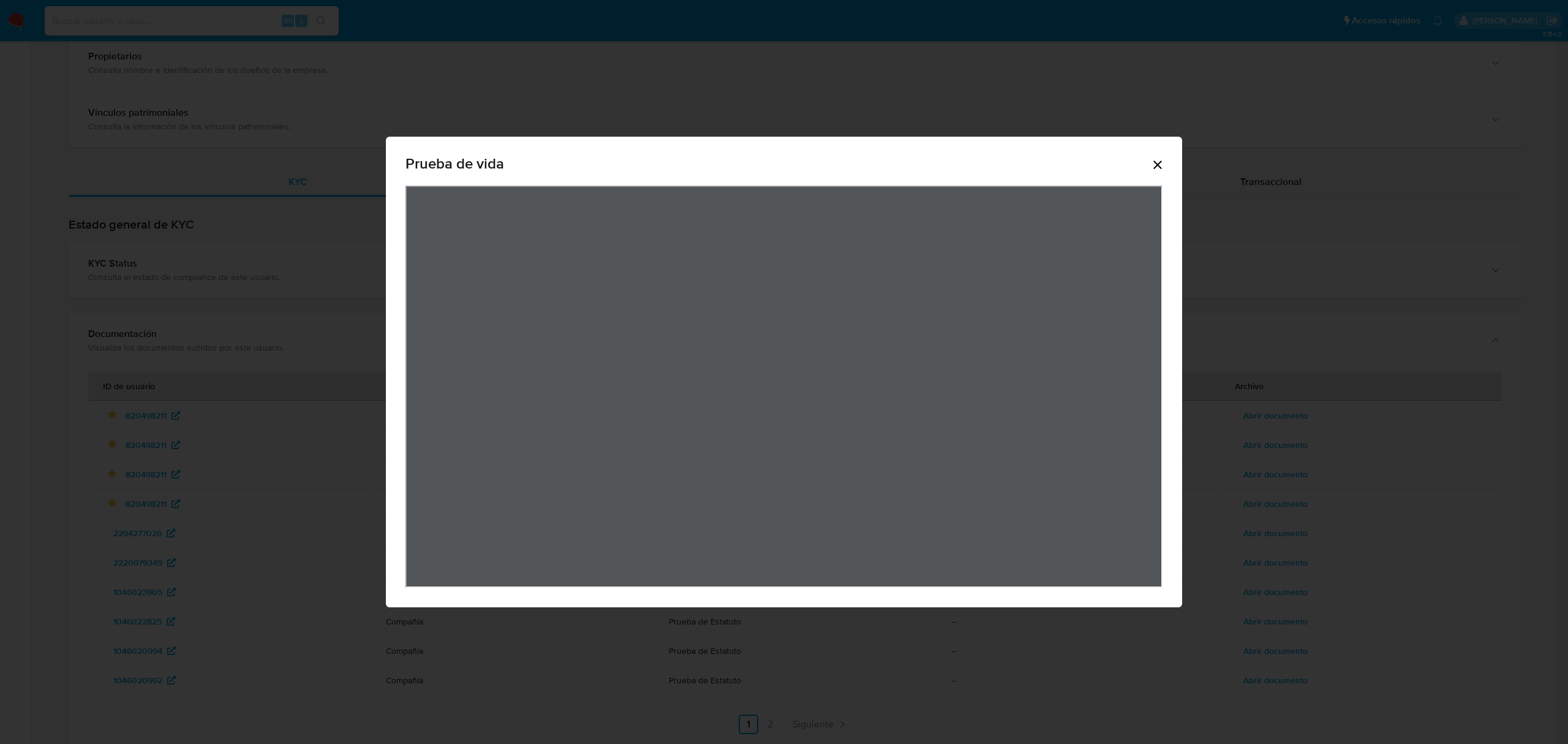
click at [1156, 173] on div "Prueba de vida" at bounding box center [784, 166] width 757 height 40
click at [1165, 160] on div "Prueba de vida" at bounding box center [784, 372] width 796 height 471
click at [1156, 165] on icon "Cerrar" at bounding box center [1157, 165] width 8 height 8
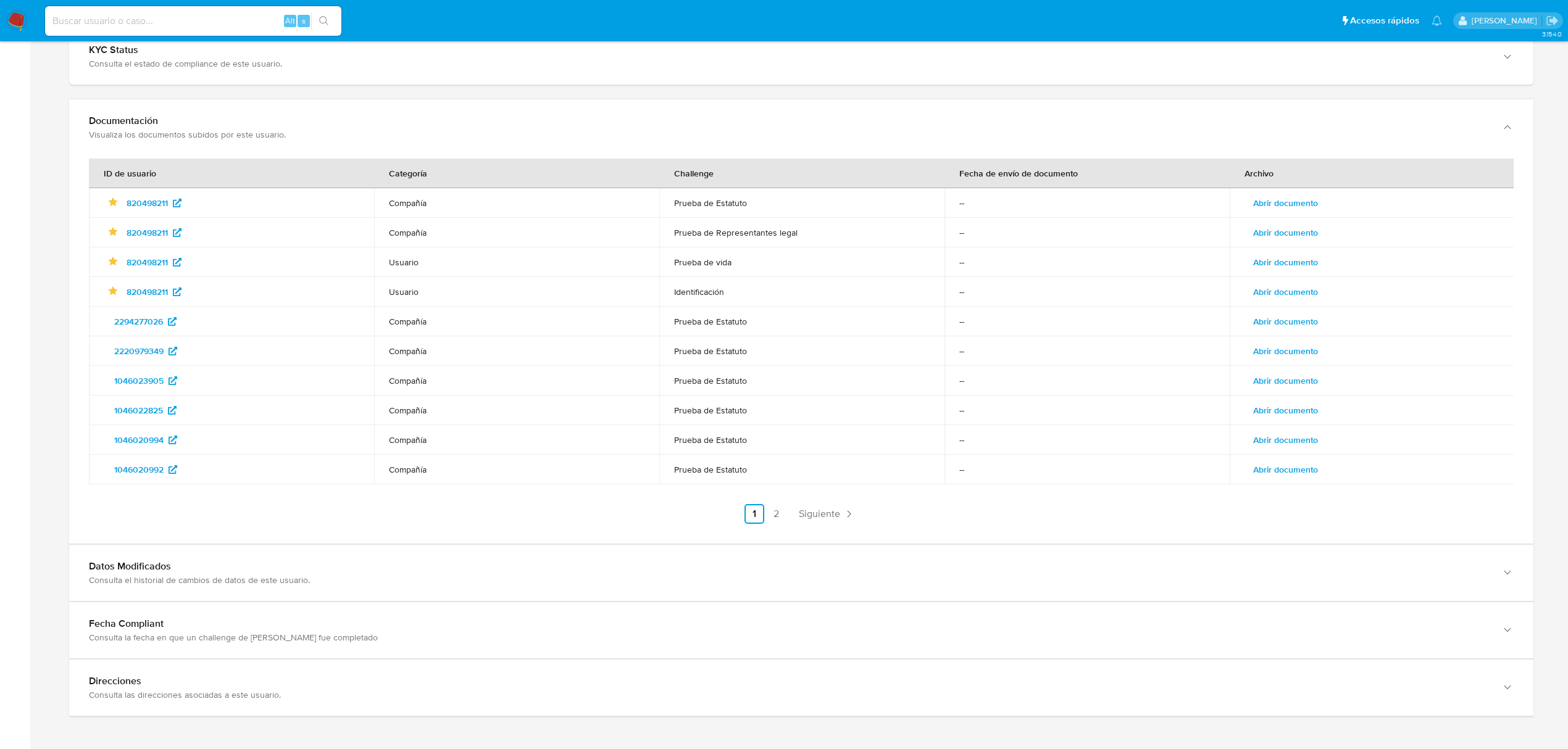
scroll to position [1550, 0]
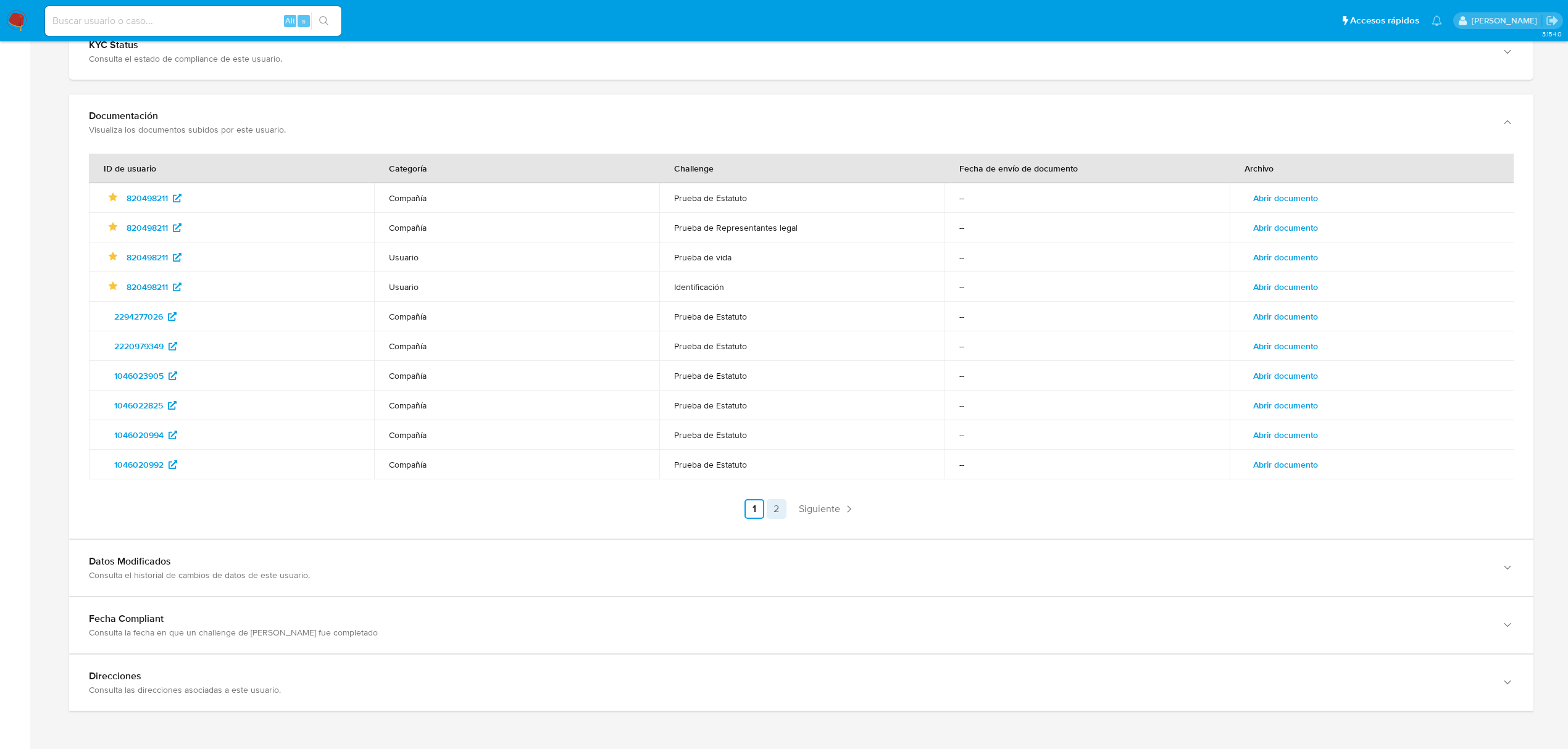
click at [768, 508] on link "2" at bounding box center [776, 508] width 19 height 19
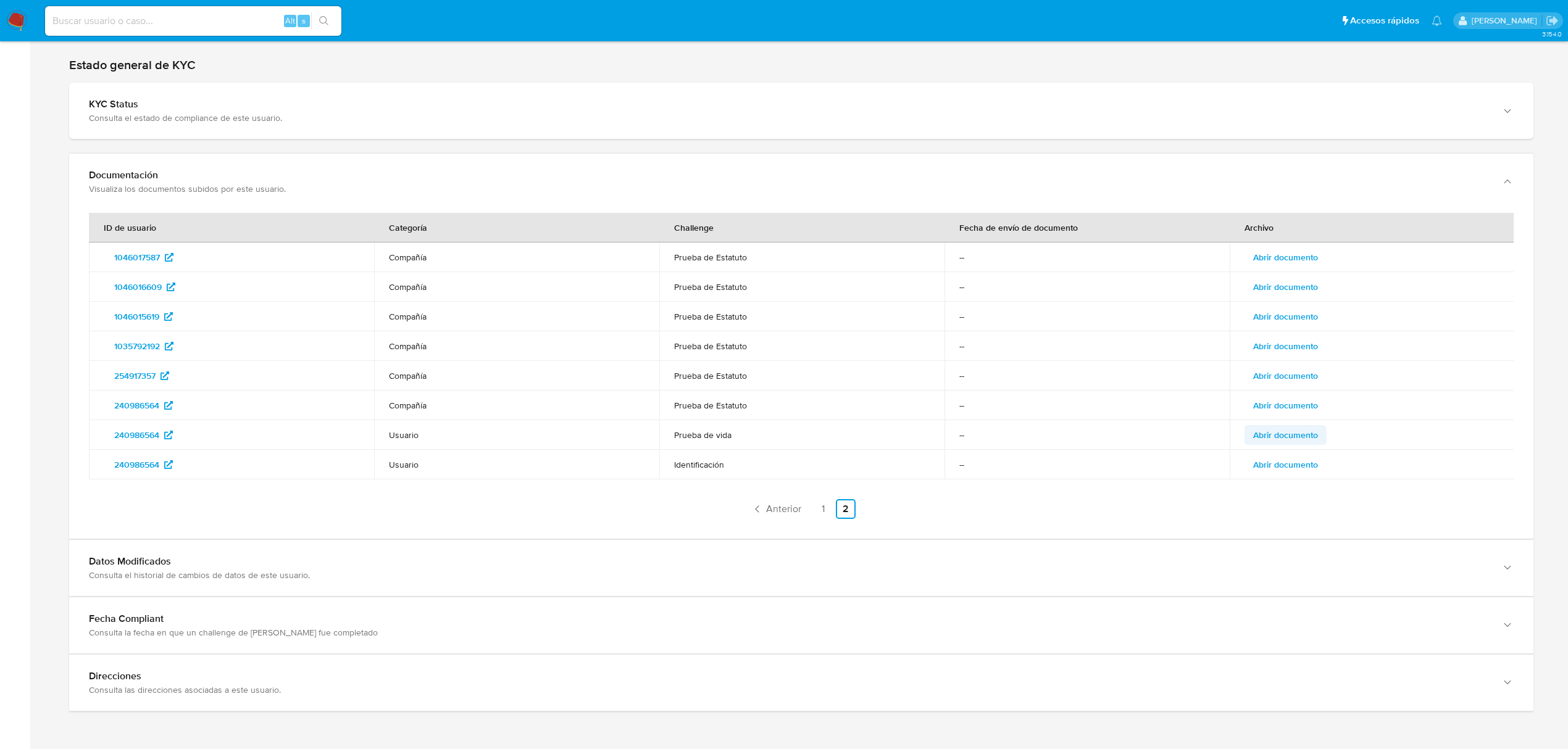
click at [1284, 432] on span "Abrir documento" at bounding box center [1286, 435] width 65 height 18
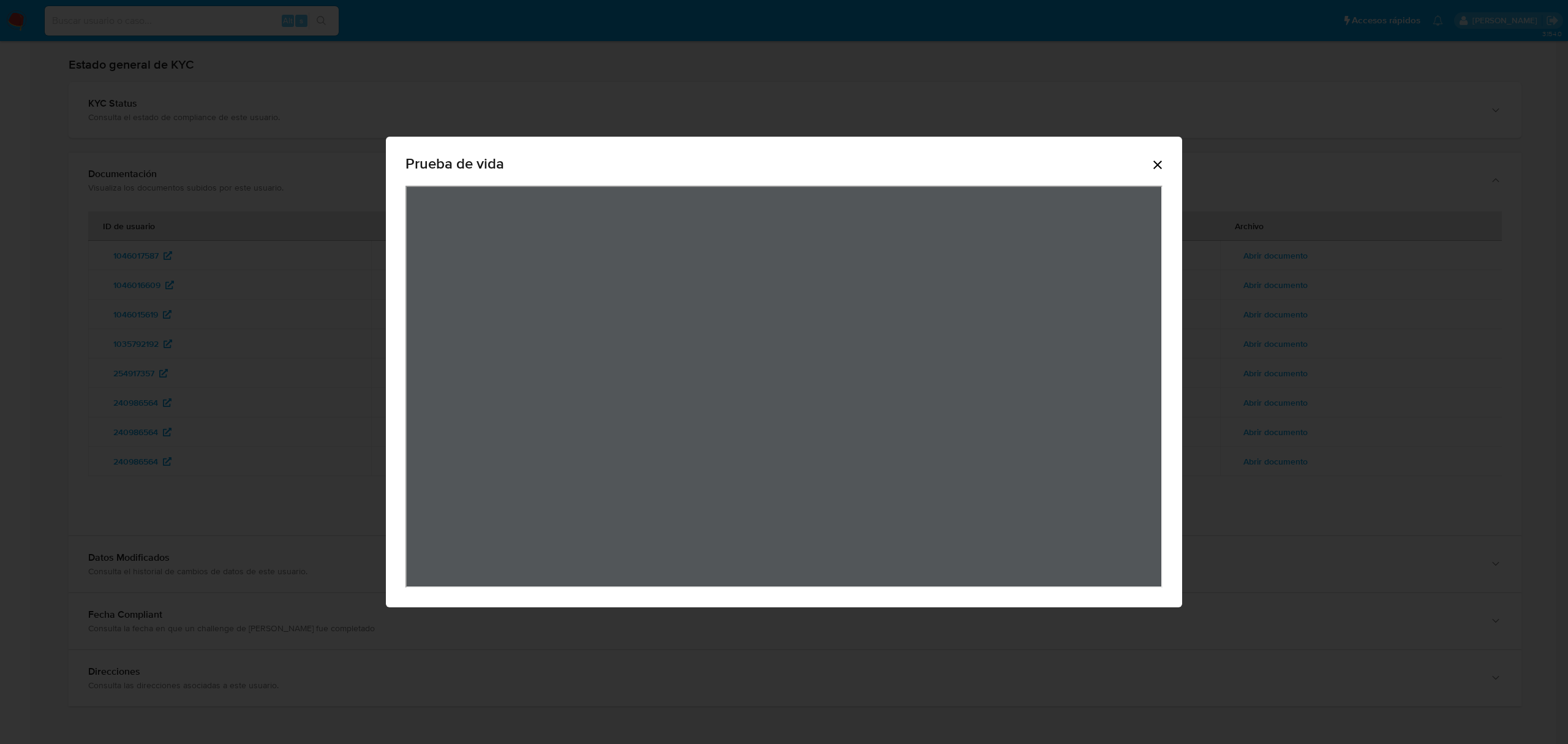
click at [1153, 160] on icon "Cerrar" at bounding box center [1158, 165] width 15 height 15
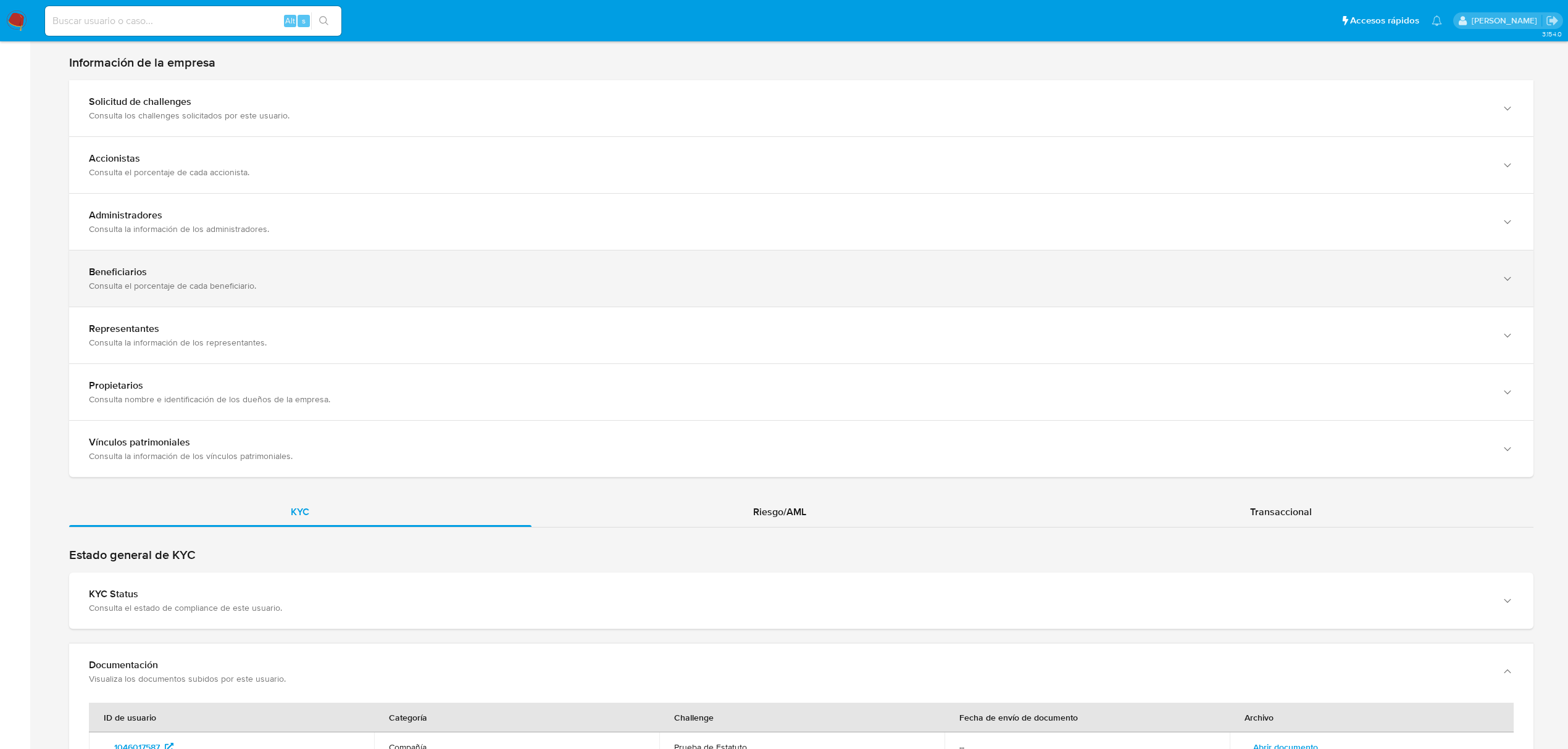
scroll to position [585, 0]
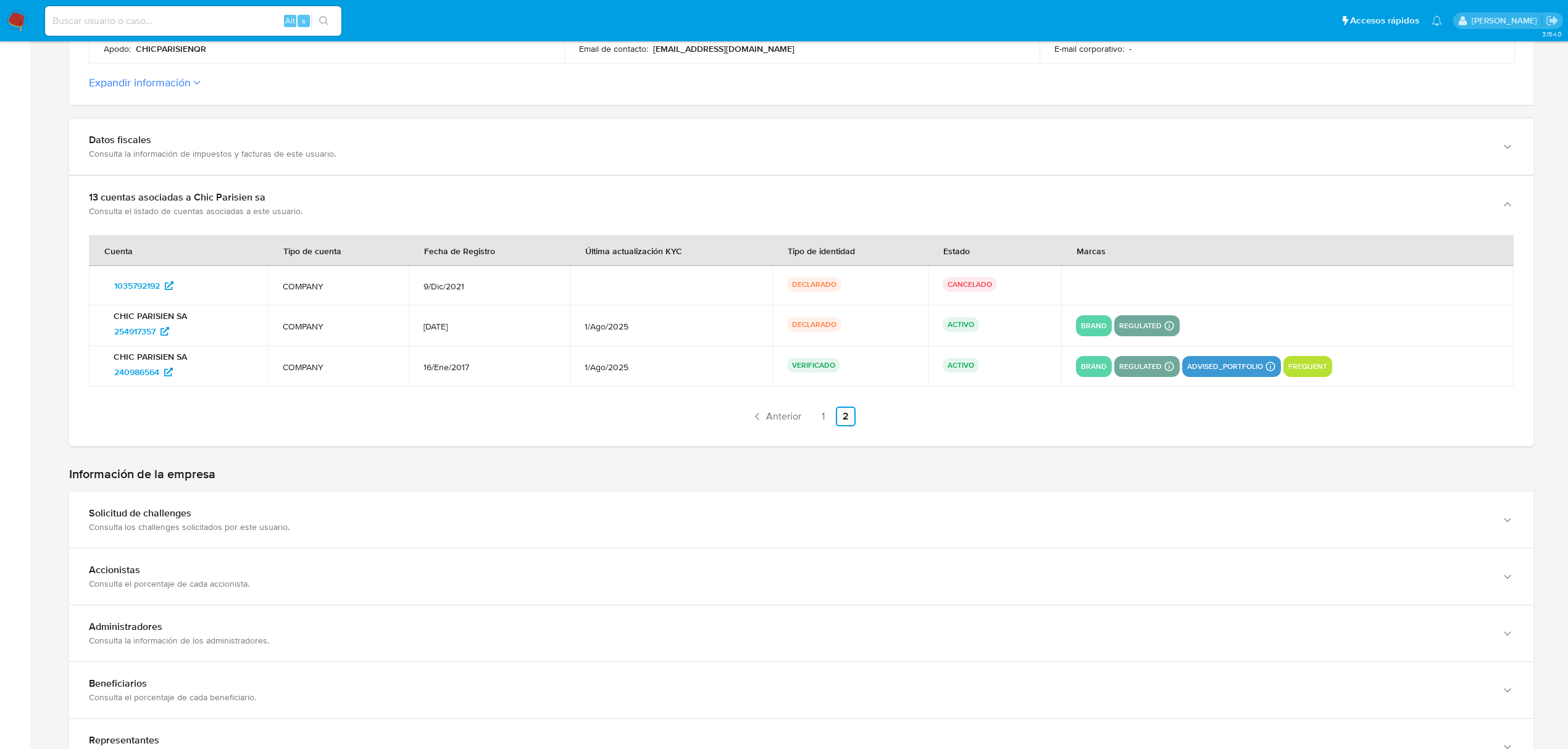
drag, startPoint x: 185, startPoint y: 284, endPoint x: 245, endPoint y: 434, distance: 161.6
click at [245, 434] on div "Cuenta Tipo de cuenta Fecha de Registro Última actualización KYC Tipo de identi…" at bounding box center [801, 339] width 1464 height 214
click at [240, 426] on ul "Anterior 1 2 Siguiente" at bounding box center [801, 416] width 1424 height 19
click at [825, 420] on link "1" at bounding box center [822, 416] width 19 height 19
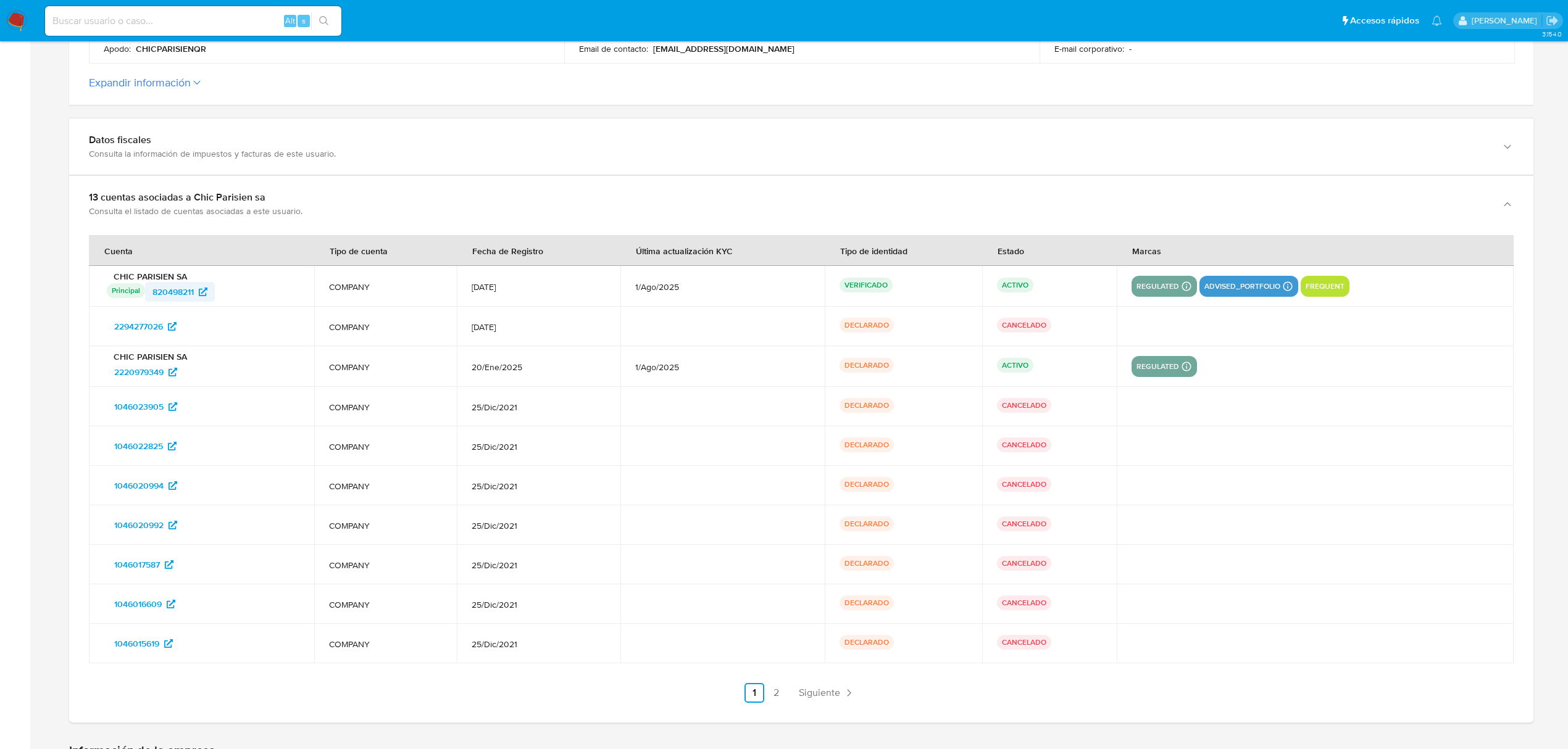
drag, startPoint x: 245, startPoint y: 300, endPoint x: 152, endPoint y: 299, distance: 93.0
click at [152, 299] on div "Principal Identificado como usuario principal 820498211" at bounding box center [203, 292] width 193 height 19
drag, startPoint x: 107, startPoint y: 376, endPoint x: 169, endPoint y: 375, distance: 62.0
click at [169, 375] on td "CHIC PARISIEN SA 2220979349" at bounding box center [201, 367] width 225 height 41
drag, startPoint x: 240, startPoint y: 290, endPoint x: 151, endPoint y: 302, distance: 89.8
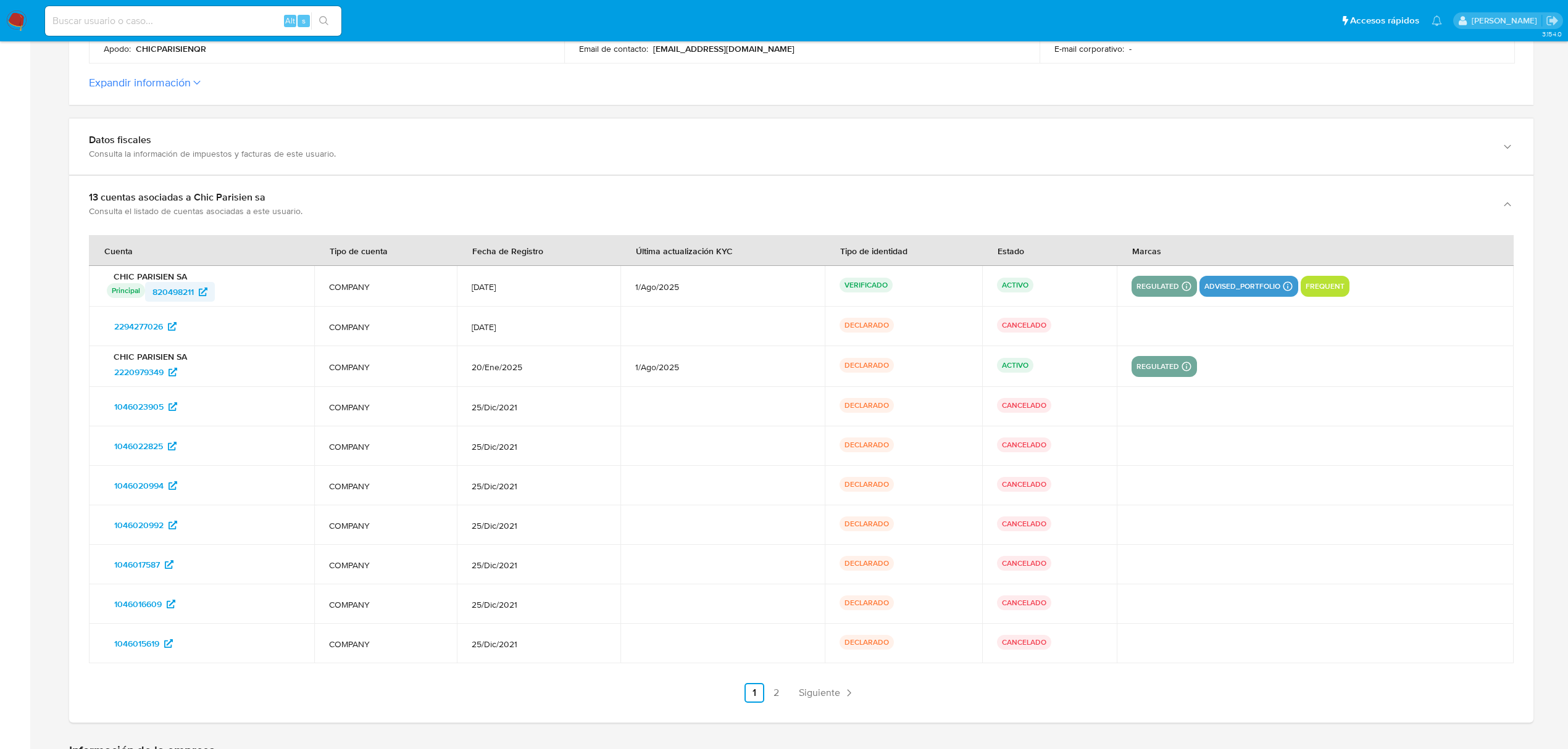
click at [151, 302] on div "Principal Identificado como usuario principal 820498211" at bounding box center [203, 292] width 193 height 19
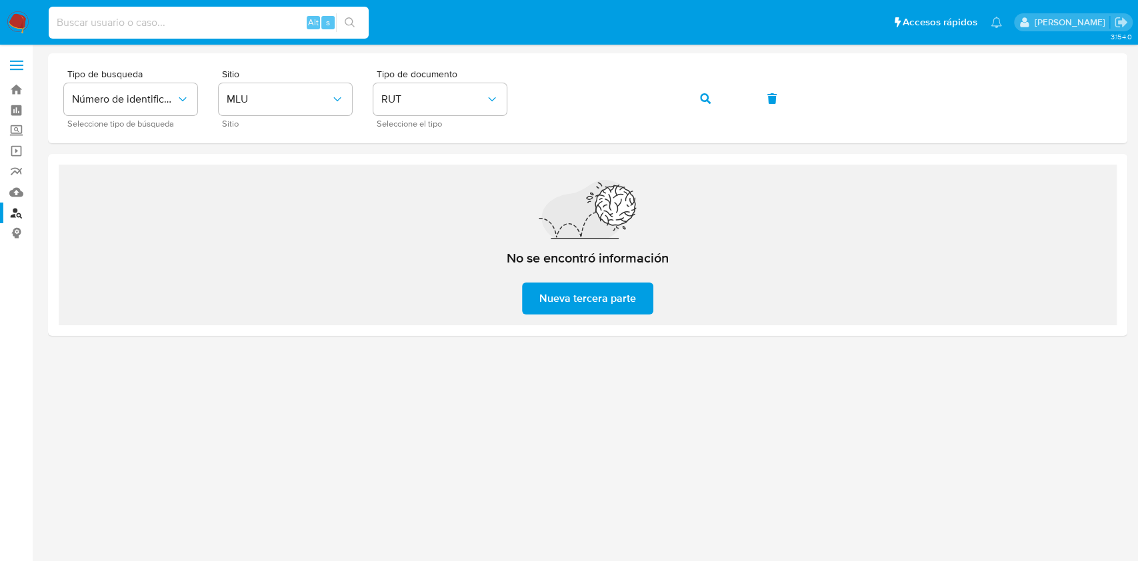
click at [165, 25] on input at bounding box center [209, 22] width 320 height 17
type input "1964669297"
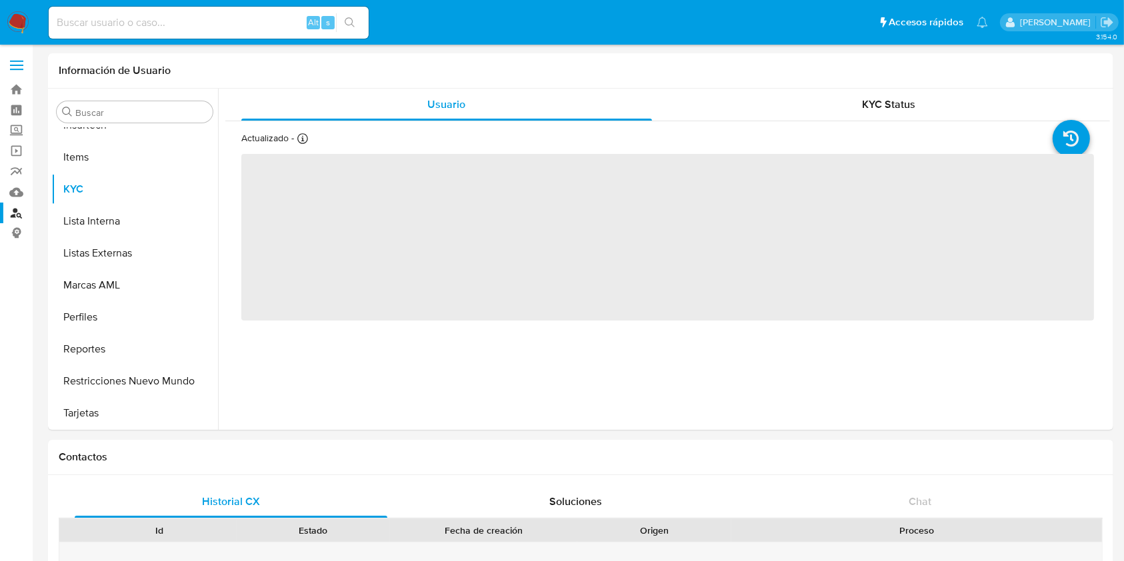
scroll to position [595, 0]
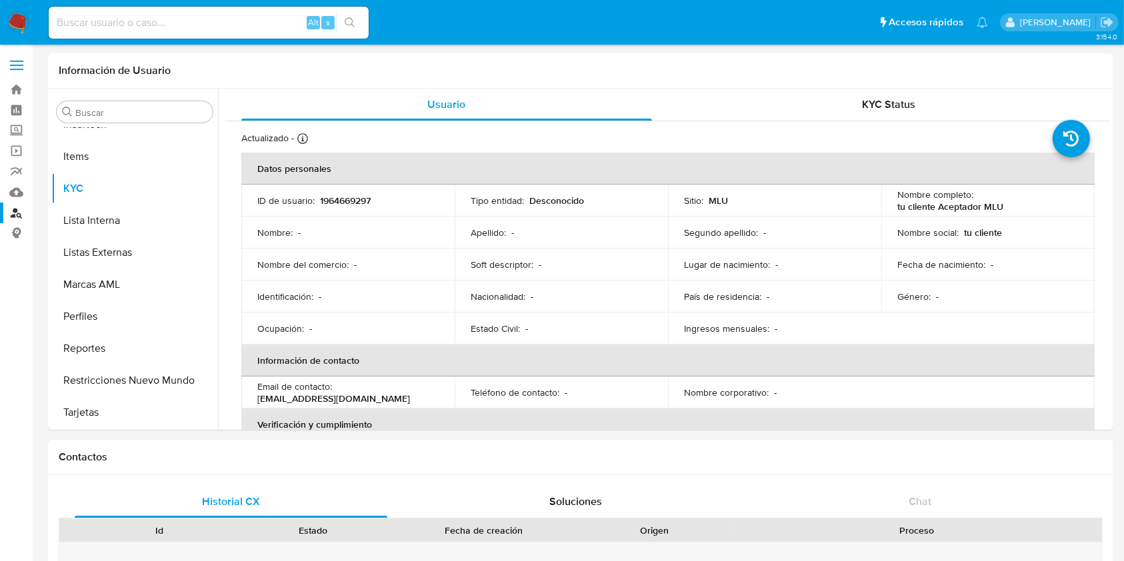
select select "10"
drag, startPoint x: 999, startPoint y: 203, endPoint x: 894, endPoint y: 207, distance: 105.4
click at [897, 207] on div "Nombre completo : tu cliente Aceptador MLU" at bounding box center [987, 201] width 181 height 24
copy p "tu cliente Aceptador MLU"
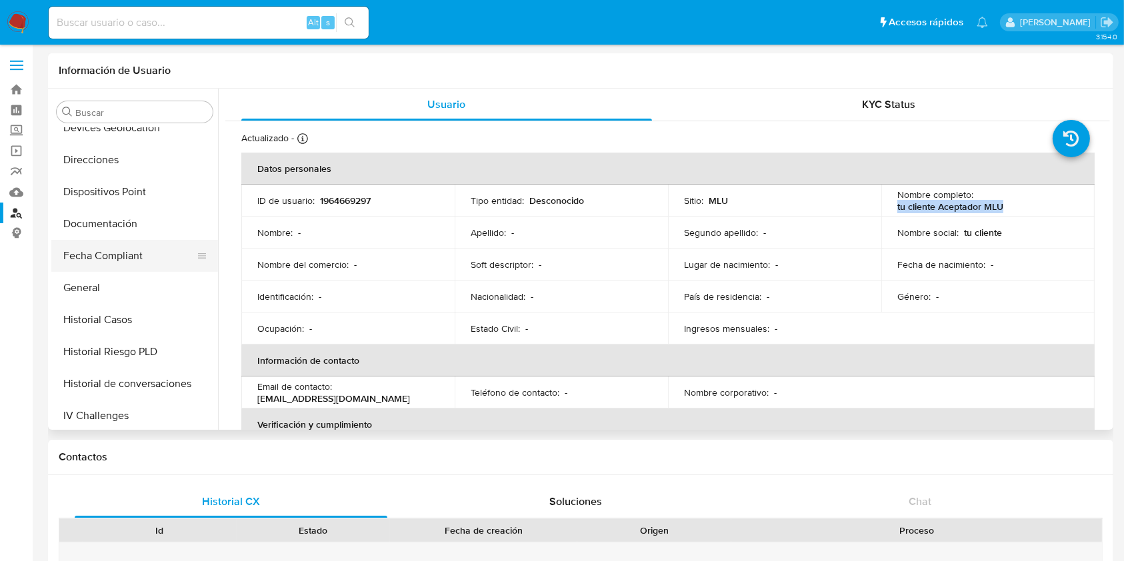
click at [95, 254] on button "Fecha Compliant" at bounding box center [129, 256] width 156 height 32
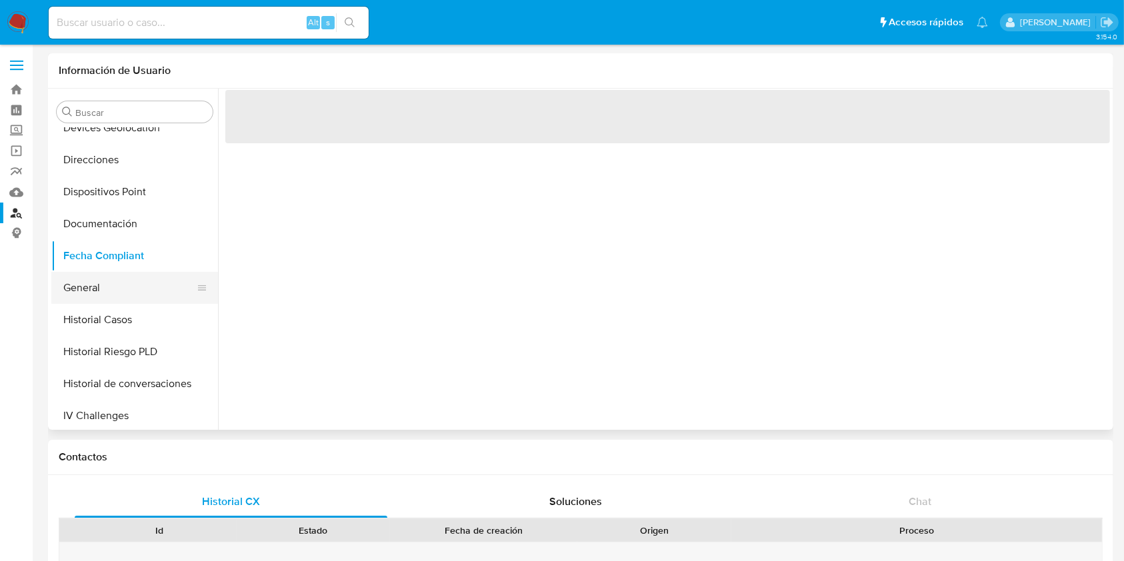
click at [99, 279] on button "General" at bounding box center [129, 288] width 156 height 32
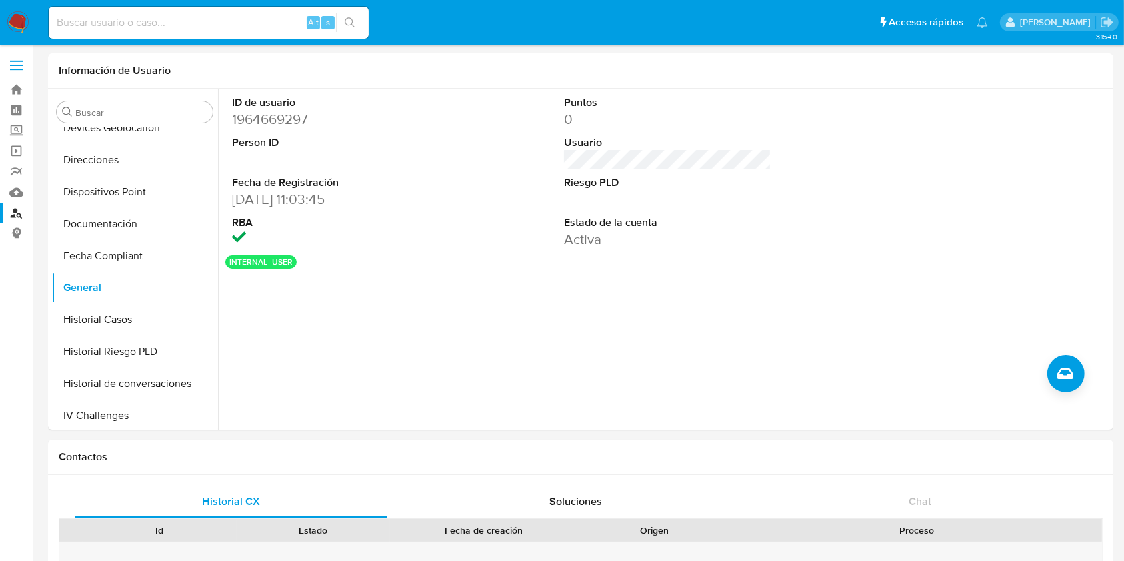
click at [192, 19] on input at bounding box center [209, 22] width 320 height 17
paste input "493144042"
type input "493144042"
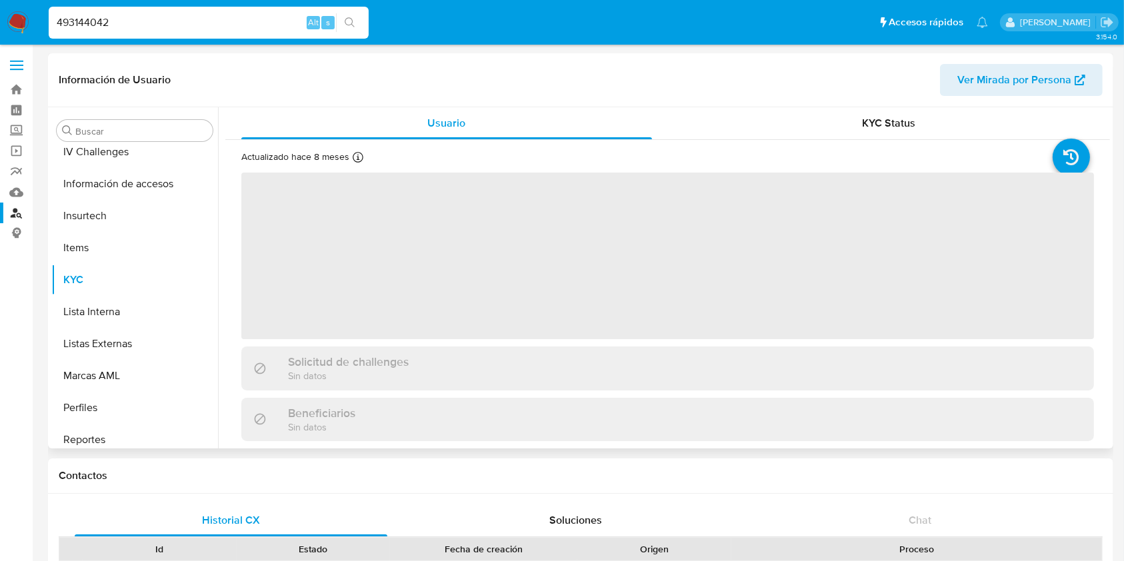
scroll to position [595, 0]
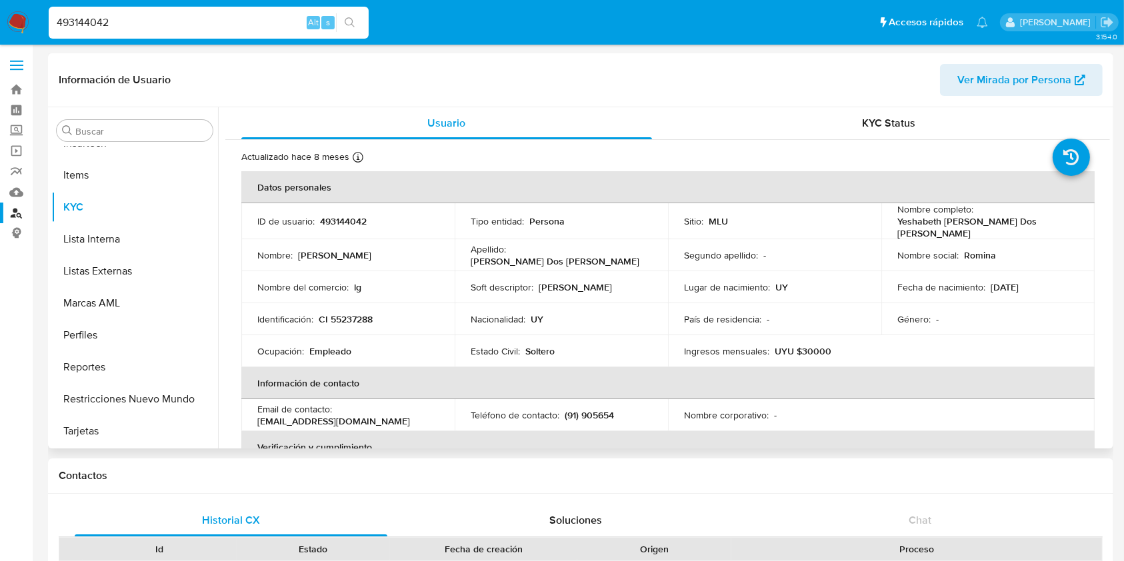
select select "10"
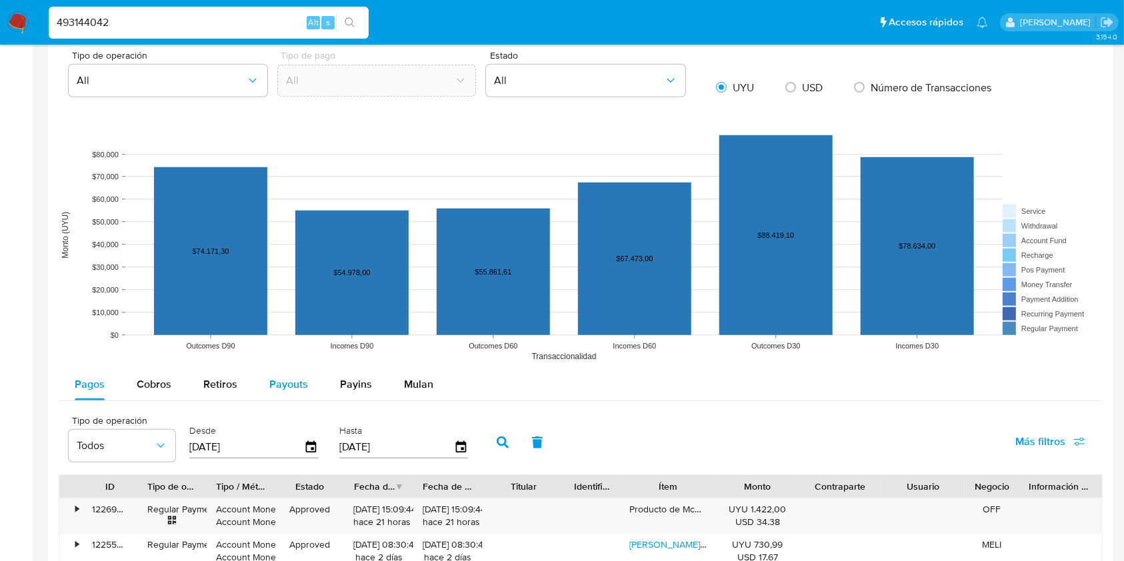
scroll to position [977, 0]
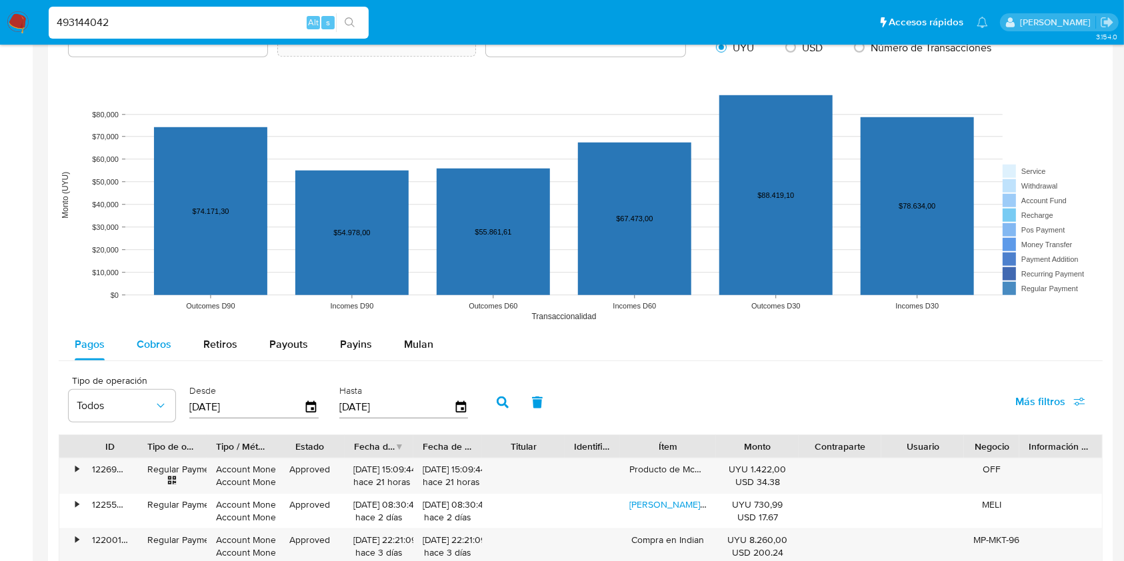
click at [148, 333] on div "Cobros" at bounding box center [154, 345] width 35 height 32
select select "10"
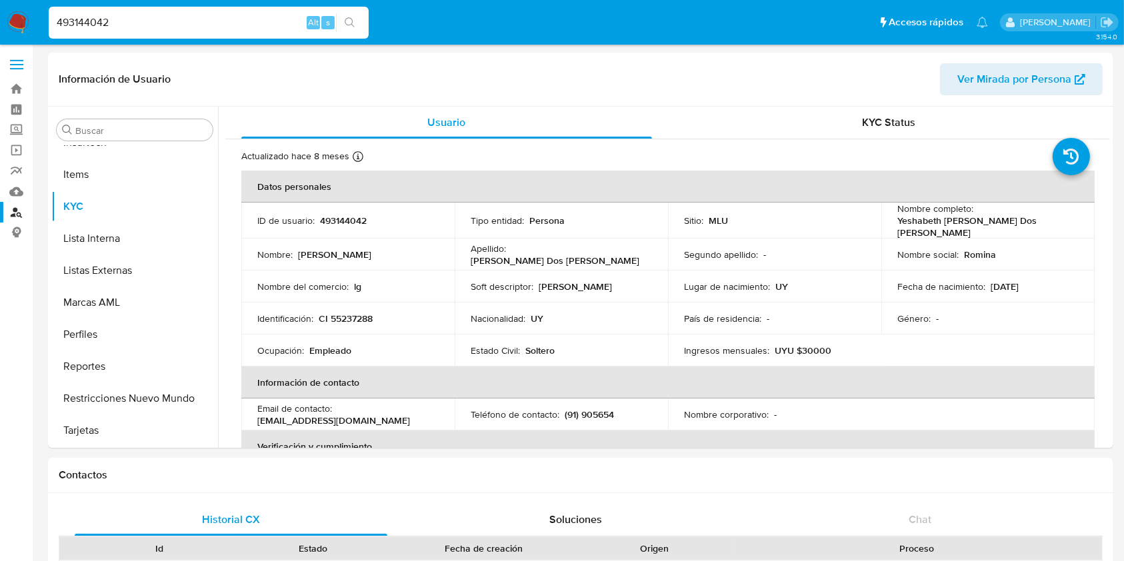
scroll to position [0, 0]
click at [87, 23] on input "493144042" at bounding box center [209, 22] width 320 height 17
paste input "635305660"
type input "635305660"
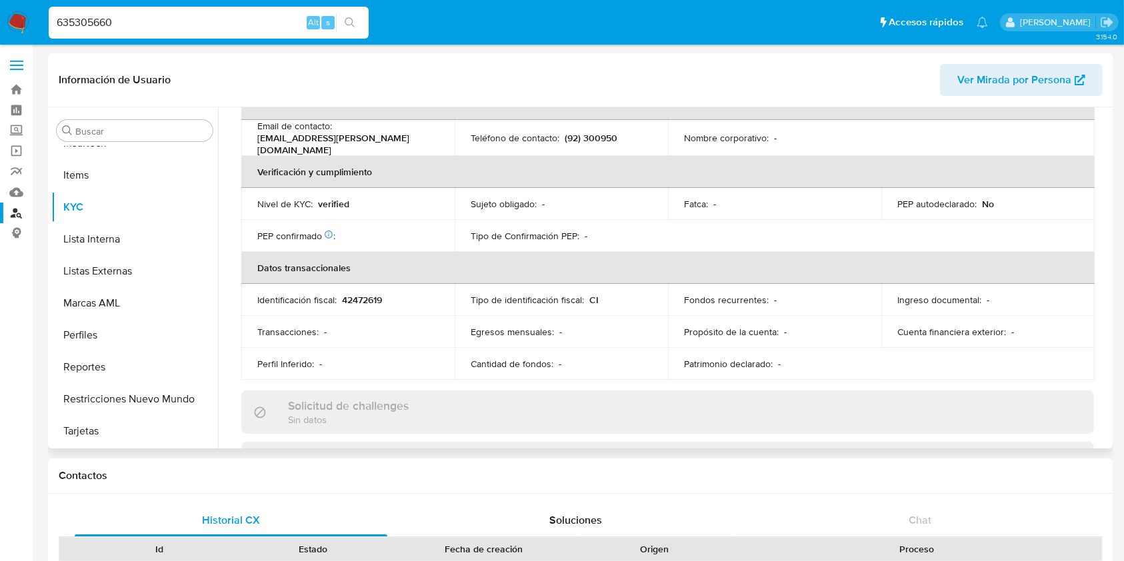
scroll to position [355, 0]
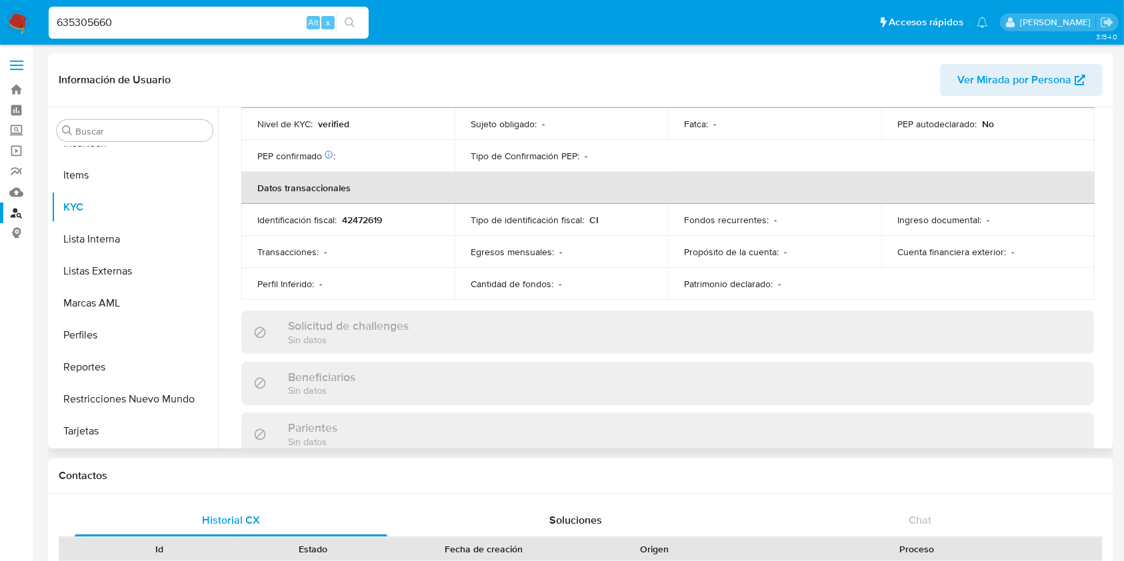
select select "10"
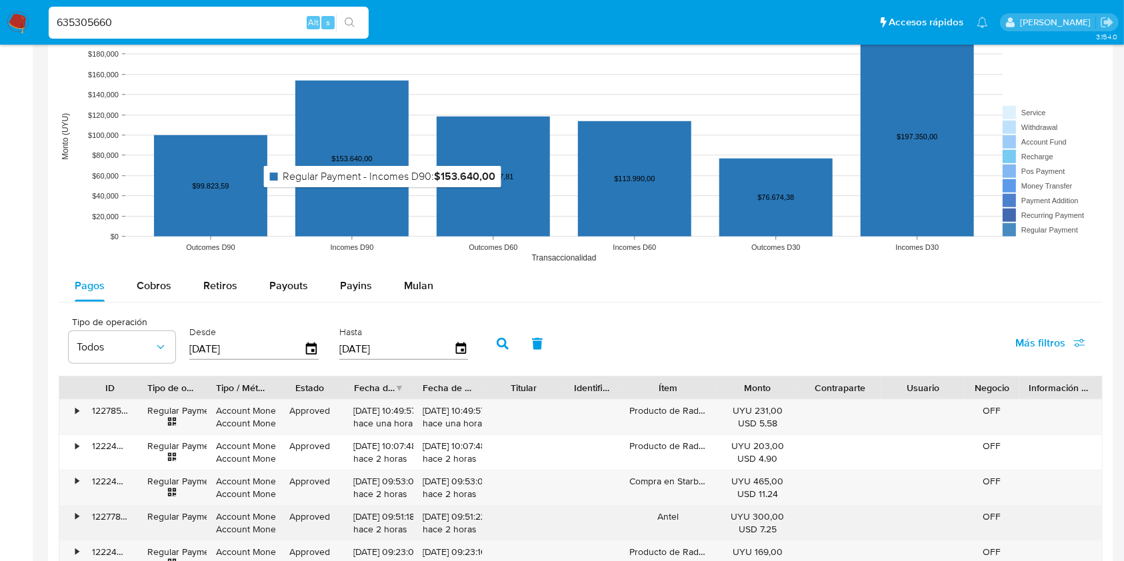
scroll to position [1066, 0]
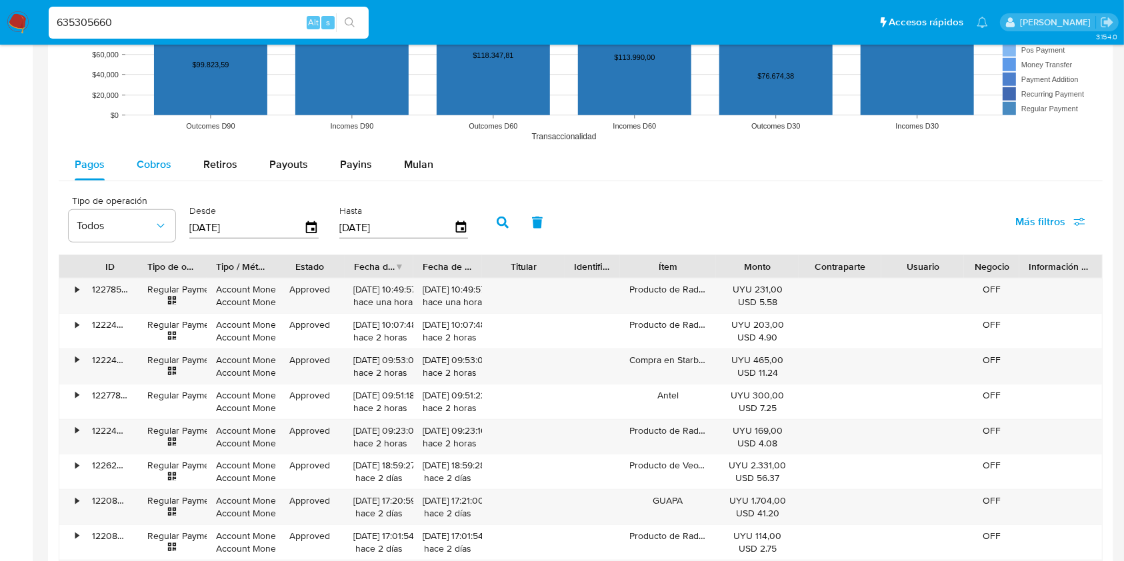
click at [155, 156] on div "Cobros" at bounding box center [154, 165] width 35 height 32
select select "10"
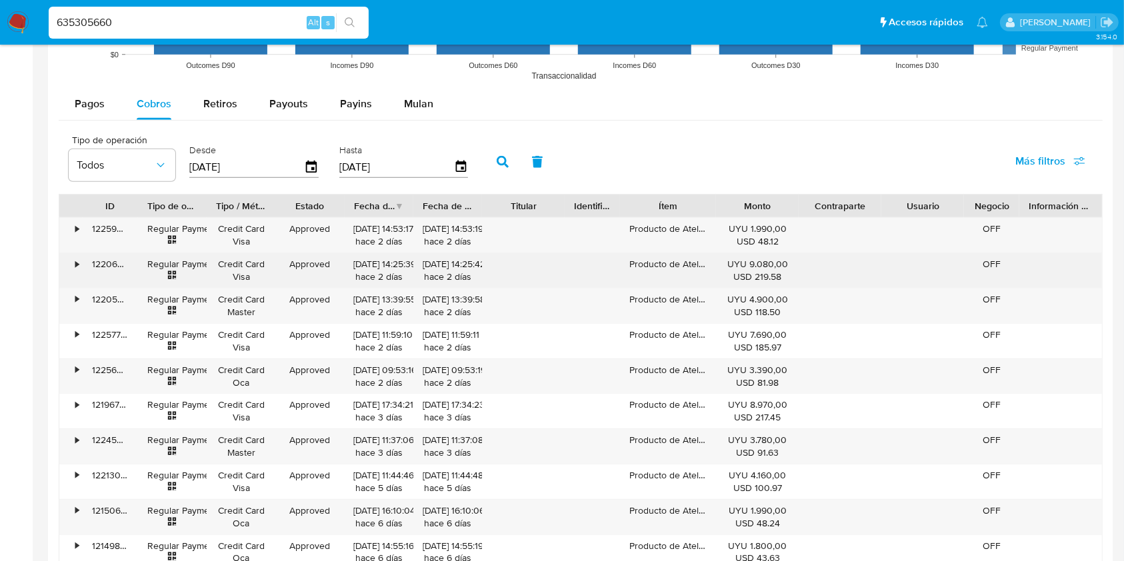
scroll to position [1155, 0]
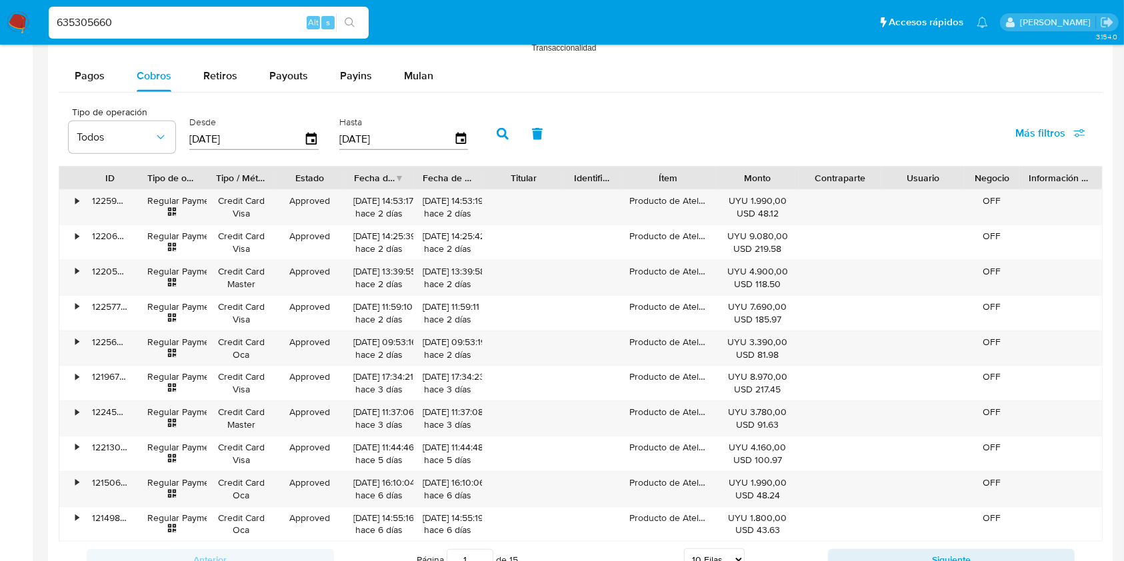
click at [88, 22] on input "635305660" at bounding box center [209, 22] width 320 height 17
paste input "395622222"
type input "395622222"
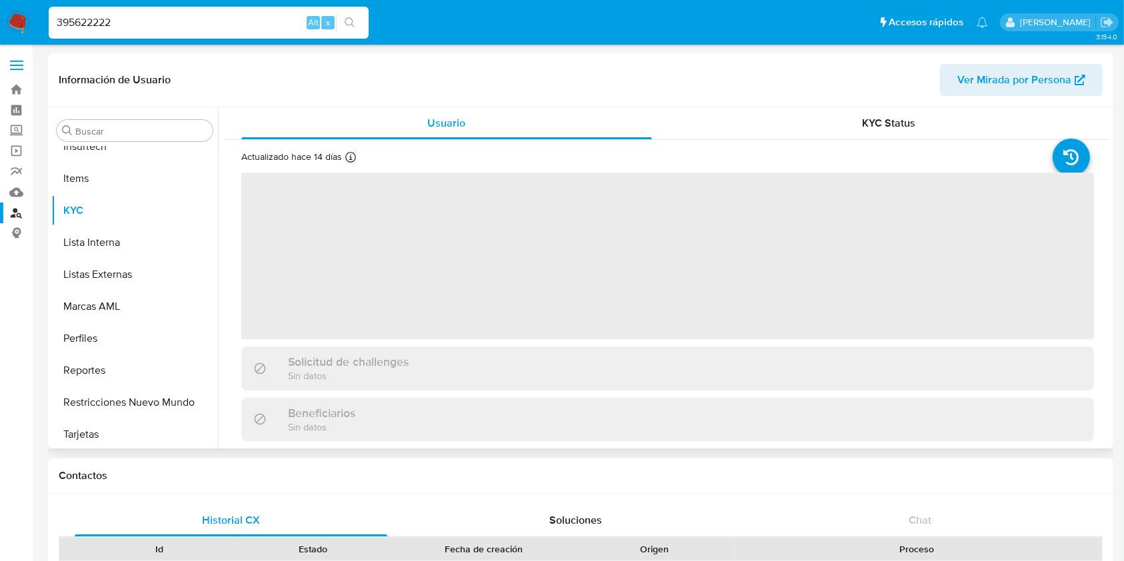
scroll to position [595, 0]
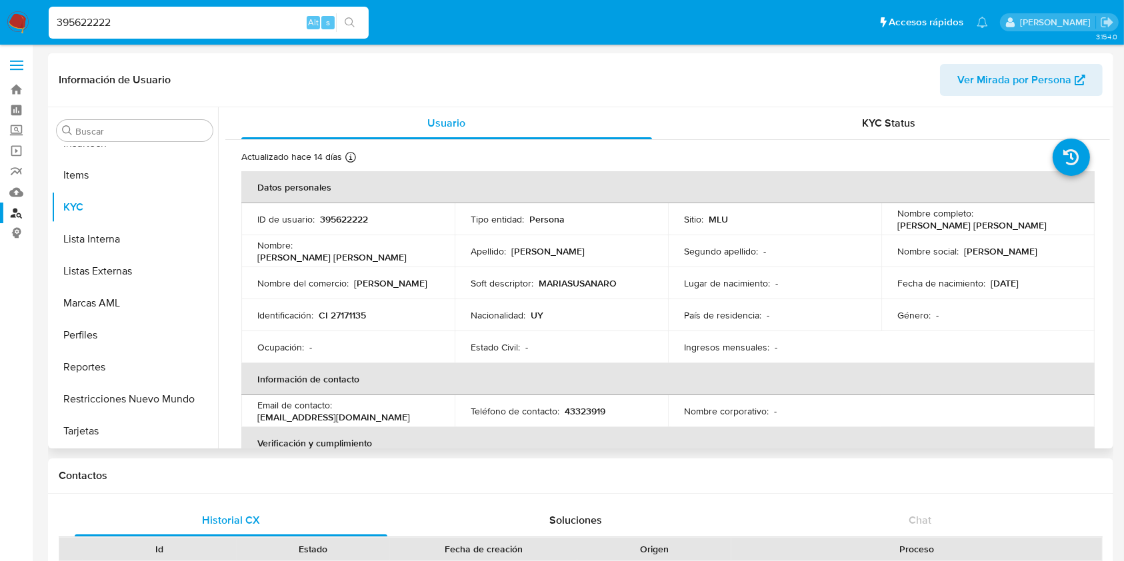
select select "10"
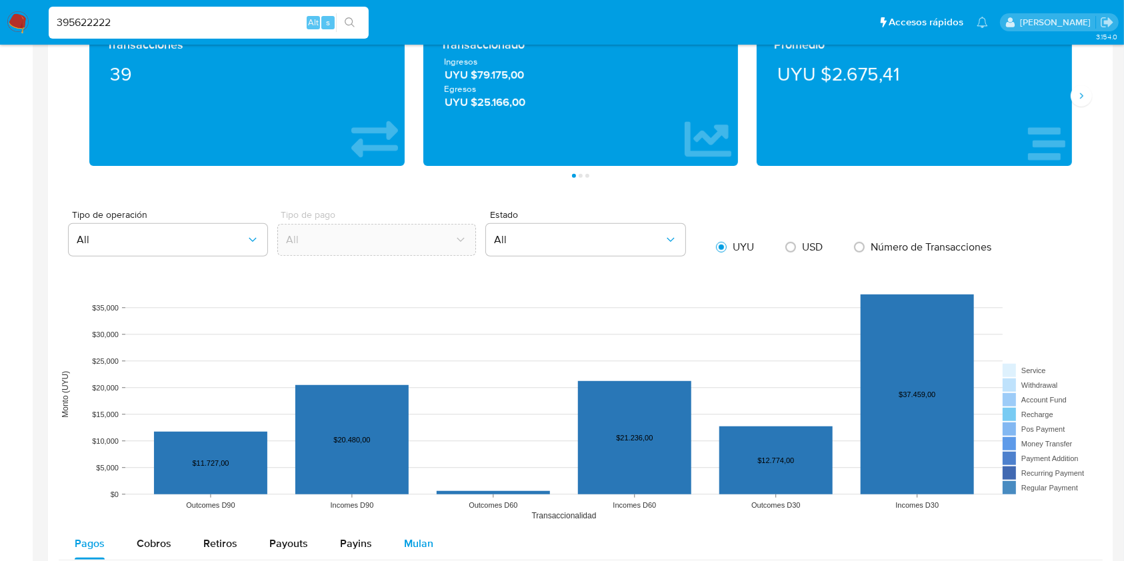
scroll to position [800, 0]
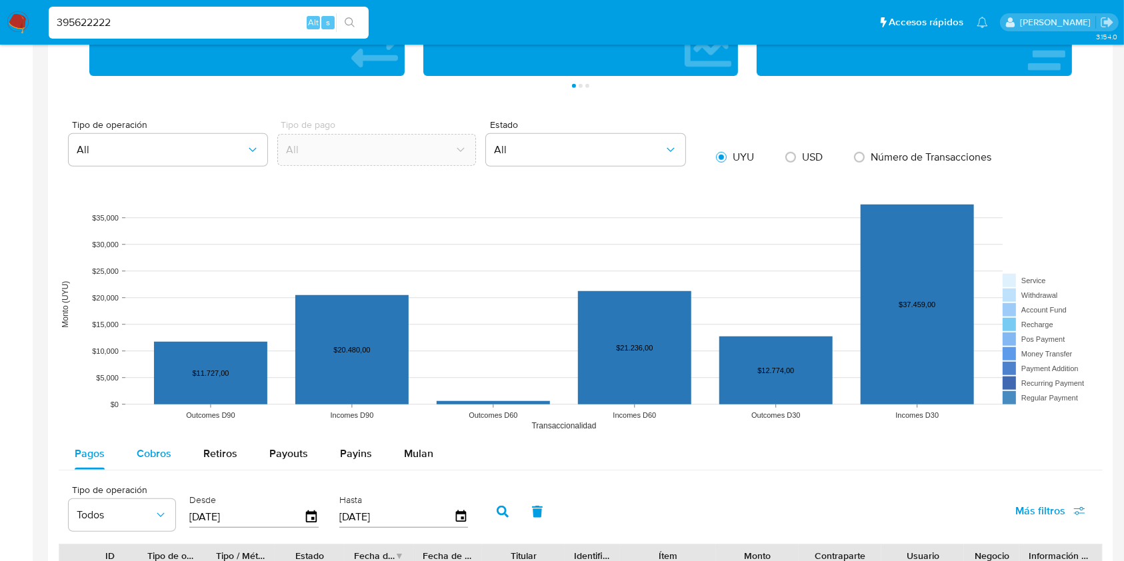
click at [176, 451] on button "Cobros" at bounding box center [154, 454] width 67 height 32
select select "10"
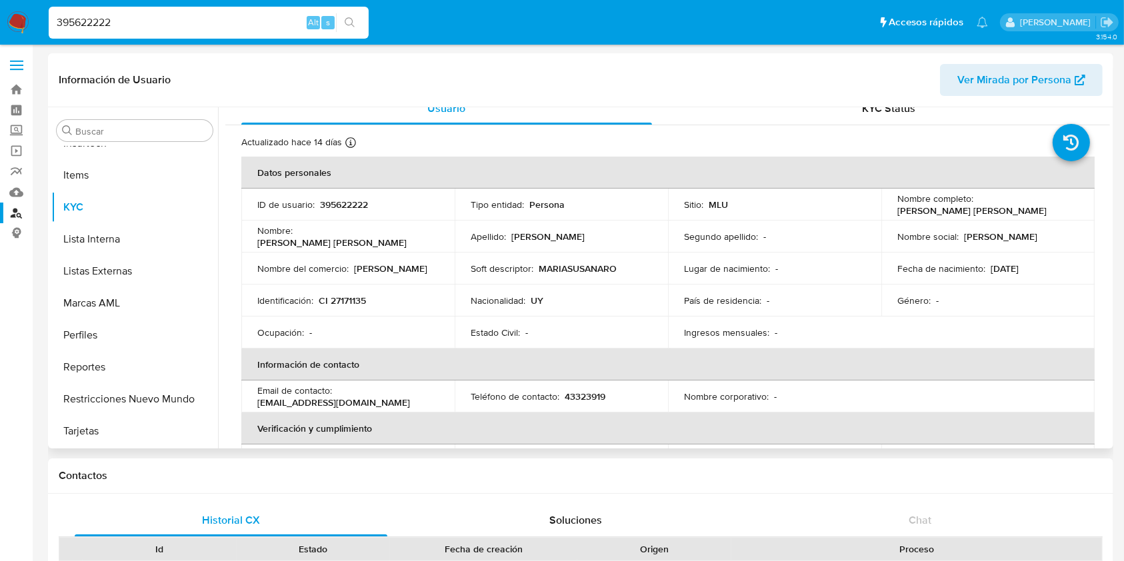
scroll to position [0, 0]
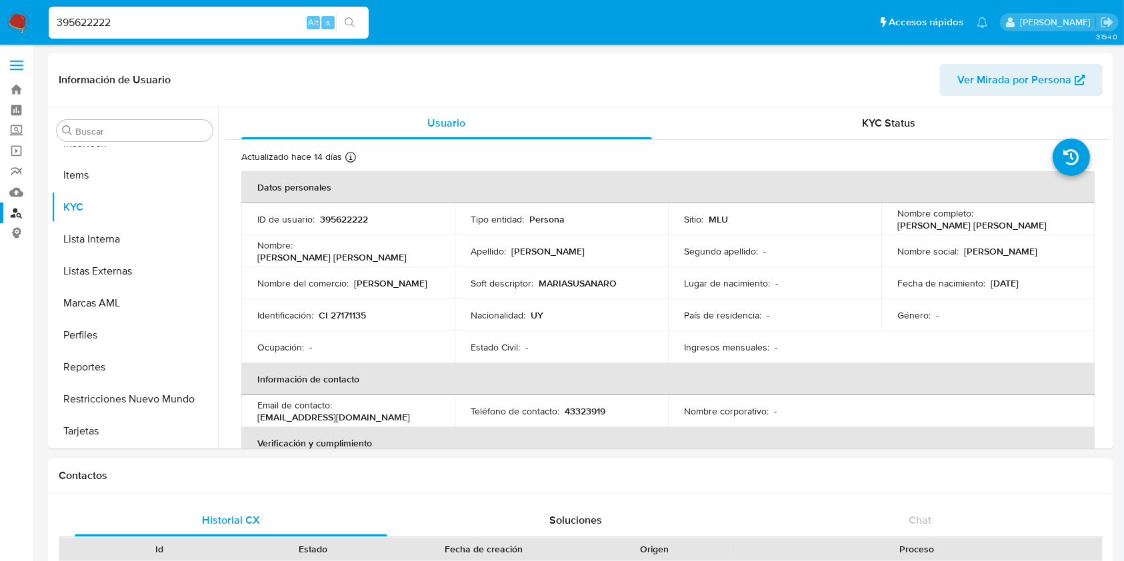
click at [87, 11] on div "395622222 Alt s" at bounding box center [209, 23] width 320 height 32
click at [88, 23] on input "395622222" at bounding box center [209, 22] width 320 height 17
paste input "212698375"
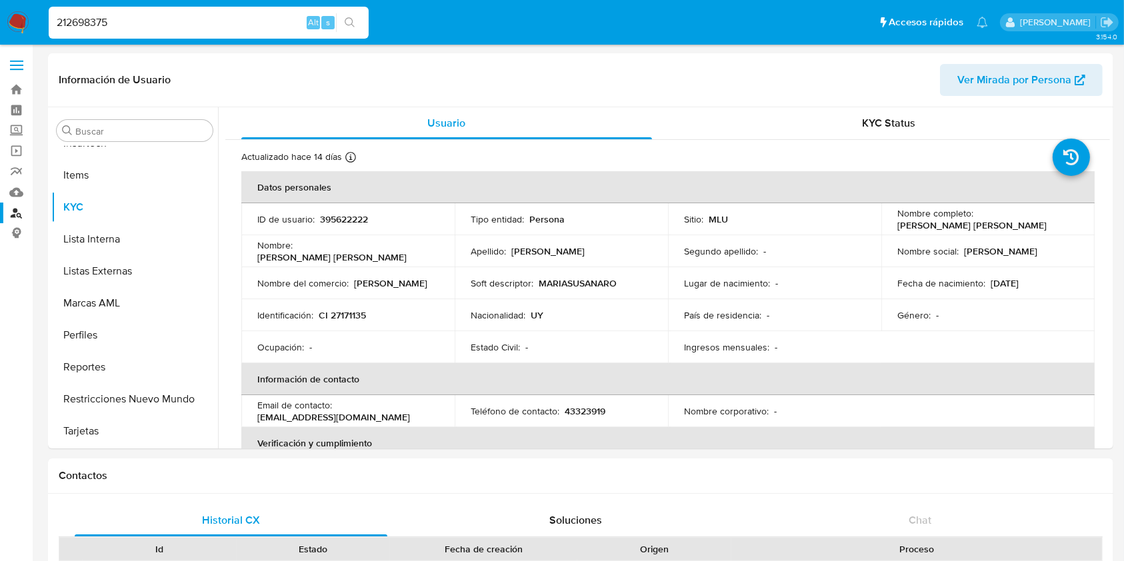
type input "212698375"
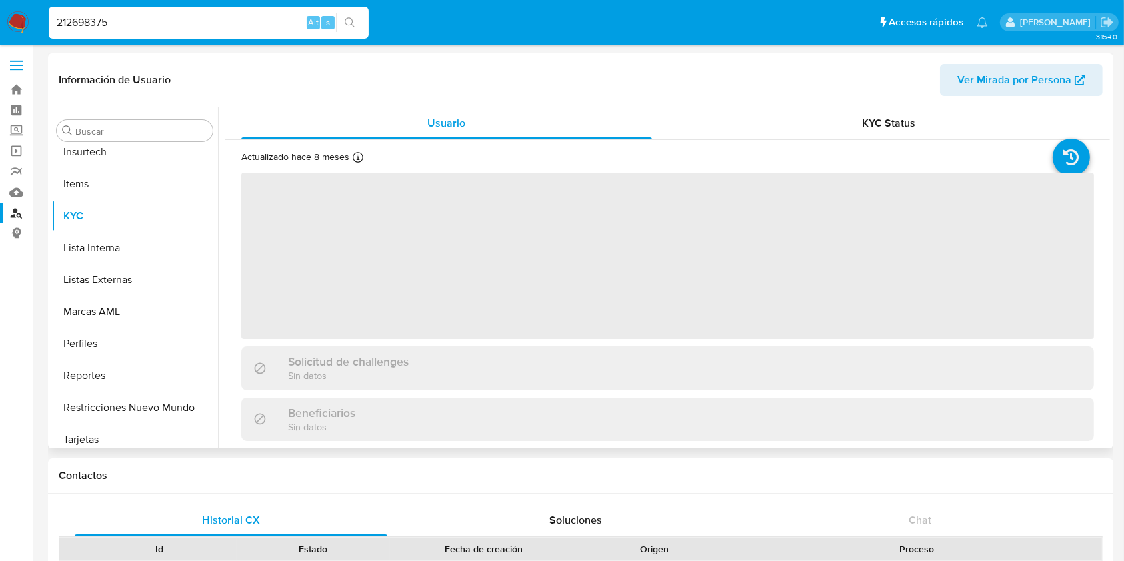
scroll to position [595, 0]
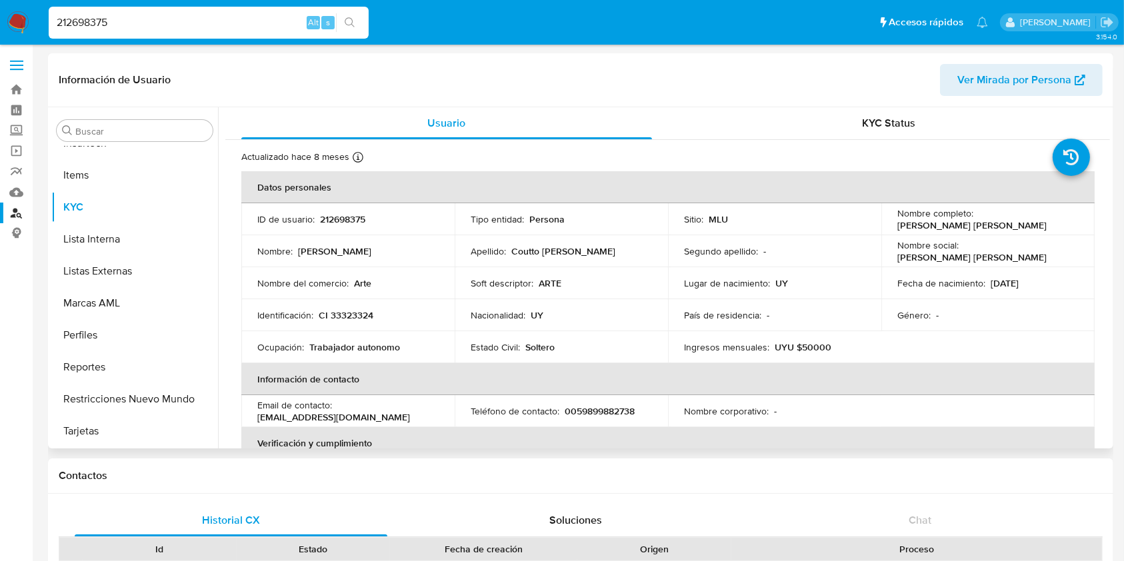
select select "10"
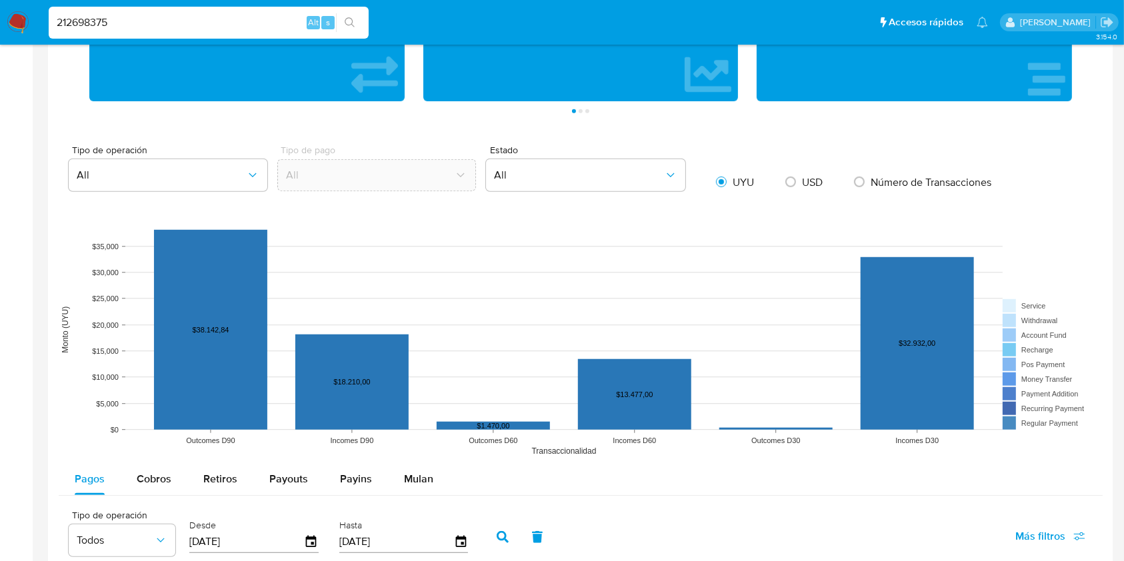
scroll to position [1066, 0]
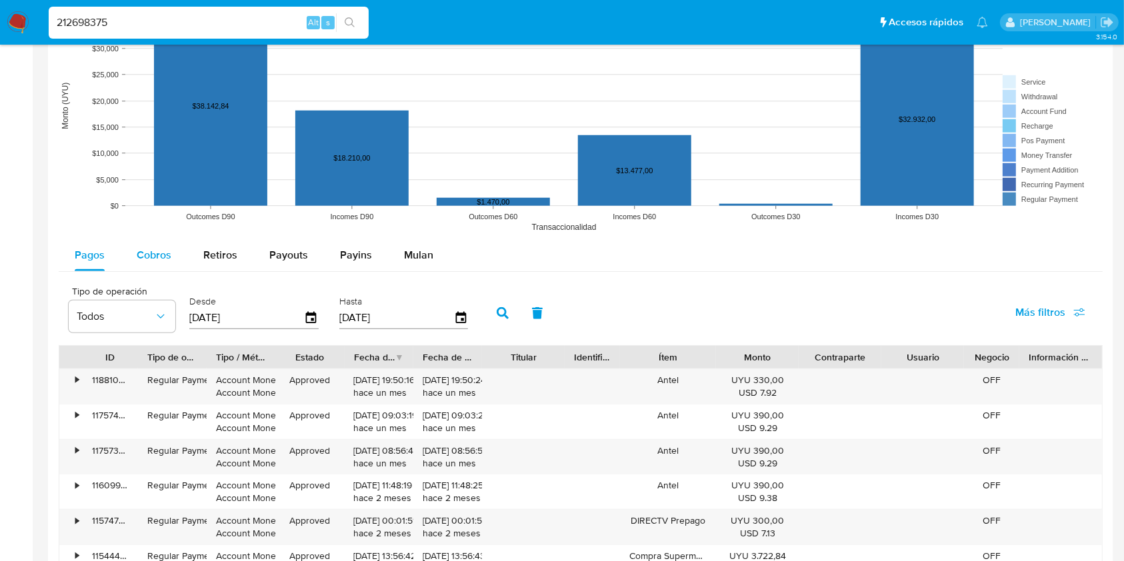
click at [160, 253] on span "Cobros" at bounding box center [154, 254] width 35 height 15
select select "10"
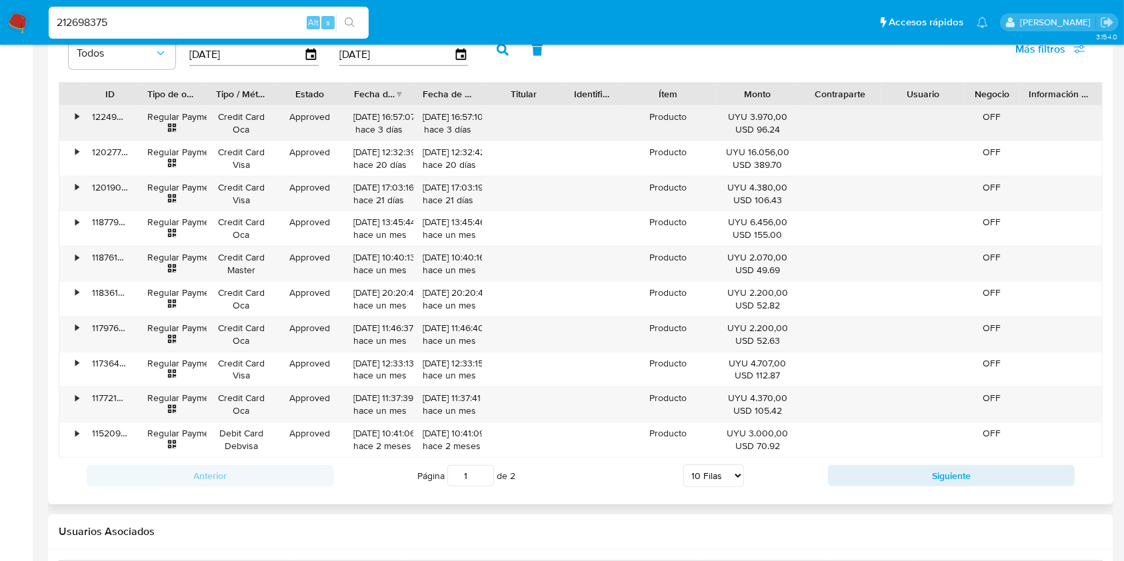
scroll to position [1155, 0]
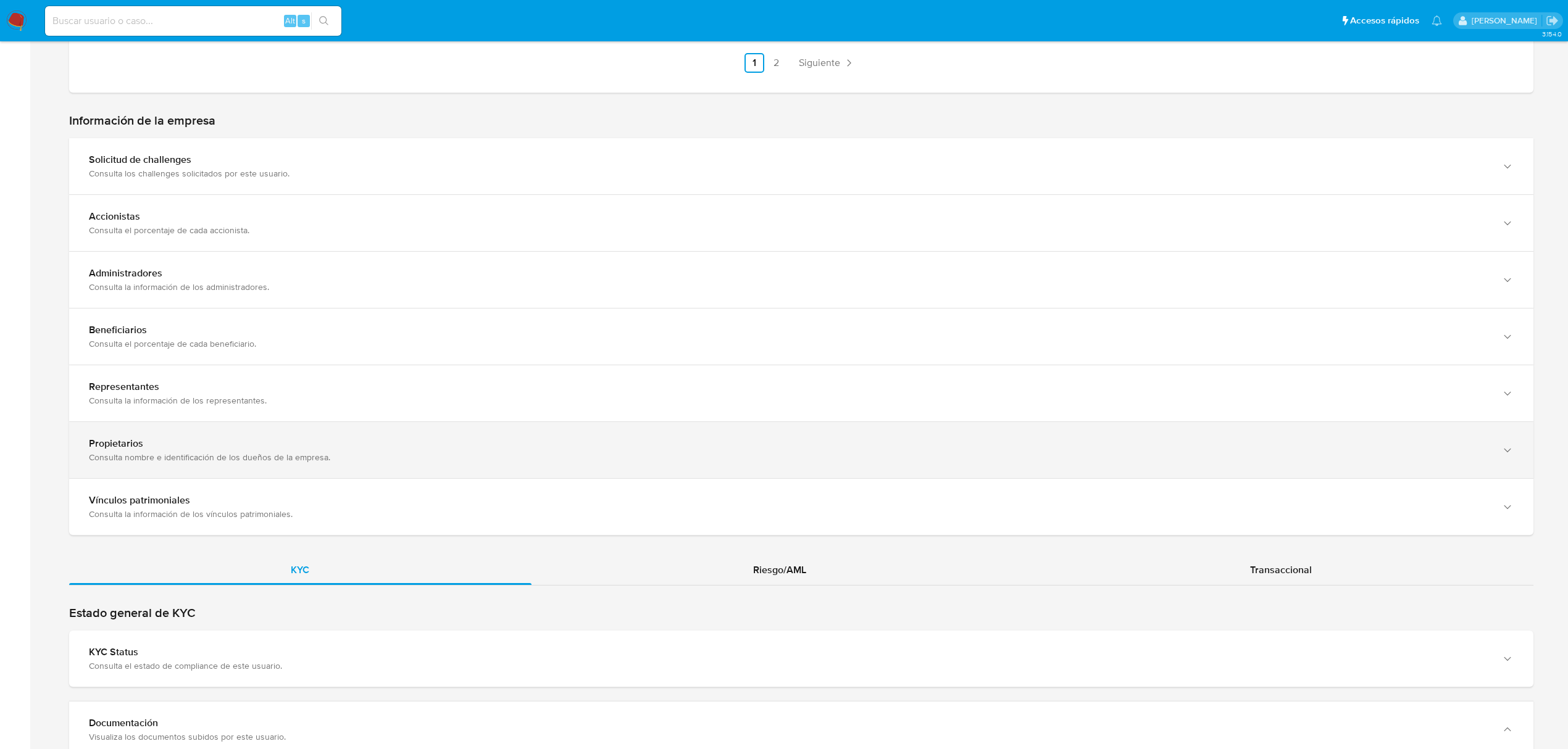
scroll to position [1326, 0]
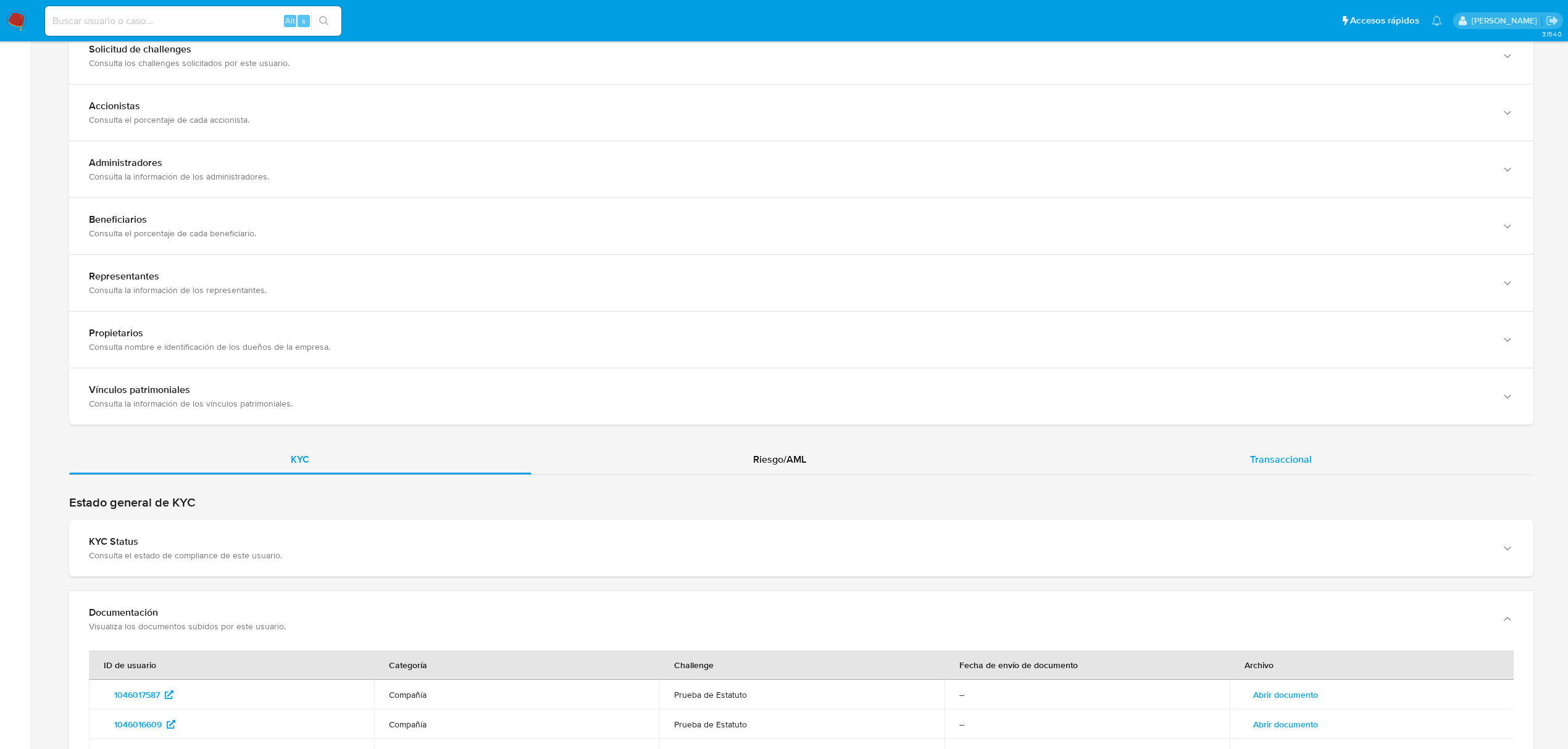
click at [1290, 467] on span "Transaccional" at bounding box center [1281, 459] width 62 height 14
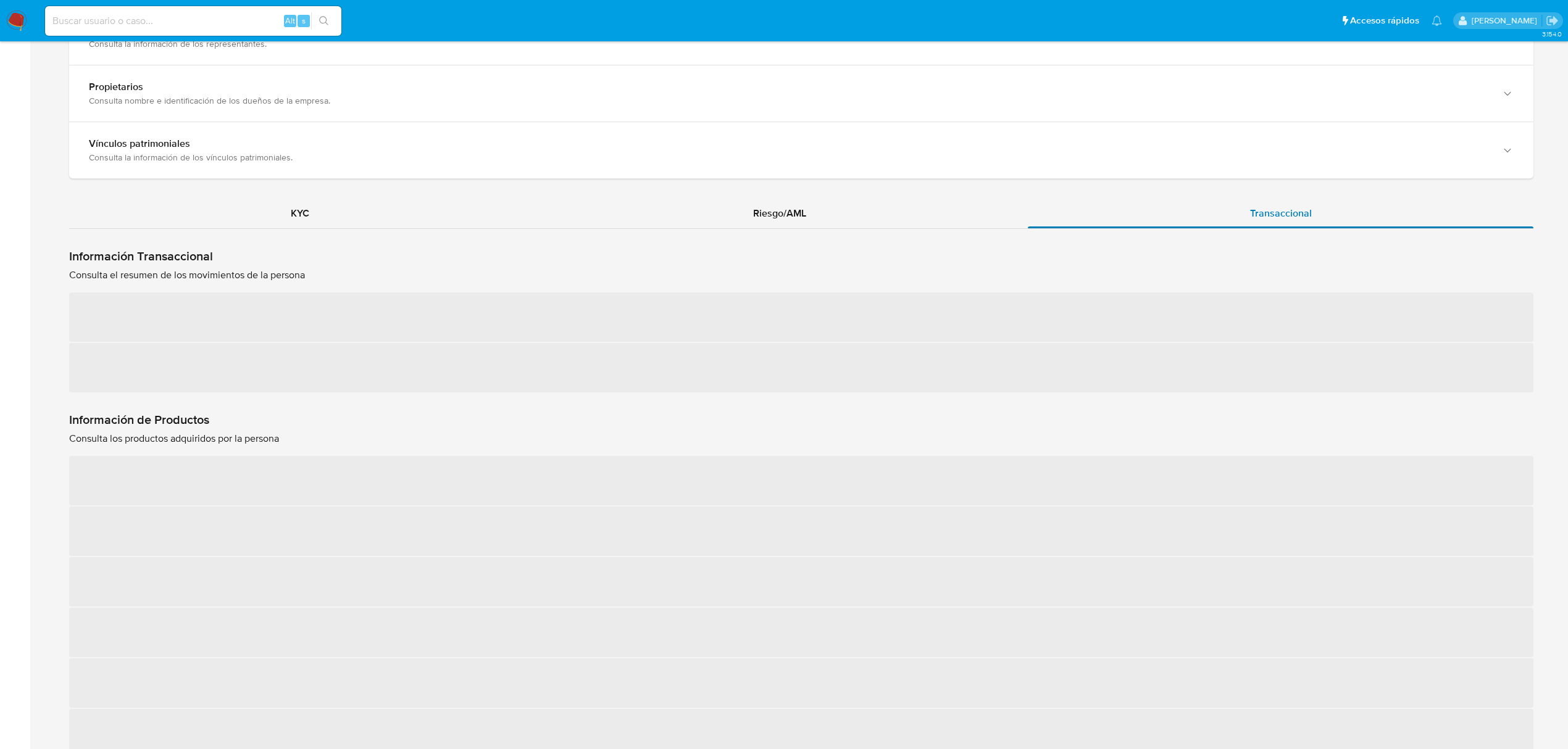
scroll to position [1573, 0]
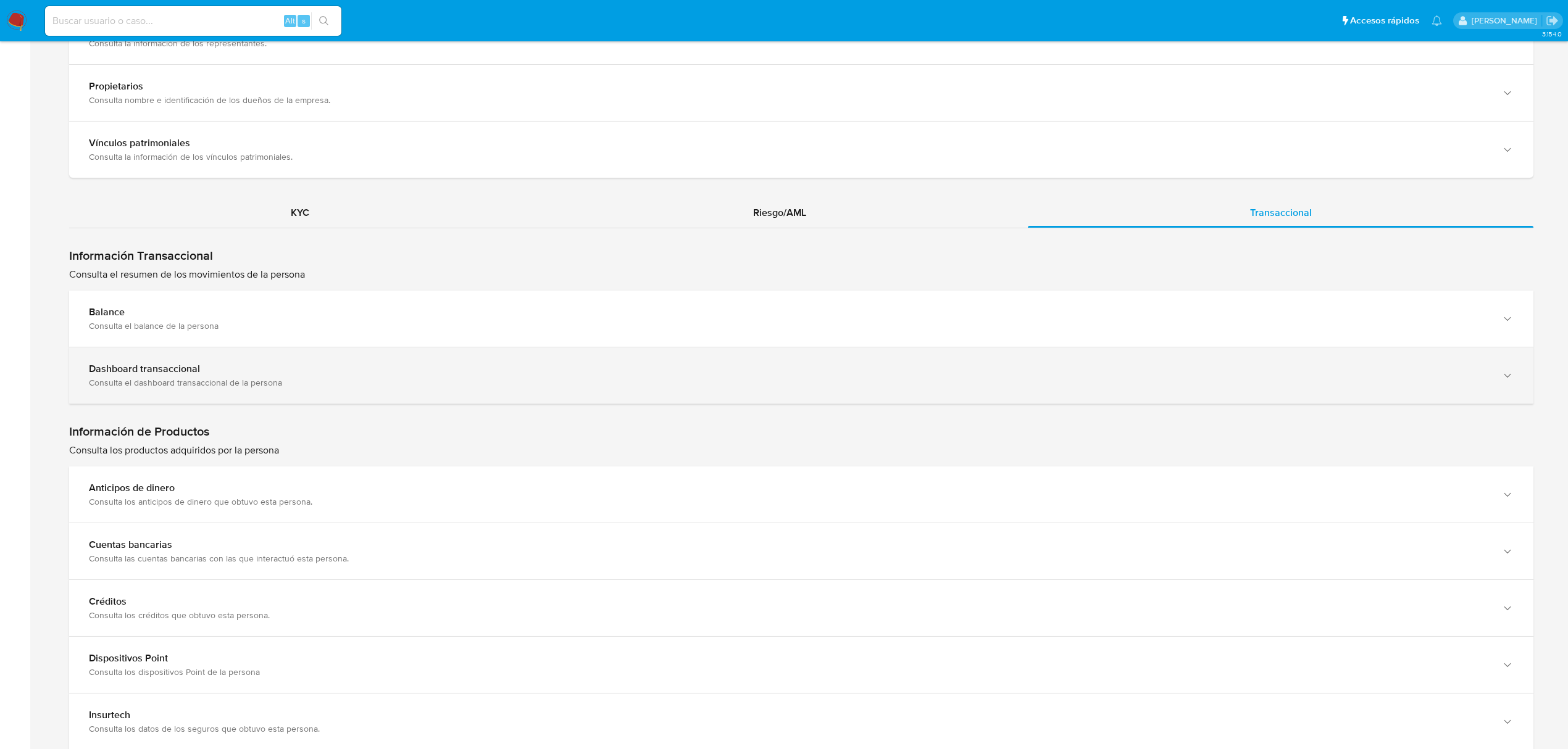
click at [1151, 374] on div "Dashboard transaccional" at bounding box center [789, 368] width 1400 height 12
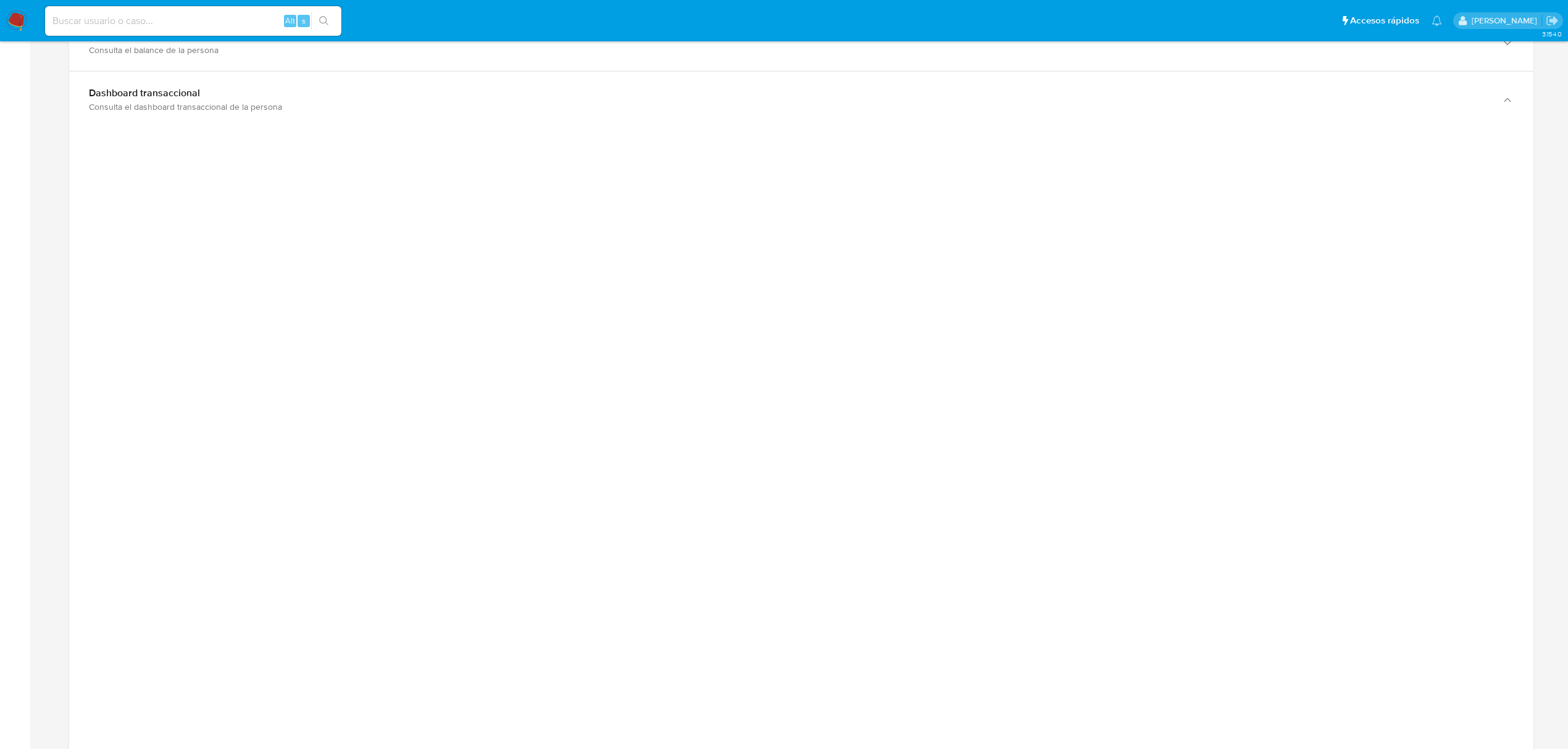
scroll to position [1819, 0]
click at [1295, 208] on div at bounding box center [801, 503] width 1464 height 693
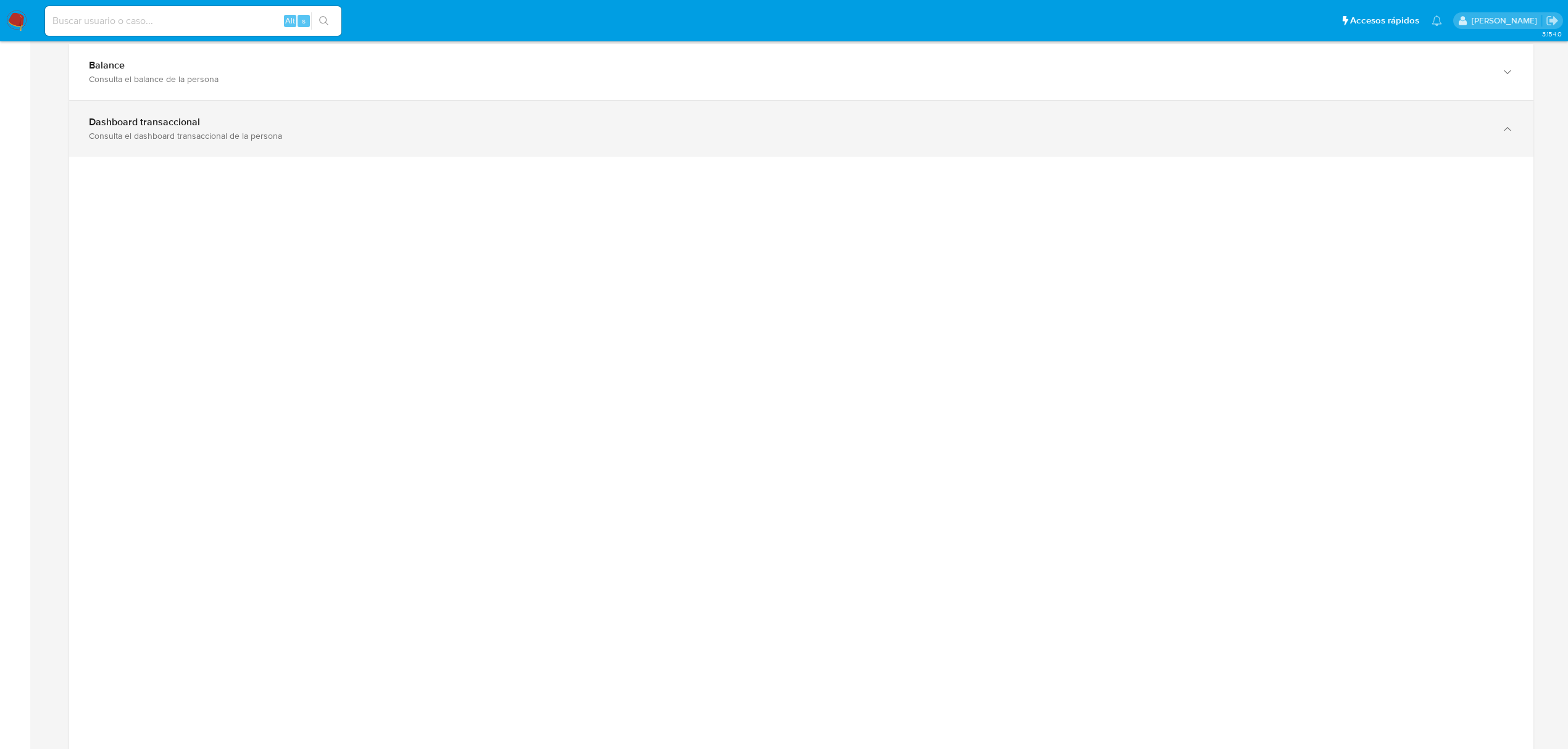
click at [828, 146] on div "Dashboard transaccional Consulta el dashboard transaccional de la persona" at bounding box center [801, 129] width 1464 height 56
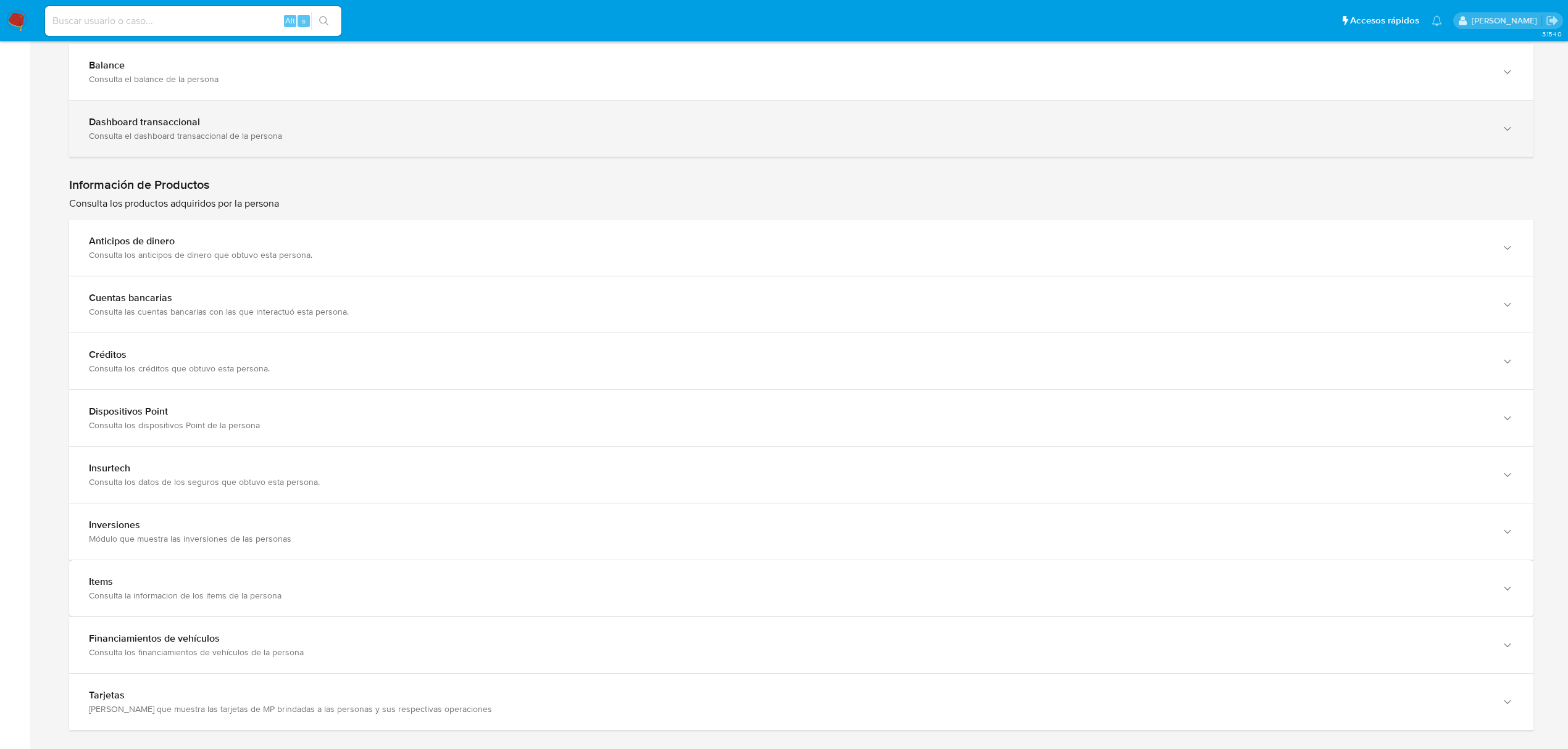
click at [771, 123] on div "Dashboard transaccional" at bounding box center [789, 121] width 1400 height 12
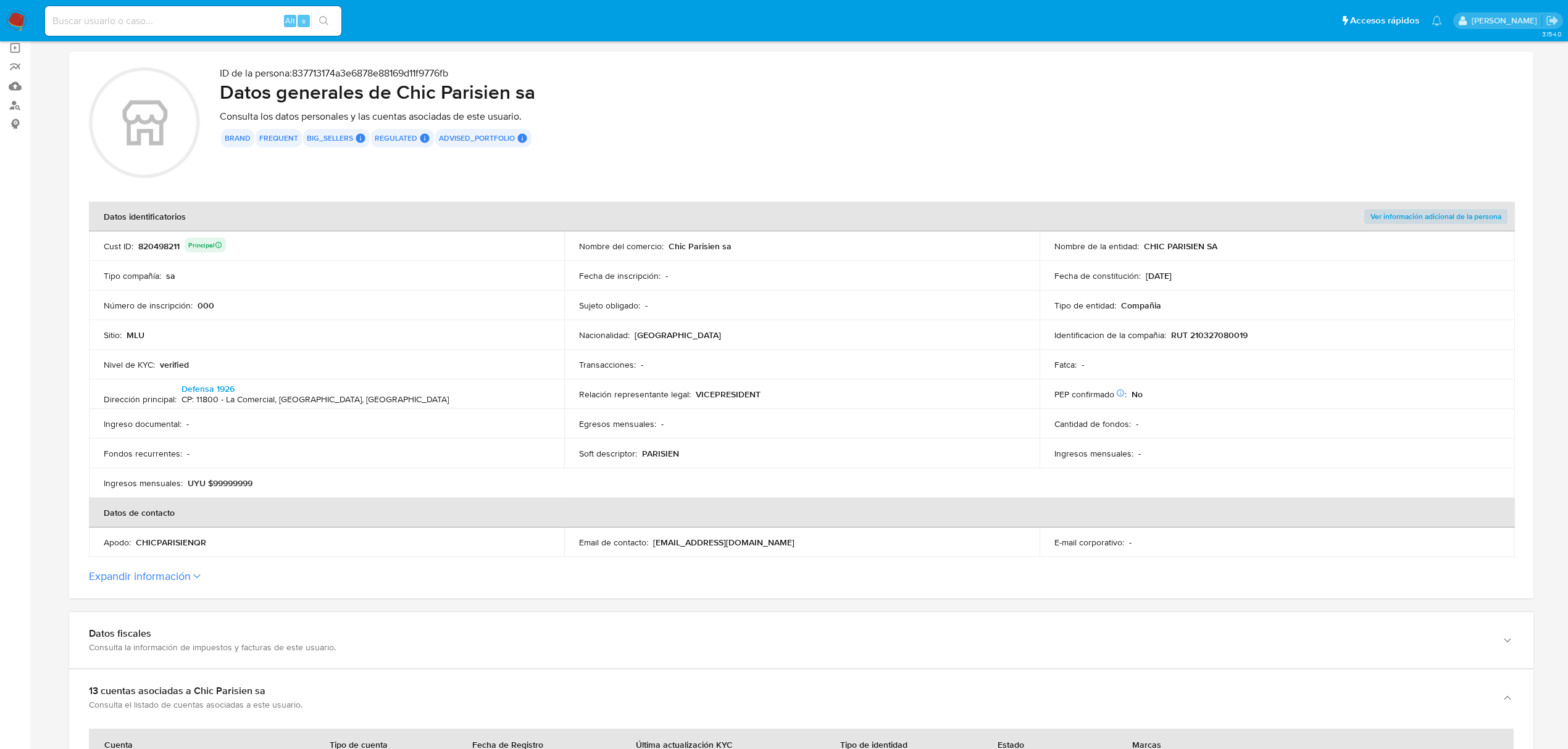
scroll to position [0, 0]
